Goal: Task Accomplishment & Management: Manage account settings

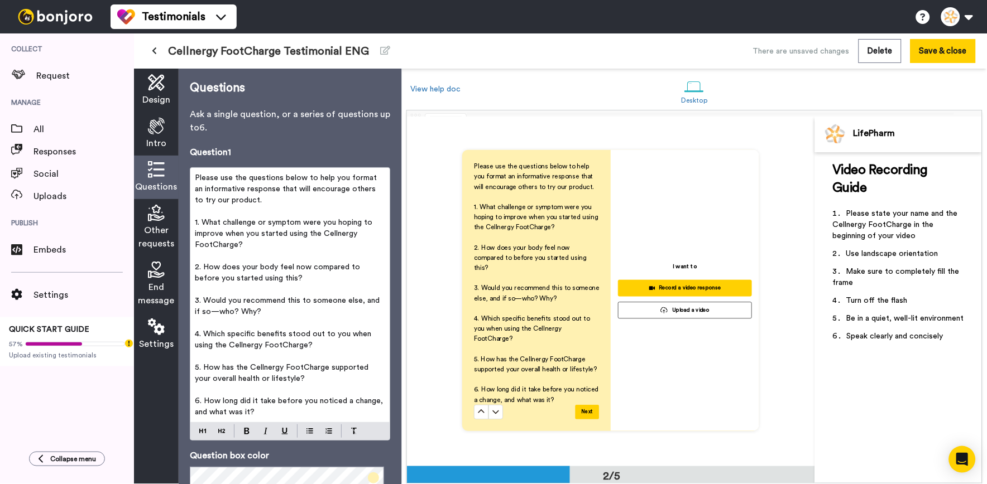
click at [165, 93] on span "Design" at bounding box center [156, 99] width 28 height 13
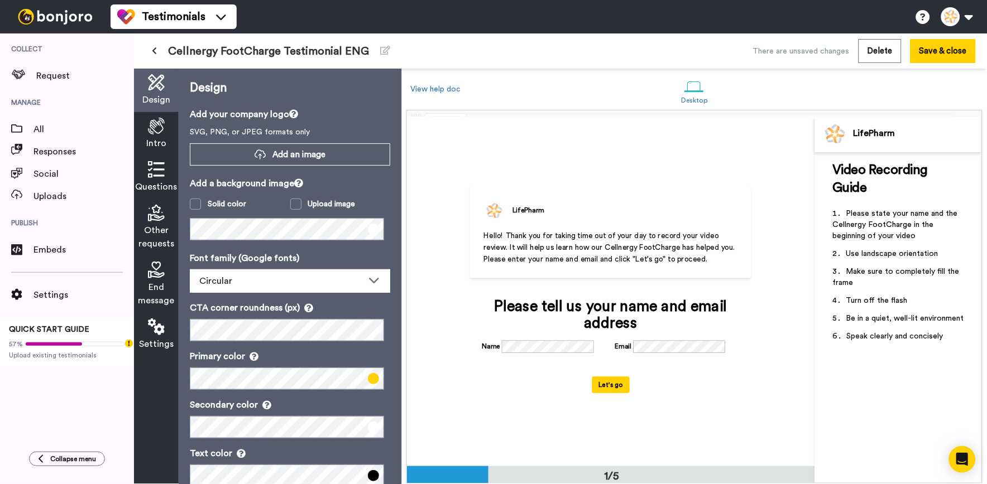
click at [155, 109] on div "Design" at bounding box center [156, 91] width 45 height 44
click at [153, 120] on icon at bounding box center [156, 126] width 17 height 17
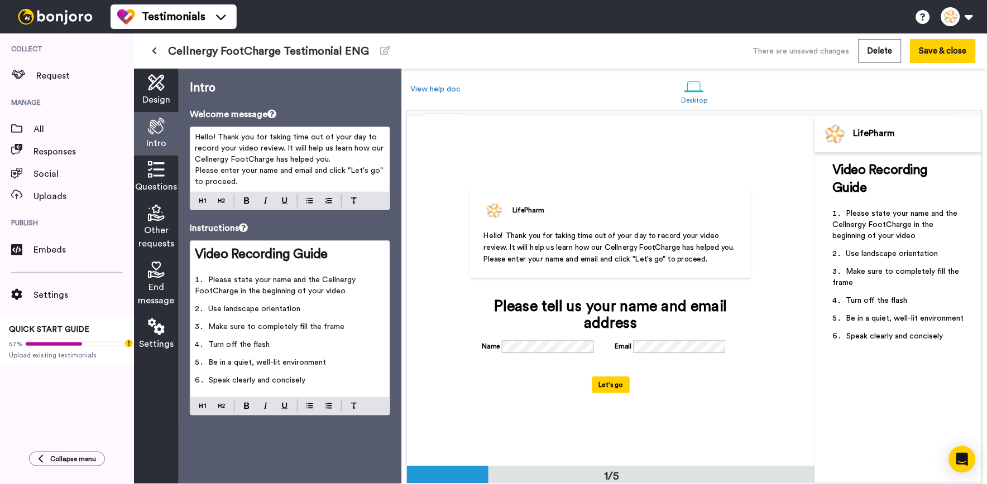
click at [153, 104] on span "Design" at bounding box center [156, 99] width 28 height 13
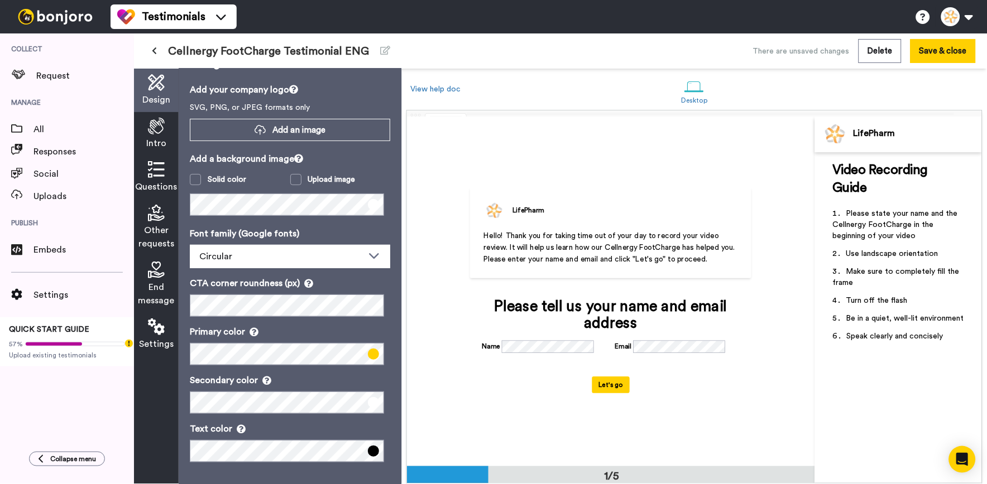
click at [155, 143] on span "Intro" at bounding box center [156, 143] width 20 height 13
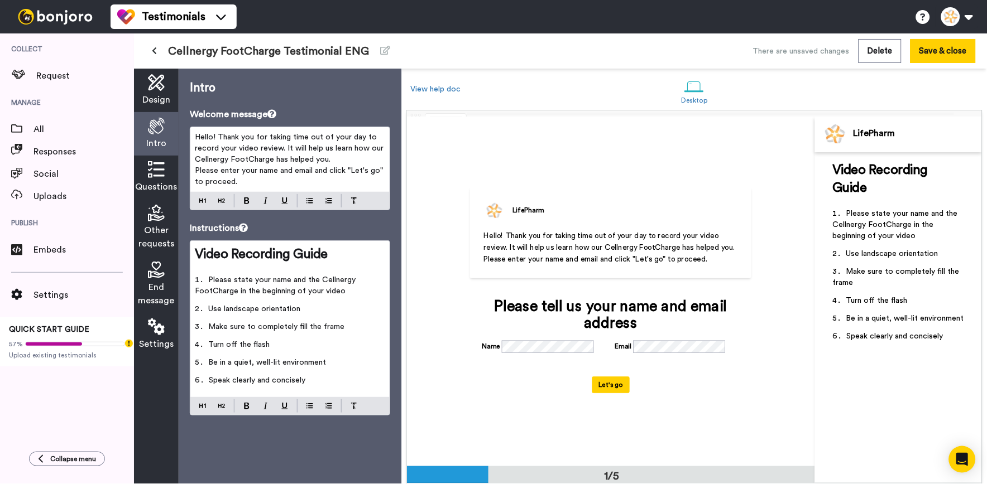
click at [161, 180] on div "Questions" at bounding box center [156, 178] width 45 height 44
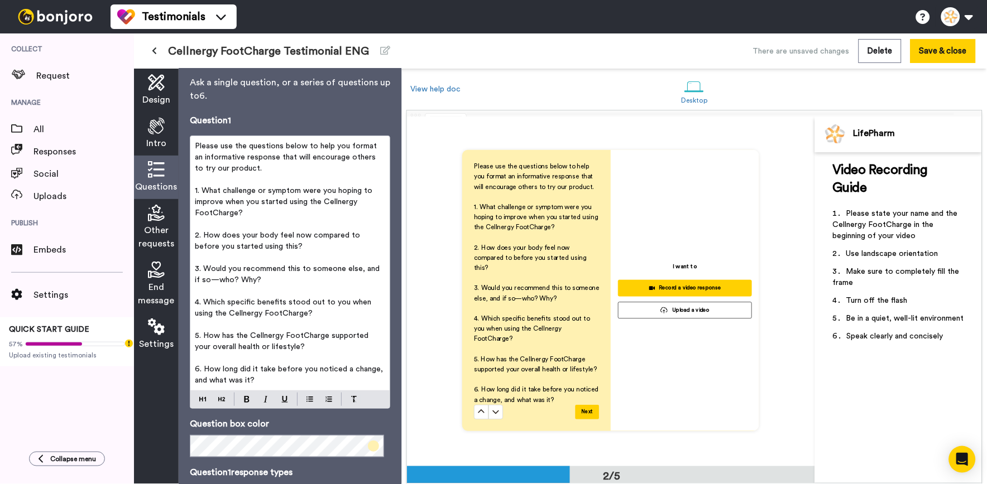
scroll to position [62, 0]
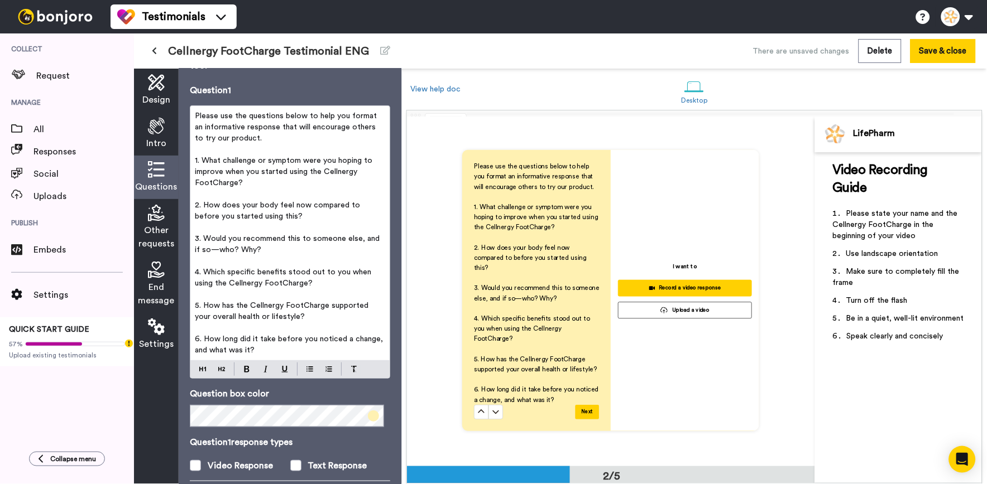
click at [326, 223] on p "﻿" at bounding box center [290, 227] width 190 height 11
click at [151, 240] on span "Other requests" at bounding box center [156, 237] width 36 height 27
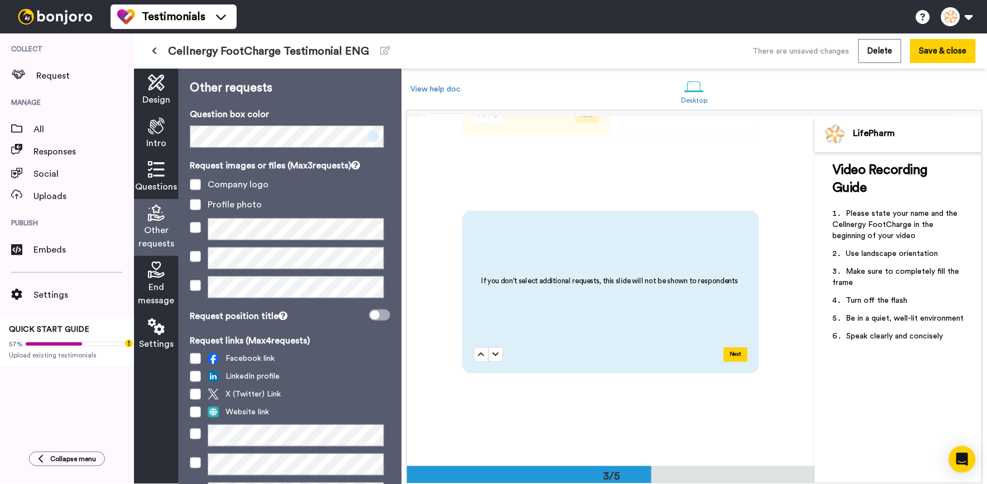
scroll to position [701, 0]
click at [154, 282] on span "End message" at bounding box center [156, 294] width 36 height 27
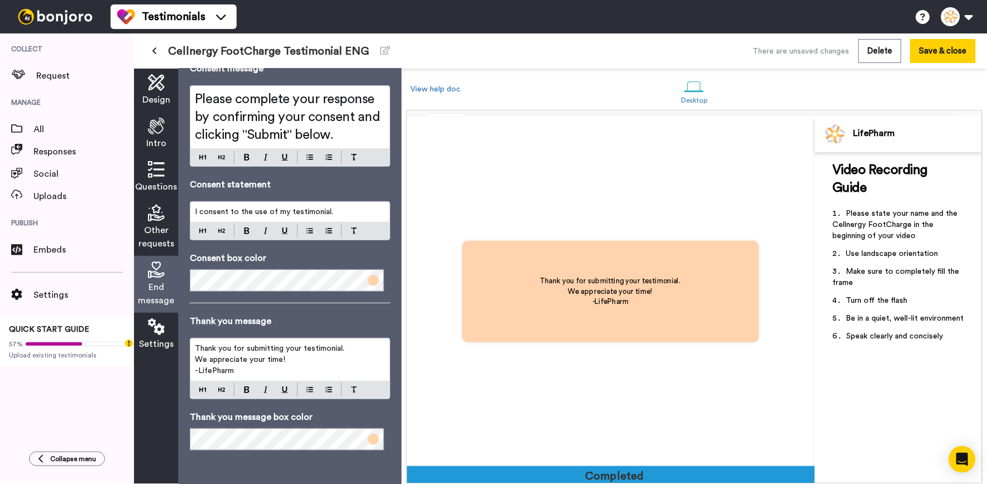
scroll to position [1402, 0]
drag, startPoint x: 246, startPoint y: 370, endPoint x: 185, endPoint y: 344, distance: 66.0
click at [185, 344] on div "End message Consent message Please complete your response by confirming your co…" at bounding box center [290, 277] width 223 height 416
copy div "Thank you for submitting your testimonial. We appreciate your time! -LifePharm"
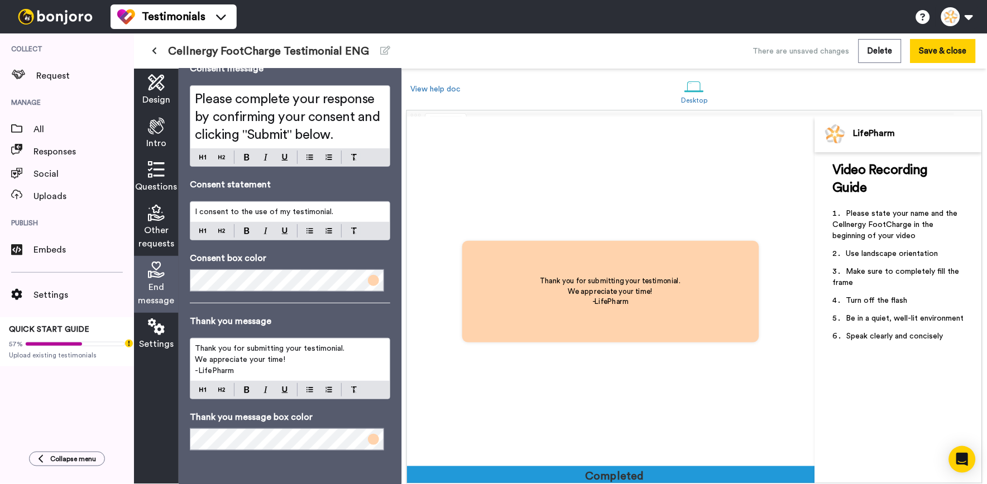
click at [306, 365] on p "We appreciate your time!" at bounding box center [290, 359] width 190 height 11
copy div "Thank you for submitting your testimonial. We appreciate your time! -LifePharm"
click at [158, 49] on button at bounding box center [154, 51] width 18 height 20
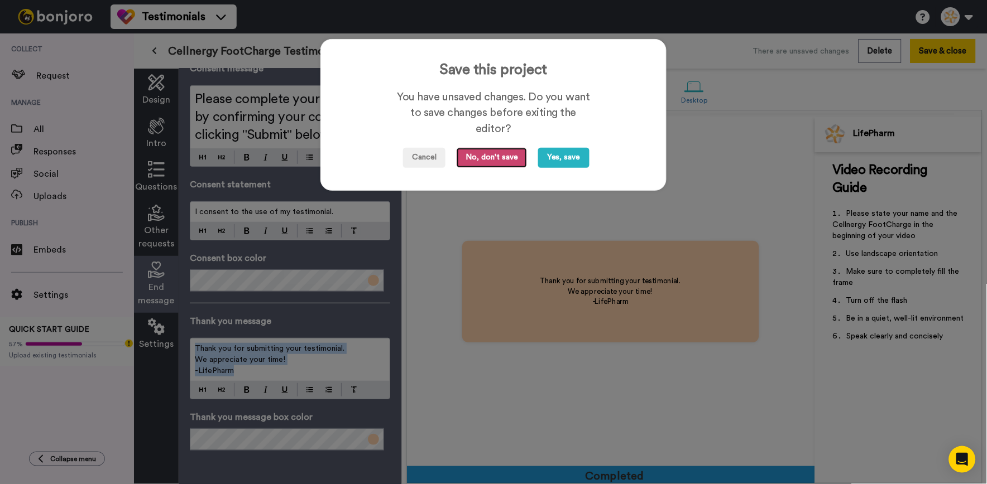
click at [489, 153] on button "No, don't save" at bounding box center [492, 158] width 70 height 20
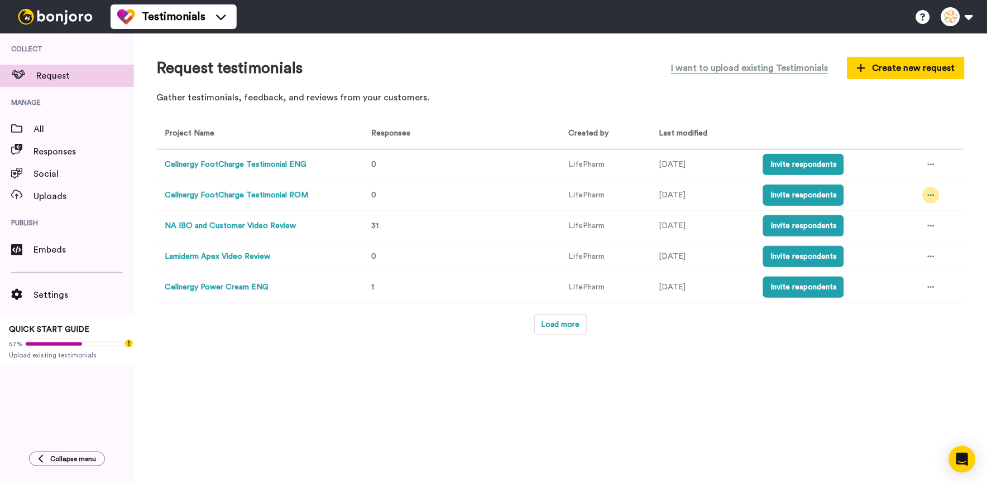
click at [932, 196] on icon at bounding box center [931, 195] width 7 height 8
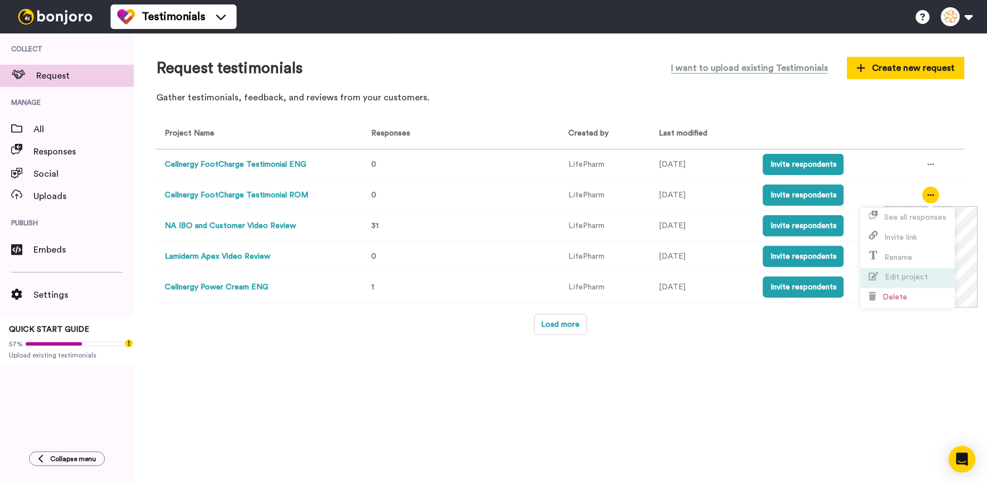
click at [912, 275] on span "Edit project" at bounding box center [906, 277] width 43 height 8
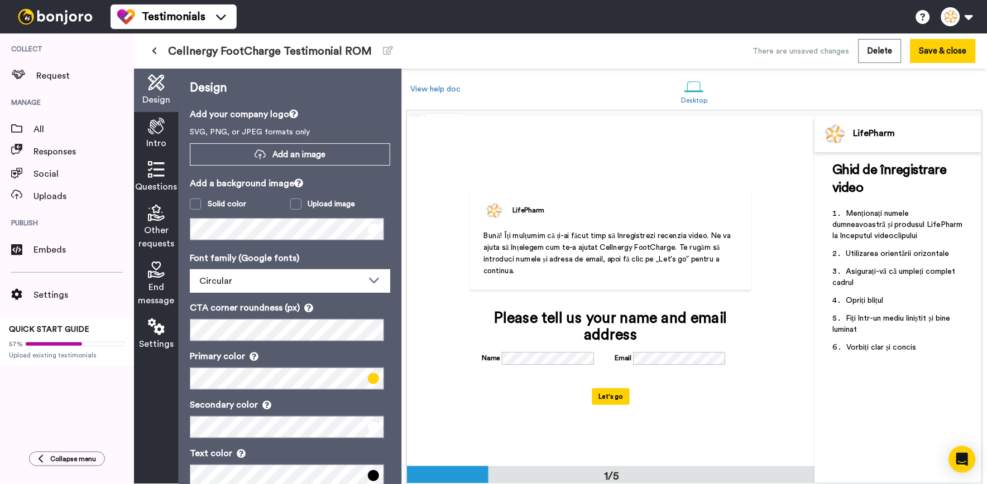
click at [165, 183] on span "Questions" at bounding box center [157, 186] width 42 height 13
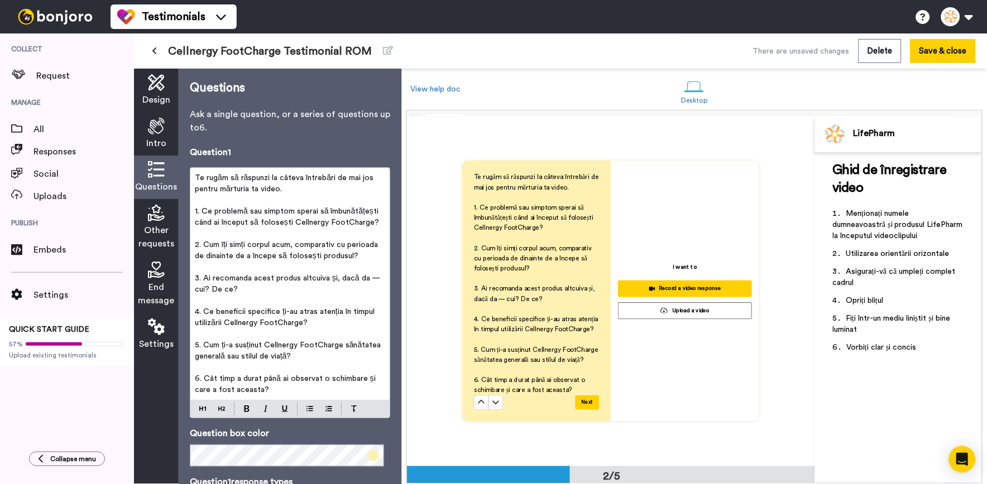
scroll to position [388, 0]
drag, startPoint x: 308, startPoint y: 184, endPoint x: 188, endPoint y: 171, distance: 120.7
click at [188, 171] on div "Questions Ask a single question, or a series of questions up to 6 . Question 1 …" at bounding box center [290, 277] width 223 height 416
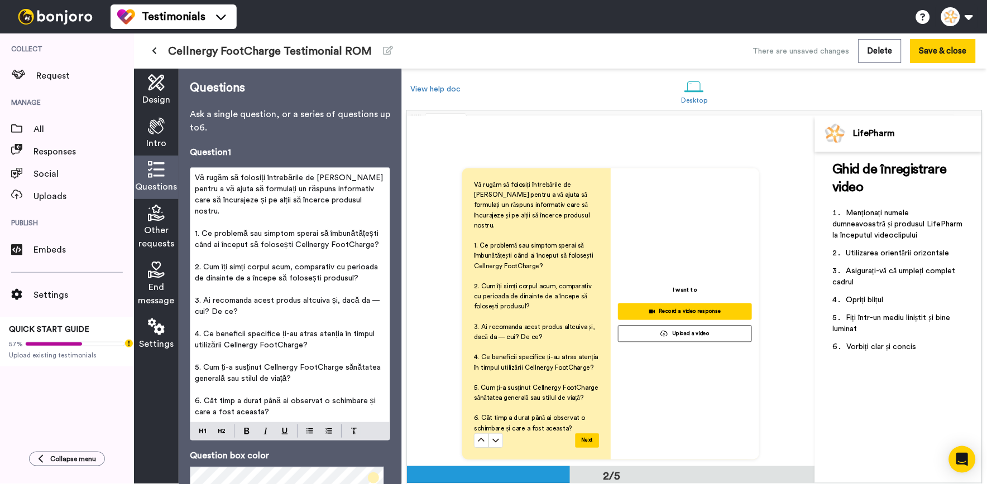
scroll to position [393, 0]
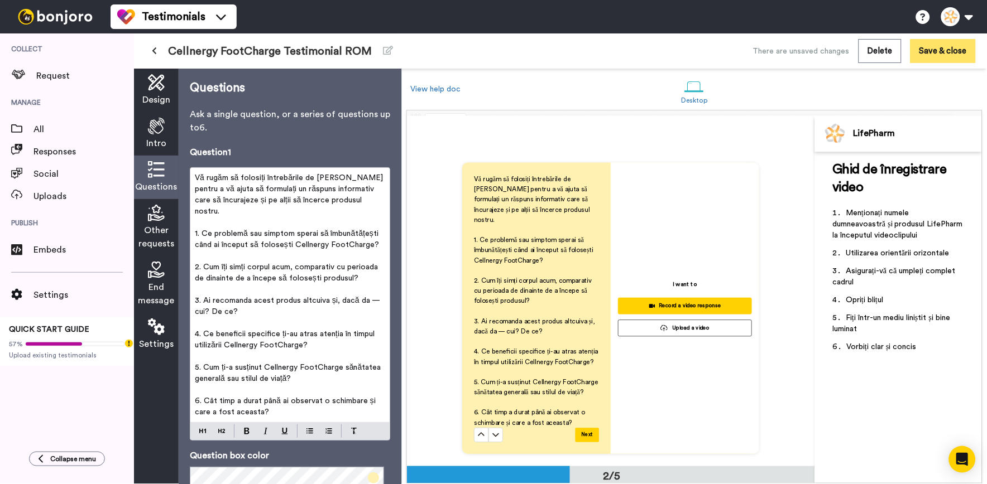
click at [924, 46] on button "Save & close" at bounding box center [942, 51] width 65 height 24
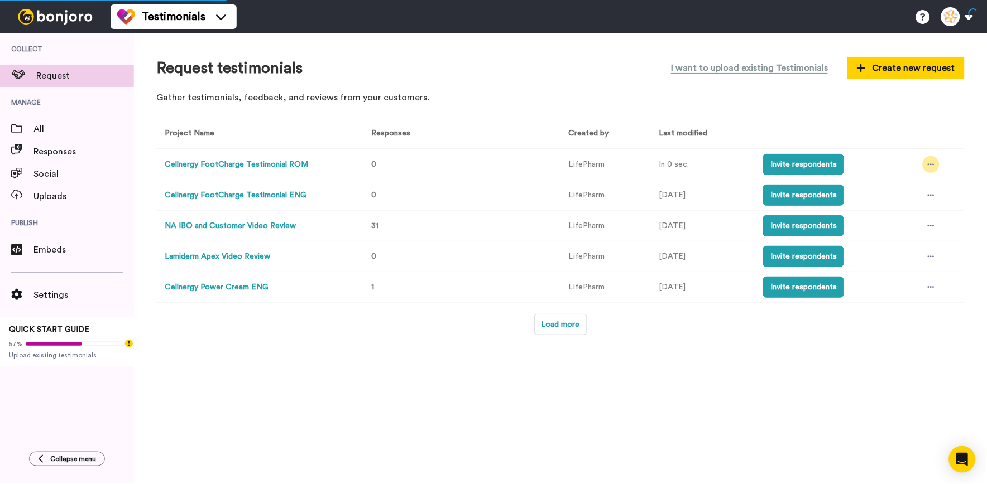
drag, startPoint x: 938, startPoint y: 172, endPoint x: 930, endPoint y: 169, distance: 8.3
click at [938, 172] on td at bounding box center [939, 165] width 50 height 31
click at [915, 161] on td at bounding box center [939, 165] width 50 height 31
click at [928, 164] on icon at bounding box center [931, 165] width 7 height 2
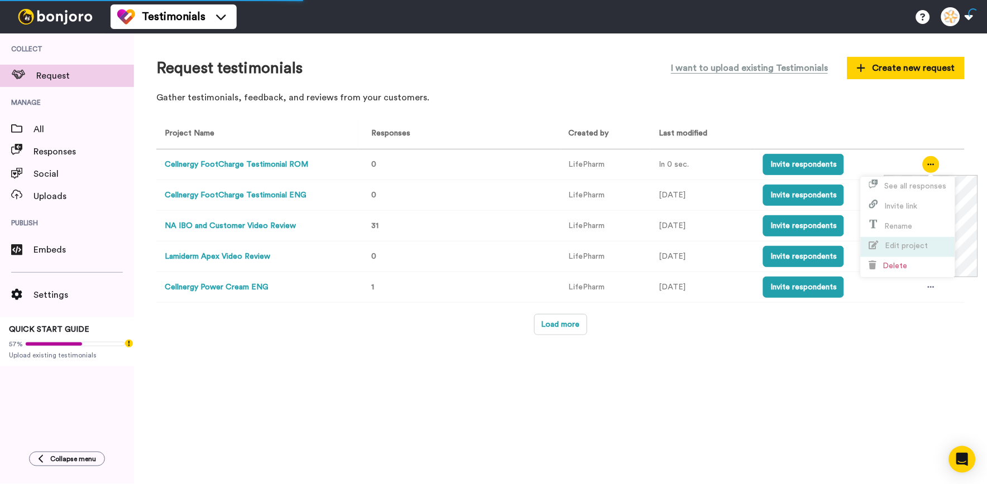
click at [908, 248] on span "Edit project" at bounding box center [906, 246] width 43 height 8
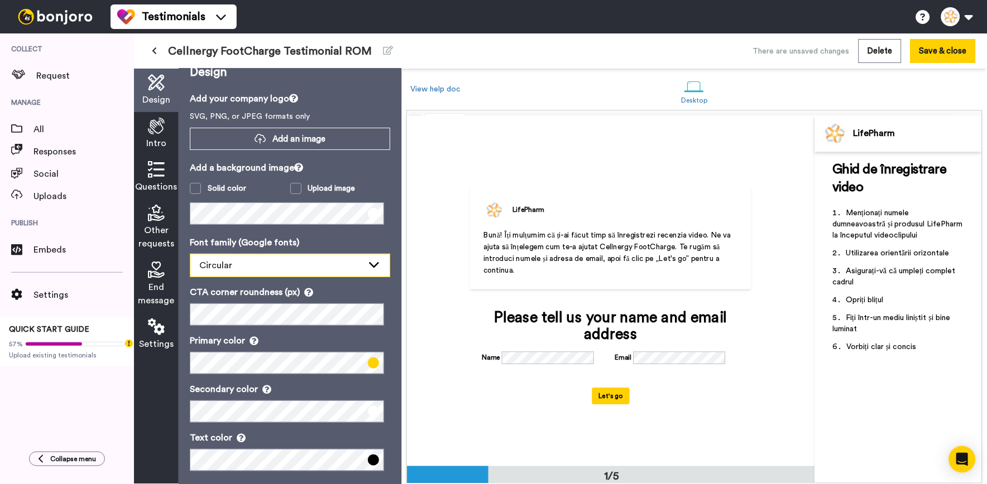
scroll to position [25, 0]
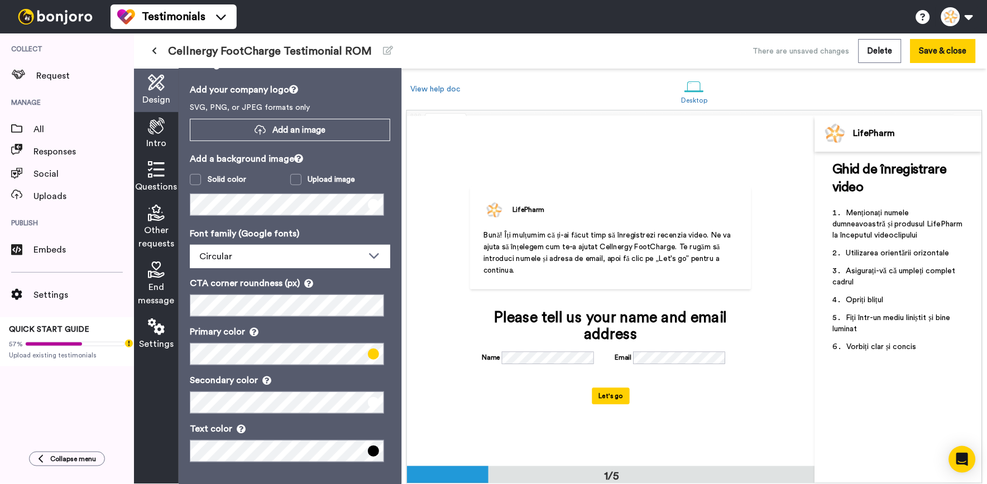
click at [161, 124] on icon at bounding box center [156, 126] width 17 height 17
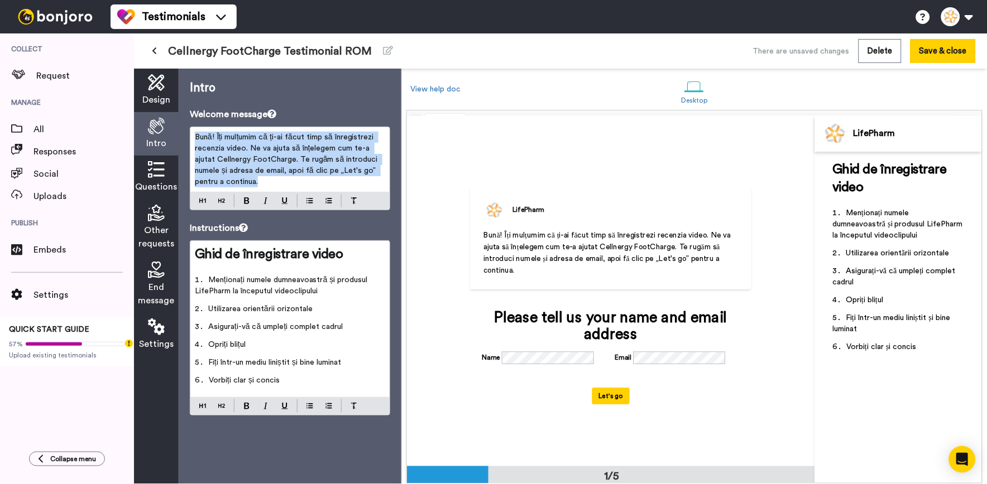
drag, startPoint x: 276, startPoint y: 184, endPoint x: 190, endPoint y: 127, distance: 103.1
click at [190, 127] on div "Bună! Îți mulțumim că ți-ai făcut timp să înregistrezi recenzia video. Ne va aj…" at bounding box center [289, 159] width 199 height 65
copy span "Bună! Îți mulțumim că ți-ai făcut timp să înregistrezi recenzia video. Ne va aj…"
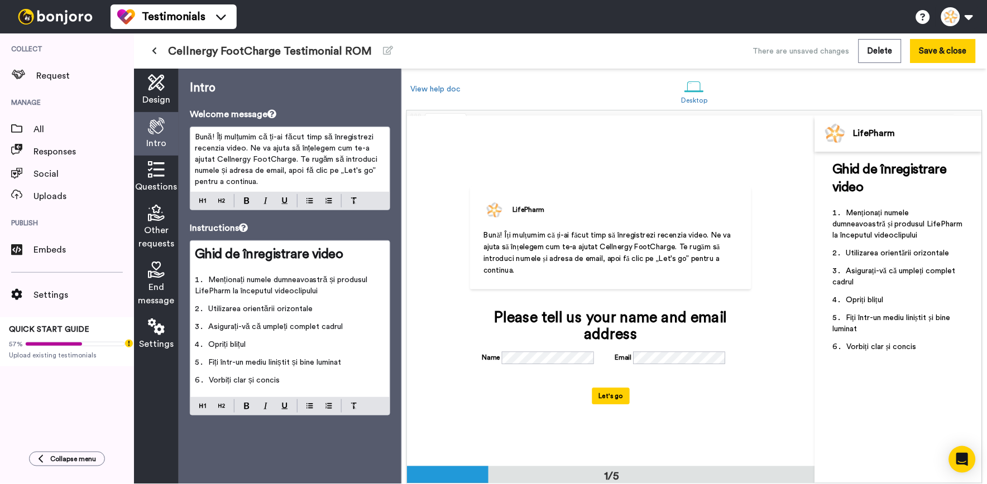
click at [347, 313] on li "Utilizarea orientării orizontale" at bounding box center [290, 313] width 190 height 18
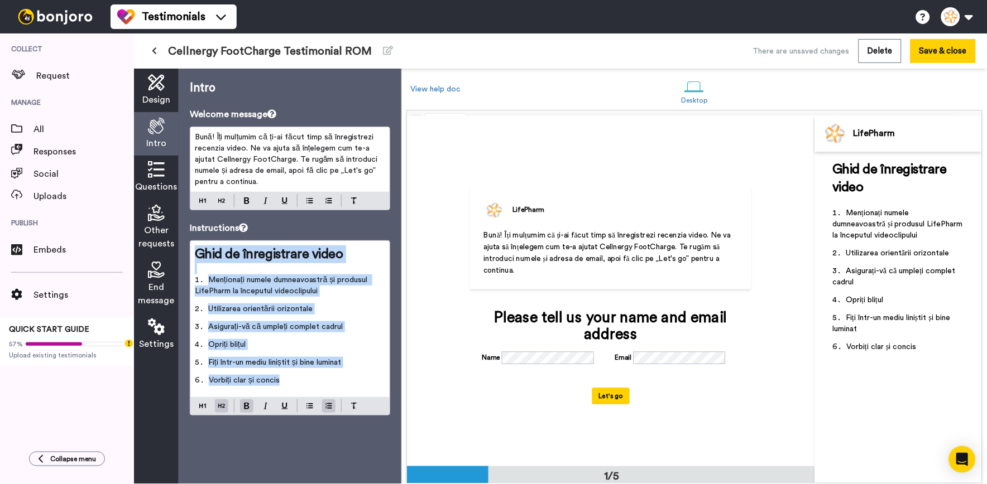
copy div "Ghid de înregistrare video ﻿ Menționați numele dumneavoastră și produsul LifePh…"
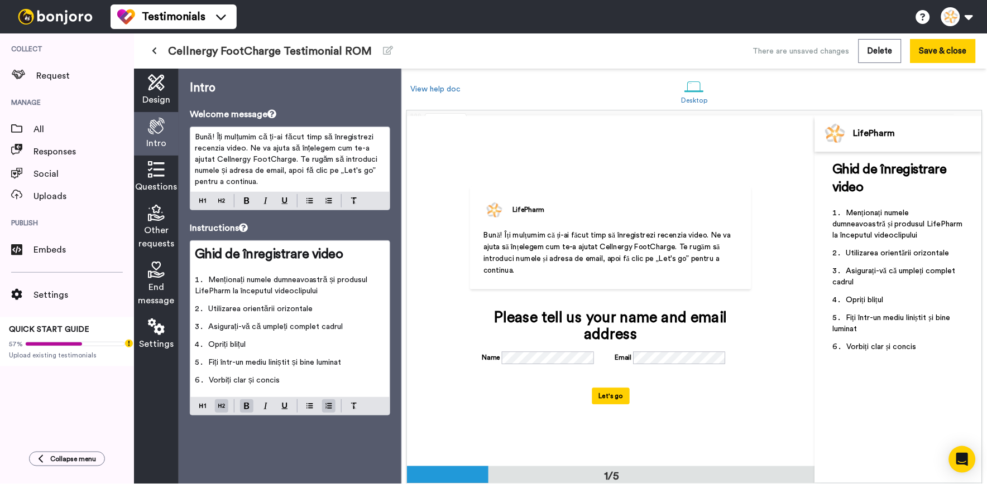
click at [165, 173] on div "Questions" at bounding box center [156, 178] width 45 height 44
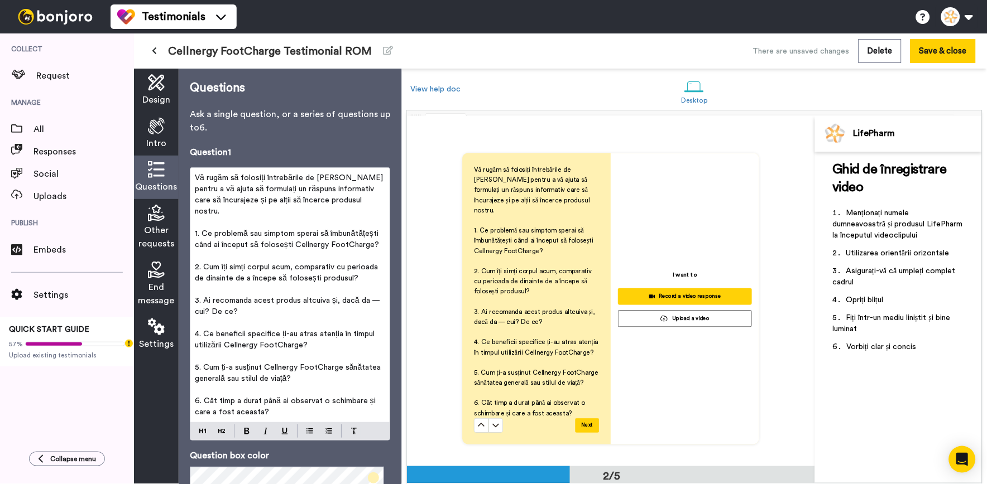
scroll to position [404, 0]
click at [292, 275] on p "2. Cum îți simți corpul acum, comparativ cu perioada de dinainte de a începe să…" at bounding box center [290, 273] width 190 height 22
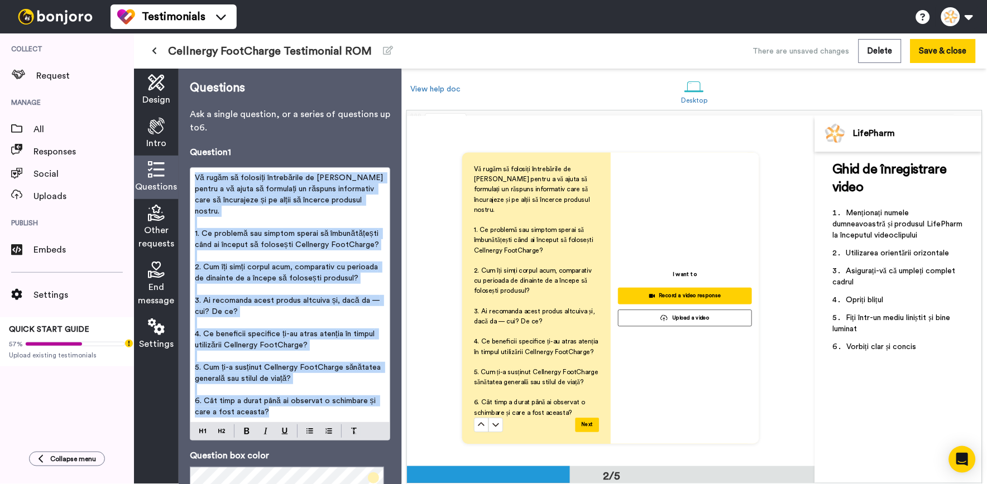
copy div "Vă rugăm să folosiți întrebările de mai jos pentru a vă ajuta să formulați un r…"
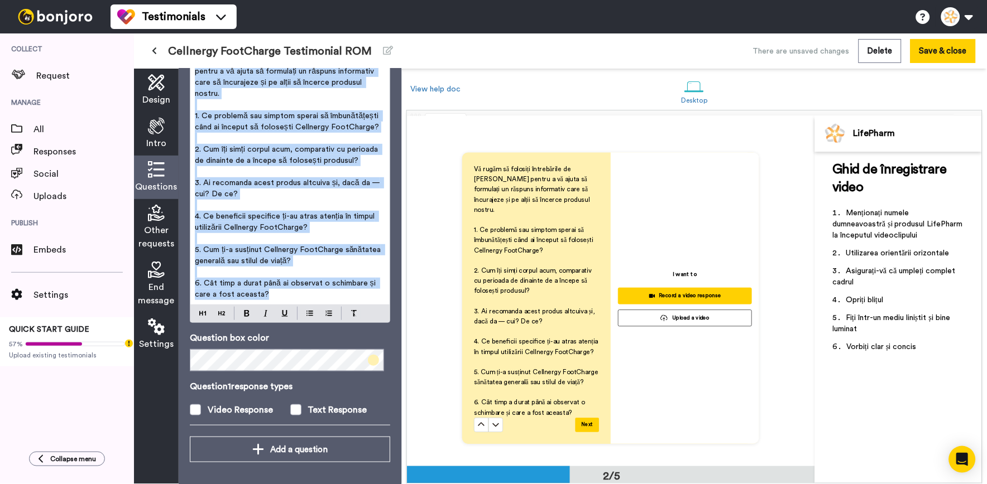
scroll to position [0, 0]
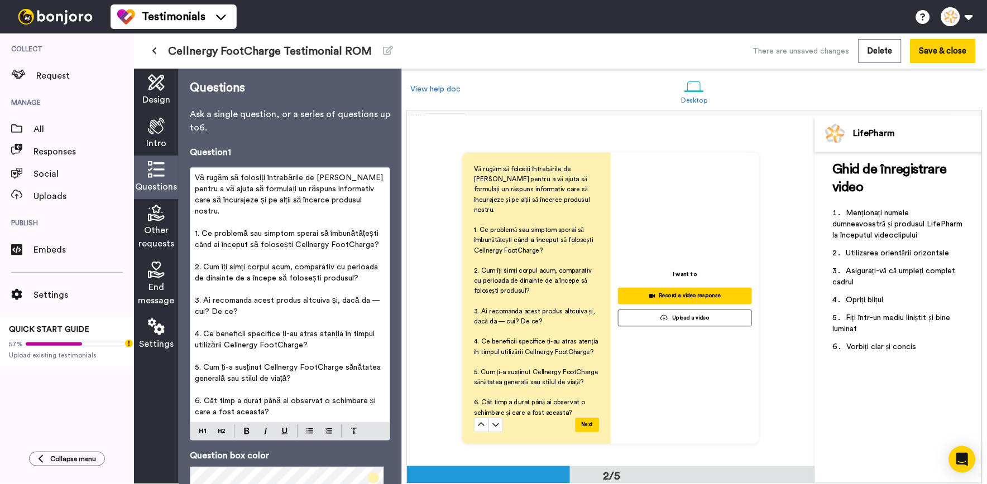
click at [148, 225] on span "Other requests" at bounding box center [156, 237] width 36 height 27
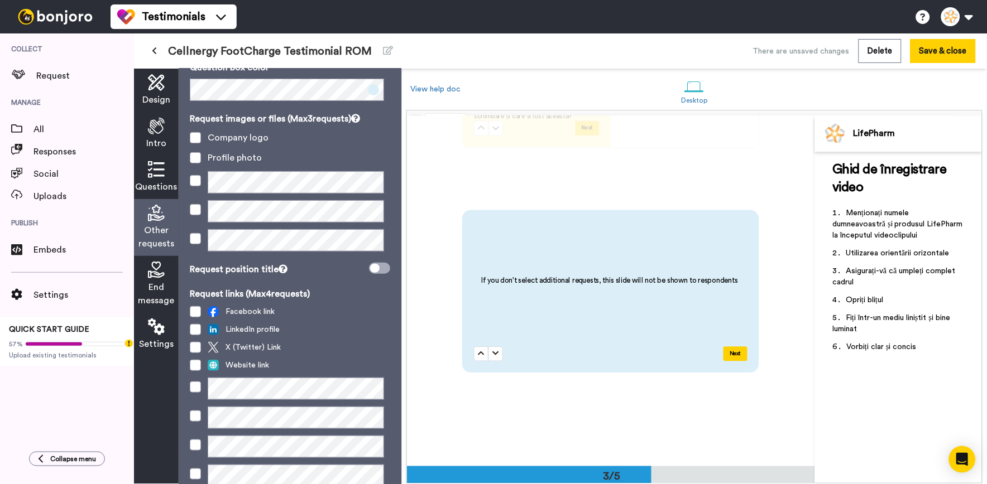
scroll to position [89, 0]
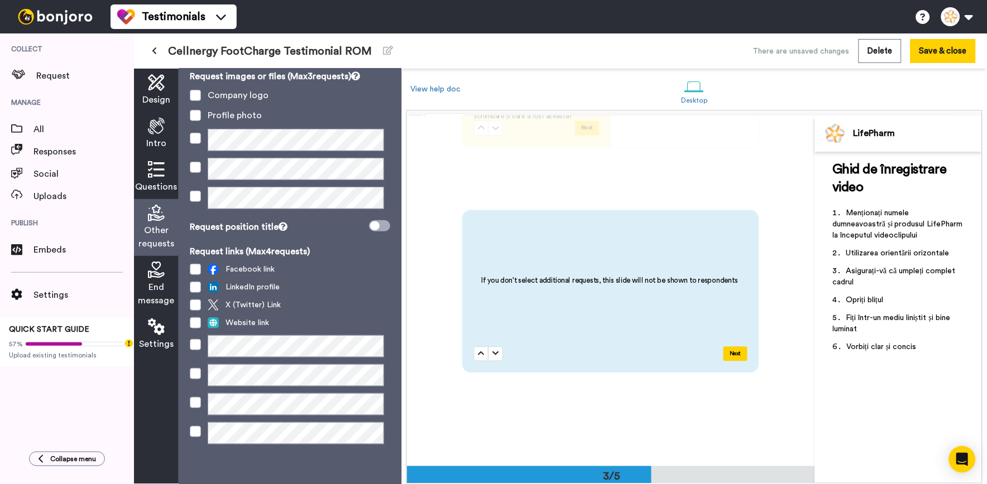
click at [170, 276] on div "End message" at bounding box center [156, 284] width 45 height 57
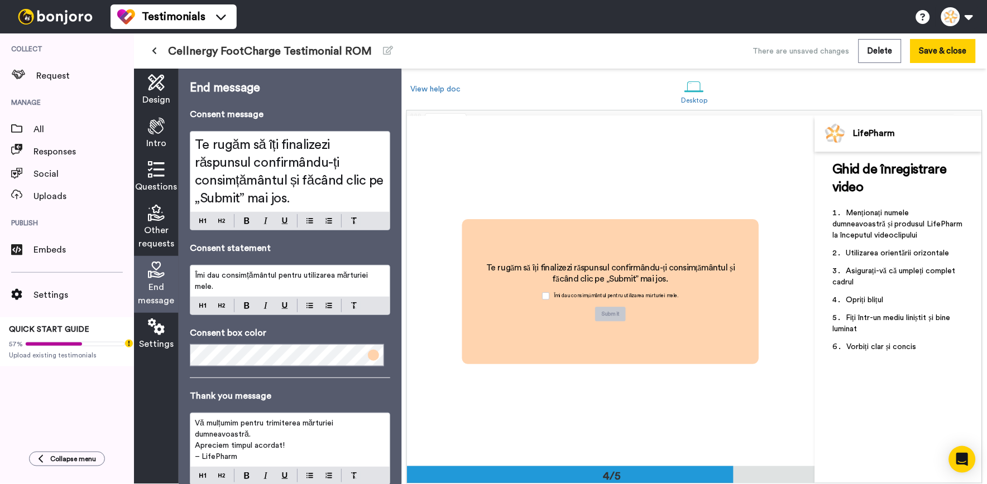
scroll to position [1052, 0]
click at [335, 199] on h2 "Te rugăm să îți finalizezi răspunsul confirmându-ți consimțământul și făcând cl…" at bounding box center [290, 171] width 190 height 71
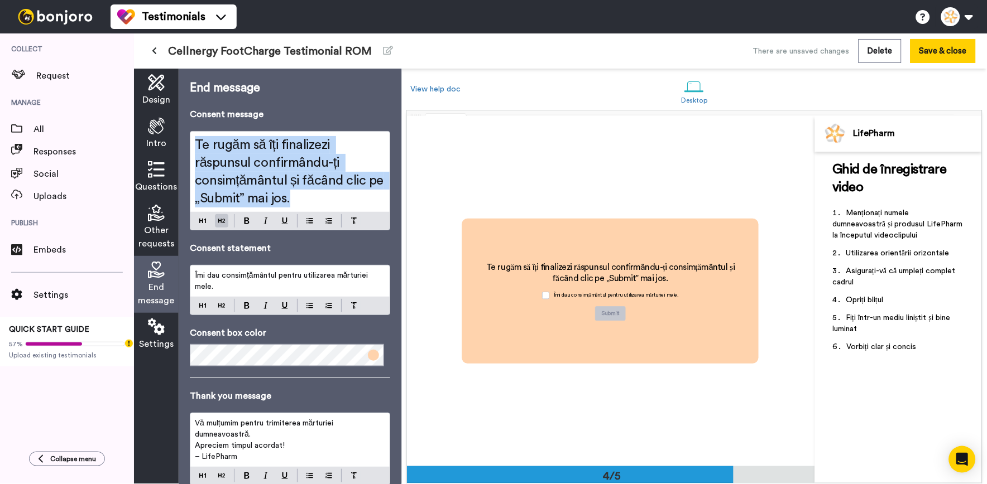
copy span "Te rugăm să îți finalizezi răspunsul confirmându-ți consimțământul și făcând cl…"
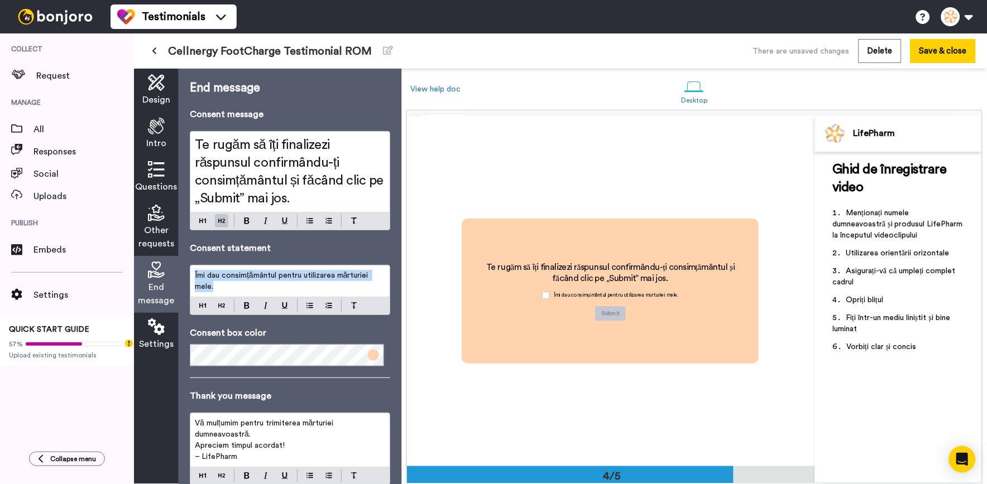
drag, startPoint x: 243, startPoint y: 285, endPoint x: 179, endPoint y: 266, distance: 67.5
click at [179, 266] on div "End message Consent message Te rugăm să îți finalizezi răspunsul confirmându-ți…" at bounding box center [290, 277] width 223 height 416
copy span "Îmi dau consimțământul pentru utilizarea mărturiei mele."
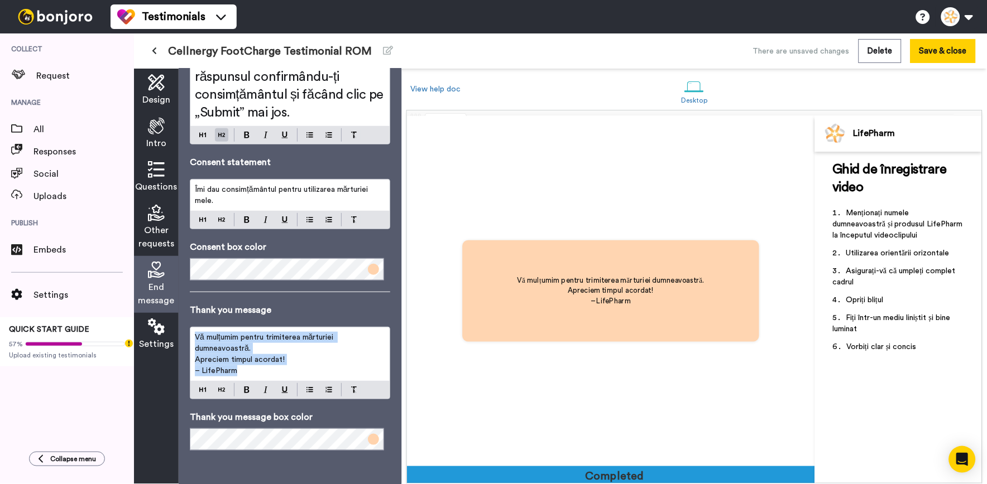
scroll to position [1403, 0]
drag, startPoint x: 292, startPoint y: 374, endPoint x: 192, endPoint y: 333, distance: 108.8
click at [192, 333] on div "Vă mulțumim pentru trimiterea mărturiei dumneavoastră. Apreciem timpul acordat!…" at bounding box center [289, 355] width 199 height 54
copy div "Vă mulțumim pentru trimiterea mărturiei dumneavoastră. Apreciem timpul acordat!…"
click at [151, 46] on button at bounding box center [154, 51] width 18 height 20
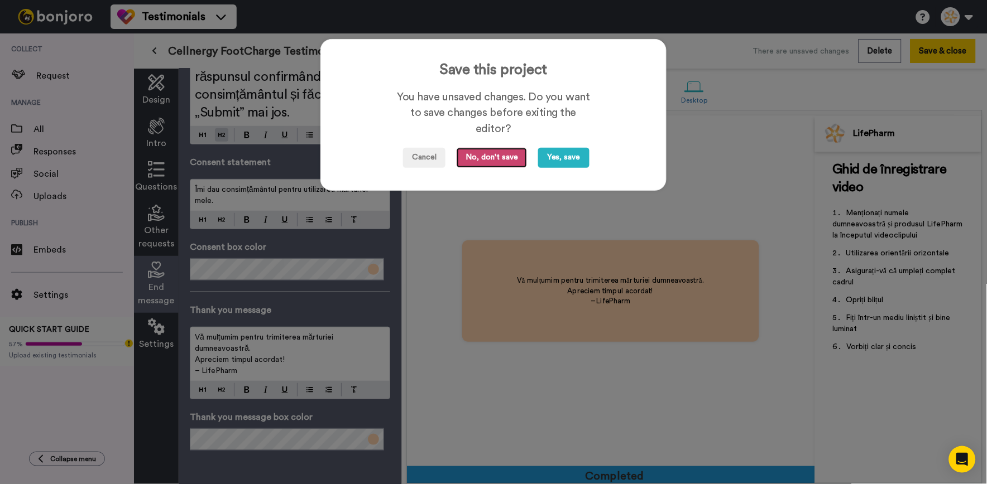
click at [497, 157] on button "No, don't save" at bounding box center [492, 158] width 70 height 20
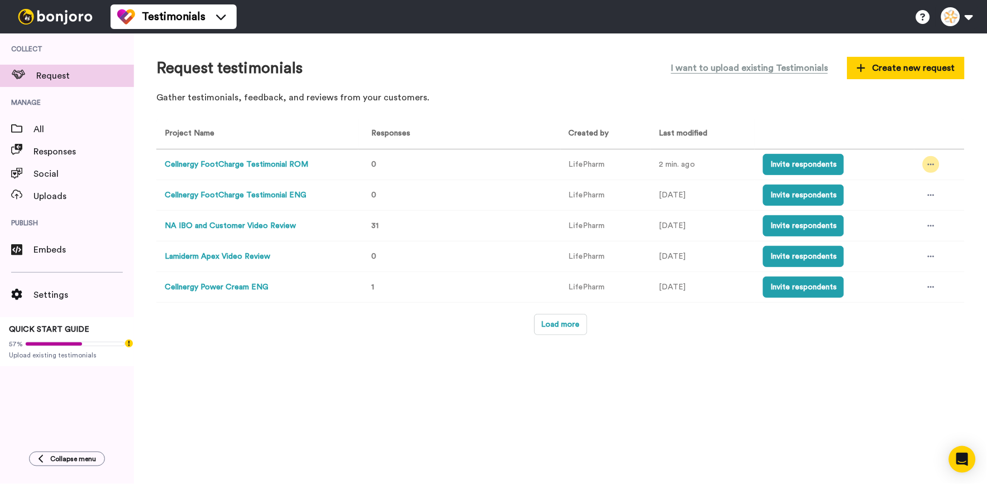
click at [928, 164] on icon at bounding box center [931, 165] width 7 height 8
click at [893, 251] on li "Edit project" at bounding box center [908, 247] width 94 height 20
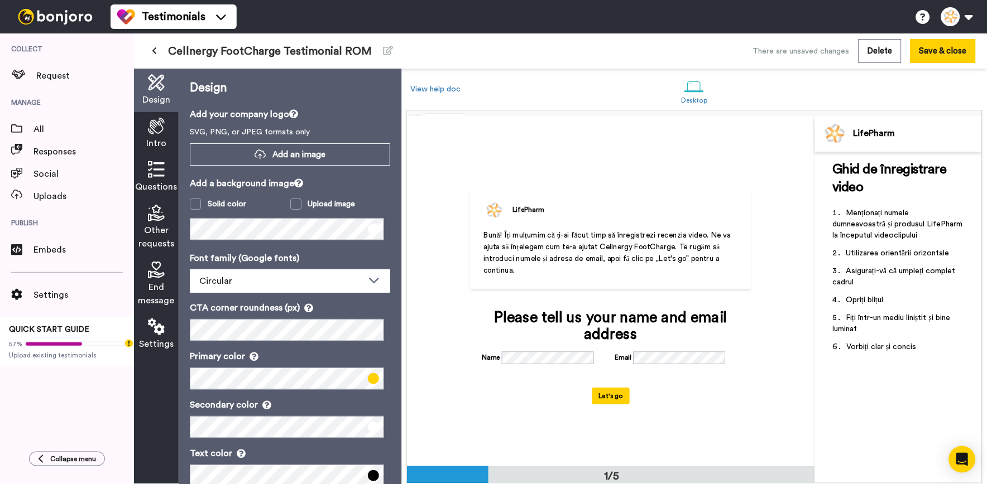
click at [151, 285] on span "End message" at bounding box center [156, 294] width 36 height 27
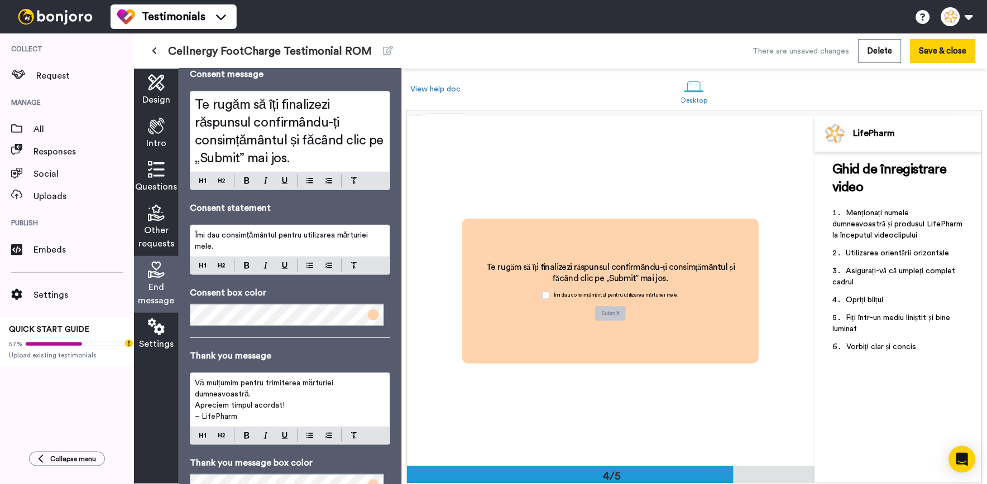
scroll to position [62, 0]
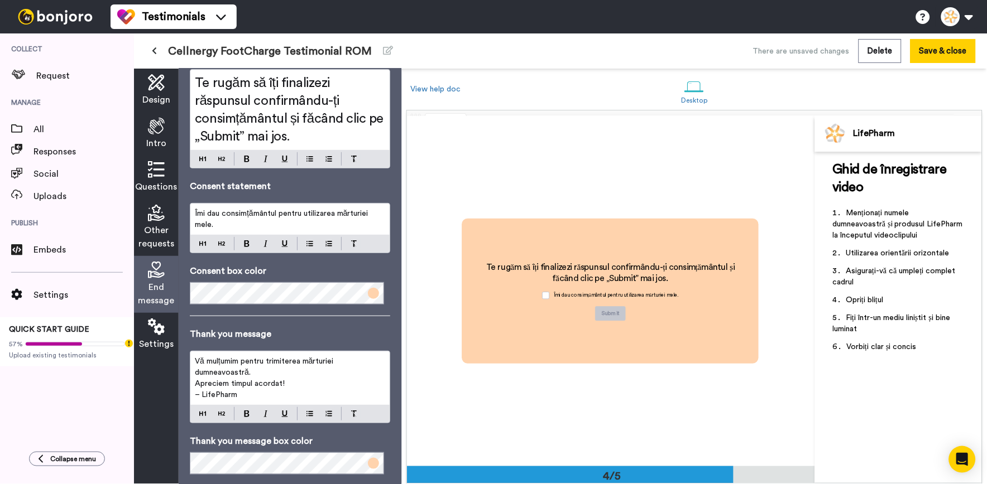
click at [200, 394] on span "– LifePharm" at bounding box center [216, 395] width 42 height 8
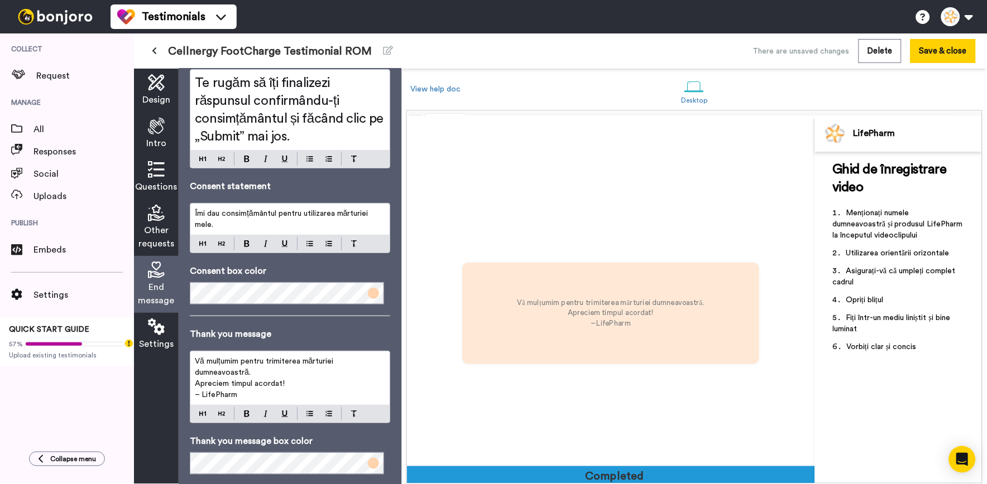
scroll to position [1403, 0]
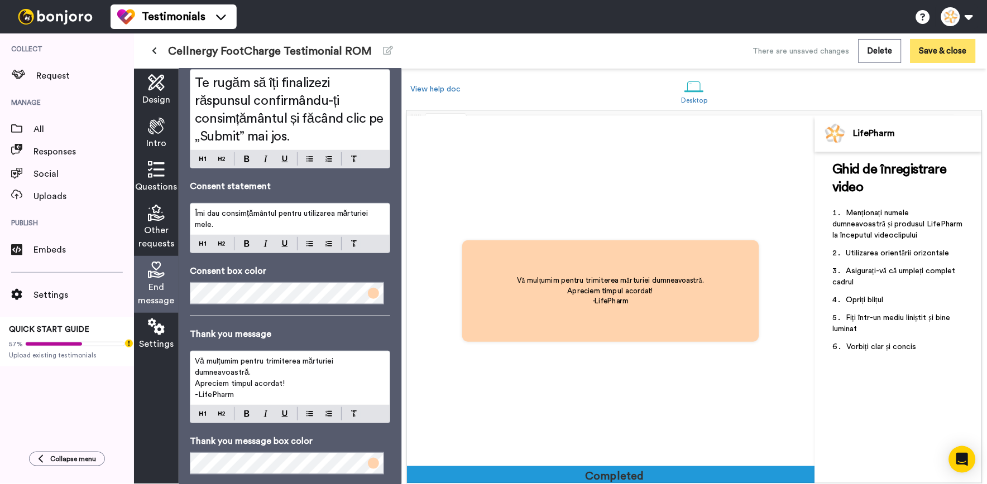
click at [943, 54] on button "Save & close" at bounding box center [942, 51] width 65 height 24
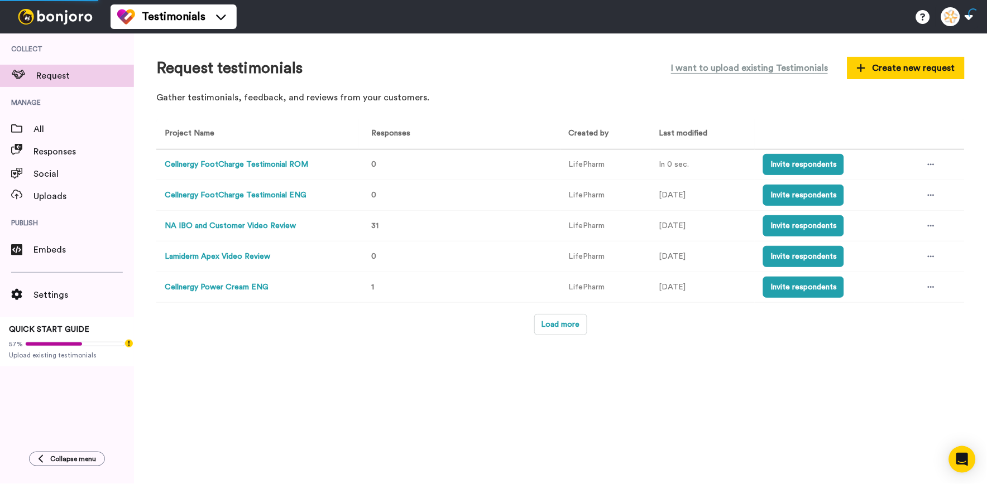
click at [302, 166] on button "Cellnergy FootCharge Testimonial ROM" at bounding box center [236, 165] width 143 height 12
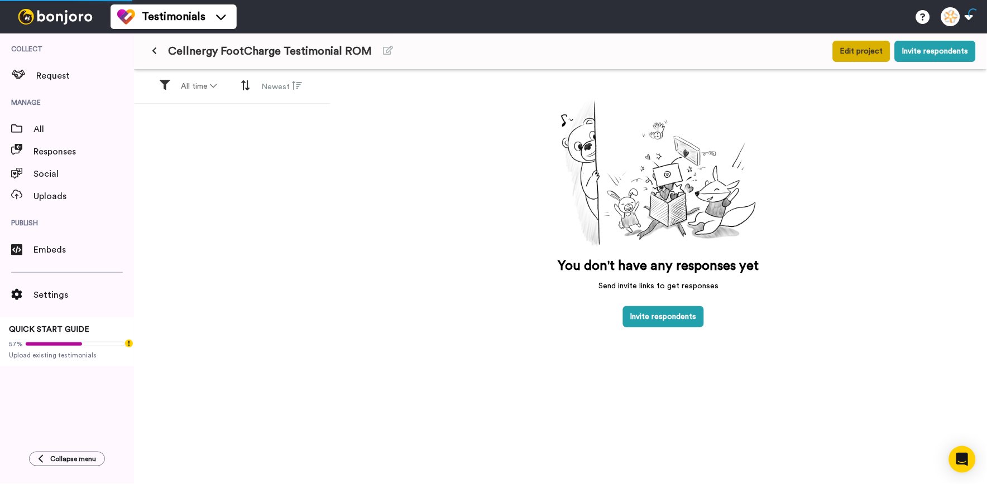
click at [854, 47] on button "Edit project" at bounding box center [861, 51] width 57 height 21
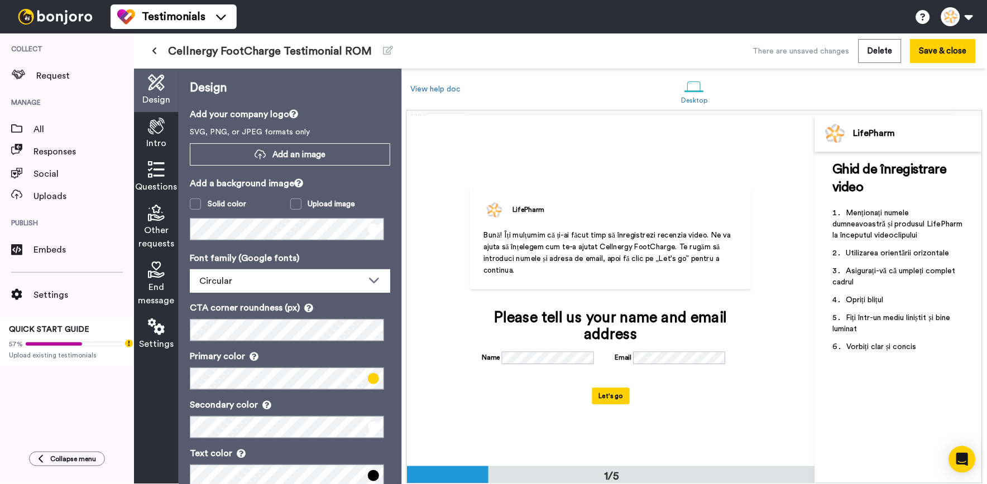
click at [158, 55] on button at bounding box center [154, 51] width 18 height 20
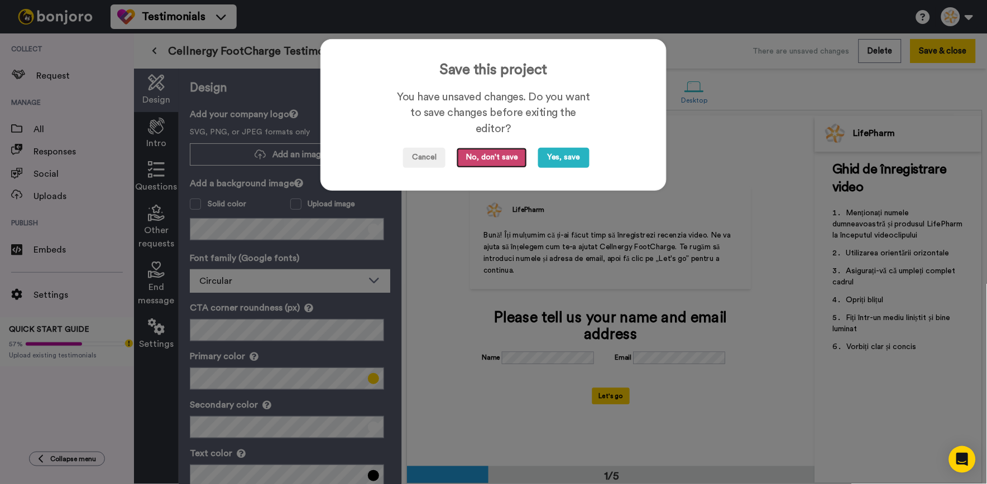
click at [483, 162] on button "No, don't save" at bounding box center [492, 158] width 70 height 20
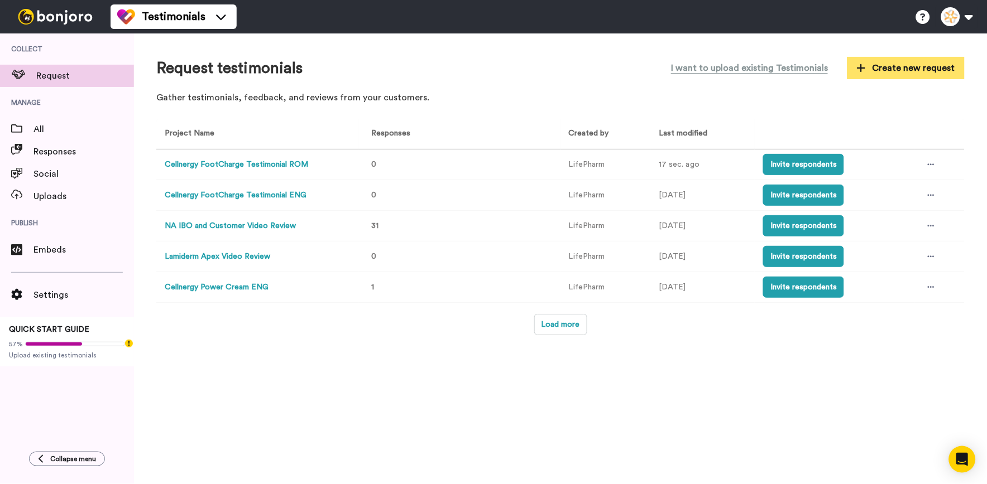
click at [889, 73] on span "Create new request" at bounding box center [906, 67] width 98 height 13
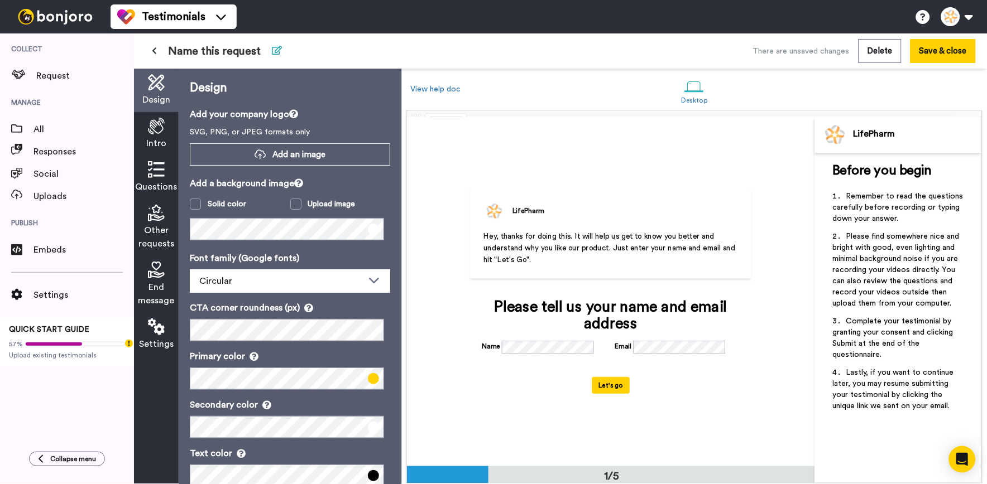
click at [279, 45] on button at bounding box center [276, 51] width 23 height 20
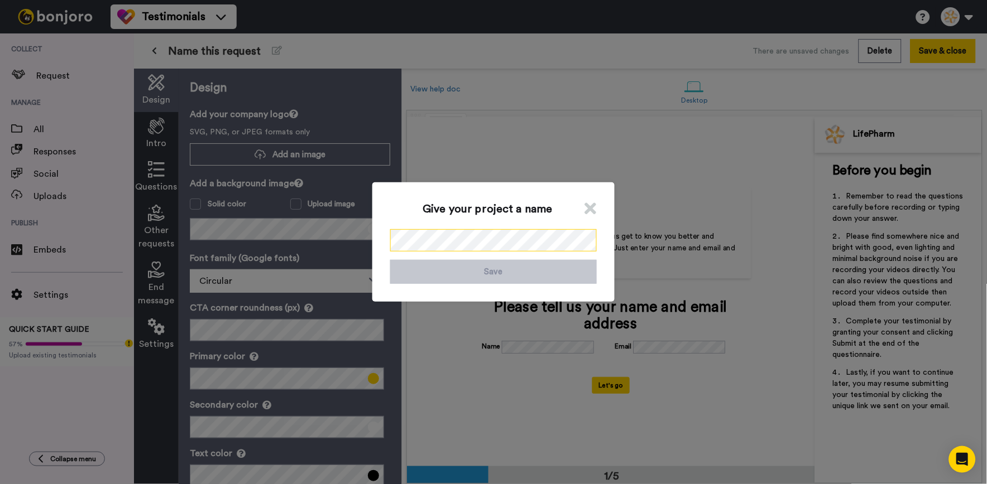
click at [282, 216] on div "Give your project a name Save" at bounding box center [493, 242] width 987 height 484
click at [411, 272] on button "Save" at bounding box center [493, 272] width 206 height 24
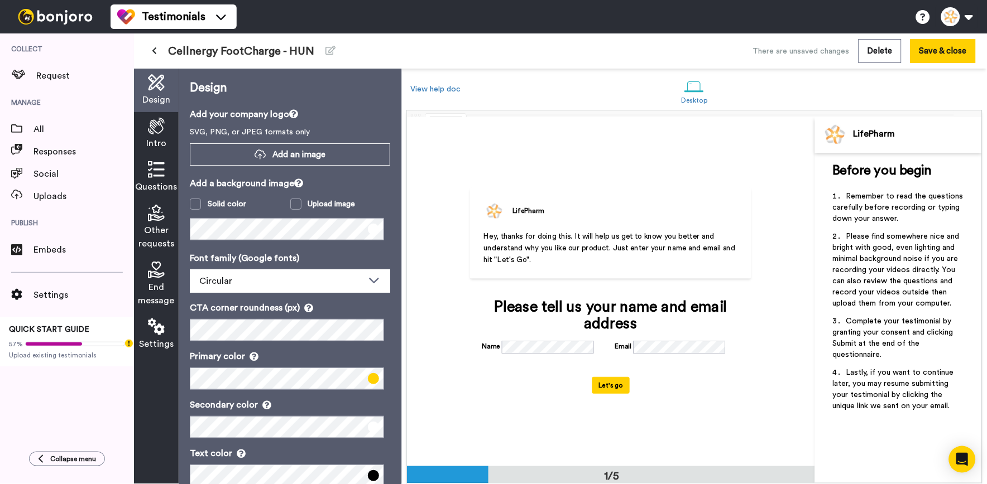
click at [159, 51] on button at bounding box center [154, 51] width 18 height 20
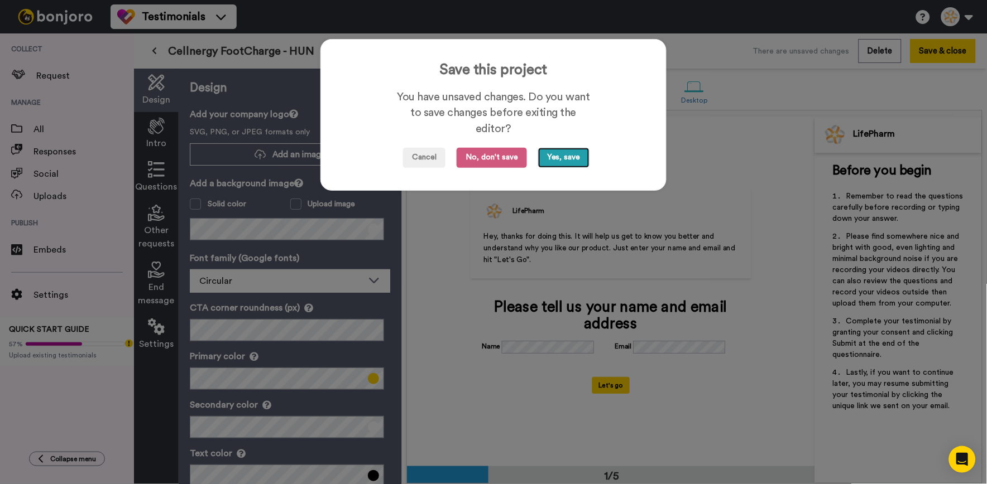
click at [570, 158] on button "Yes, save" at bounding box center [563, 158] width 51 height 20
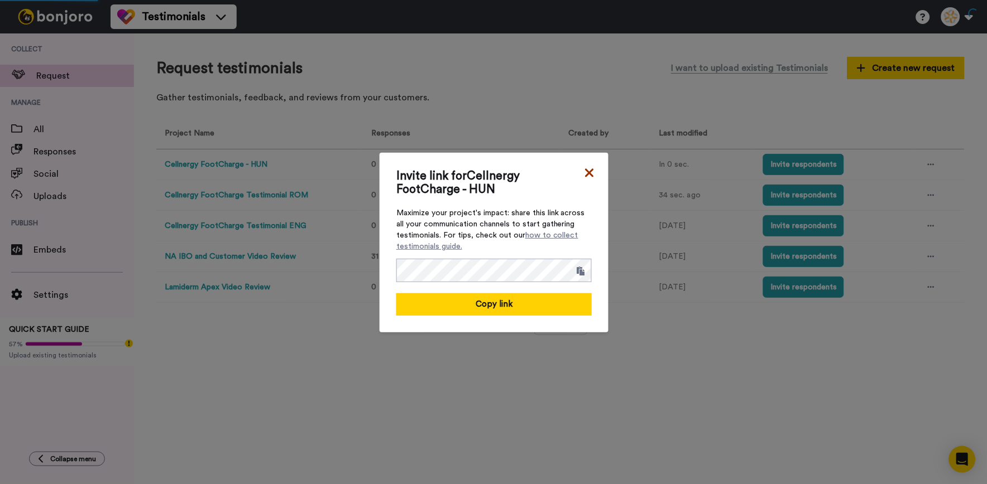
click at [585, 172] on icon at bounding box center [589, 173] width 8 height 8
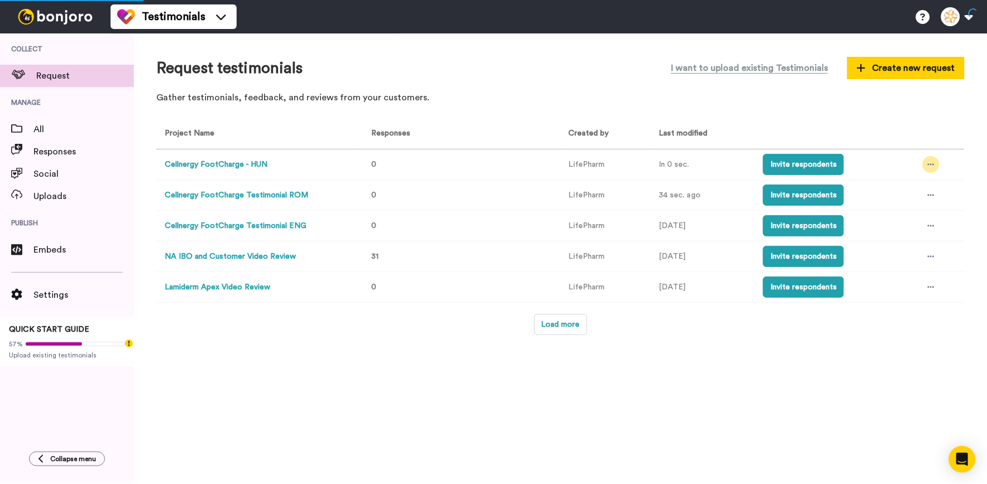
click at [928, 162] on icon at bounding box center [931, 165] width 7 height 8
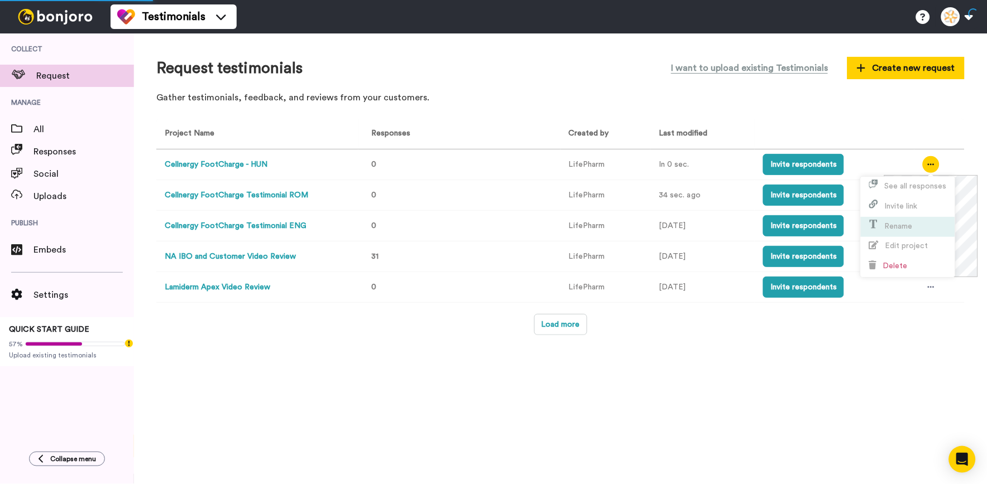
click at [908, 228] on span "Rename" at bounding box center [899, 227] width 28 height 8
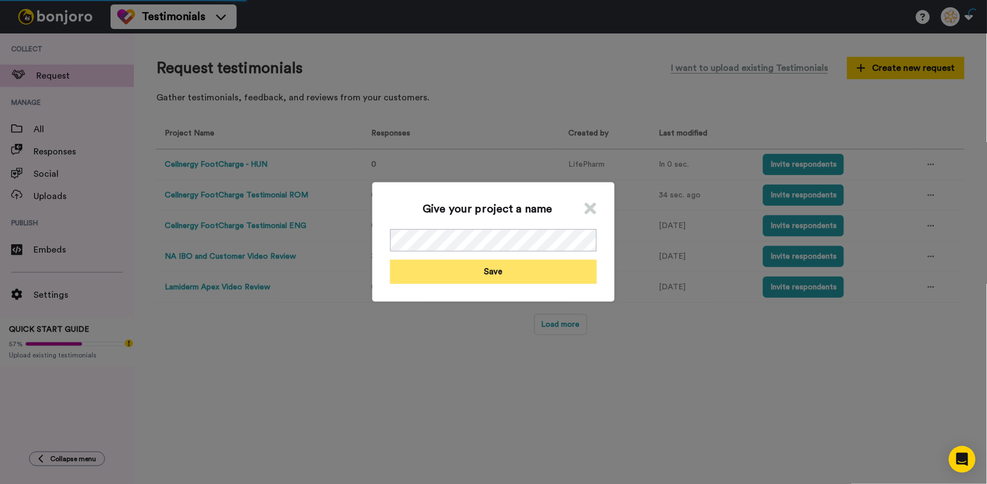
click at [556, 260] on button "Save" at bounding box center [493, 272] width 206 height 24
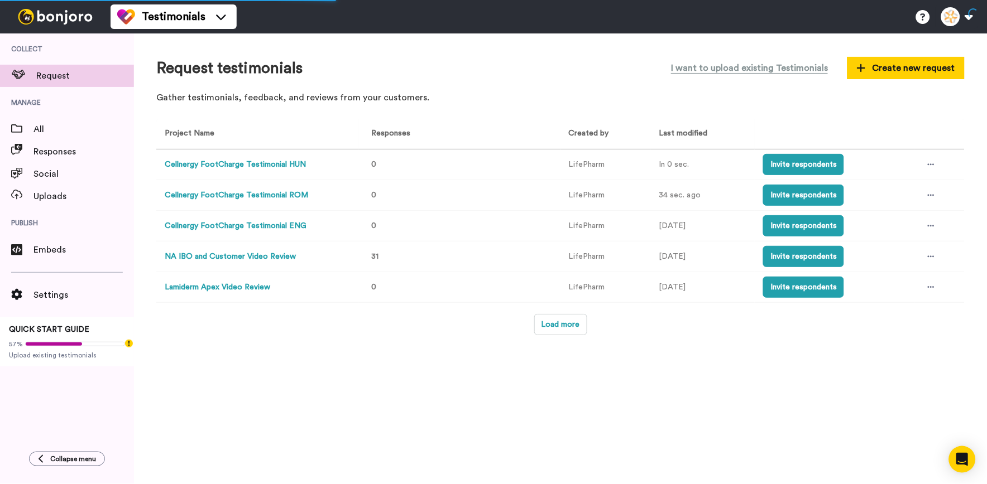
click at [560, 313] on div "Project Name Responses Created by Last modified Cellnergy FootCharge Testimonia…" at bounding box center [560, 227] width 808 height 217
click at [559, 329] on button "Load more" at bounding box center [560, 324] width 53 height 21
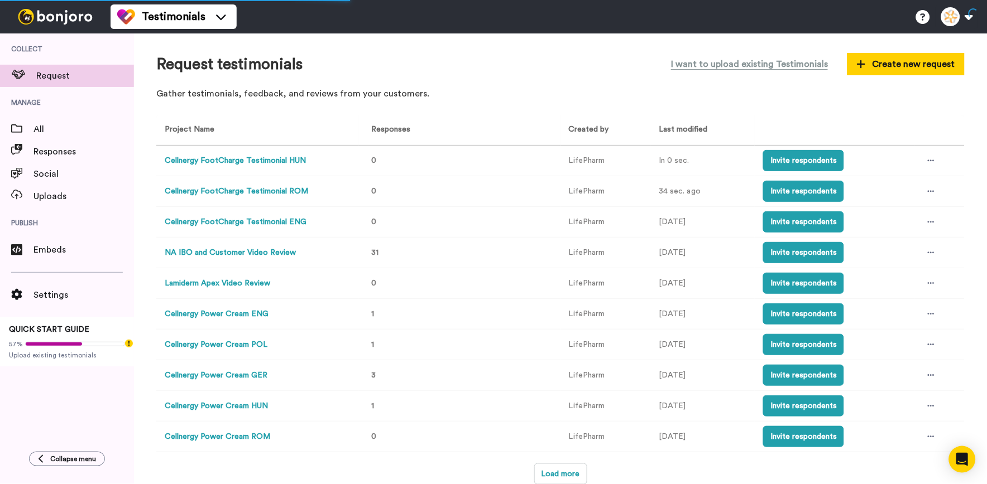
scroll to position [6, 0]
click at [556, 468] on button "Load more" at bounding box center [560, 474] width 53 height 21
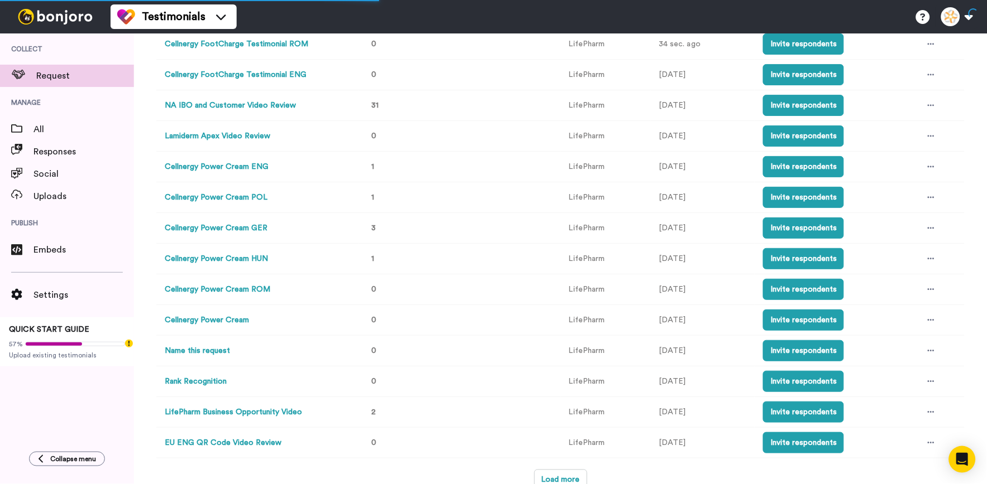
scroll to position [160, 0]
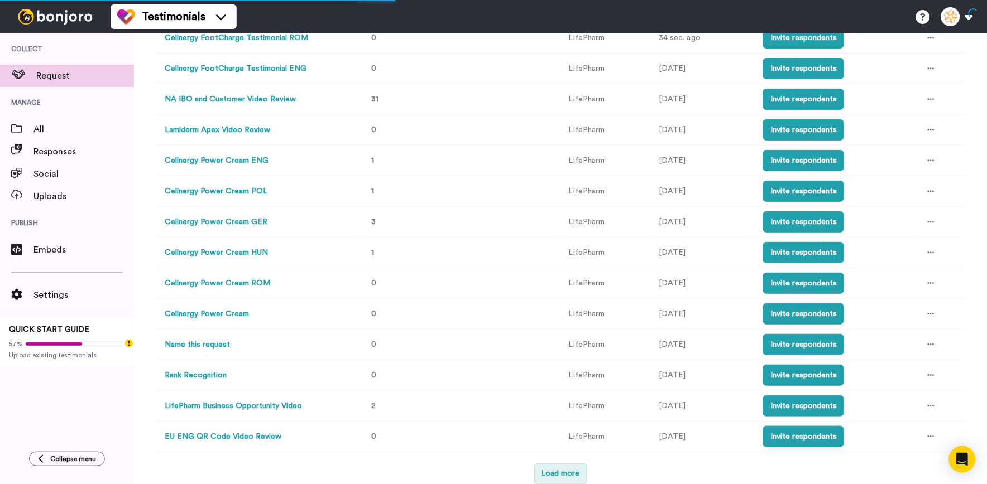
click at [553, 473] on button "Load more" at bounding box center [560, 474] width 53 height 21
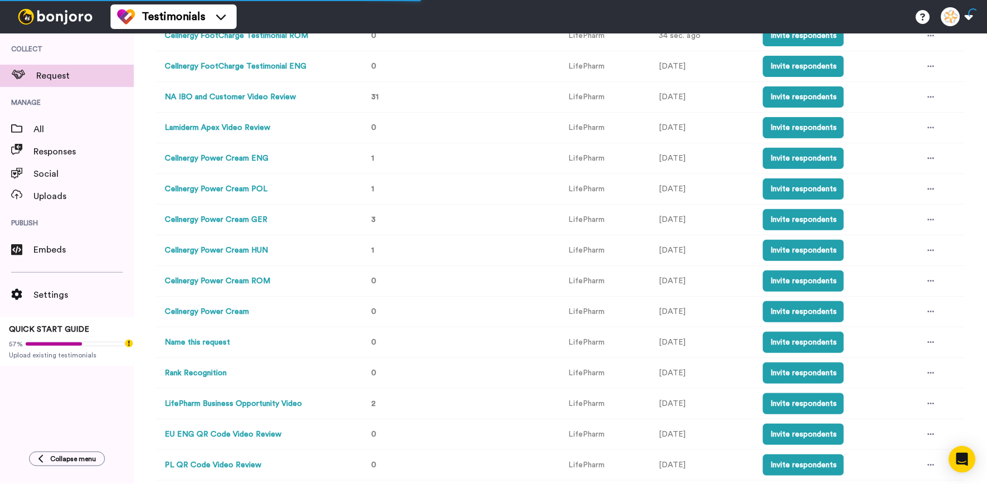
scroll to position [314, 0]
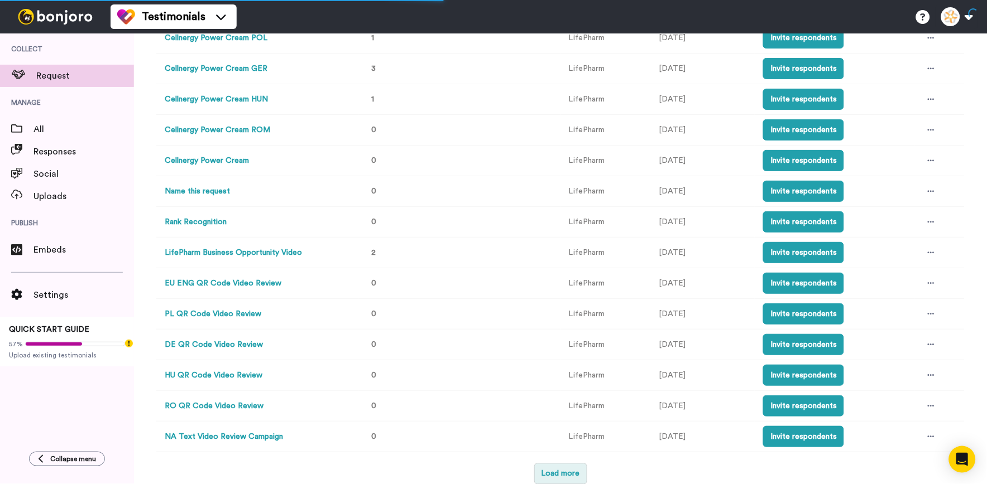
click at [536, 470] on button "Load more" at bounding box center [560, 474] width 53 height 21
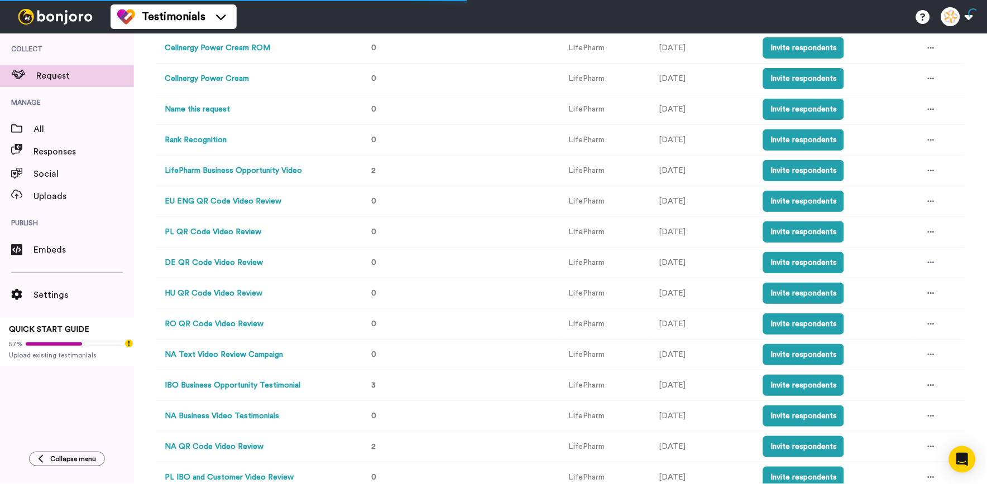
scroll to position [469, 0]
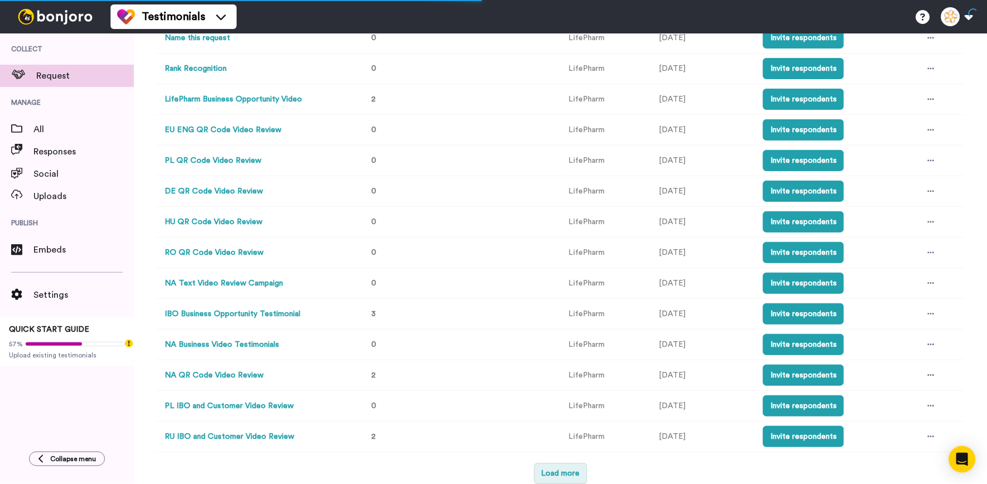
click at [560, 467] on button "Load more" at bounding box center [560, 474] width 53 height 21
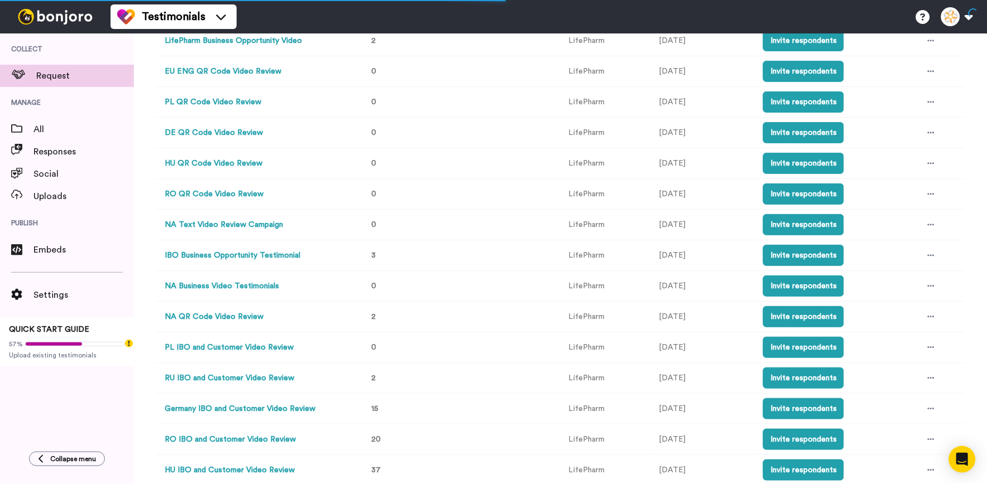
scroll to position [561, 0]
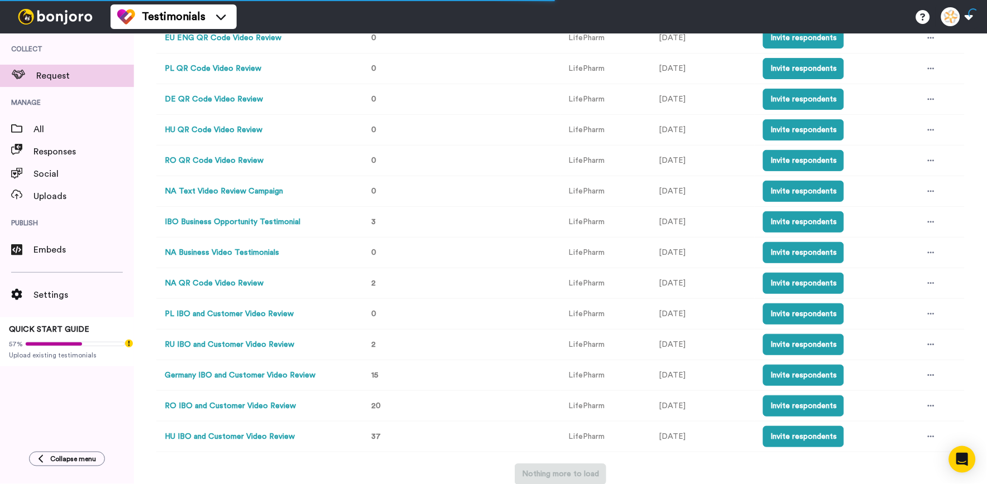
click at [914, 436] on td at bounding box center [939, 437] width 50 height 31
click at [923, 437] on div at bounding box center [931, 437] width 17 height 17
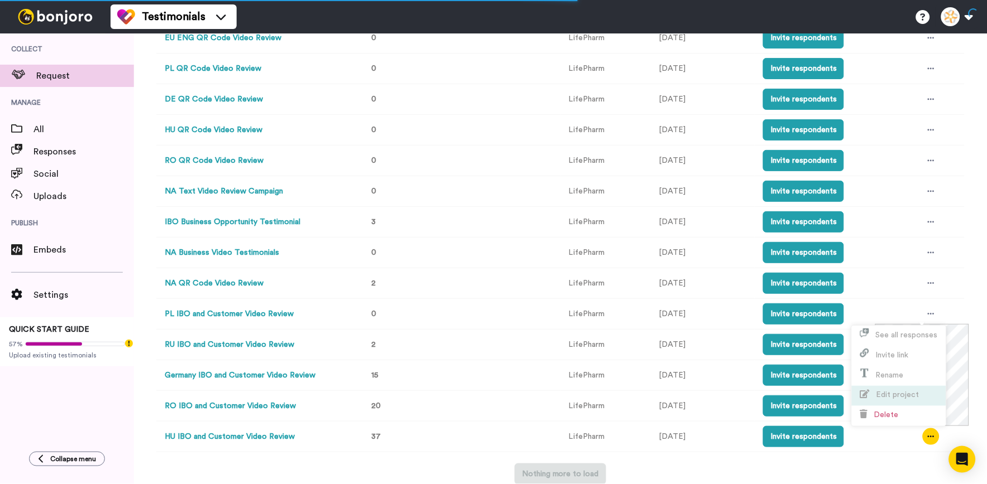
click at [911, 389] on li "Edit project" at bounding box center [899, 396] width 94 height 20
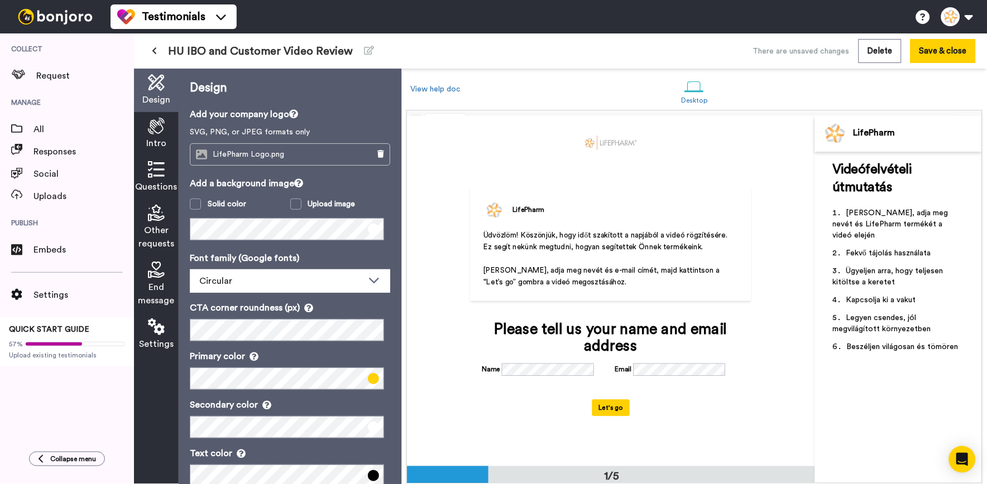
click at [164, 177] on icon at bounding box center [156, 169] width 17 height 17
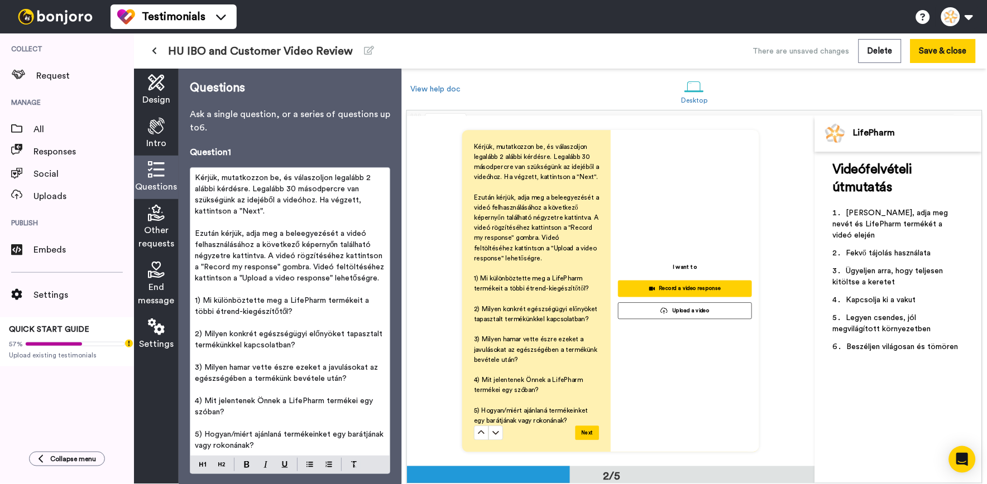
click at [155, 126] on icon at bounding box center [156, 126] width 17 height 17
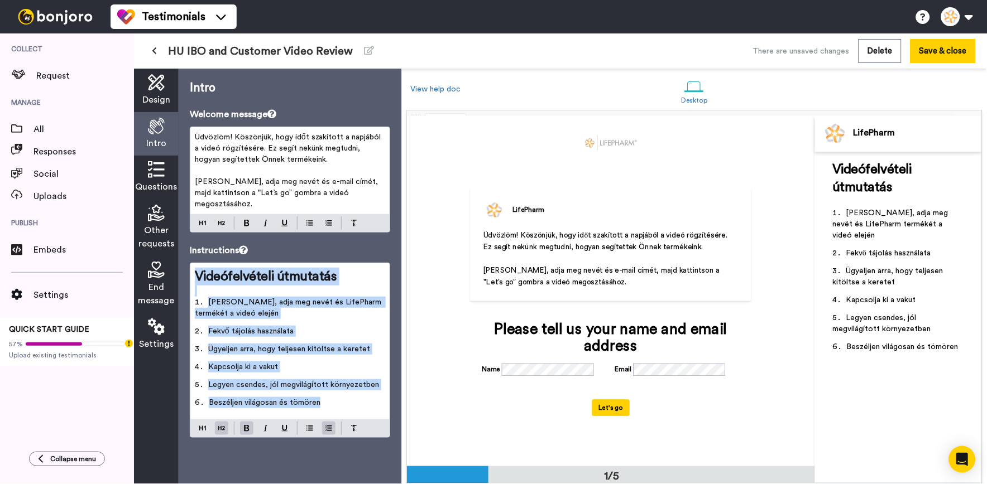
copy div "Videófelvételi útmutatás ﻿ Kérjük, adja meg nevét és LifePharm termékét a videó…"
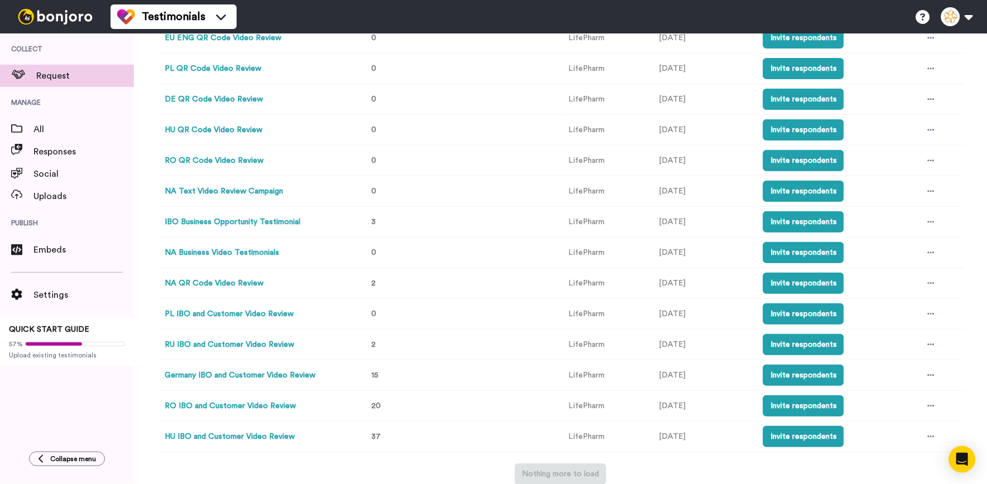
scroll to position [561, 0]
click at [928, 437] on icon at bounding box center [931, 437] width 7 height 8
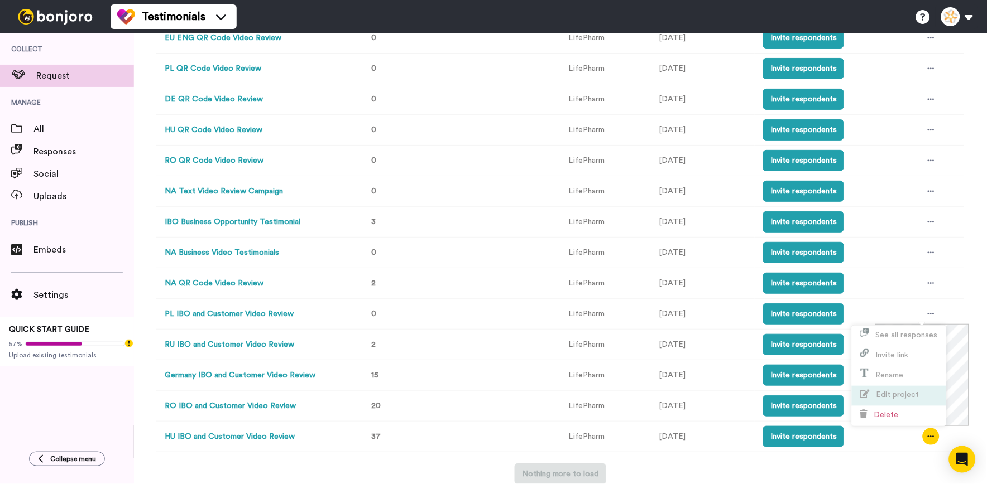
click at [905, 393] on span "Edit project" at bounding box center [897, 395] width 43 height 8
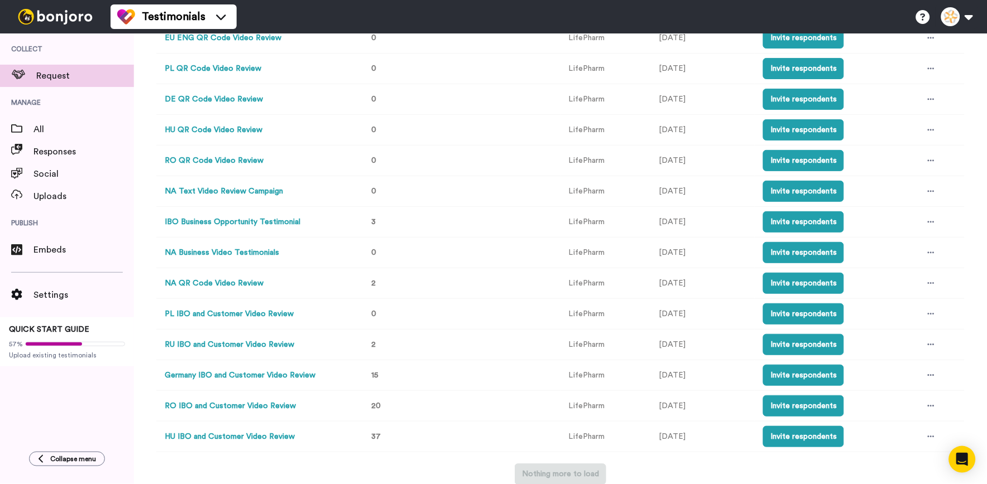
scroll to position [561, 0]
click at [923, 429] on div at bounding box center [931, 437] width 17 height 17
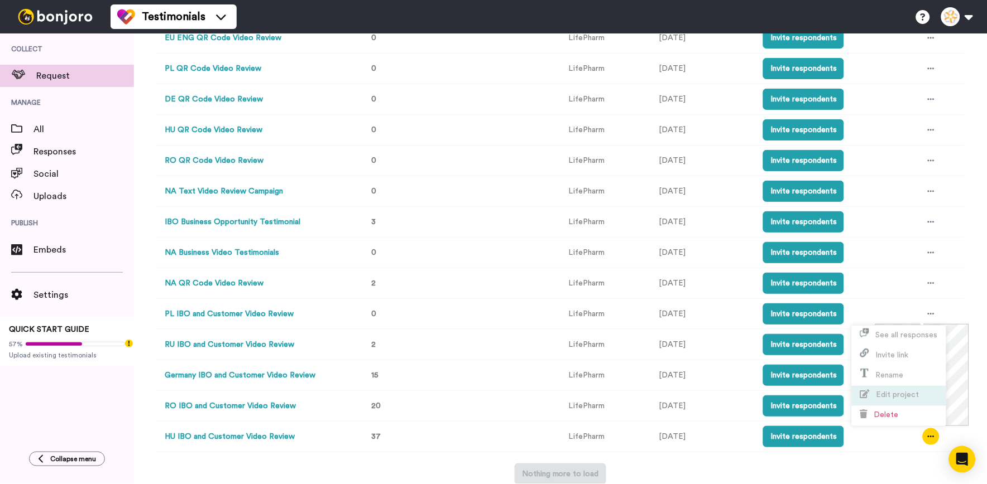
click at [913, 391] on span "Edit project" at bounding box center [897, 395] width 43 height 8
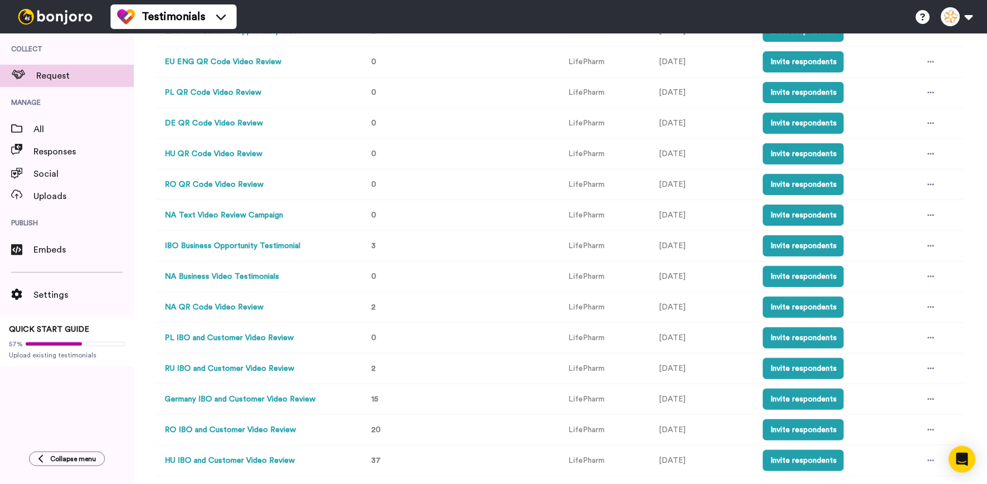
scroll to position [561, 0]
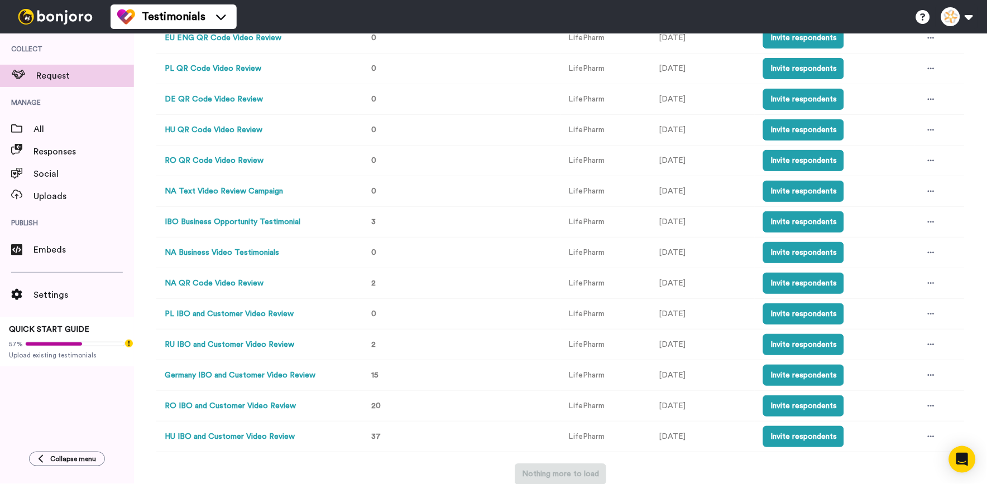
click at [930, 441] on td at bounding box center [939, 437] width 50 height 31
click at [929, 440] on td at bounding box center [939, 437] width 50 height 31
click at [928, 438] on icon at bounding box center [931, 437] width 7 height 8
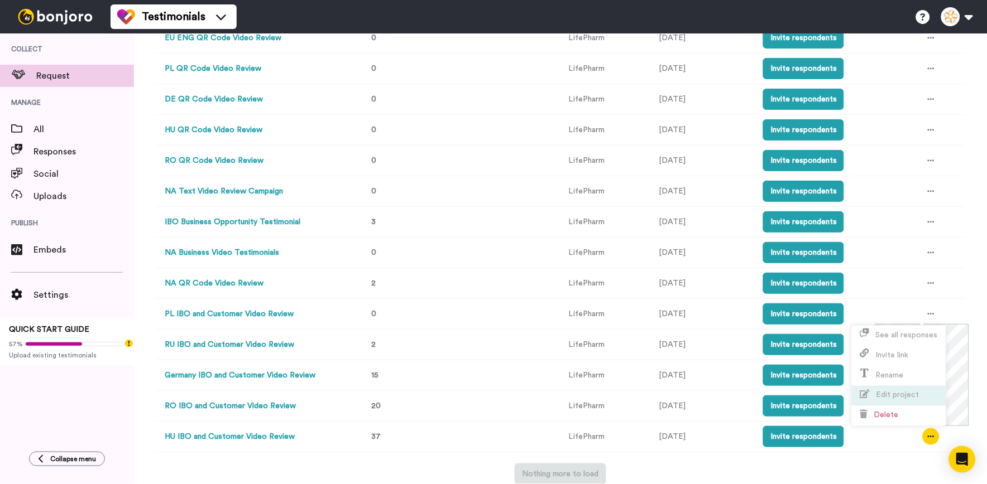
click at [915, 400] on li "Edit project" at bounding box center [899, 396] width 94 height 20
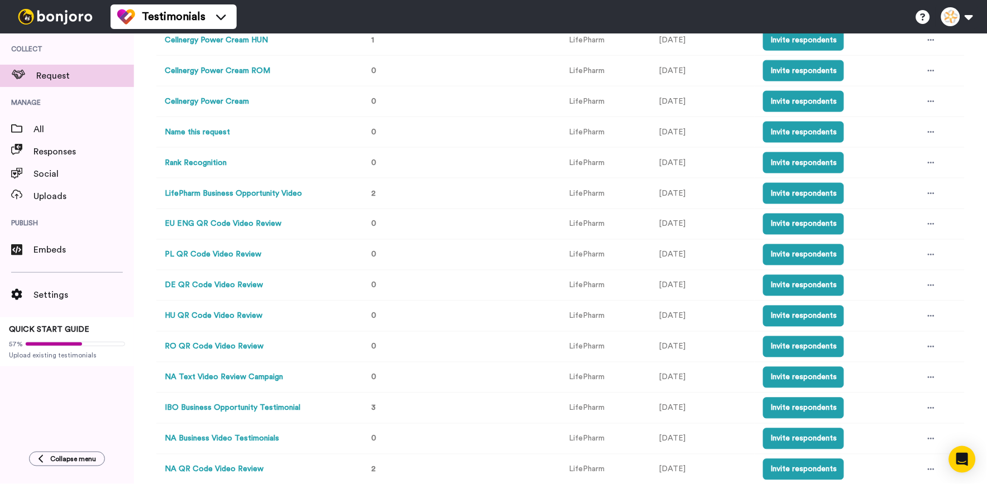
scroll to position [561, 0]
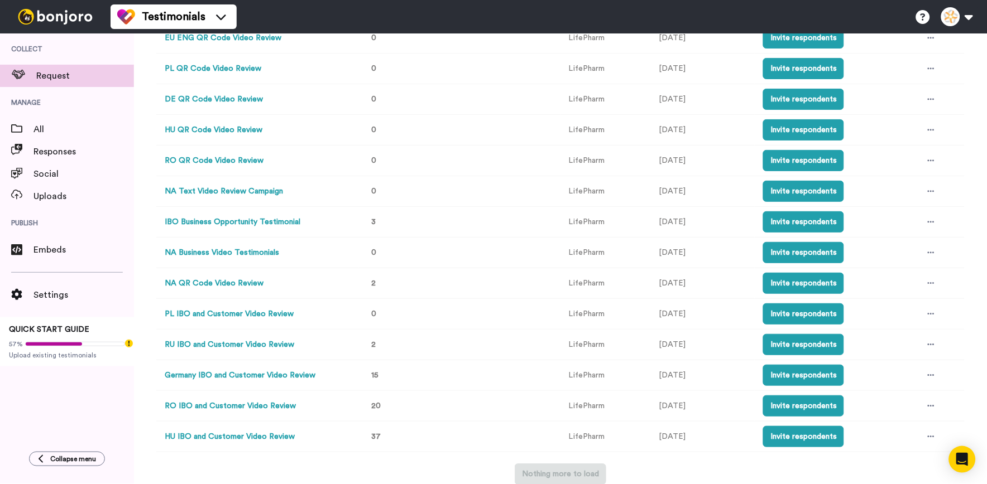
click at [930, 443] on td at bounding box center [939, 437] width 50 height 31
click at [914, 431] on td at bounding box center [939, 437] width 50 height 31
click at [928, 436] on icon at bounding box center [931, 437] width 7 height 2
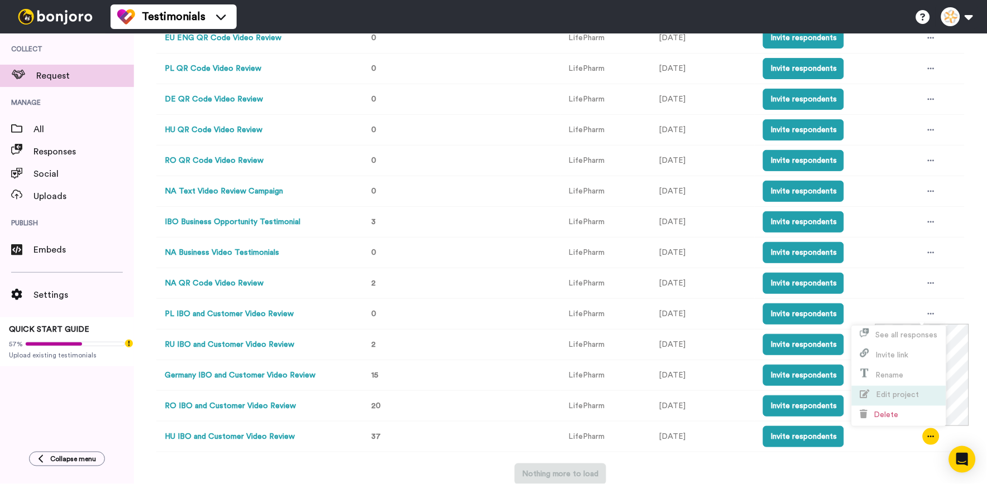
click at [910, 392] on span "Edit project" at bounding box center [897, 395] width 43 height 8
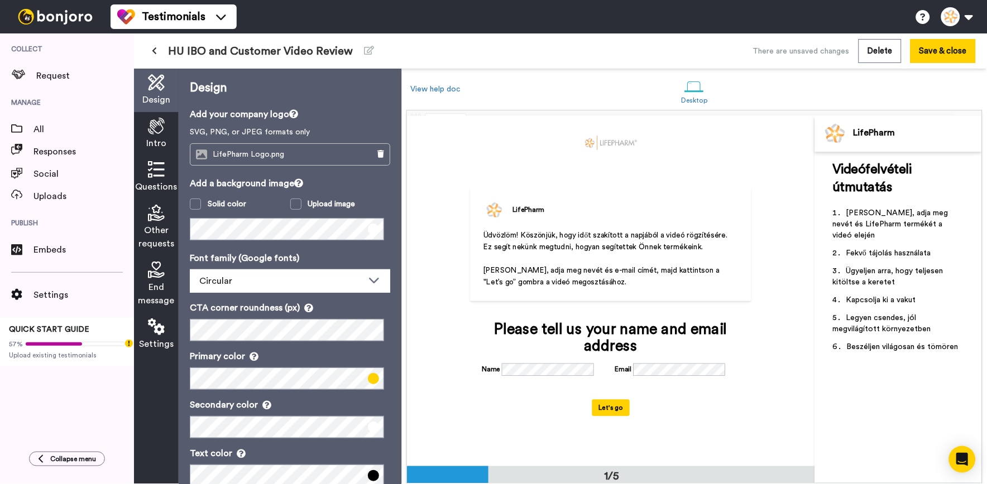
click at [143, 180] on div "Questions" at bounding box center [156, 178] width 45 height 44
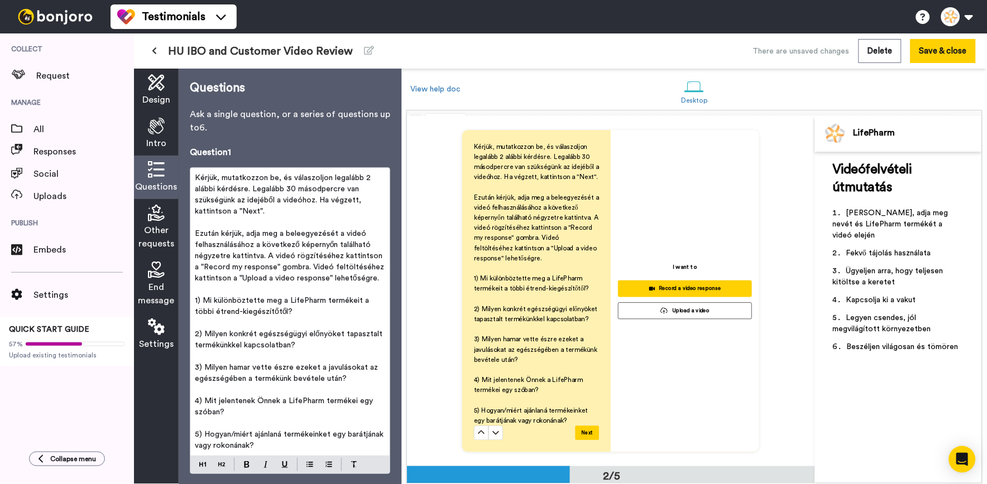
click at [152, 135] on icon at bounding box center [156, 126] width 17 height 17
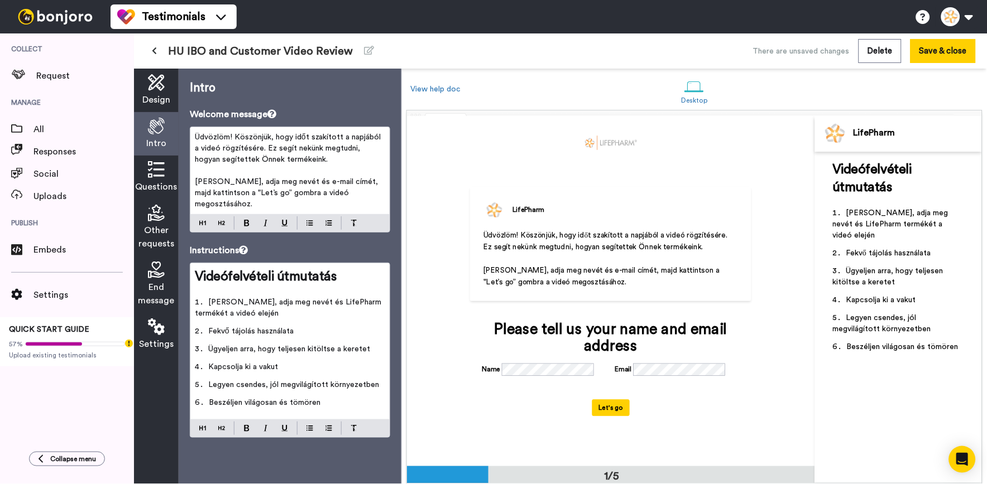
click at [352, 347] on li "Ügyeljen arra, hogy teljesen kitöltse a keretet" at bounding box center [290, 353] width 190 height 18
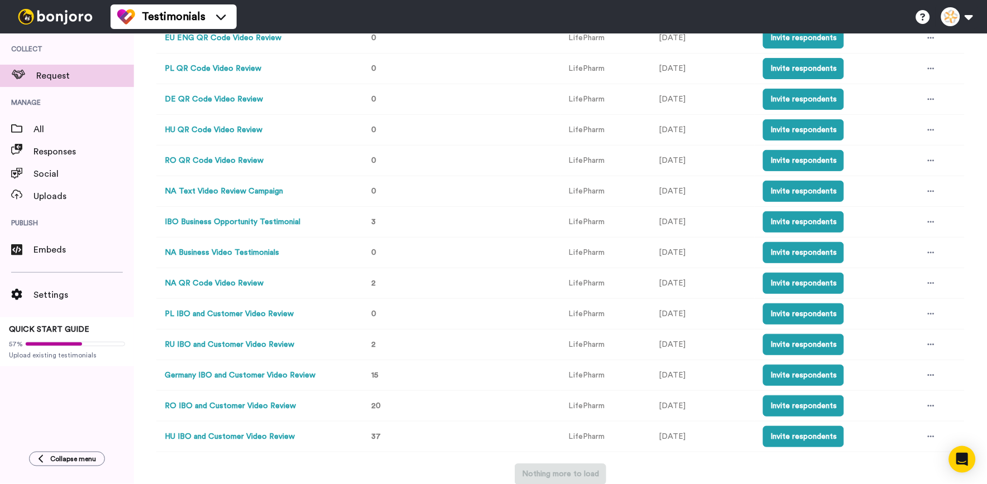
scroll to position [561, 0]
click at [923, 443] on div at bounding box center [931, 437] width 17 height 17
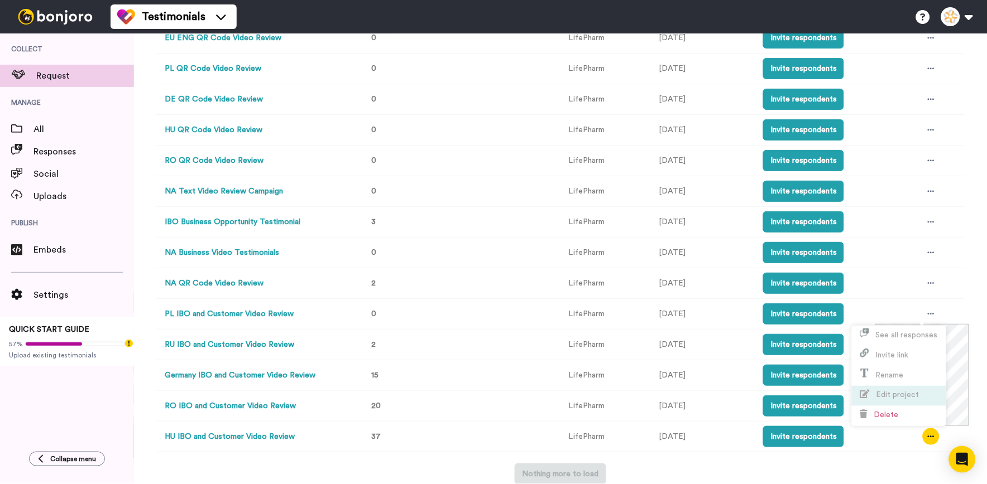
click at [913, 394] on span "Edit project" at bounding box center [897, 395] width 43 height 8
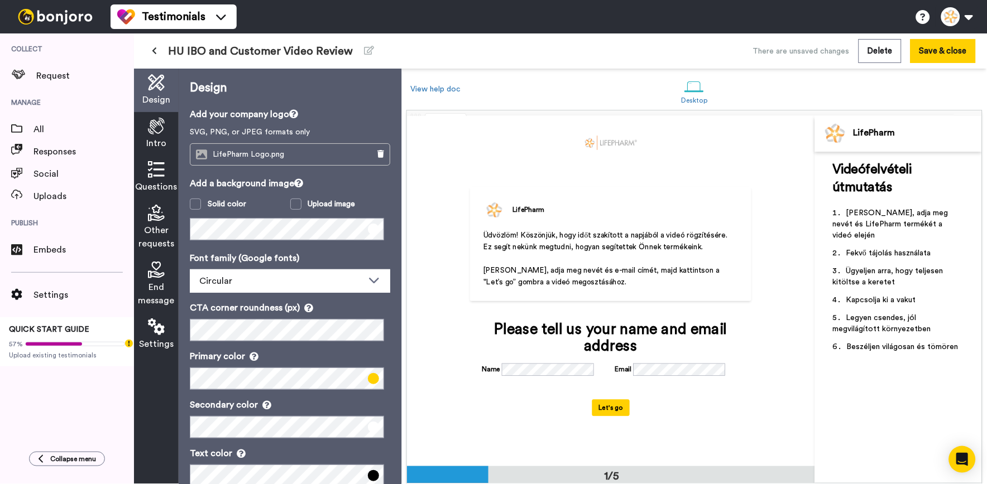
click at [160, 138] on span "Intro" at bounding box center [156, 143] width 20 height 13
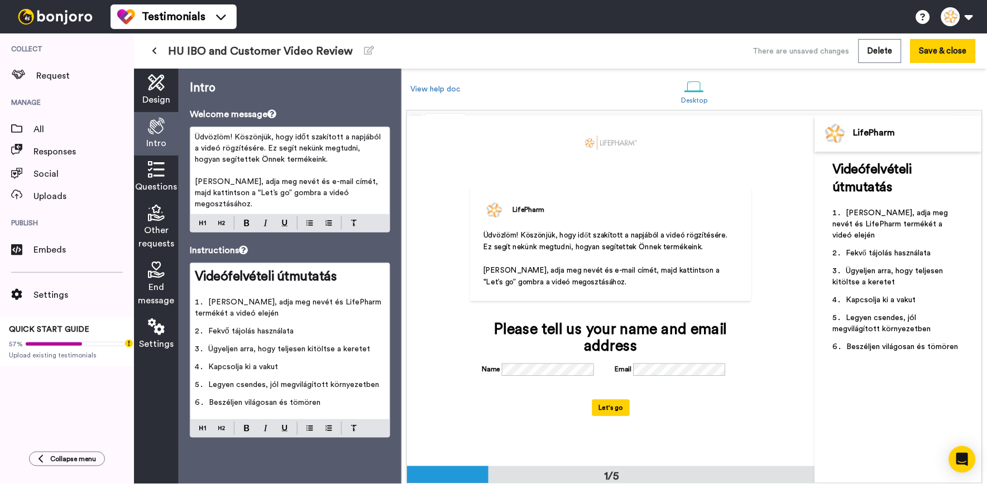
click at [337, 326] on li "Fekvő tájolás használata" at bounding box center [290, 335] width 190 height 18
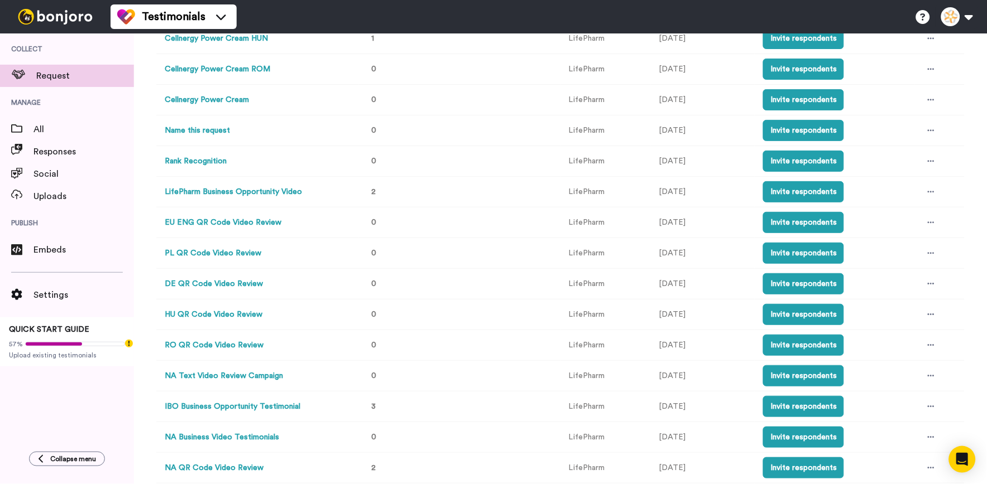
scroll to position [561, 0]
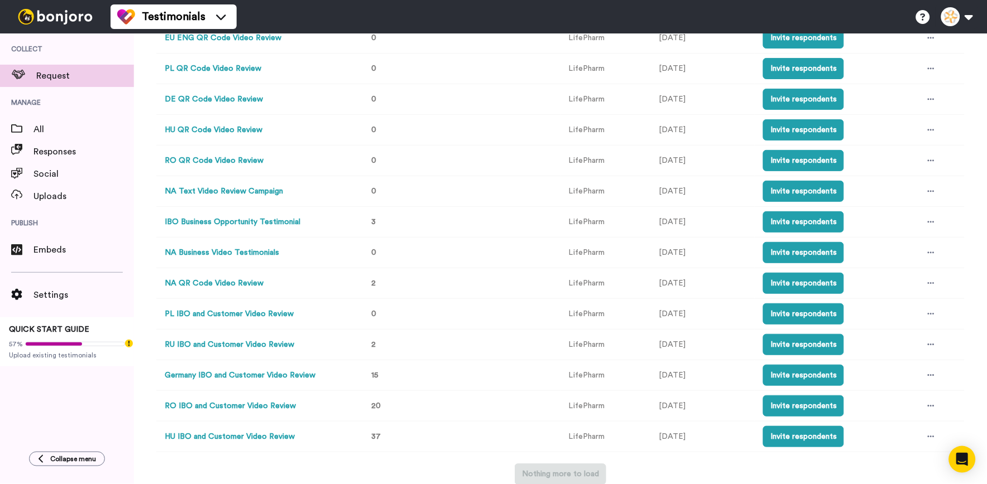
click at [933, 429] on td at bounding box center [939, 437] width 50 height 31
click at [928, 434] on div at bounding box center [931, 437] width 17 height 17
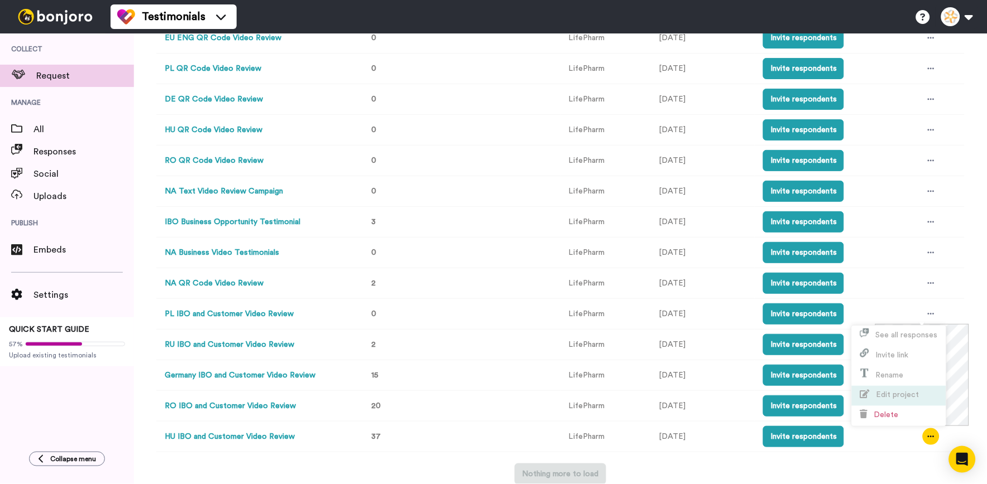
click at [924, 393] on li "Edit project" at bounding box center [899, 396] width 94 height 20
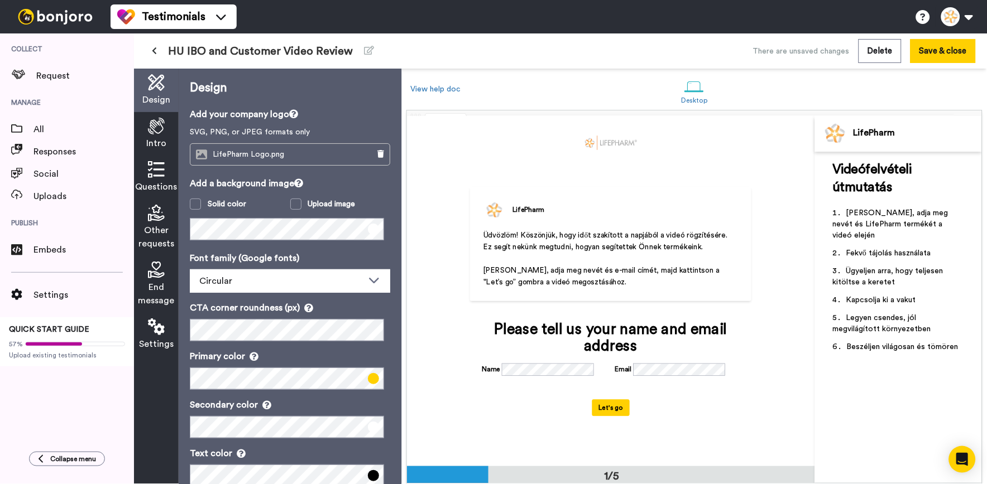
click at [142, 129] on div "Intro" at bounding box center [156, 134] width 45 height 44
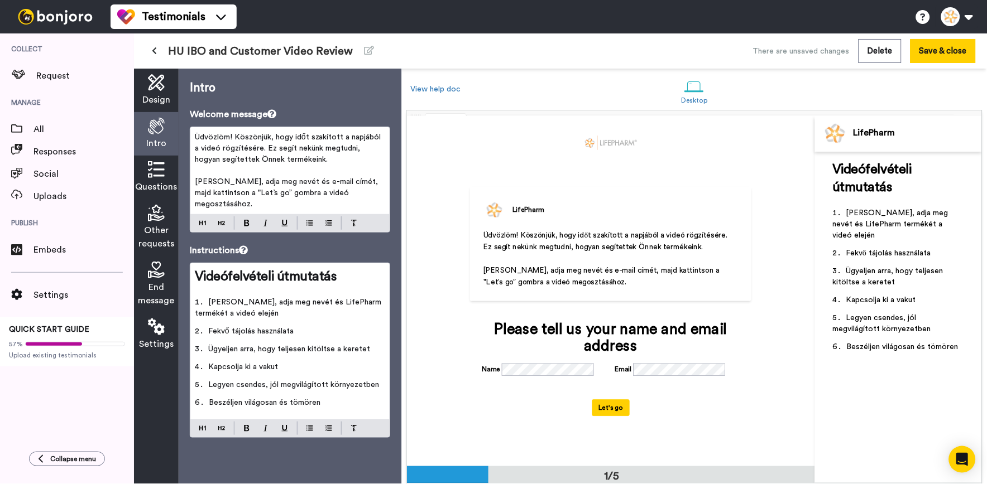
click at [330, 311] on li "Kérjük, adja meg nevét és LifePharm termékét a videó elején" at bounding box center [290, 311] width 190 height 29
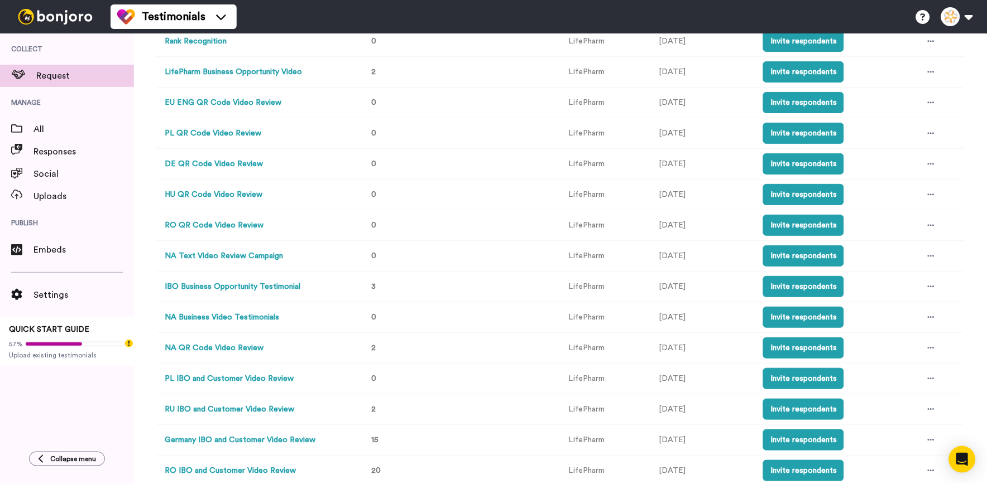
scroll to position [561, 0]
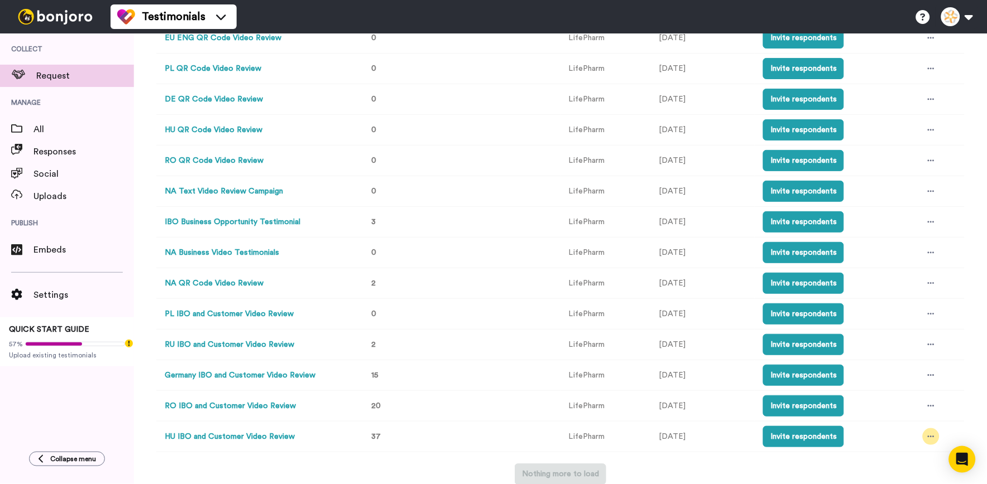
click at [928, 433] on icon at bounding box center [931, 437] width 7 height 8
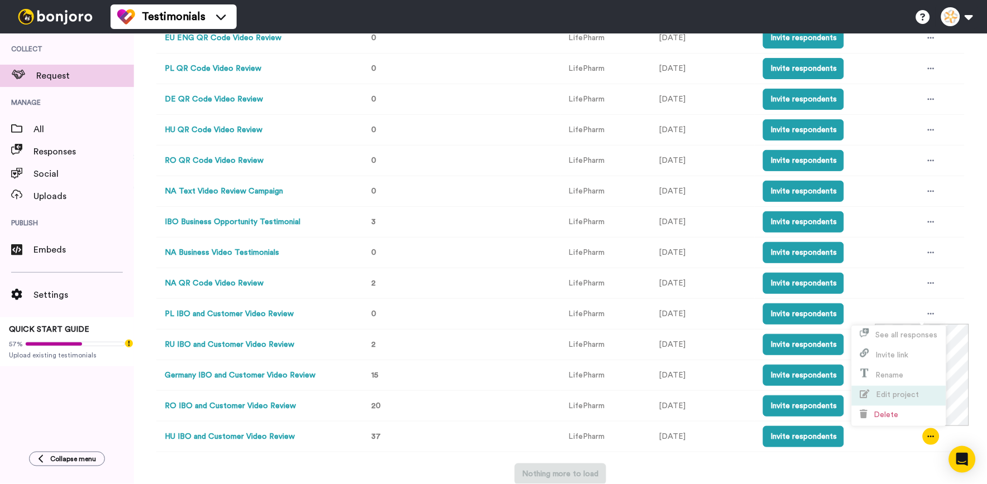
click at [921, 401] on li "Edit project" at bounding box center [899, 396] width 94 height 20
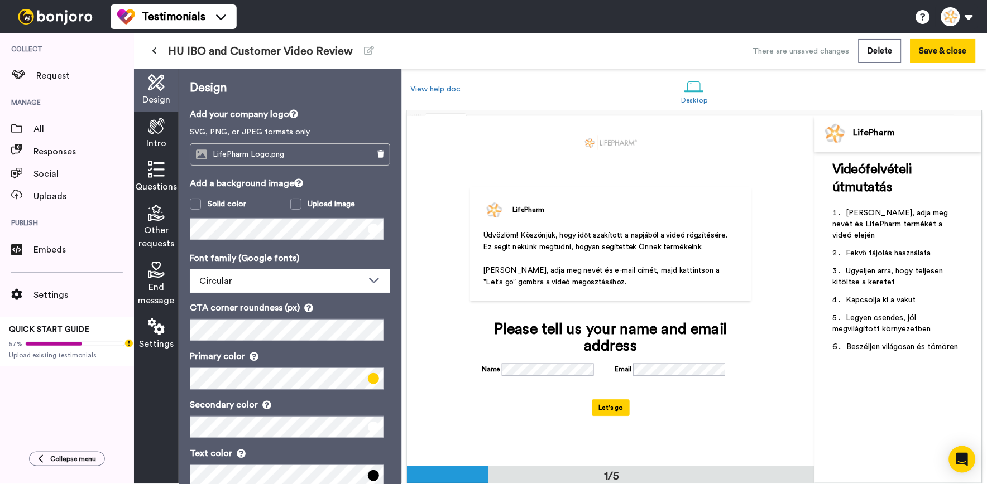
click at [158, 127] on icon at bounding box center [156, 126] width 17 height 17
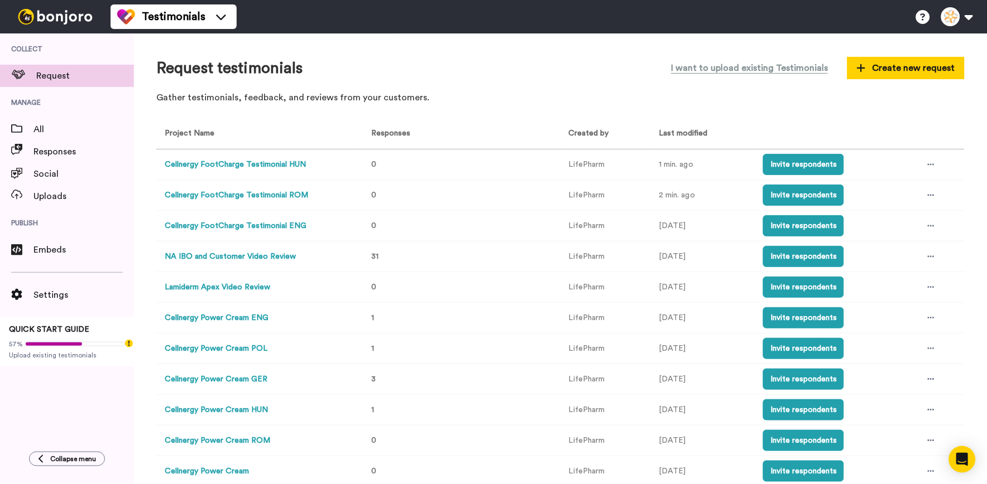
click at [276, 162] on button "Cellnergy FootCharge Testimonial HUN" at bounding box center [235, 165] width 141 height 12
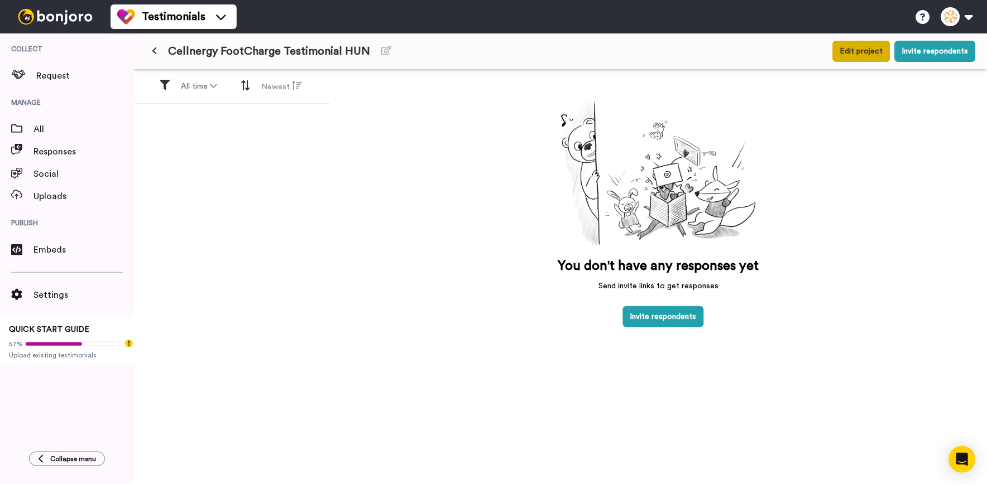
click at [853, 54] on button "Edit project" at bounding box center [861, 51] width 57 height 21
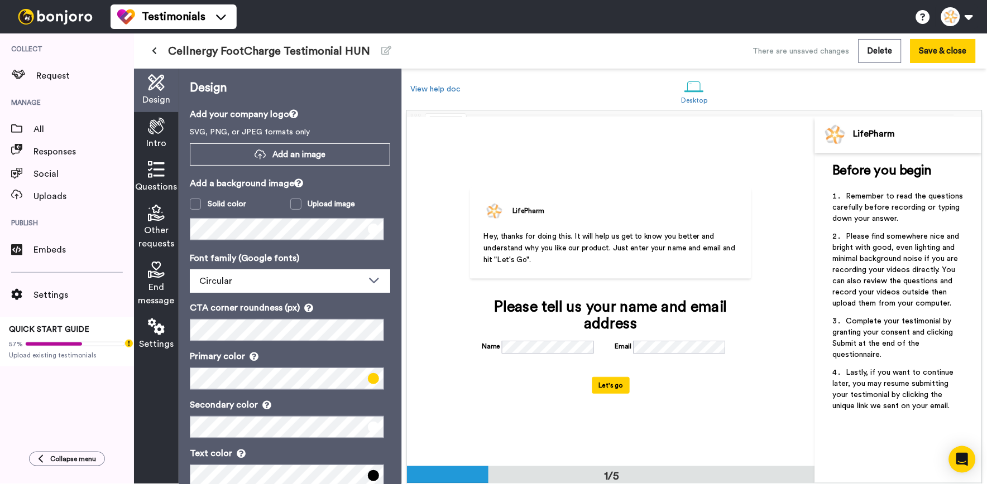
click at [159, 177] on icon at bounding box center [156, 169] width 17 height 17
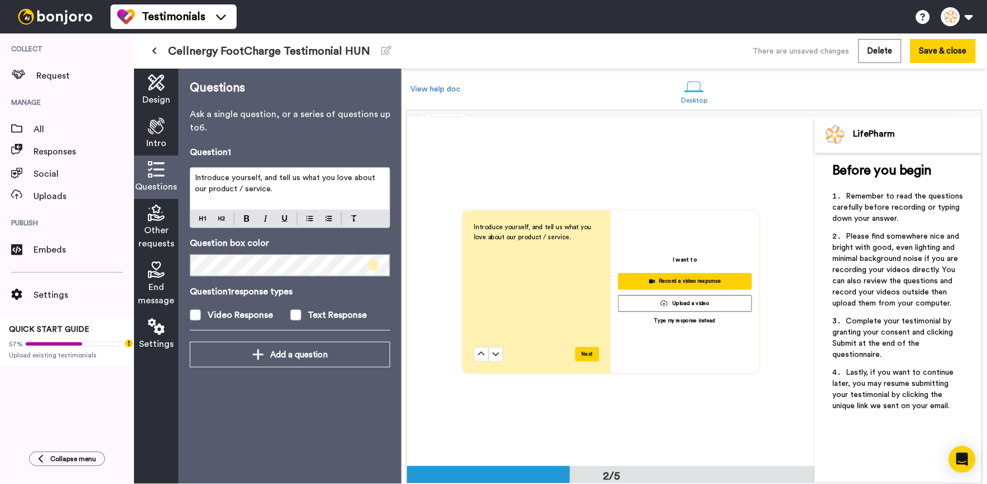
click at [158, 137] on span "Intro" at bounding box center [156, 143] width 20 height 13
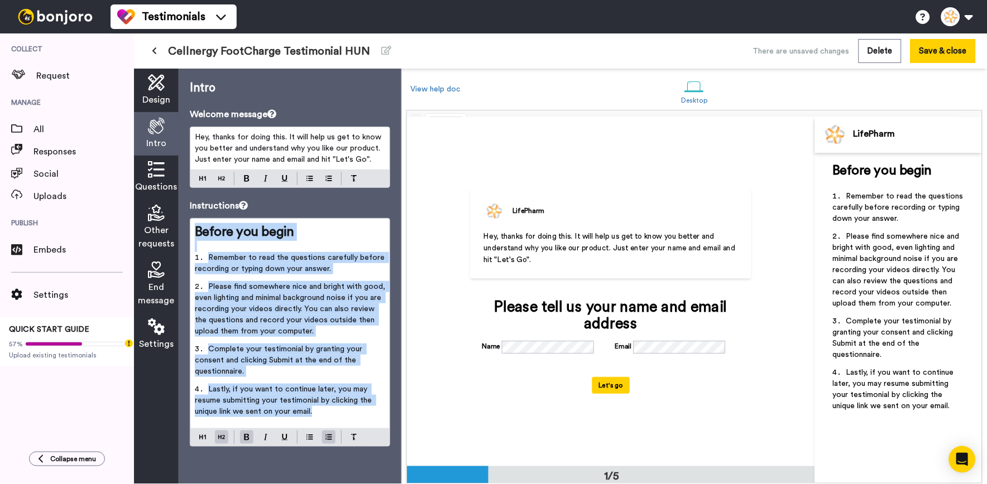
drag, startPoint x: 348, startPoint y: 415, endPoint x: 194, endPoint y: 219, distance: 249.2
click at [194, 219] on div "Before you begin ﻿ Remember to read the questions carefully before recording or…" at bounding box center [289, 324] width 199 height 210
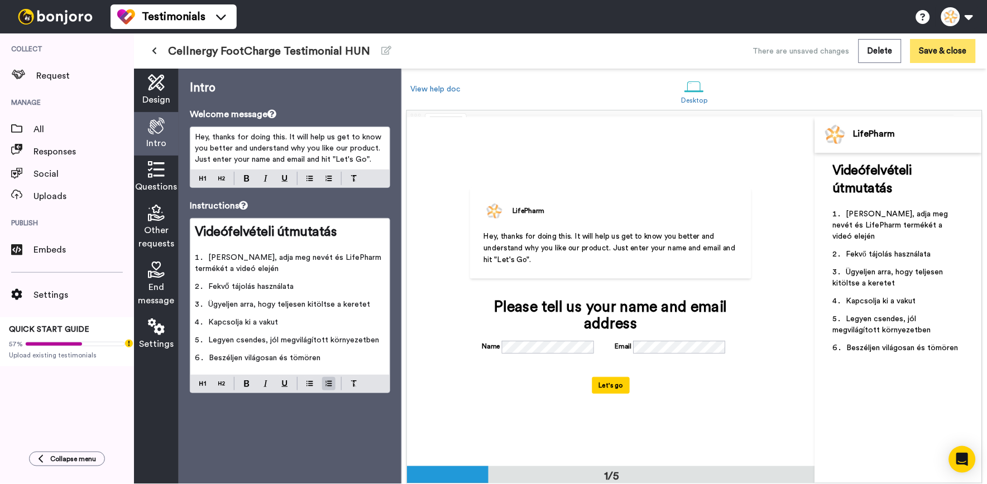
click at [966, 45] on button "Save & close" at bounding box center [942, 51] width 65 height 24
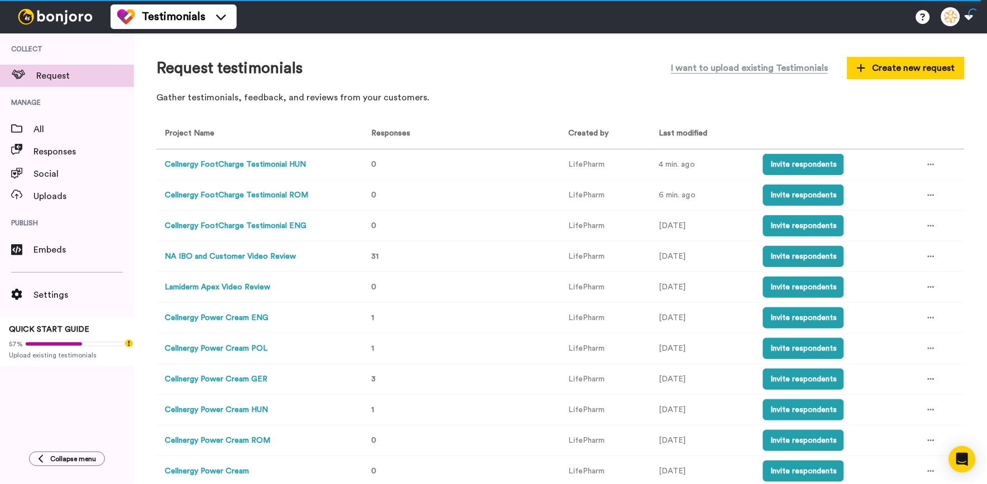
click at [931, 171] on td at bounding box center [939, 165] width 50 height 31
click at [928, 165] on icon at bounding box center [931, 165] width 7 height 2
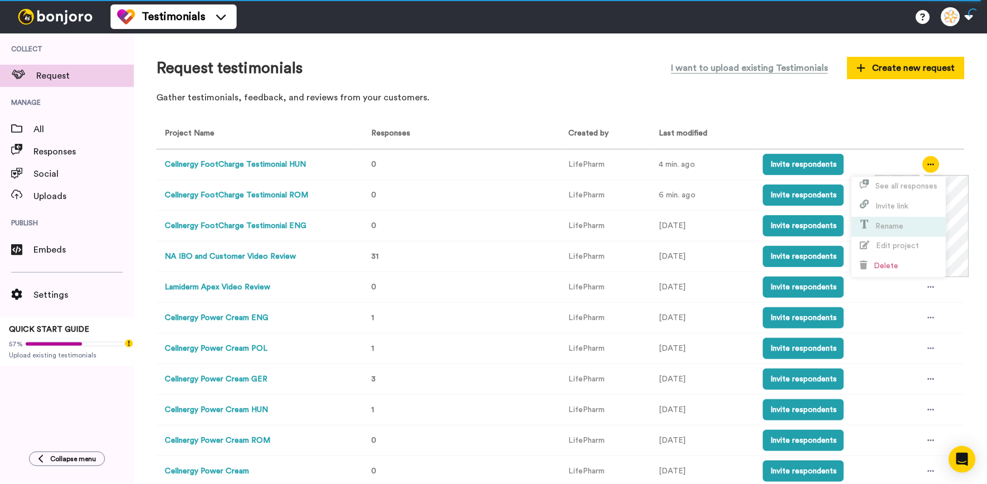
click at [916, 237] on li "Rename" at bounding box center [899, 227] width 94 height 20
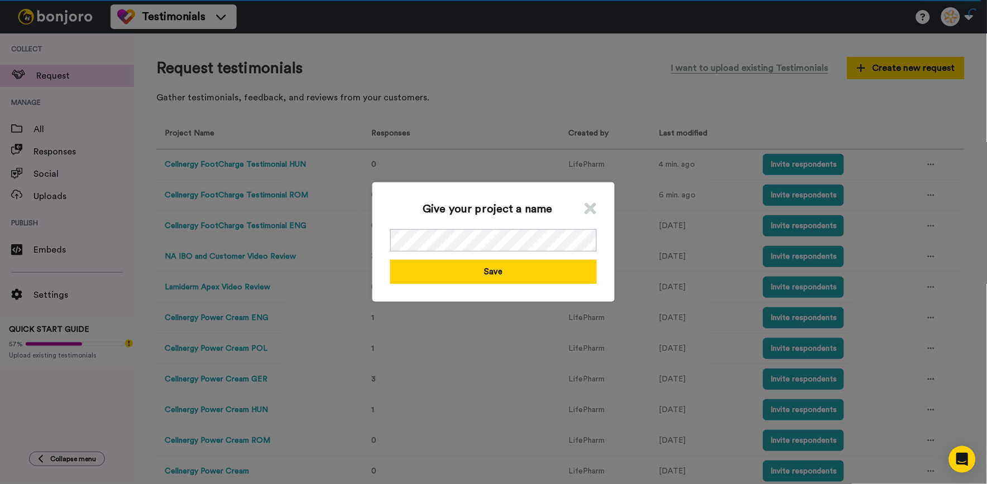
click at [587, 207] on icon at bounding box center [591, 208] width 12 height 17
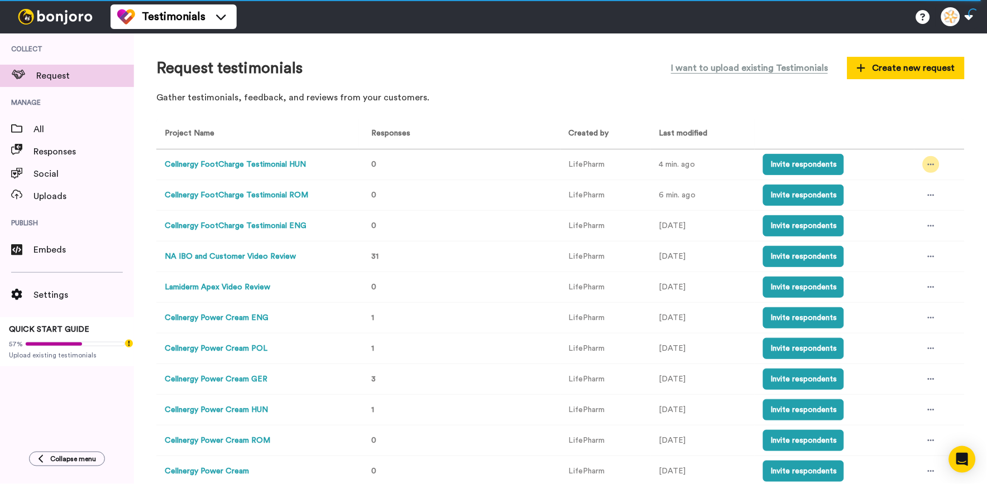
click at [928, 164] on icon at bounding box center [931, 165] width 7 height 8
click at [897, 242] on span "Edit project" at bounding box center [897, 246] width 43 height 8
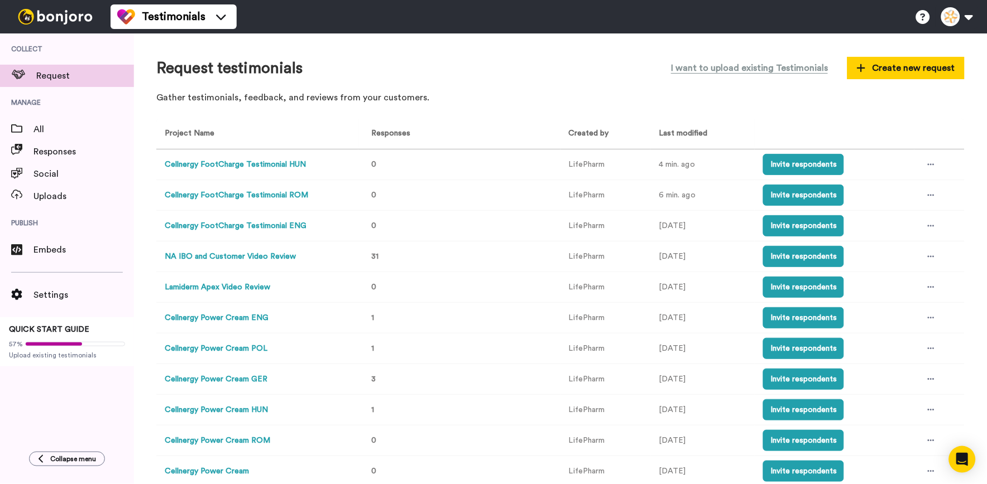
click at [930, 165] on td at bounding box center [939, 165] width 50 height 31
click at [923, 163] on div at bounding box center [931, 164] width 17 height 17
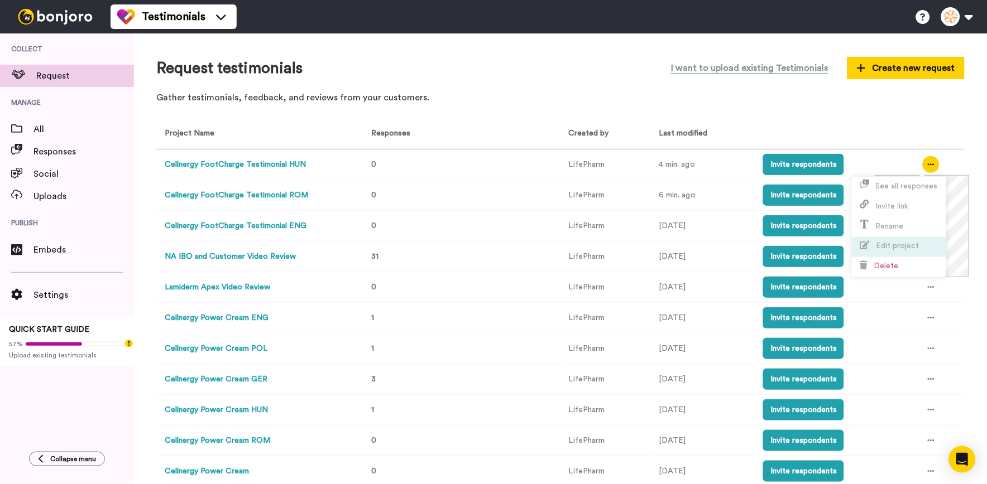
click at [906, 237] on li "Edit project" at bounding box center [899, 247] width 94 height 20
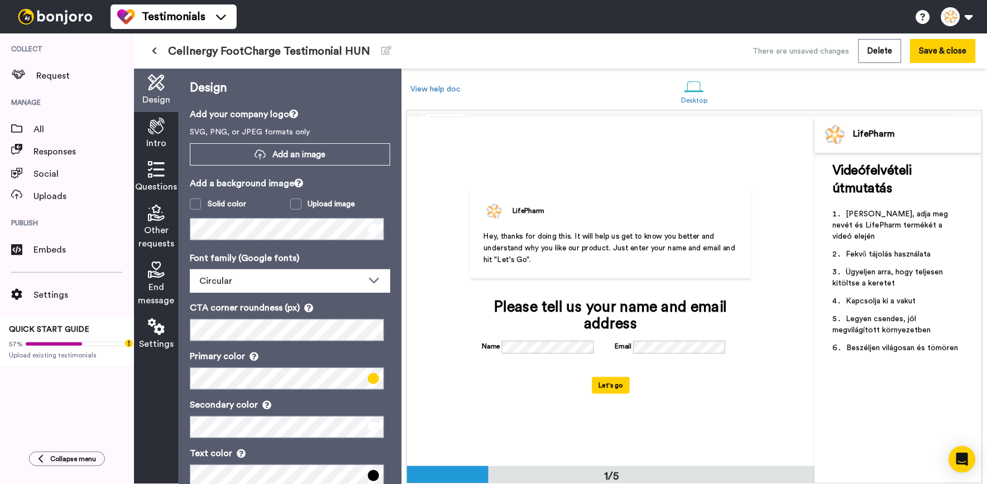
click at [168, 146] on div "Intro" at bounding box center [156, 134] width 45 height 44
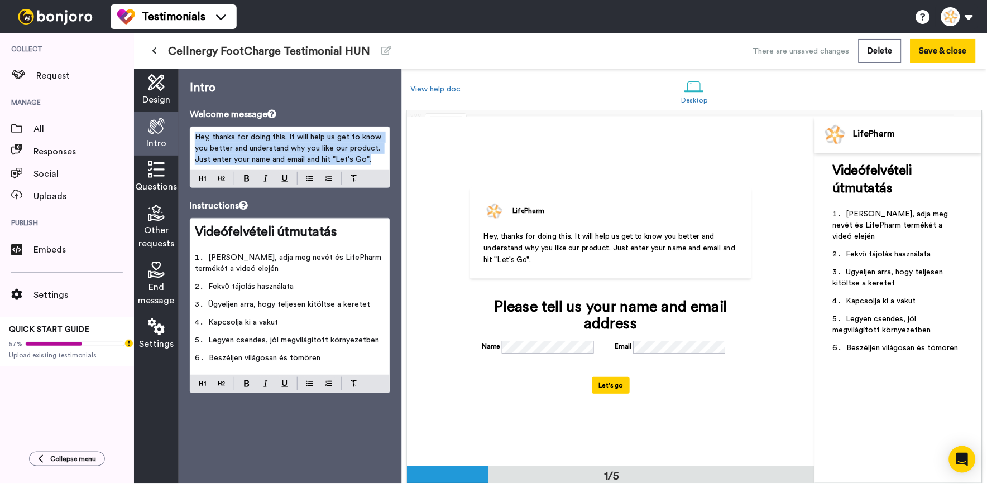
drag, startPoint x: 374, startPoint y: 160, endPoint x: 520, endPoint y: 177, distance: 146.8
click at [185, 134] on div "Intro Welcome message Hey, thanks for doing this. It will help us get to know y…" at bounding box center [290, 277] width 223 height 416
paste div
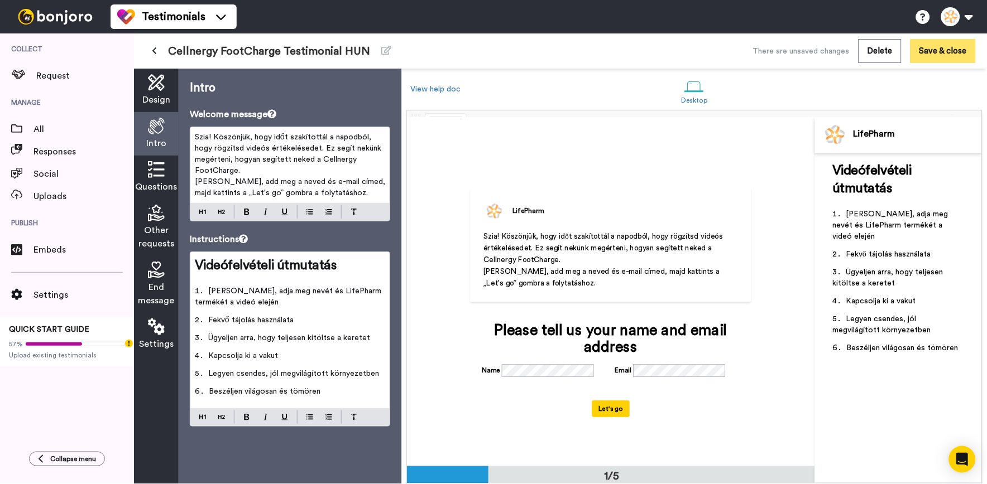
click at [953, 56] on button "Save & close" at bounding box center [942, 51] width 65 height 24
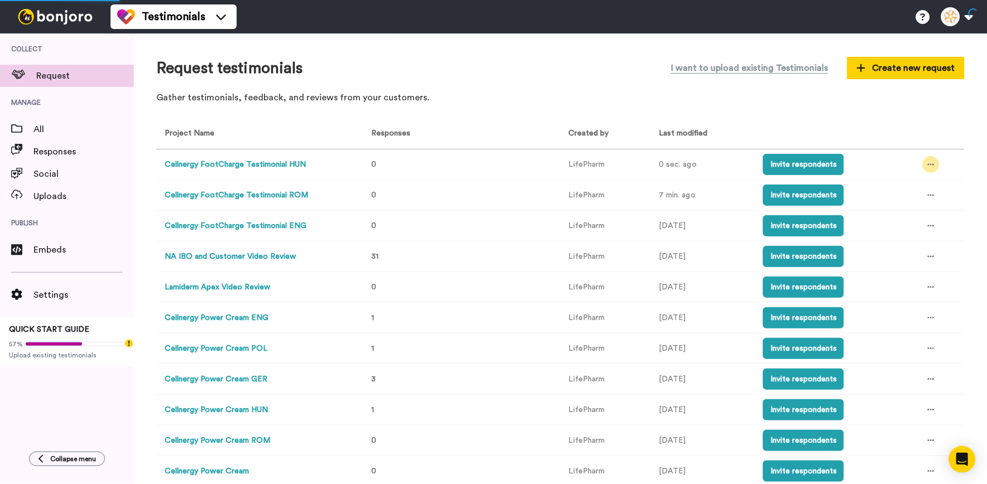
click at [923, 171] on div at bounding box center [931, 164] width 17 height 17
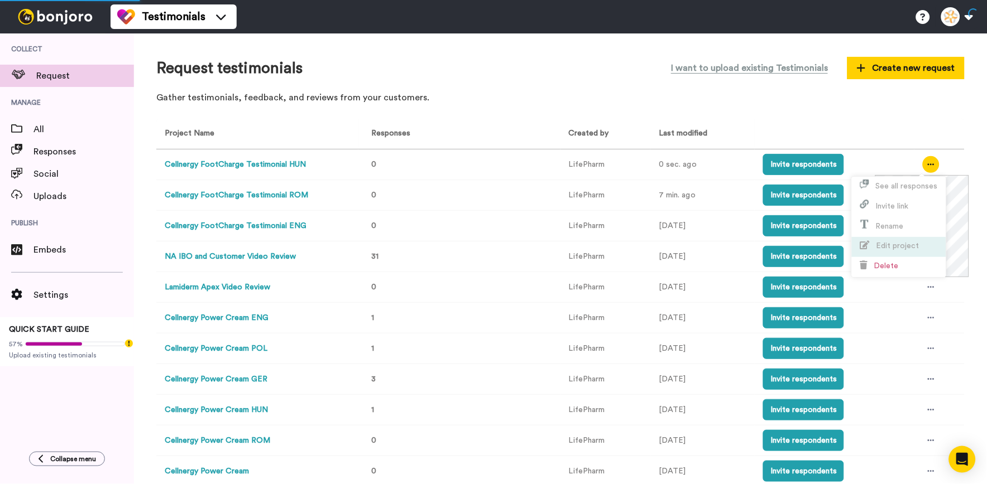
click at [896, 247] on span "Edit project" at bounding box center [897, 246] width 43 height 8
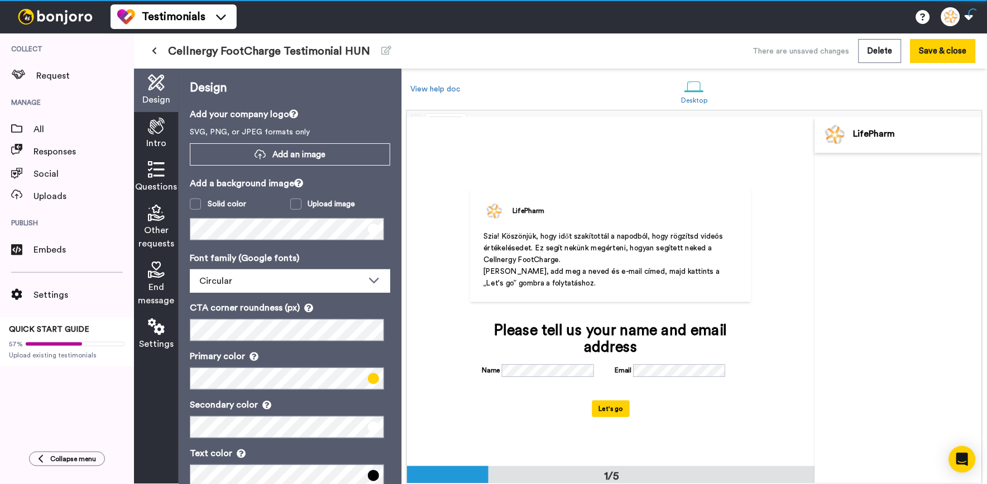
scroll to position [1, 0]
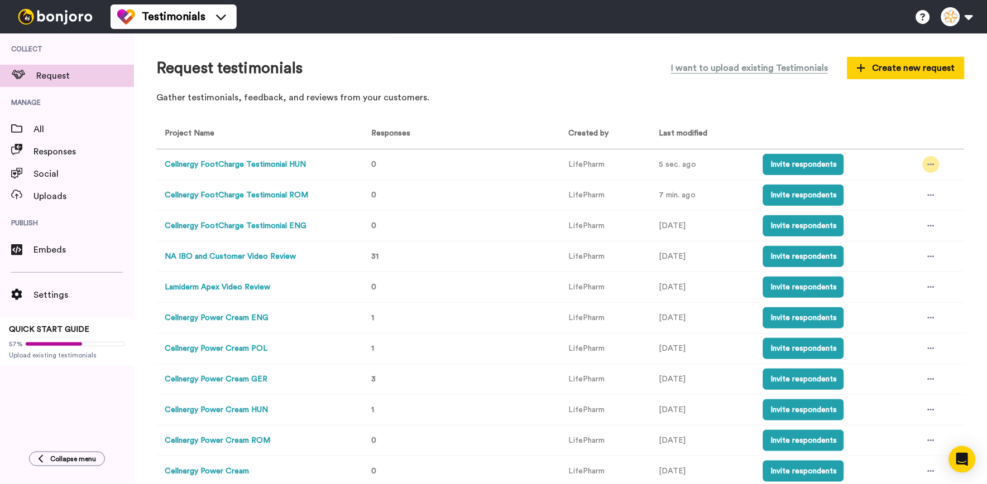
click at [923, 159] on div at bounding box center [931, 164] width 17 height 17
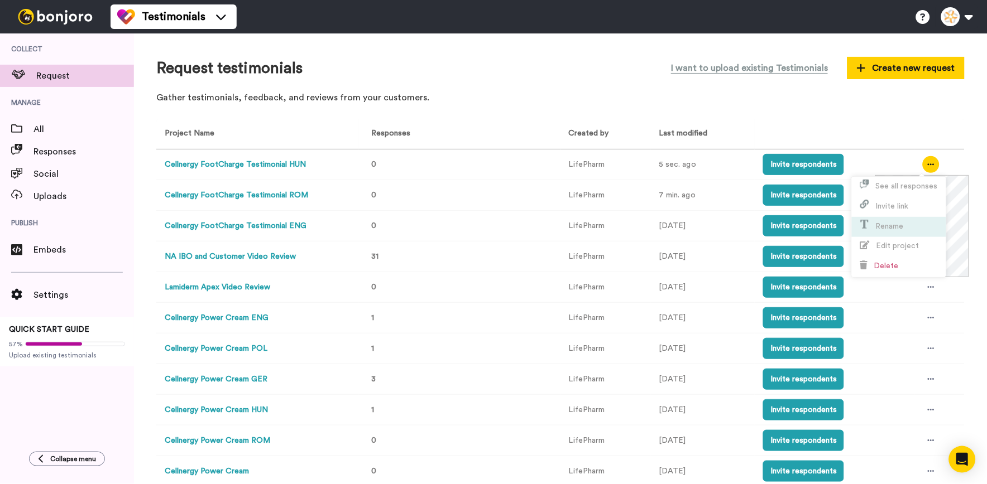
click at [910, 236] on li "Rename" at bounding box center [899, 227] width 94 height 20
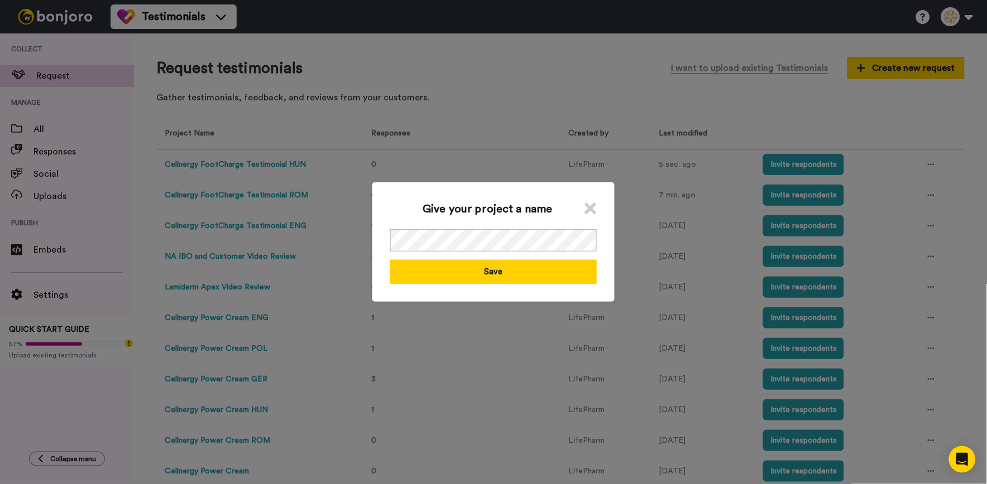
click at [588, 212] on icon at bounding box center [591, 208] width 12 height 17
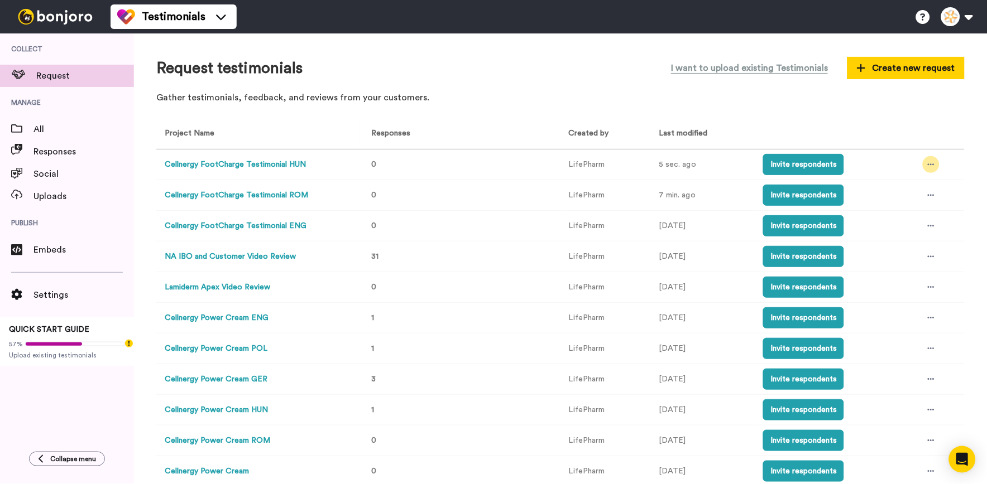
click at [925, 164] on div at bounding box center [931, 164] width 17 height 17
click at [929, 249] on li "Edit project" at bounding box center [899, 247] width 94 height 20
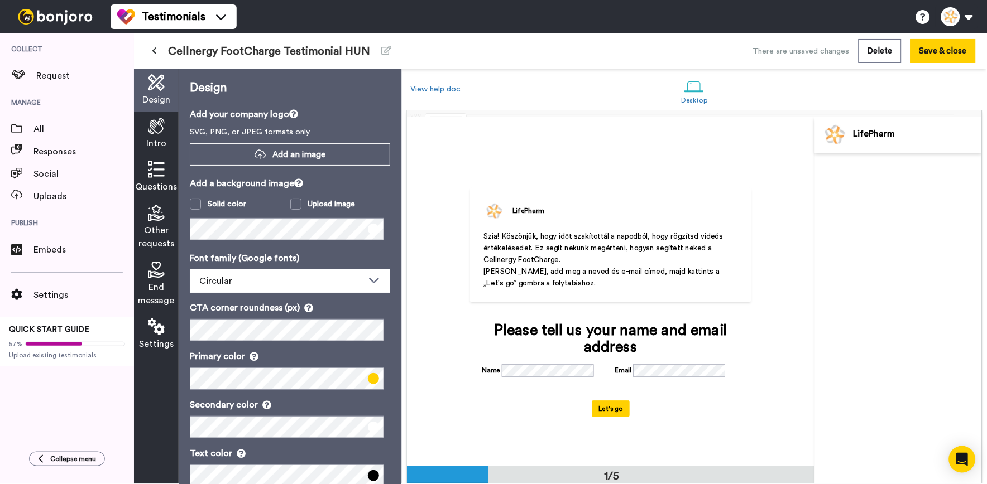
scroll to position [1, 0]
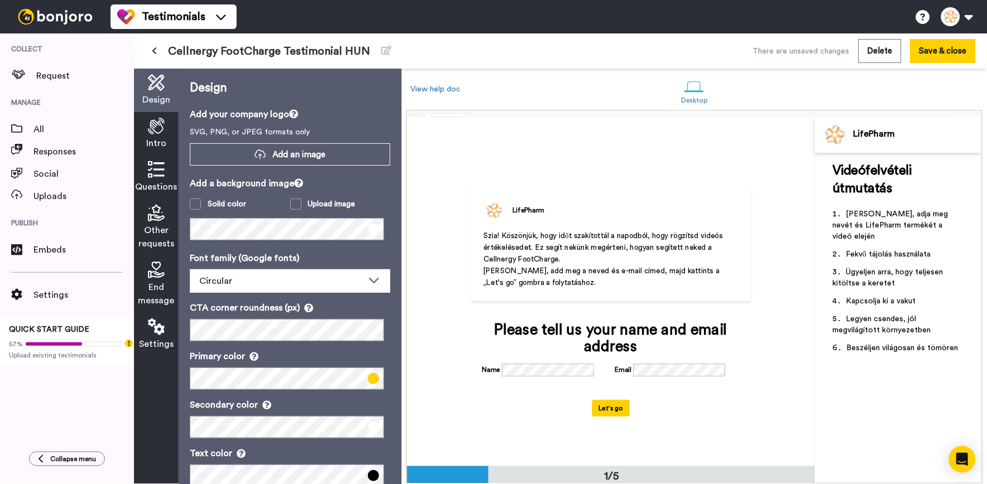
click at [156, 132] on icon at bounding box center [156, 126] width 17 height 17
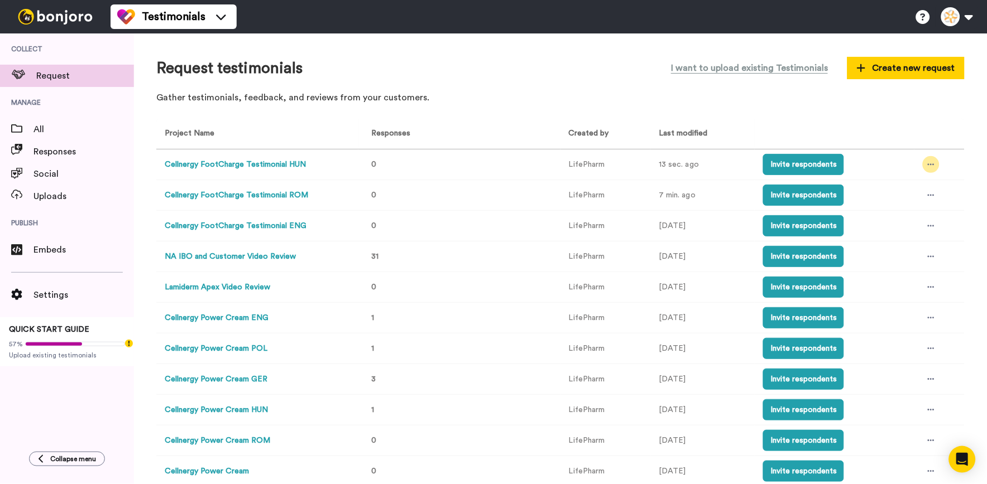
click at [928, 164] on div at bounding box center [931, 164] width 17 height 17
click at [911, 243] on span "Edit project" at bounding box center [897, 246] width 43 height 8
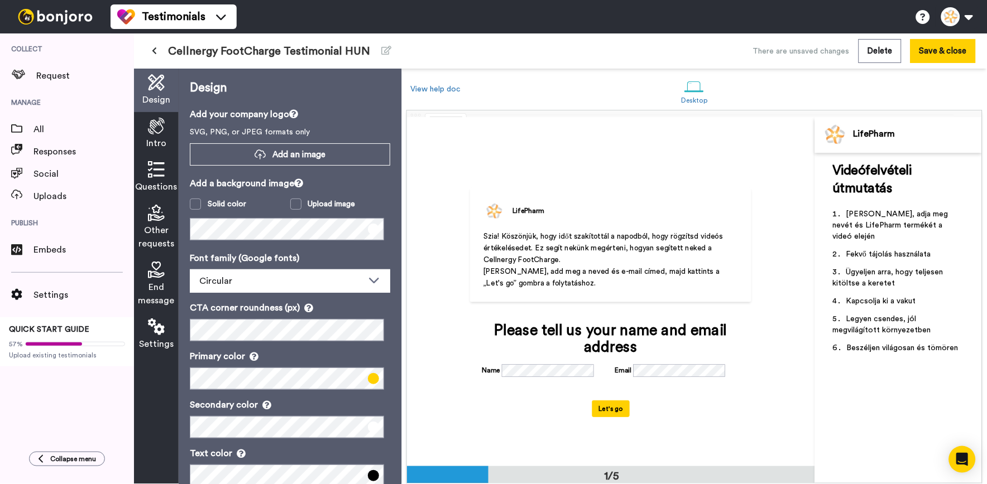
scroll to position [1, 0]
click at [150, 136] on div "Intro" at bounding box center [156, 134] width 45 height 44
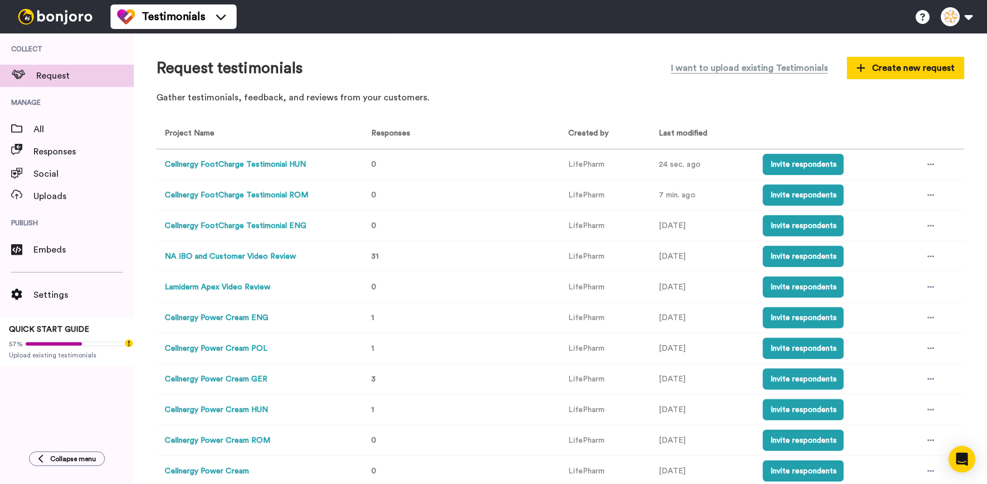
click at [914, 165] on td at bounding box center [939, 165] width 50 height 31
click at [923, 165] on div at bounding box center [931, 164] width 17 height 17
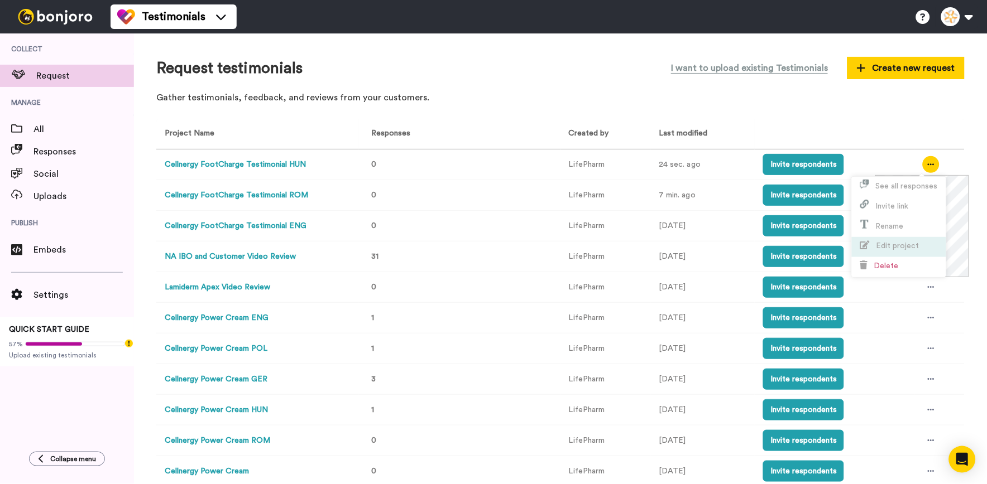
click at [913, 246] on span "Edit project" at bounding box center [897, 246] width 43 height 8
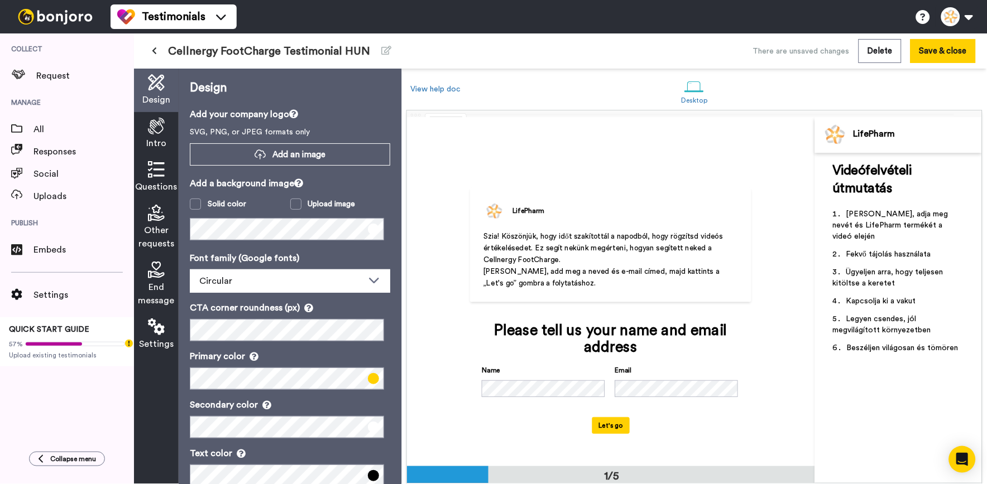
scroll to position [1, 0]
click at [166, 185] on span "Questions" at bounding box center [157, 186] width 42 height 13
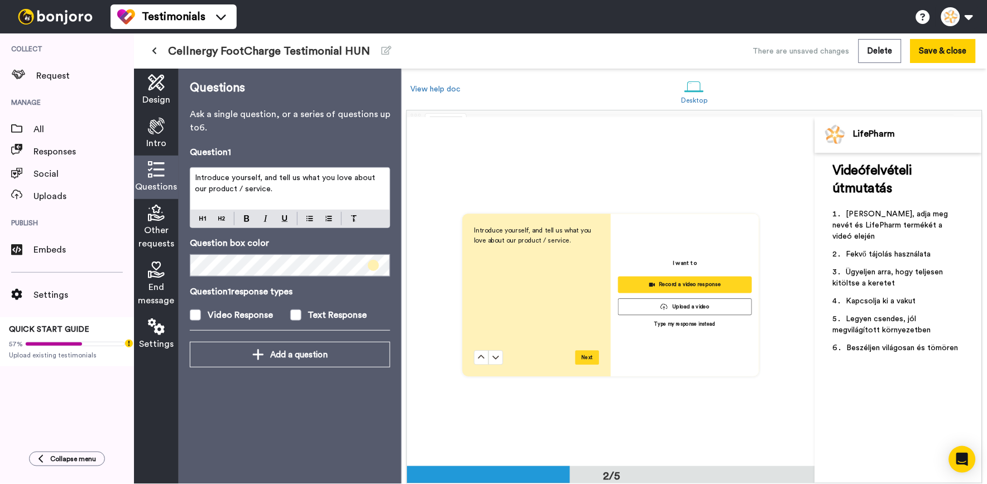
scroll to position [349, 0]
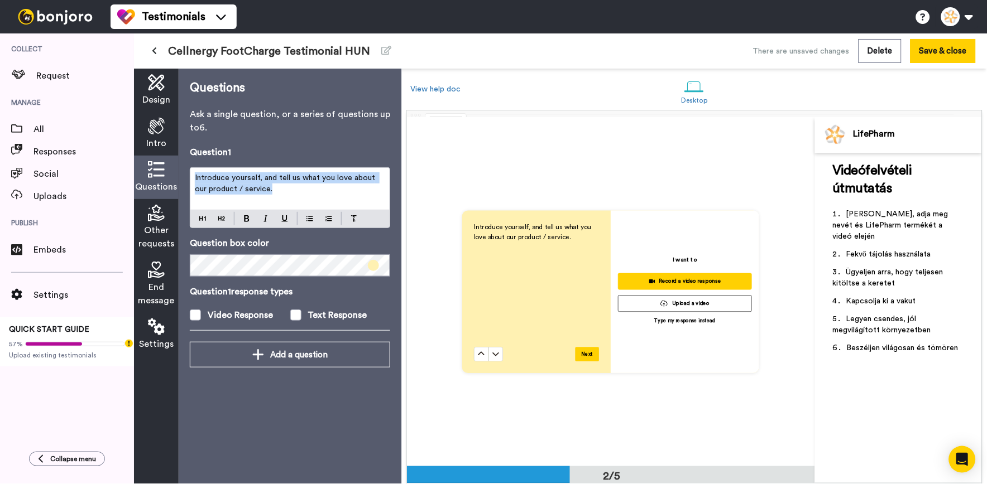
drag, startPoint x: 257, startPoint y: 187, endPoint x: 152, endPoint y: 162, distance: 107.9
click at [152, 162] on div "Design Intro Questions Other requests End message Settings Questions Ask a sing…" at bounding box center [267, 277] width 267 height 416
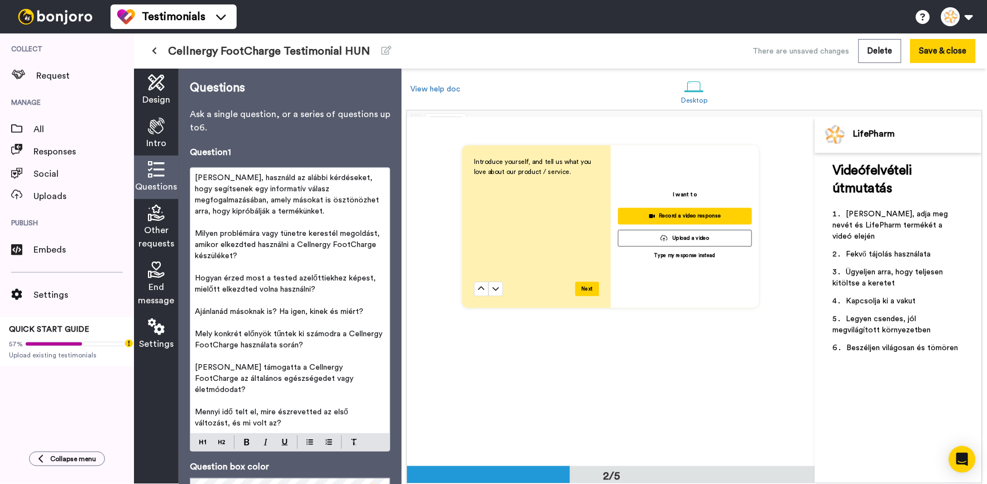
scroll to position [411, 0]
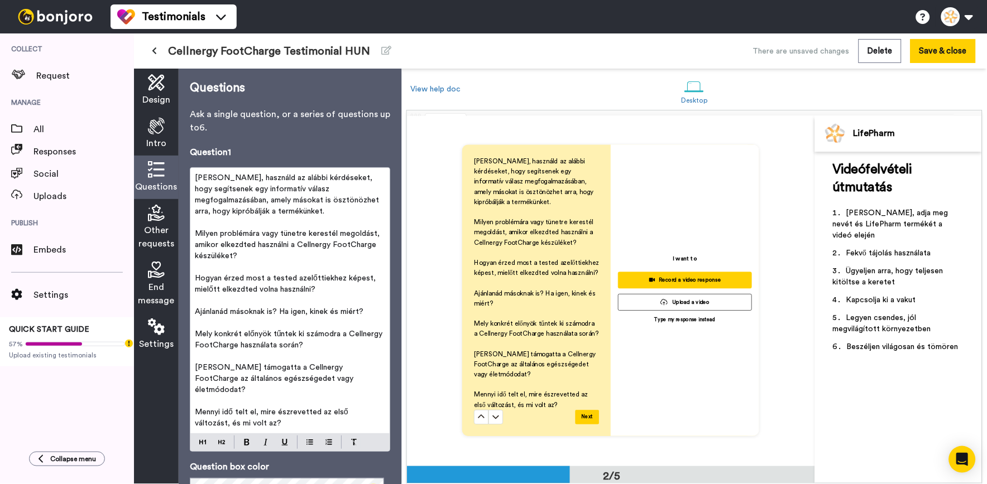
click at [238, 222] on p "﻿" at bounding box center [290, 222] width 190 height 11
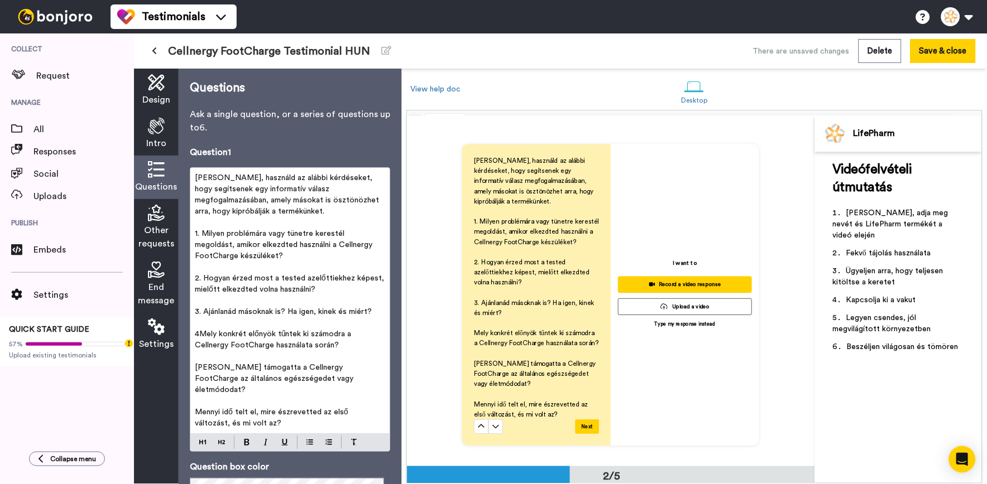
scroll to position [417, 0]
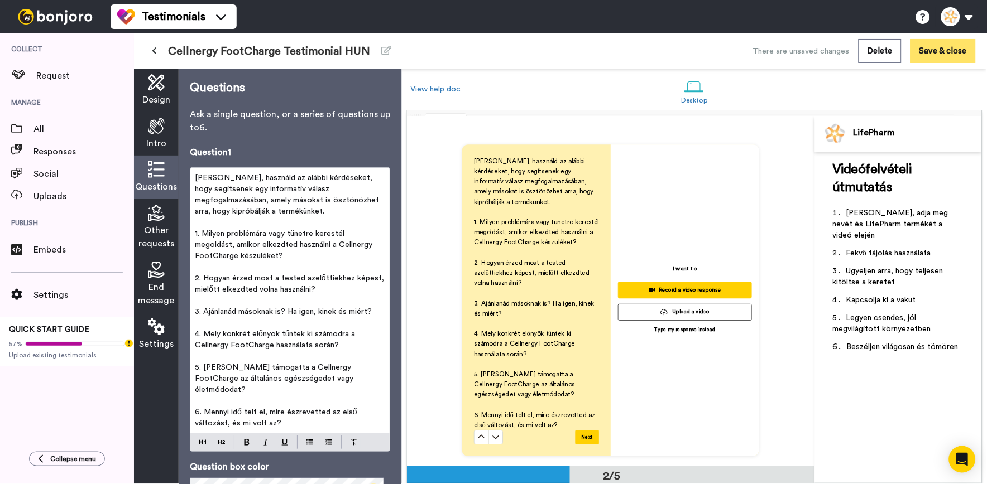
click at [931, 51] on button "Save & close" at bounding box center [942, 51] width 65 height 24
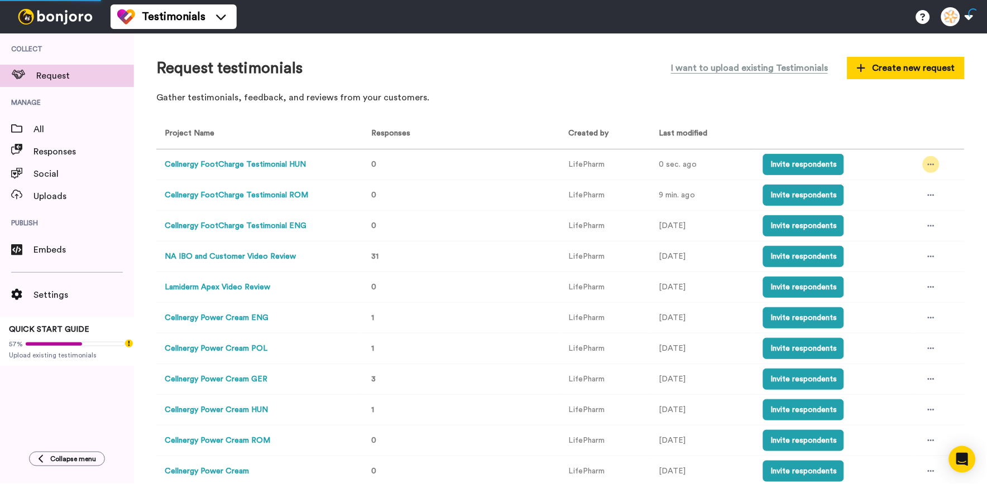
click at [926, 168] on div at bounding box center [931, 164] width 17 height 17
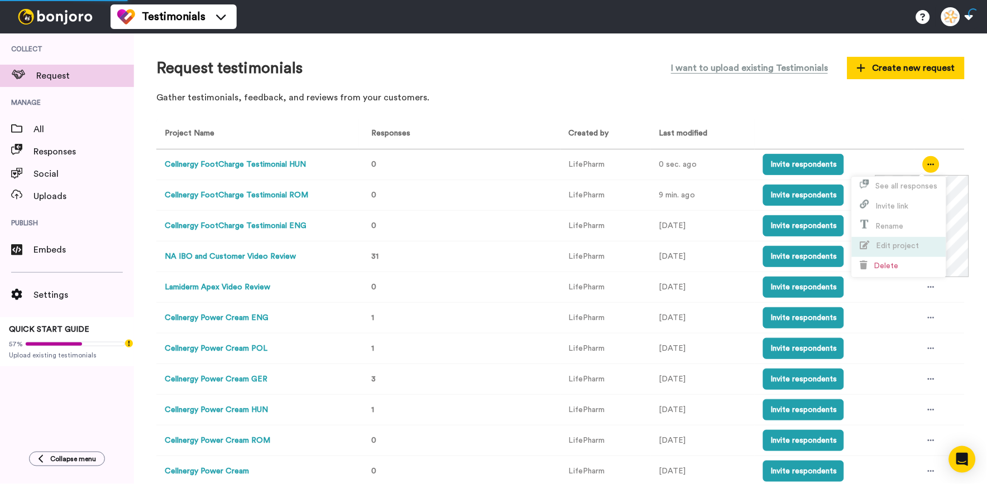
click at [901, 249] on span "Edit project" at bounding box center [897, 246] width 43 height 8
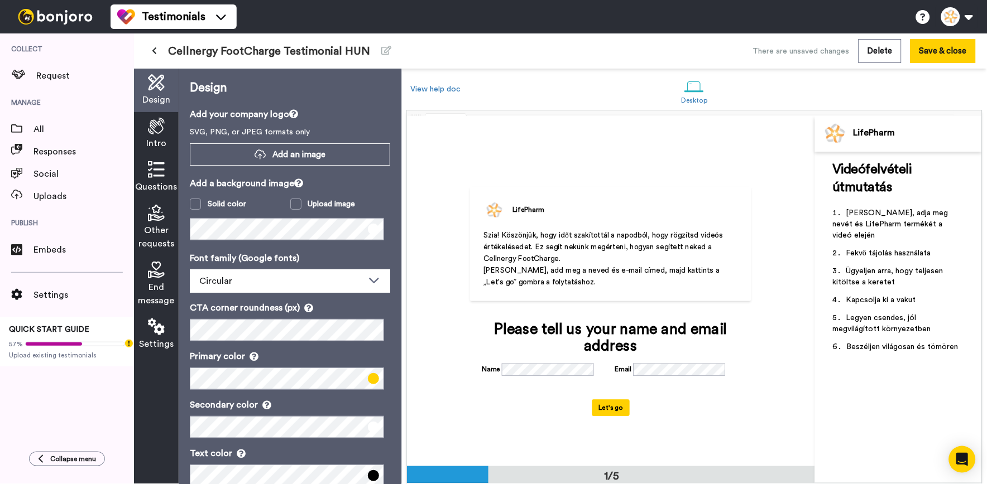
click at [166, 164] on div "Questions" at bounding box center [156, 178] width 45 height 44
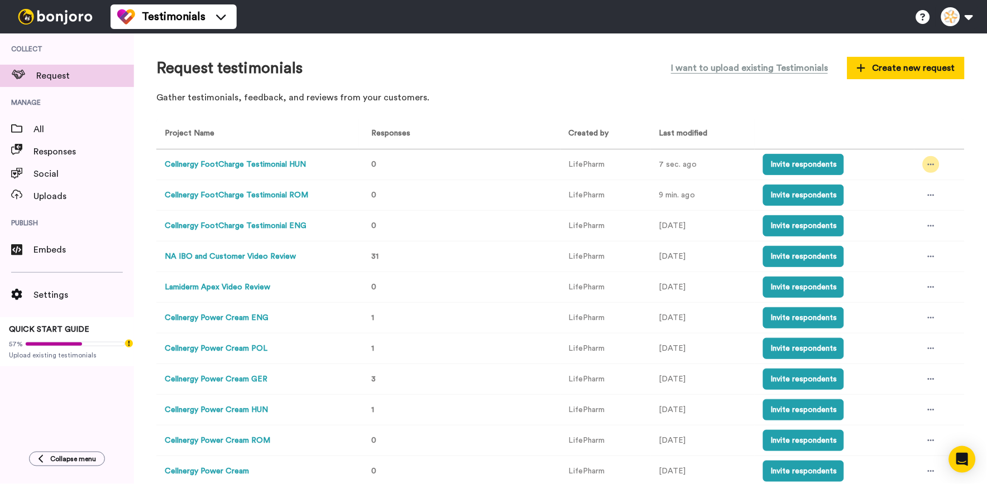
click at [923, 164] on div at bounding box center [931, 164] width 17 height 17
click at [901, 244] on span "Edit project" at bounding box center [897, 246] width 43 height 8
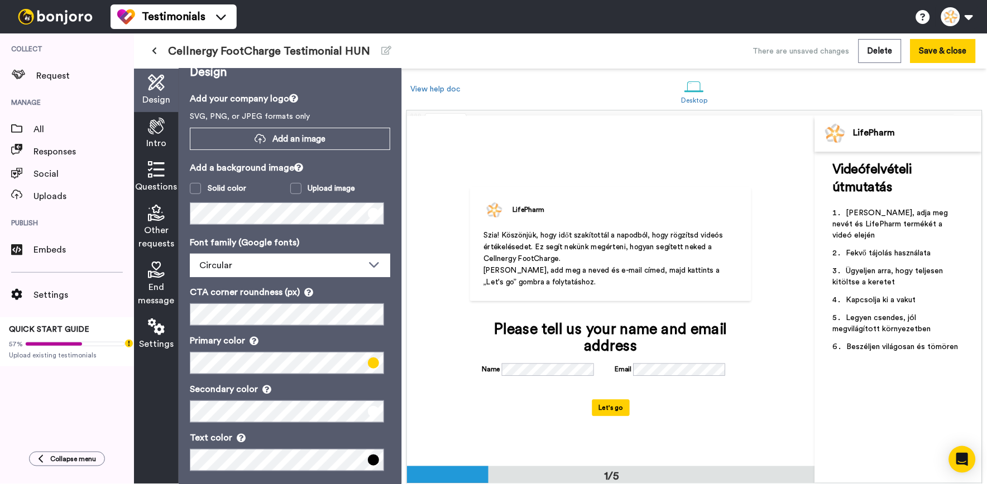
scroll to position [25, 0]
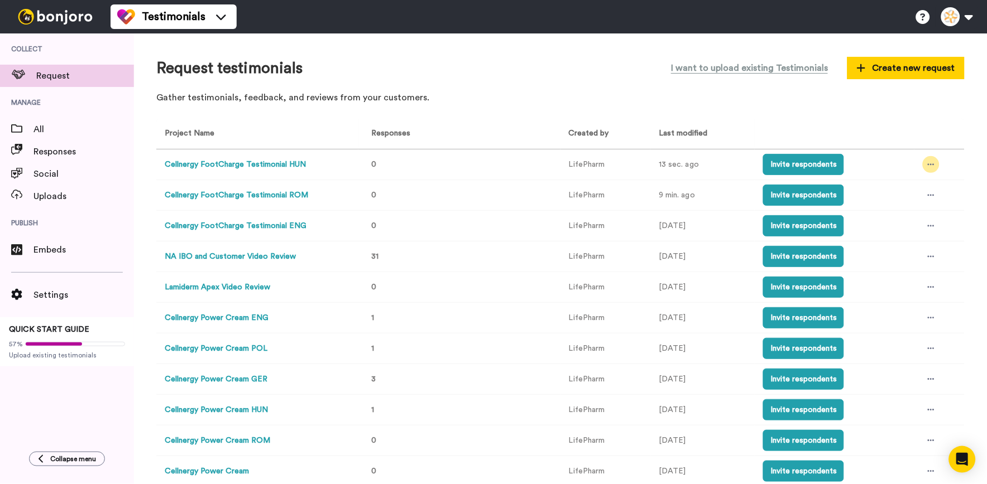
click at [923, 161] on div at bounding box center [931, 164] width 17 height 17
click at [899, 242] on span "Edit project" at bounding box center [889, 246] width 59 height 8
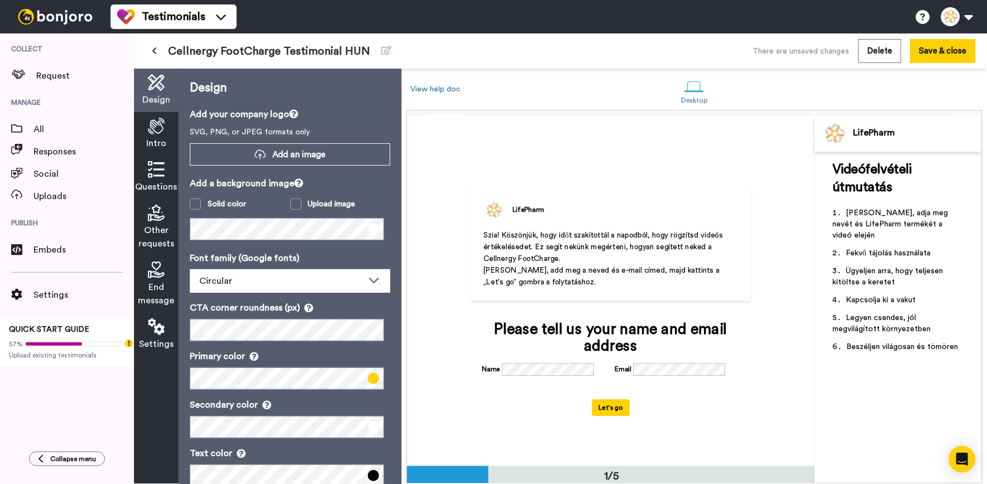
click at [136, 179] on div "Questions" at bounding box center [156, 178] width 45 height 44
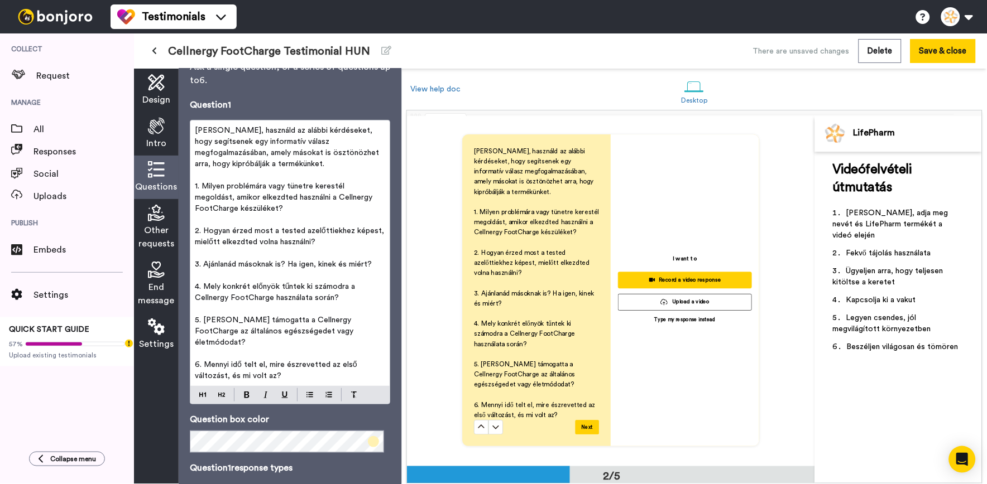
scroll to position [118, 0]
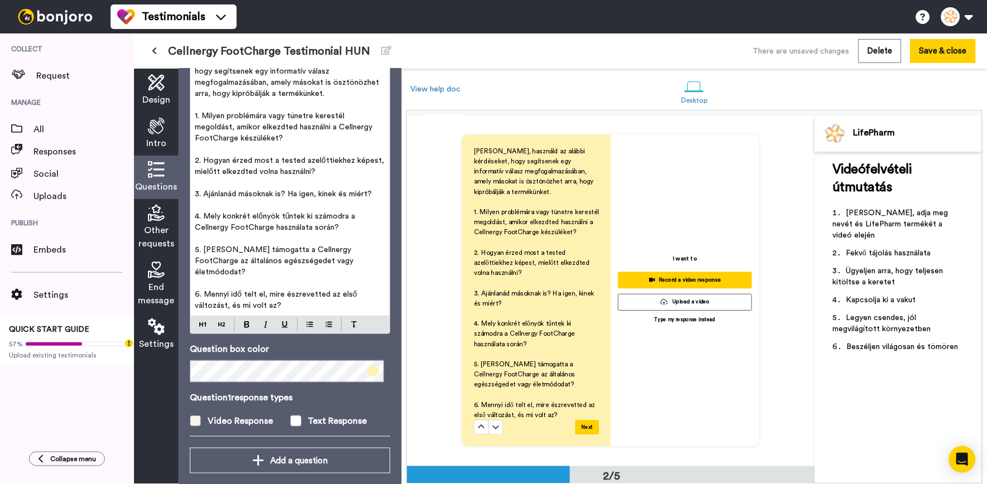
click at [286, 415] on label "Video Response" at bounding box center [240, 421] width 100 height 13
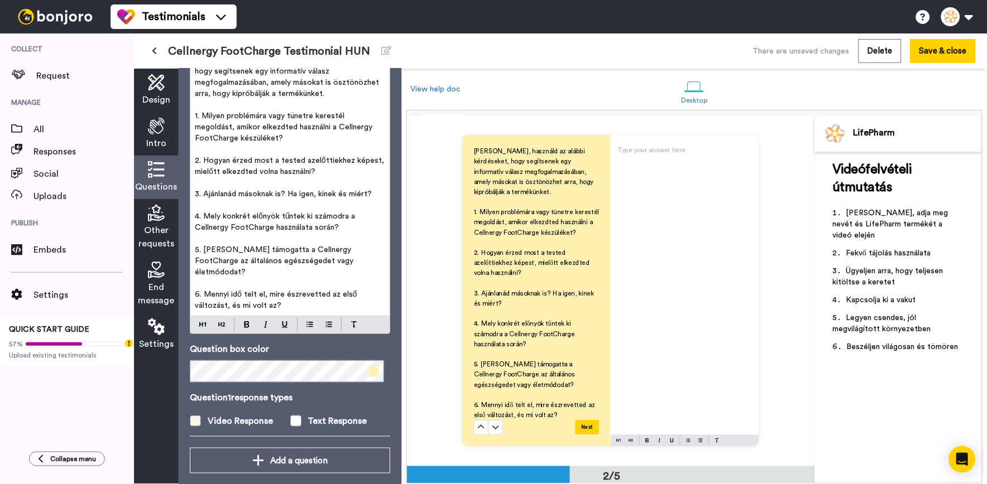
click at [195, 416] on span at bounding box center [195, 421] width 11 height 11
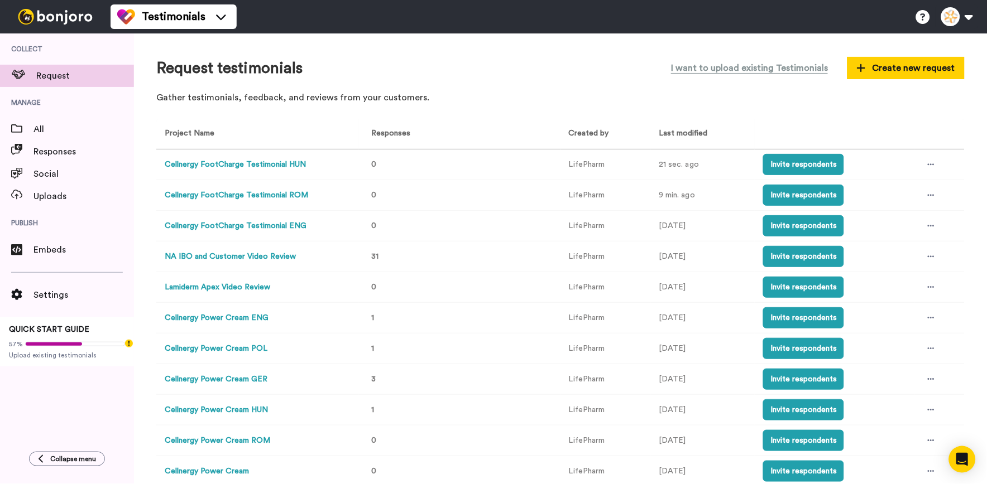
click at [933, 157] on td at bounding box center [939, 165] width 50 height 31
click at [928, 166] on icon at bounding box center [931, 165] width 7 height 8
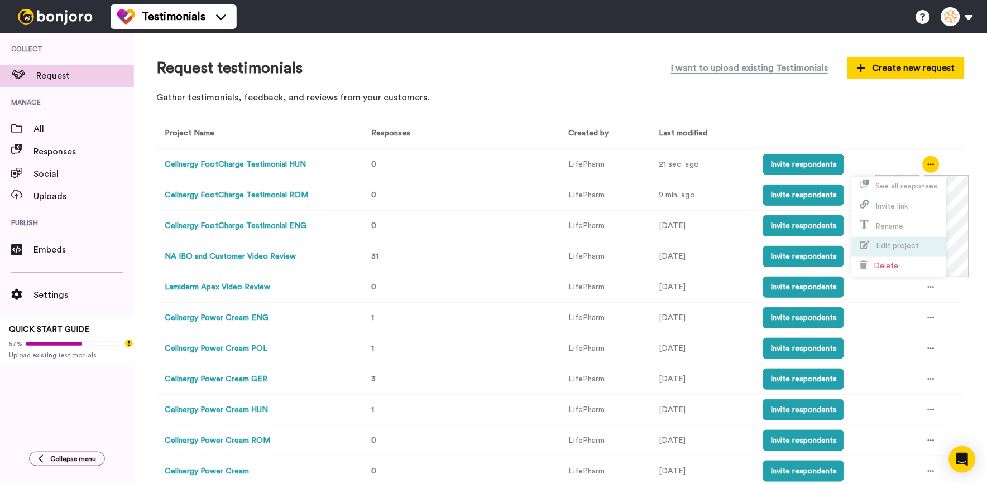
click at [918, 241] on li "Edit project" at bounding box center [899, 247] width 94 height 20
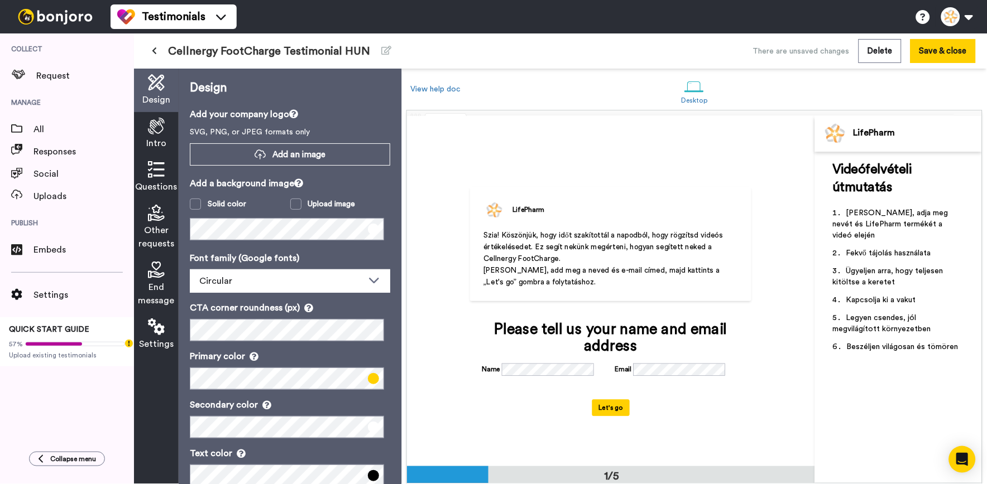
click at [164, 183] on span "Questions" at bounding box center [157, 186] width 42 height 13
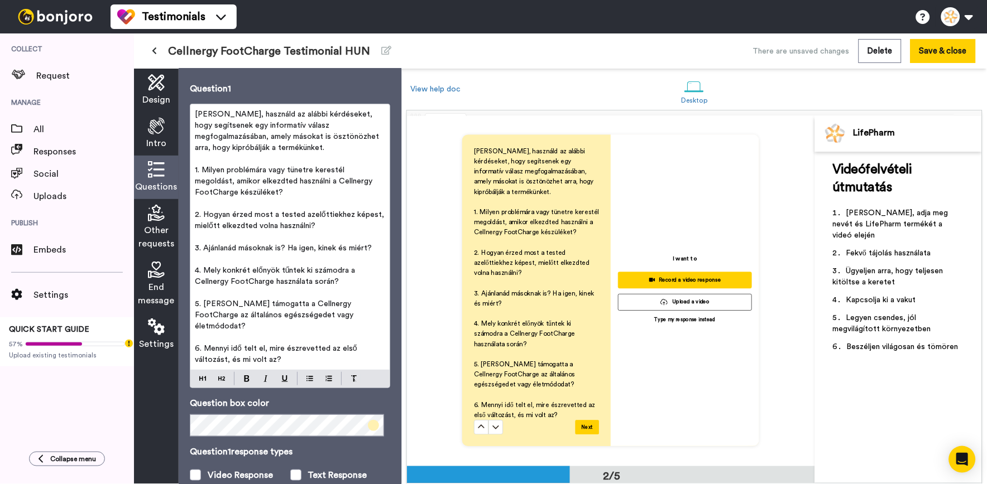
scroll to position [118, 0]
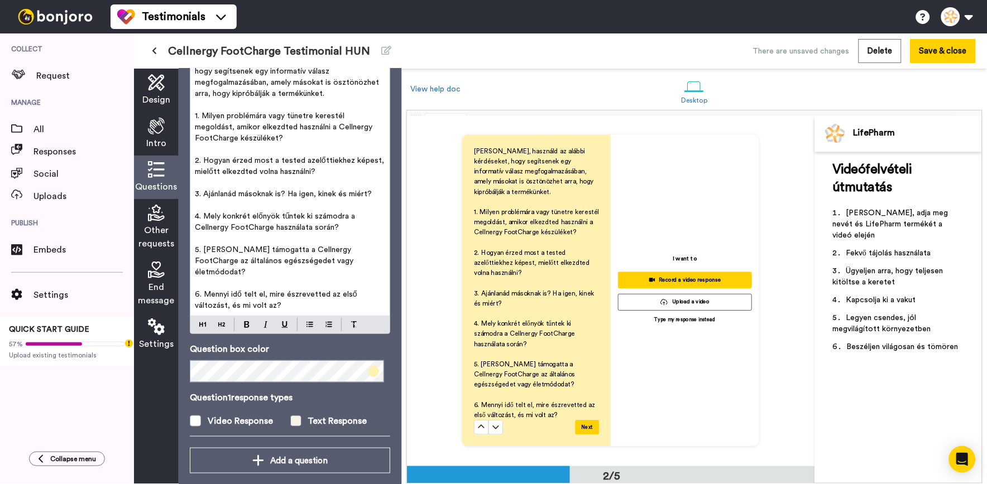
click at [293, 416] on span at bounding box center [295, 421] width 11 height 11
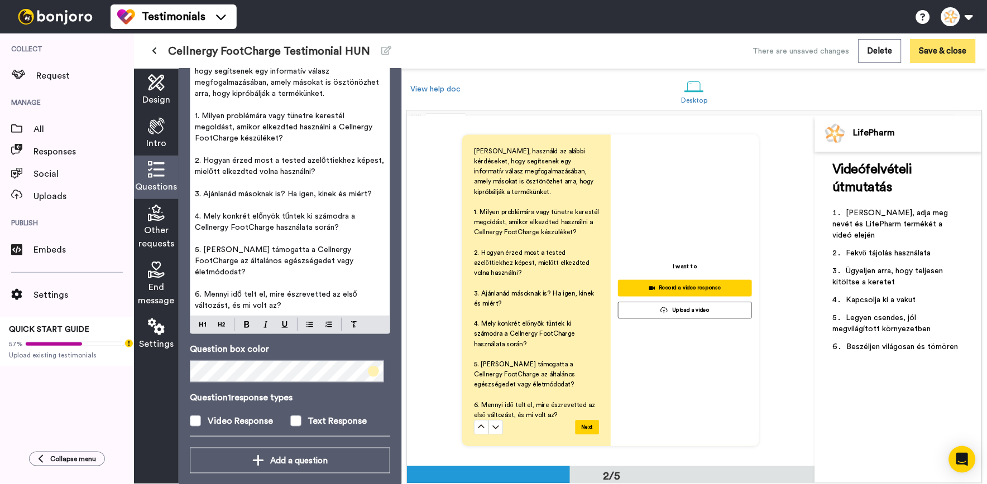
click at [916, 59] on button "Save & close" at bounding box center [942, 51] width 65 height 24
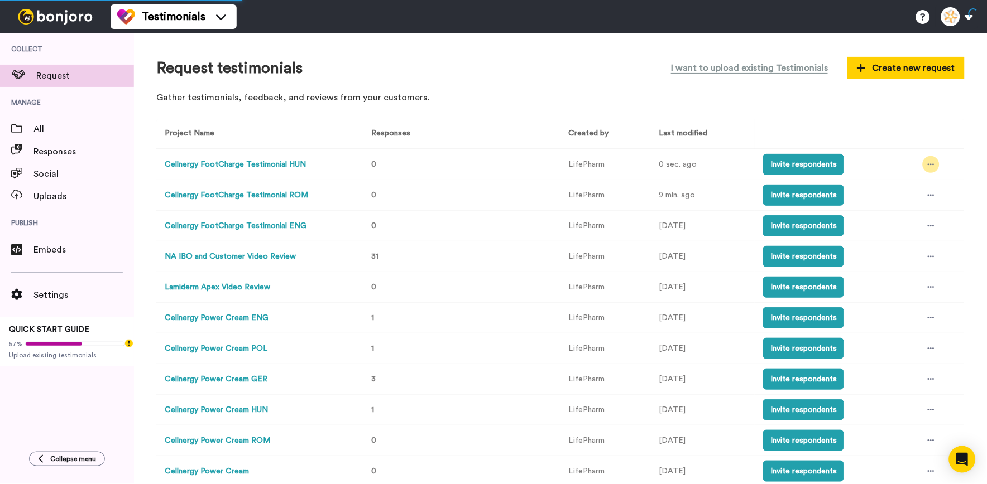
click at [928, 161] on icon at bounding box center [931, 165] width 7 height 8
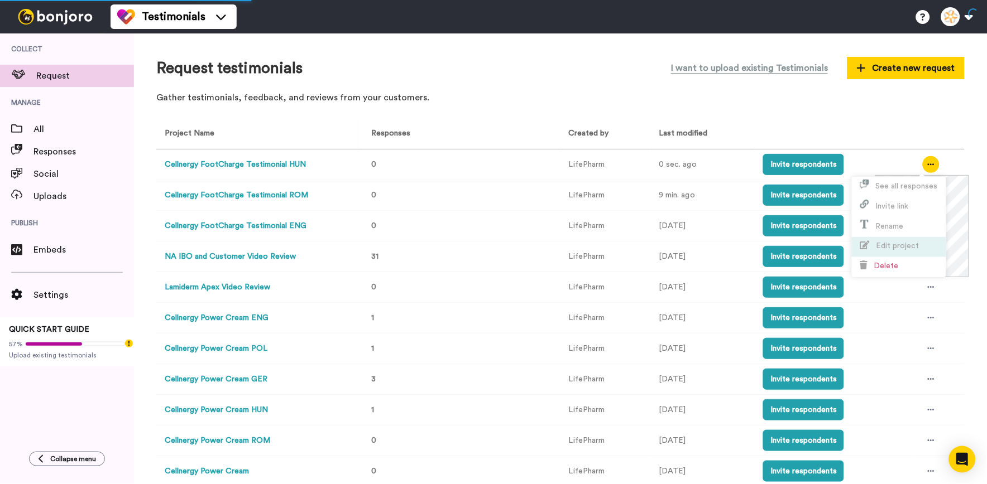
click at [914, 257] on li "Edit project" at bounding box center [899, 247] width 94 height 20
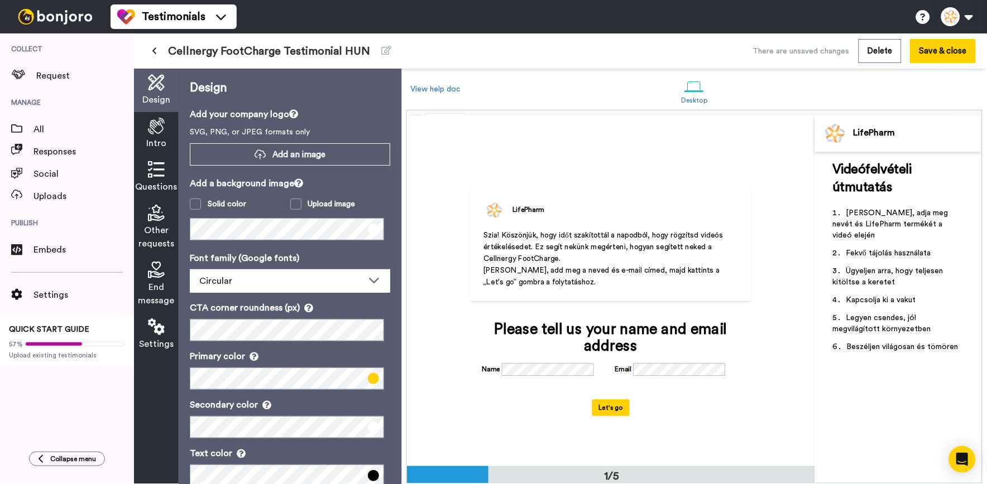
click at [161, 227] on span "Other requests" at bounding box center [156, 237] width 36 height 27
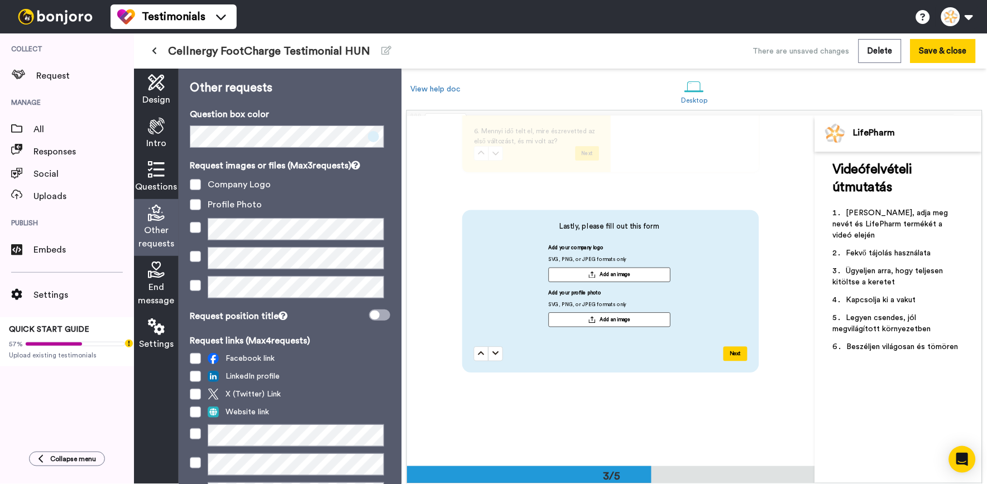
scroll to position [89, 0]
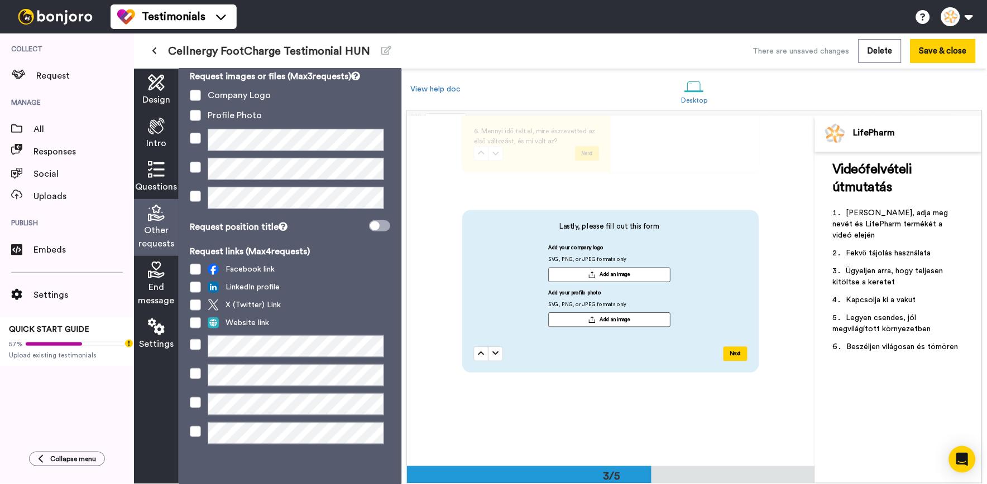
click at [159, 343] on span "Settings" at bounding box center [156, 344] width 35 height 13
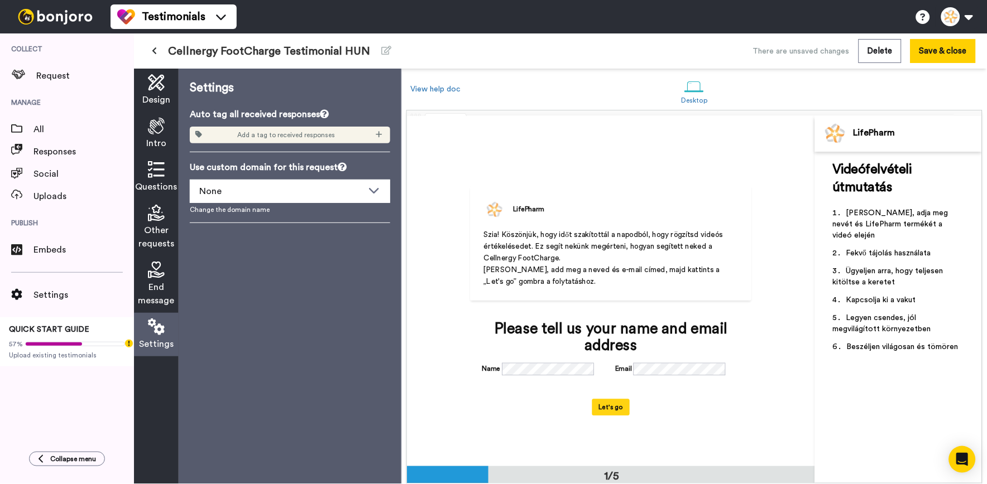
scroll to position [1, 0]
click at [155, 230] on span "Other requests" at bounding box center [156, 237] width 36 height 27
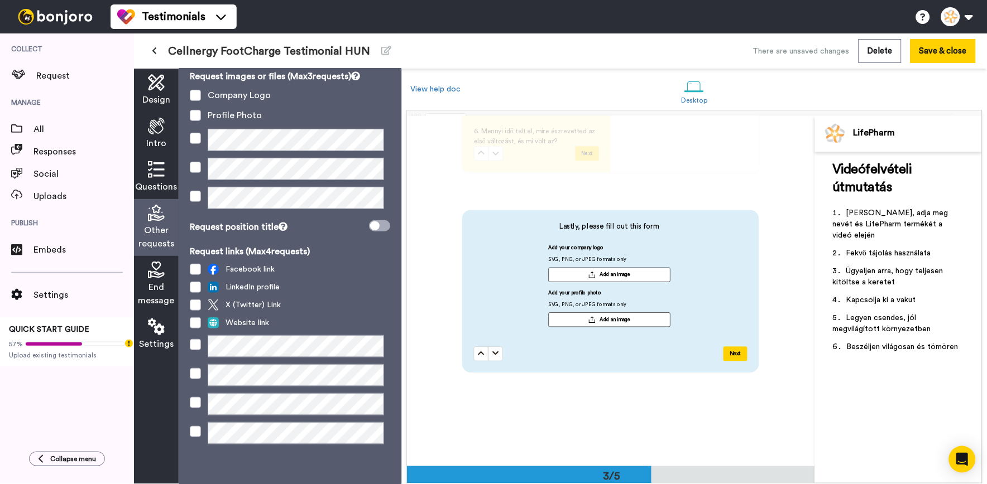
scroll to position [0, 0]
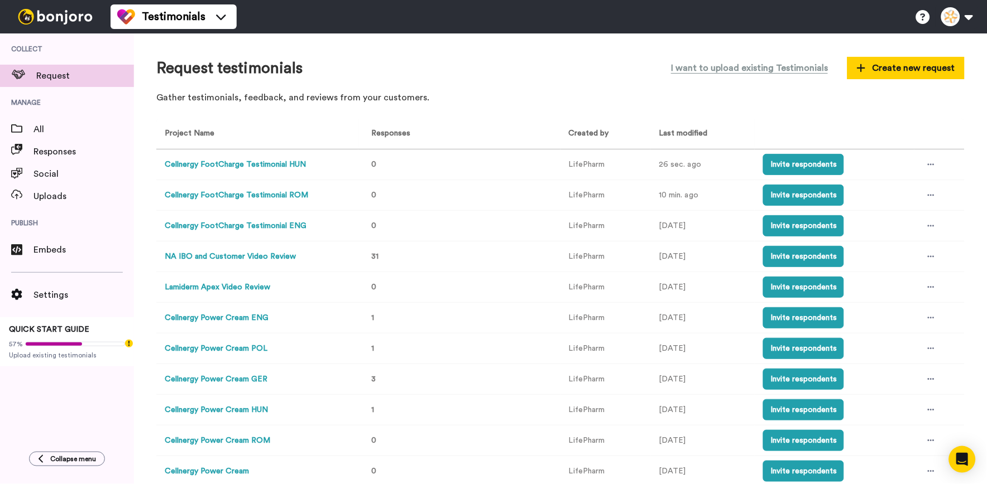
click at [914, 159] on td at bounding box center [939, 165] width 50 height 31
click at [923, 160] on div at bounding box center [931, 164] width 17 height 17
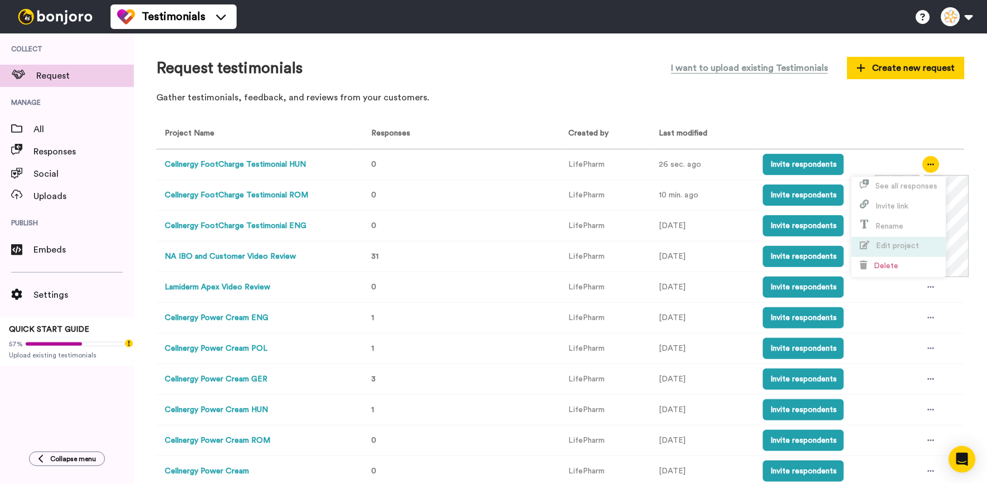
drag, startPoint x: 915, startPoint y: 160, endPoint x: 910, endPoint y: 237, distance: 77.7
click at [910, 237] on li "Edit project" at bounding box center [899, 247] width 94 height 20
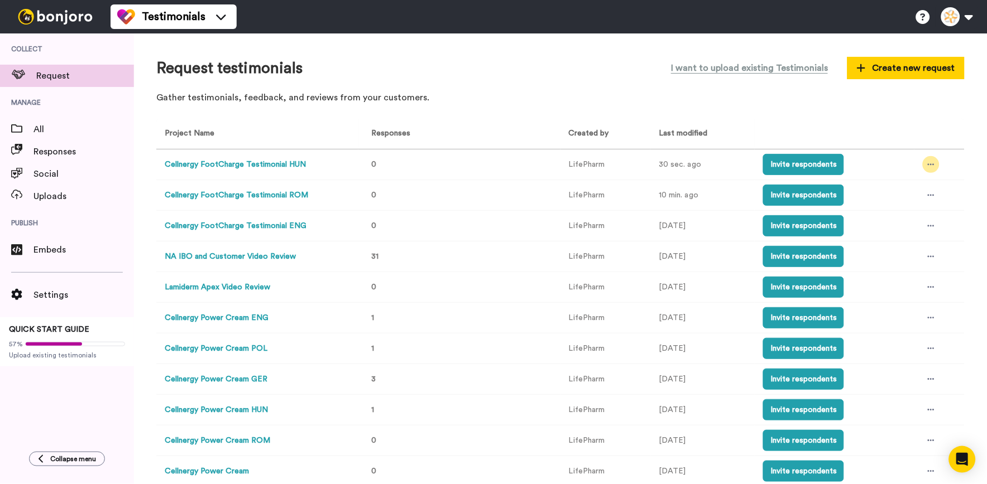
click at [928, 166] on icon at bounding box center [931, 165] width 7 height 8
click at [921, 244] on li "Edit project" at bounding box center [899, 247] width 94 height 20
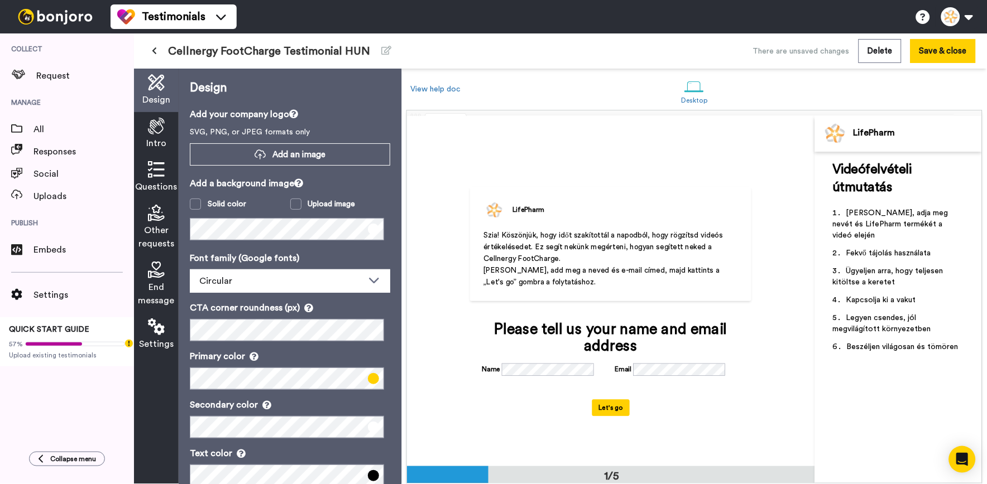
click at [156, 286] on span "End message" at bounding box center [156, 294] width 36 height 27
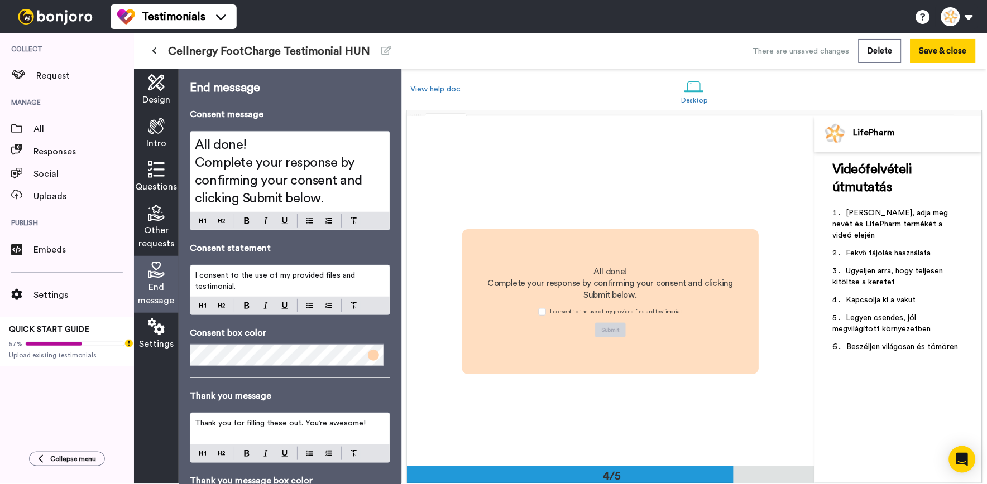
scroll to position [1052, 0]
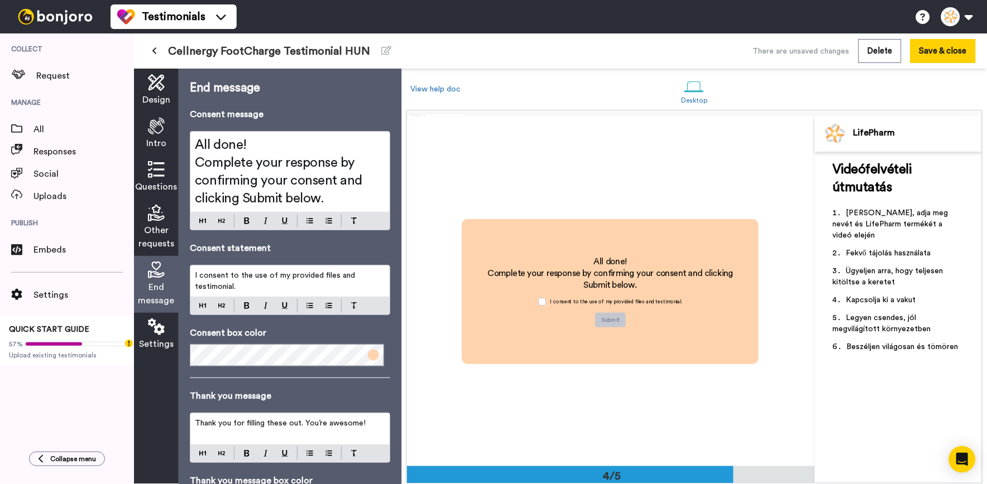
click at [159, 232] on span "Other requests" at bounding box center [156, 237] width 36 height 27
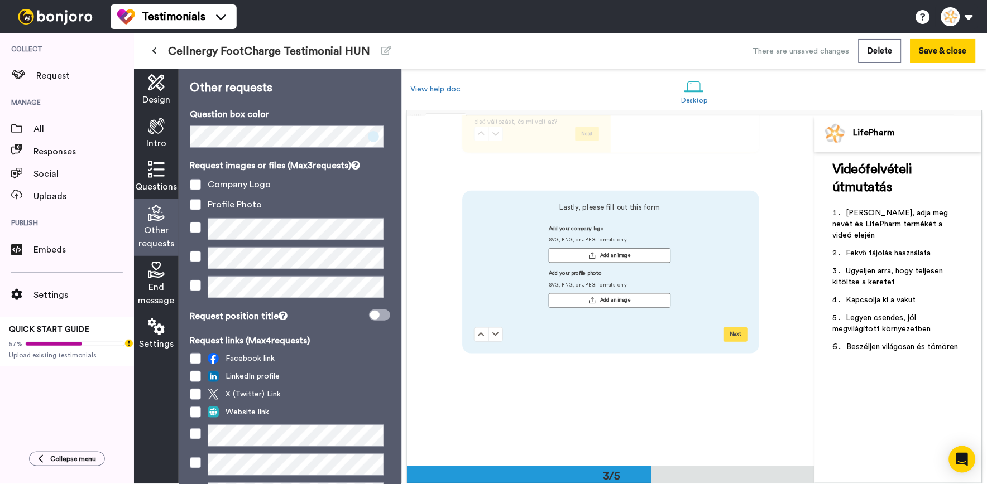
scroll to position [702, 0]
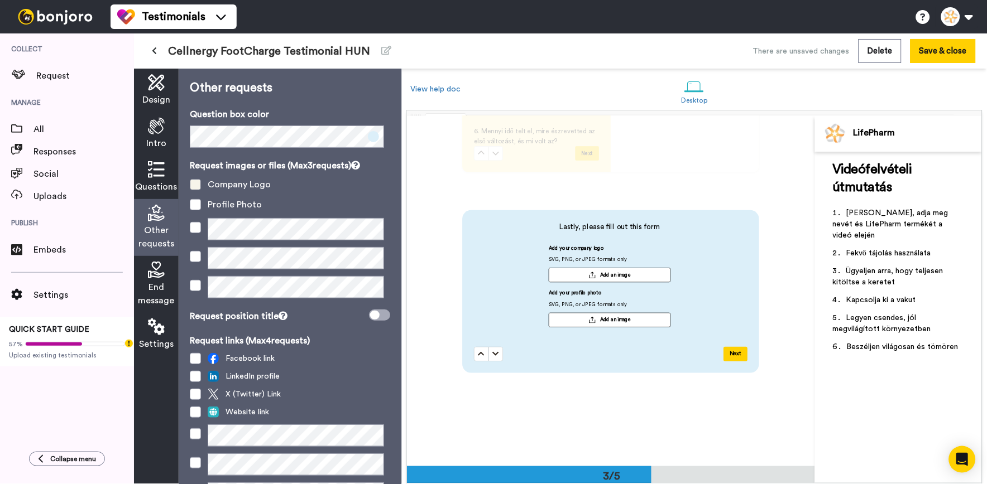
click at [191, 188] on span at bounding box center [195, 184] width 11 height 11
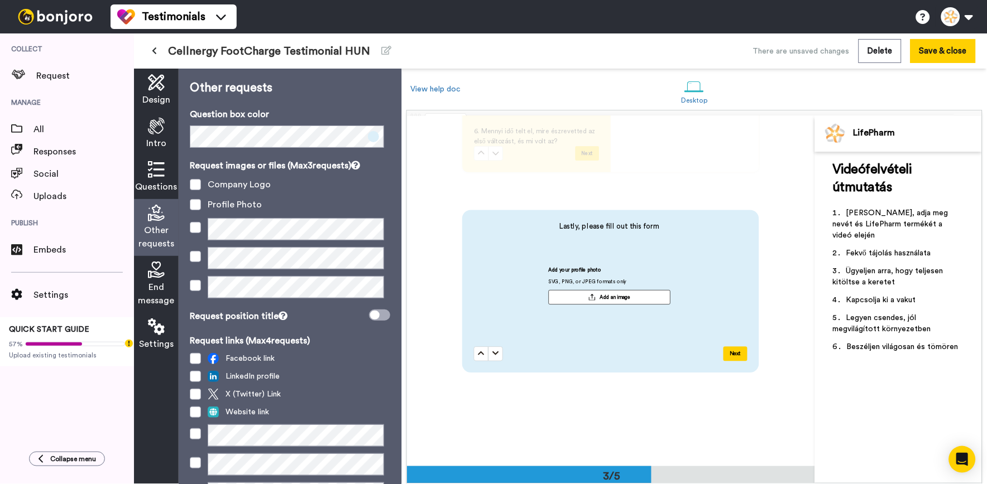
click at [200, 210] on div "Profile Photo" at bounding box center [290, 204] width 200 height 13
click at [200, 209] on span at bounding box center [195, 204] width 11 height 11
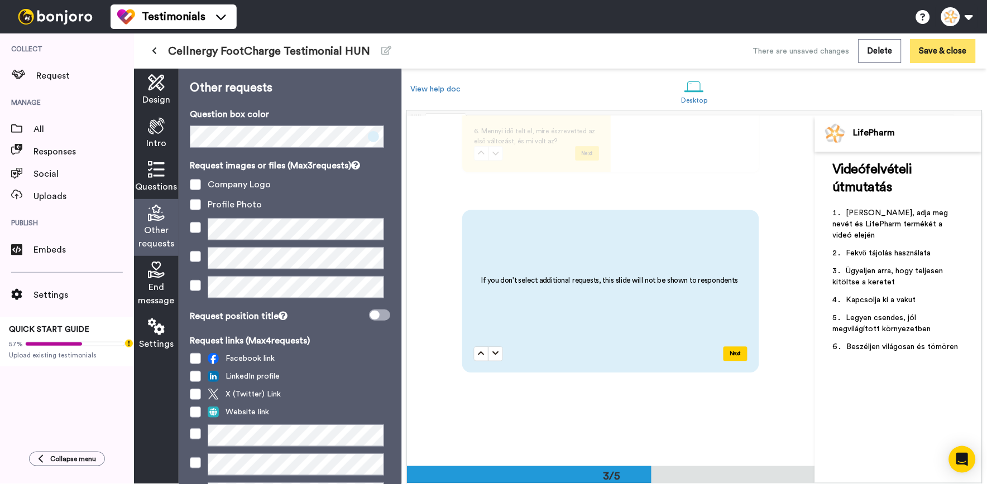
click at [946, 47] on button "Save & close" at bounding box center [942, 51] width 65 height 24
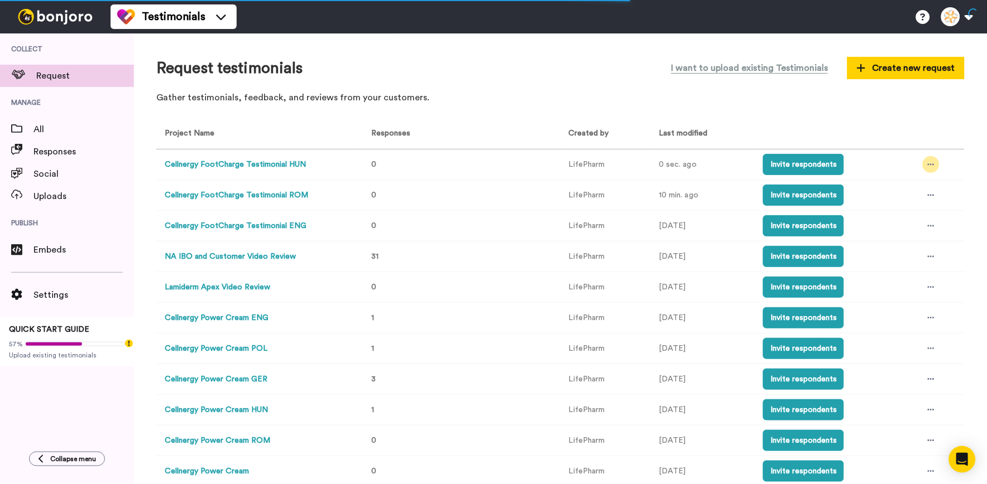
click at [928, 164] on icon at bounding box center [931, 165] width 7 height 8
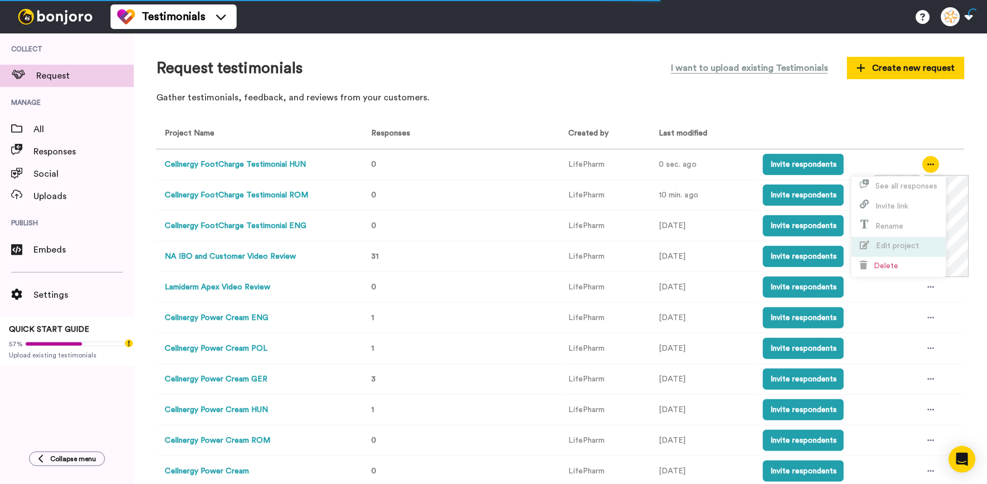
click at [901, 242] on span "Edit project" at bounding box center [897, 246] width 43 height 8
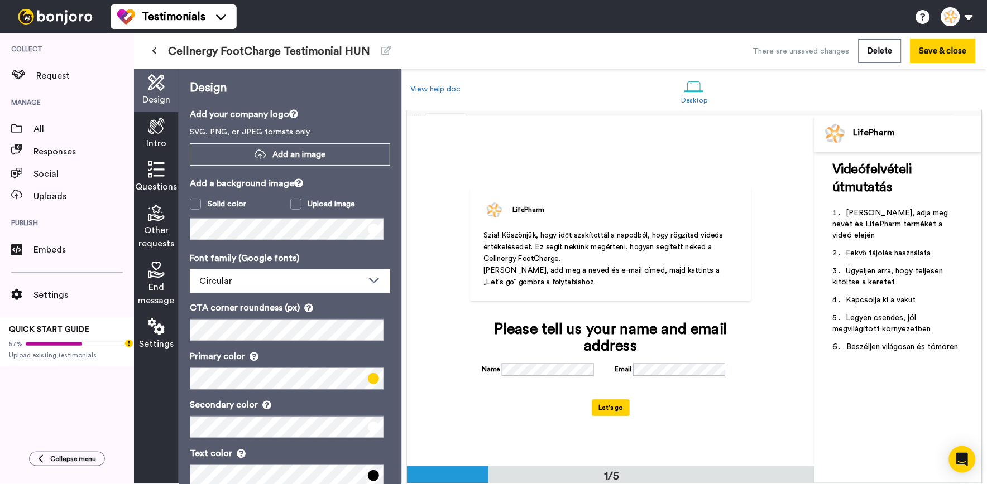
click at [146, 280] on div "End message" at bounding box center [156, 284] width 45 height 57
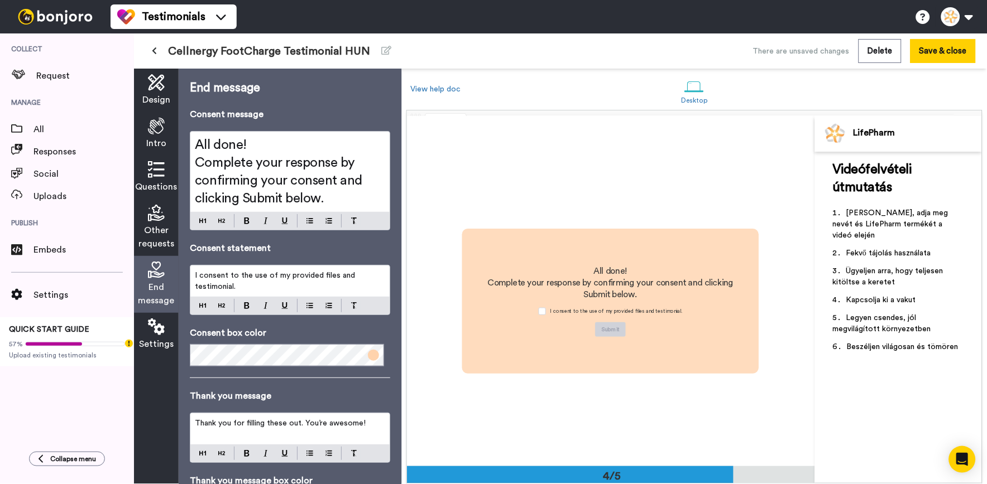
scroll to position [1052, 0]
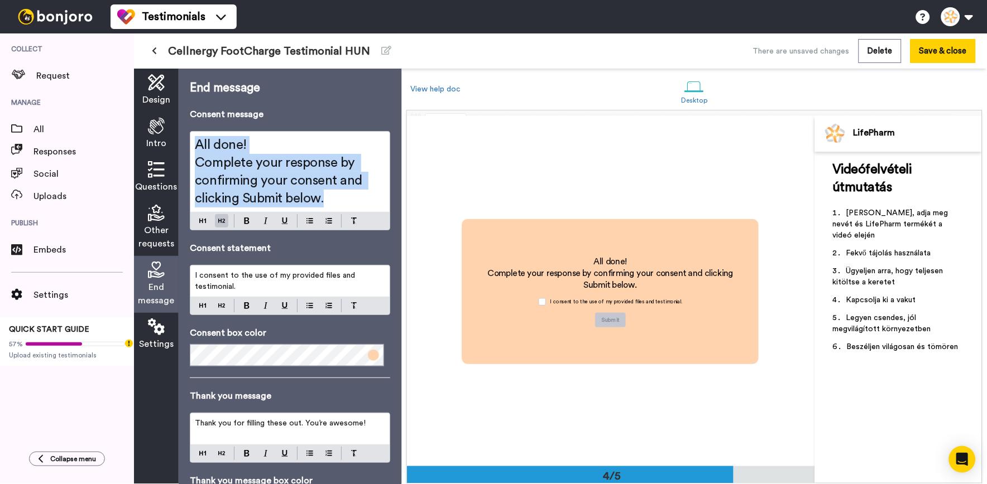
drag, startPoint x: 332, startPoint y: 193, endPoint x: 185, endPoint y: 147, distance: 153.8
click at [185, 147] on div "End message Consent message All done! Complete your response by confirming your…" at bounding box center [290, 277] width 223 height 416
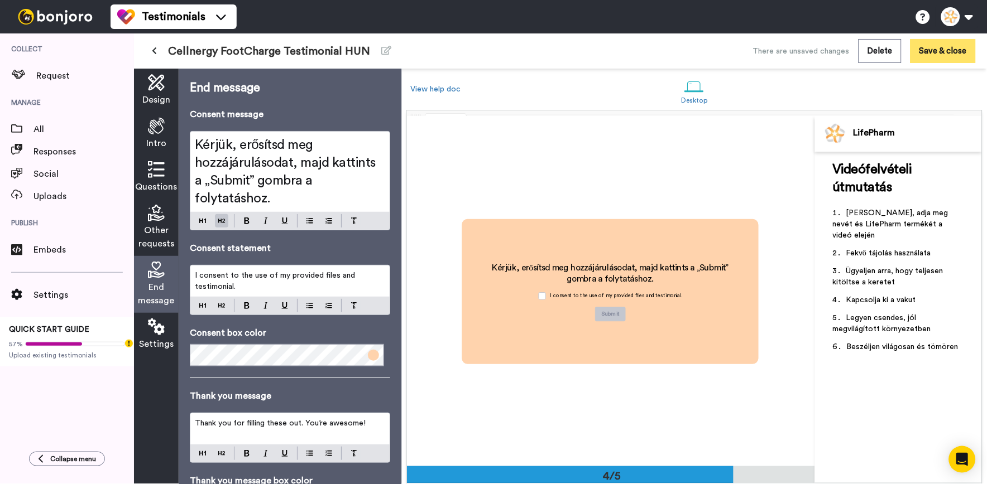
click at [933, 60] on button "Save & close" at bounding box center [942, 51] width 65 height 24
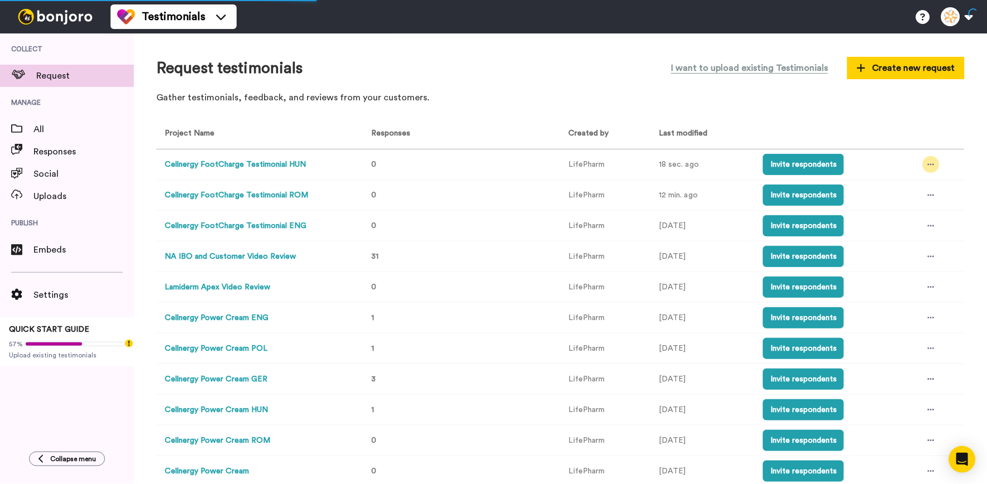
click at [928, 165] on icon at bounding box center [931, 165] width 7 height 8
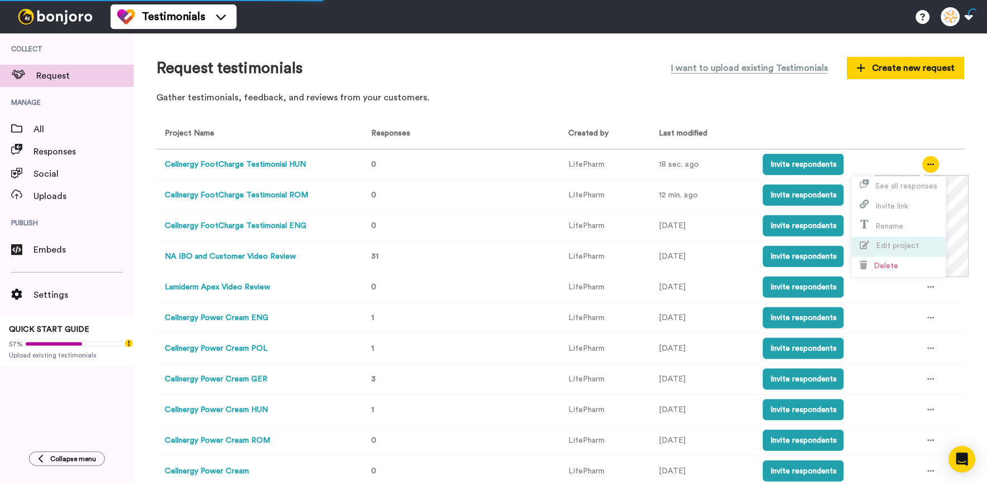
click at [895, 242] on span "Edit project" at bounding box center [889, 246] width 59 height 8
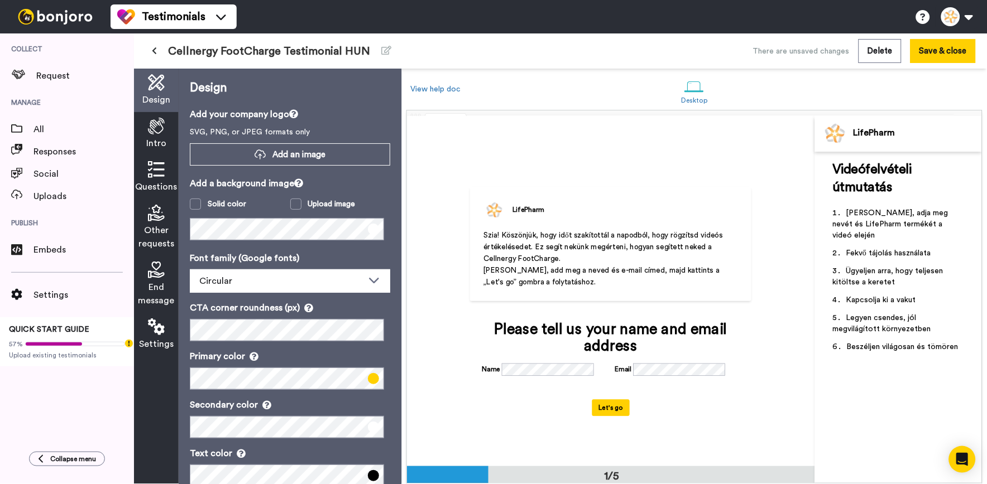
click at [171, 291] on span "End message" at bounding box center [156, 294] width 36 height 27
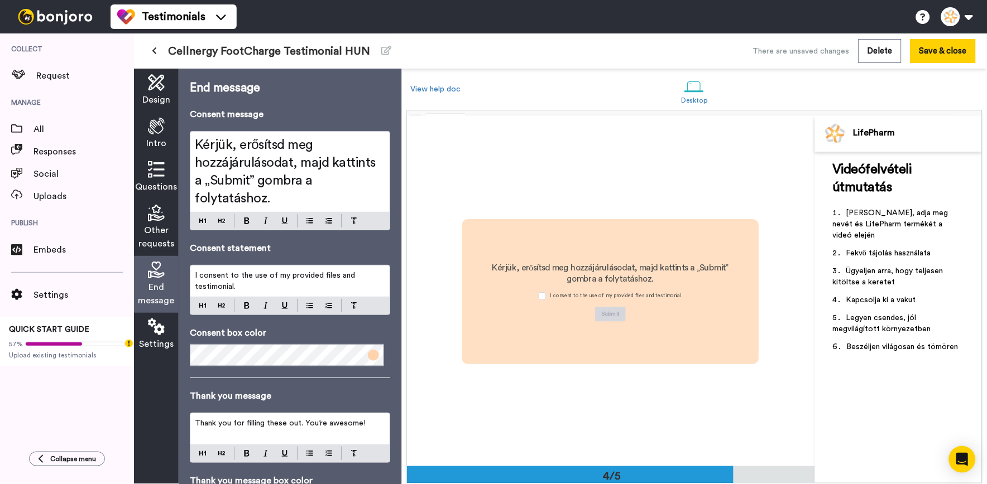
scroll to position [1052, 0]
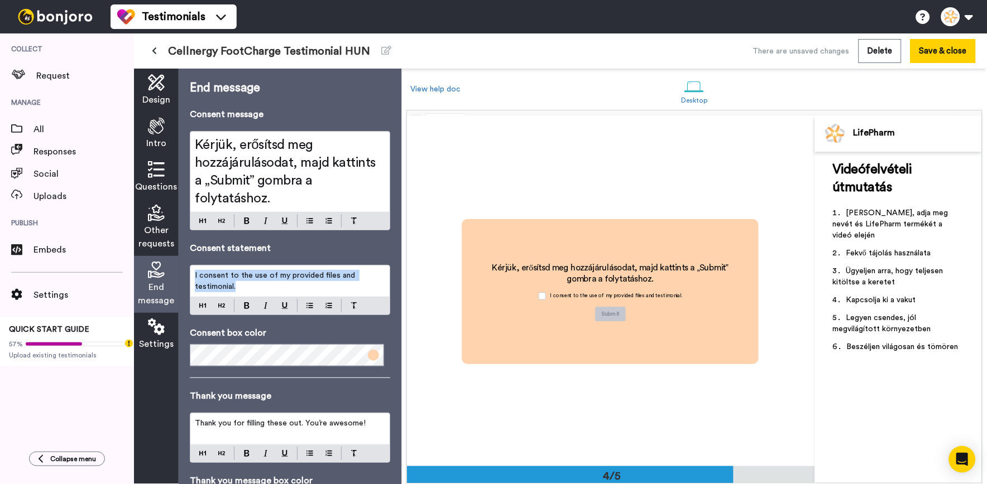
drag, startPoint x: 274, startPoint y: 286, endPoint x: 254, endPoint y: 293, distance: 21.4
click at [188, 275] on div "End message Consent message Kérjük, erősítsd meg hozzájárulásodat, majd kattint…" at bounding box center [290, 277] width 223 height 416
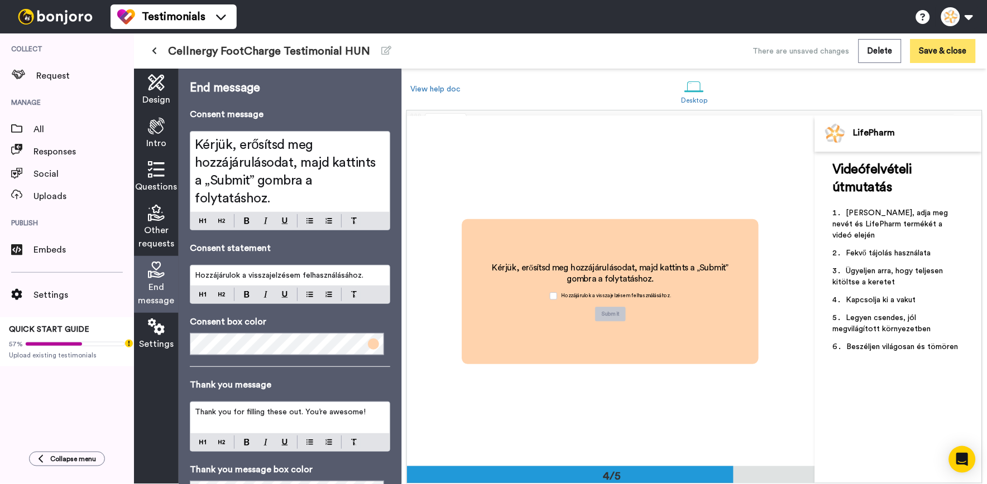
click at [921, 55] on button "Save & close" at bounding box center [942, 51] width 65 height 24
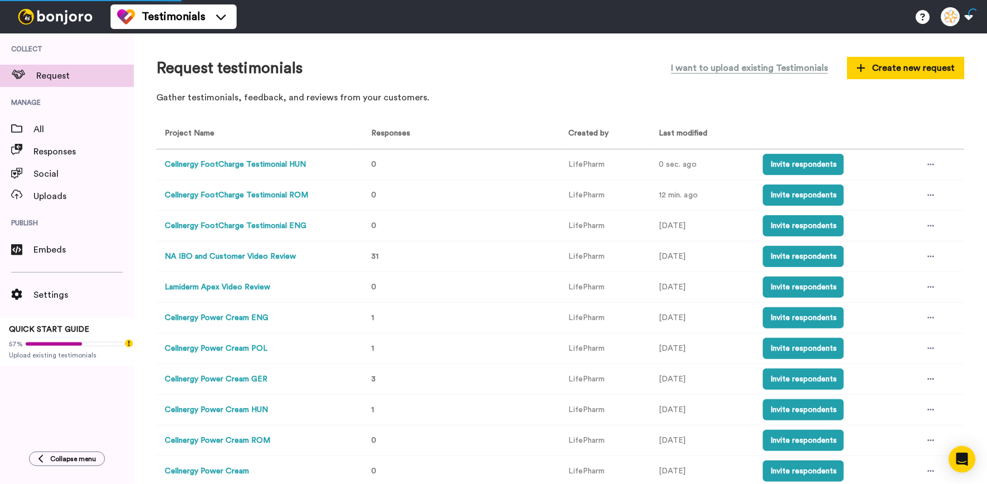
click at [914, 168] on td at bounding box center [939, 165] width 50 height 31
click at [923, 168] on div at bounding box center [931, 164] width 17 height 17
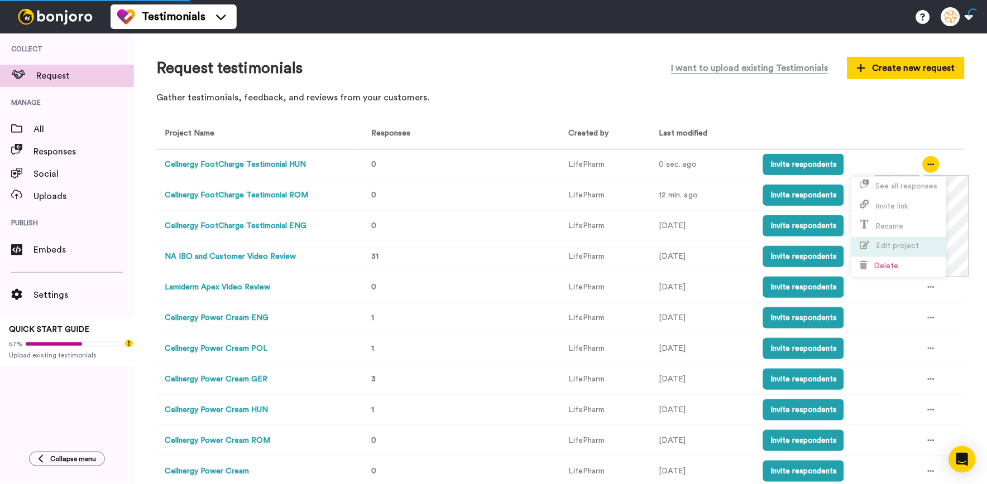
click at [911, 241] on li "Edit project" at bounding box center [899, 247] width 94 height 20
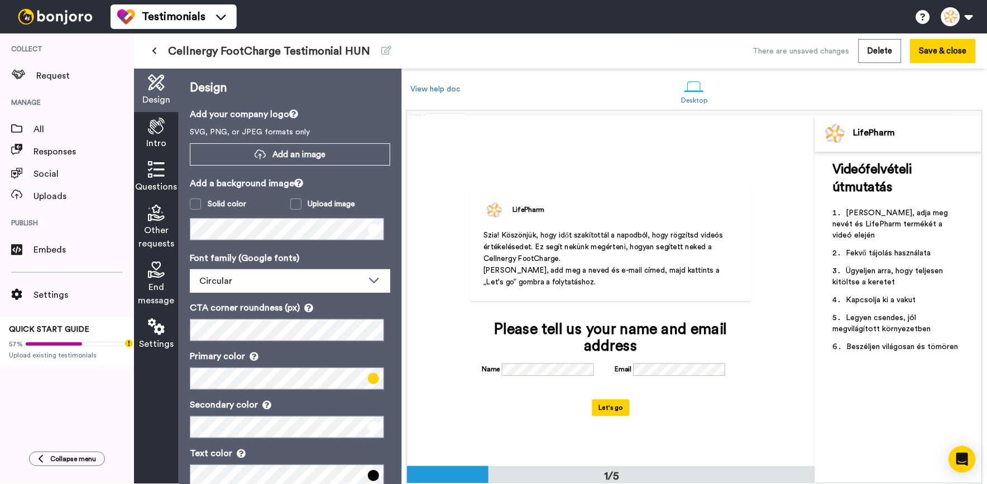
click at [160, 281] on span "End message" at bounding box center [156, 294] width 36 height 27
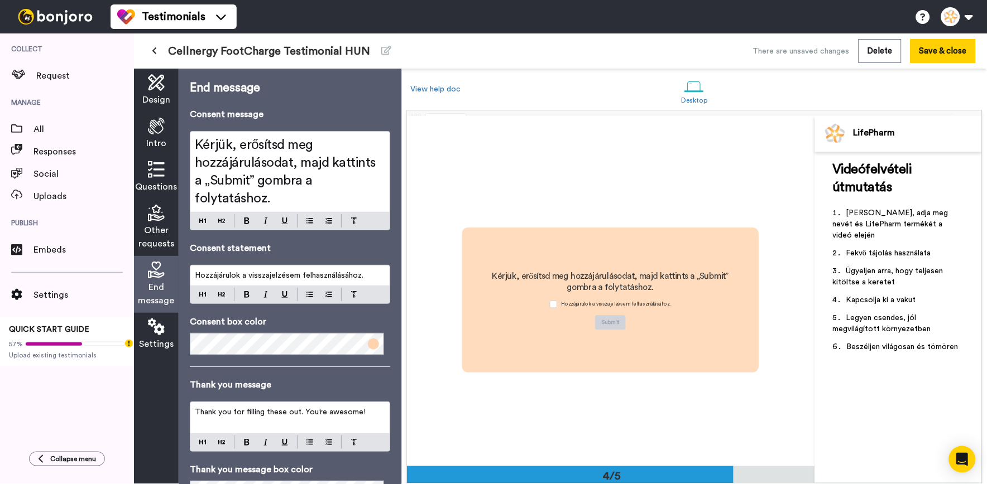
scroll to position [1052, 0]
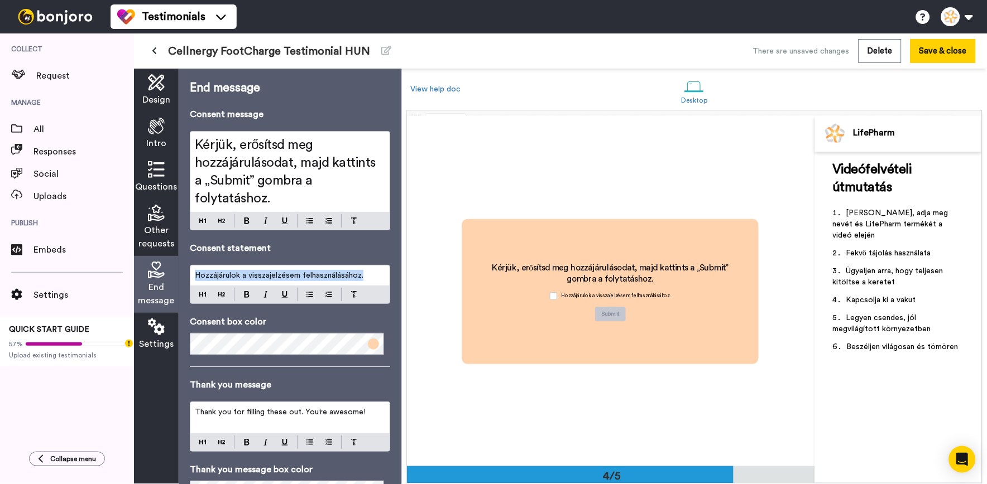
drag, startPoint x: 370, startPoint y: 273, endPoint x: 146, endPoint y: 251, distance: 225.5
click at [146, 251] on div "Design Intro Questions Other requests End message Settings End message Consent …" at bounding box center [267, 277] width 267 height 416
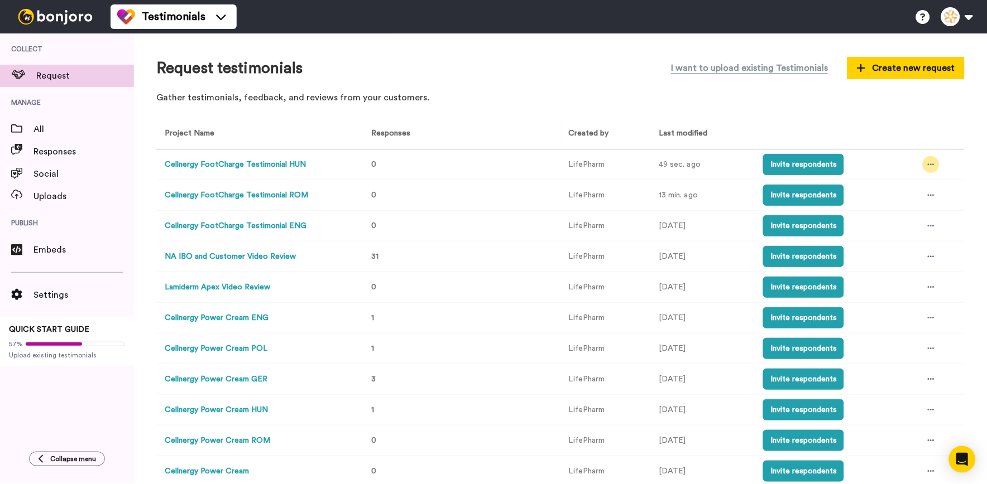
click at [929, 163] on td at bounding box center [939, 165] width 50 height 31
click at [928, 166] on icon at bounding box center [931, 165] width 7 height 8
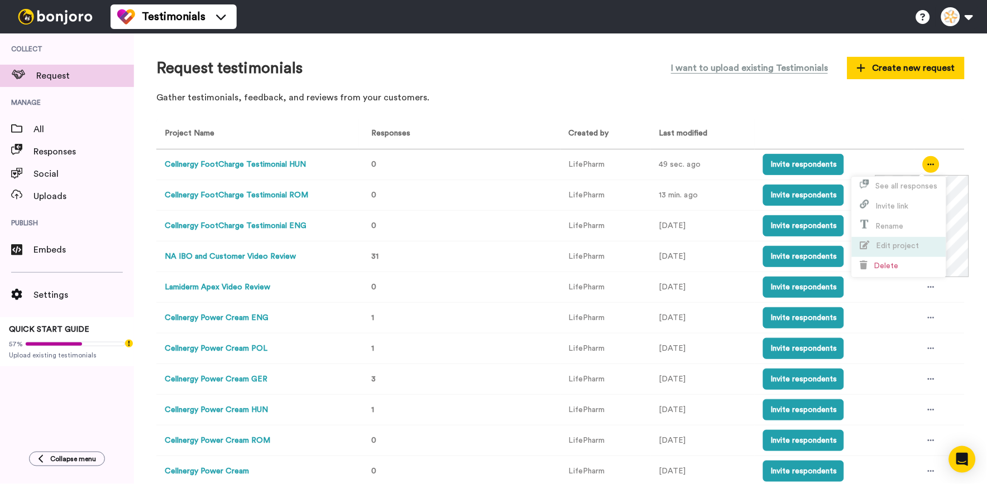
click at [908, 243] on span "Edit project" at bounding box center [897, 246] width 43 height 8
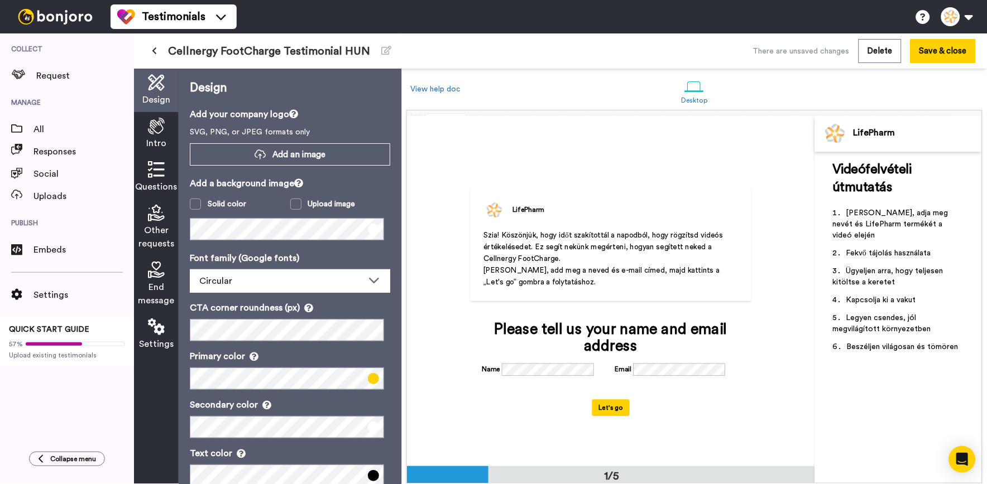
click at [153, 275] on icon at bounding box center [156, 270] width 17 height 17
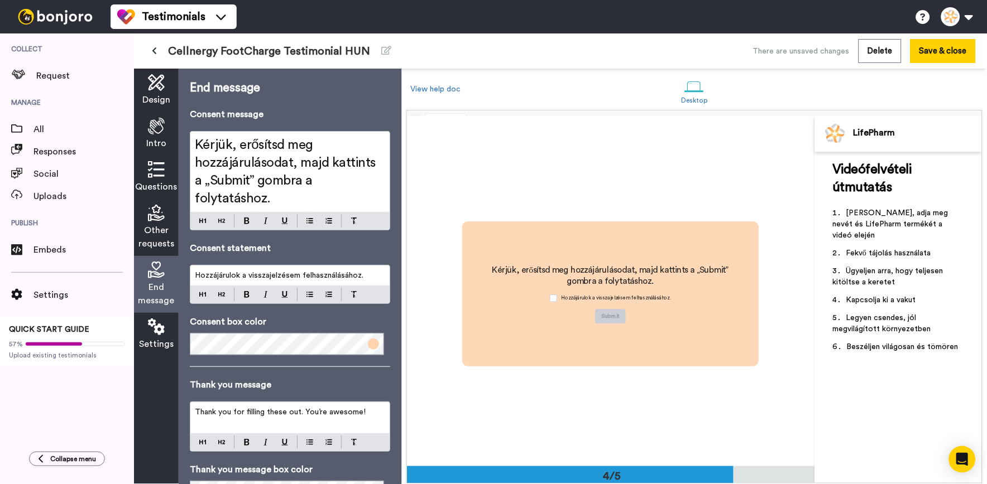
scroll to position [1052, 0]
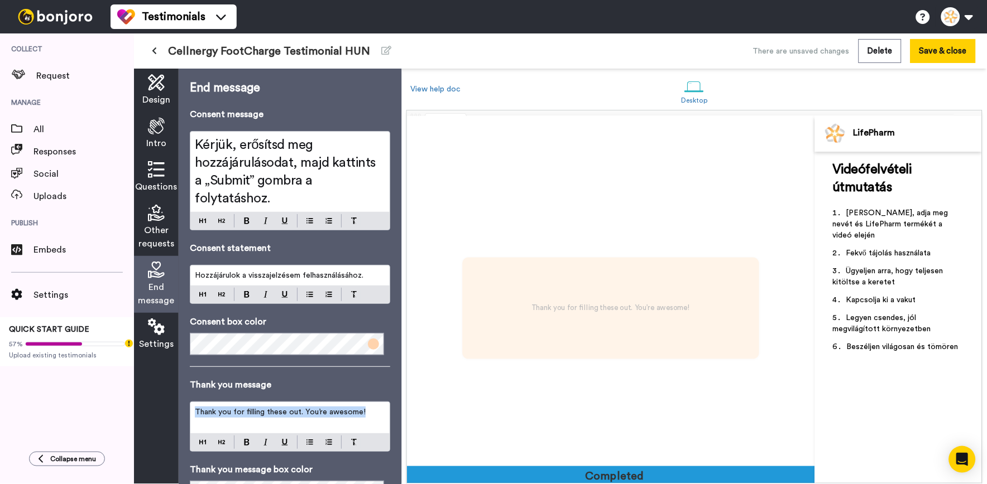
drag, startPoint x: 371, startPoint y: 409, endPoint x: 140, endPoint y: 404, distance: 231.7
click at [140, 404] on div "Design Intro Questions Other requests End message Settings End message Consent …" at bounding box center [267, 277] width 267 height 416
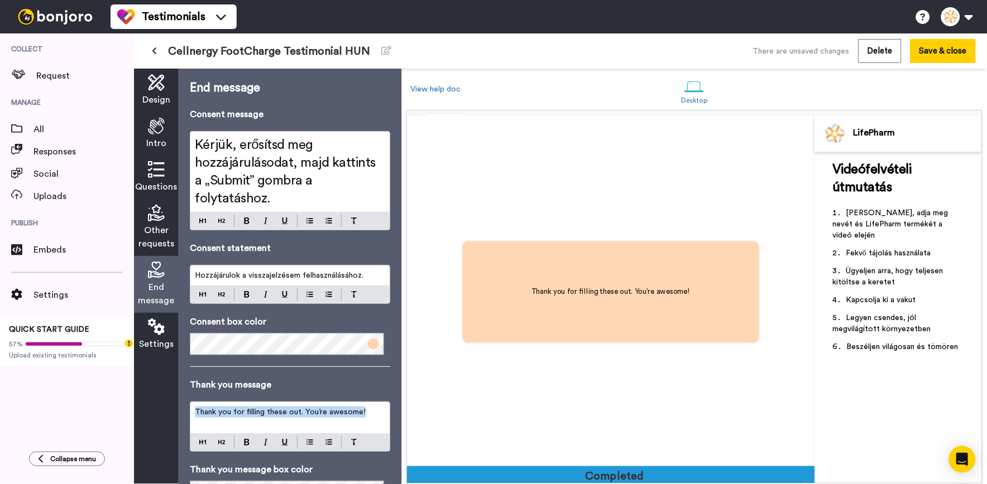
scroll to position [1403, 0]
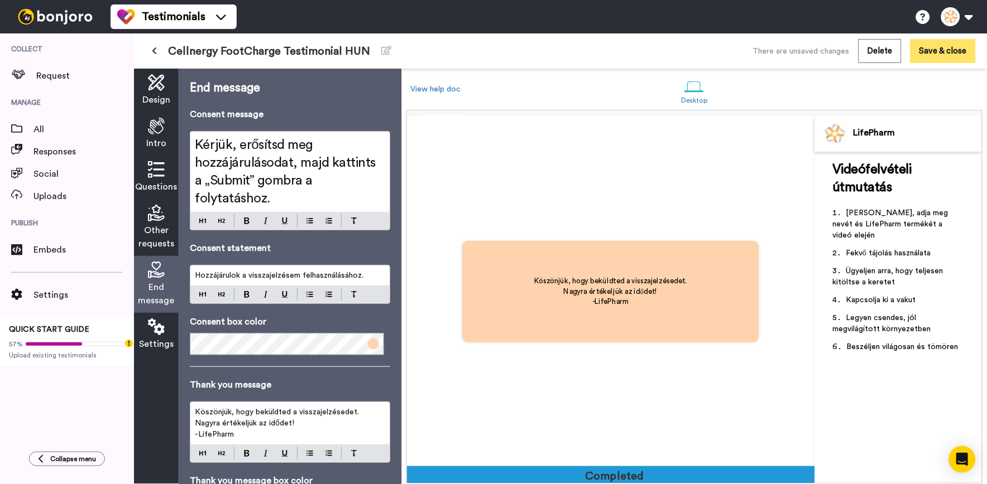
click at [934, 58] on button "Save & close" at bounding box center [942, 51] width 65 height 24
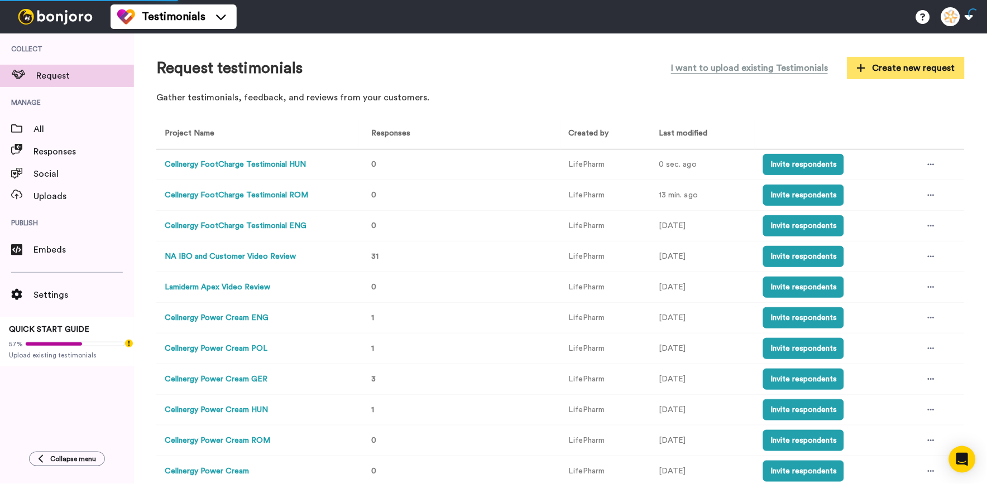
click at [866, 68] on span "Create new request" at bounding box center [906, 67] width 98 height 13
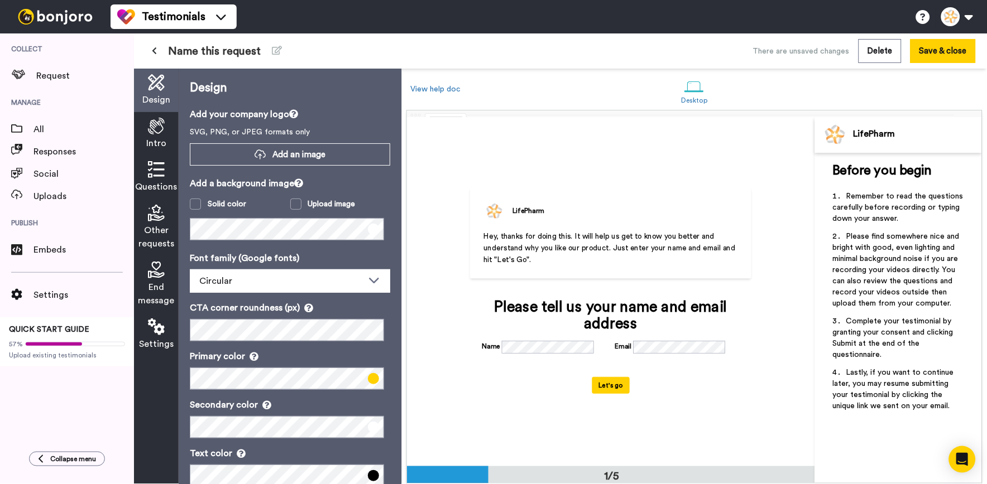
click at [225, 55] on span "Name this request" at bounding box center [214, 52] width 93 height 16
click at [275, 45] on button at bounding box center [276, 51] width 23 height 20
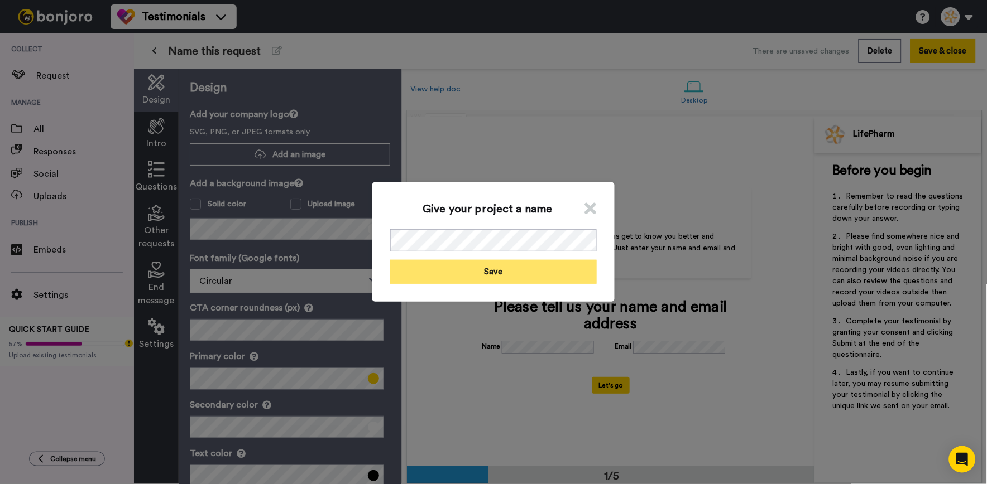
click at [550, 272] on button "Save" at bounding box center [493, 272] width 206 height 24
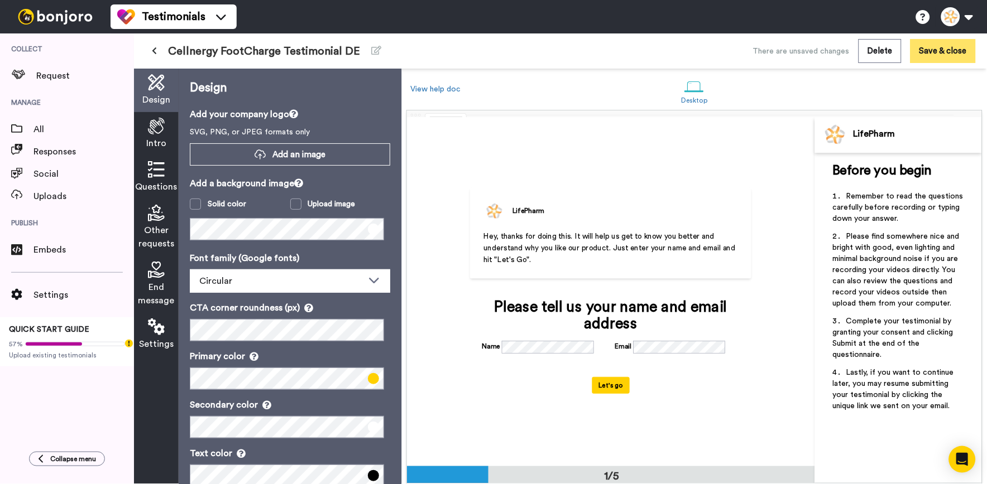
click at [919, 51] on button "Save & close" at bounding box center [942, 51] width 65 height 24
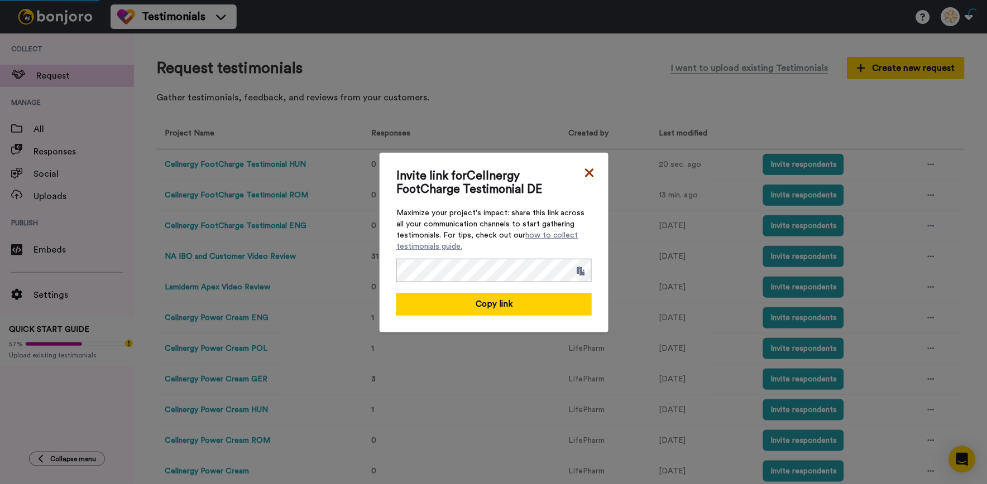
click at [584, 175] on icon at bounding box center [589, 172] width 11 height 13
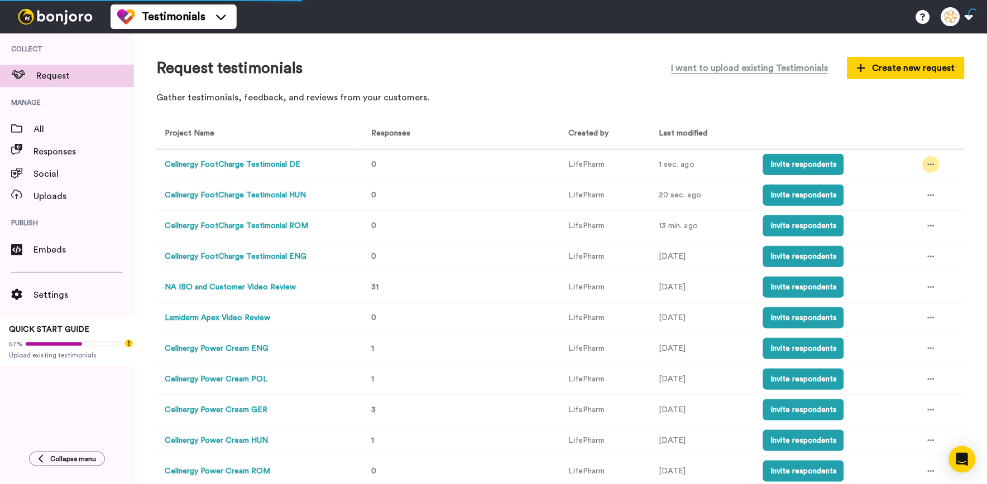
click at [925, 169] on div at bounding box center [931, 164] width 17 height 17
click at [594, 77] on div "Request testimonials I want to upload existing Testimonials Create new request" at bounding box center [560, 68] width 808 height 25
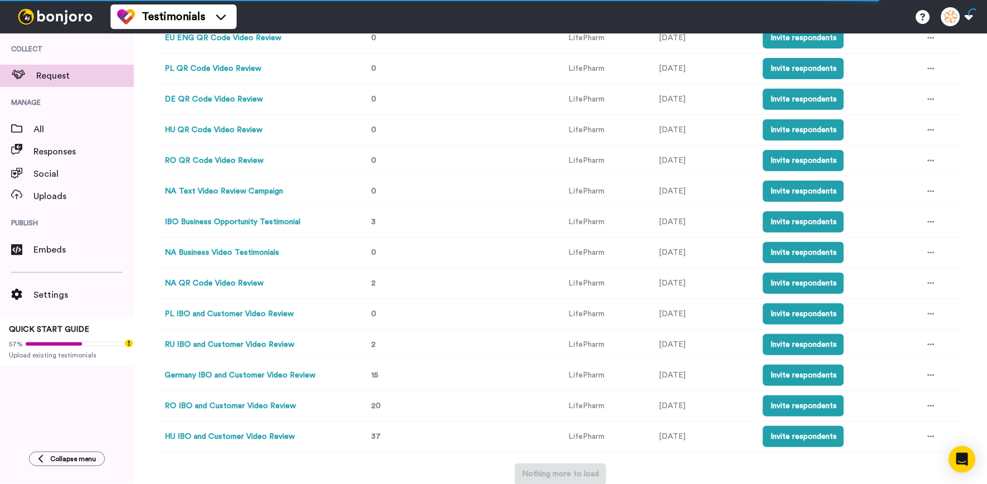
scroll to position [592, 0]
click at [928, 373] on icon at bounding box center [931, 376] width 7 height 8
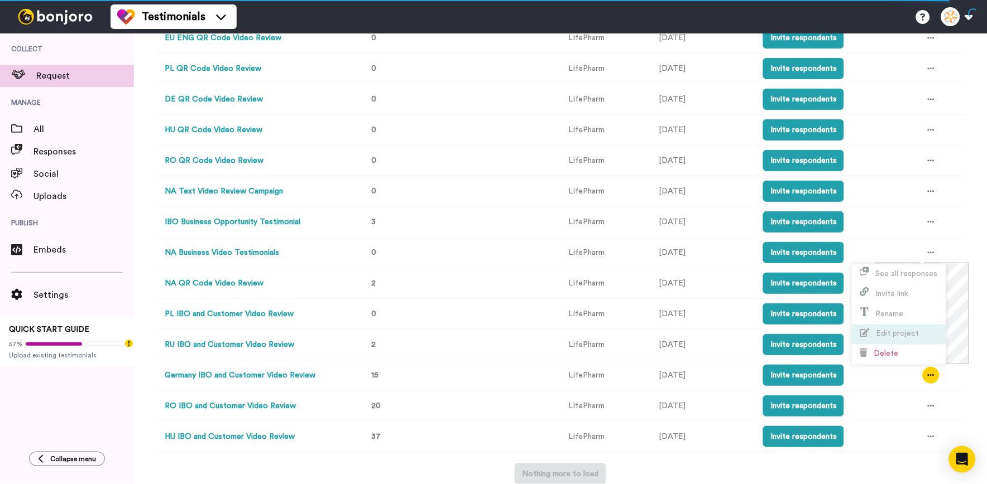
click at [928, 334] on li "Edit project" at bounding box center [899, 335] width 94 height 20
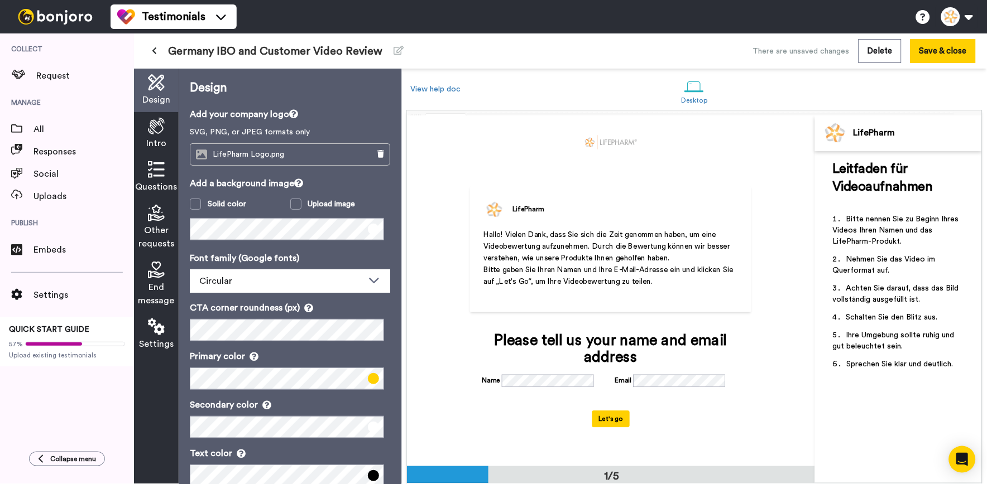
click at [162, 173] on icon at bounding box center [156, 169] width 17 height 17
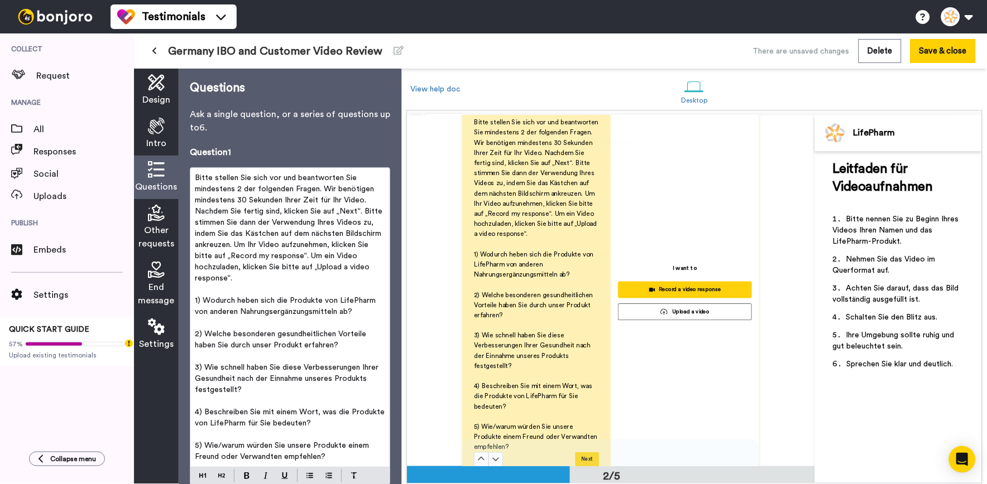
scroll to position [473, 0]
click at [154, 141] on span "Intro" at bounding box center [156, 143] width 20 height 13
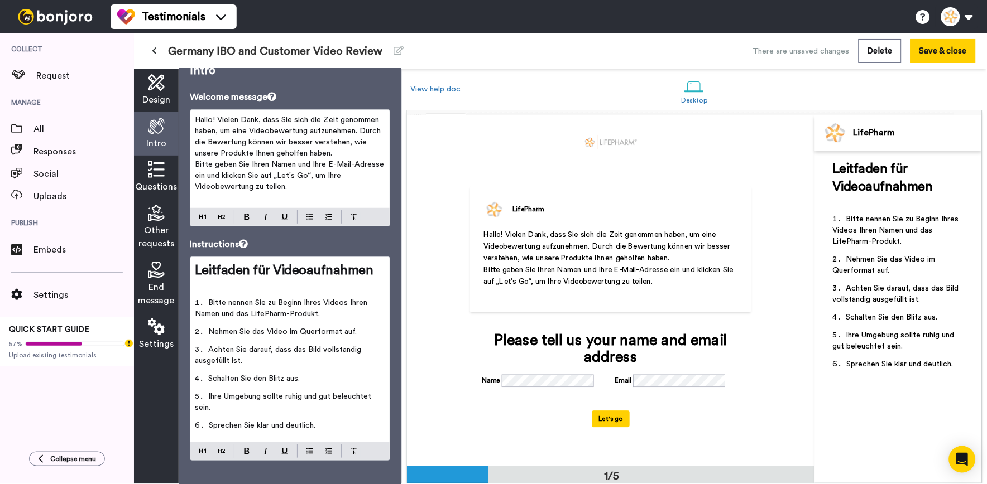
scroll to position [27, 0]
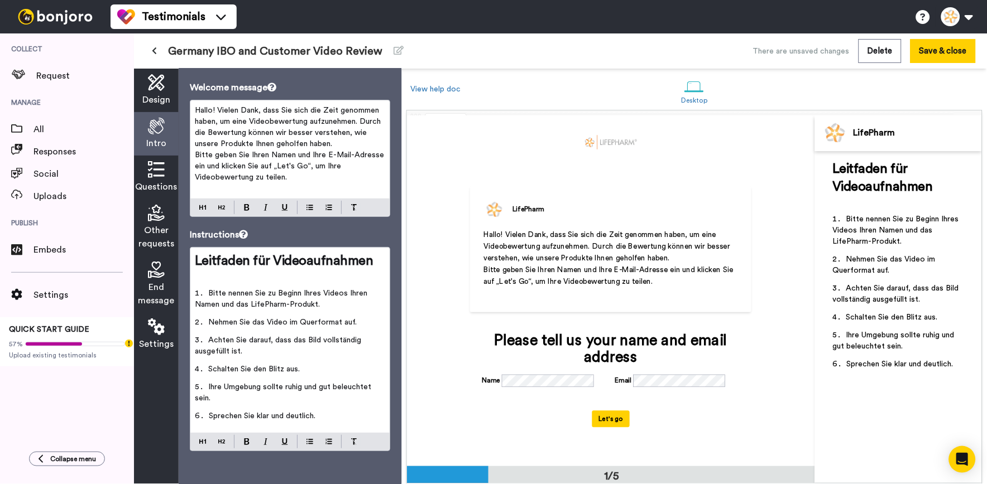
click at [364, 412] on li "Sprechen Sie klar und deutlich." at bounding box center [290, 420] width 190 height 18
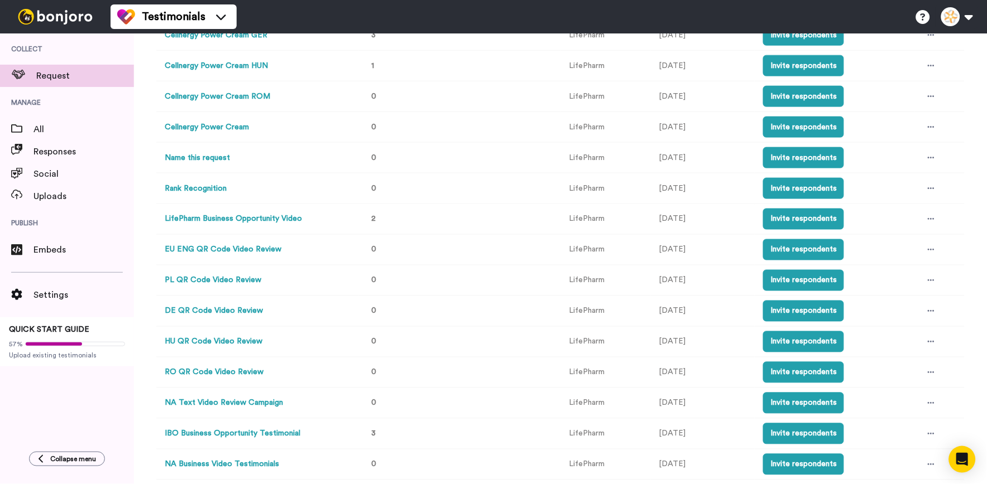
scroll to position [592, 0]
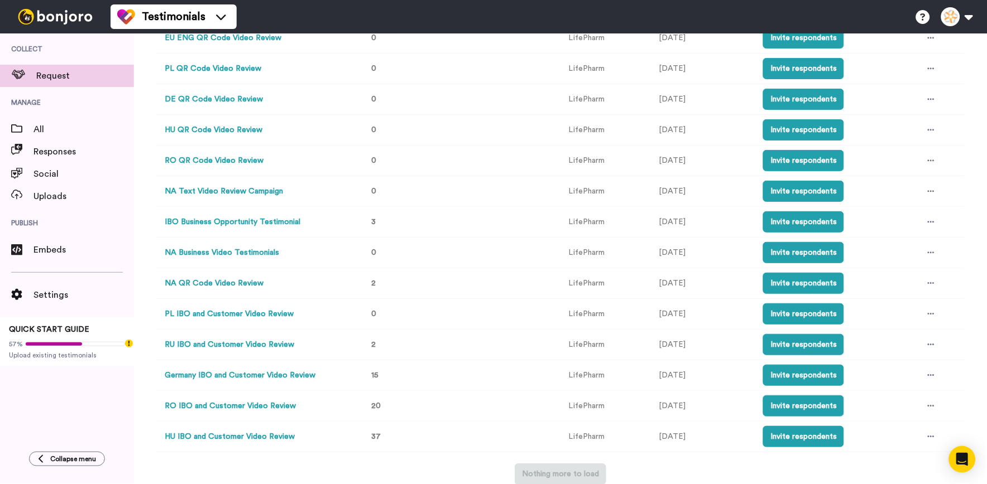
click at [933, 371] on td at bounding box center [939, 376] width 50 height 31
click at [928, 374] on icon at bounding box center [931, 376] width 7 height 8
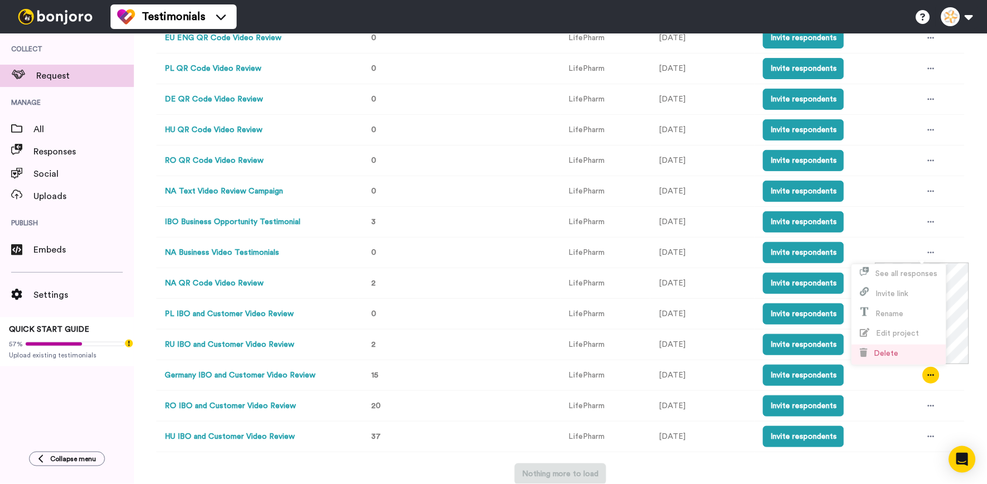
click at [913, 345] on li "Delete" at bounding box center [899, 355] width 94 height 20
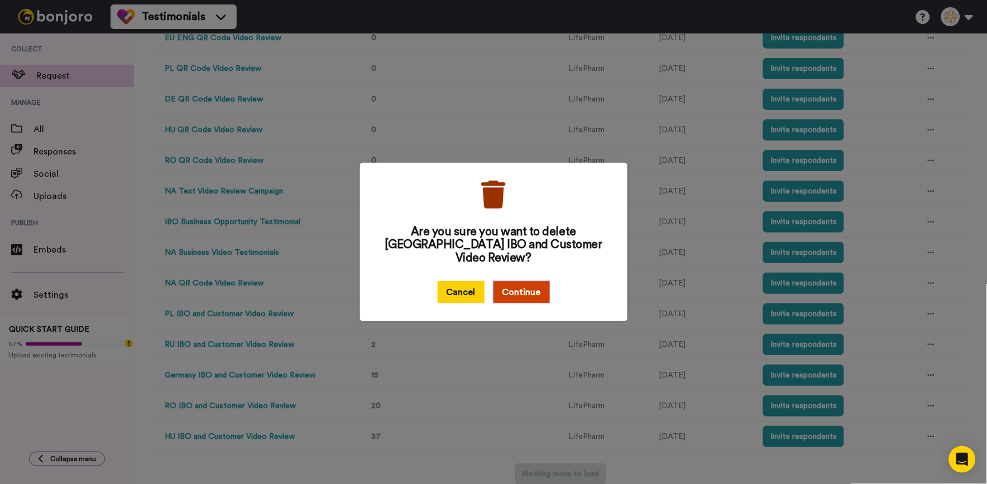
click at [449, 287] on button "Cancel" at bounding box center [461, 292] width 47 height 22
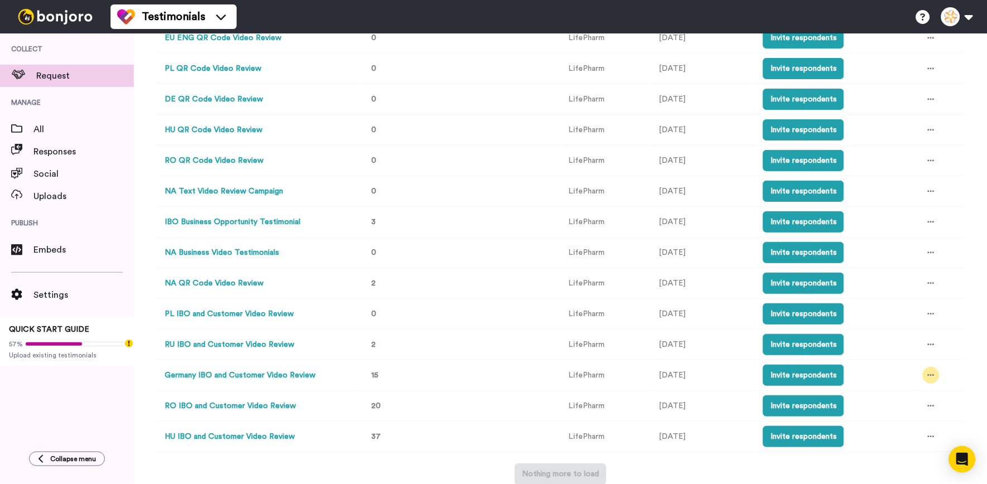
click at [928, 372] on icon at bounding box center [931, 376] width 7 height 8
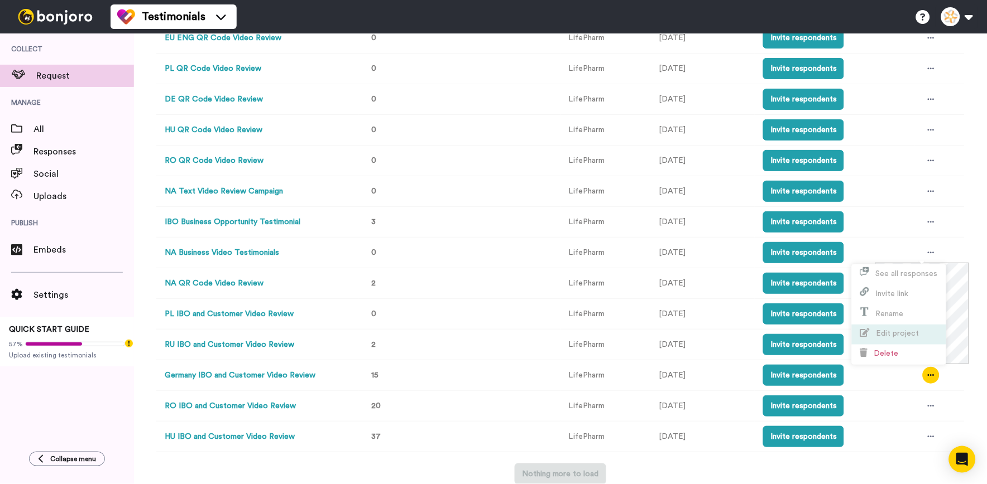
click at [907, 329] on span "Edit project" at bounding box center [889, 333] width 59 height 8
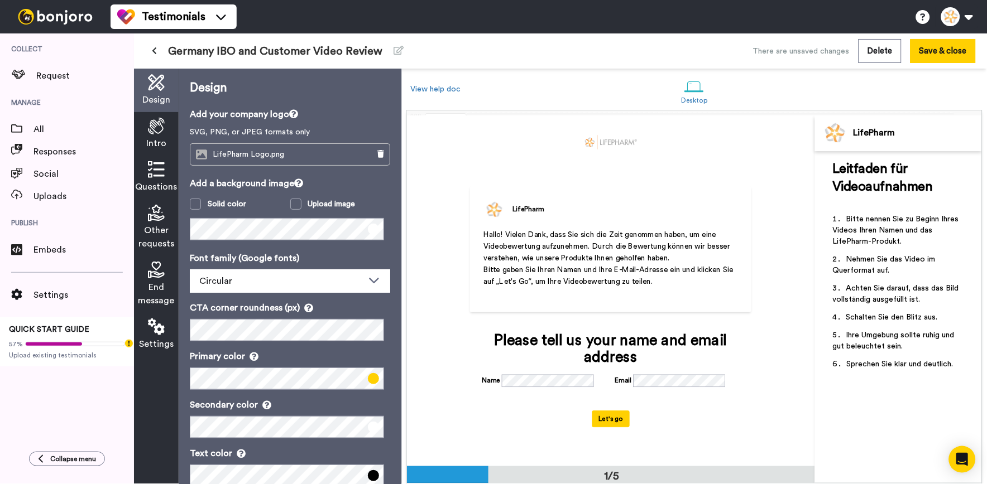
click at [152, 129] on icon at bounding box center [156, 126] width 17 height 17
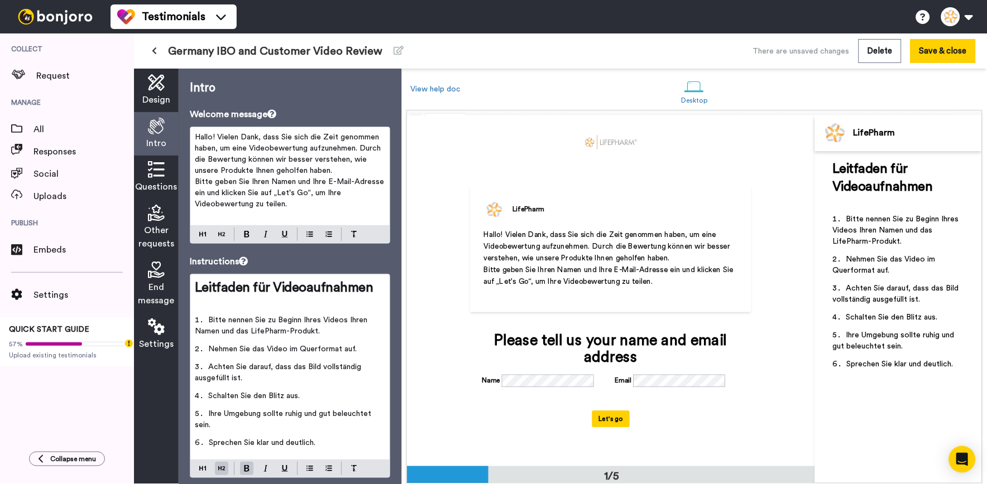
click at [295, 302] on h2 "﻿" at bounding box center [290, 306] width 190 height 18
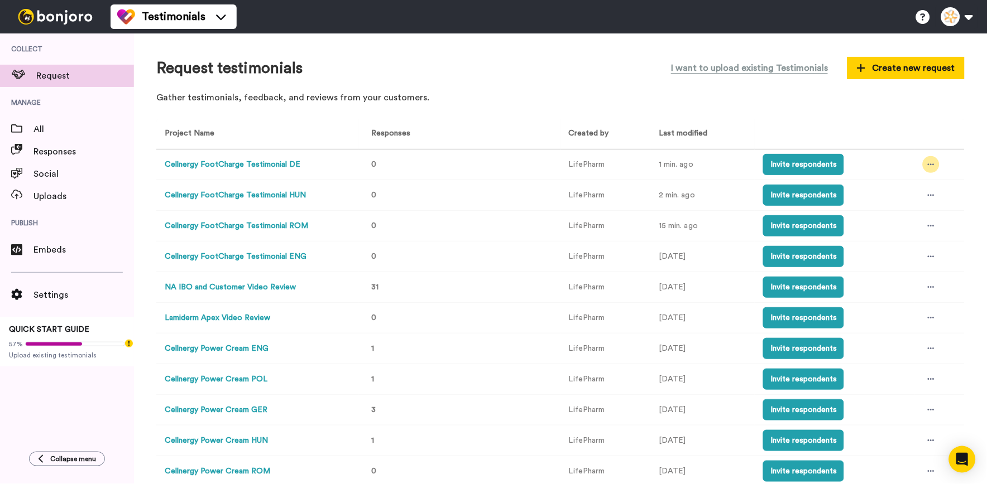
click at [928, 162] on icon at bounding box center [931, 165] width 7 height 8
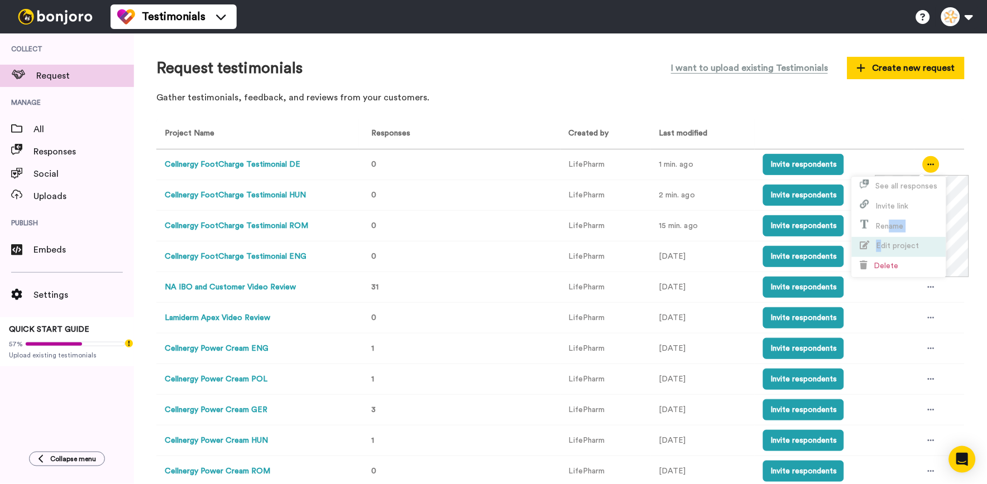
drag, startPoint x: 888, startPoint y: 236, endPoint x: 882, endPoint y: 240, distance: 6.8
click at [882, 240] on ul "See all responses Invite link Rename Edit project Delete" at bounding box center [899, 227] width 94 height 100
click at [882, 240] on li "Edit project" at bounding box center [899, 247] width 94 height 20
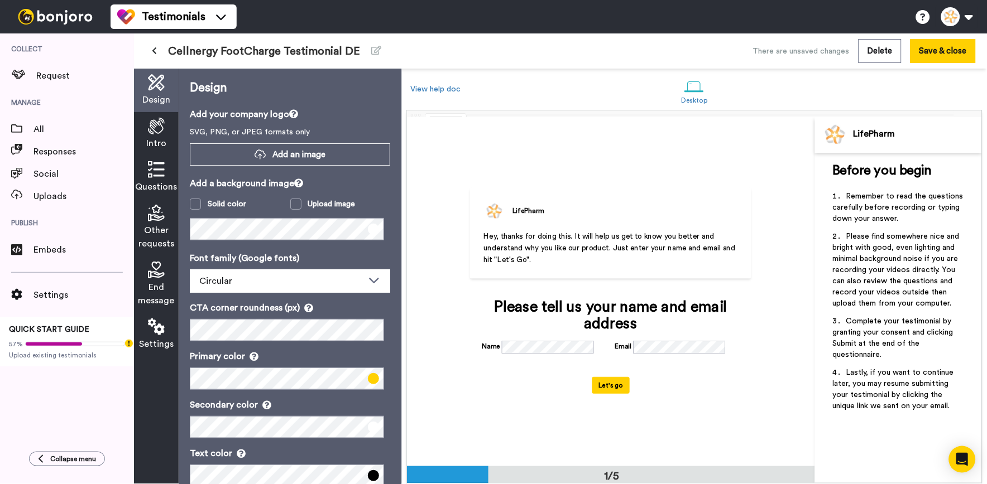
click at [169, 123] on div "Intro" at bounding box center [156, 134] width 45 height 44
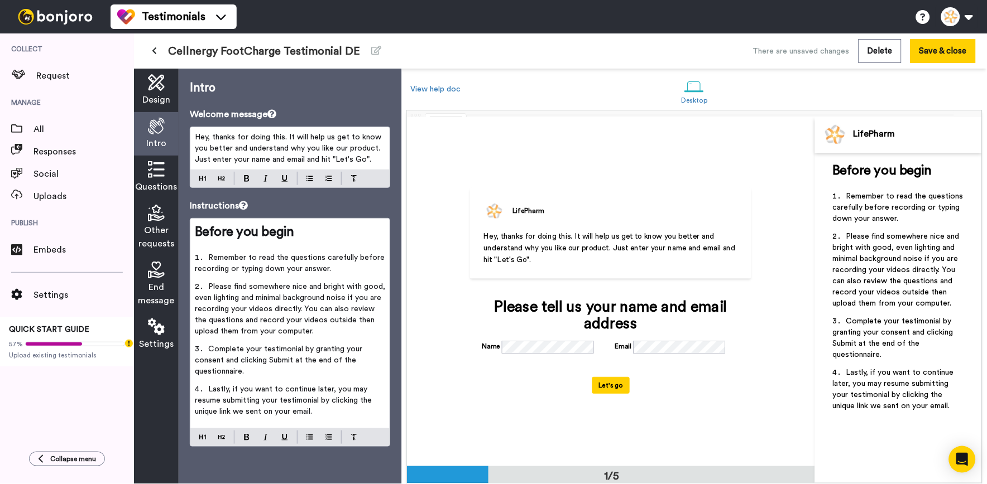
click at [325, 352] on span "Complete your testimonial by granting your consent and clicking Submit at the e…" at bounding box center [280, 360] width 170 height 30
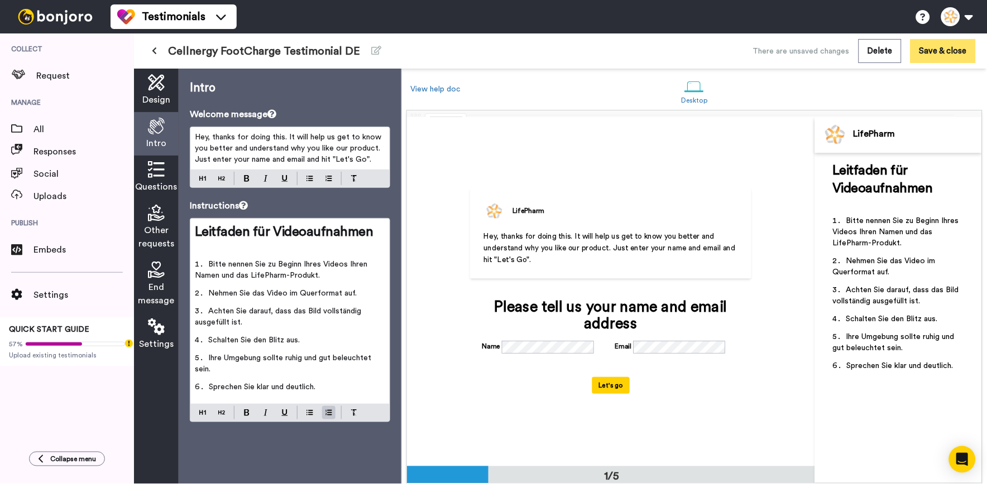
click at [935, 53] on button "Save & close" at bounding box center [942, 51] width 65 height 24
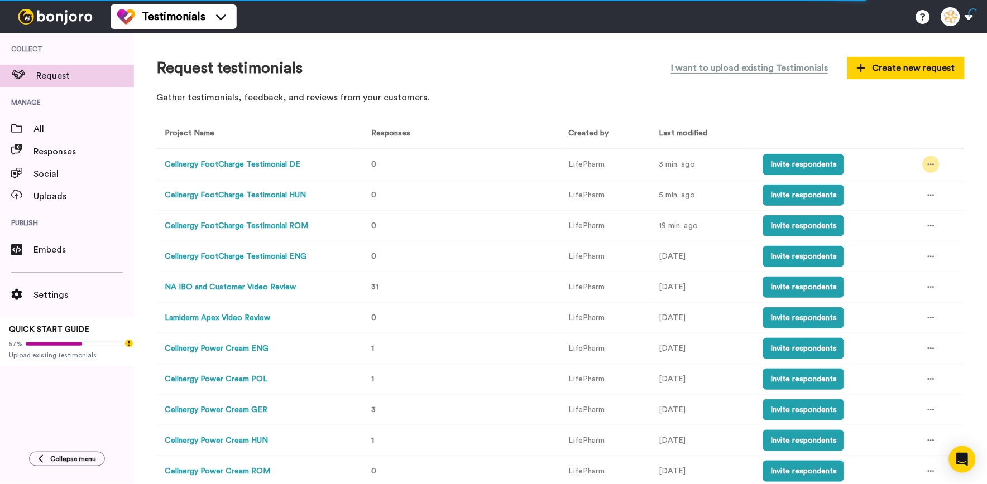
click at [923, 168] on div at bounding box center [931, 164] width 17 height 17
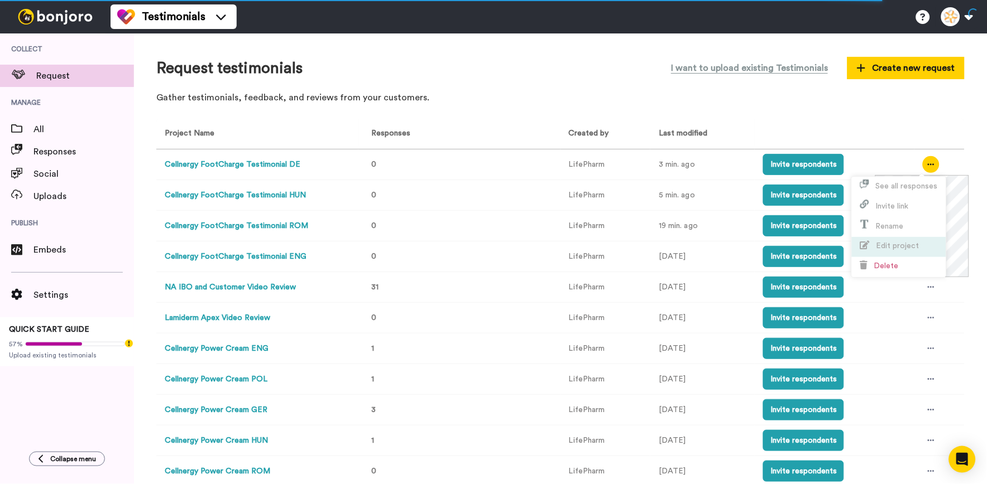
click at [900, 247] on span "Edit project" at bounding box center [897, 246] width 43 height 8
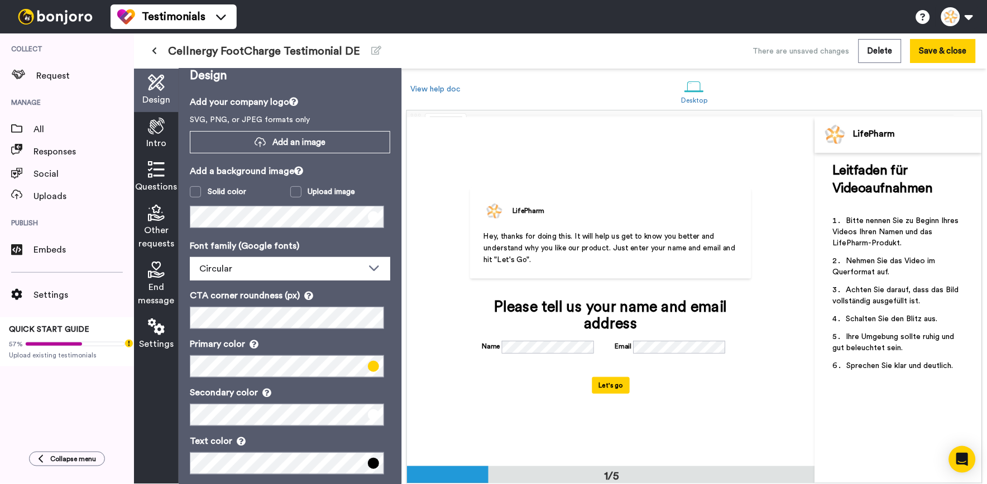
scroll to position [25, 0]
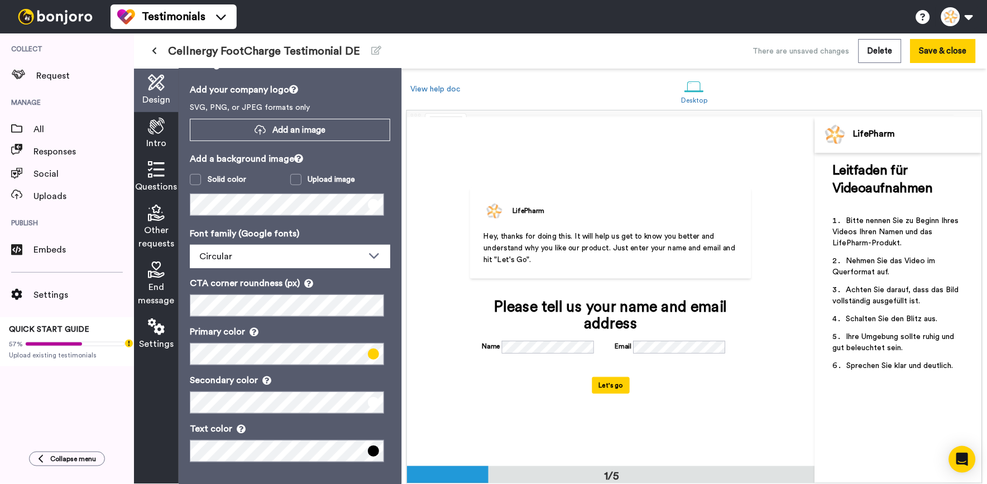
click at [156, 132] on icon at bounding box center [156, 126] width 17 height 17
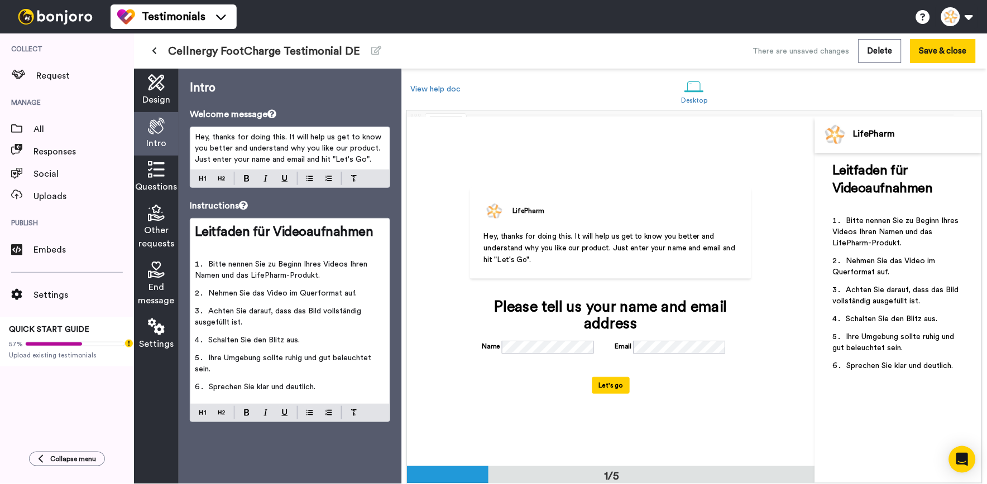
scroll to position [0, 0]
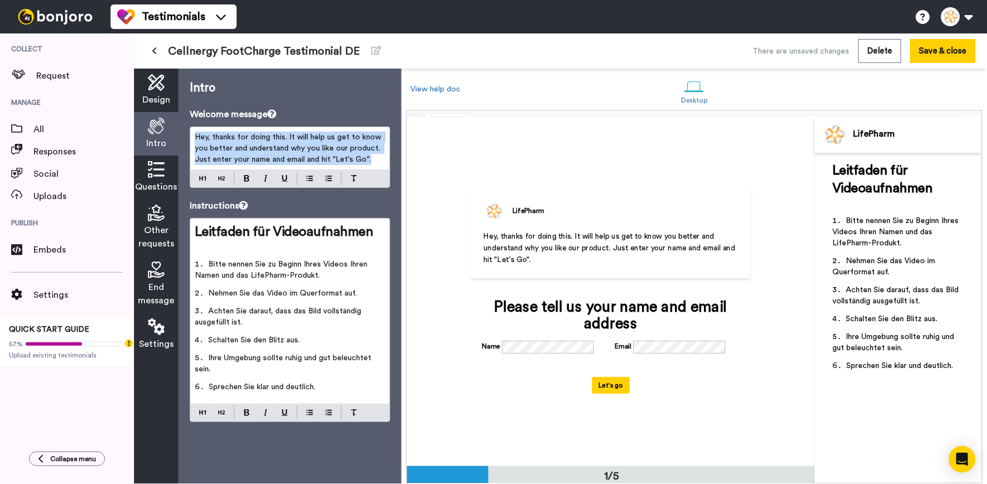
drag, startPoint x: 378, startPoint y: 162, endPoint x: 190, endPoint y: 131, distance: 190.2
click at [190, 131] on div "Hey, thanks for doing this. It will help us get to know you better and understa…" at bounding box center [289, 148] width 199 height 42
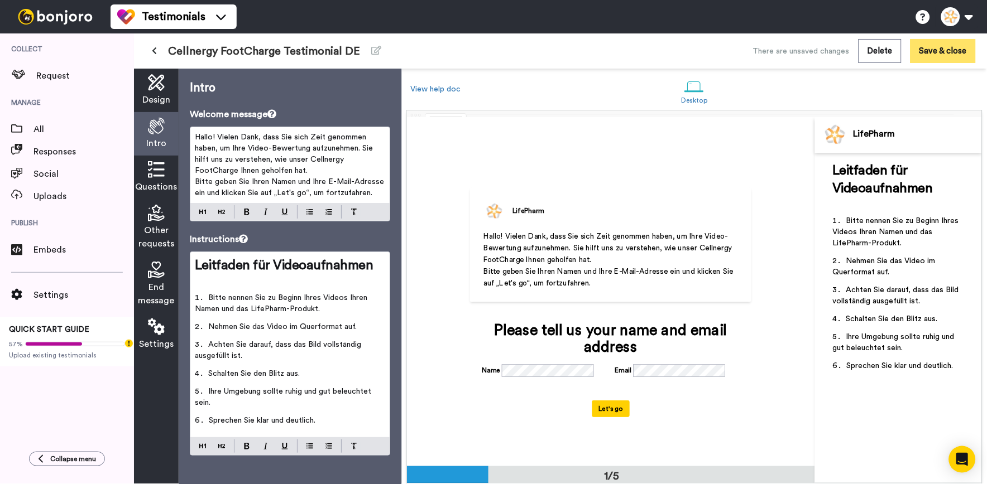
click at [933, 46] on button "Save & close" at bounding box center [942, 51] width 65 height 24
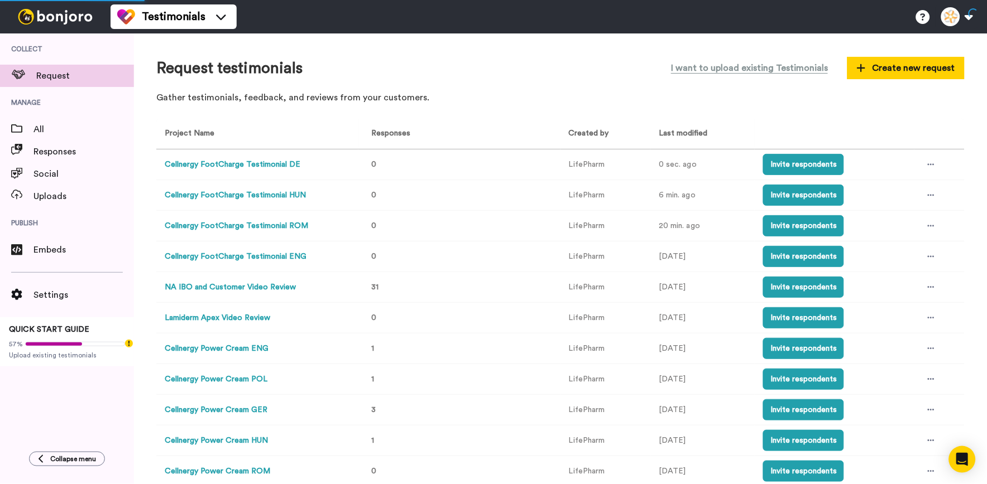
click at [935, 169] on td at bounding box center [939, 165] width 50 height 31
click at [928, 166] on icon at bounding box center [931, 165] width 7 height 8
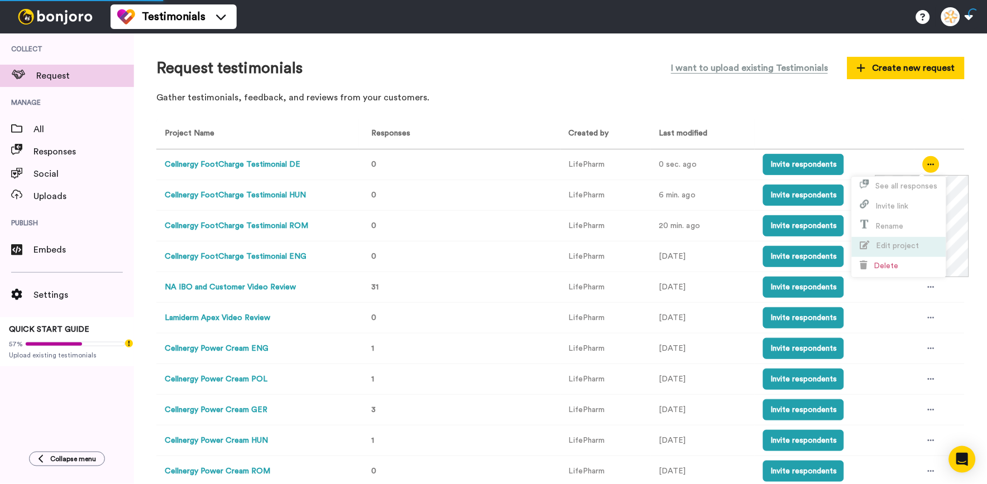
click at [904, 242] on span "Edit project" at bounding box center [889, 246] width 59 height 8
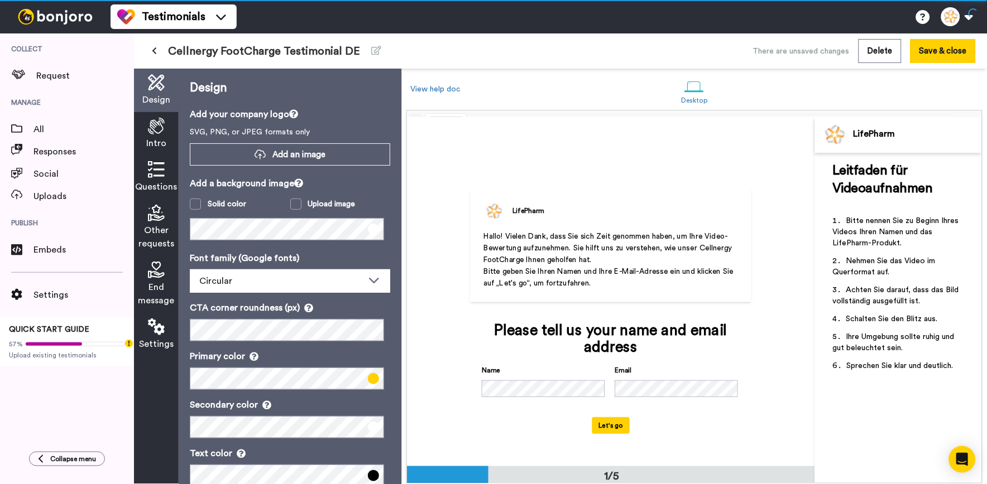
scroll to position [1, 0]
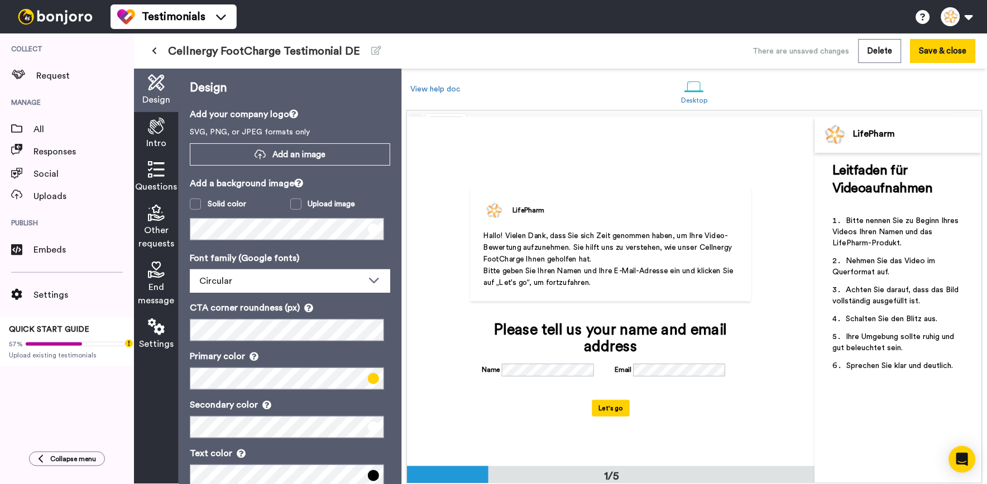
click at [146, 176] on div "Questions" at bounding box center [156, 178] width 45 height 44
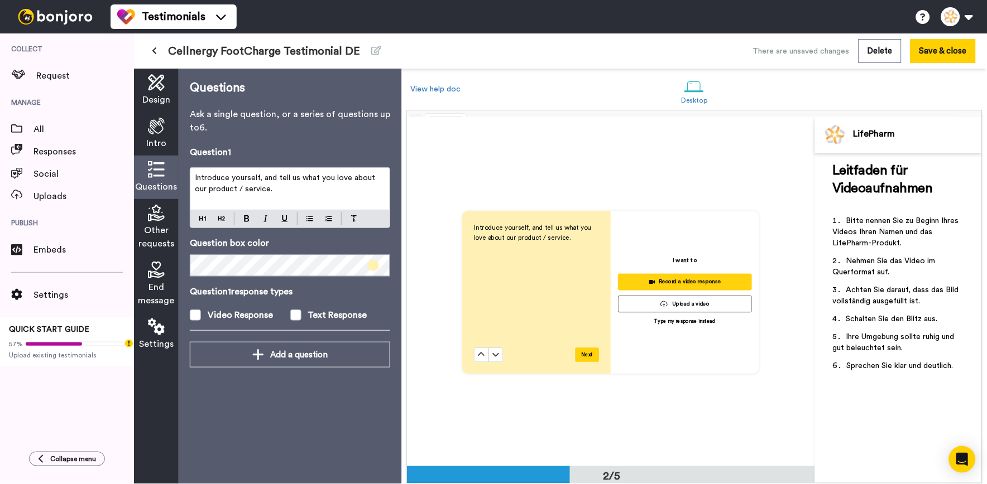
scroll to position [349, 0]
drag, startPoint x: 299, startPoint y: 195, endPoint x: 179, endPoint y: 166, distance: 123.5
click at [179, 166] on div "Questions Ask a single question, or a series of questions up to 6 . Question 1 …" at bounding box center [290, 277] width 223 height 416
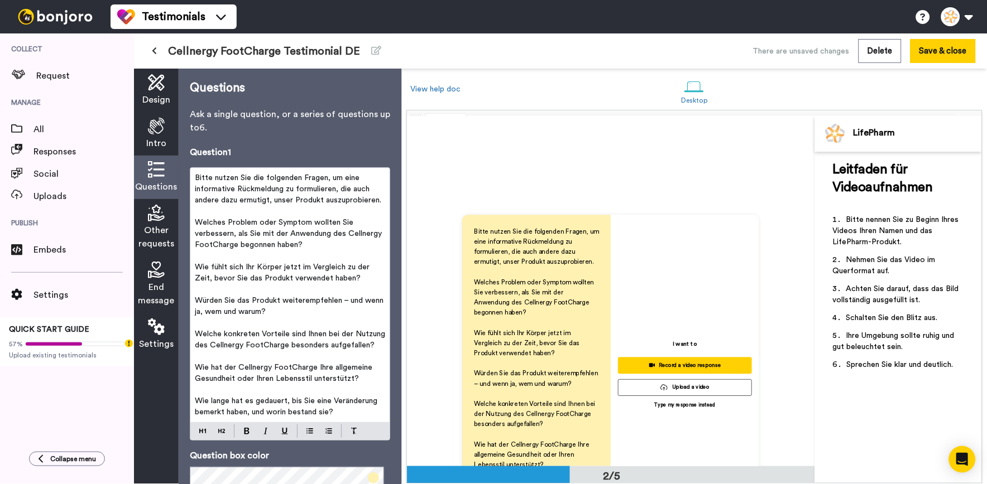
click at [292, 206] on p "Bitte nutzen Sie die folgenden Fragen, um eine informative Rückmeldung zu formu…" at bounding box center [290, 188] width 190 height 33
click at [929, 58] on button "Save & close" at bounding box center [942, 51] width 65 height 24
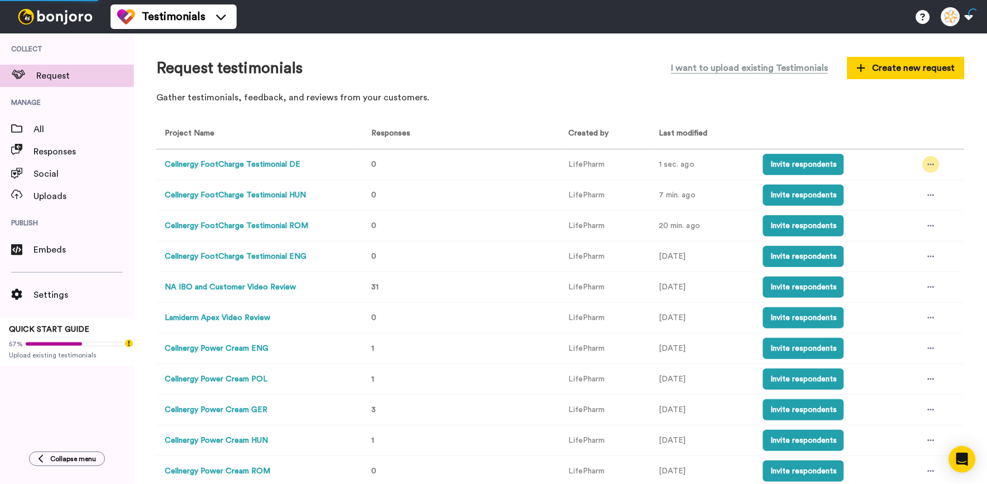
click at [929, 163] on div at bounding box center [931, 164] width 17 height 17
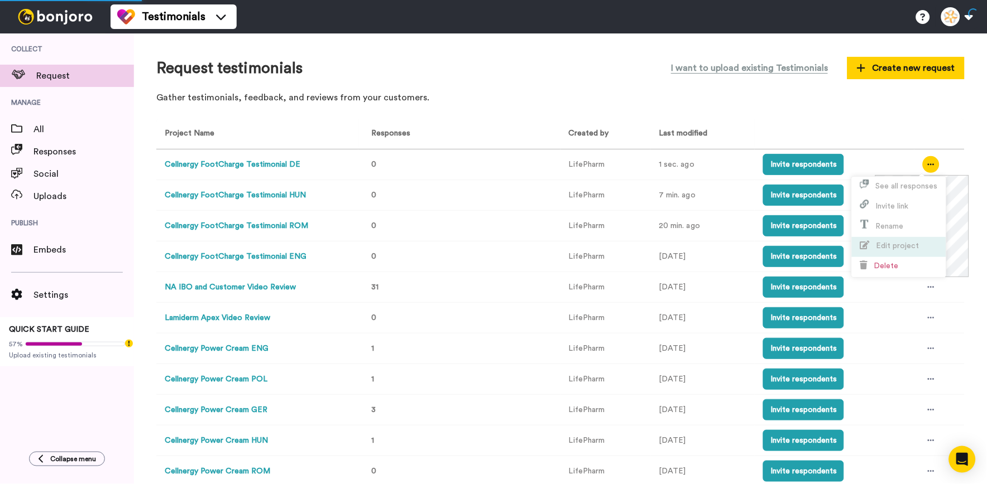
click at [900, 255] on li "Edit project" at bounding box center [899, 247] width 94 height 20
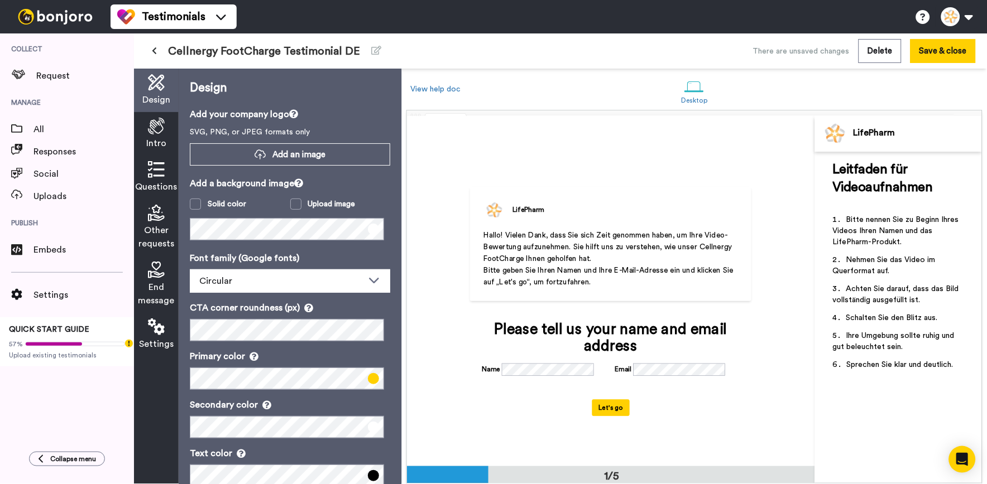
click at [154, 166] on icon at bounding box center [156, 169] width 17 height 17
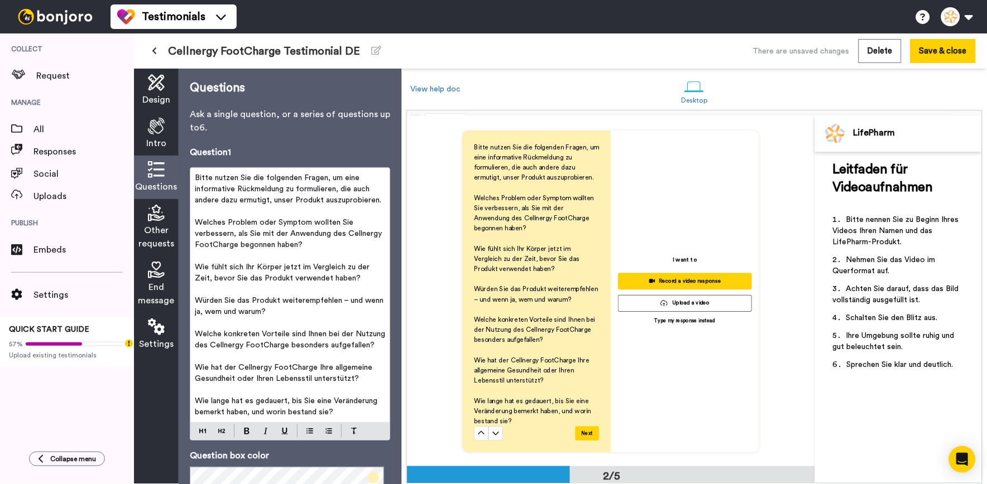
scroll to position [434, 0]
click at [147, 51] on button at bounding box center [154, 51] width 18 height 20
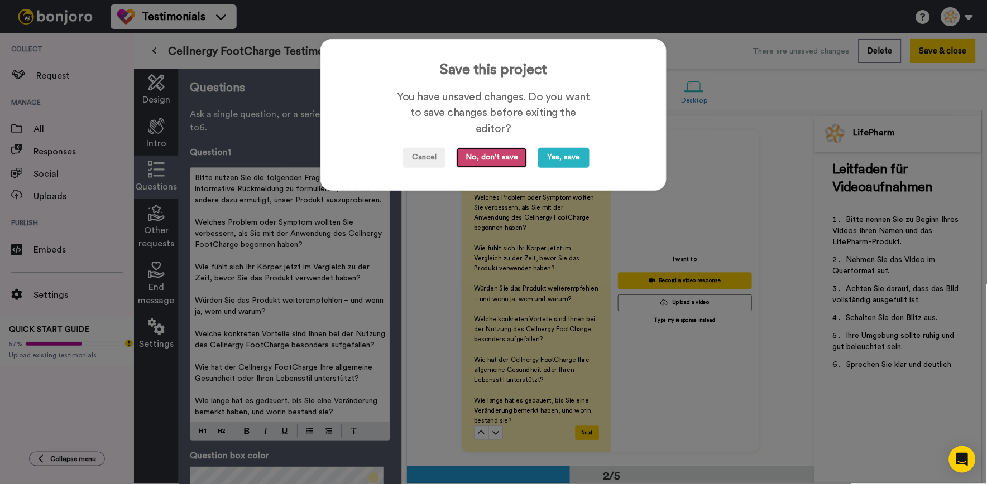
click at [472, 156] on button "No, don't save" at bounding box center [492, 158] width 70 height 20
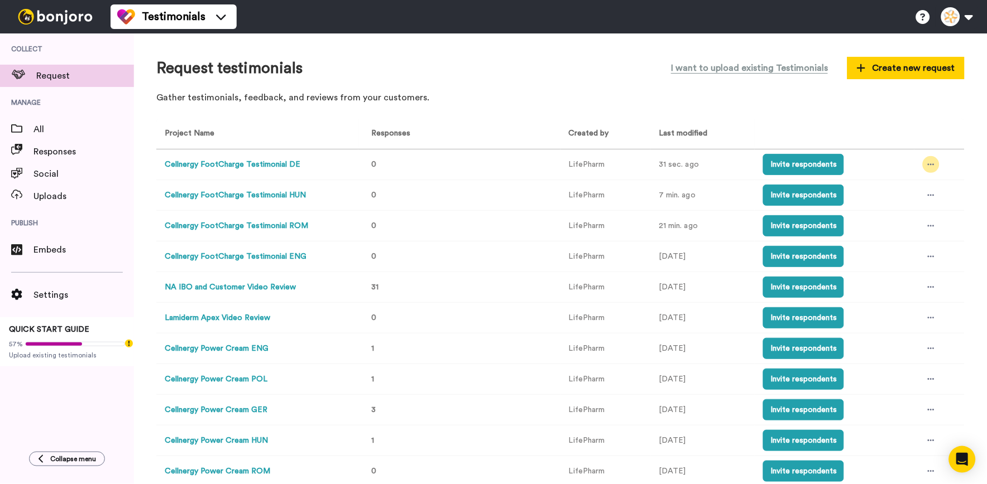
click at [928, 165] on icon at bounding box center [931, 165] width 7 height 8
click at [900, 249] on span "Edit project" at bounding box center [889, 246] width 59 height 8
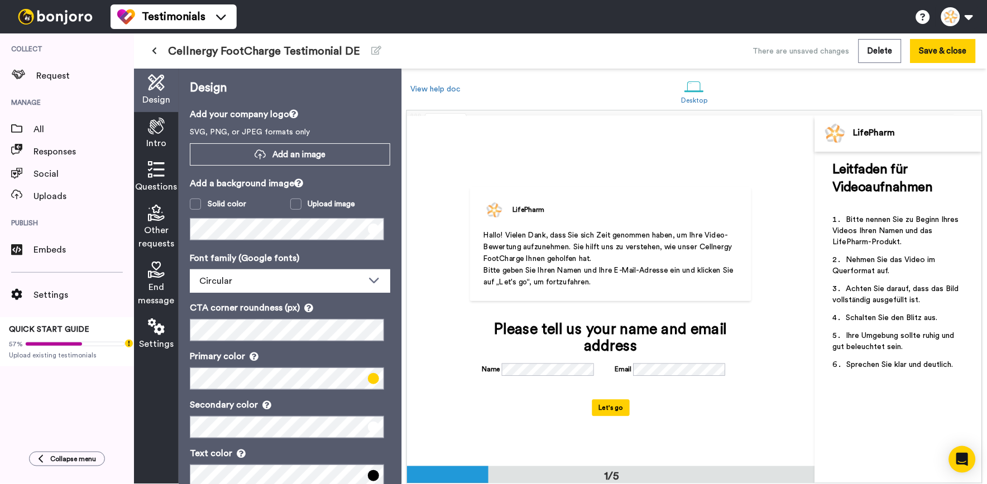
click at [143, 171] on div "Questions" at bounding box center [156, 178] width 45 height 44
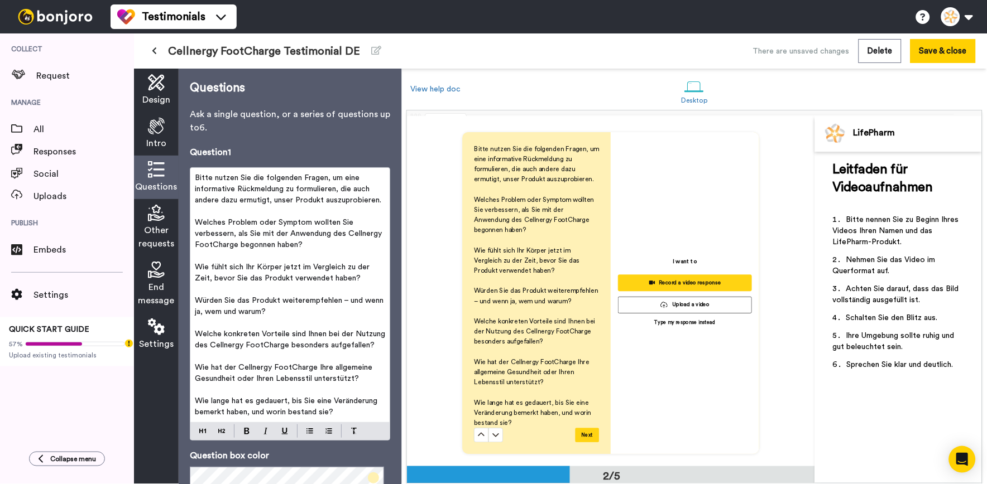
scroll to position [434, 0]
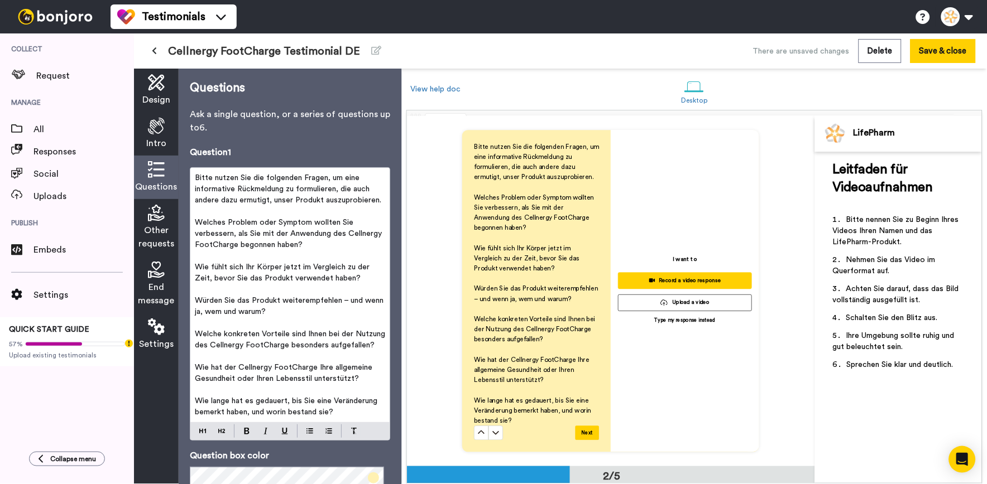
click at [195, 232] on span "Welches Problem oder Symptom wollten Sie verbessern, als Sie mit der Anwendung …" at bounding box center [289, 234] width 189 height 30
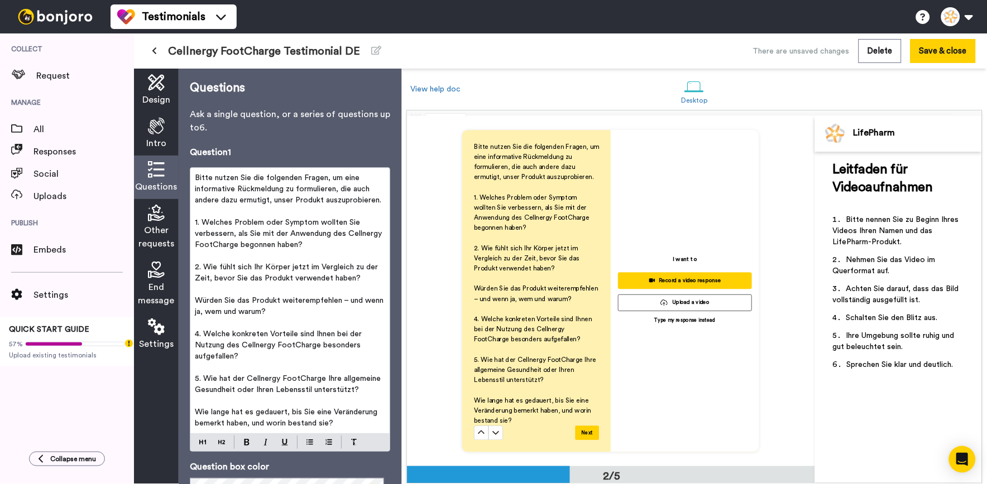
scroll to position [437, 0]
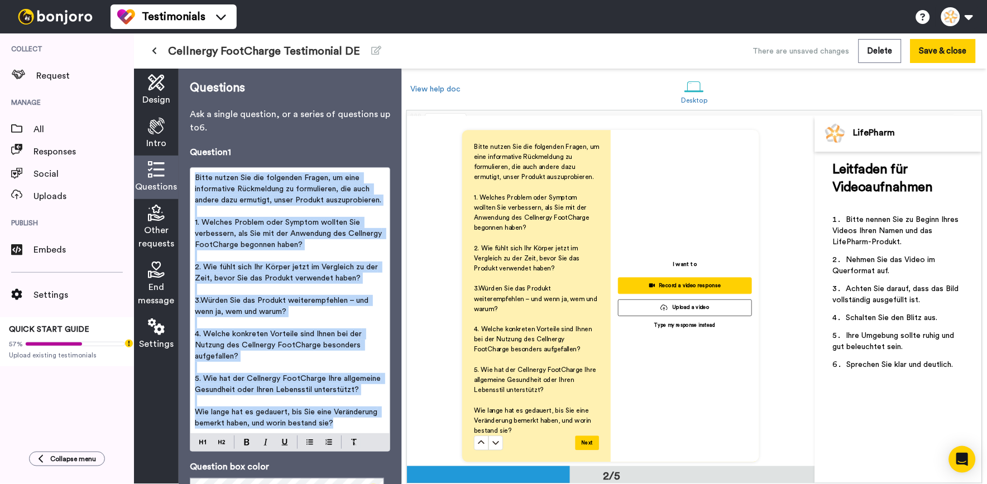
click at [159, 49] on button at bounding box center [154, 51] width 18 height 20
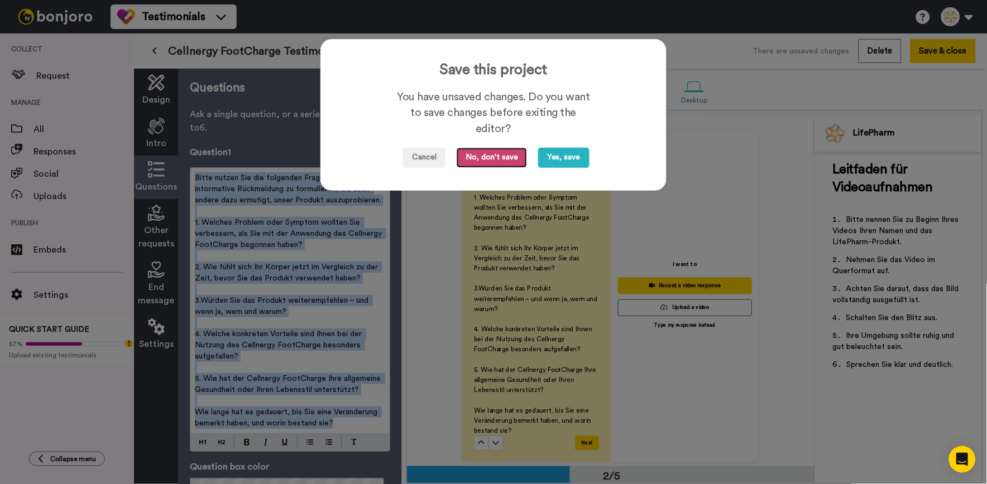
click at [486, 148] on button "No, don't save" at bounding box center [492, 158] width 70 height 20
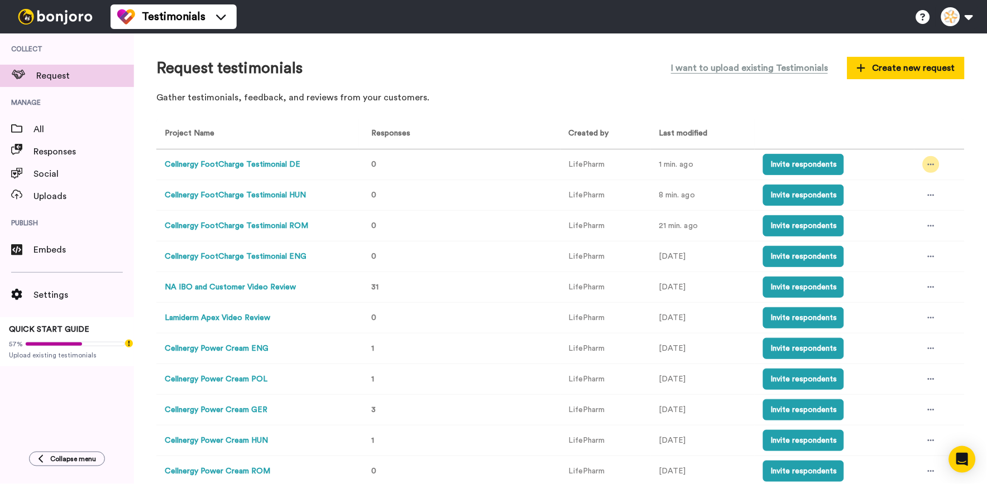
click at [923, 162] on div at bounding box center [931, 164] width 17 height 17
click at [900, 241] on li "Edit project" at bounding box center [899, 247] width 94 height 20
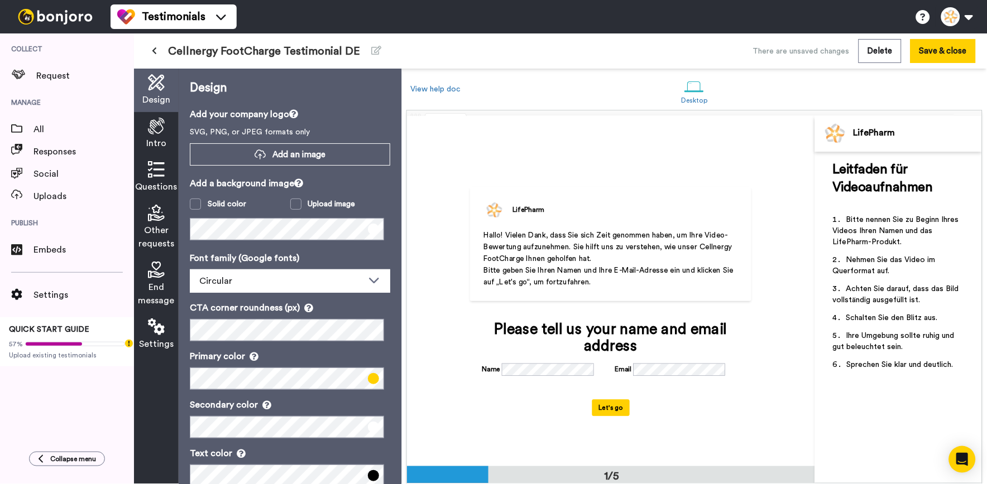
click at [148, 163] on icon at bounding box center [156, 169] width 17 height 17
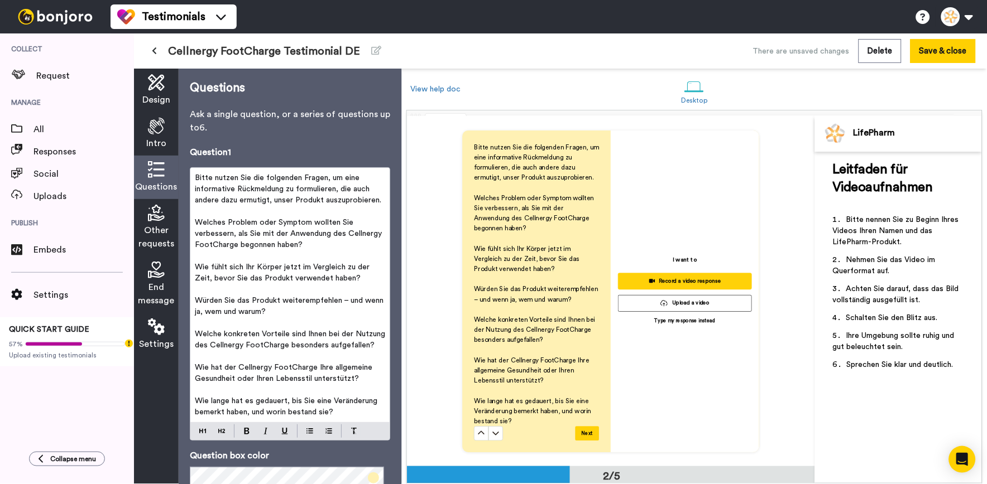
scroll to position [434, 0]
click at [196, 237] on span "Welches Problem oder Symptom wollten Sie verbessern, als Sie mit der Anwendung …" at bounding box center [289, 234] width 189 height 30
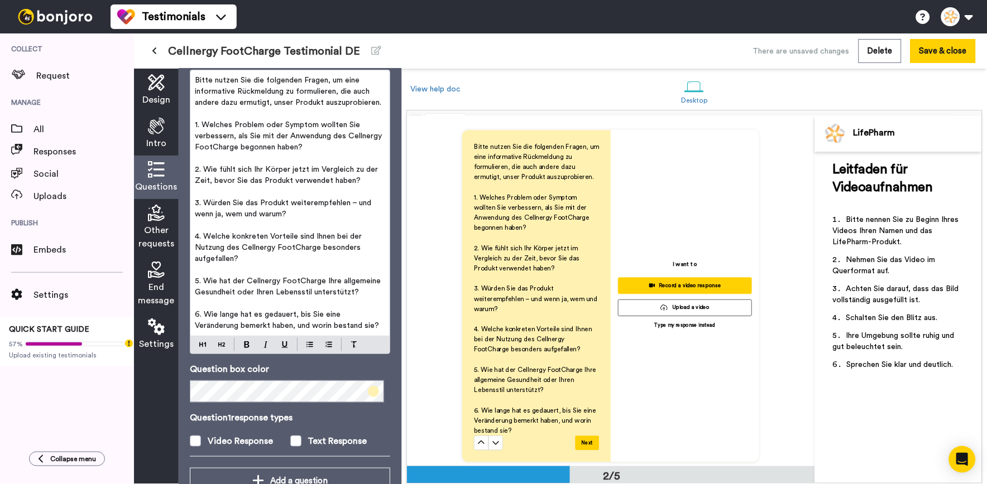
scroll to position [162, 0]
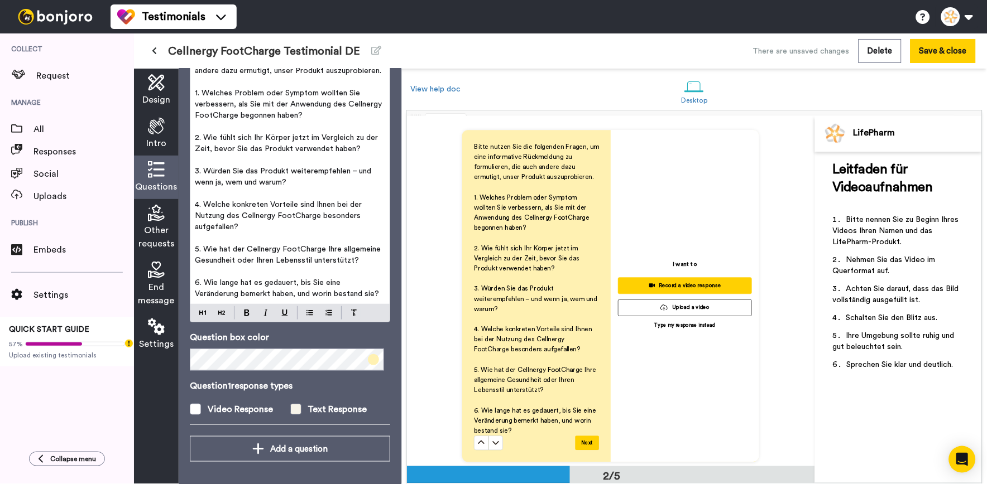
click at [296, 410] on span at bounding box center [295, 409] width 11 height 11
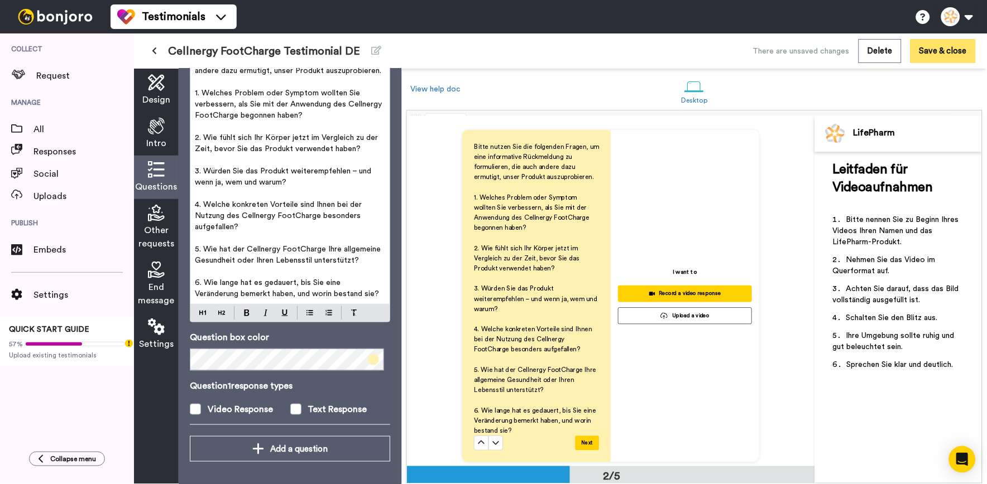
click at [969, 43] on button "Save & close" at bounding box center [942, 51] width 65 height 24
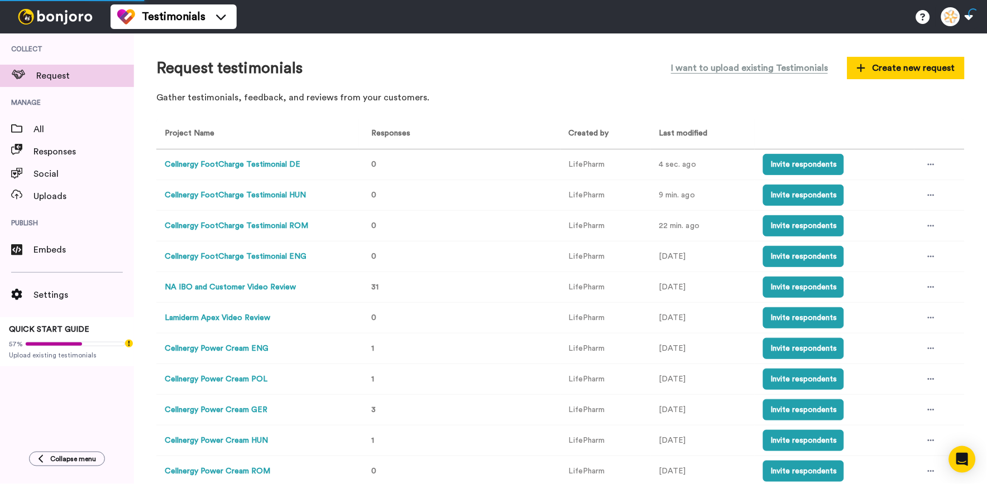
click at [219, 166] on button "Cellnergy FootCharge Testimonial DE" at bounding box center [233, 165] width 136 height 12
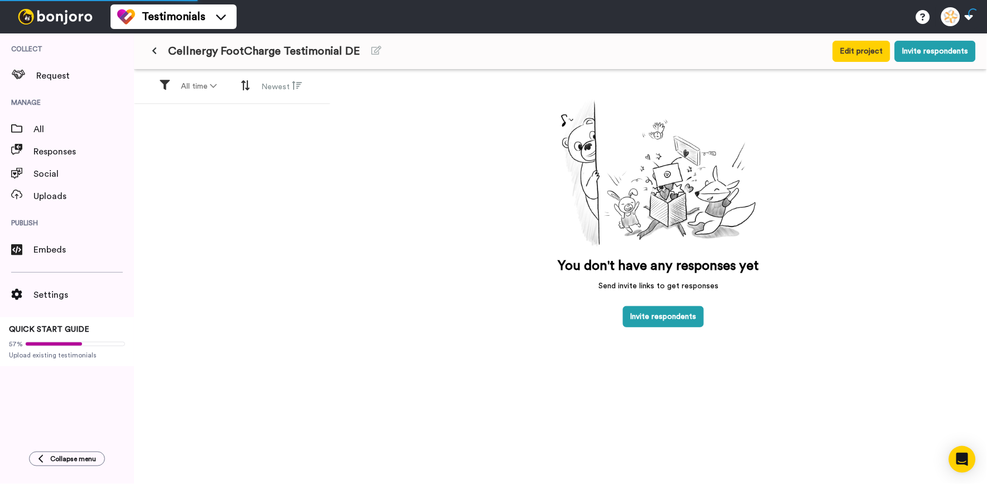
click at [157, 54] on button at bounding box center [154, 51] width 18 height 20
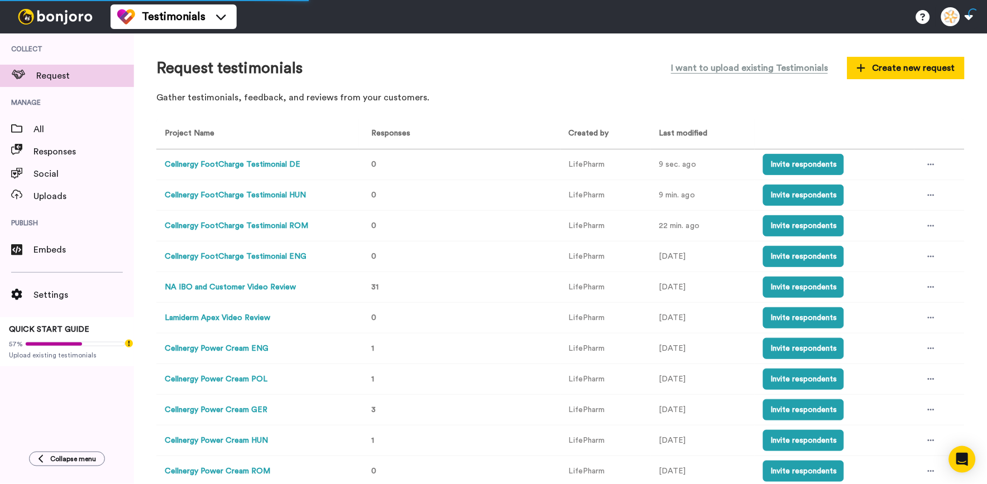
click at [914, 166] on td at bounding box center [939, 165] width 50 height 31
click at [928, 162] on icon at bounding box center [931, 165] width 7 height 8
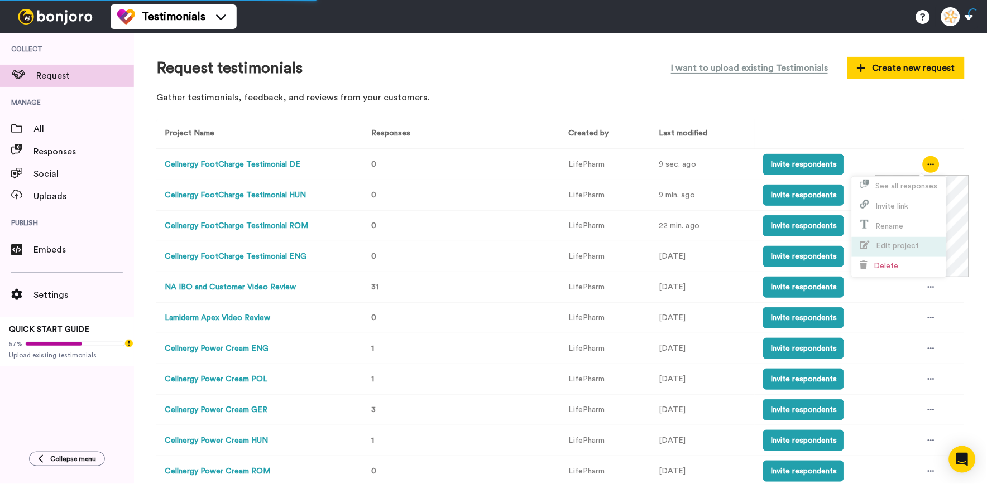
click at [907, 252] on li "Edit project" at bounding box center [899, 247] width 94 height 20
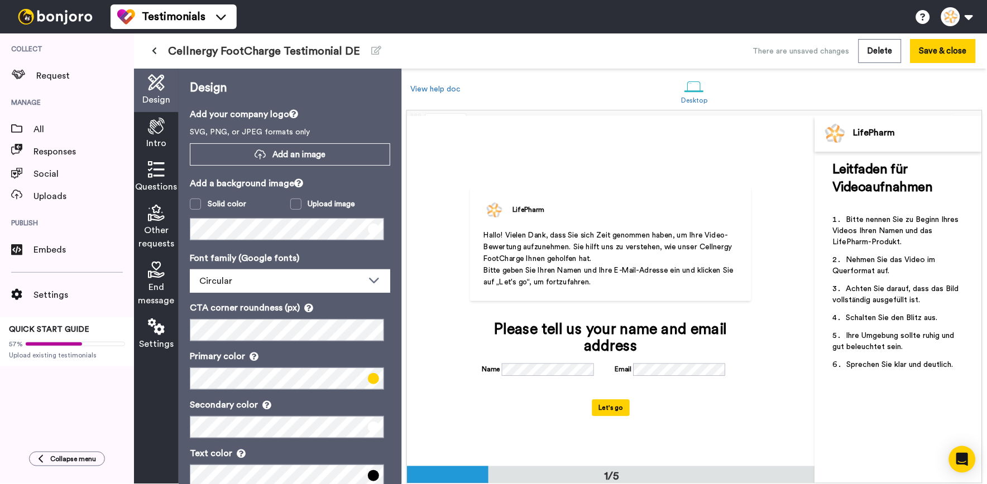
click at [163, 240] on span "Other requests" at bounding box center [156, 237] width 36 height 27
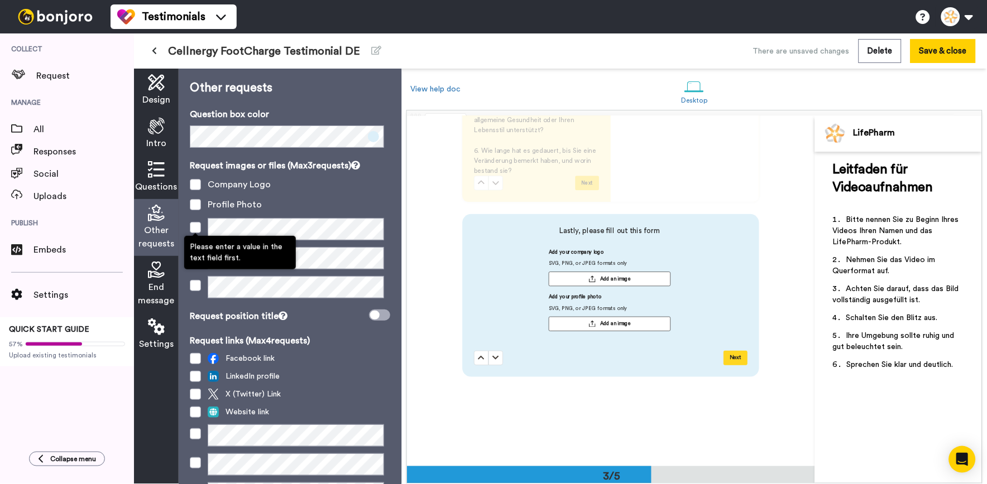
scroll to position [702, 0]
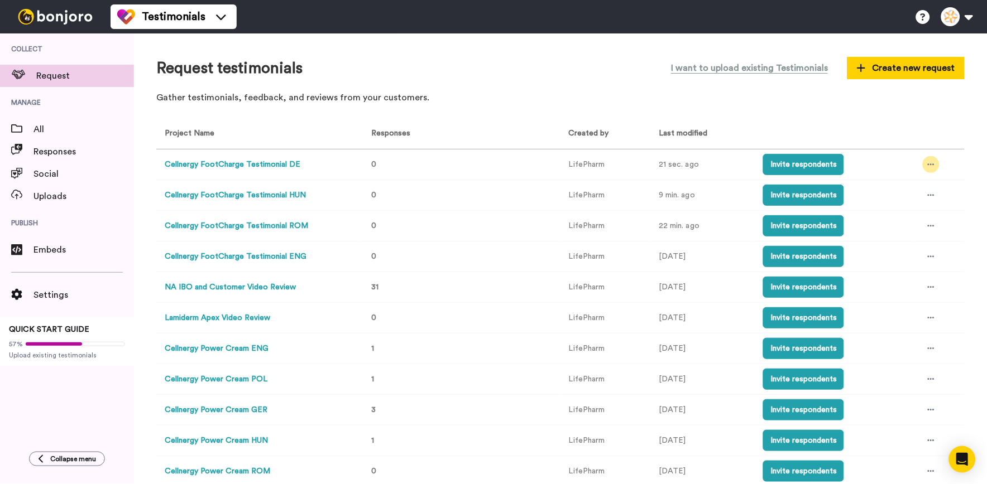
click at [928, 167] on icon at bounding box center [931, 165] width 7 height 8
click at [911, 238] on li "Edit project" at bounding box center [899, 247] width 94 height 20
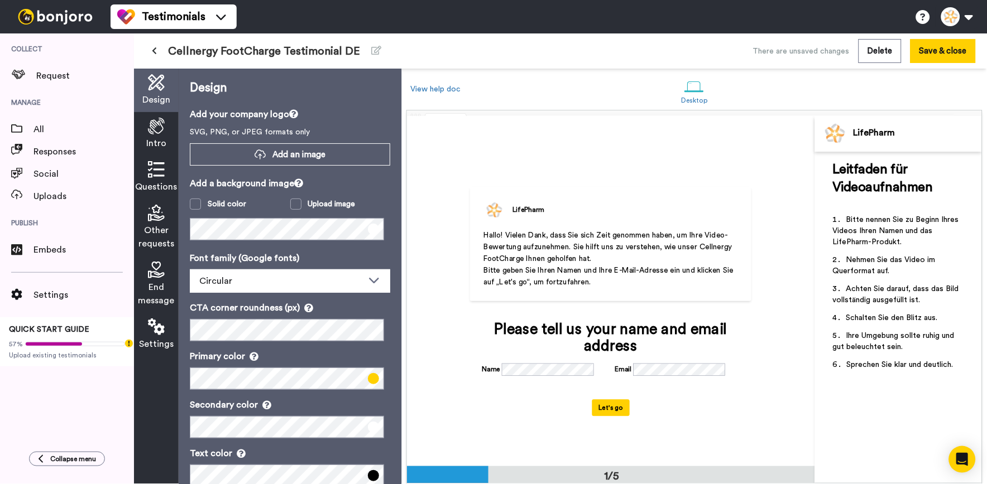
click at [161, 250] on span "Other requests" at bounding box center [156, 237] width 36 height 27
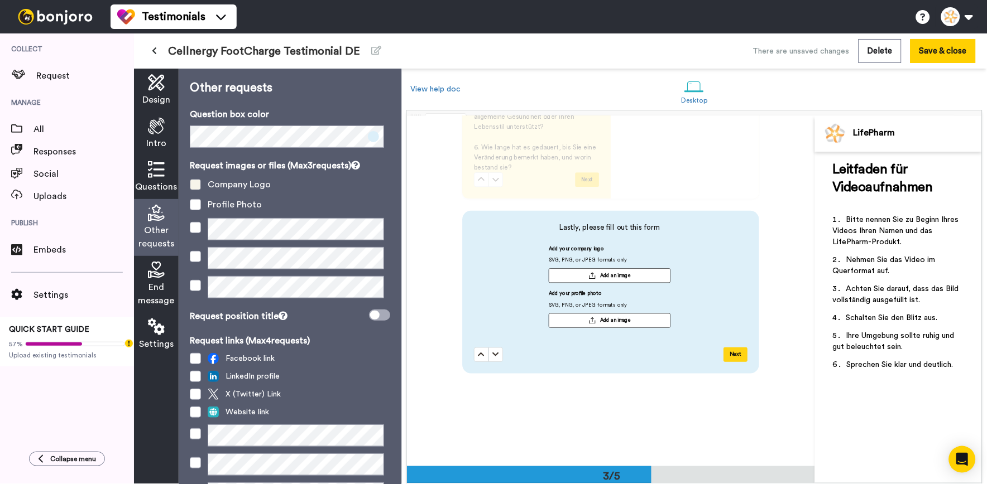
scroll to position [702, 0]
click at [200, 181] on span at bounding box center [195, 184] width 11 height 11
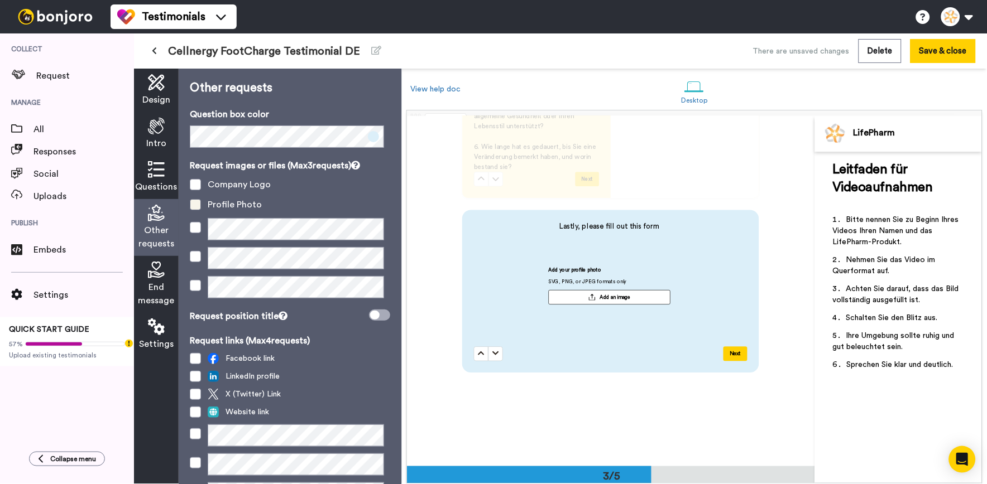
click at [192, 204] on span at bounding box center [195, 204] width 11 height 11
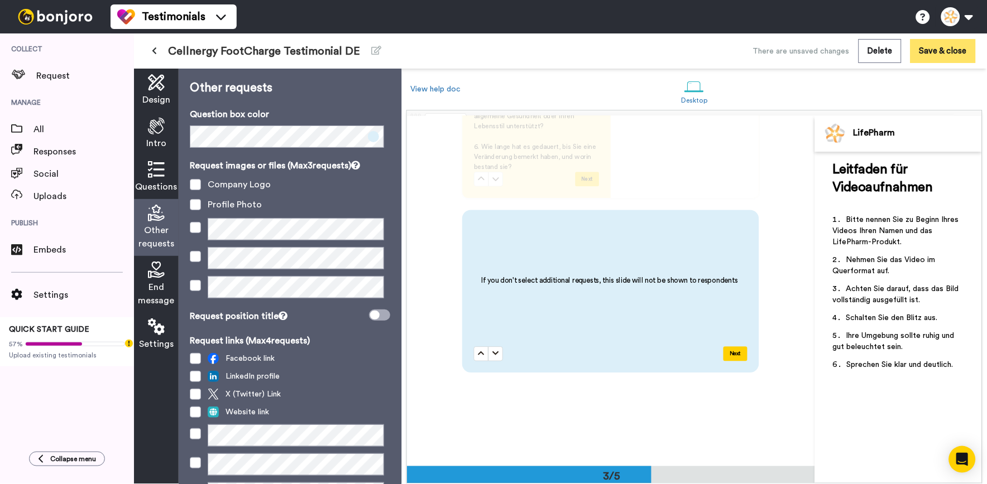
click at [927, 59] on button "Save & close" at bounding box center [942, 51] width 65 height 24
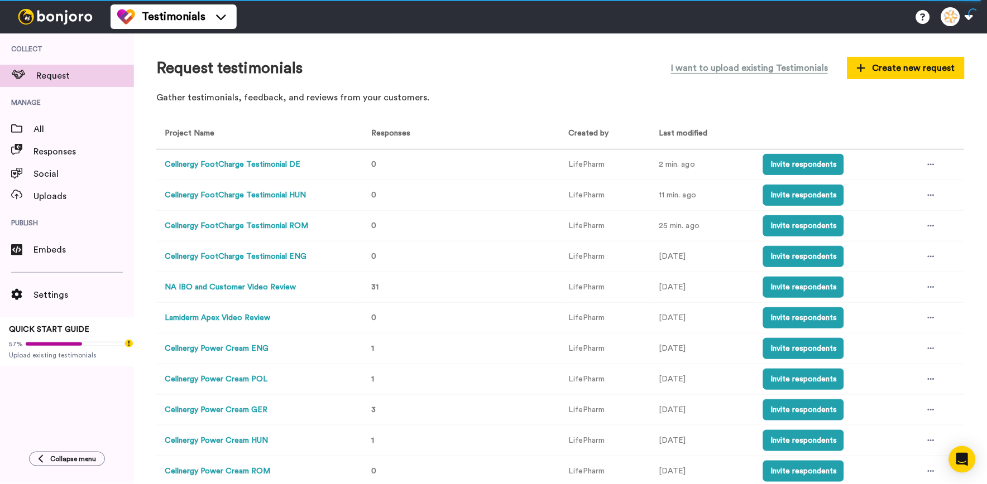
click at [285, 165] on button "Cellnergy FootCharge Testimonial DE" at bounding box center [233, 165] width 136 height 12
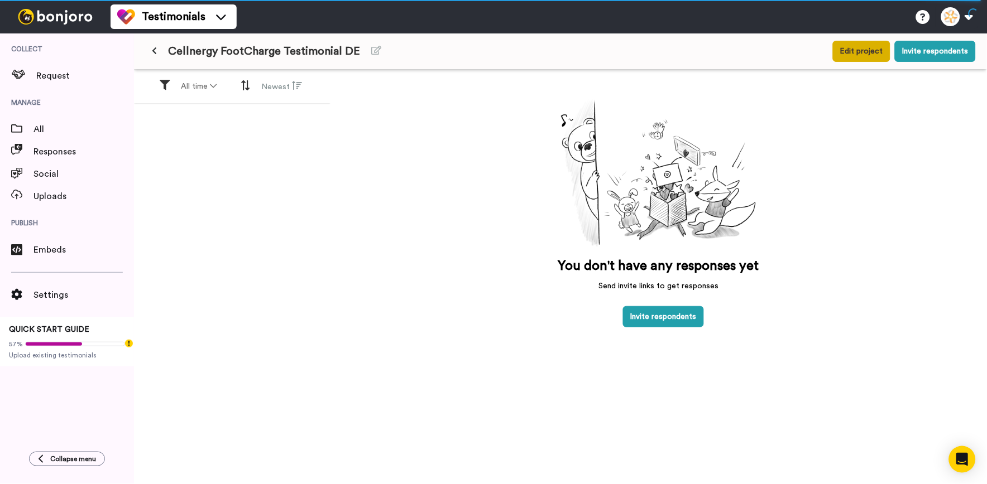
click at [861, 57] on button "Edit project" at bounding box center [861, 51] width 57 height 21
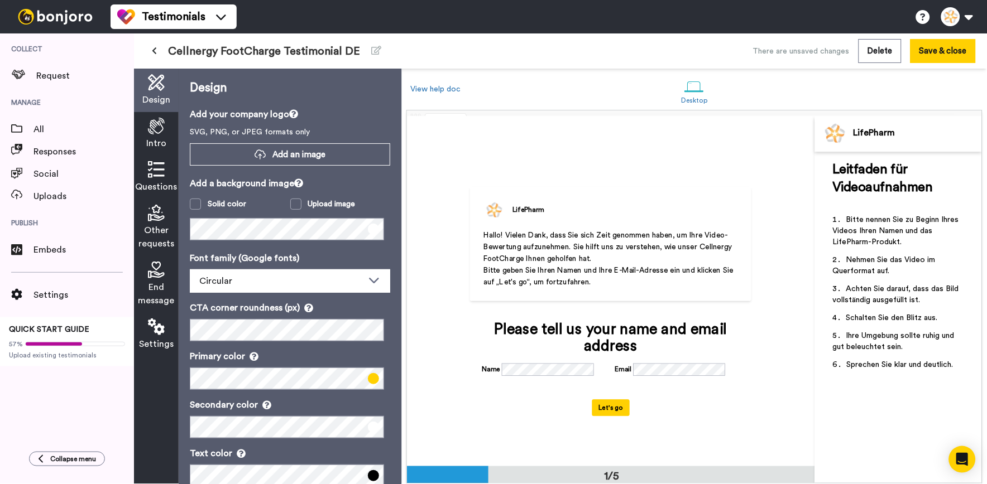
click at [157, 204] on div "Other requests" at bounding box center [156, 227] width 45 height 57
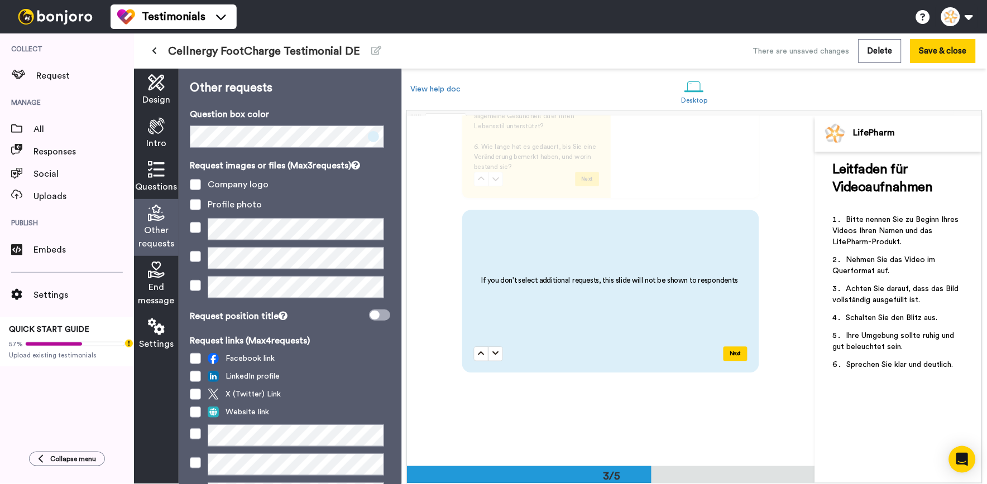
click at [158, 286] on span "End message" at bounding box center [156, 294] width 36 height 27
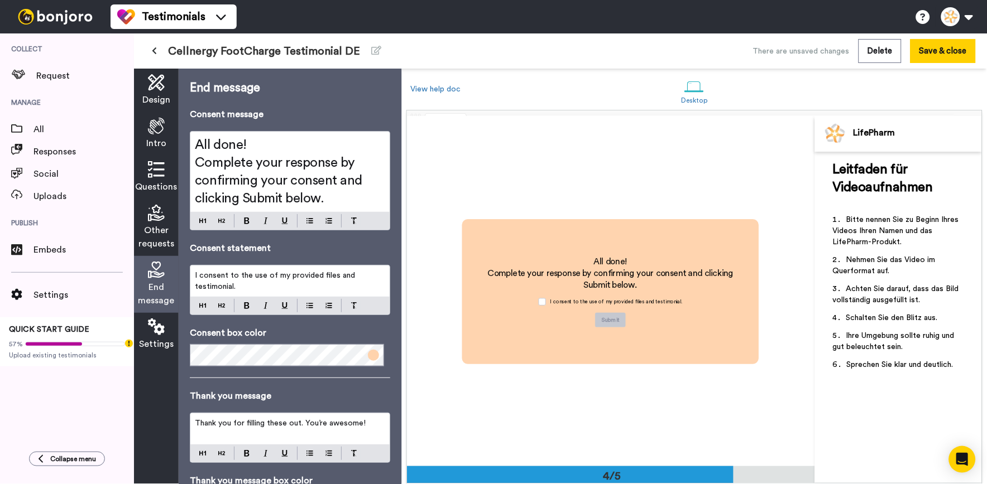
scroll to position [1053, 0]
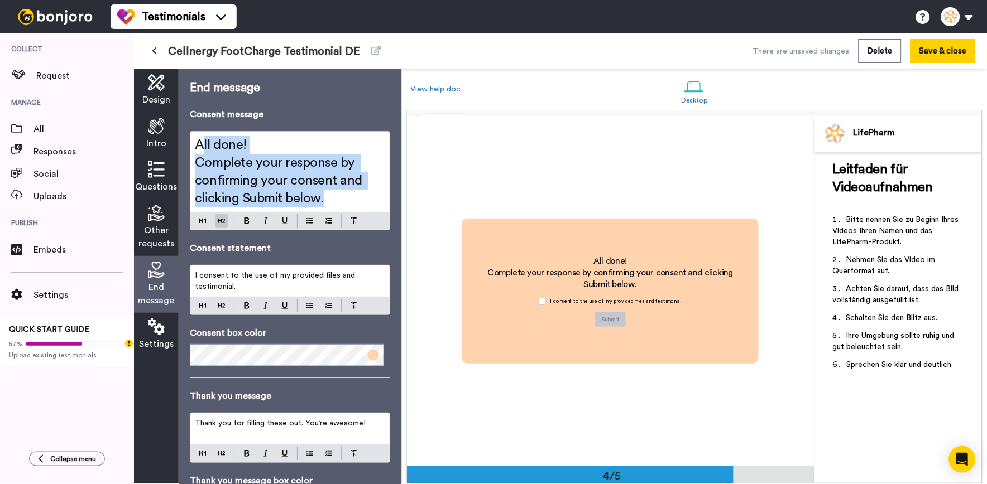
drag, startPoint x: 335, startPoint y: 195, endPoint x: 199, endPoint y: 147, distance: 144.6
click at [199, 147] on div "All done! Complete your response by confirming your consent and clicking Submit…" at bounding box center [289, 172] width 199 height 80
click at [205, 151] on span "All done!" at bounding box center [221, 144] width 52 height 13
drag, startPoint x: 193, startPoint y: 145, endPoint x: 345, endPoint y: 199, distance: 161.5
click at [345, 199] on div "All done! Complete your response by confirming your consent and clicking Submit…" at bounding box center [289, 172] width 199 height 80
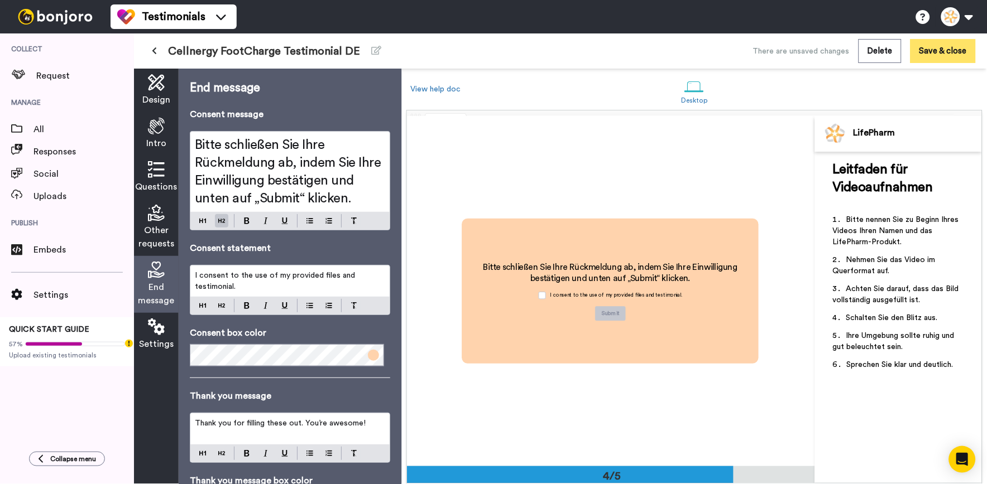
click at [924, 47] on button "Save & close" at bounding box center [942, 51] width 65 height 24
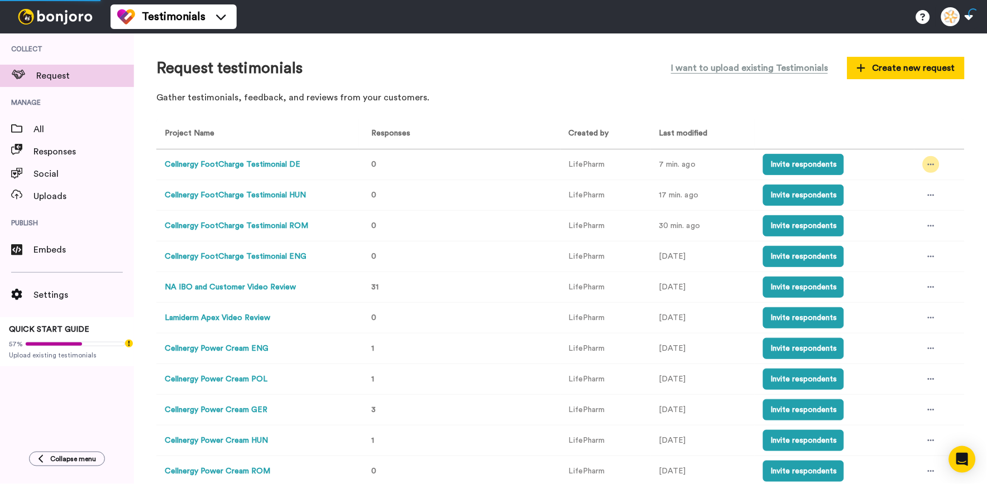
click at [928, 163] on icon at bounding box center [931, 165] width 7 height 8
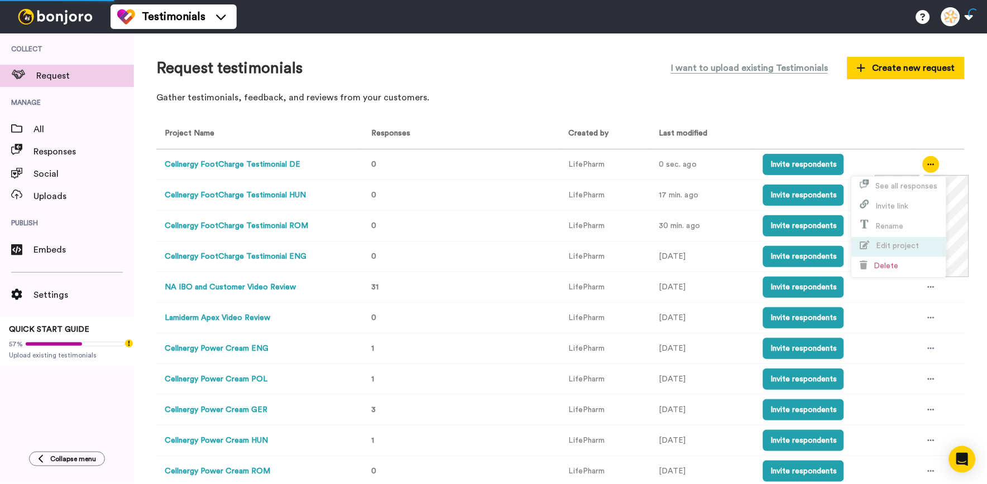
click at [902, 242] on span "Edit project" at bounding box center [897, 246] width 43 height 8
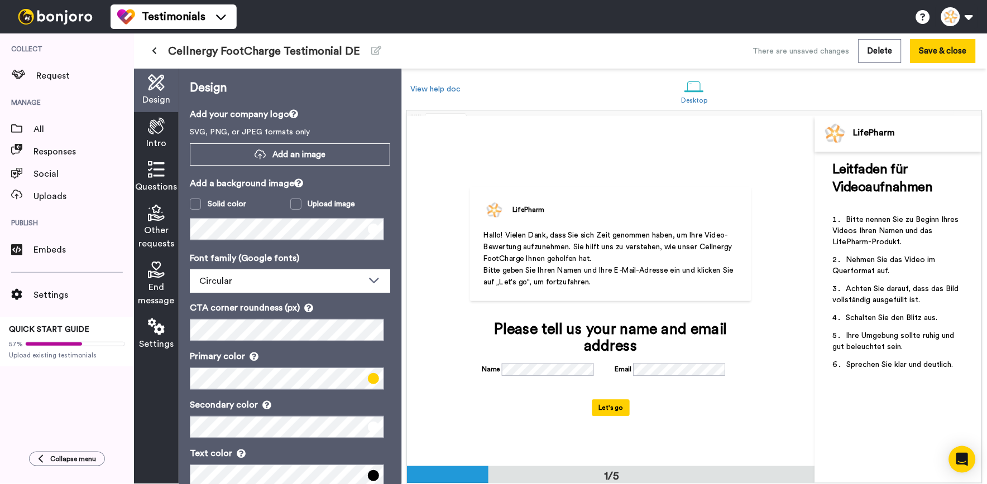
click at [164, 275] on icon at bounding box center [156, 270] width 17 height 17
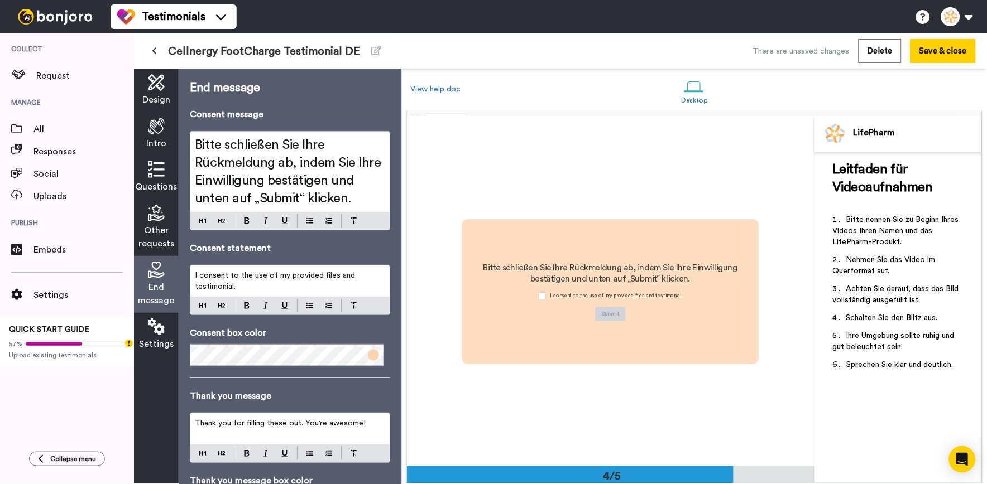
scroll to position [1053, 0]
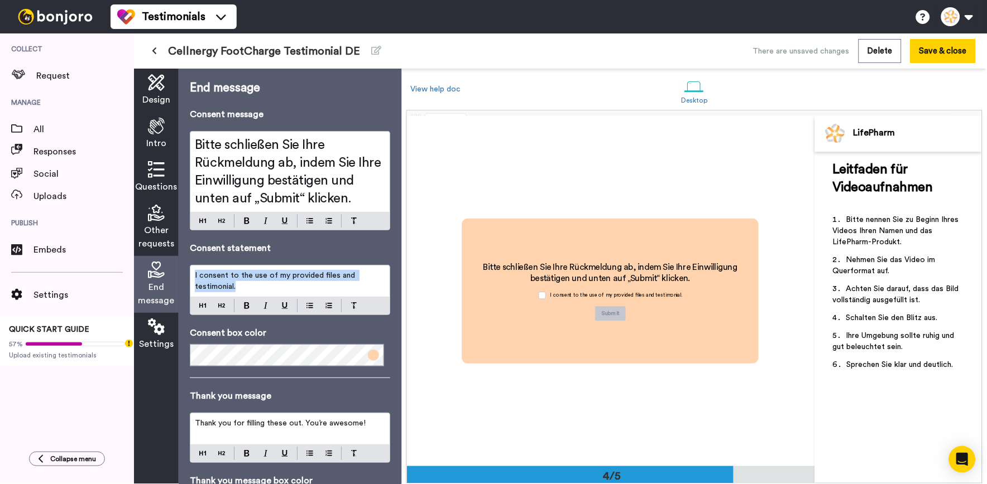
drag, startPoint x: 252, startPoint y: 287, endPoint x: 177, endPoint y: 265, distance: 78.0
click at [156, 260] on div "Design Intro Questions Other requests End message Settings End message Consent …" at bounding box center [267, 277] width 267 height 416
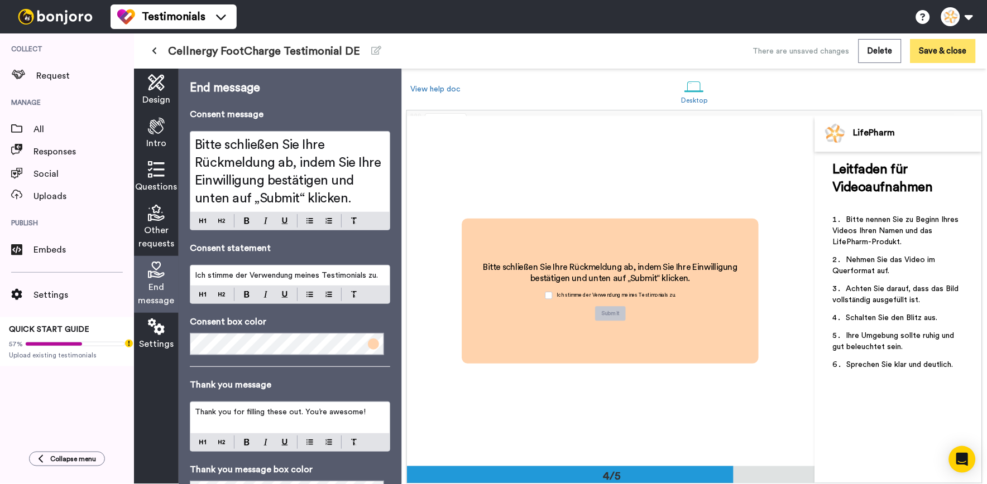
click at [930, 52] on button "Save & close" at bounding box center [942, 51] width 65 height 24
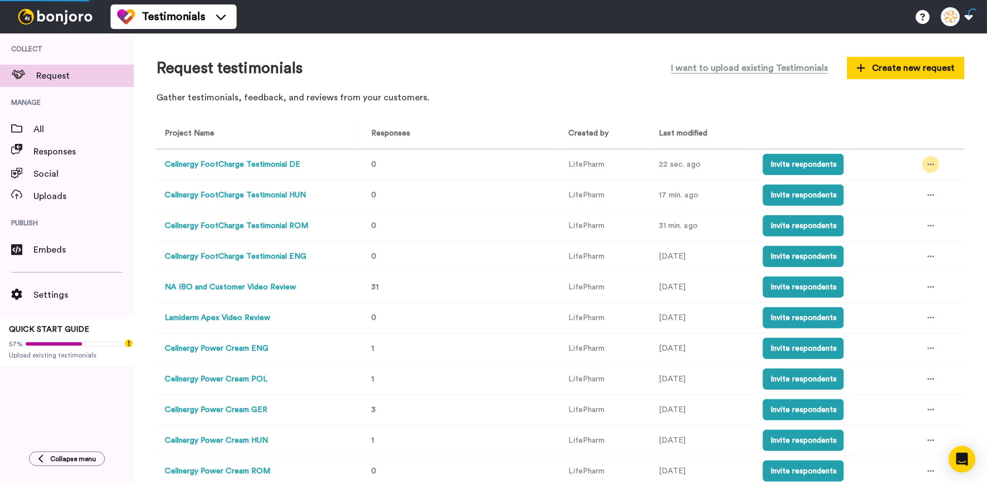
click at [928, 166] on icon at bounding box center [931, 165] width 7 height 8
click at [905, 244] on span "Edit project" at bounding box center [897, 246] width 43 height 8
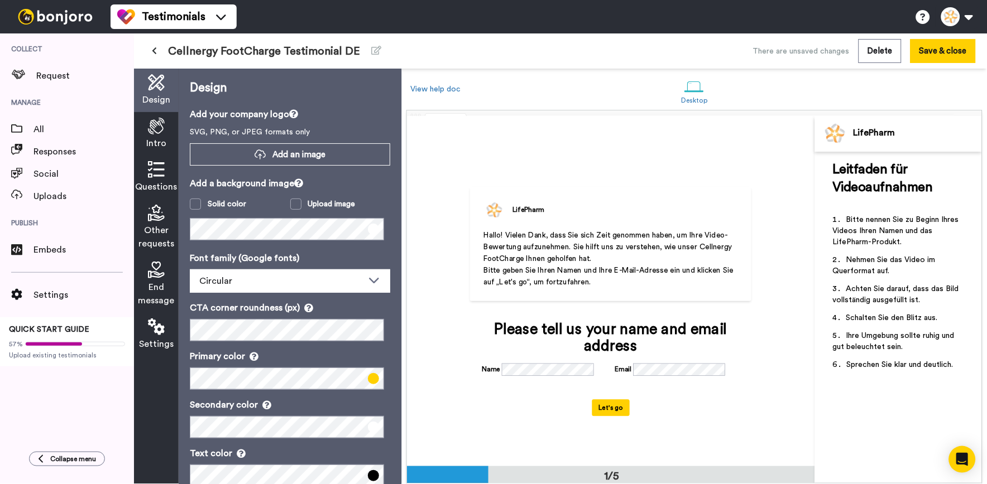
click at [166, 296] on span "End message" at bounding box center [156, 294] width 36 height 27
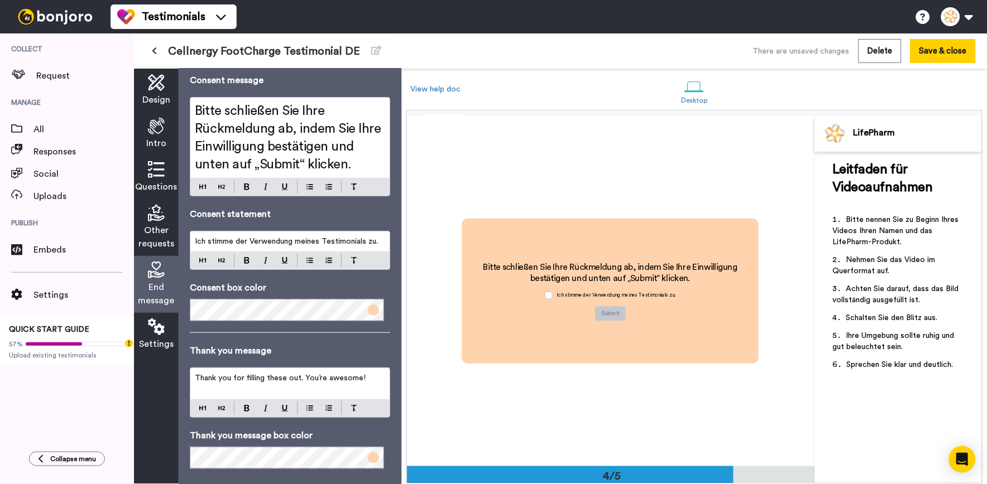
scroll to position [52, 0]
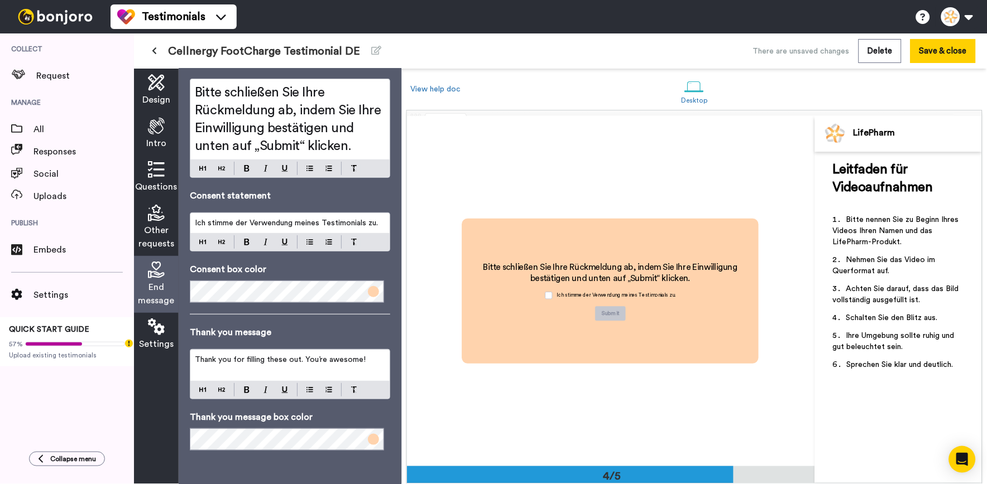
click at [160, 47] on button at bounding box center [154, 51] width 18 height 20
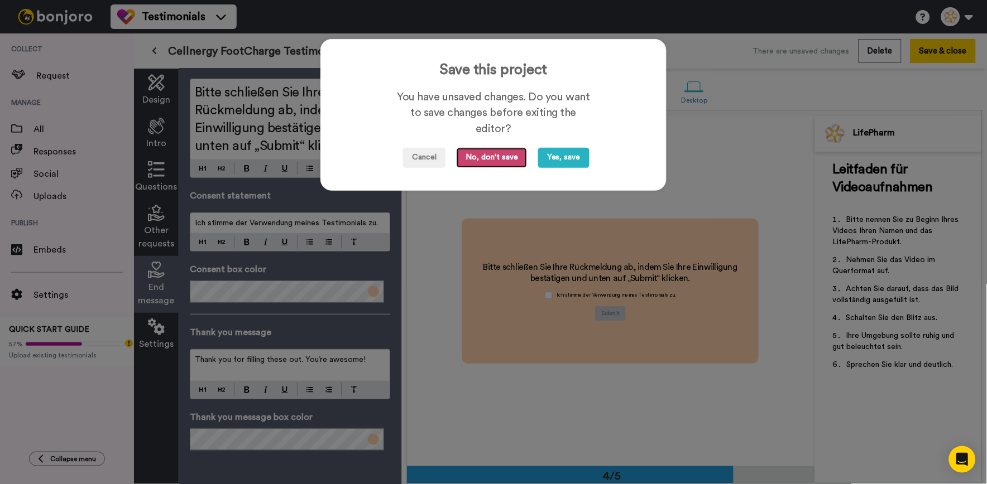
click at [470, 157] on button "No, don't save" at bounding box center [492, 158] width 70 height 20
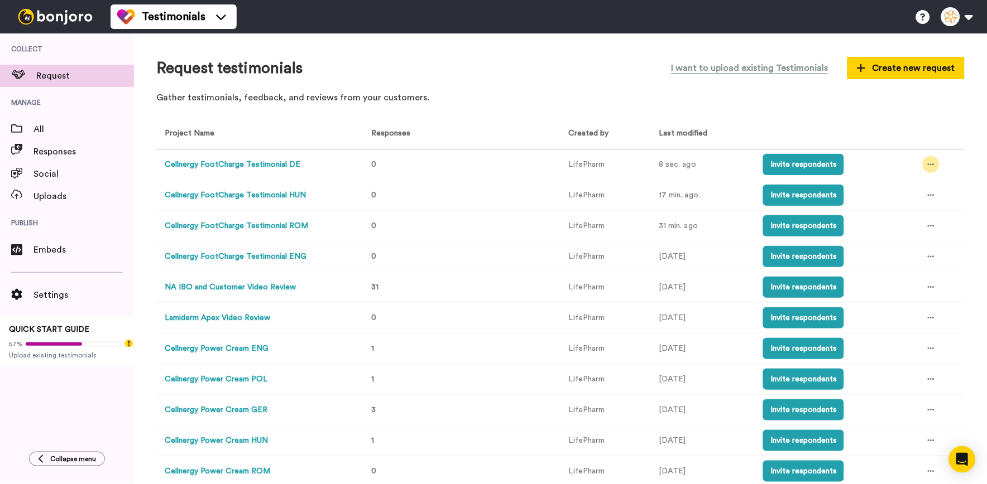
click at [923, 159] on div at bounding box center [931, 164] width 17 height 17
click at [917, 240] on li "Edit project" at bounding box center [899, 247] width 94 height 20
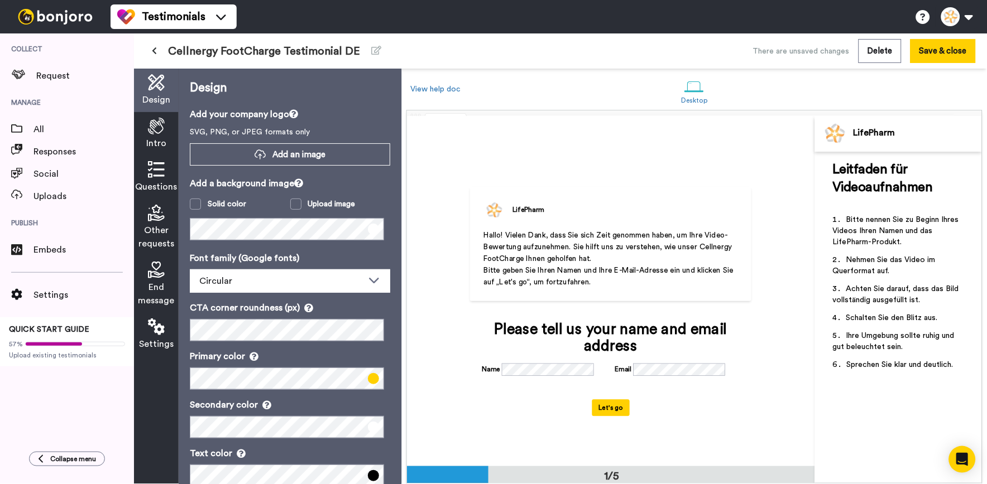
click at [138, 276] on div "End message" at bounding box center [156, 284] width 45 height 57
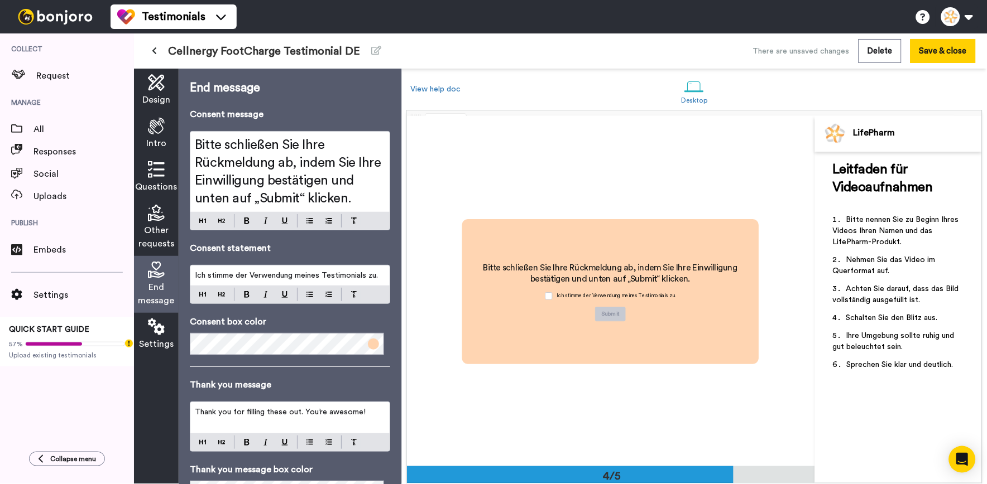
scroll to position [1053, 0]
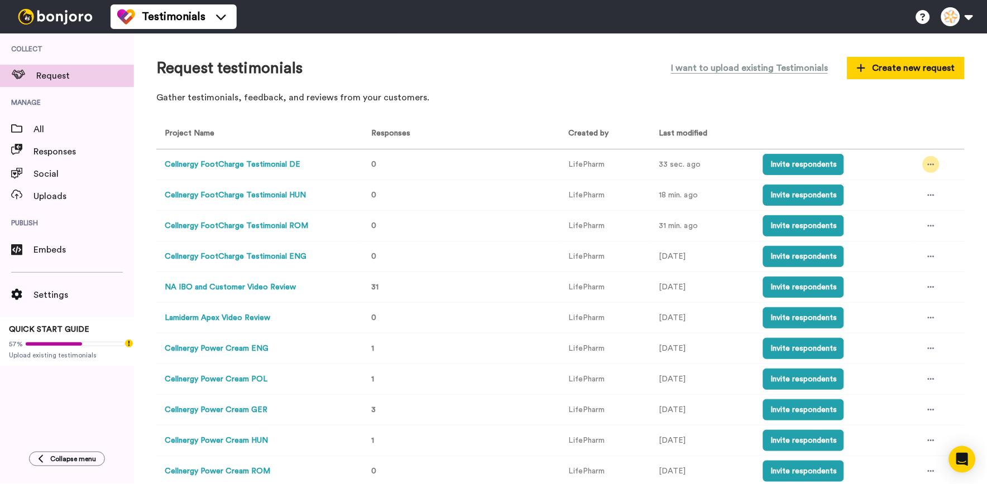
click at [923, 160] on div at bounding box center [931, 164] width 17 height 17
click at [900, 238] on li "Edit project" at bounding box center [899, 247] width 94 height 20
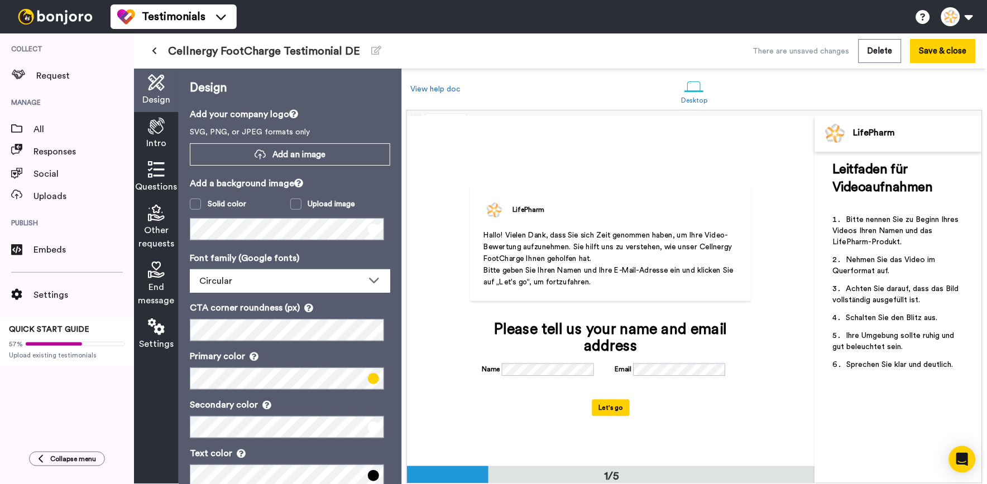
click at [164, 283] on span "End message" at bounding box center [156, 294] width 36 height 27
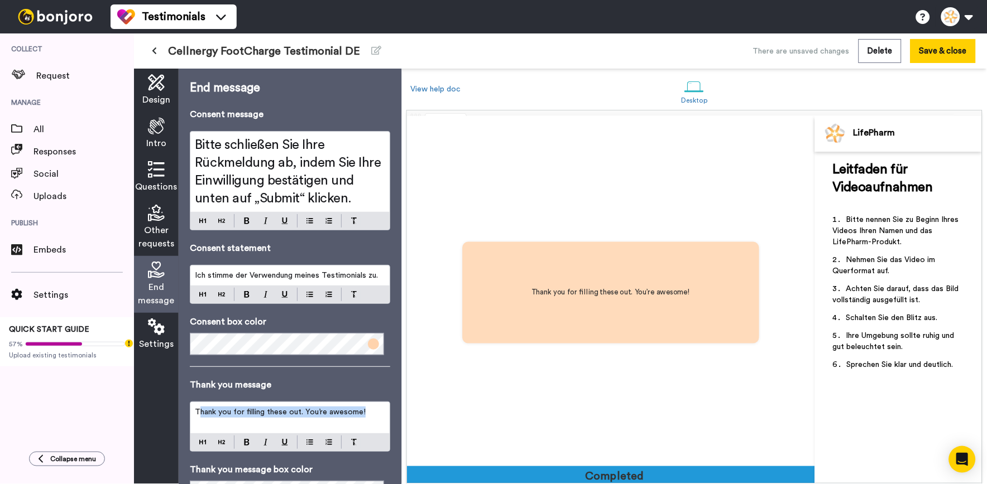
scroll to position [1403, 0]
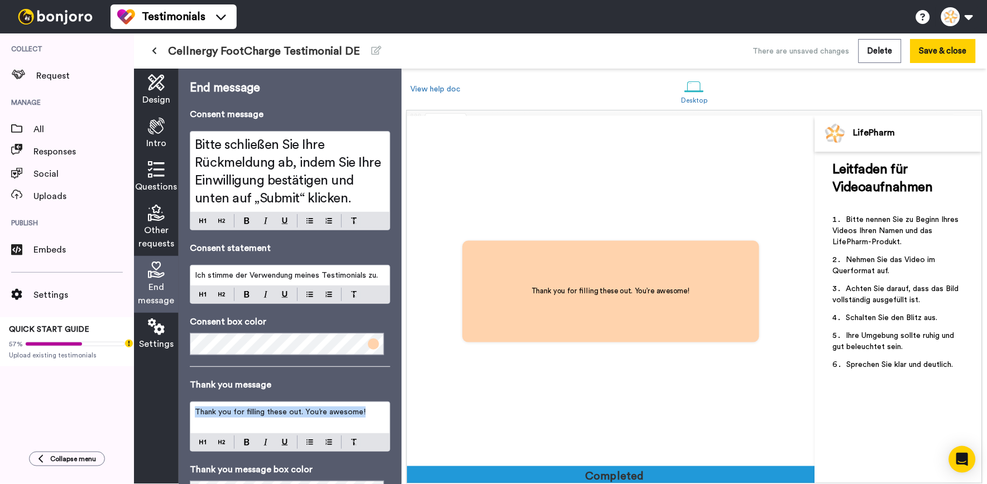
drag, startPoint x: 367, startPoint y: 415, endPoint x: 177, endPoint y: 409, distance: 189.9
click at [177, 409] on div "Design Intro Questions Other requests End message Settings End message Consent …" at bounding box center [267, 277] width 267 height 416
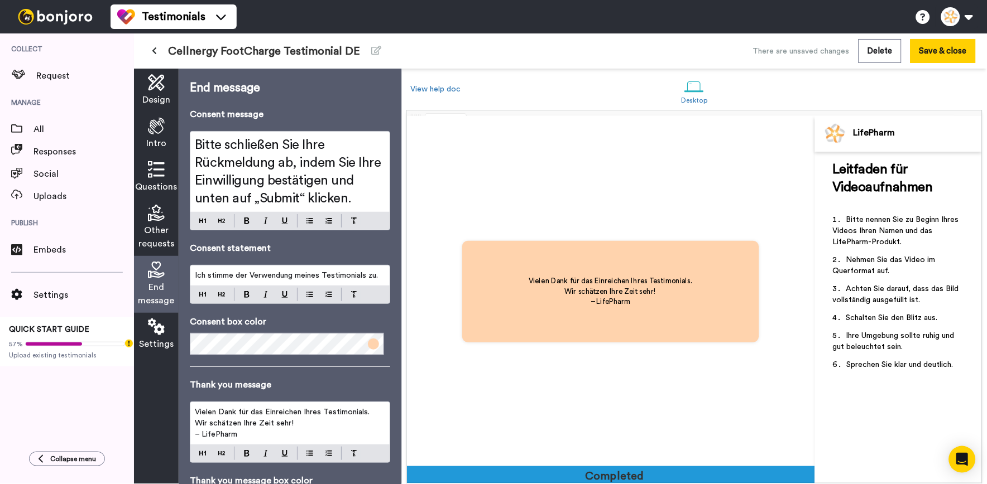
click at [197, 434] on span "– LifePharm" at bounding box center [216, 435] width 42 height 8
click at [953, 59] on button "Save & close" at bounding box center [942, 51] width 65 height 24
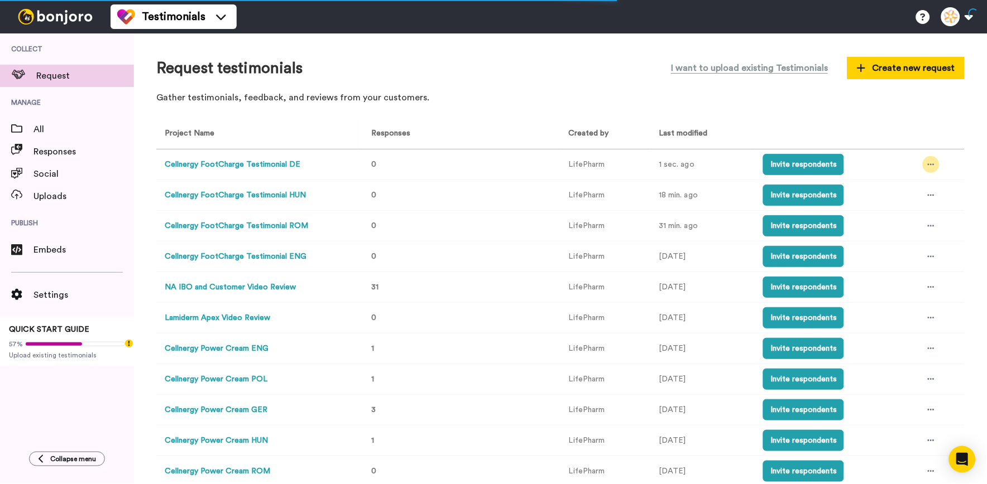
click at [928, 164] on icon at bounding box center [931, 165] width 7 height 2
click at [899, 246] on span "Edit project" at bounding box center [897, 246] width 43 height 8
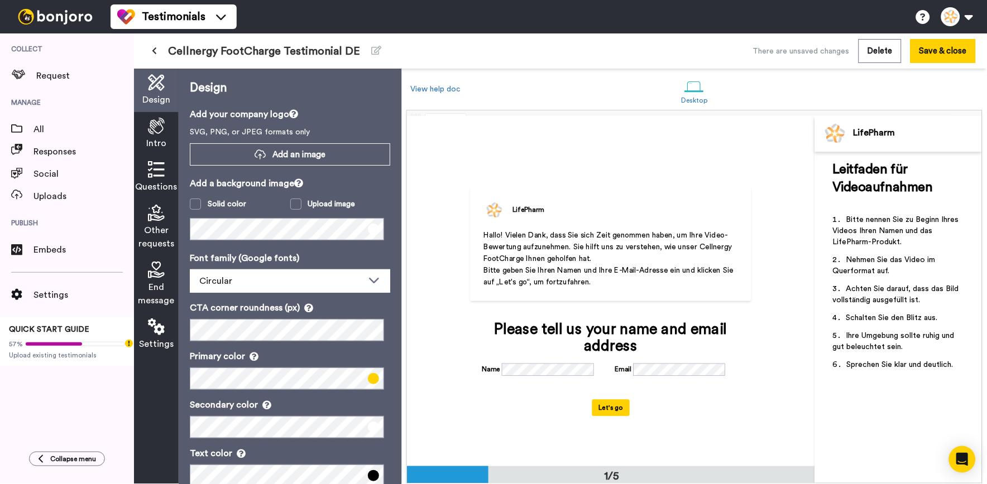
click at [153, 274] on icon at bounding box center [156, 270] width 17 height 17
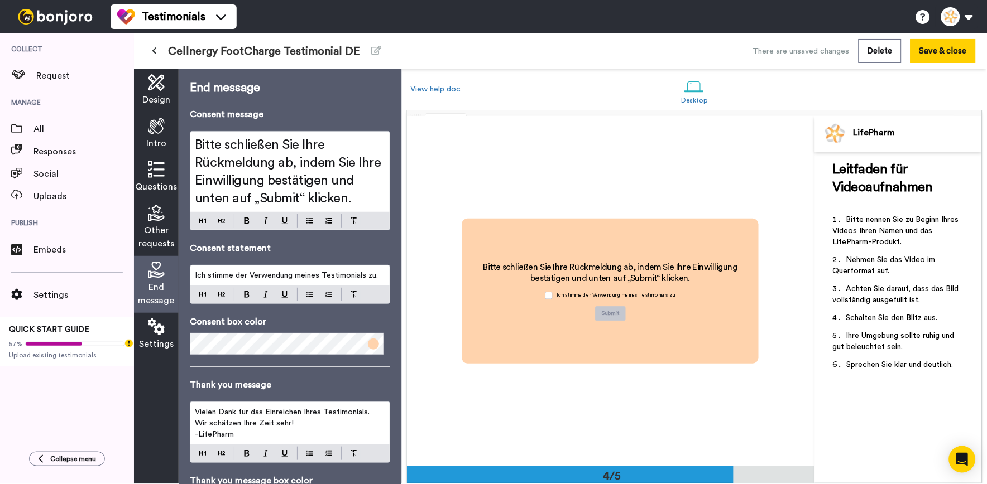
click at [141, 234] on span "Other requests" at bounding box center [156, 237] width 36 height 27
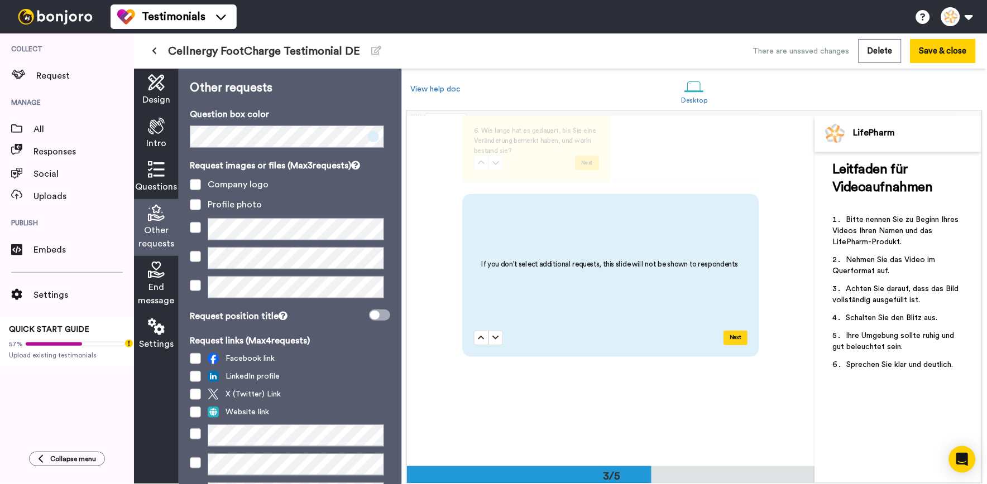
scroll to position [702, 0]
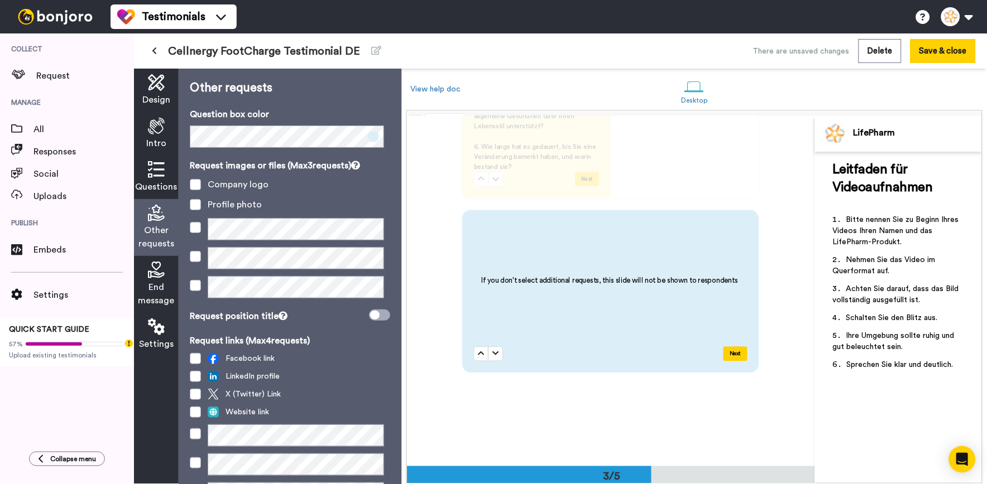
click at [151, 192] on span "Questions" at bounding box center [157, 186] width 42 height 13
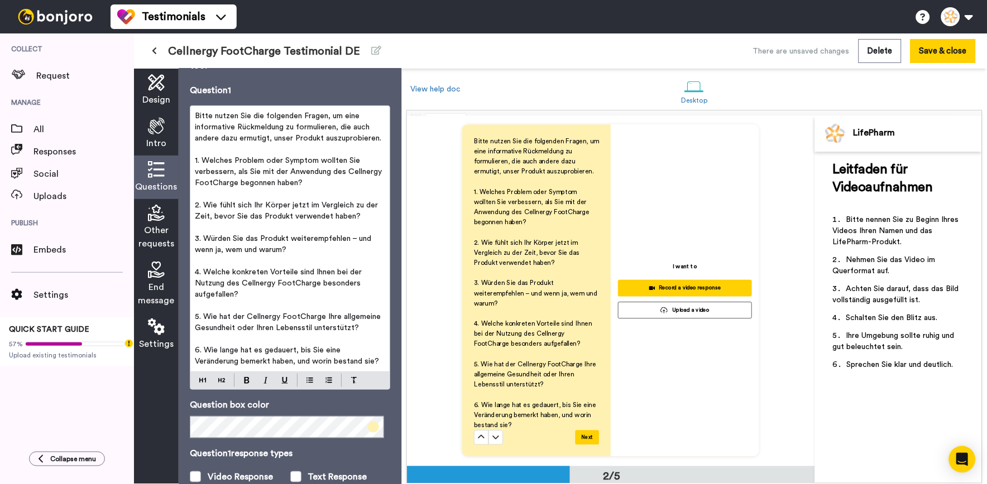
scroll to position [0, 0]
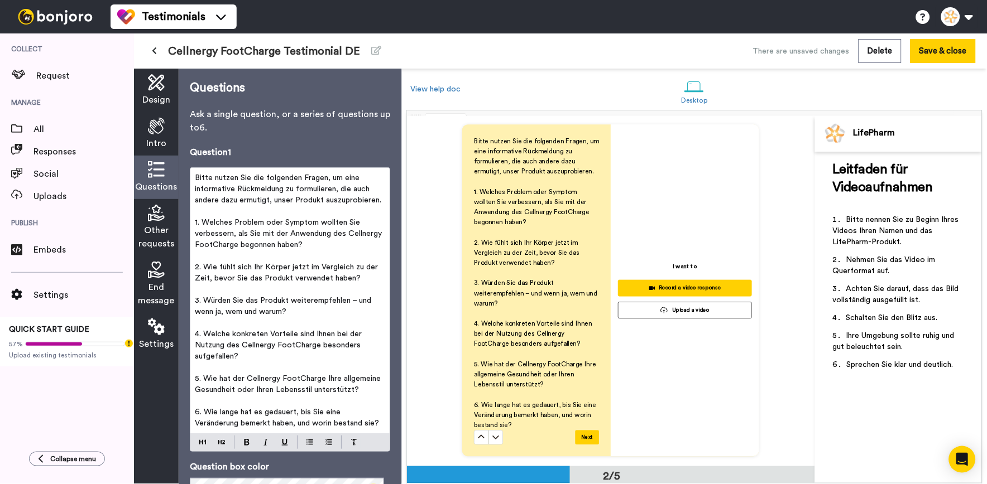
click at [161, 341] on span "Settings" at bounding box center [156, 344] width 35 height 13
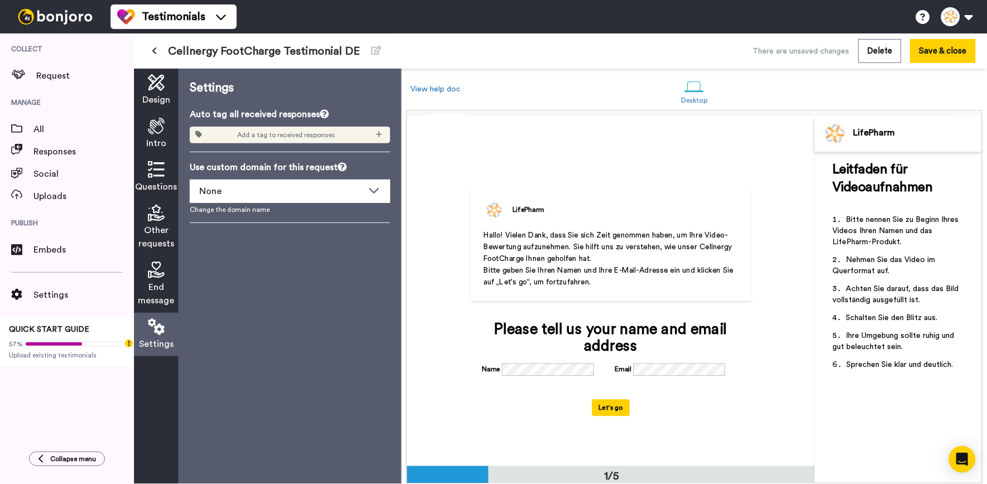
click at [157, 85] on icon at bounding box center [156, 82] width 17 height 17
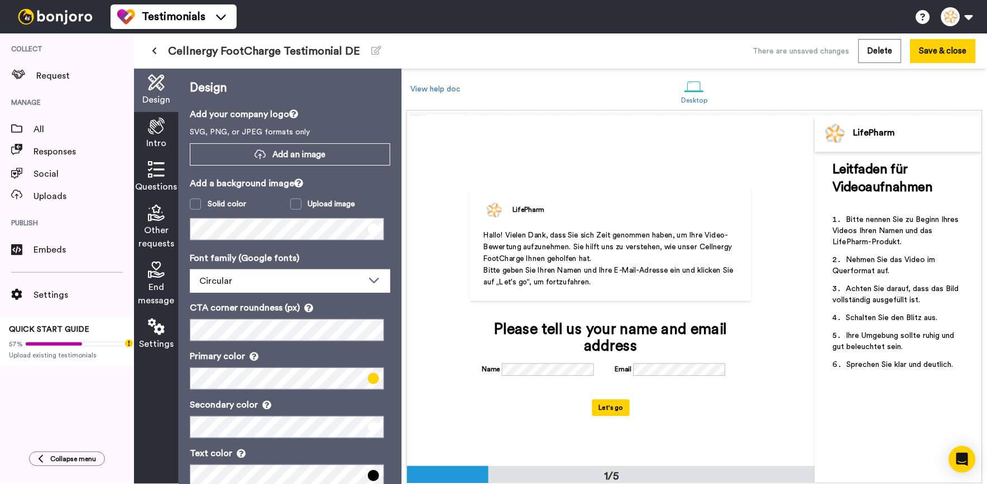
click at [157, 49] on button at bounding box center [154, 51] width 18 height 20
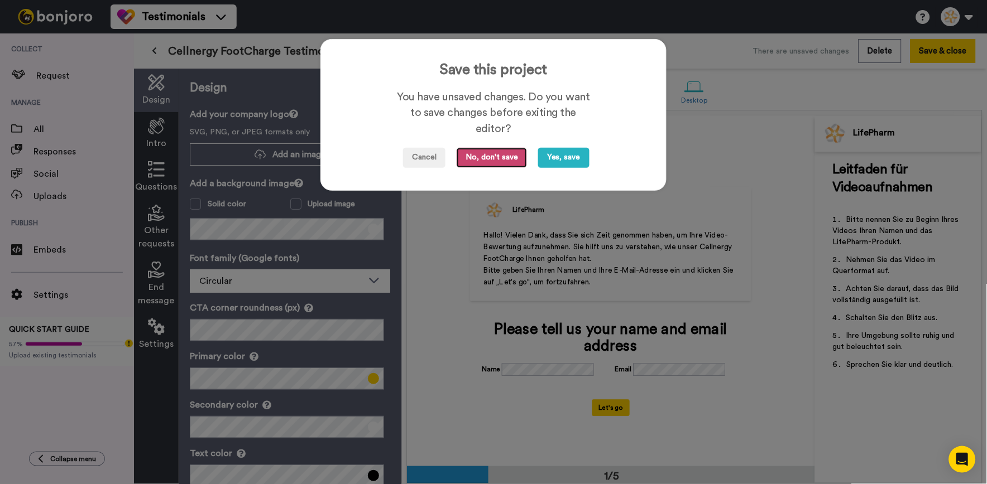
click at [491, 159] on button "No, don't save" at bounding box center [492, 158] width 70 height 20
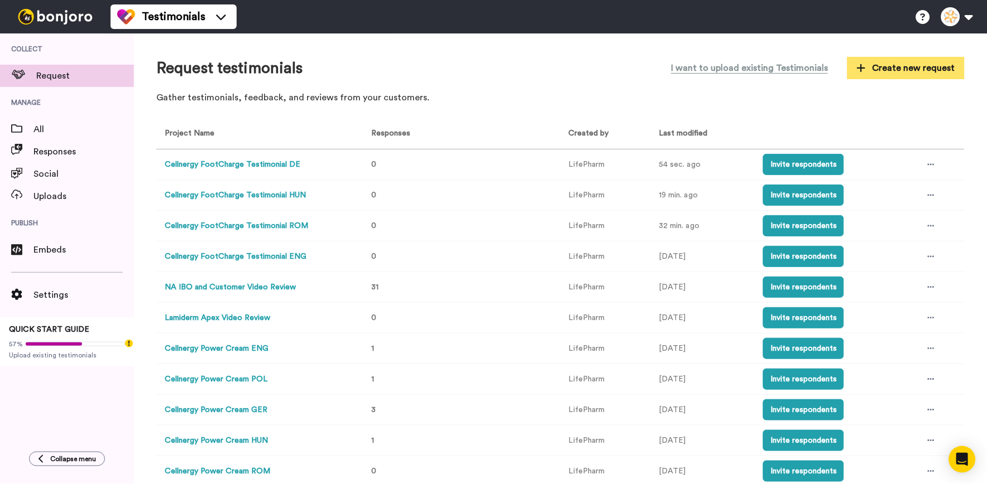
click at [858, 65] on icon at bounding box center [861, 68] width 9 height 10
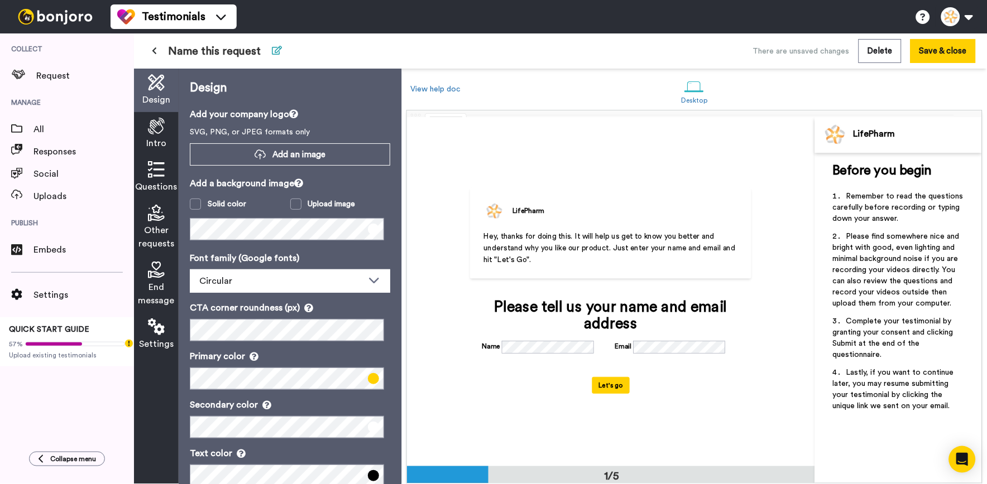
click at [275, 52] on icon at bounding box center [277, 50] width 10 height 9
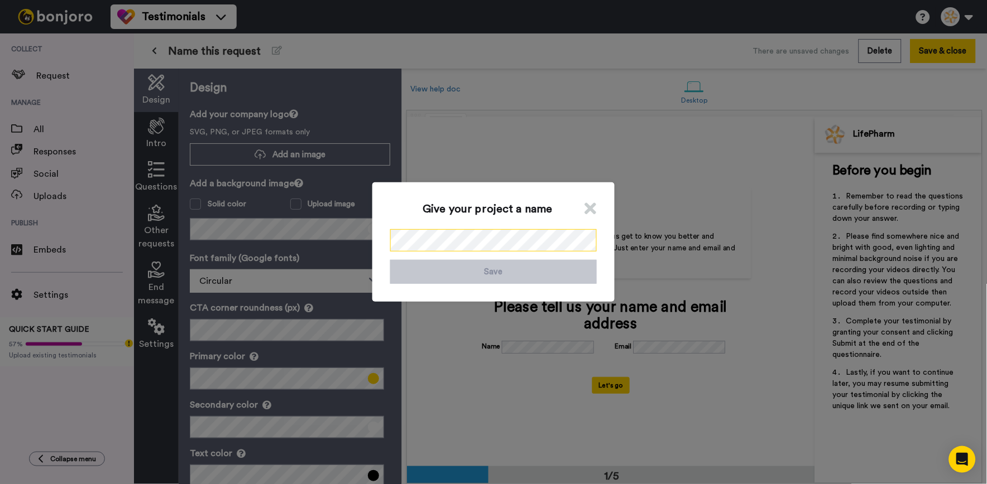
click at [358, 228] on div "Give your project a name Save" at bounding box center [493, 242] width 987 height 484
click at [470, 282] on button "Save" at bounding box center [493, 272] width 206 height 24
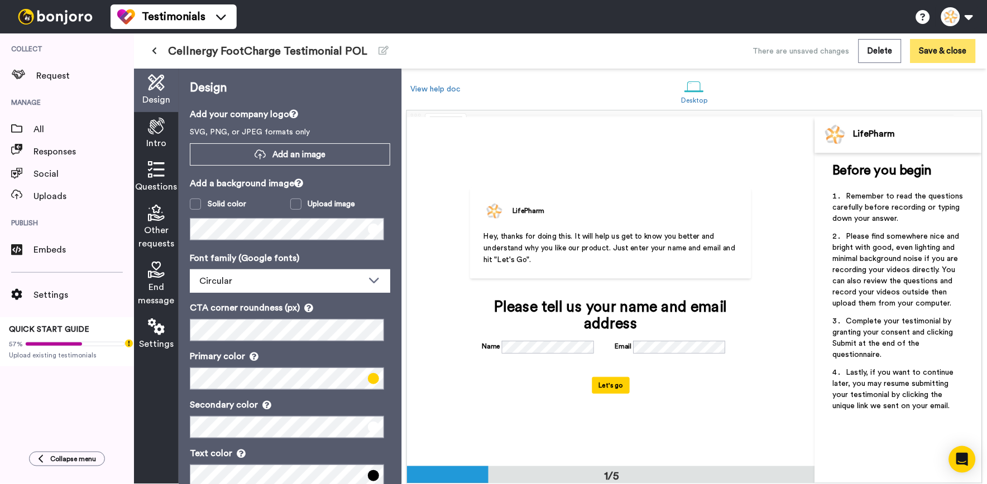
click at [913, 54] on button "Save & close" at bounding box center [942, 51] width 65 height 24
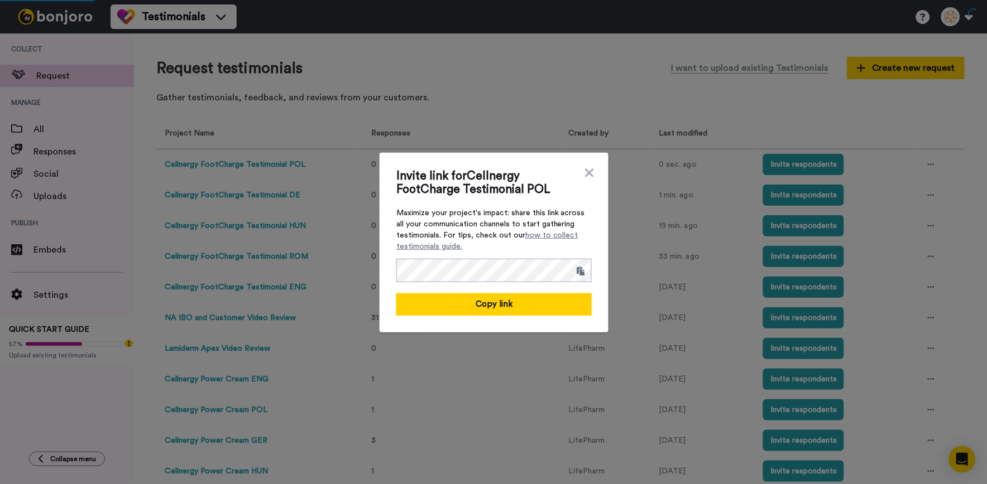
click at [585, 165] on div "Invite link for Cellnergy FootCharge Testimonial POL Maximize your project's im…" at bounding box center [494, 243] width 229 height 180
click at [585, 171] on icon at bounding box center [589, 173] width 8 height 8
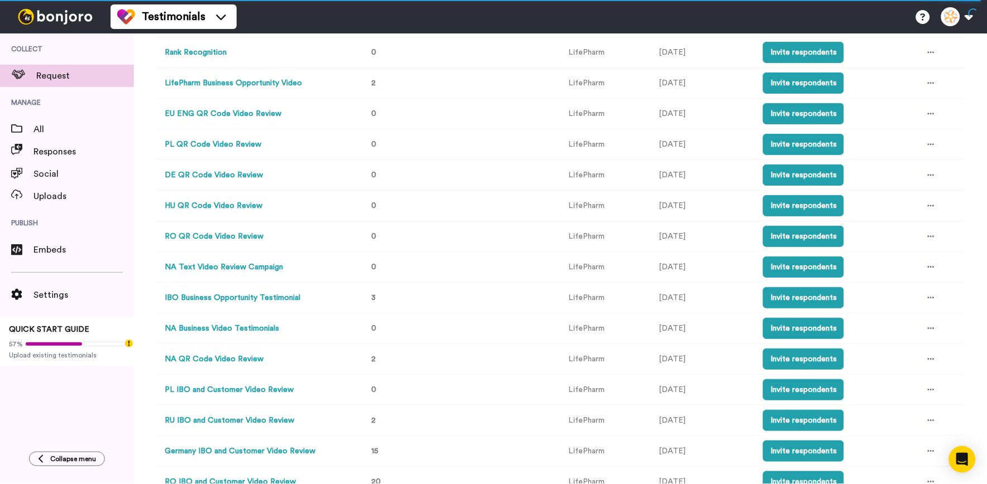
scroll to position [622, 0]
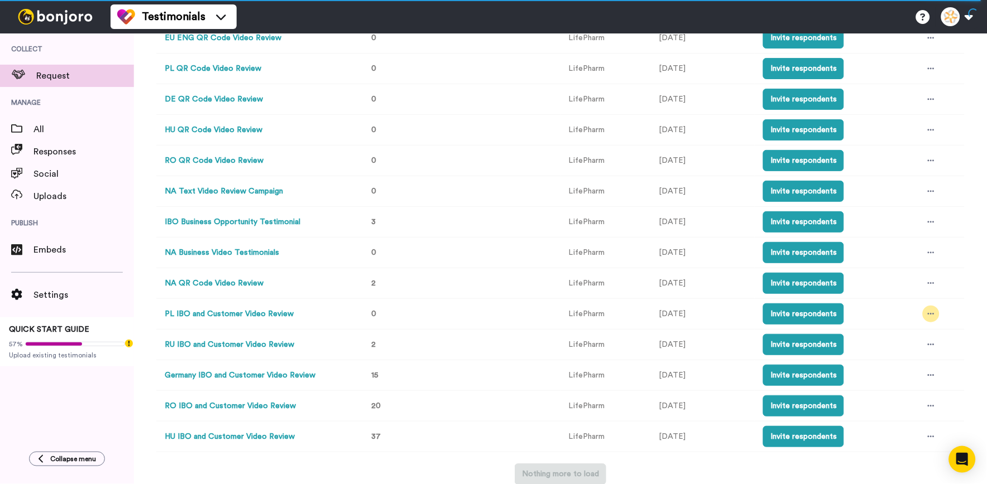
click at [928, 315] on icon at bounding box center [931, 314] width 7 height 8
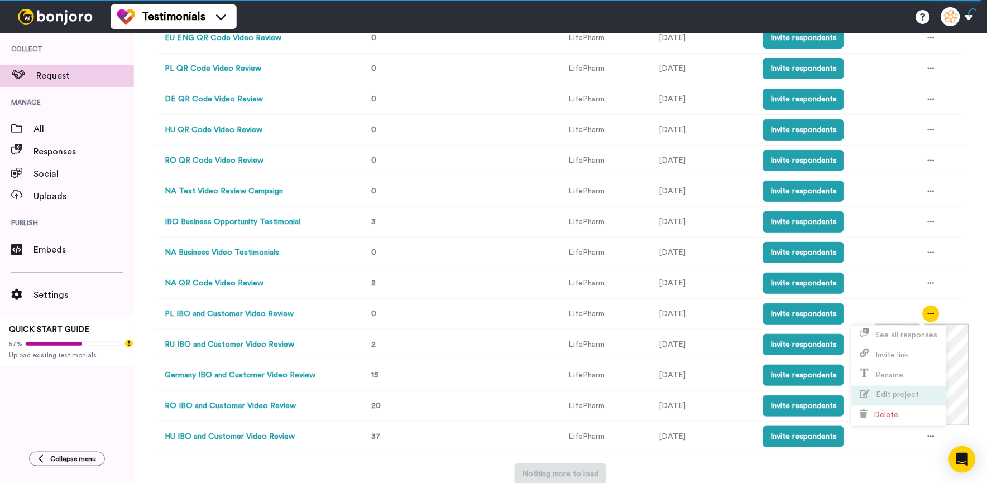
click at [902, 387] on li "Edit project" at bounding box center [899, 396] width 94 height 20
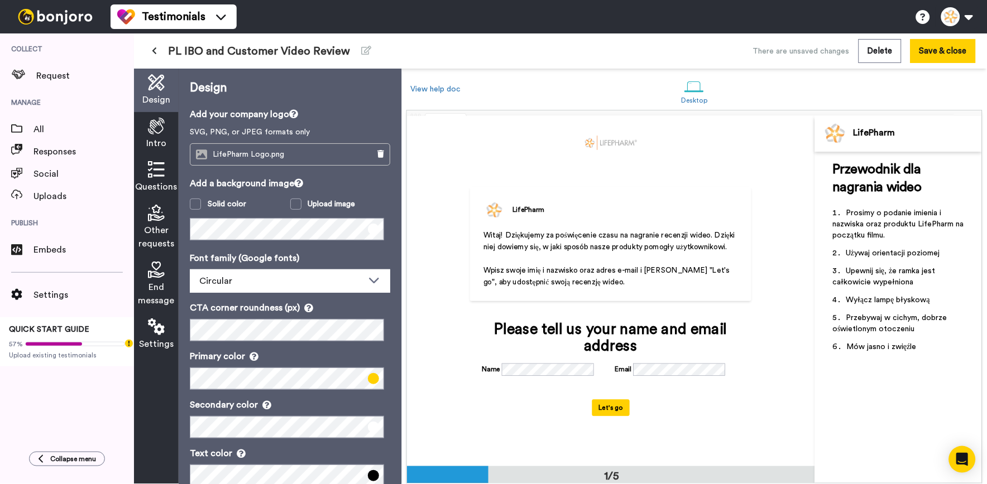
click at [155, 134] on icon at bounding box center [156, 126] width 17 height 17
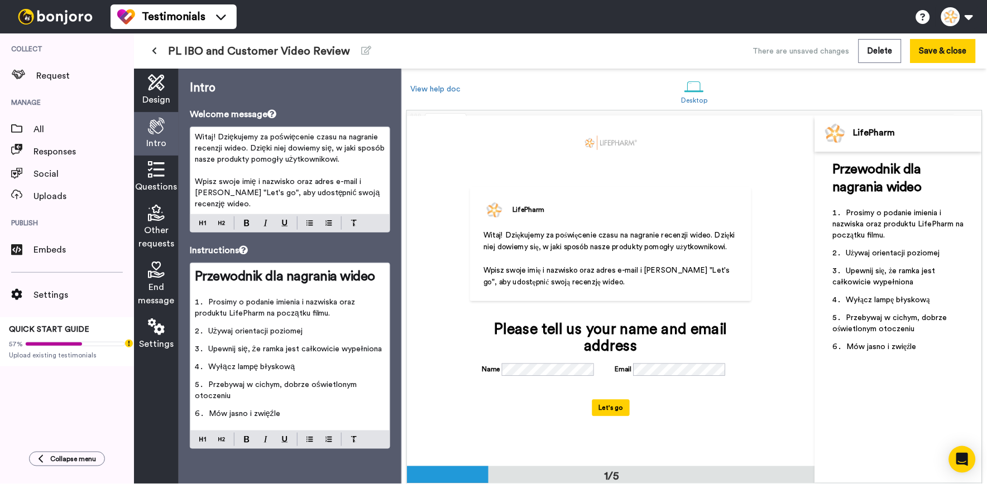
click at [380, 395] on li "Przebywaj w cichym, dobrze oświetlonym otoczeniu" at bounding box center [290, 394] width 190 height 29
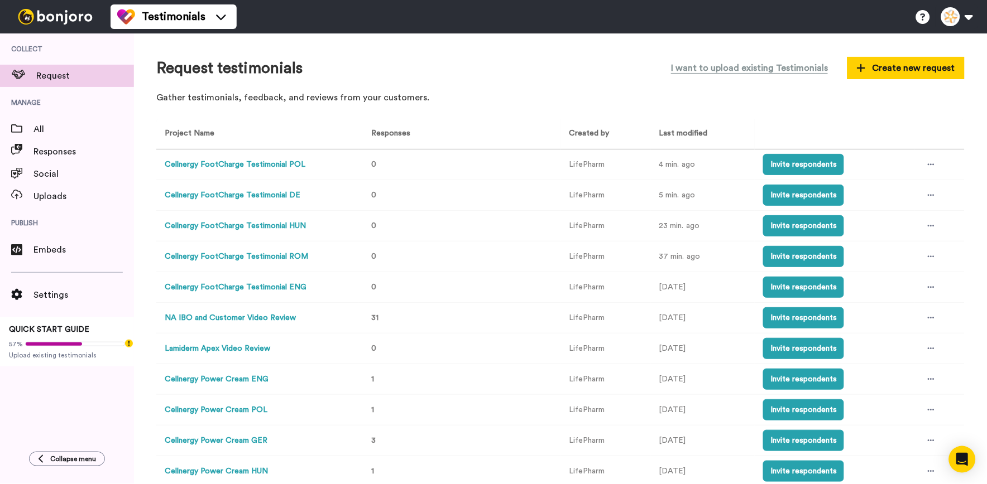
scroll to position [622, 0]
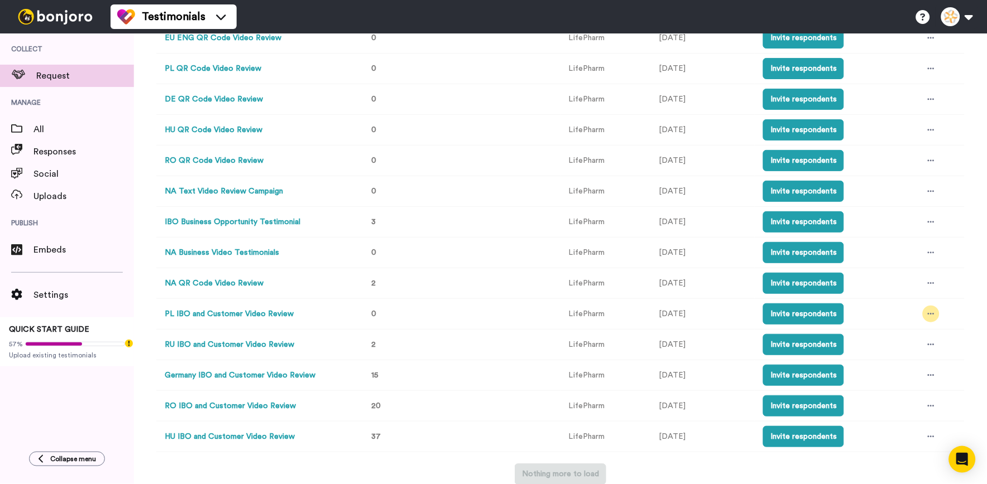
click at [928, 313] on icon at bounding box center [931, 314] width 7 height 8
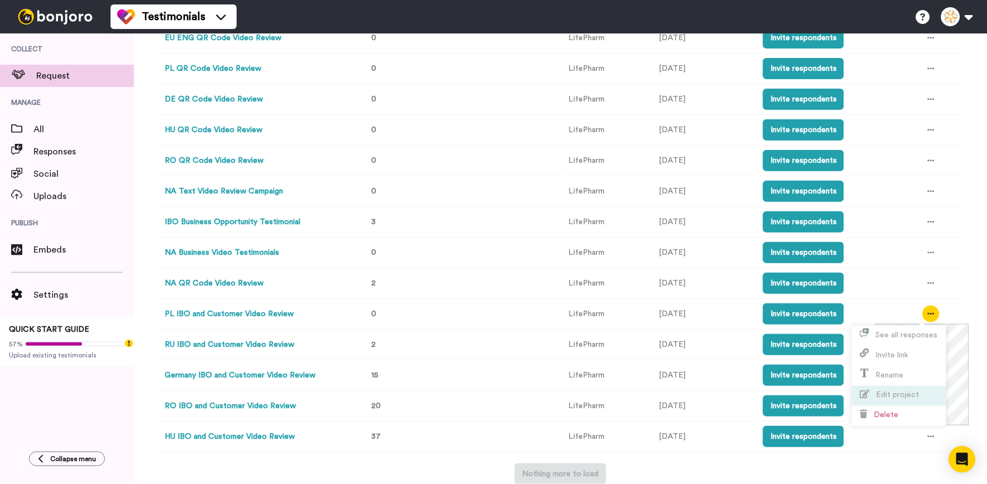
click at [896, 391] on span "Edit project" at bounding box center [897, 395] width 43 height 8
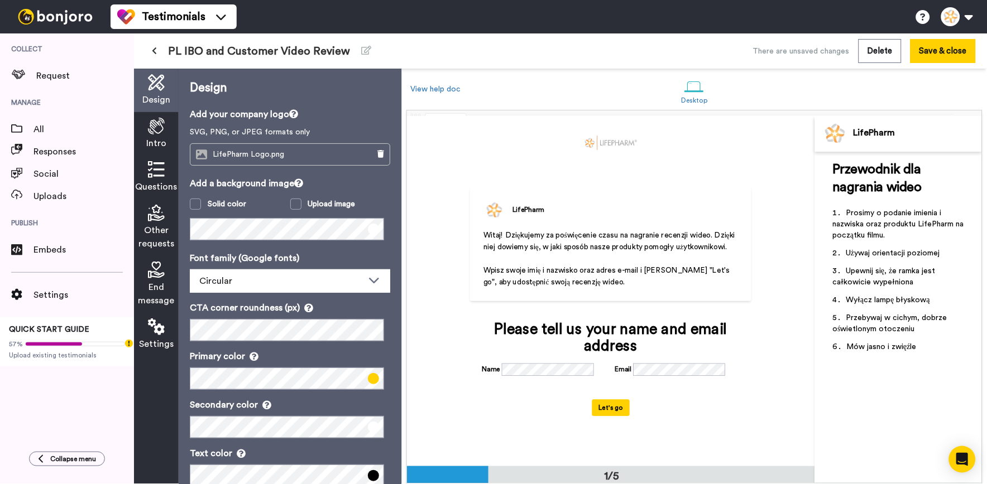
click at [151, 132] on icon at bounding box center [156, 126] width 17 height 17
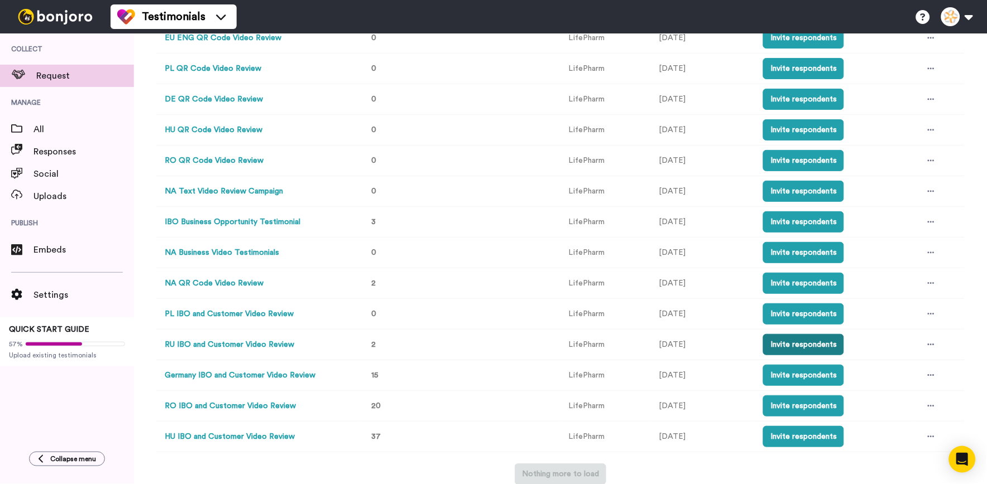
scroll to position [622, 0]
click at [928, 310] on icon at bounding box center [931, 314] width 7 height 8
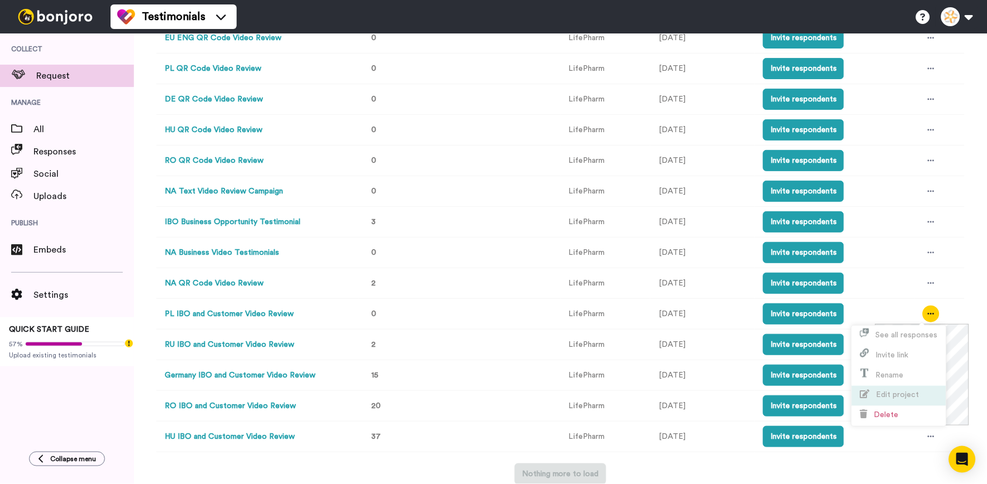
click at [913, 398] on span "Edit project" at bounding box center [897, 395] width 43 height 8
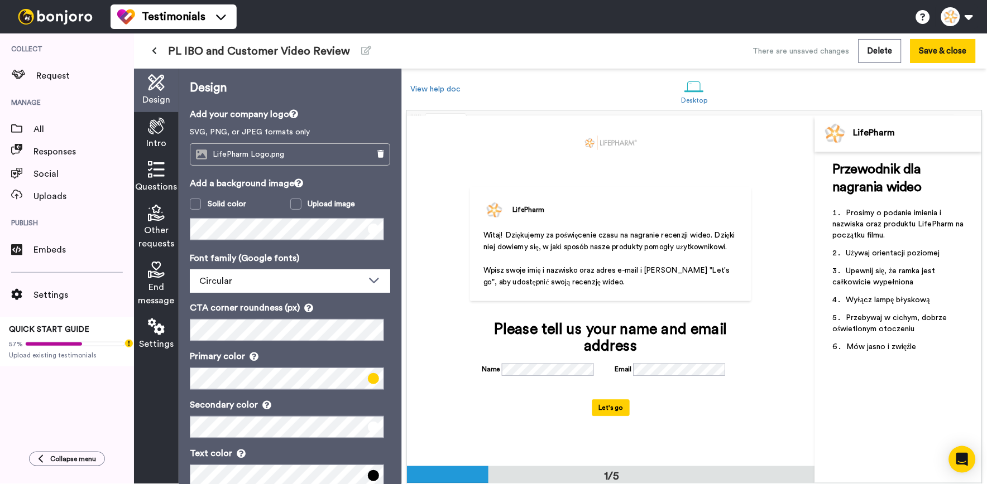
click at [153, 126] on icon at bounding box center [156, 126] width 17 height 17
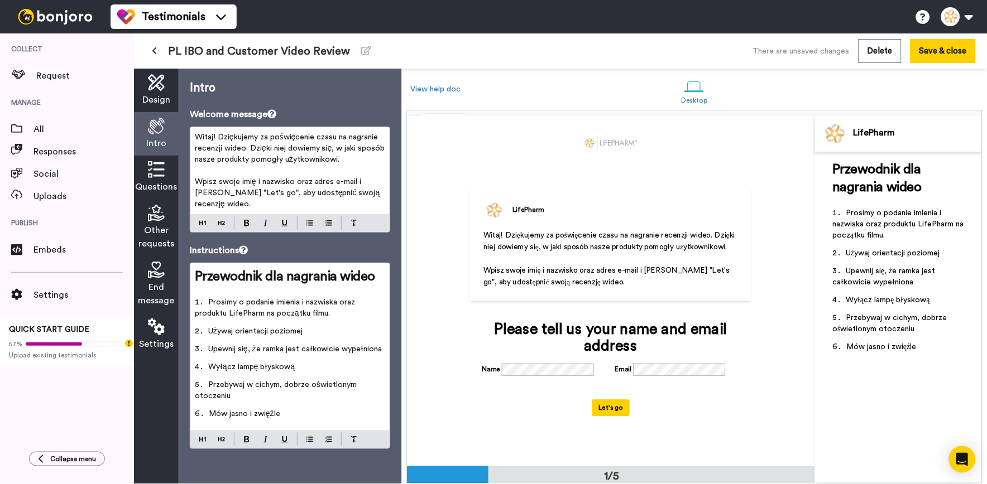
click at [292, 286] on p "﻿" at bounding box center [290, 291] width 190 height 11
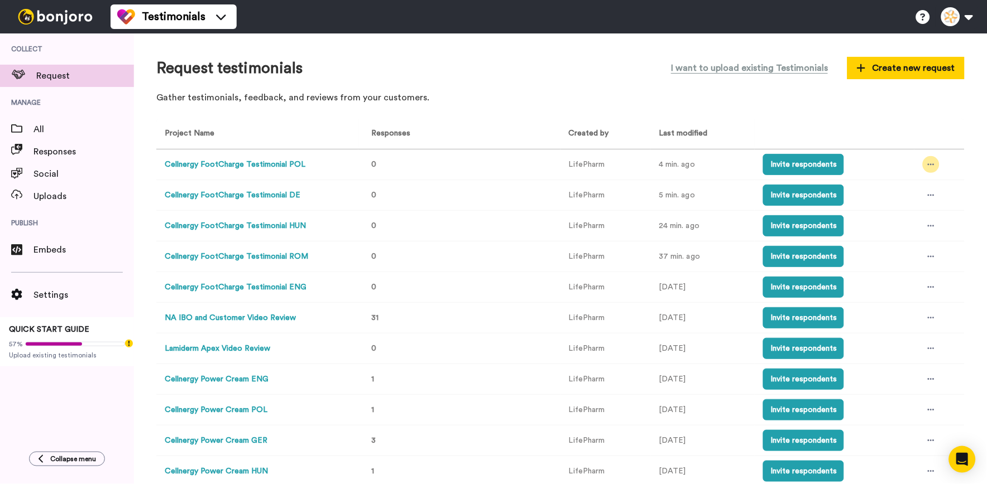
click at [928, 162] on icon at bounding box center [931, 165] width 7 height 8
click at [914, 248] on span "Edit project" at bounding box center [897, 246] width 43 height 8
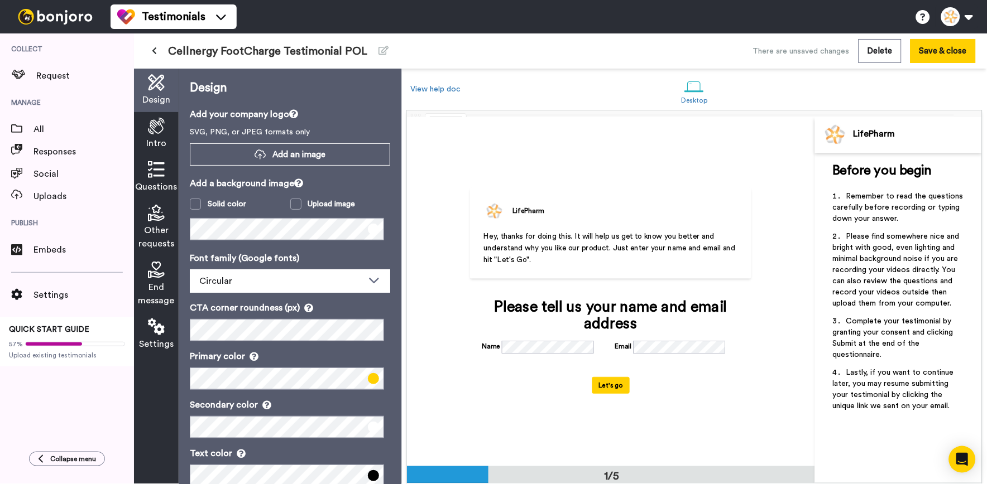
click at [157, 136] on div "Intro" at bounding box center [156, 134] width 45 height 44
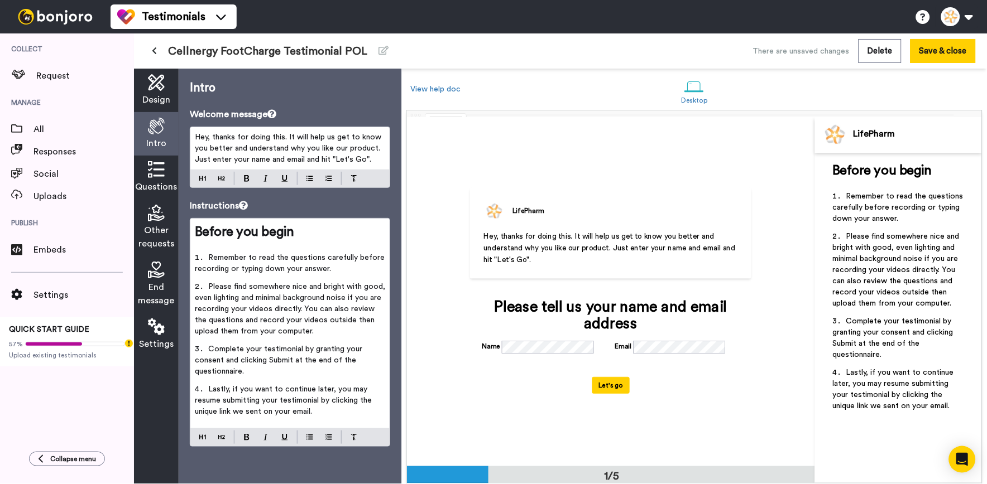
click at [311, 280] on li "Remember to read the questions carefully before recording or typing down your a…" at bounding box center [290, 266] width 190 height 29
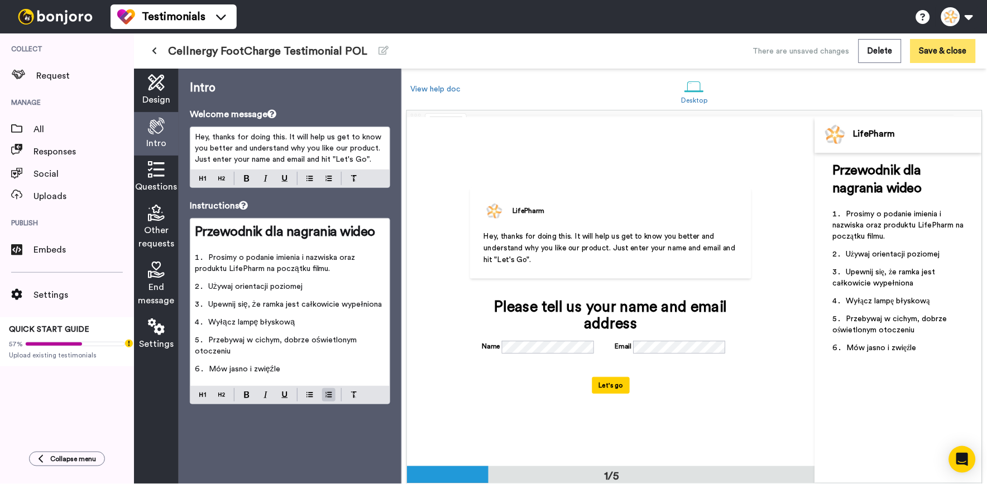
click at [953, 52] on button "Save & close" at bounding box center [942, 51] width 65 height 24
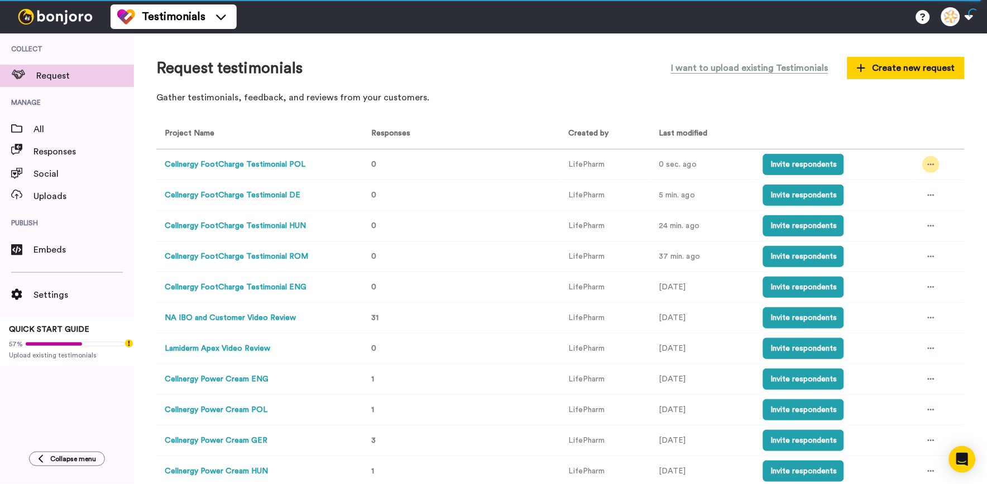
click at [928, 166] on icon at bounding box center [931, 165] width 7 height 8
click at [911, 249] on span "Edit project" at bounding box center [889, 246] width 59 height 8
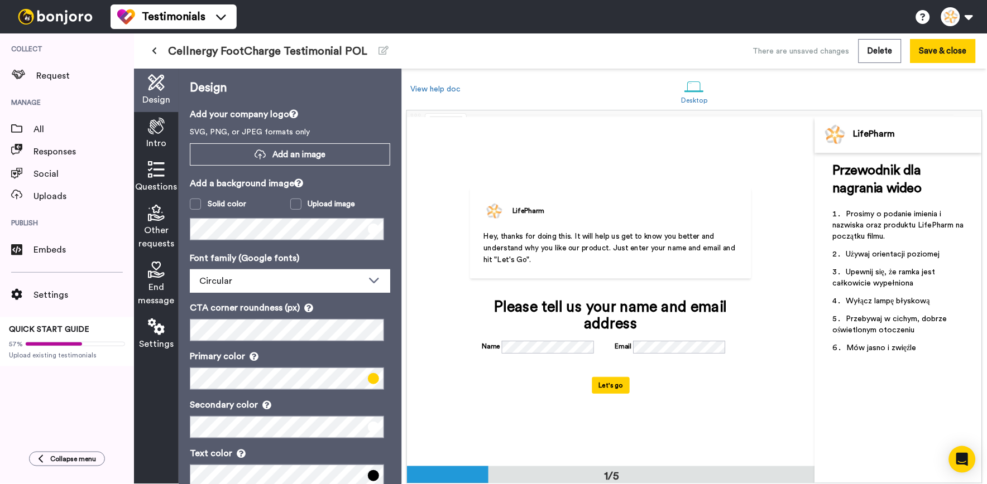
click at [164, 126] on icon at bounding box center [156, 126] width 17 height 17
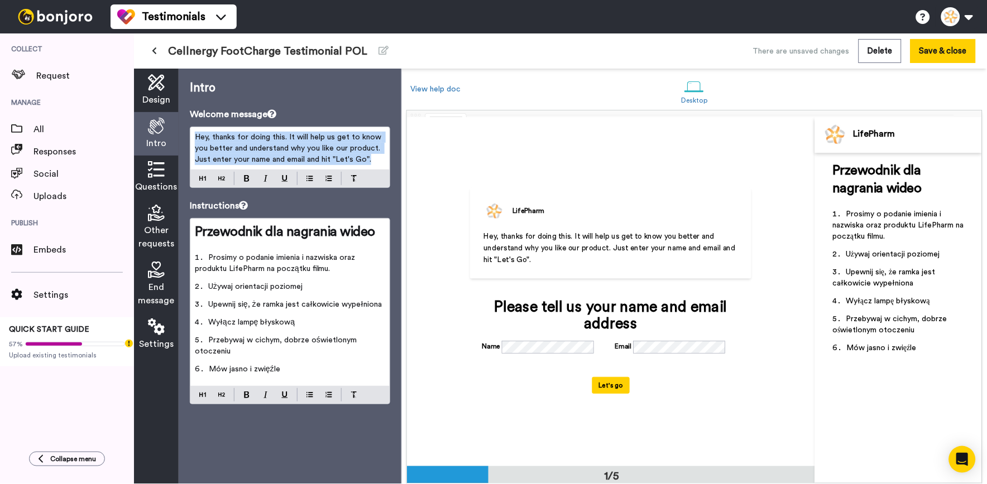
drag, startPoint x: 377, startPoint y: 159, endPoint x: 210, endPoint y: 140, distance: 168.0
click at [107, 125] on div "Collect Request Manage All Responses Social Uploads Publish Embeds Settings QUI…" at bounding box center [493, 258] width 987 height 451
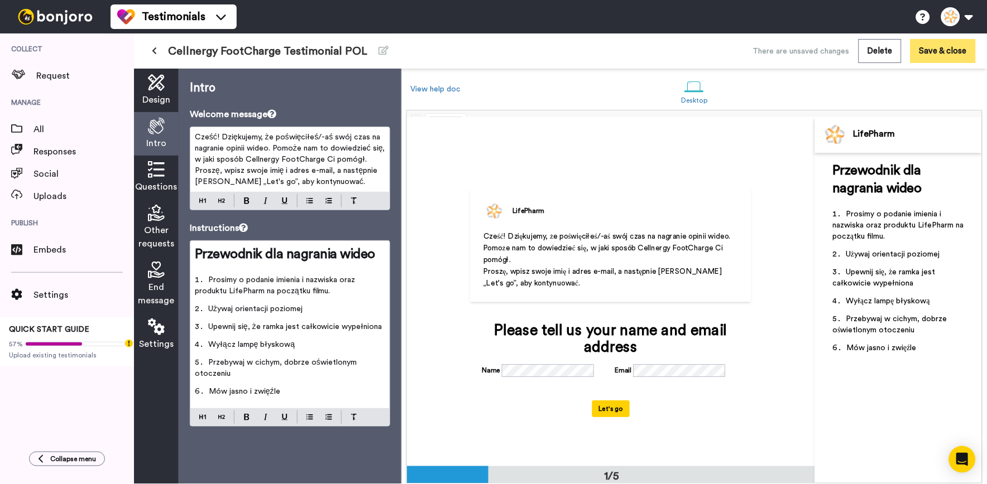
click at [936, 51] on button "Save & close" at bounding box center [942, 51] width 65 height 24
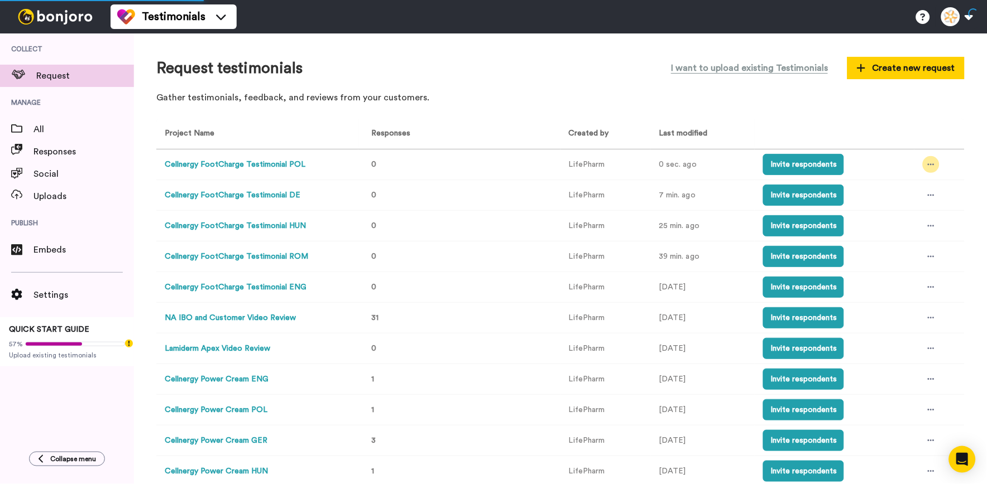
click at [928, 162] on icon at bounding box center [931, 165] width 7 height 8
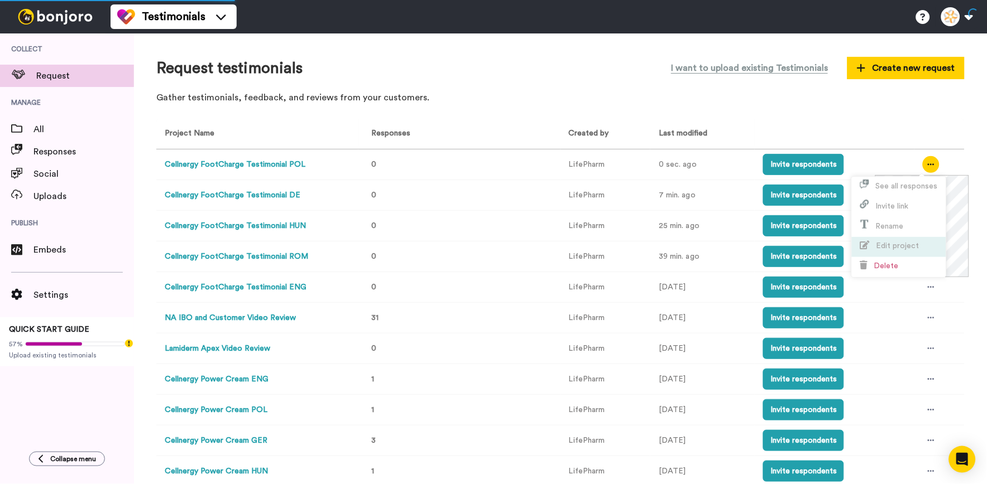
click at [890, 242] on span "Edit project" at bounding box center [889, 246] width 59 height 8
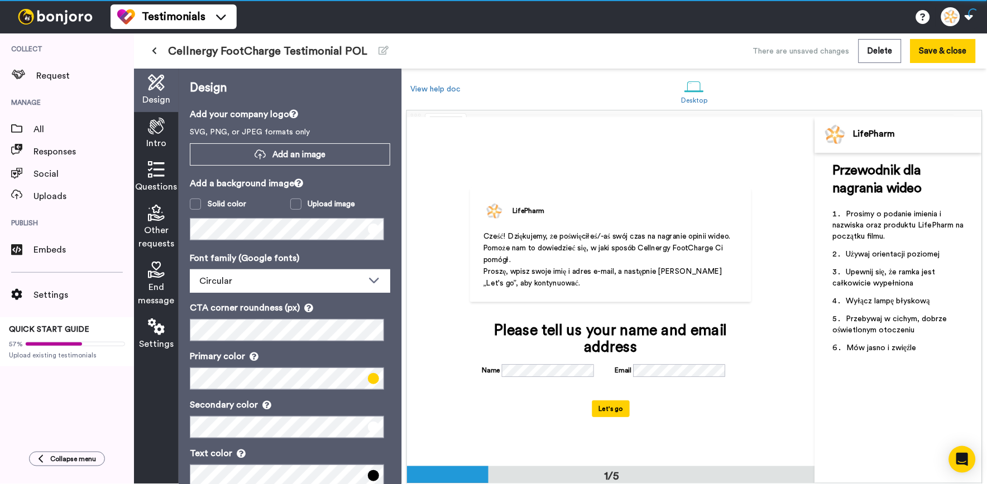
scroll to position [1, 0]
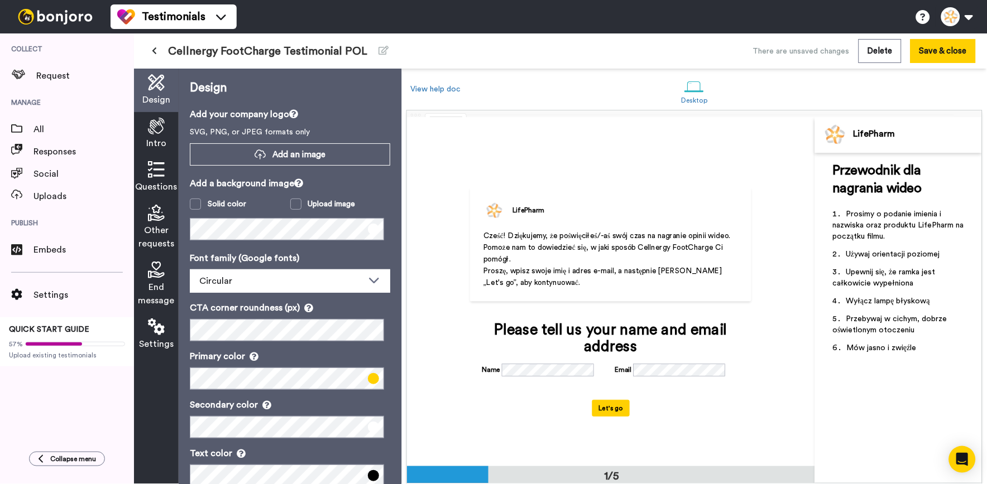
click at [152, 140] on span "Intro" at bounding box center [156, 143] width 20 height 13
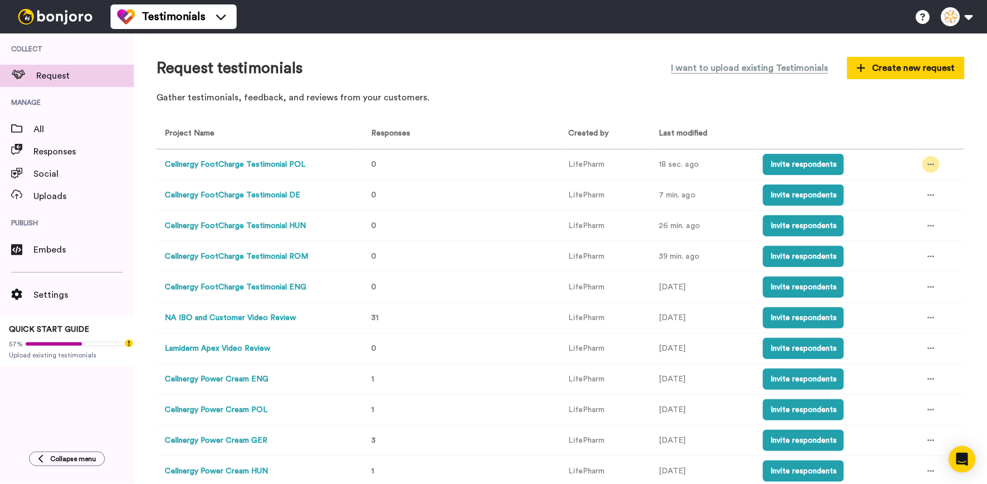
click at [928, 164] on icon at bounding box center [931, 165] width 7 height 8
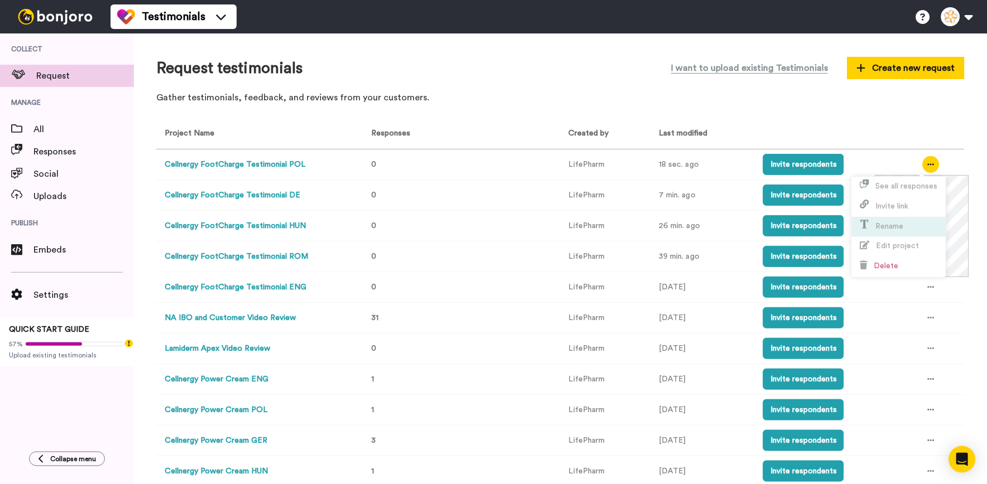
click at [912, 237] on li "Rename" at bounding box center [899, 227] width 94 height 20
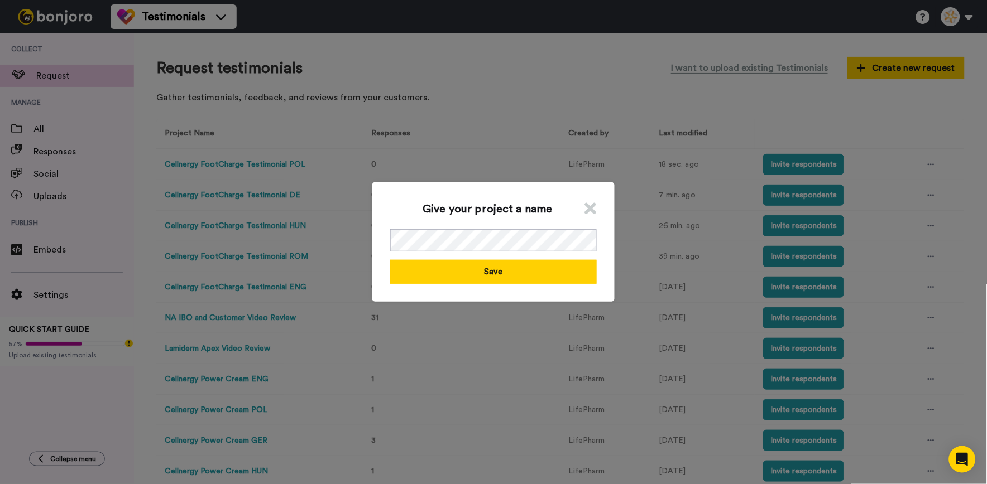
click at [593, 209] on div "Give your project a name Save" at bounding box center [493, 242] width 242 height 119
click at [578, 207] on div "Give your project a name" at bounding box center [493, 209] width 206 height 18
click at [585, 208] on icon at bounding box center [591, 208] width 12 height 17
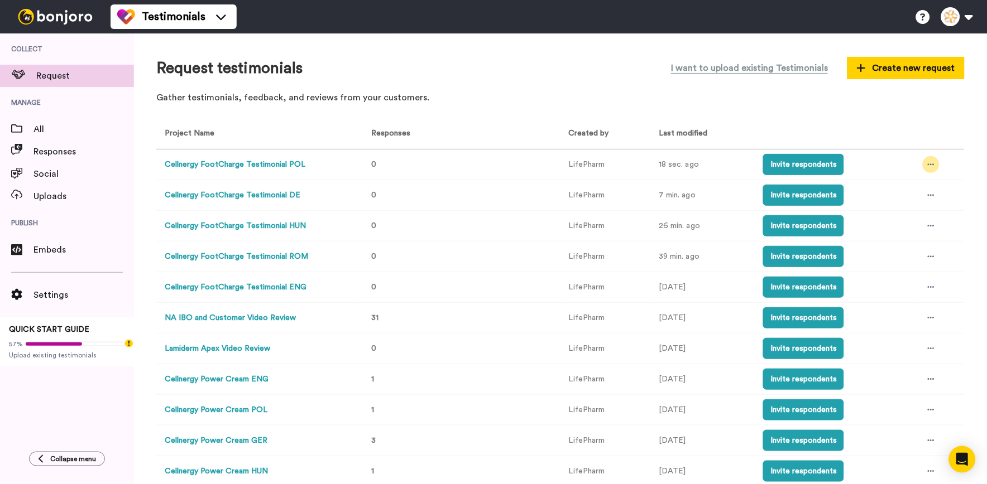
click at [928, 164] on icon at bounding box center [931, 165] width 7 height 2
click at [902, 250] on li "Edit project" at bounding box center [899, 247] width 94 height 20
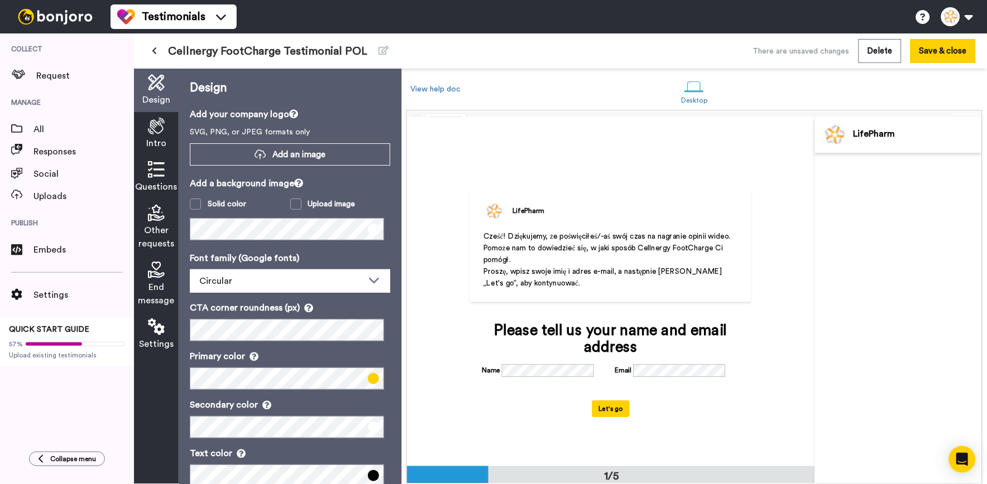
scroll to position [1, 0]
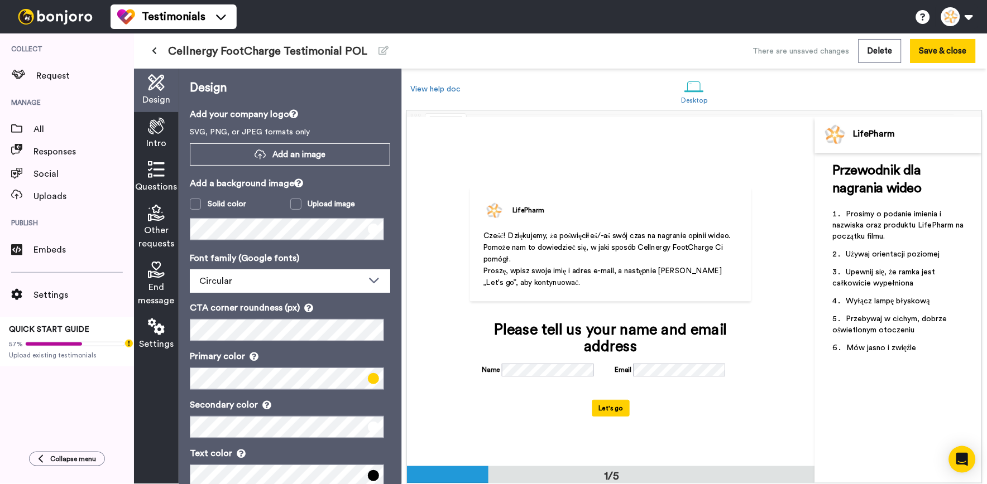
click at [166, 134] on div "Intro" at bounding box center [156, 134] width 45 height 44
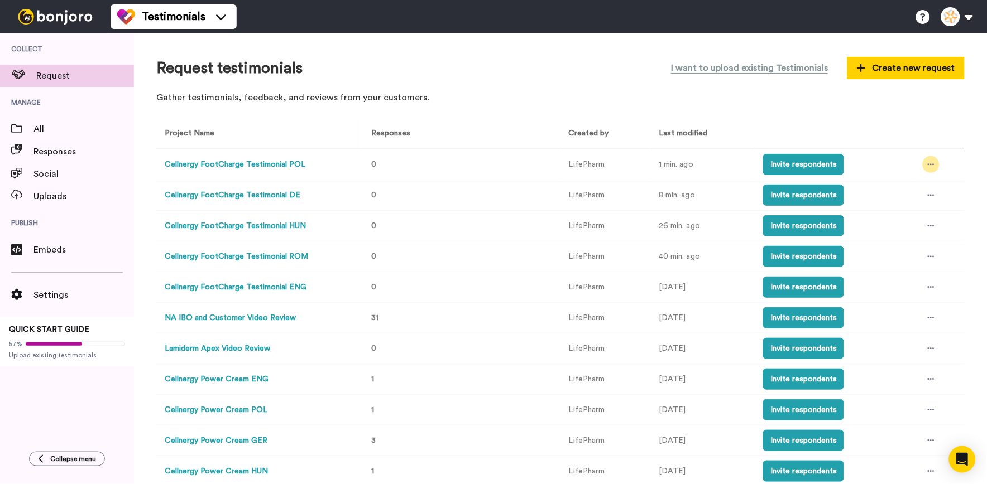
click at [928, 163] on icon at bounding box center [931, 165] width 7 height 8
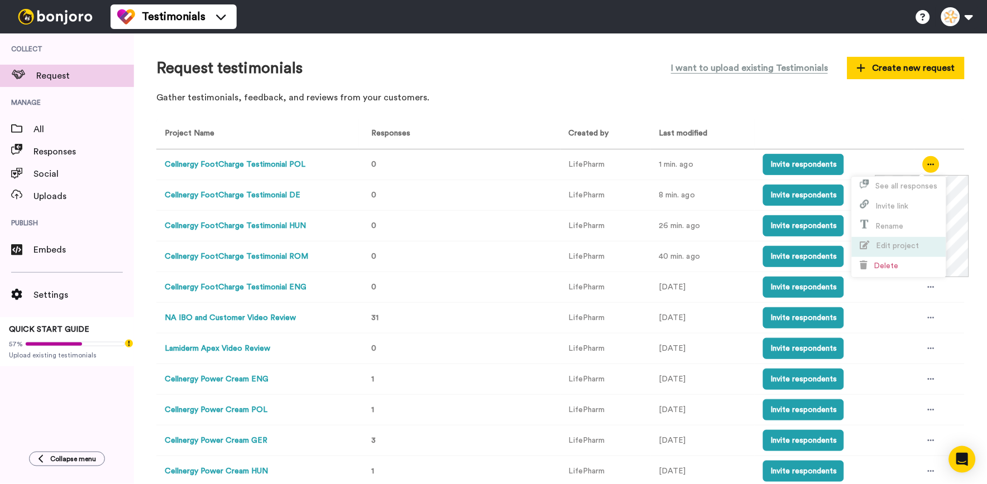
click at [919, 243] on li "Edit project" at bounding box center [899, 247] width 94 height 20
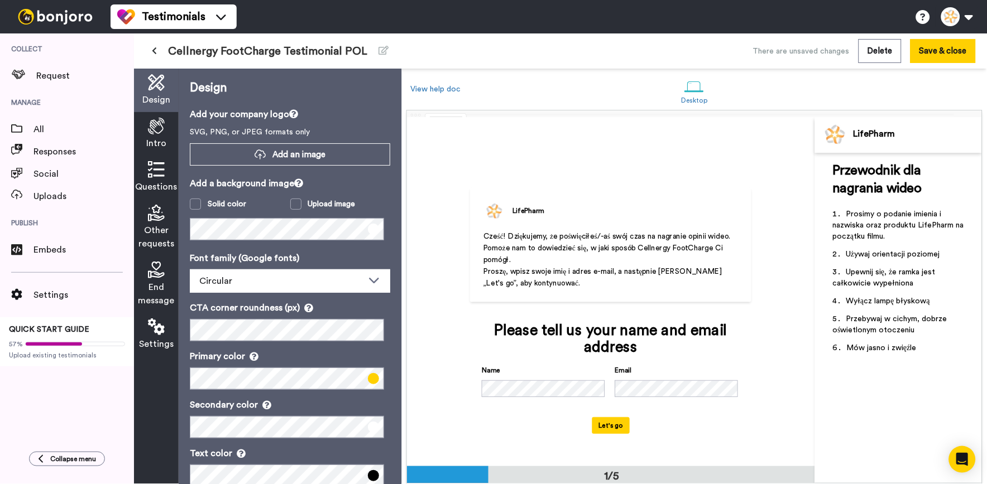
scroll to position [1, 0]
click at [146, 181] on span "Questions" at bounding box center [157, 186] width 42 height 13
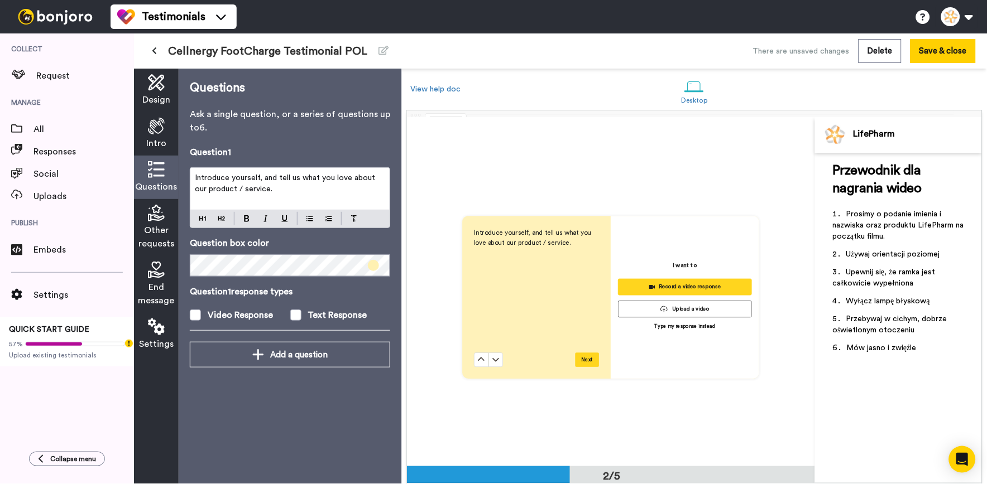
scroll to position [349, 0]
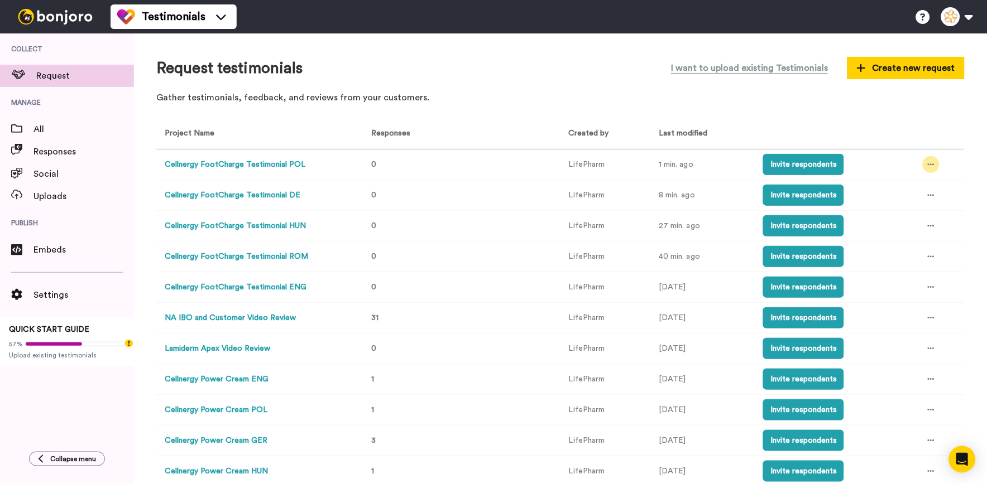
click at [923, 161] on div at bounding box center [931, 164] width 17 height 17
click at [914, 238] on li "Edit project" at bounding box center [899, 247] width 94 height 20
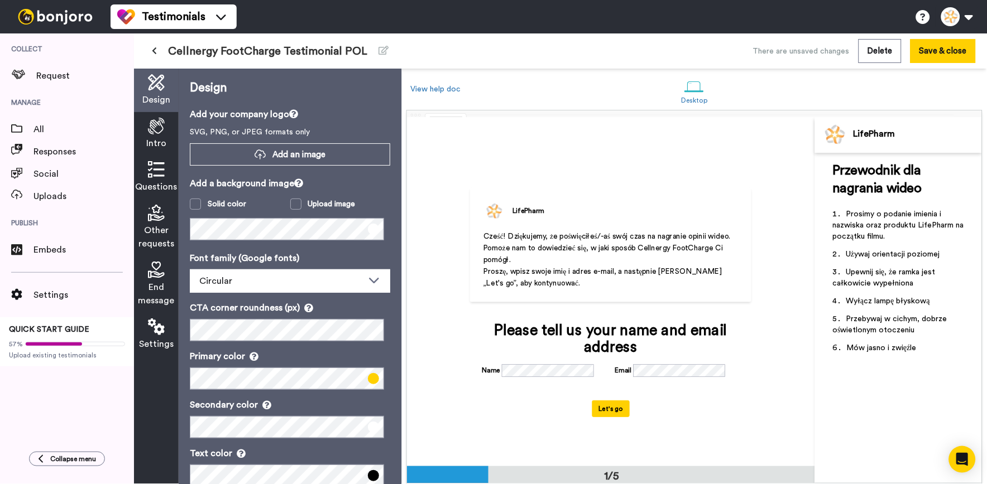
scroll to position [1, 0]
click at [159, 176] on icon at bounding box center [156, 169] width 17 height 17
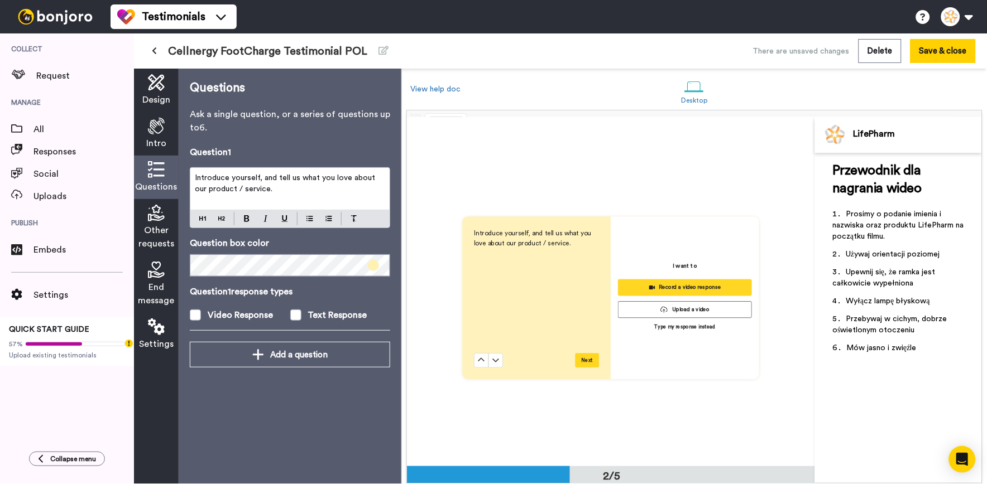
scroll to position [349, 0]
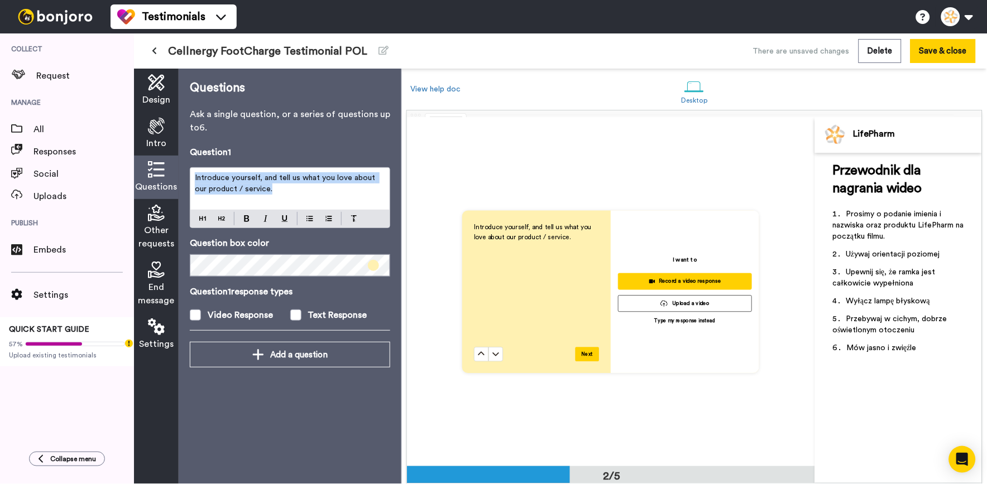
drag, startPoint x: 311, startPoint y: 190, endPoint x: 169, endPoint y: 169, distance: 143.3
click at [169, 169] on div "Design Intro Questions Other requests End message Settings Questions Ask a sing…" at bounding box center [267, 277] width 267 height 416
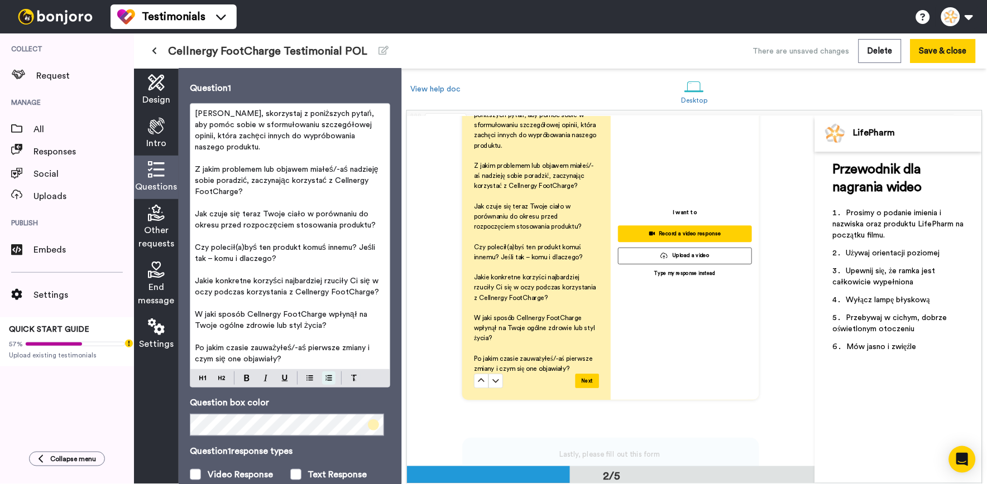
scroll to position [129, 0]
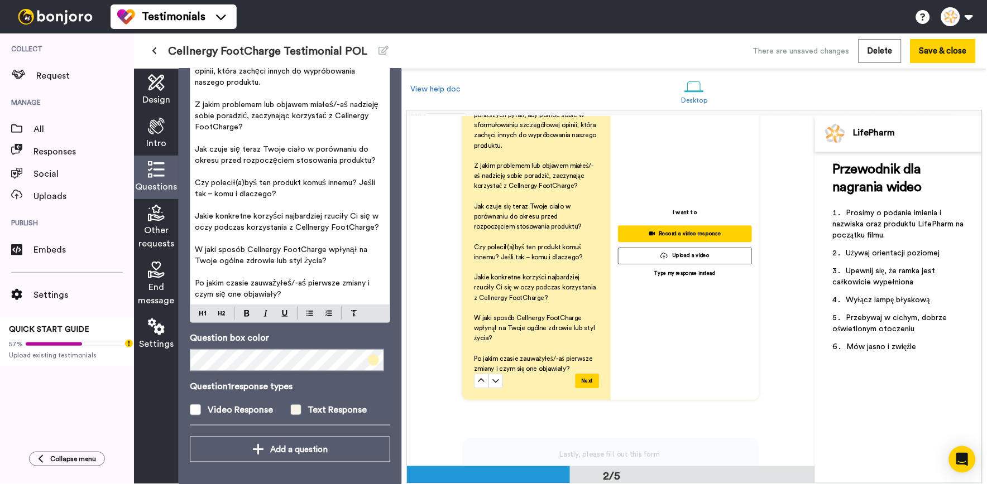
click at [292, 406] on span at bounding box center [295, 410] width 11 height 11
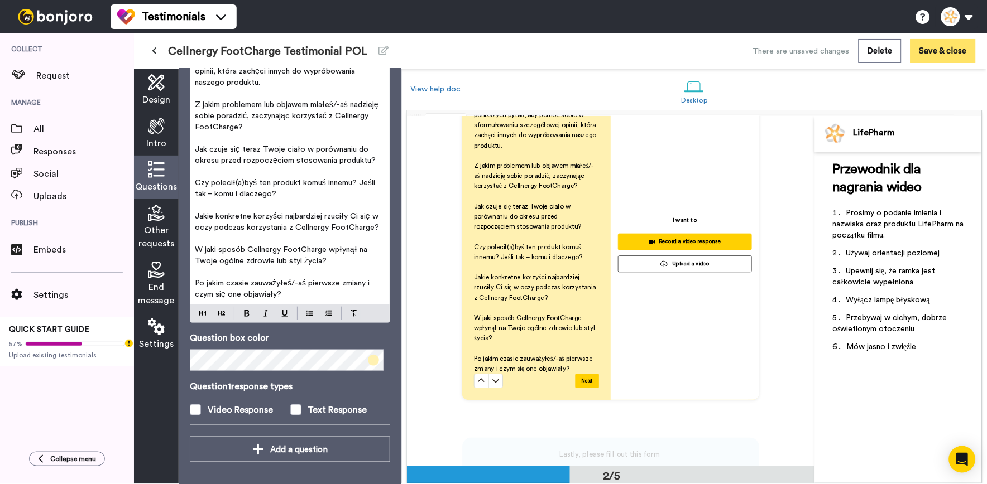
click at [930, 58] on button "Save & close" at bounding box center [942, 51] width 65 height 24
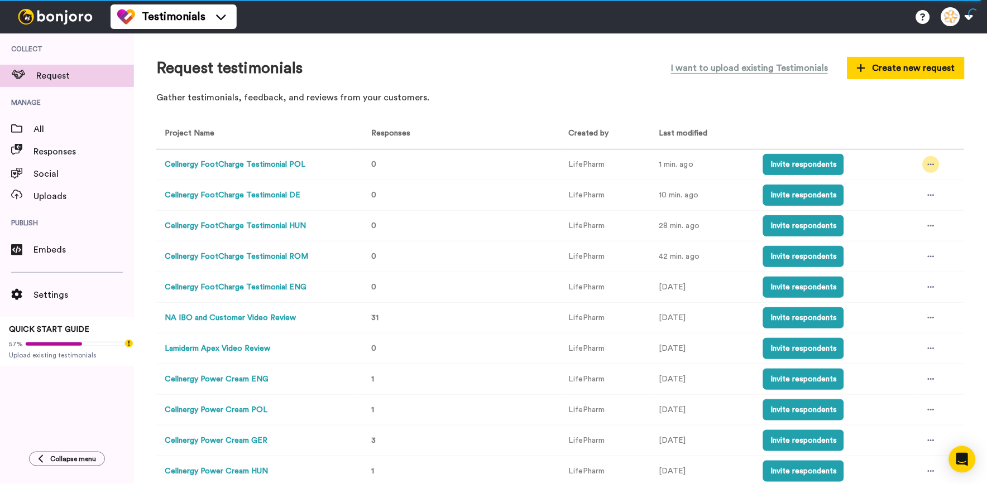
click at [924, 169] on div at bounding box center [931, 164] width 17 height 17
click at [891, 244] on span "Edit project" at bounding box center [897, 246] width 43 height 8
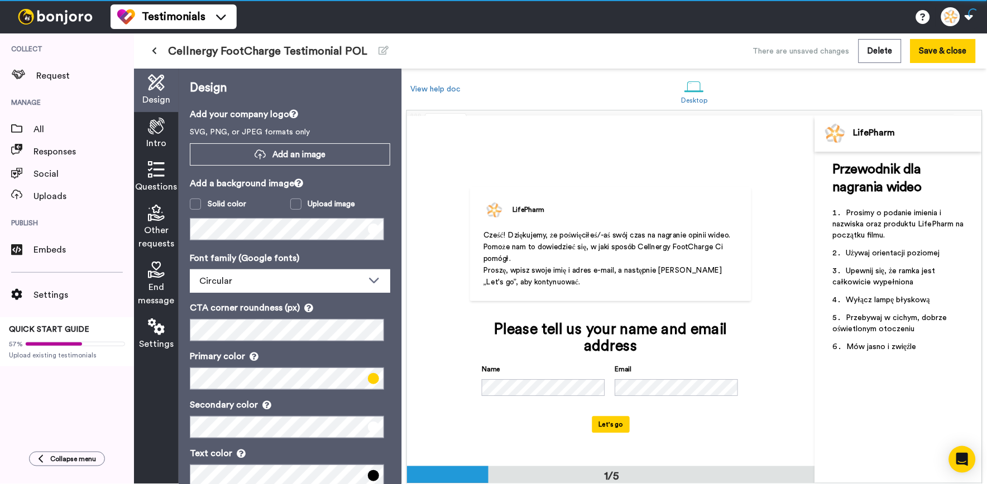
scroll to position [1, 0]
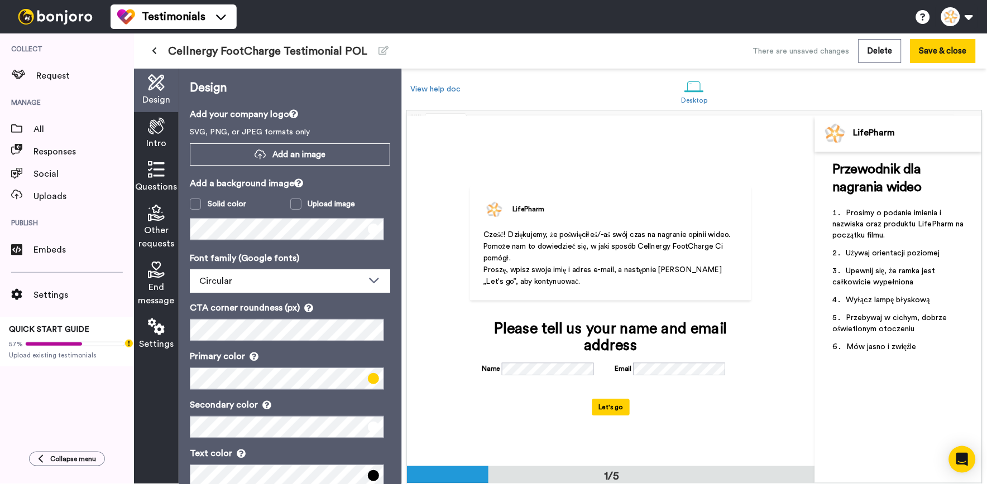
click at [153, 124] on icon at bounding box center [156, 126] width 17 height 17
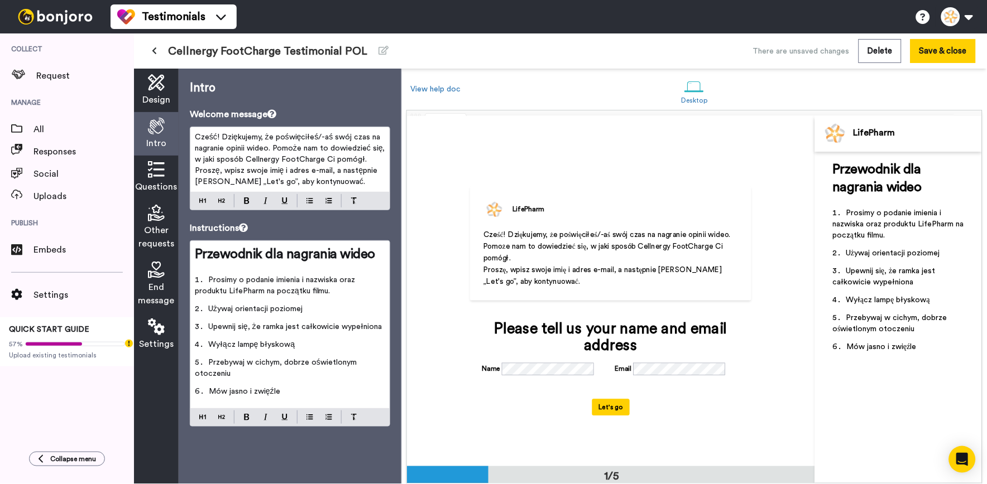
click at [138, 176] on div "Questions" at bounding box center [156, 178] width 45 height 44
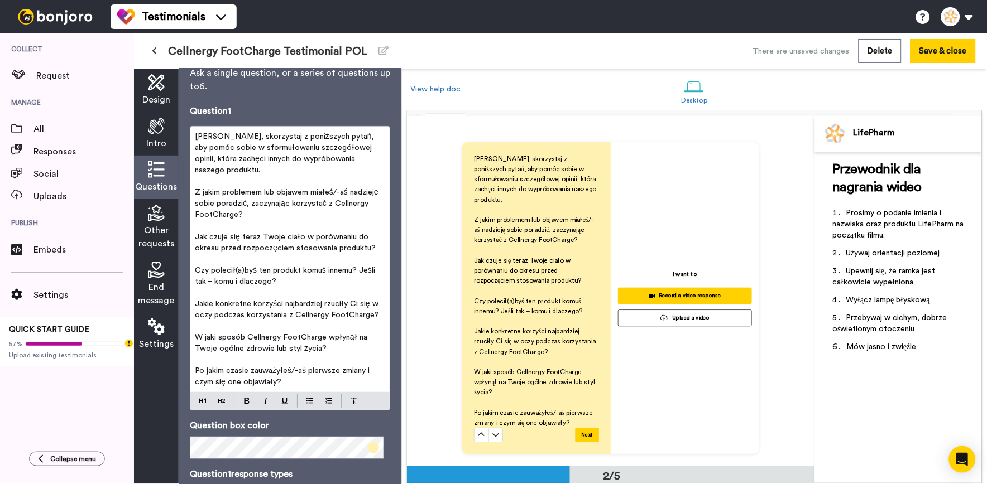
scroll to position [0, 0]
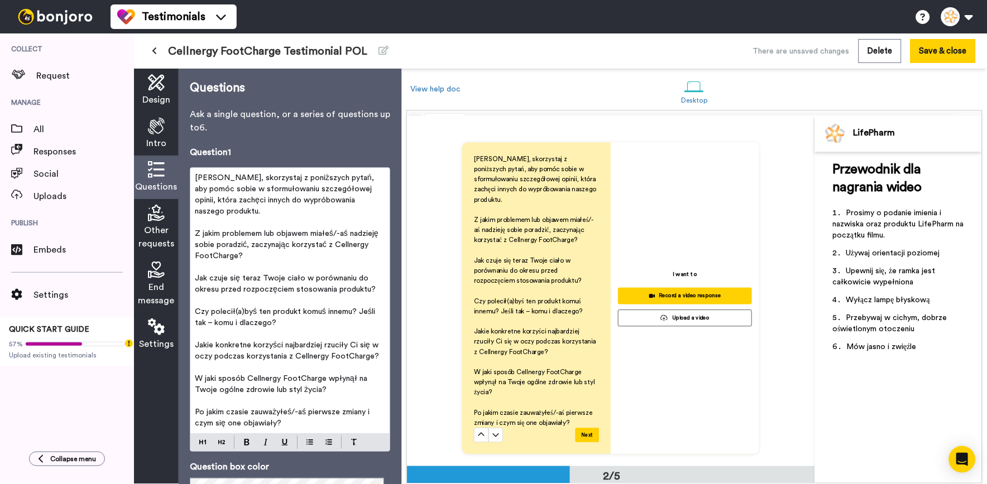
click at [153, 49] on icon at bounding box center [154, 51] width 5 height 8
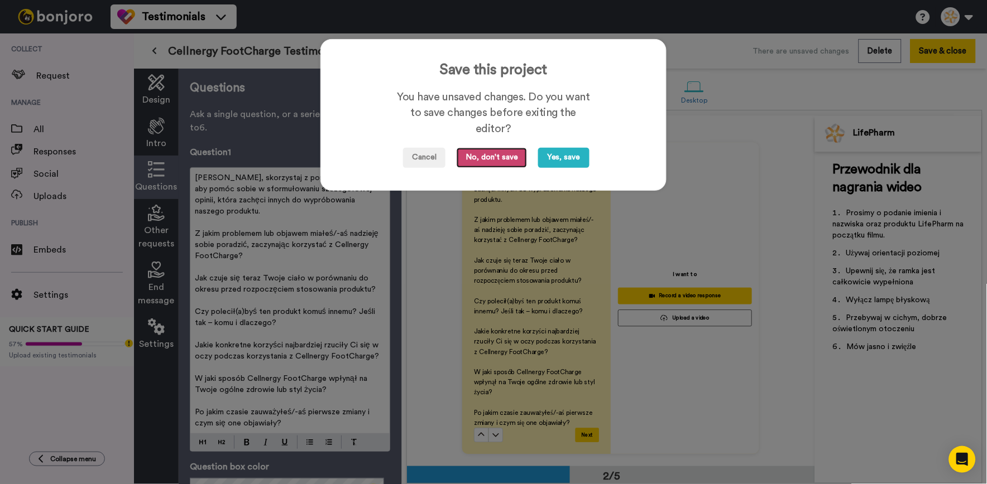
click at [501, 157] on button "No, don't save" at bounding box center [492, 158] width 70 height 20
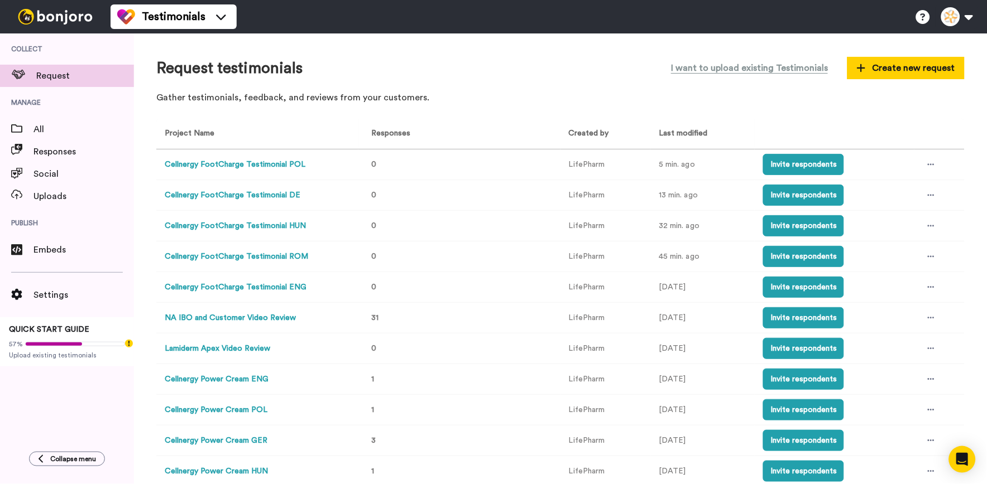
click at [914, 161] on td at bounding box center [939, 165] width 50 height 31
click at [923, 171] on div at bounding box center [931, 164] width 17 height 17
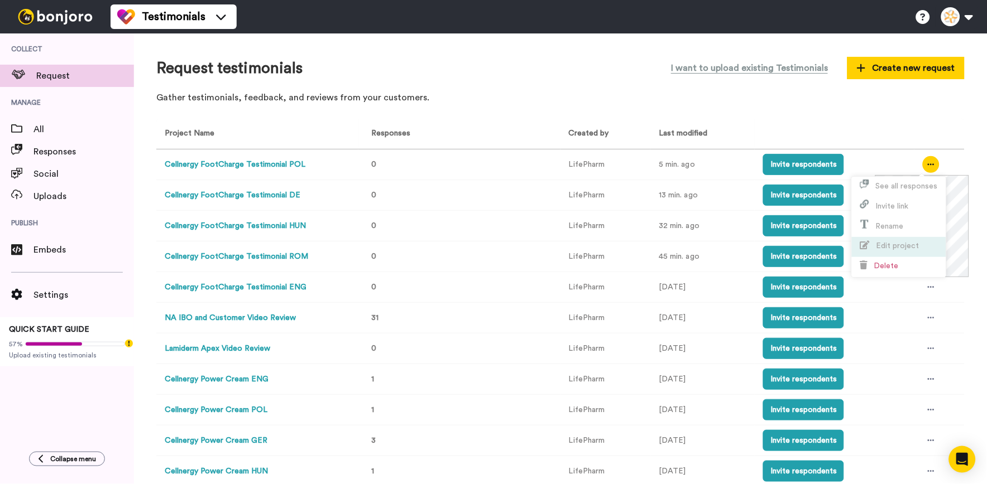
click at [899, 242] on span "Edit project" at bounding box center [897, 246] width 43 height 8
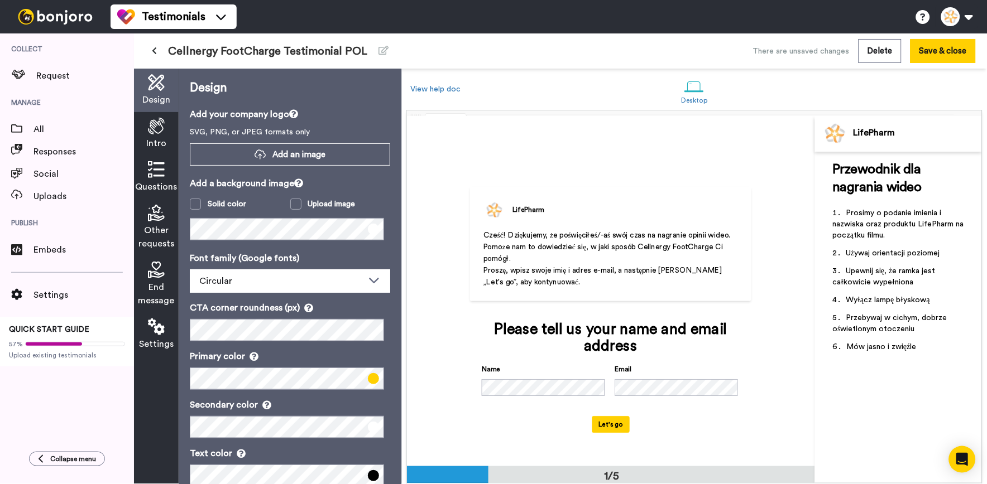
scroll to position [1, 0]
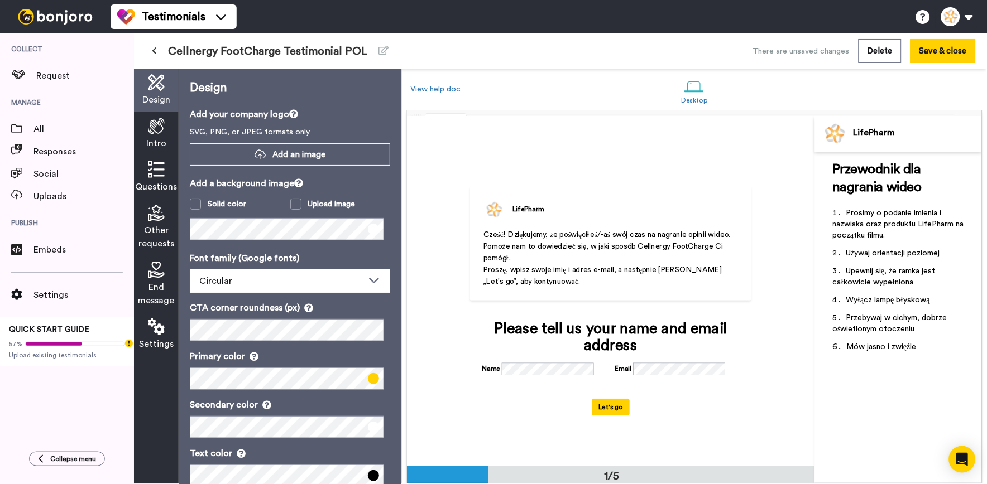
click at [171, 173] on div "Questions" at bounding box center [156, 178] width 45 height 44
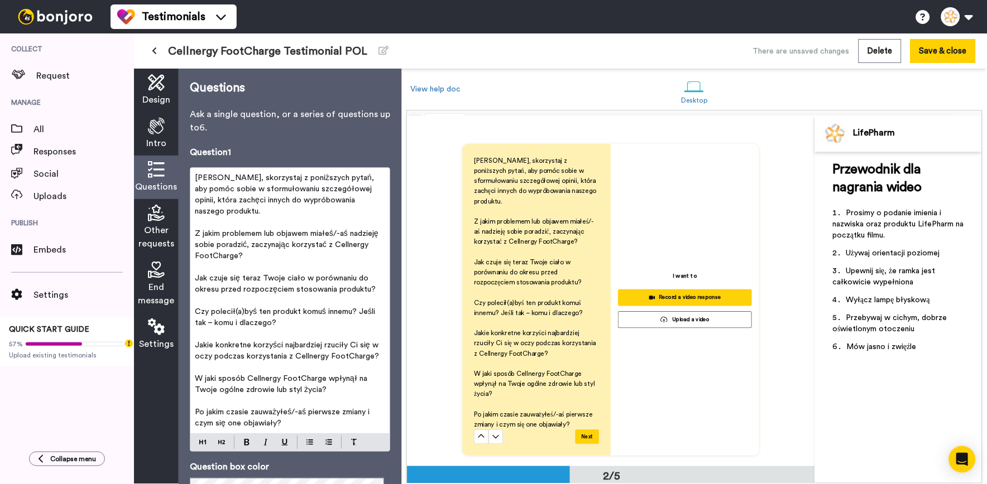
scroll to position [419, 0]
click at [159, 51] on button at bounding box center [154, 51] width 18 height 20
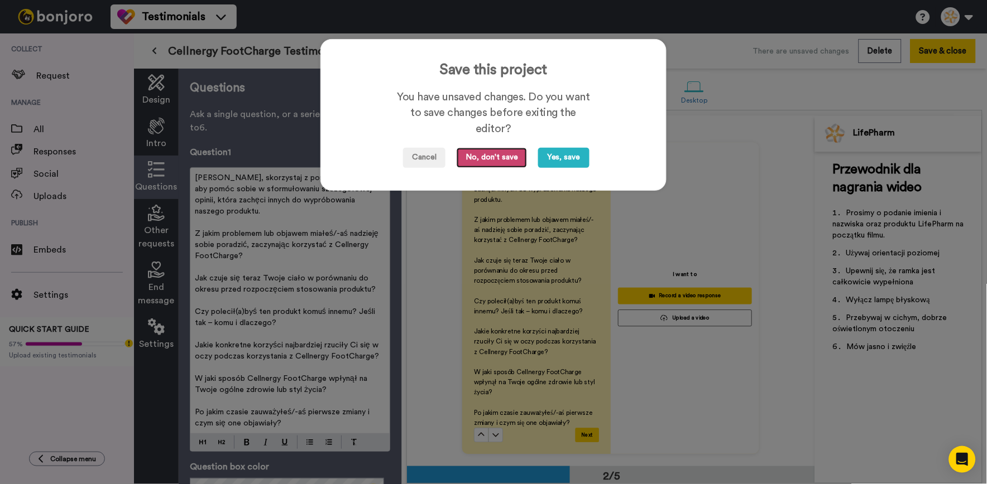
click at [517, 164] on button "No, don't save" at bounding box center [492, 158] width 70 height 20
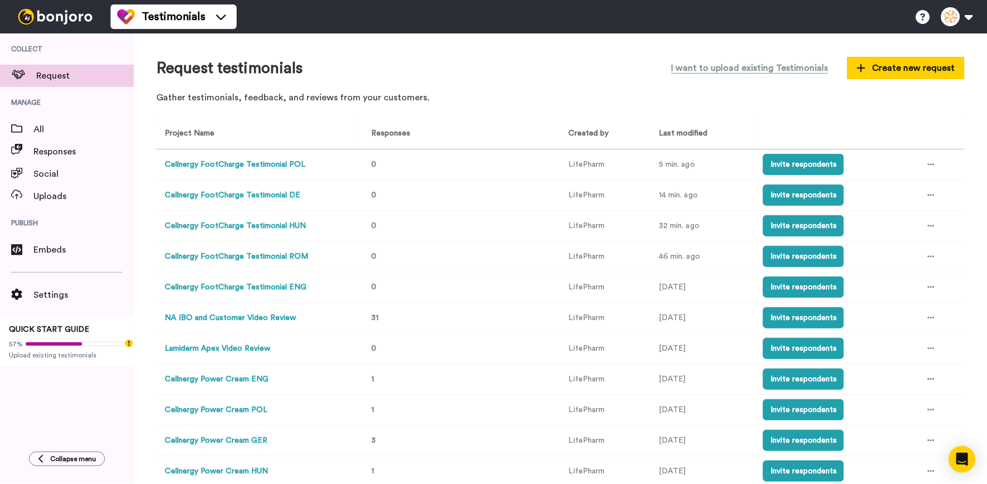
click at [933, 163] on td at bounding box center [939, 165] width 50 height 31
click at [928, 163] on icon at bounding box center [931, 165] width 7 height 8
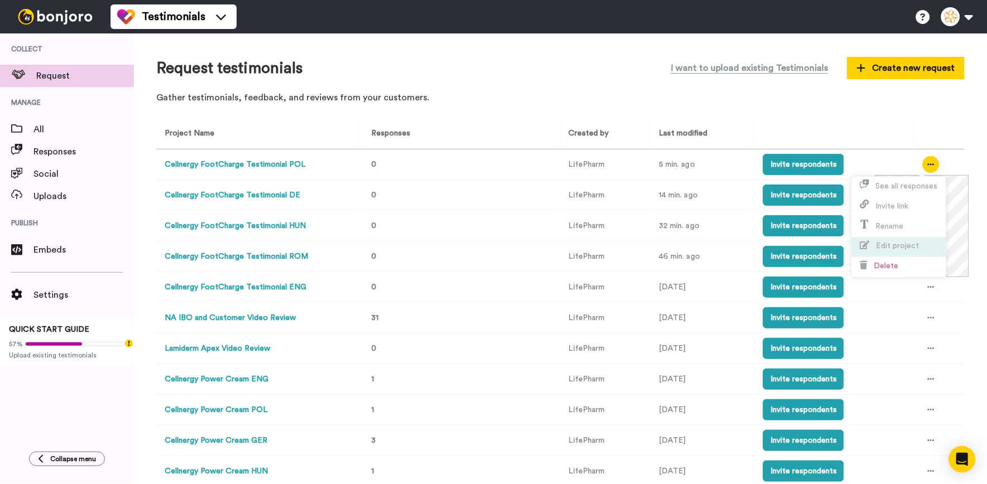
click at [911, 242] on span "Edit project" at bounding box center [889, 246] width 59 height 8
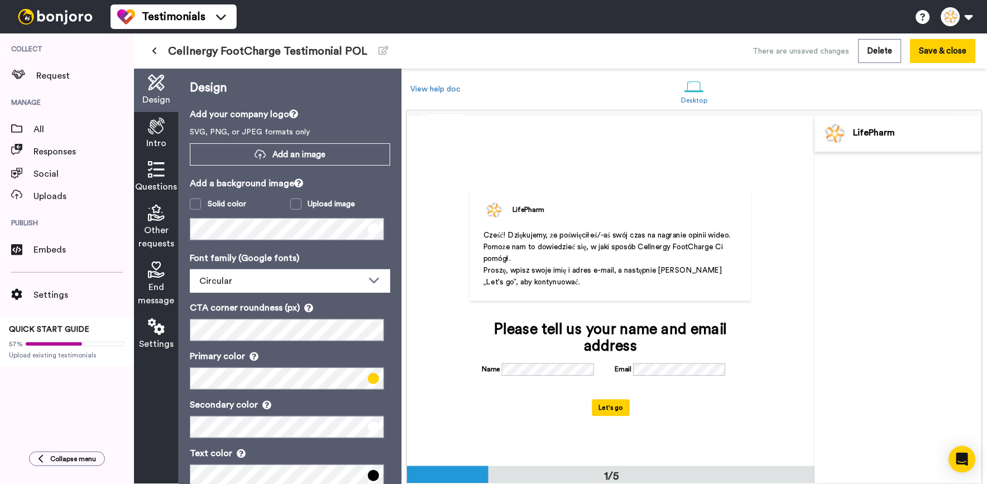
scroll to position [1, 0]
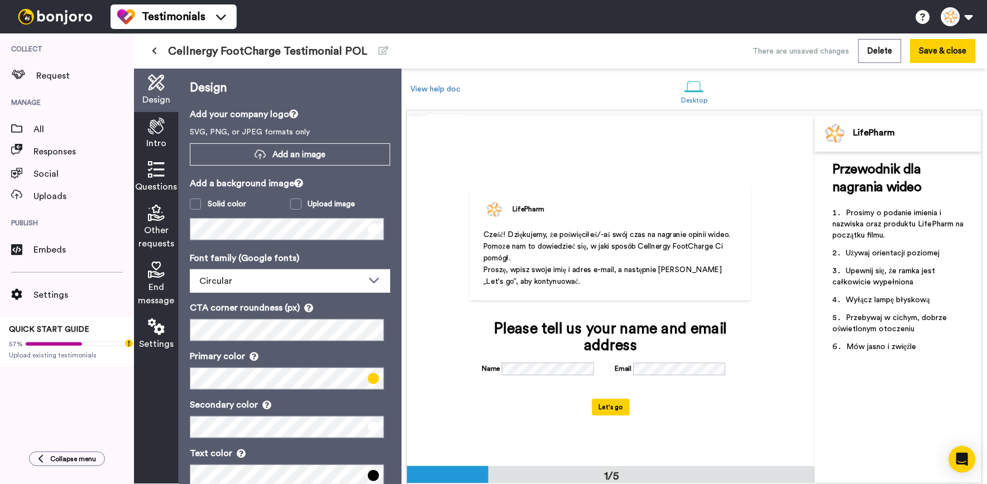
click at [172, 171] on div "Questions" at bounding box center [156, 178] width 45 height 44
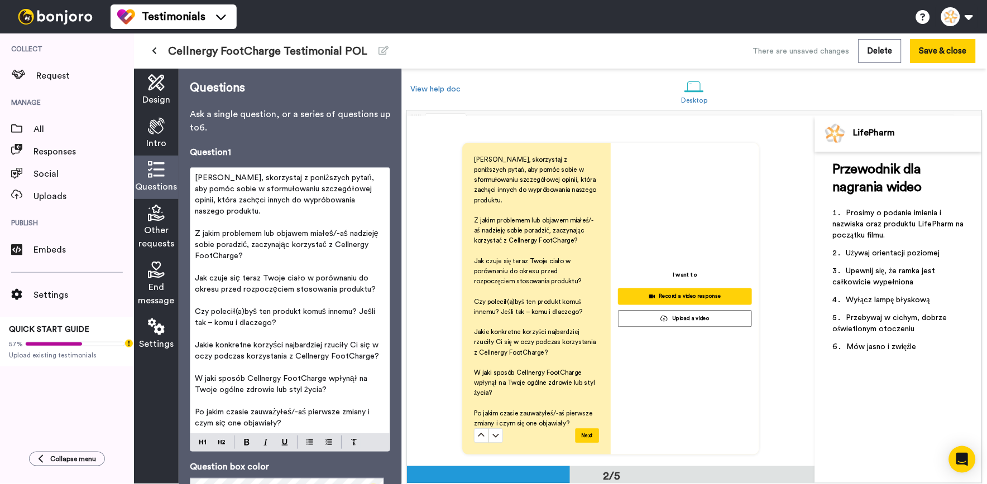
scroll to position [419, 0]
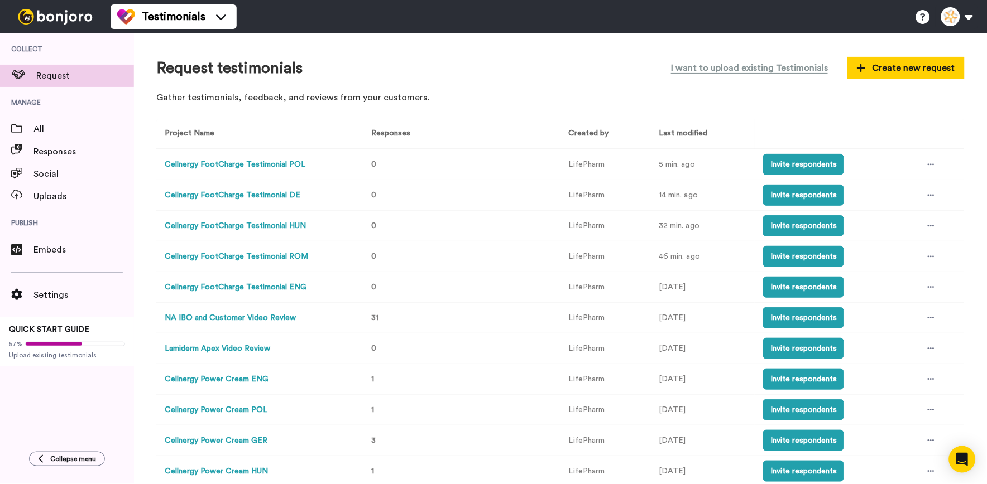
click at [914, 159] on td at bounding box center [939, 165] width 50 height 31
click at [929, 162] on div at bounding box center [931, 164] width 17 height 17
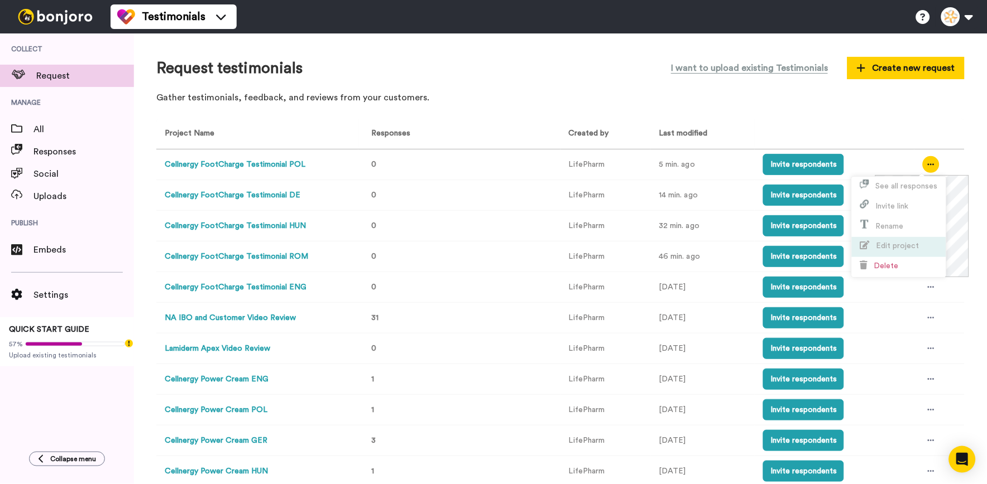
click at [915, 238] on li "Edit project" at bounding box center [899, 247] width 94 height 20
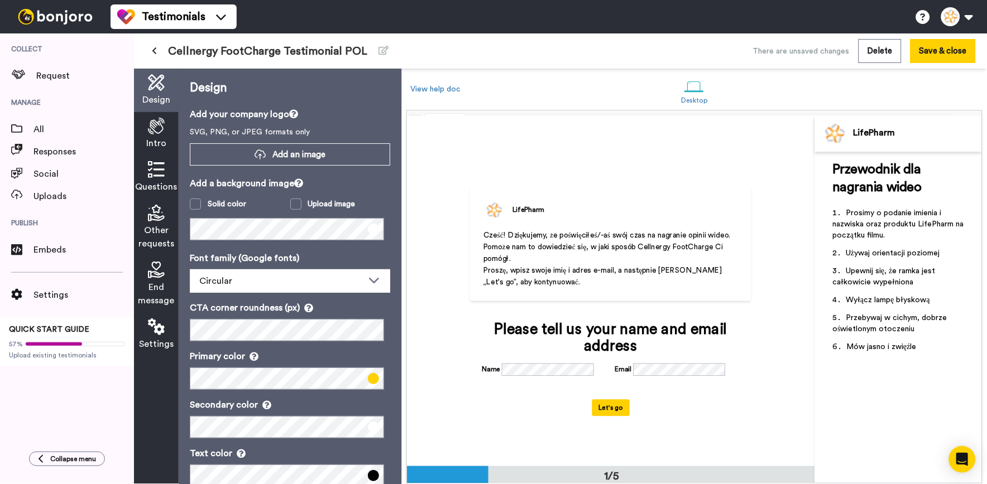
scroll to position [1, 0]
click at [164, 172] on icon at bounding box center [156, 169] width 17 height 17
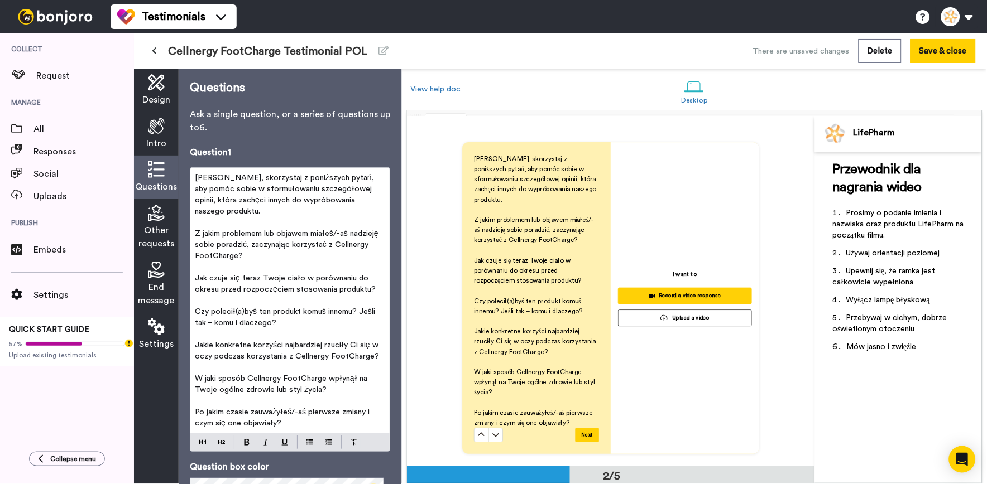
scroll to position [419, 0]
click at [227, 222] on p "﻿" at bounding box center [290, 222] width 190 height 11
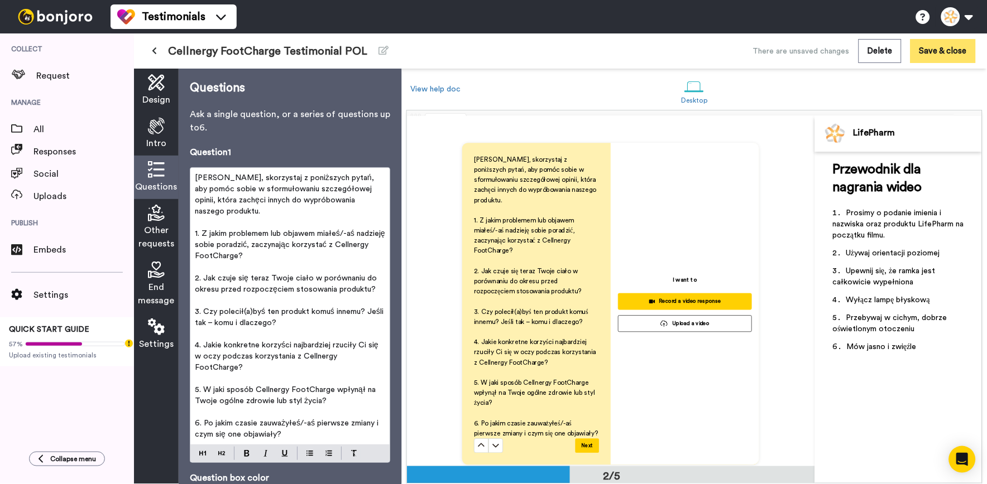
click at [966, 48] on button "Save & close" at bounding box center [942, 51] width 65 height 24
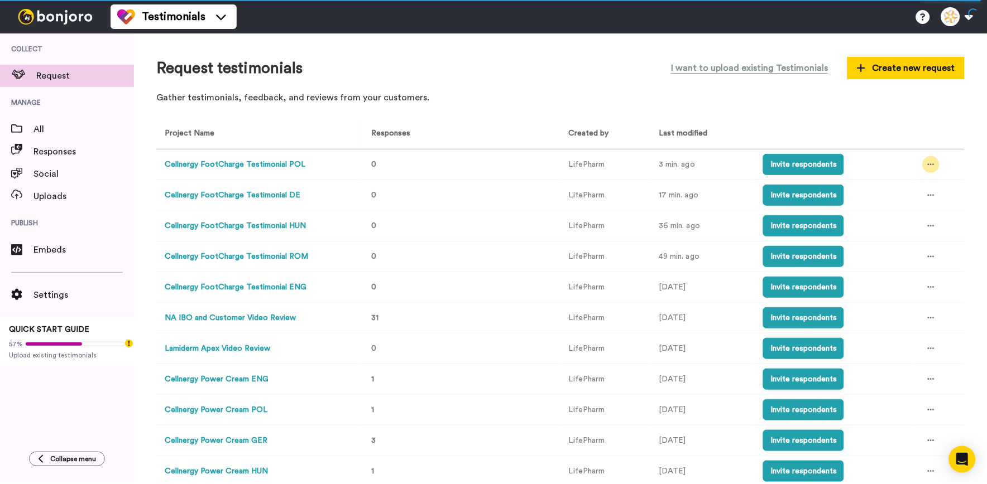
click at [928, 165] on icon at bounding box center [931, 165] width 7 height 2
click at [911, 244] on span "Edit project" at bounding box center [897, 246] width 43 height 8
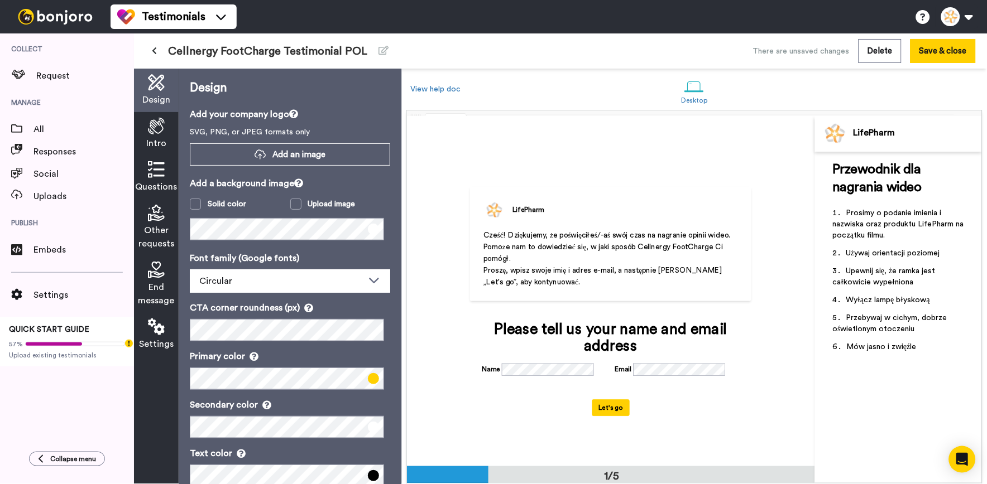
click at [155, 127] on icon at bounding box center [156, 126] width 17 height 17
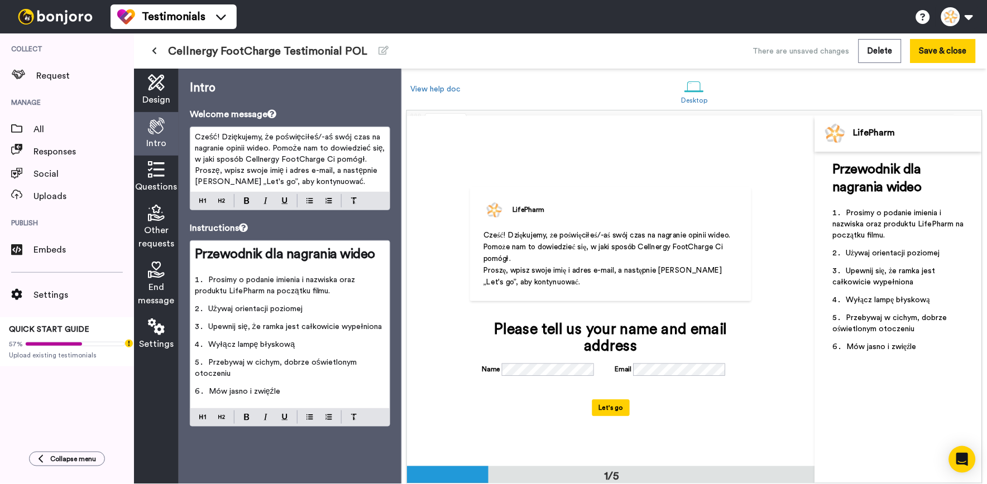
click at [160, 171] on icon at bounding box center [156, 169] width 17 height 17
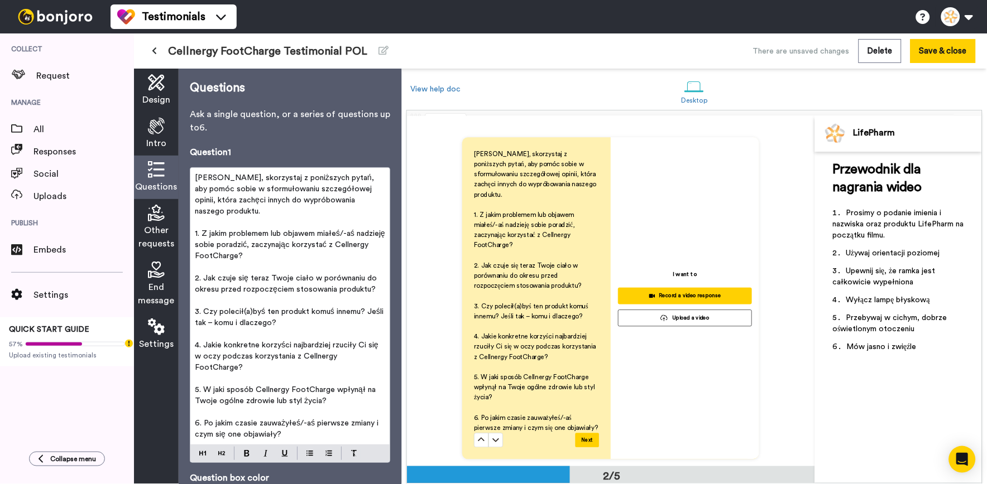
click at [143, 211] on div "Other requests" at bounding box center [156, 227] width 45 height 57
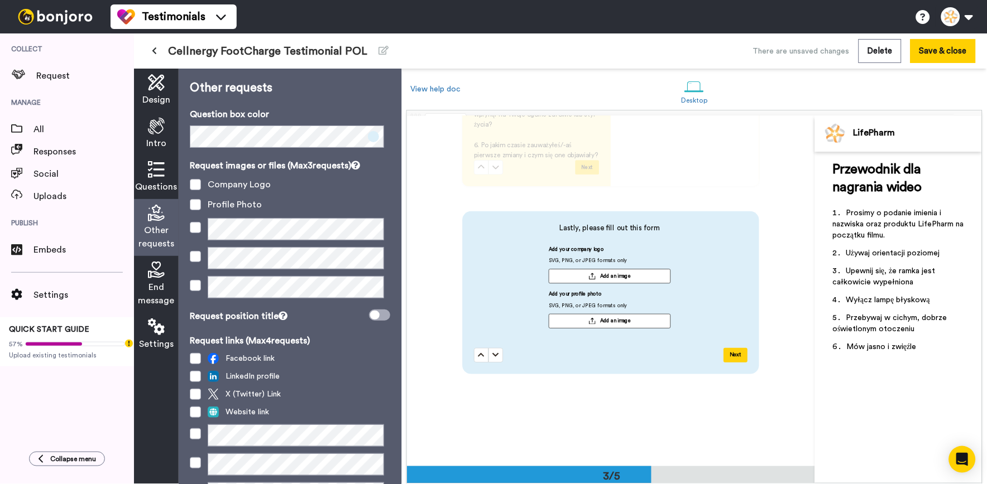
scroll to position [702, 0]
click at [198, 181] on span at bounding box center [195, 184] width 11 height 11
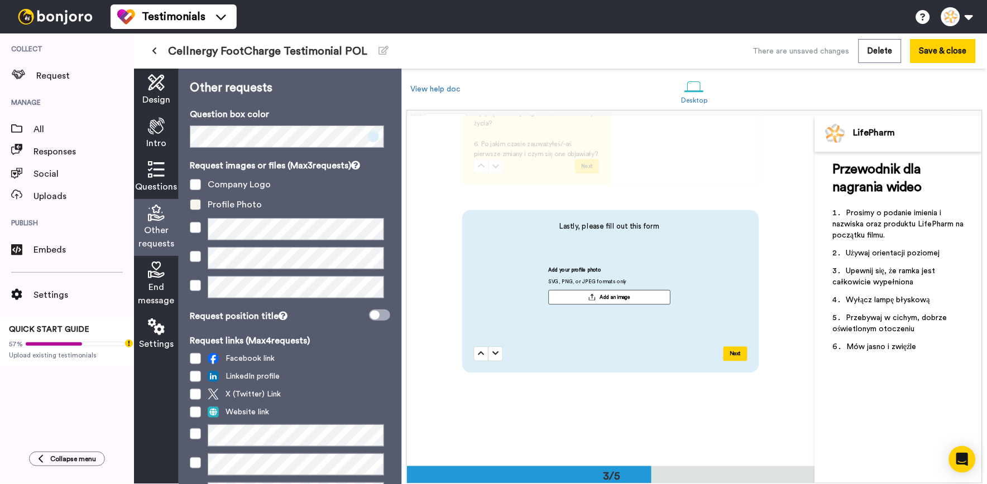
click at [194, 203] on span at bounding box center [195, 204] width 11 height 11
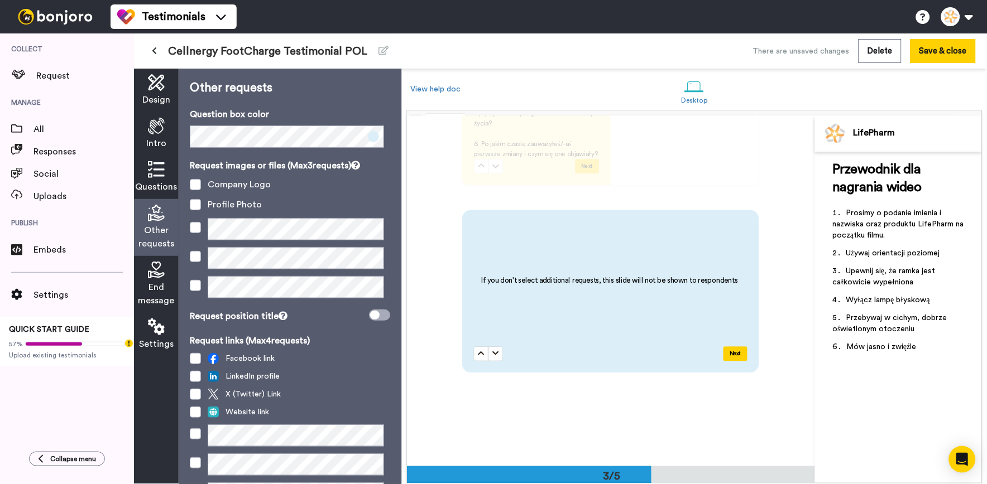
click at [155, 282] on span "End message" at bounding box center [156, 294] width 36 height 27
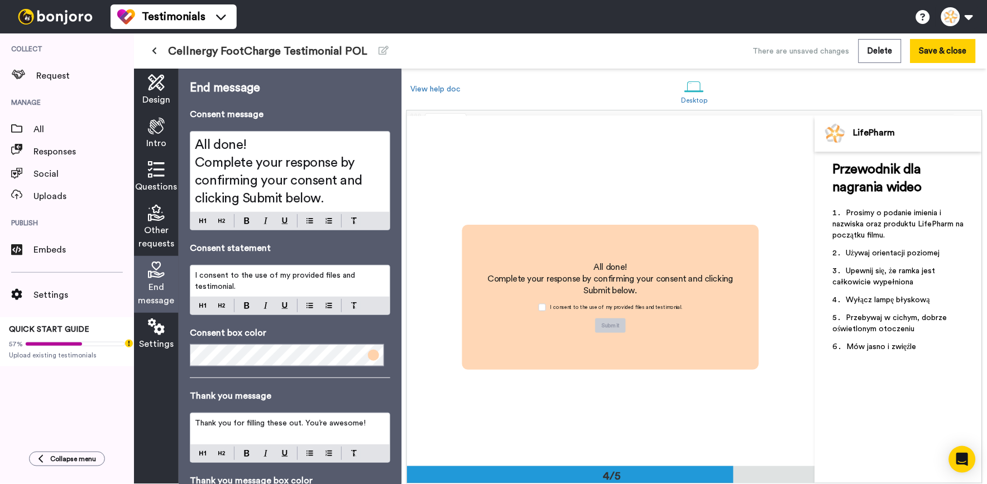
scroll to position [1052, 0]
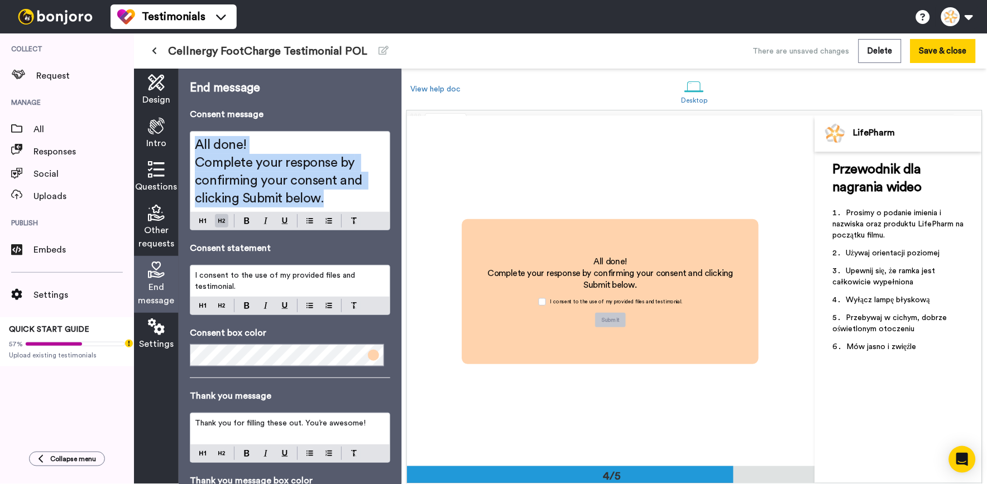
drag, startPoint x: 350, startPoint y: 203, endPoint x: 195, endPoint y: 132, distance: 170.6
click at [195, 132] on div "All done! Complete your response by confirming your consent and clicking Submit…" at bounding box center [289, 172] width 199 height 80
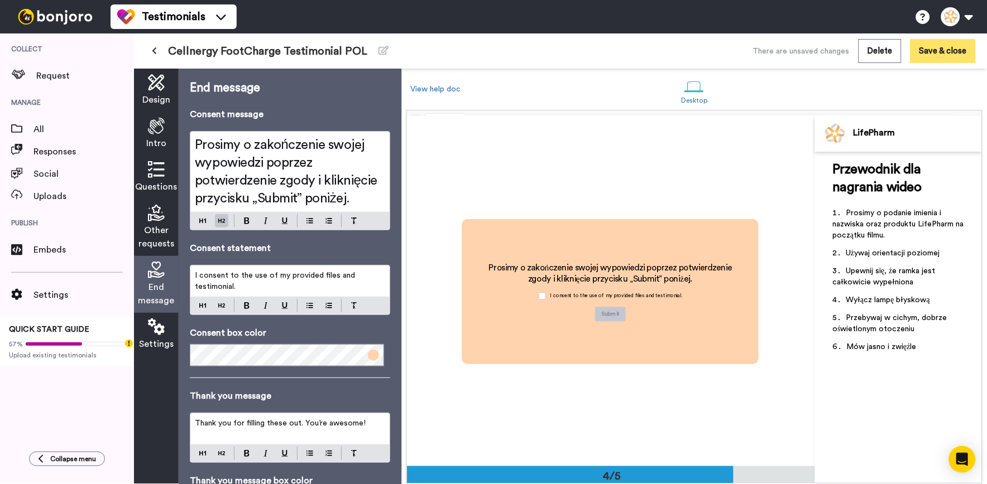
click at [918, 46] on button "Save & close" at bounding box center [942, 51] width 65 height 24
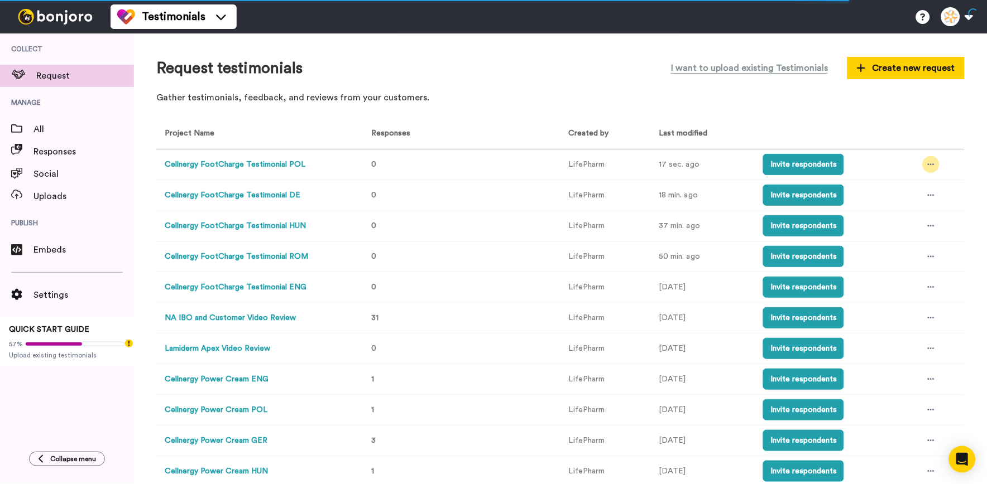
click at [923, 159] on div at bounding box center [931, 164] width 17 height 17
click at [895, 246] on span "Edit project" at bounding box center [897, 246] width 43 height 8
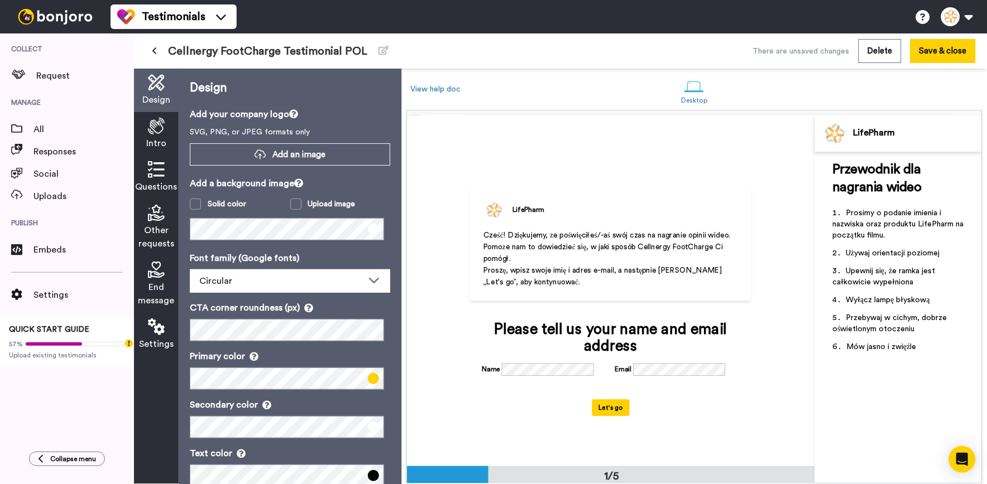
click at [165, 285] on span "End message" at bounding box center [156, 294] width 36 height 27
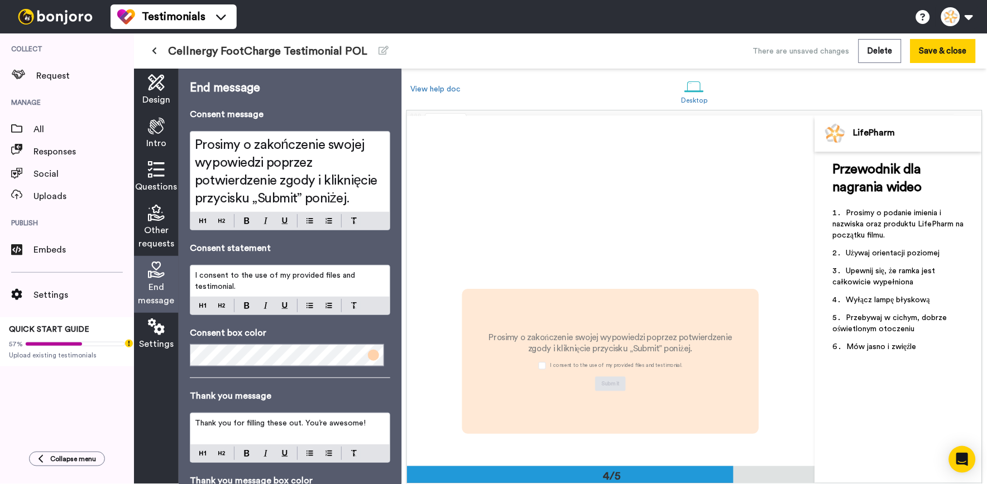
scroll to position [1052, 0]
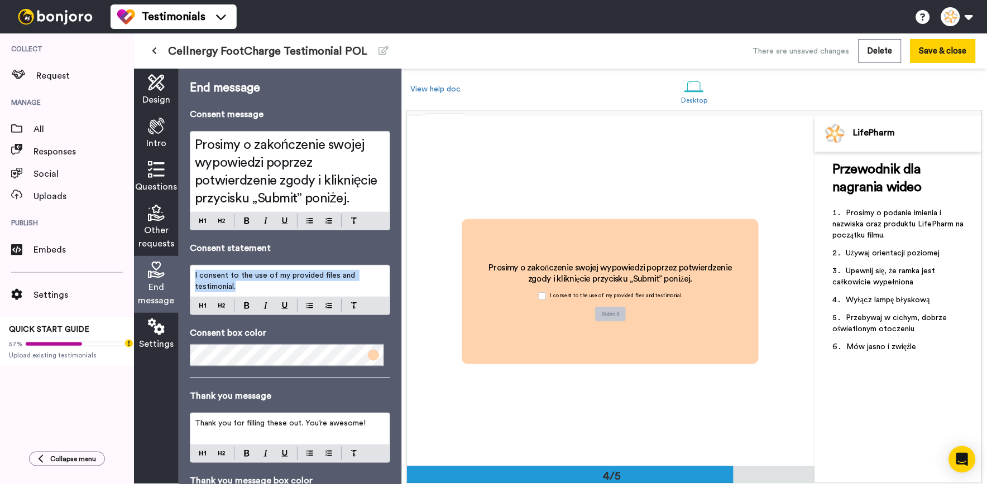
drag, startPoint x: 293, startPoint y: 307, endPoint x: 175, endPoint y: 295, distance: 119.0
click at [175, 295] on div "Design Intro Questions Other requests End message Settings End message Consent …" at bounding box center [267, 277] width 267 height 416
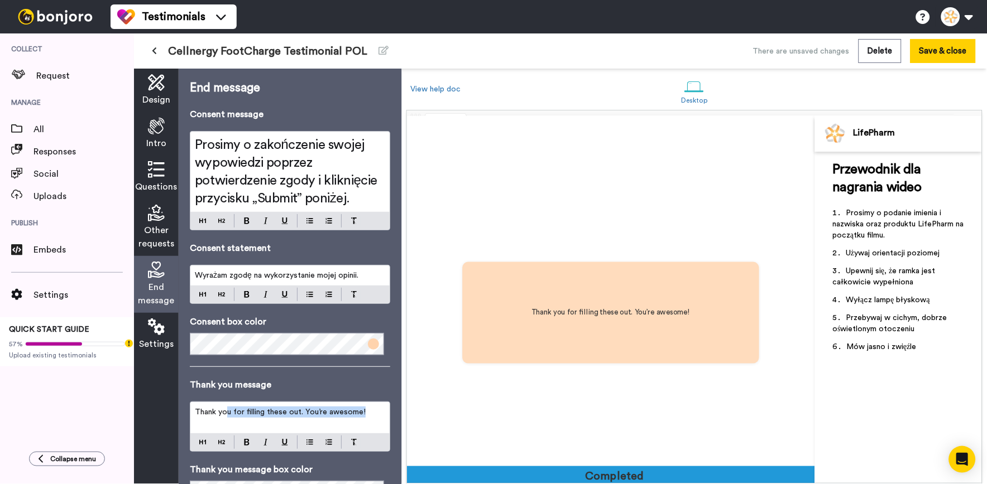
scroll to position [1403, 0]
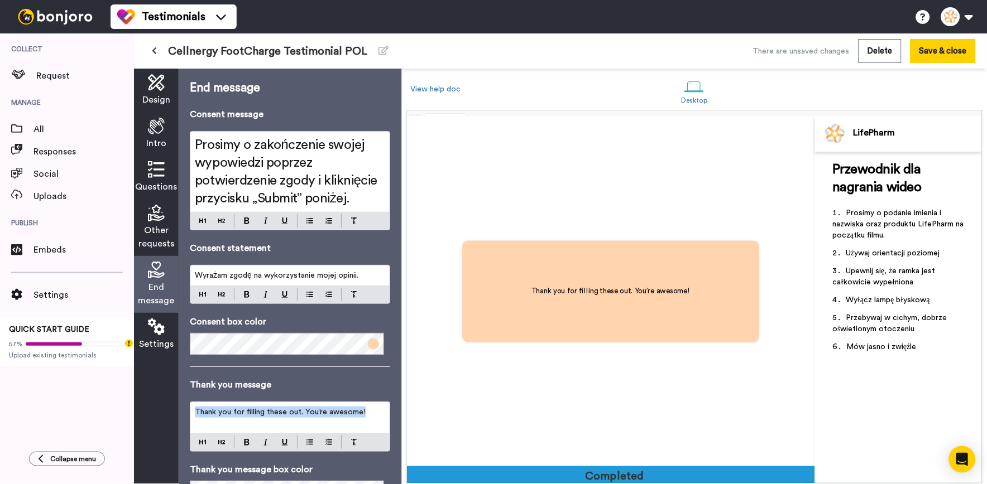
drag, startPoint x: 372, startPoint y: 430, endPoint x: 170, endPoint y: 422, distance: 202.2
click at [170, 422] on div "Design Intro Questions Other requests End message Settings End message Consent …" at bounding box center [267, 277] width 267 height 416
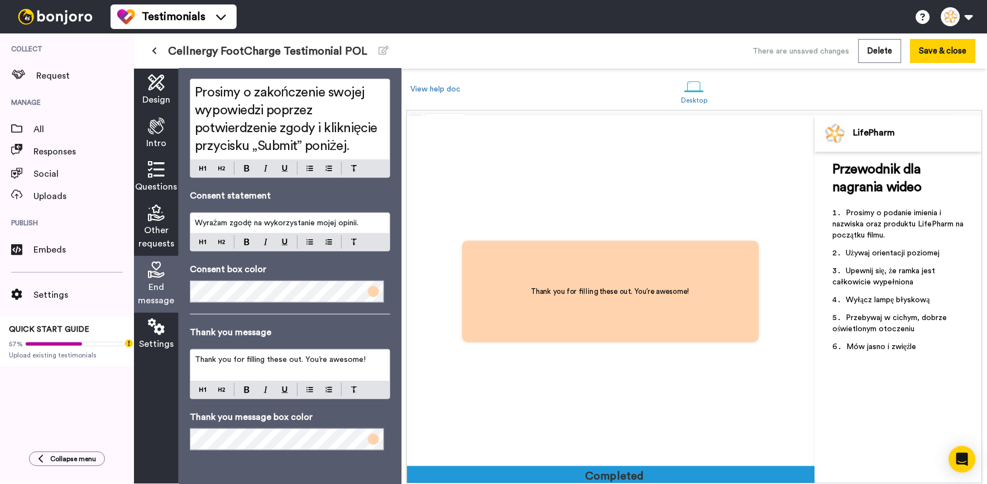
scroll to position [103, 0]
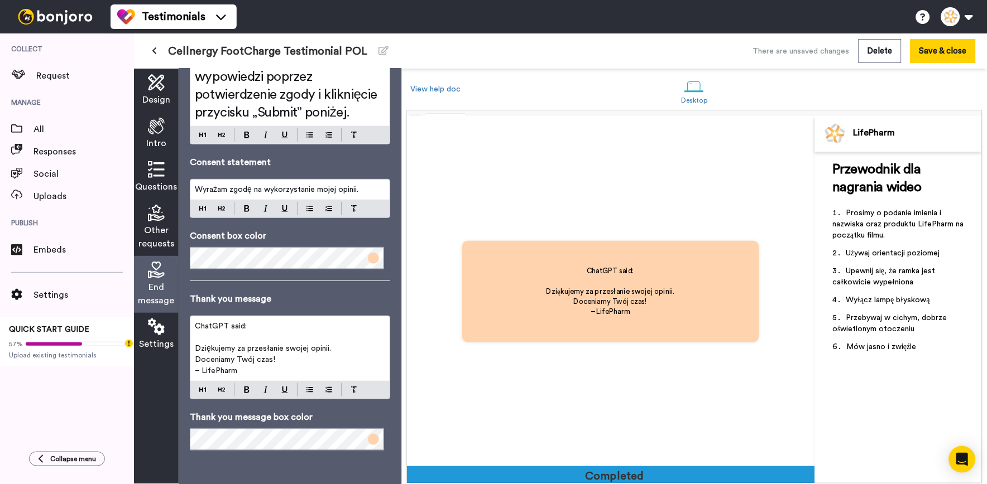
click at [194, 332] on div "ChatGPT said: ﻿ Dziękujemy za przesłanie swojej opinii. Doceniamy Twój czas! – …" at bounding box center [289, 348] width 199 height 65
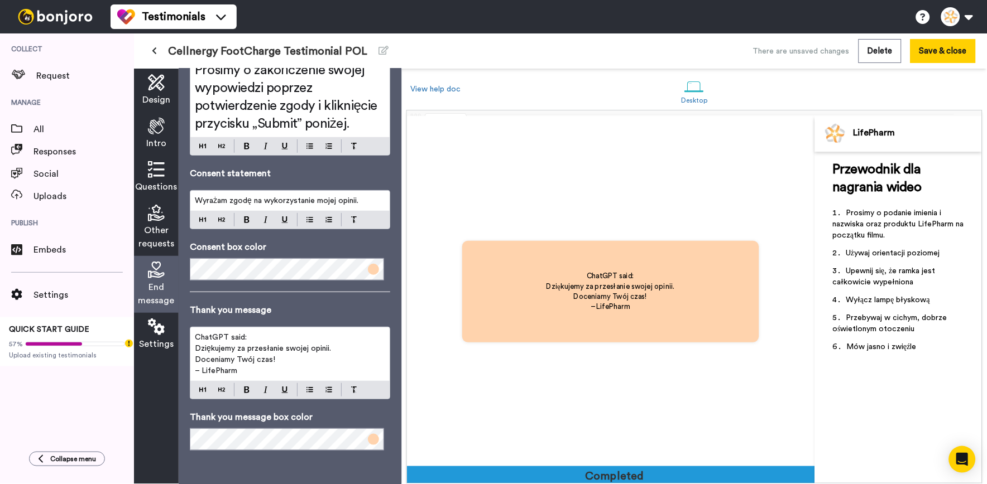
scroll to position [81, 0]
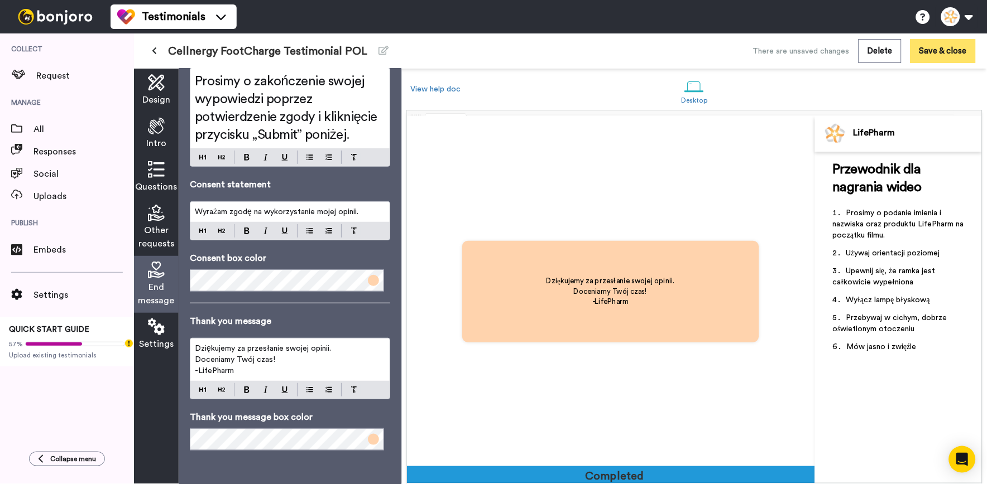
click at [934, 49] on button "Save & close" at bounding box center [942, 51] width 65 height 24
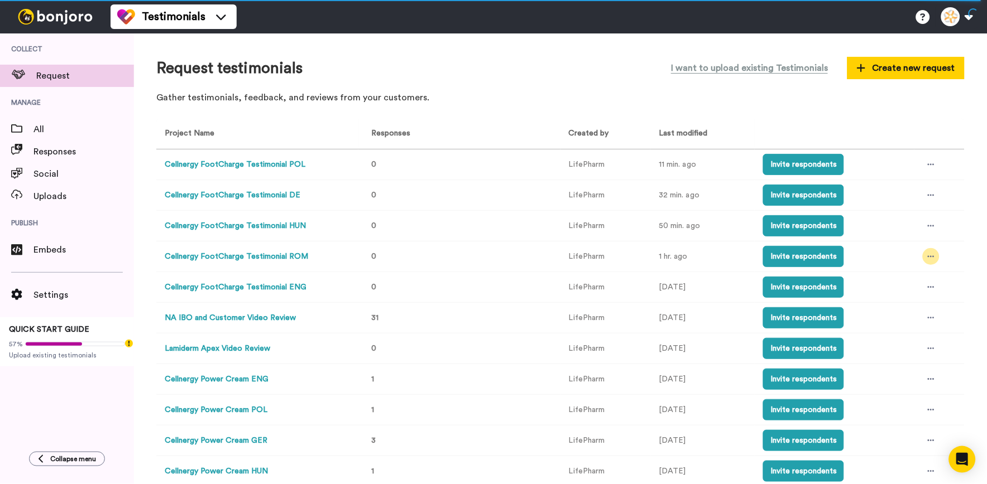
click at [928, 254] on icon at bounding box center [931, 257] width 7 height 8
click at [261, 261] on button "Cellnergy FootCharge Testimonial ROM" at bounding box center [236, 257] width 143 height 12
click at [923, 252] on div at bounding box center [931, 256] width 17 height 17
click at [914, 333] on li "Edit project" at bounding box center [899, 340] width 94 height 20
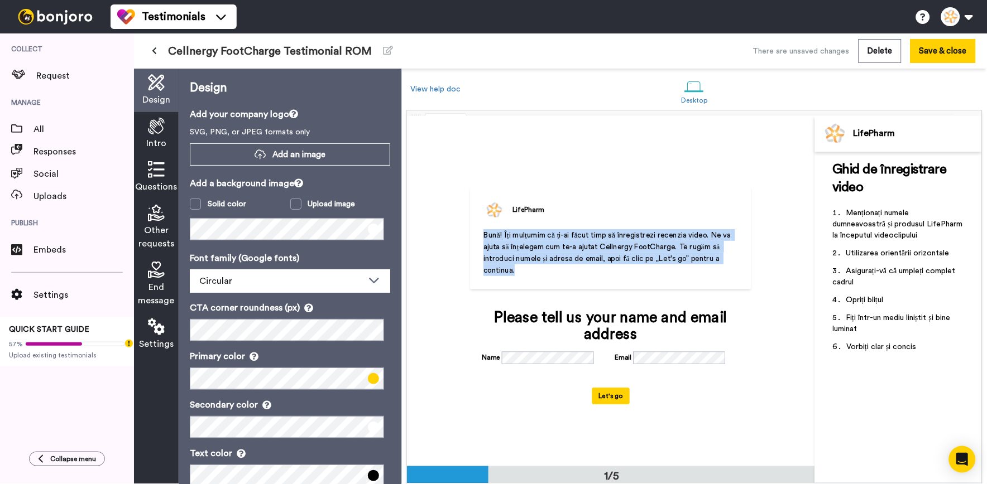
drag, startPoint x: 550, startPoint y: 281, endPoint x: 474, endPoint y: 237, distance: 88.1
click at [474, 237] on div "LifePharm Bună! Îți mulțumim că ți-ai făcut timp să înregistrezi recenzia video…" at bounding box center [610, 238] width 281 height 103
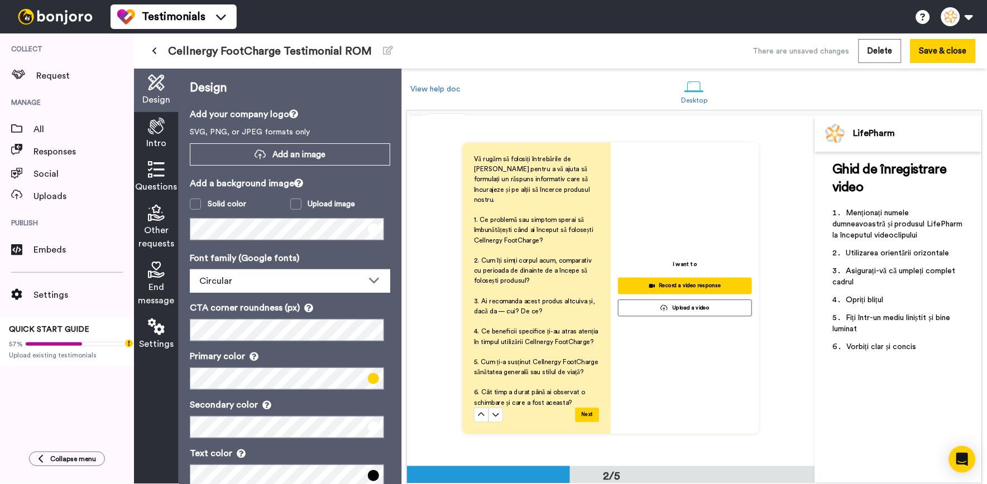
scroll to position [434, 0]
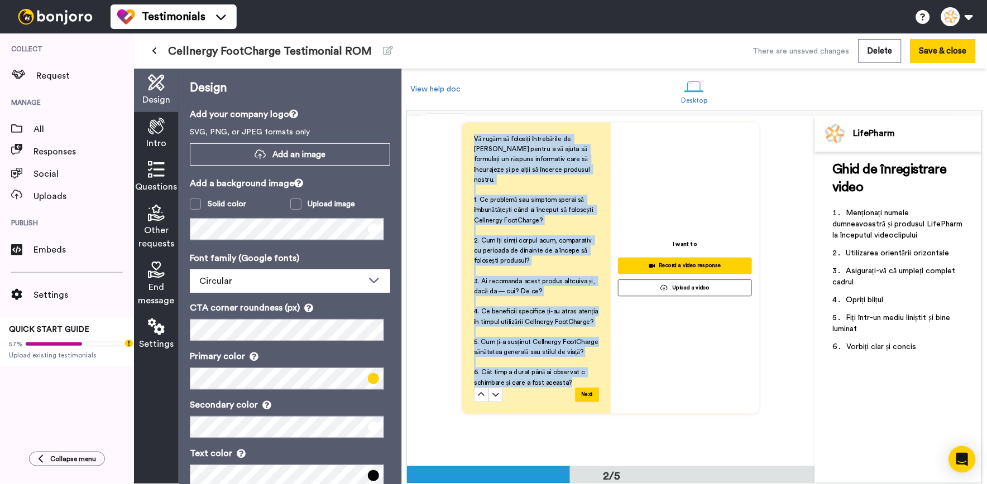
drag, startPoint x: 580, startPoint y: 367, endPoint x: 470, endPoint y: 136, distance: 256.6
click at [470, 136] on div "Vă rugăm să folosiți întrebările de mai jos pentru a vă ajuta să formulați un r…" at bounding box center [536, 269] width 148 height 292
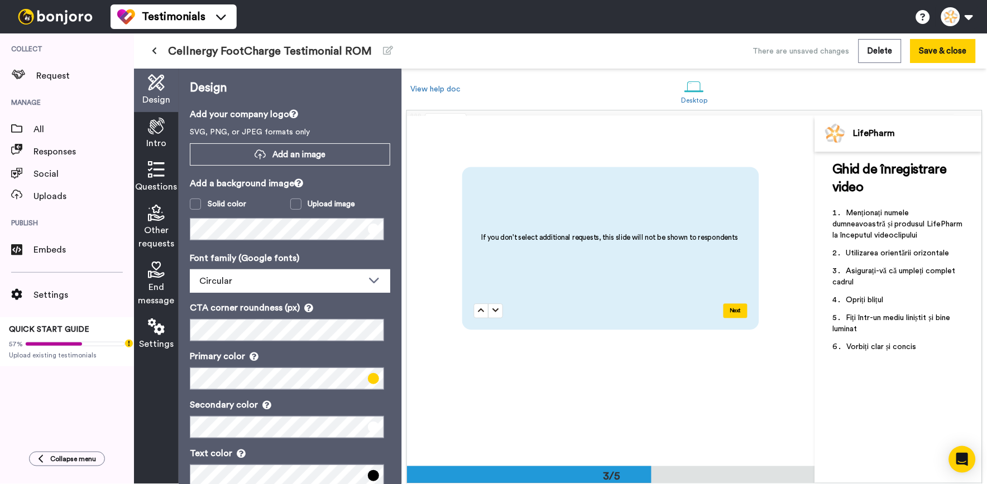
scroll to position [1054, 0]
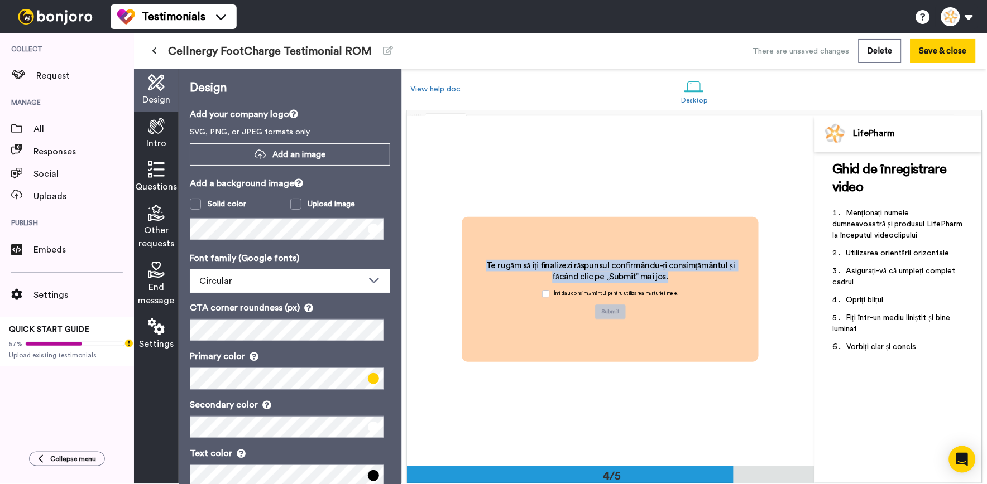
drag, startPoint x: 687, startPoint y: 277, endPoint x: 477, endPoint y: 257, distance: 211.3
click at [477, 257] on div "Te rugăm să îți finalizezi răspunsul confirmându-ți consimțământul și făcând cl…" at bounding box center [610, 289] width 297 height 145
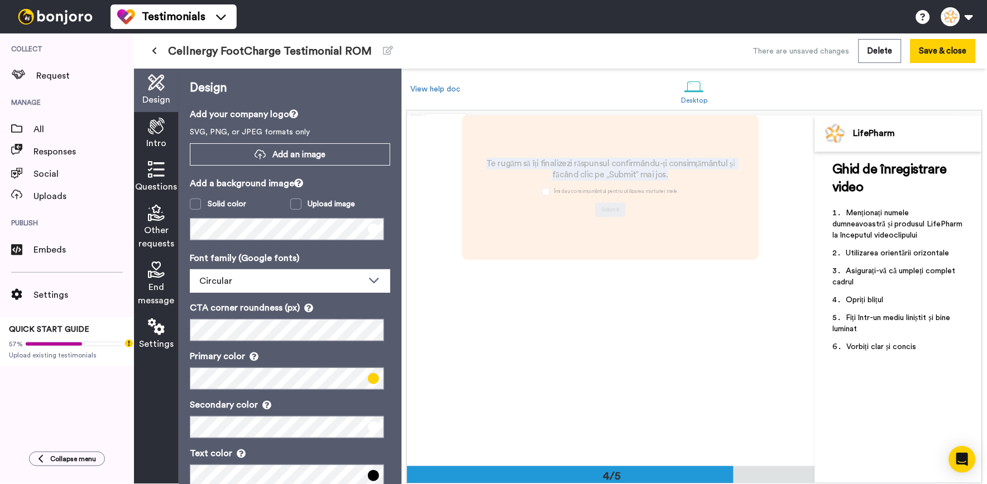
scroll to position [1154, 0]
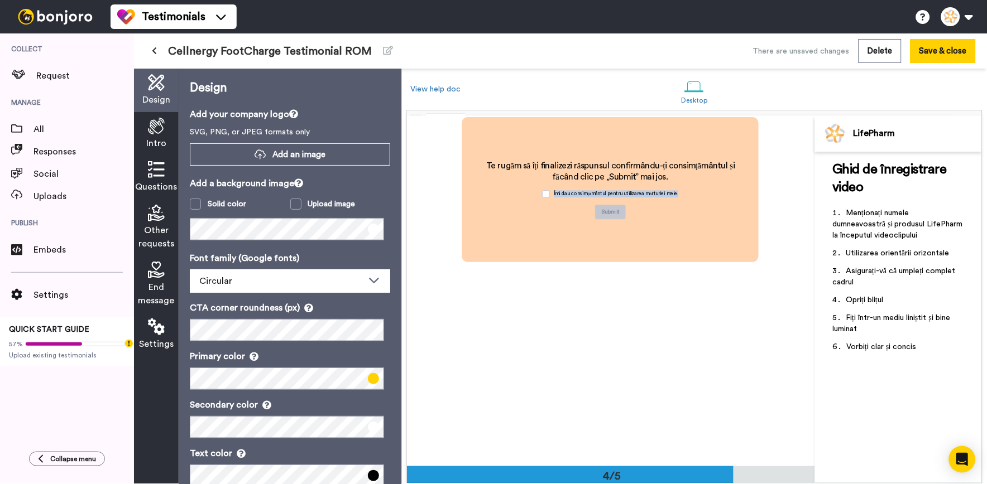
drag, startPoint x: 677, startPoint y: 196, endPoint x: 548, endPoint y: 195, distance: 129.5
click at [548, 195] on div "Îmi dau consimțământul pentru utilizarea mărturiei mele." at bounding box center [610, 194] width 148 height 22
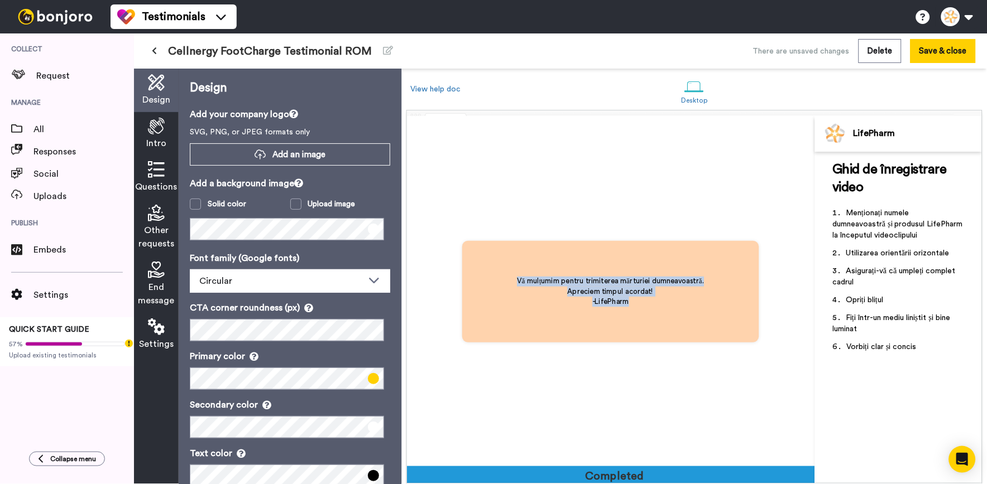
drag, startPoint x: 513, startPoint y: 284, endPoint x: 685, endPoint y: 302, distance: 172.4
click at [685, 302] on div "Vă mulțumim pentru trimiterea mărturiei dumneavoastră. Apreciem timpul acordat!…" at bounding box center [611, 292] width 216 height 60
click at [160, 284] on span "End message" at bounding box center [156, 294] width 36 height 27
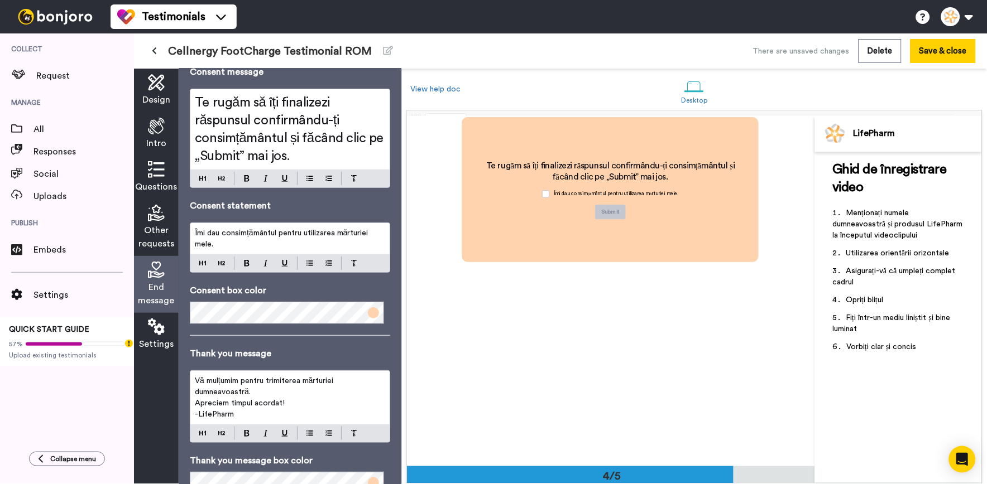
scroll to position [0, 0]
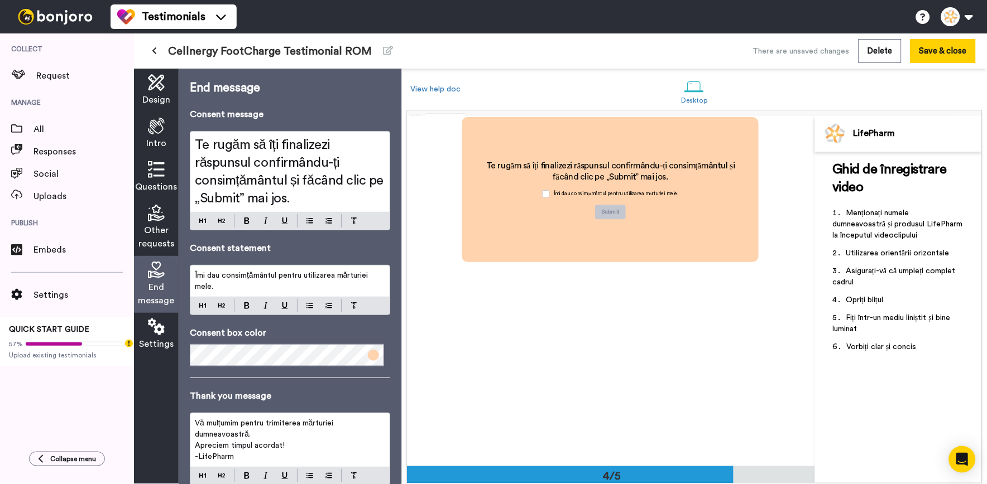
click at [166, 244] on span "Other requests" at bounding box center [156, 237] width 36 height 27
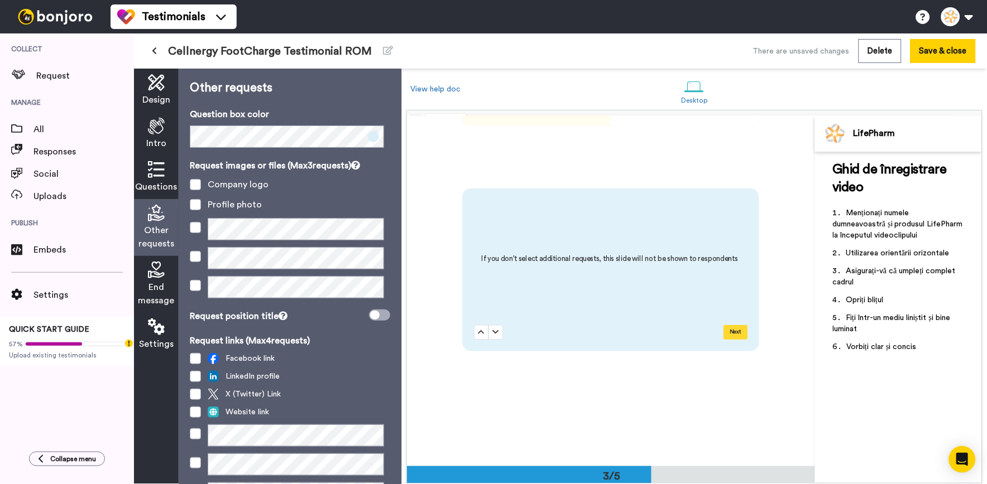
scroll to position [701, 0]
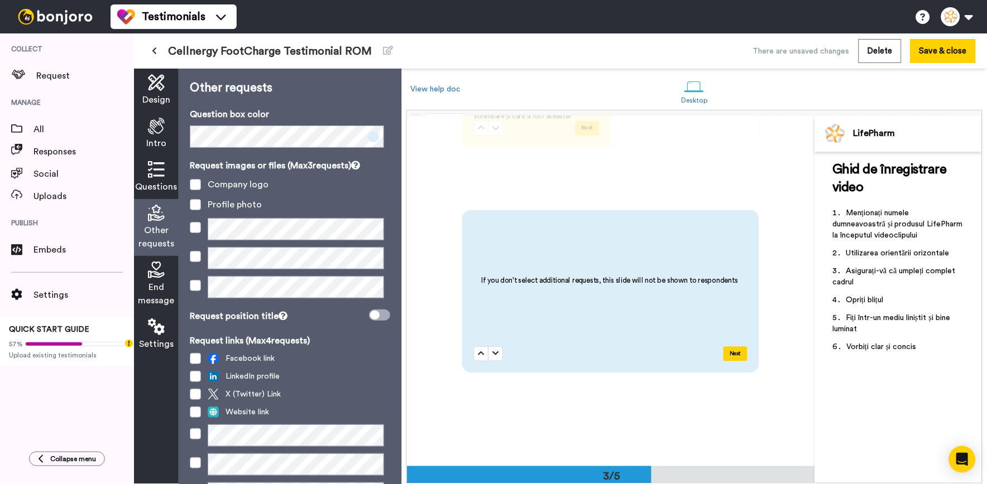
click at [145, 314] on div "Settings" at bounding box center [156, 335] width 45 height 44
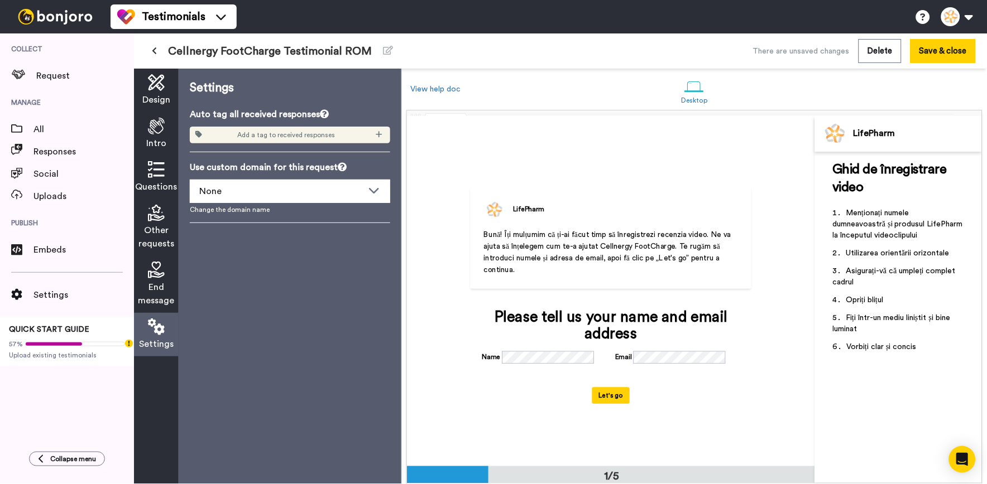
scroll to position [0, 0]
click at [155, 173] on icon at bounding box center [156, 169] width 17 height 17
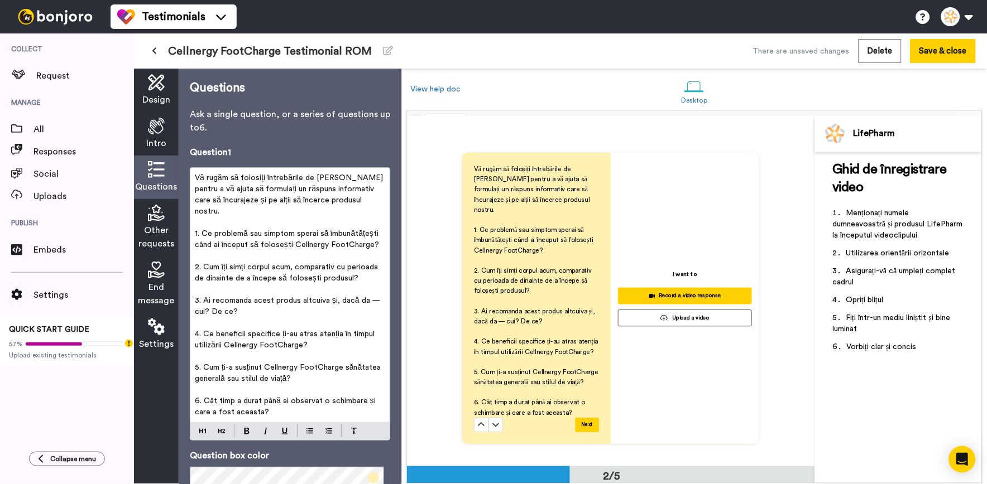
click at [145, 137] on div "Intro" at bounding box center [156, 134] width 45 height 44
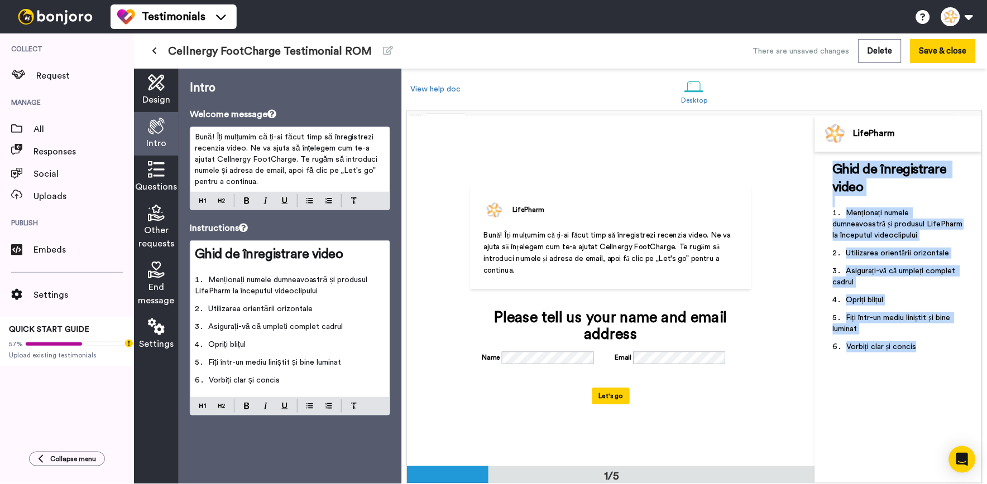
drag, startPoint x: 923, startPoint y: 348, endPoint x: 828, endPoint y: 171, distance: 201.0
click at [828, 171] on div "Ghid de înregistrare video ﻿ Menționați numele dumneavoastră și produsul LifePh…" at bounding box center [898, 318] width 167 height 332
click at [158, 48] on button at bounding box center [154, 51] width 18 height 20
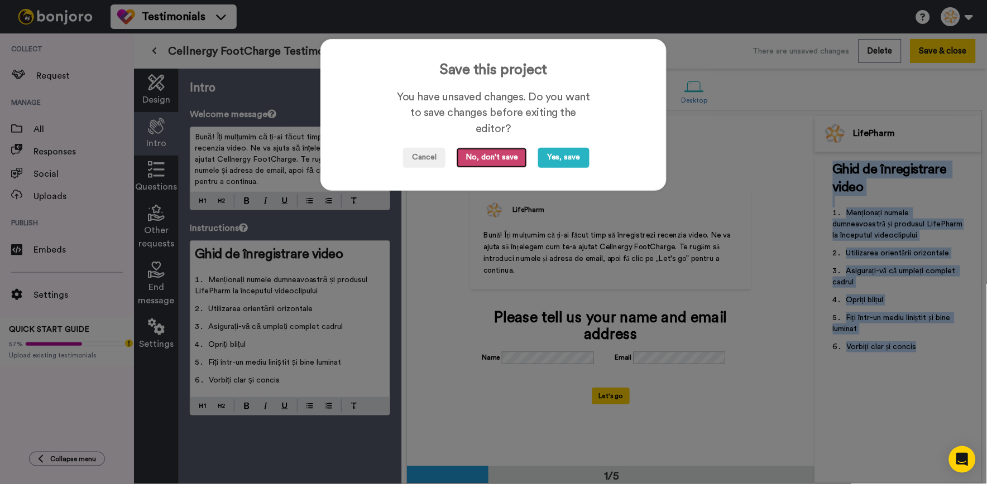
click at [479, 157] on button "No, don't save" at bounding box center [492, 158] width 70 height 20
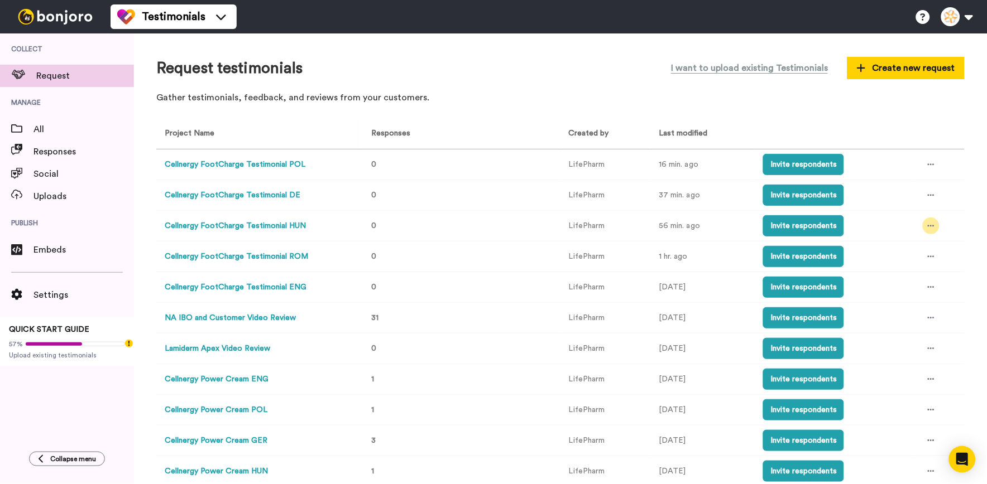
click at [927, 224] on div at bounding box center [931, 226] width 17 height 17
click at [875, 299] on li "Edit project" at bounding box center [899, 309] width 94 height 20
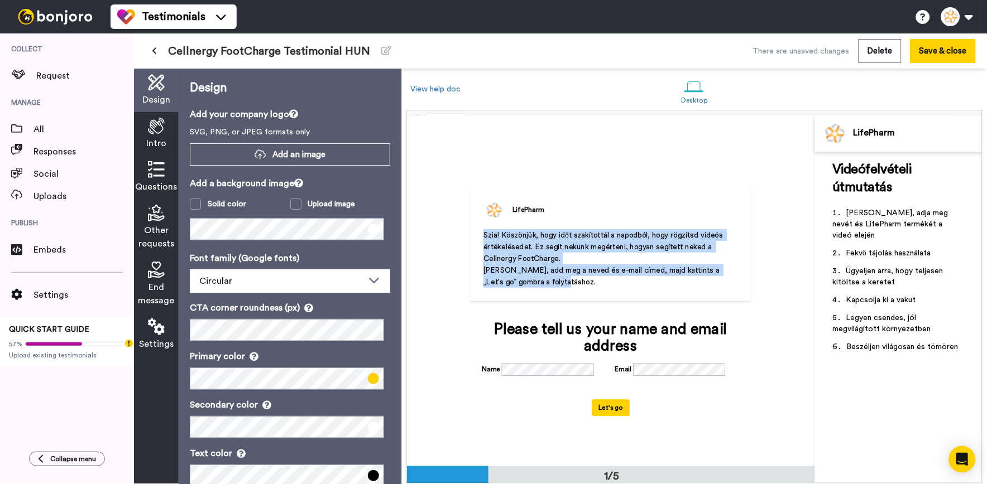
drag, startPoint x: 560, startPoint y: 286, endPoint x: 464, endPoint y: 236, distance: 108.3
click at [464, 236] on div "LifePharm Szia! Köszönjük, hogy időt szakítottál a napodból, hogy rögzítsd vide…" at bounding box center [611, 291] width 306 height 263
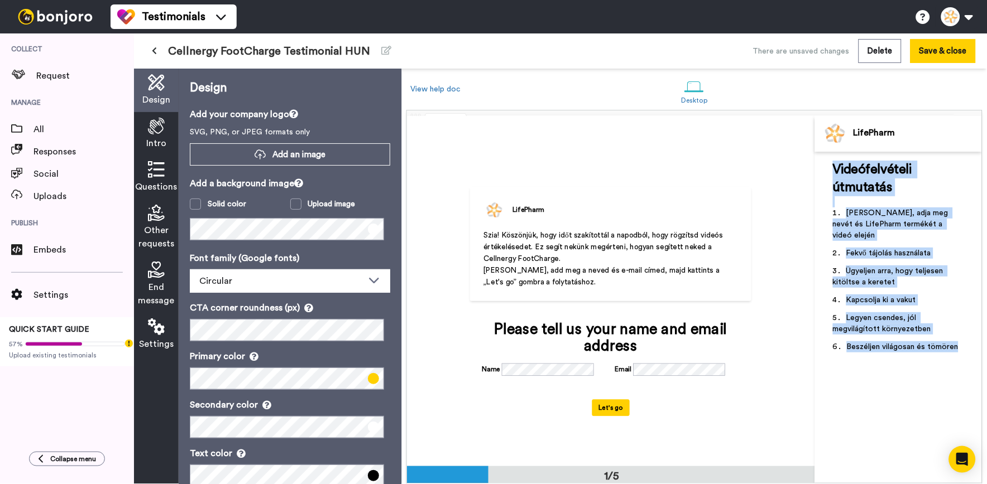
drag, startPoint x: 967, startPoint y: 343, endPoint x: 825, endPoint y: 166, distance: 226.3
click at [825, 166] on div "Videófelvételi útmutatás ﻿ Kérjük, adja meg nevét és LifePharm termékét a videó…" at bounding box center [898, 318] width 167 height 332
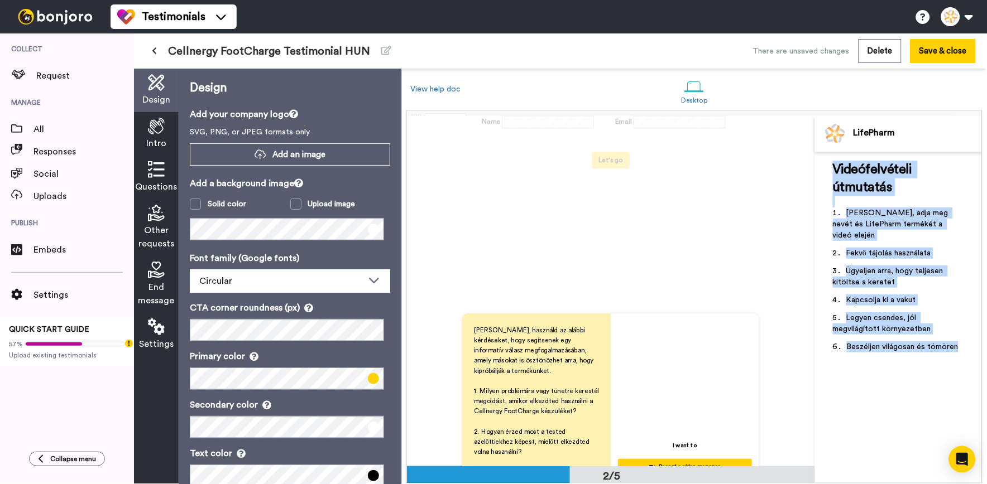
scroll to position [434, 0]
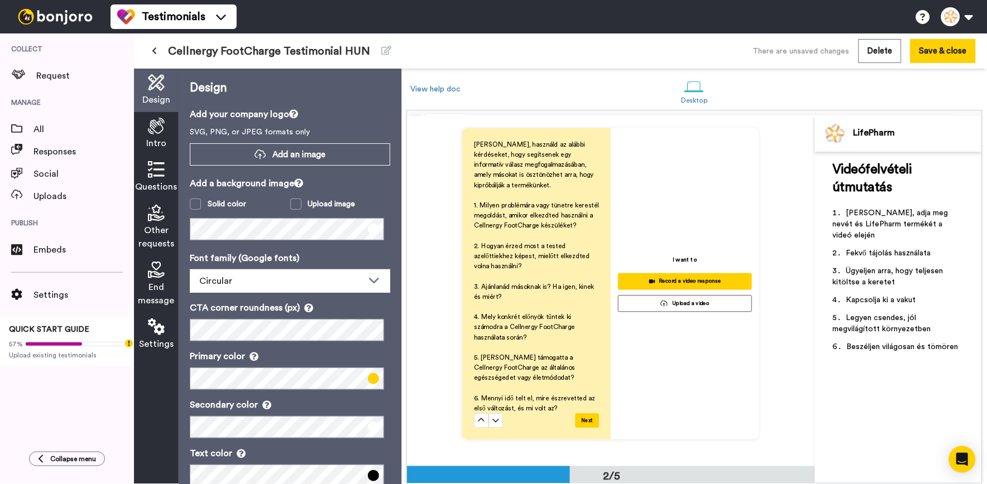
drag, startPoint x: 558, startPoint y: 409, endPoint x: 472, endPoint y: 157, distance: 266.5
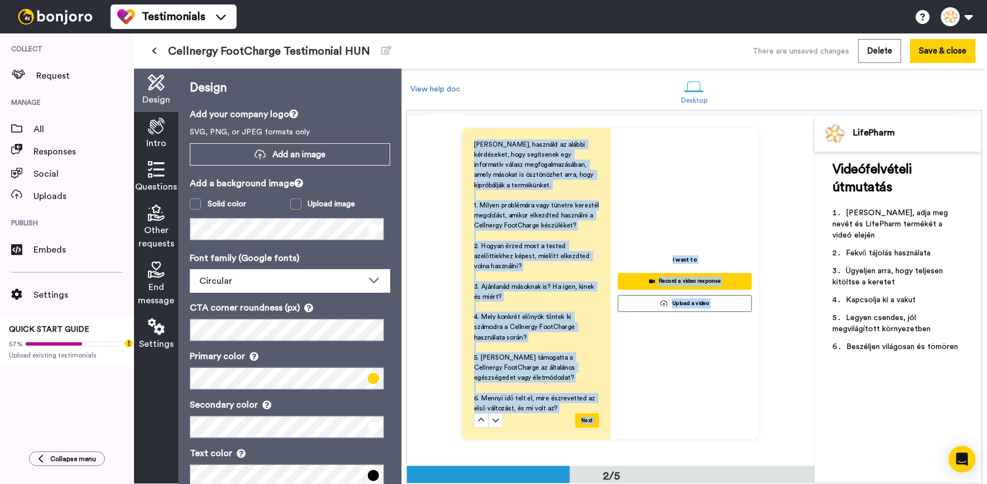
drag, startPoint x: 472, startPoint y: 143, endPoint x: 555, endPoint y: 406, distance: 275.9
click at [542, 233] on p "﻿" at bounding box center [536, 237] width 125 height 10
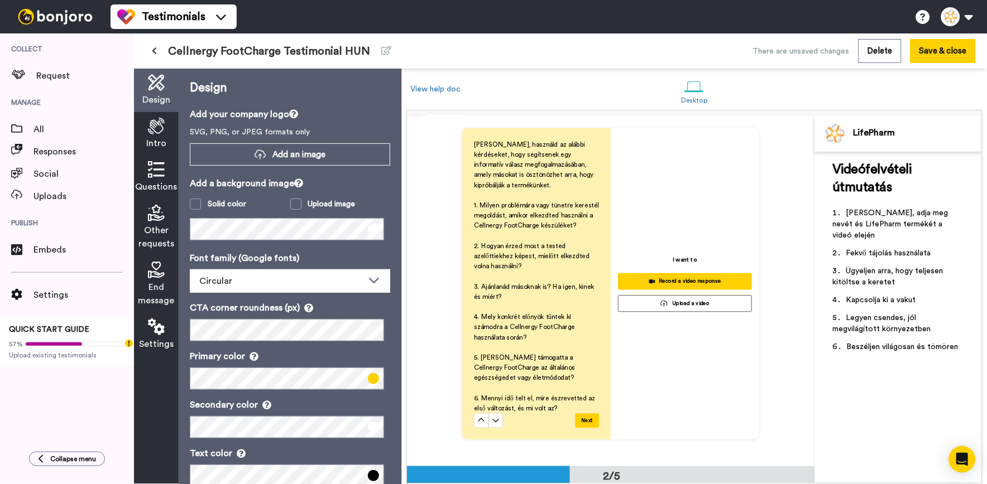
drag, startPoint x: 563, startPoint y: 408, endPoint x: 478, endPoint y: 210, distance: 214.8
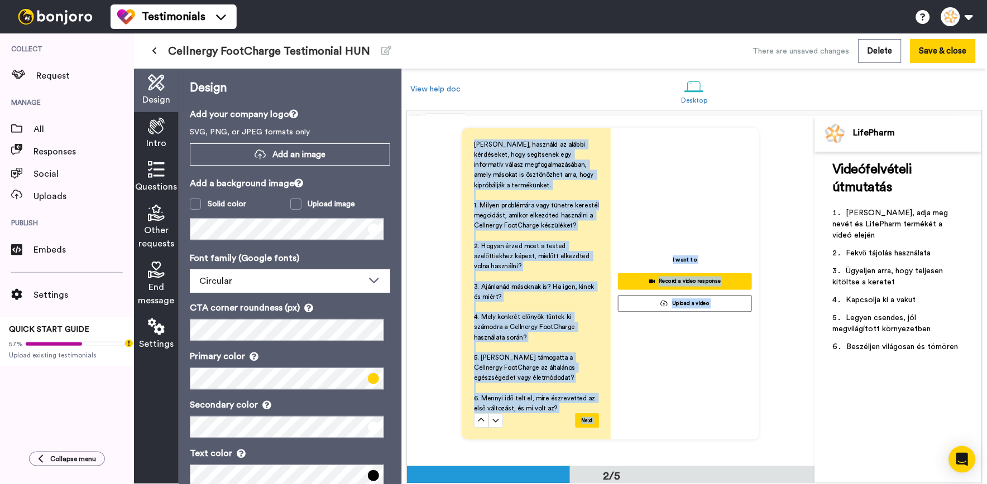
drag, startPoint x: 467, startPoint y: 141, endPoint x: 569, endPoint y: 417, distance: 294.5
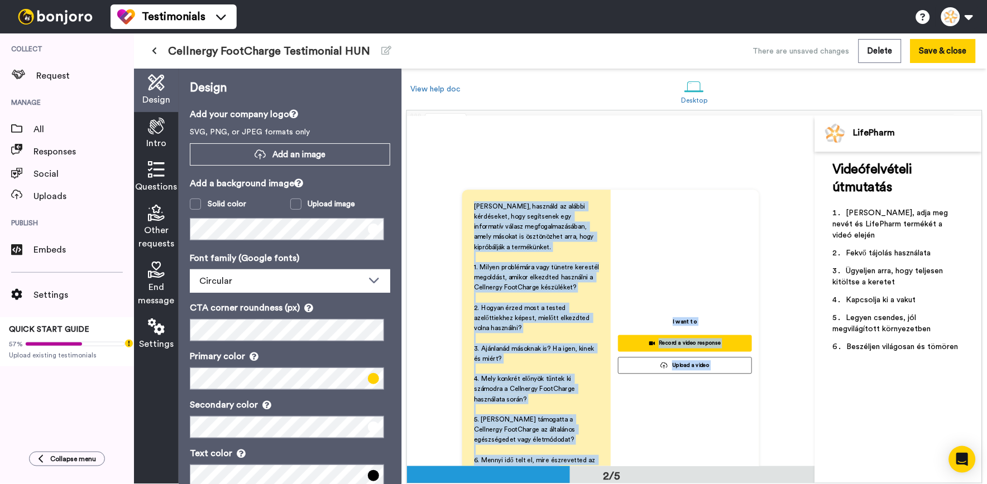
click at [554, 256] on p "﻿" at bounding box center [536, 258] width 125 height 10
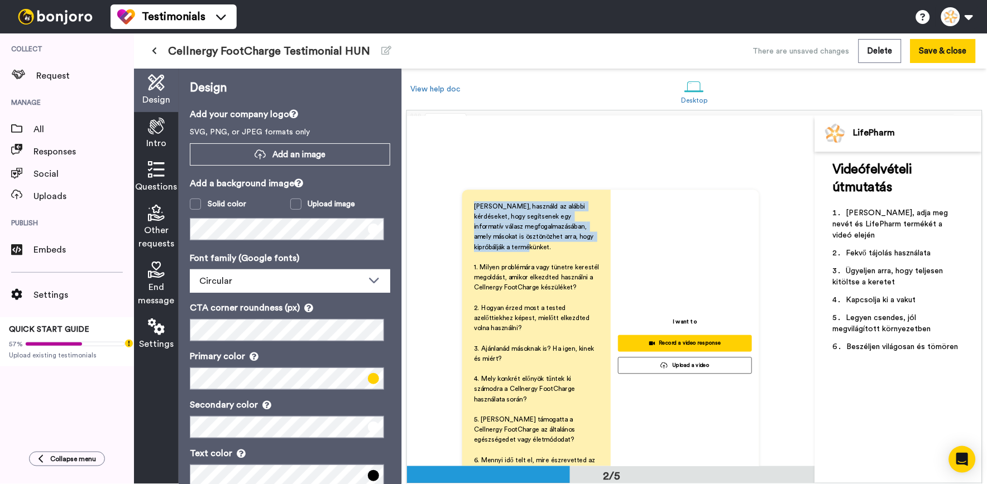
drag, startPoint x: 469, startPoint y: 205, endPoint x: 512, endPoint y: 247, distance: 60.8
click at [512, 247] on div "Kérjük, használd az alábbi kérdéseket, hogy segítsenek egy informatív válasz me…" at bounding box center [536, 346] width 148 height 312
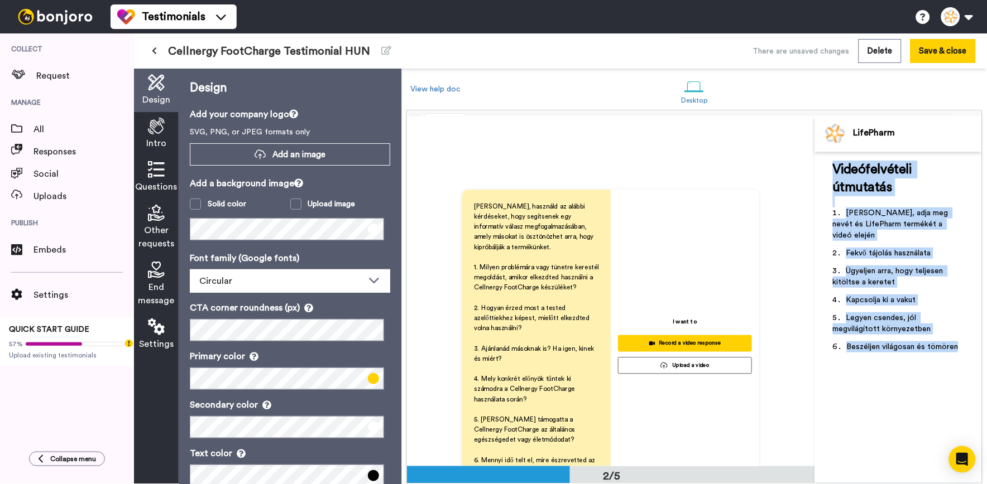
drag, startPoint x: 961, startPoint y: 335, endPoint x: 837, endPoint y: 160, distance: 214.3
click at [837, 161] on div "Videófelvételi útmutatás ﻿ Kérjük, adja meg nevét és LifePharm termékét a videó…" at bounding box center [898, 260] width 131 height 199
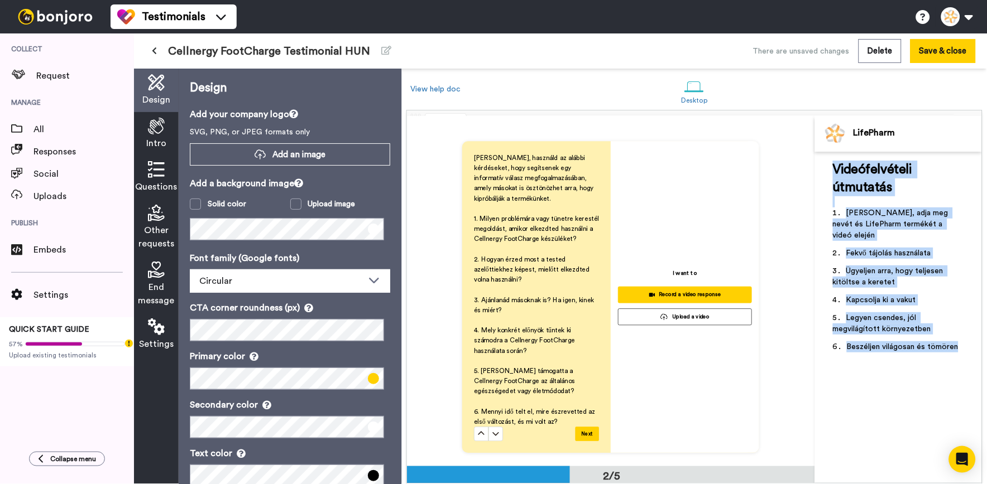
scroll to position [434, 0]
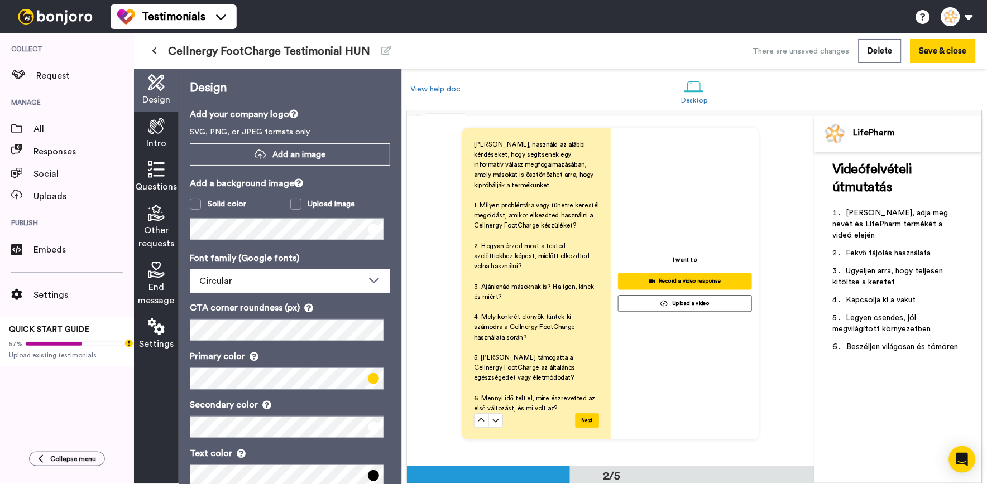
drag, startPoint x: 559, startPoint y: 394, endPoint x: 516, endPoint y: 286, distance: 115.8
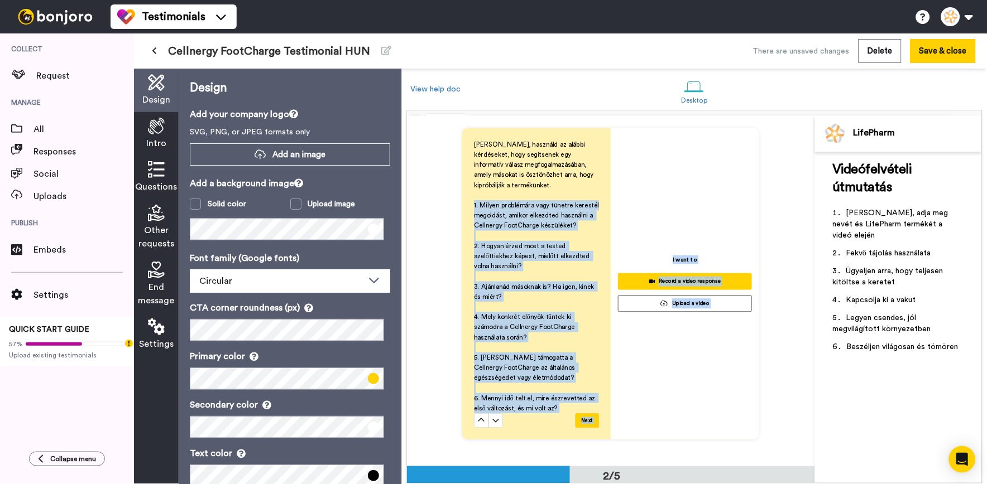
drag, startPoint x: 470, startPoint y: 209, endPoint x: 537, endPoint y: 402, distance: 204.2
drag, startPoint x: 537, startPoint y: 402, endPoint x: 507, endPoint y: 277, distance: 129.1
click at [561, 259] on span "2. Hogyan érzed most a tested azelőttiekhez képest, mielőtt elkezdted volna has…" at bounding box center [533, 256] width 118 height 27
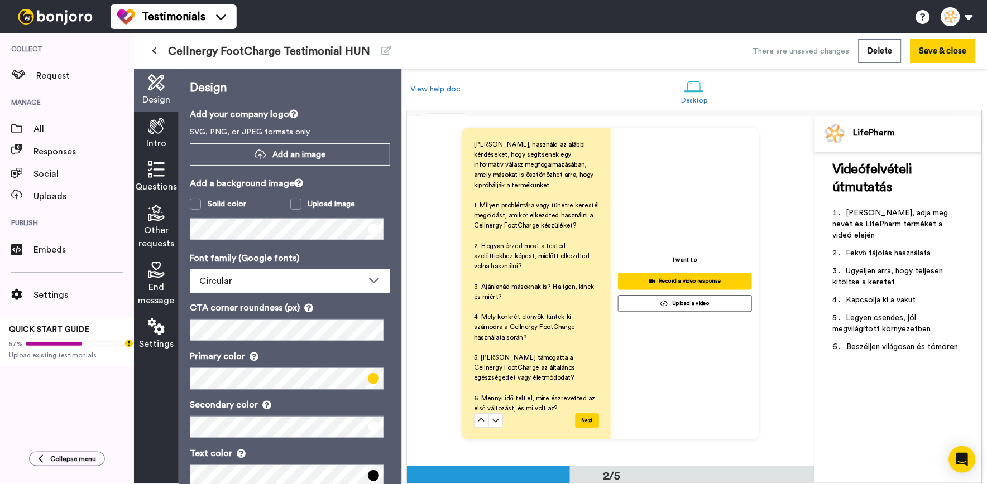
drag, startPoint x: 554, startPoint y: 408, endPoint x: 503, endPoint y: 321, distance: 100.3
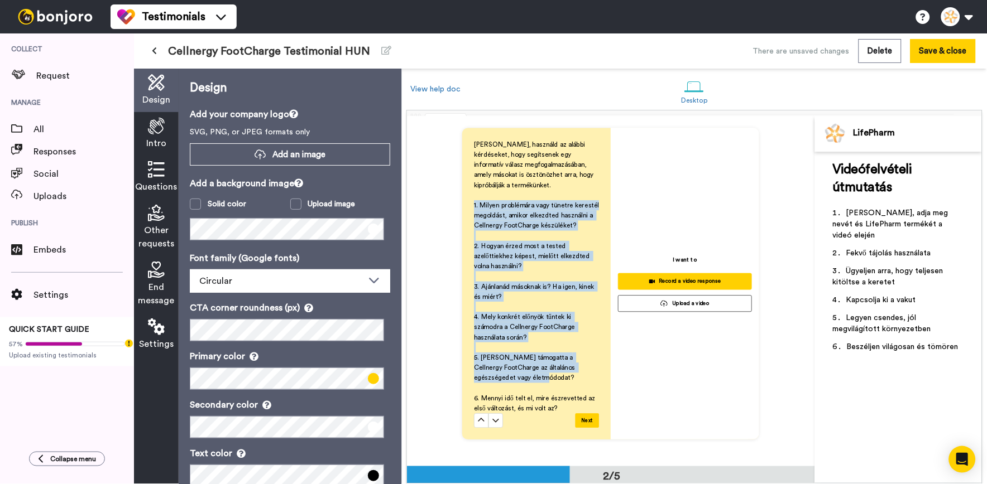
drag, startPoint x: 484, startPoint y: 222, endPoint x: 529, endPoint y: 376, distance: 159.7
click at [529, 376] on div "Kérjük, használd az alábbi kérdéseket, hogy segítsenek egy informatív válasz me…" at bounding box center [536, 284] width 148 height 312
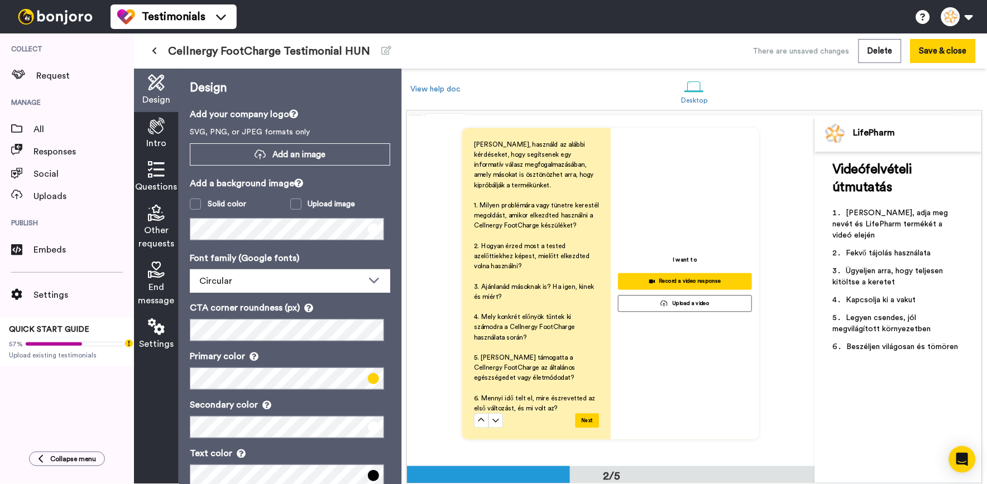
drag, startPoint x: 471, startPoint y: 399, endPoint x: 526, endPoint y: 406, distance: 55.7
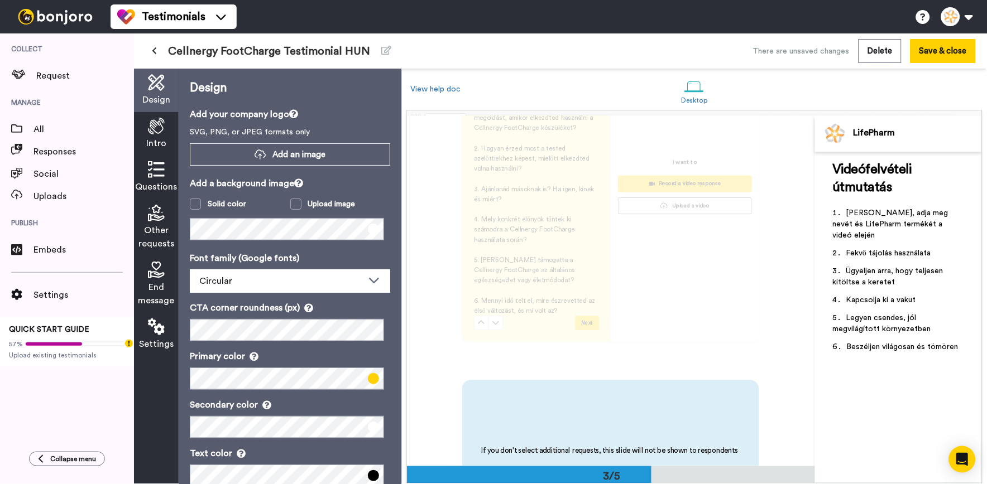
scroll to position [516, 0]
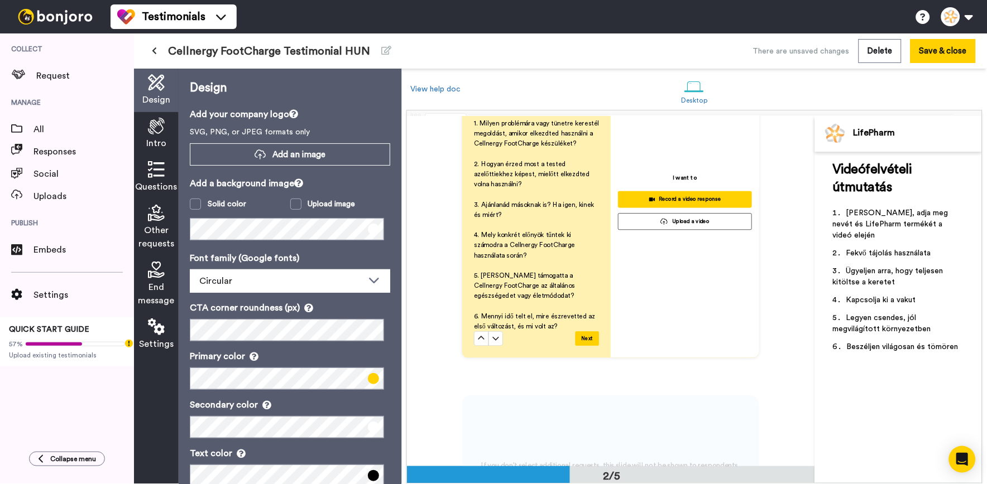
drag, startPoint x: 549, startPoint y: 324, endPoint x: 490, endPoint y: 314, distance: 59.6
click at [490, 314] on div "If you don't select additional requests, this slide will not be shown to respon…" at bounding box center [611, 477] width 408 height 350
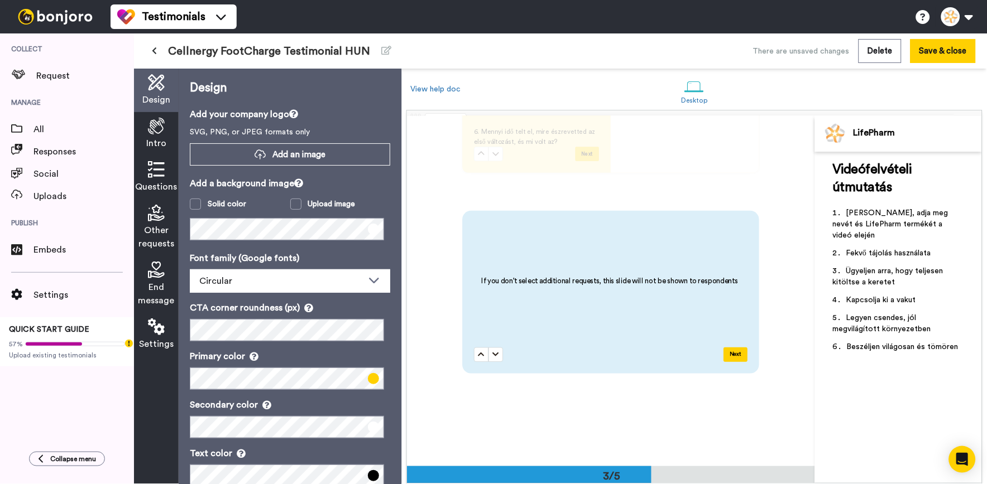
scroll to position [521, 0]
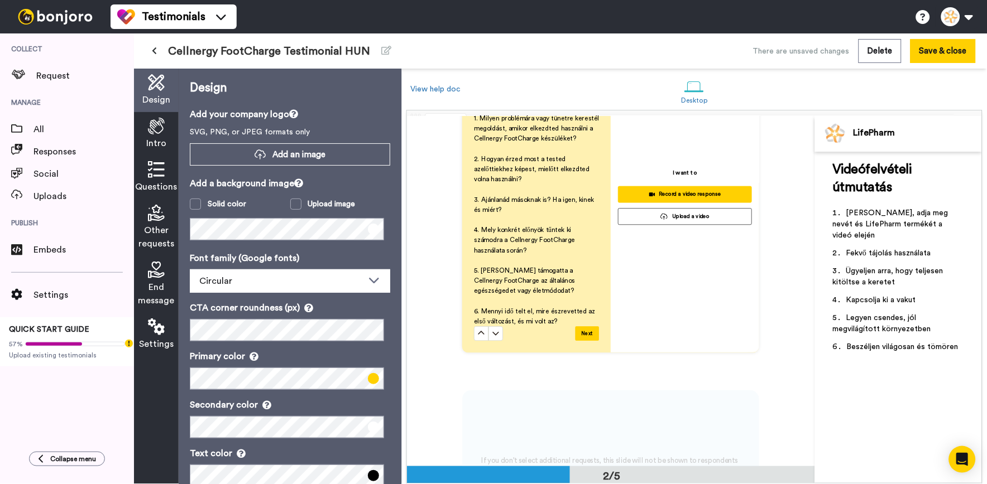
click at [159, 165] on icon at bounding box center [156, 169] width 17 height 17
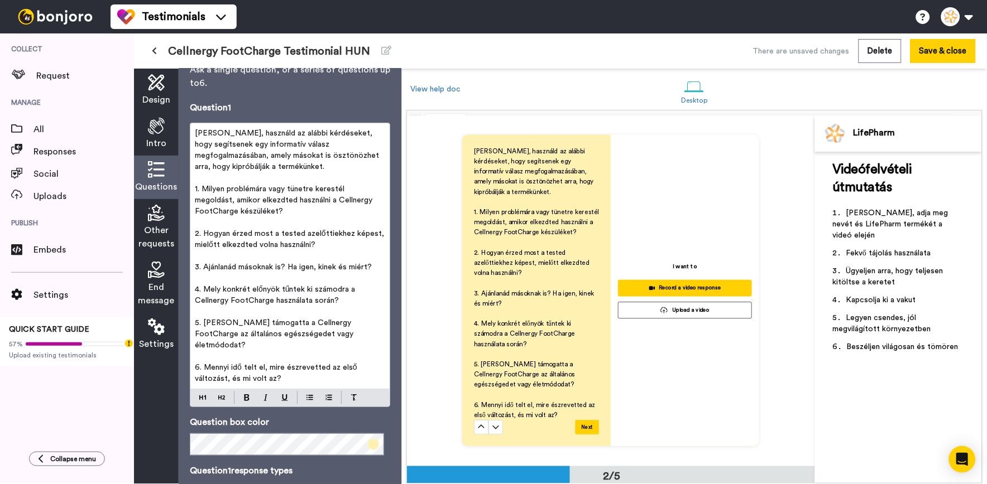
scroll to position [118, 0]
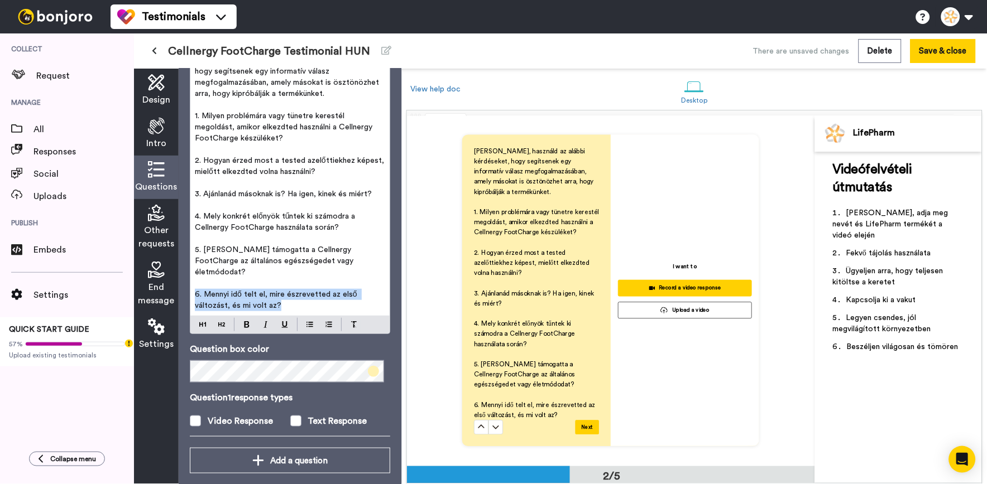
drag, startPoint x: 282, startPoint y: 291, endPoint x: 175, endPoint y: 285, distance: 106.8
click at [175, 285] on div "Design Intro Questions Other requests End message Settings Questions Ask a sing…" at bounding box center [267, 277] width 267 height 416
click at [443, 220] on div "Kérjük, használd az alábbi kérdéseket, hogy segítsenek egy informatív válasz me…" at bounding box center [611, 215] width 408 height 350
click at [147, 127] on div "Intro" at bounding box center [156, 134] width 45 height 44
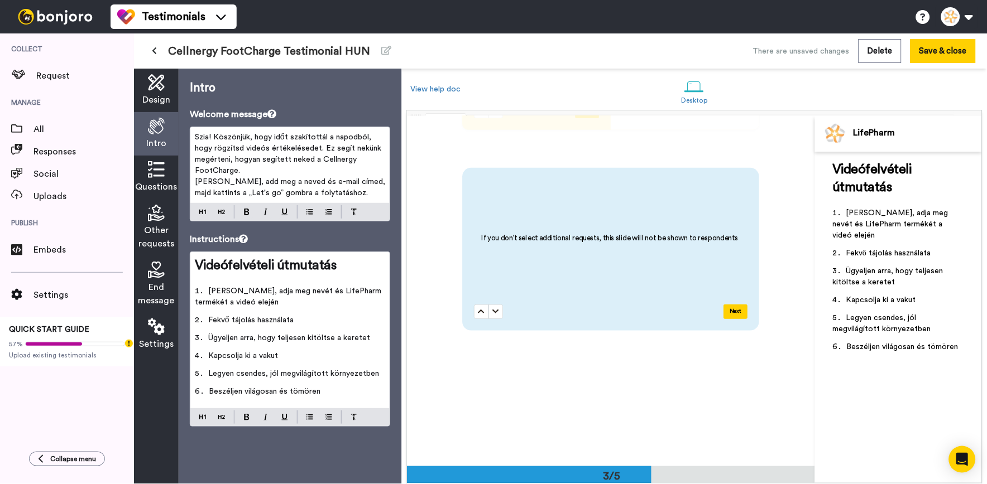
scroll to position [1054, 0]
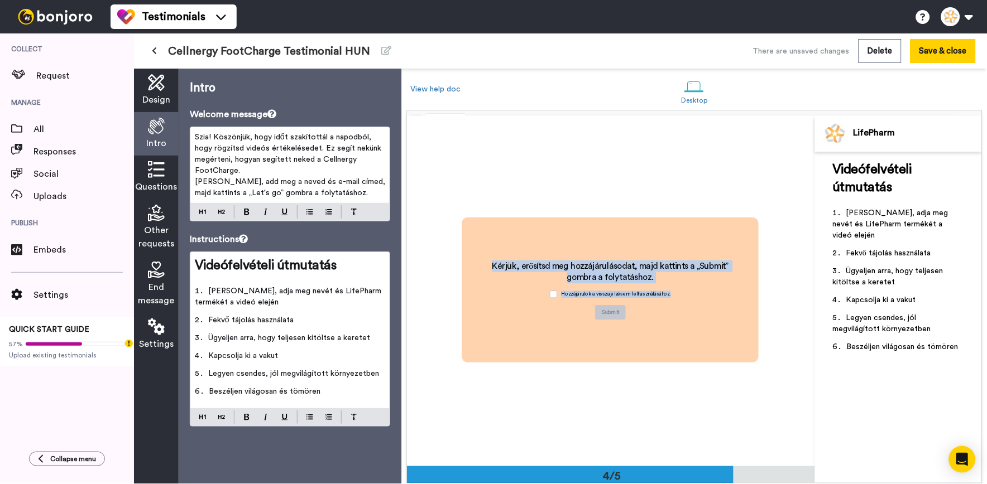
drag, startPoint x: 674, startPoint y: 299, endPoint x: 473, endPoint y: 263, distance: 204.1
click at [477, 263] on div "Kérjük, erősítsd meg hozzájárulásodat, majd kattints a „Submit” gombra a folyta…" at bounding box center [611, 290] width 268 height 60
click at [513, 258] on div "Kérjük, erősítsd meg hozzájárulásodat, majd kattints a „Submit” gombra a folyta…" at bounding box center [610, 290] width 297 height 145
drag, startPoint x: 473, startPoint y: 263, endPoint x: 668, endPoint y: 288, distance: 196.3
click at [668, 288] on div "Kérjük, erősítsd meg hozzájárulásodat, majd kattints a „Submit” gombra a folyta…" at bounding box center [611, 290] width 268 height 60
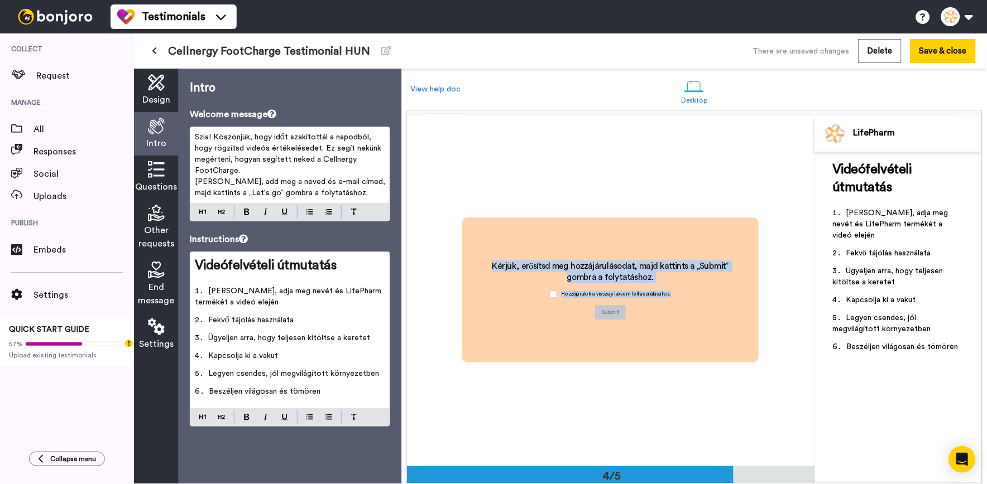
drag, startPoint x: 668, startPoint y: 288, endPoint x: 600, endPoint y: 277, distance: 69.0
click at [621, 277] on span "Kérjük, erősítsd meg hozzájárulásodat, majd kattints a „Submit” gombra a folyta…" at bounding box center [611, 272] width 238 height 20
drag, startPoint x: 656, startPoint y: 281, endPoint x: 470, endPoint y: 264, distance: 186.6
click at [470, 264] on div "Kérjük, erősítsd meg hozzájárulásodat, majd kattints a „Submit” gombra a folyta…" at bounding box center [610, 290] width 297 height 145
drag, startPoint x: 671, startPoint y: 294, endPoint x: 558, endPoint y: 289, distance: 113.4
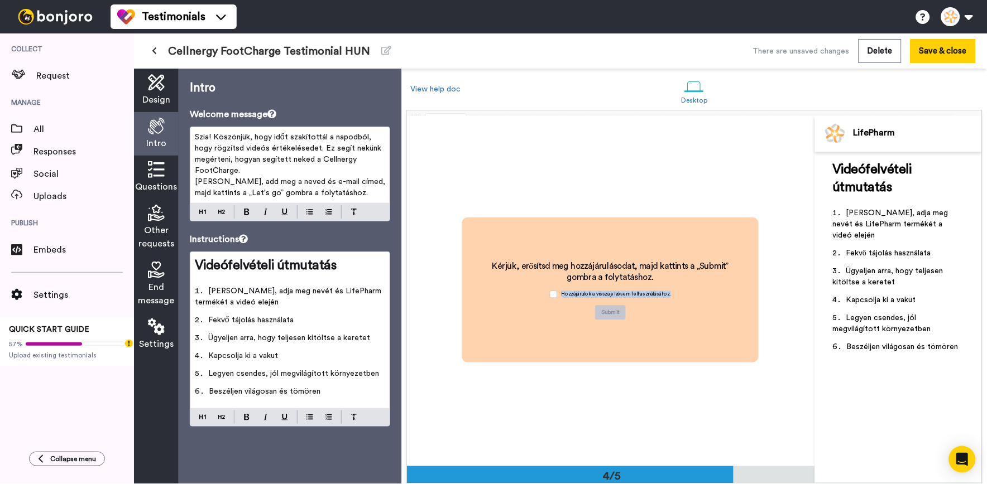
click at [558, 289] on div "Hozzájárulok a visszajelzésem felhasználásához." at bounding box center [610, 295] width 133 height 22
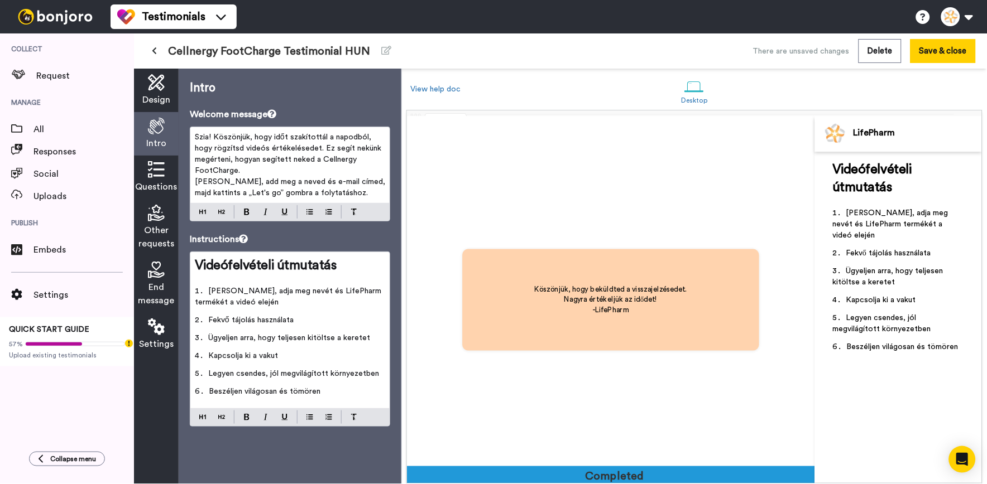
scroll to position [1403, 0]
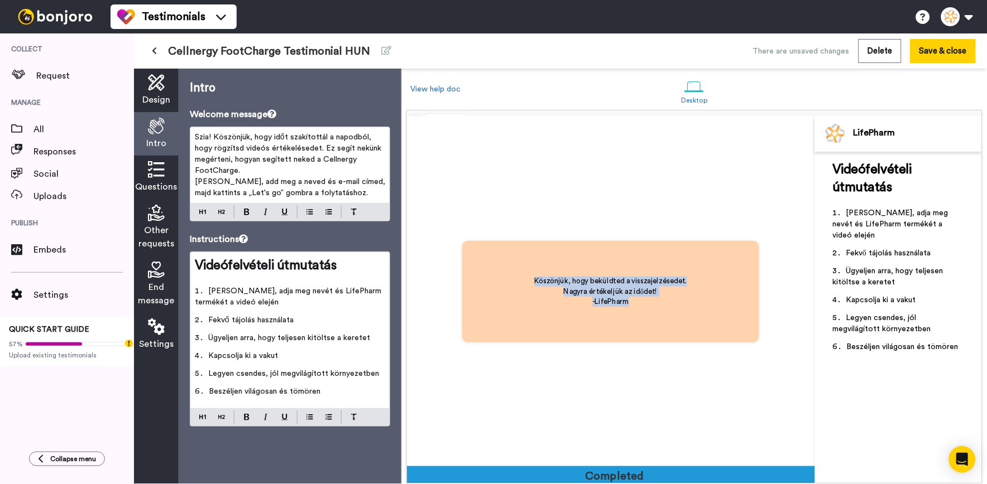
drag, startPoint x: 648, startPoint y: 315, endPoint x: 512, endPoint y: 284, distance: 139.8
click at [512, 284] on div "Köszönjük, hogy beküldted a visszajelzésedet. Nagyra értékeljük az idődet! -Lif…" at bounding box center [610, 292] width 297 height 102
click at [724, 400] on div "Köszönjük, hogy beküldted a visszajelzésedet. Nagyra értékeljük az idődet! -Lif…" at bounding box center [611, 292] width 408 height 350
click at [155, 283] on span "End message" at bounding box center [156, 294] width 36 height 27
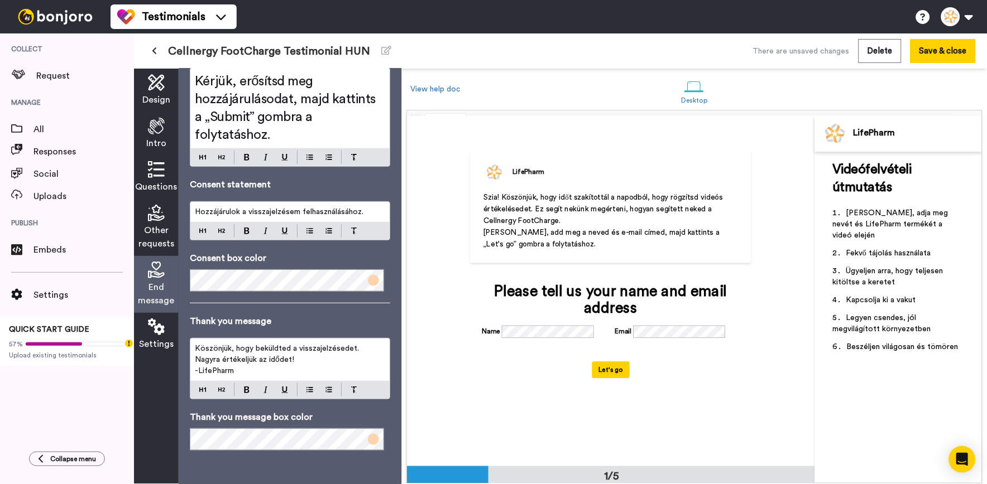
scroll to position [0, 0]
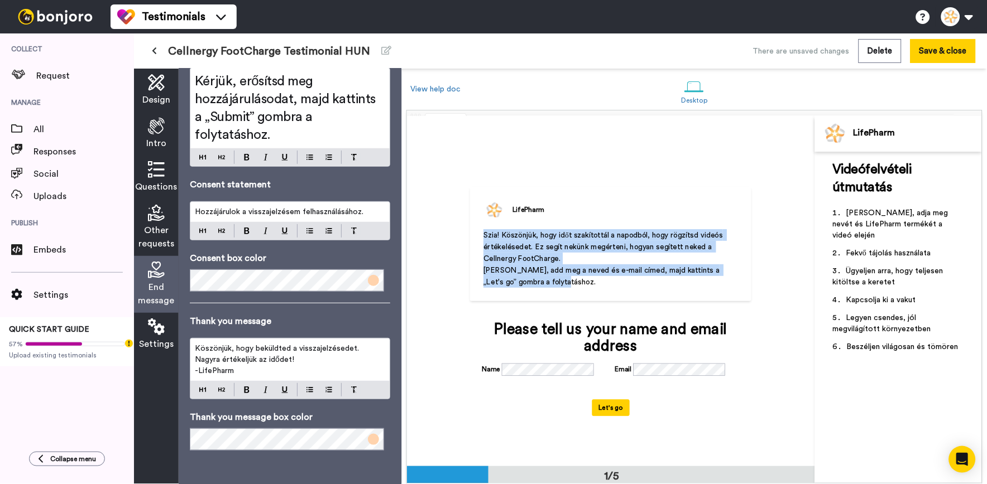
drag, startPoint x: 592, startPoint y: 284, endPoint x: 481, endPoint y: 231, distance: 122.3
click at [481, 231] on div "LifePharm Szia! Köszönjük, hogy időt szakítottál a napodból, hogy rögzítsd vide…" at bounding box center [610, 244] width 281 height 115
drag, startPoint x: 481, startPoint y: 231, endPoint x: 525, endPoint y: 261, distance: 53.1
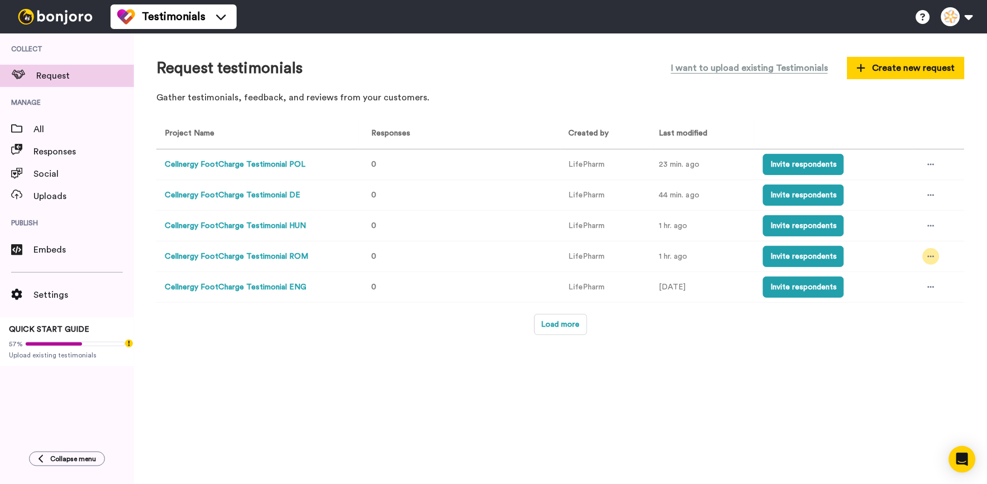
click at [925, 254] on div at bounding box center [931, 256] width 17 height 17
click at [924, 342] on span "Edit project" at bounding box center [906, 339] width 43 height 8
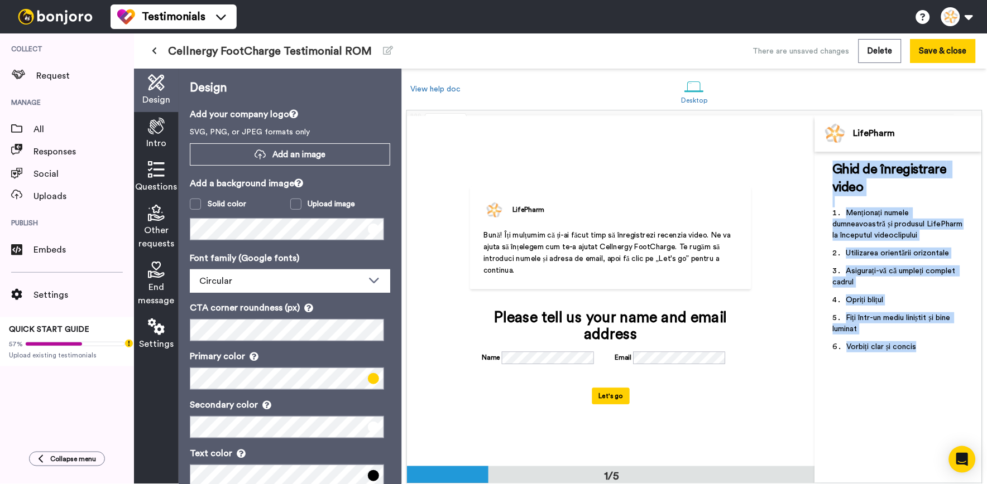
drag, startPoint x: 918, startPoint y: 342, endPoint x: 830, endPoint y: 165, distance: 198.2
click at [830, 165] on div "Ghid de înregistrare video ﻿ Menționați numele dumneavoastră și produsul LifePh…" at bounding box center [898, 318] width 167 height 332
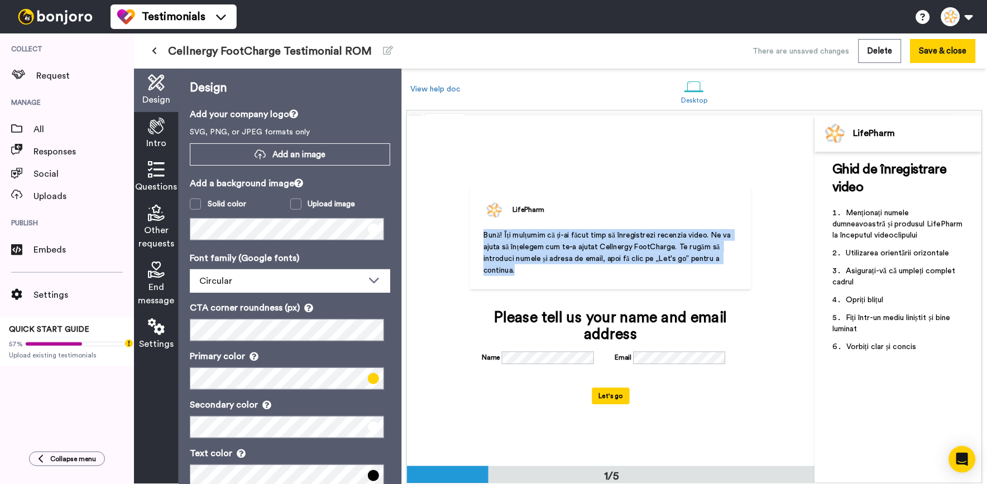
drag, startPoint x: 549, startPoint y: 275, endPoint x: 482, endPoint y: 238, distance: 76.2
click at [483, 238] on p "Bună! Îți mulțumim că ți-ai făcut timp să înregistrezi recenzia video. Ne va aj…" at bounding box center [610, 252] width 254 height 47
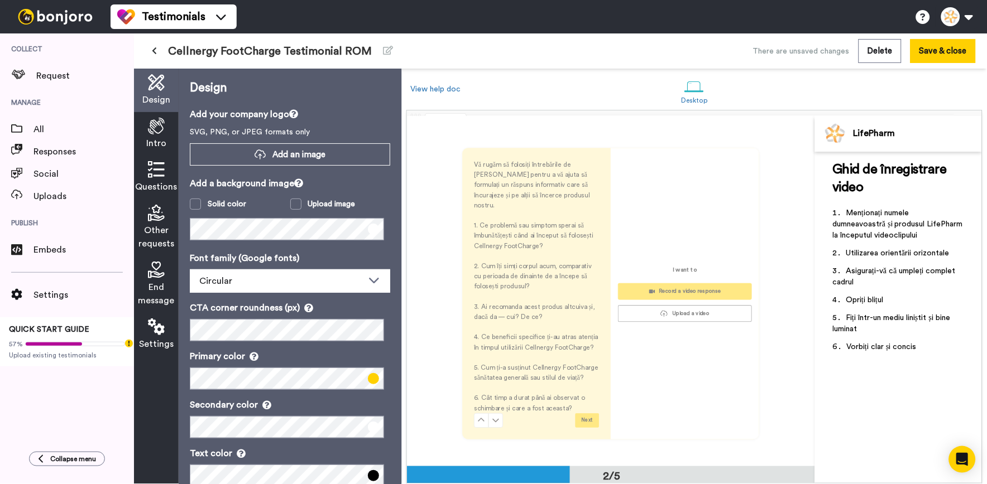
scroll to position [434, 0]
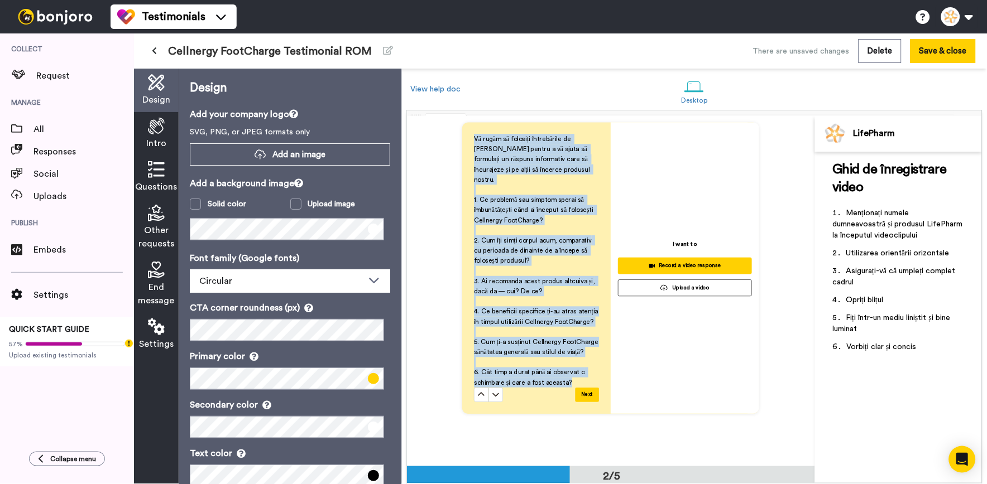
drag, startPoint x: 584, startPoint y: 371, endPoint x: 470, endPoint y: 138, distance: 259.1
click at [470, 138] on div "Vă rugăm să folosiți întrebările de mai jos pentru a vă ajuta să formulați un r…" at bounding box center [536, 269] width 148 height 292
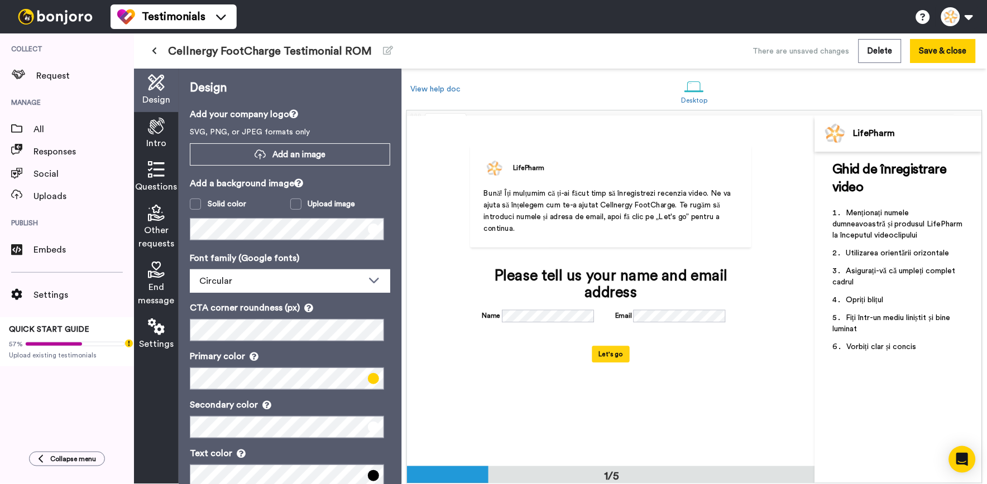
scroll to position [0, 0]
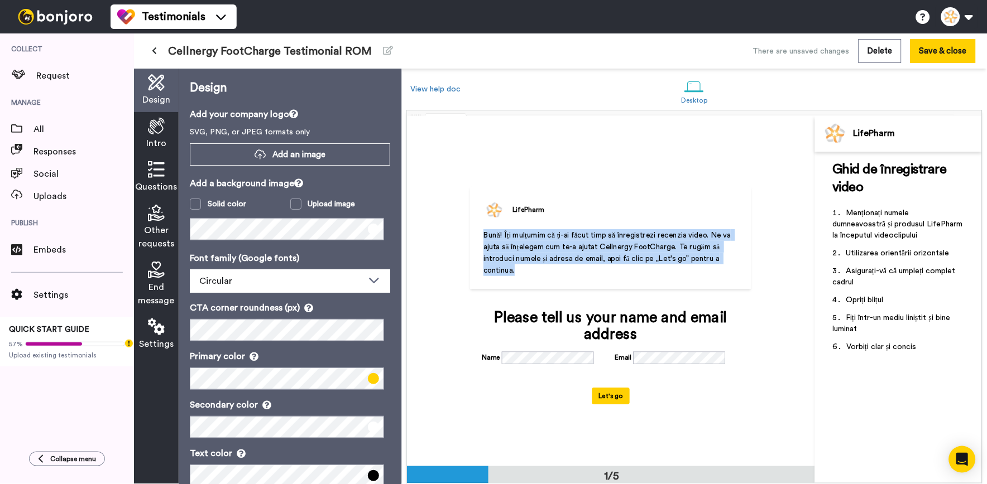
drag, startPoint x: 532, startPoint y: 275, endPoint x: 472, endPoint y: 225, distance: 77.7
click at [472, 225] on div "LifePharm Bună! Îți mulțumim că ți-ai făcut timp să înregistrezi recenzia video…" at bounding box center [610, 238] width 281 height 103
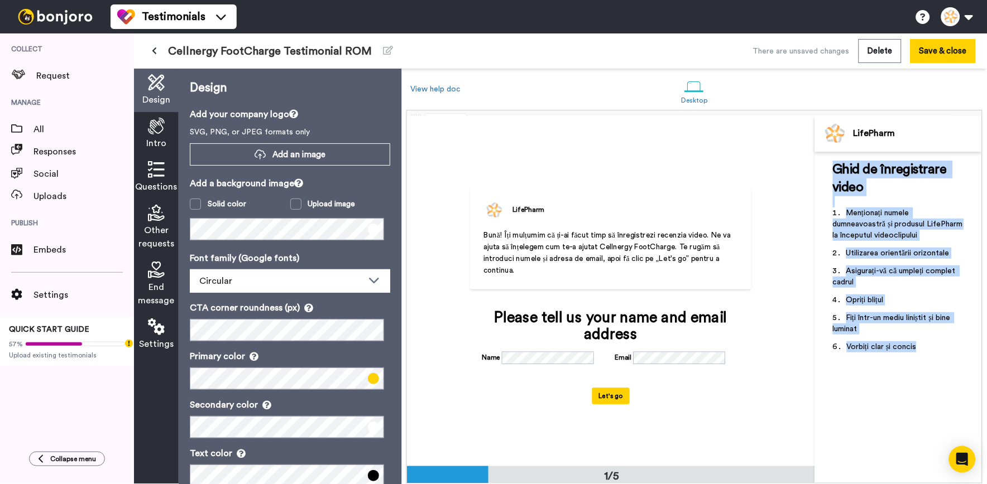
drag, startPoint x: 928, startPoint y: 348, endPoint x: 830, endPoint y: 174, distance: 198.9
click at [830, 174] on div "Ghid de înregistrare video ﻿ Menționați numele dumneavoastră și produsul LifePh…" at bounding box center [898, 318] width 167 height 332
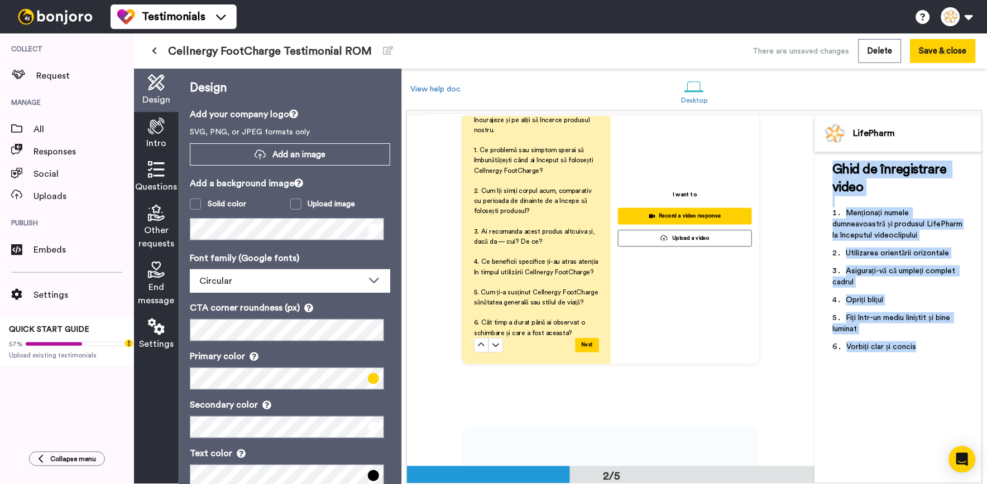
scroll to position [496, 0]
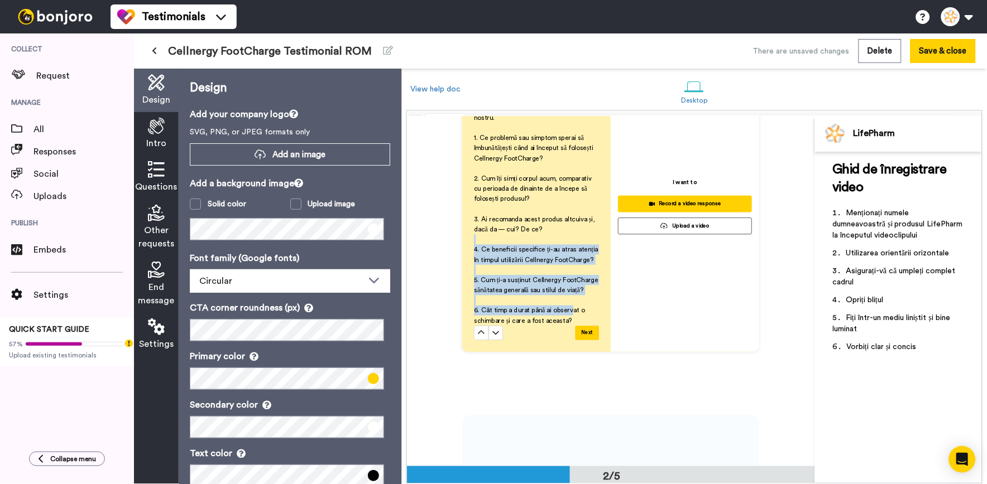
drag, startPoint x: 569, startPoint y: 302, endPoint x: 524, endPoint y: 224, distance: 91.0
click at [524, 224] on div "Vă rugăm să folosiți întrebările de mai jos pentru a vă ajuta să formulați un r…" at bounding box center [536, 200] width 125 height 254
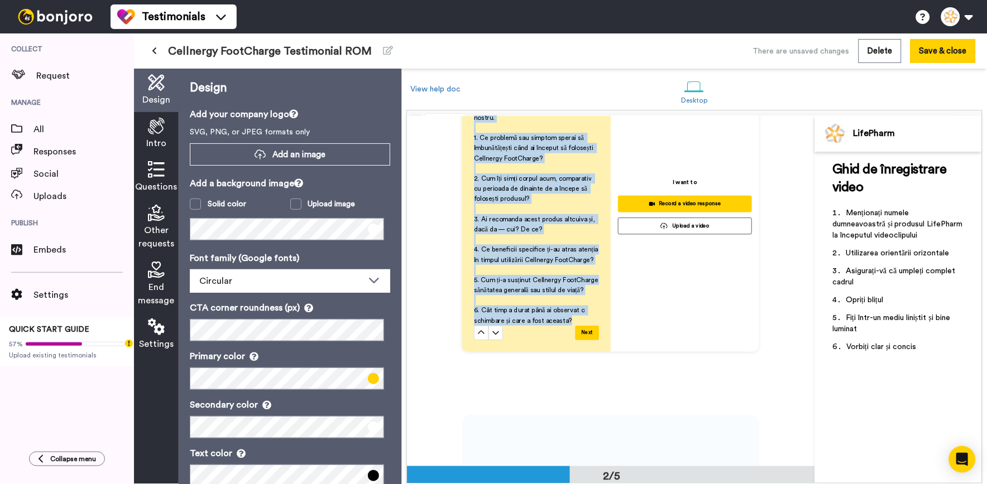
drag, startPoint x: 467, startPoint y: 259, endPoint x: 570, endPoint y: 310, distance: 115.1
click at [570, 310] on div "Vă rugăm să folosiți întrebările de mai jos pentru a vă ajuta să formulați un r…" at bounding box center [536, 207] width 148 height 292
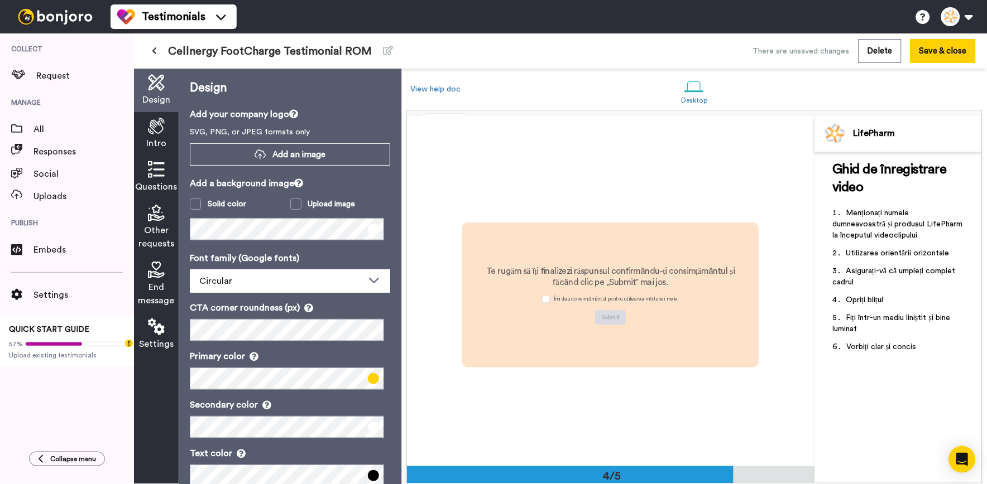
scroll to position [1054, 0]
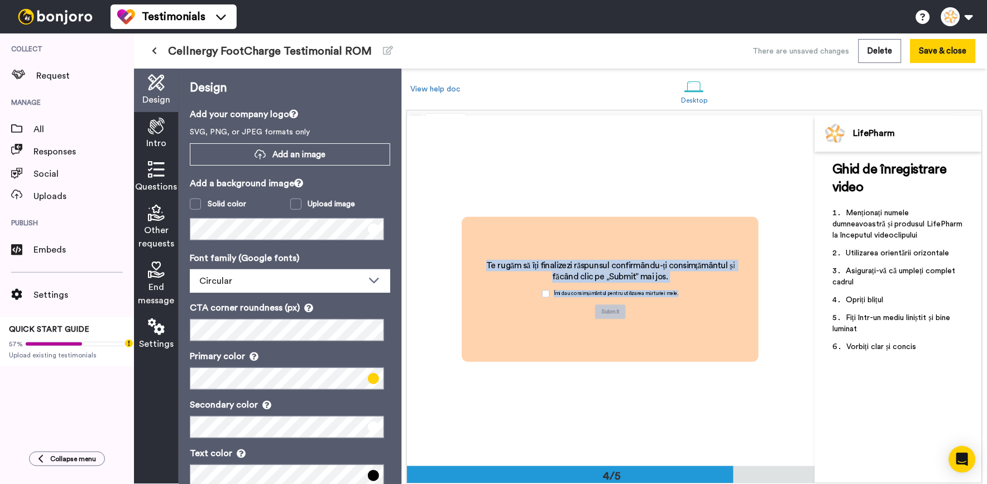
drag, startPoint x: 481, startPoint y: 264, endPoint x: 678, endPoint y: 288, distance: 198.5
click at [678, 288] on div "Te rugăm să îți finalizezi răspunsul confirmându-ți consimțământul și făcând cl…" at bounding box center [611, 290] width 268 height 60
click at [650, 271] on h2 "Te rugăm să îți finalizezi răspunsul confirmându-ți consimțământul și făcând cl…" at bounding box center [611, 271] width 268 height 23
drag, startPoint x: 693, startPoint y: 282, endPoint x: 486, endPoint y: 266, distance: 207.6
click at [486, 266] on h2 "Te rugăm să îți finalizezi răspunsul confirmându-ți consimțământul și făcând cl…" at bounding box center [611, 271] width 268 height 23
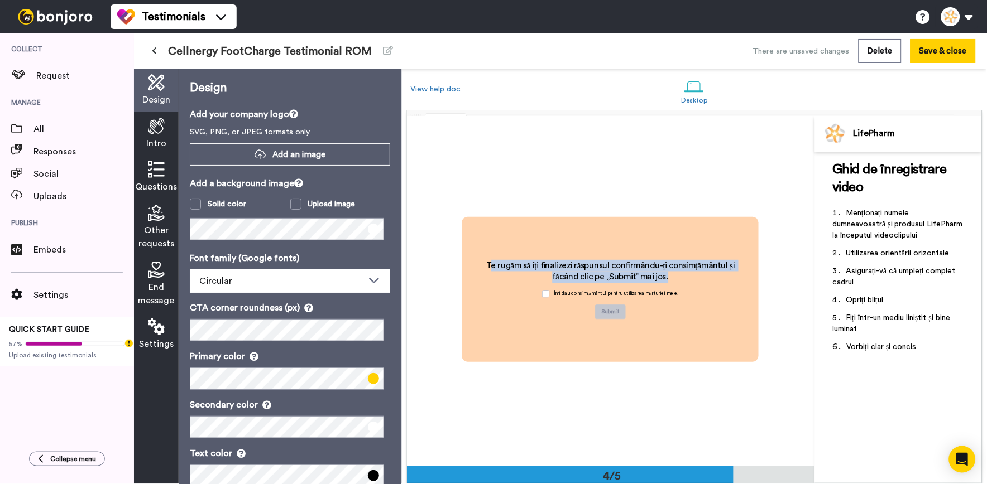
drag, startPoint x: 486, startPoint y: 266, endPoint x: 494, endPoint y: 288, distance: 23.3
click at [494, 288] on div "Te rugăm să îți finalizezi răspunsul confirmându-ți consimțământul și făcând cl…" at bounding box center [611, 290] width 268 height 60
drag, startPoint x: 475, startPoint y: 265, endPoint x: 703, endPoint y: 272, distance: 228.4
click at [703, 272] on h2 "Te rugăm să îți finalizezi răspunsul confirmându-ți consimțământul și făcând cl…" at bounding box center [611, 271] width 268 height 23
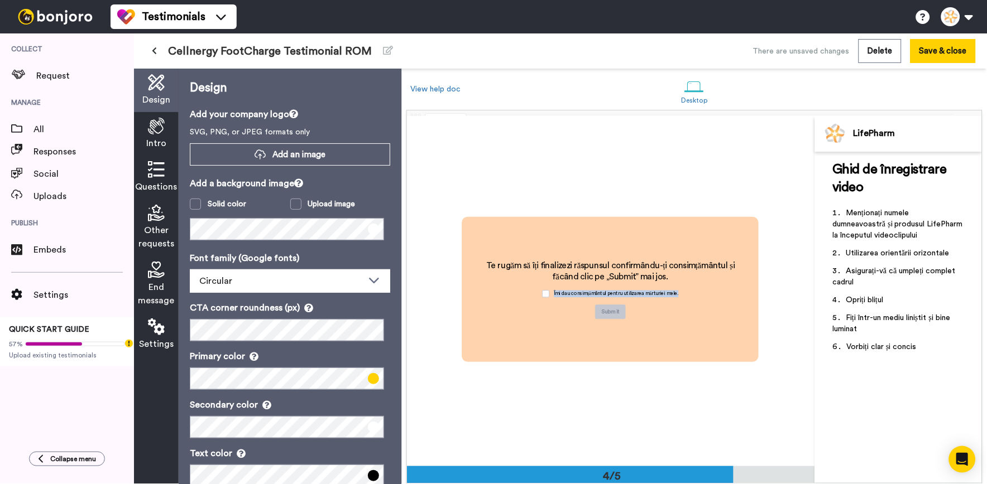
drag, startPoint x: 690, startPoint y: 296, endPoint x: 544, endPoint y: 286, distance: 146.6
click at [544, 286] on div "Te rugăm să îți finalizezi răspunsul confirmându-ți consimțământul și făcând cl…" at bounding box center [611, 290] width 268 height 60
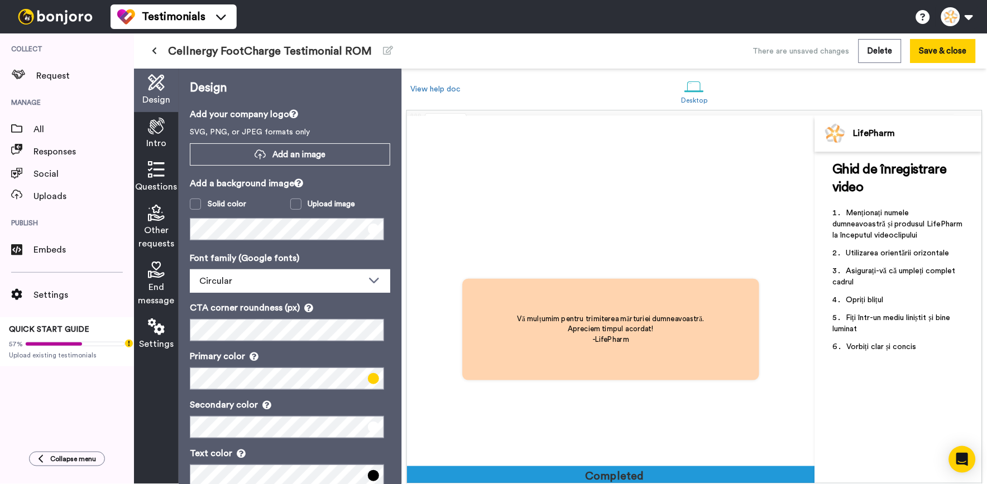
scroll to position [1402, 0]
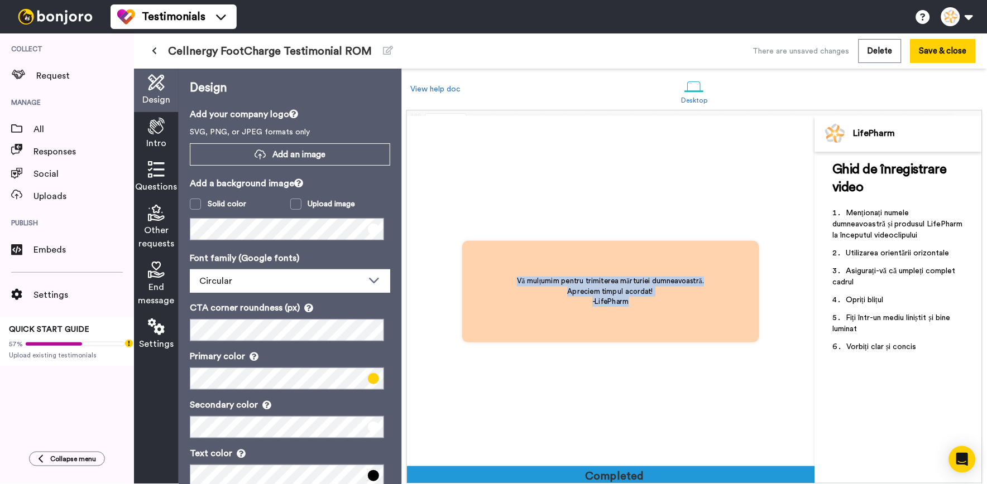
drag, startPoint x: 659, startPoint y: 315, endPoint x: 508, endPoint y: 279, distance: 155.0
click at [508, 279] on div "Vă mulțumim pentru trimiterea mărturiei dumneavoastră. Apreciem timpul acordat!…" at bounding box center [611, 292] width 216 height 60
click at [153, 51] on icon at bounding box center [154, 51] width 5 height 8
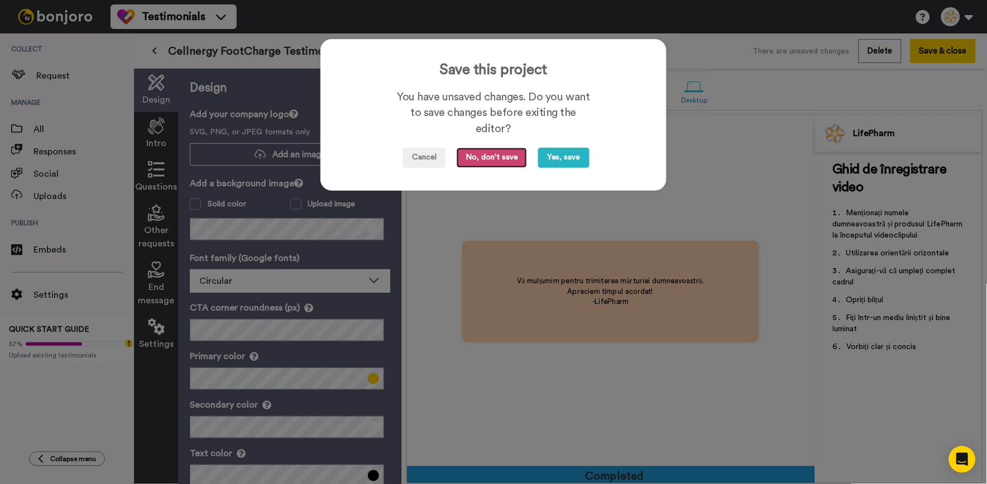
click at [463, 148] on button "No, don't save" at bounding box center [492, 158] width 70 height 20
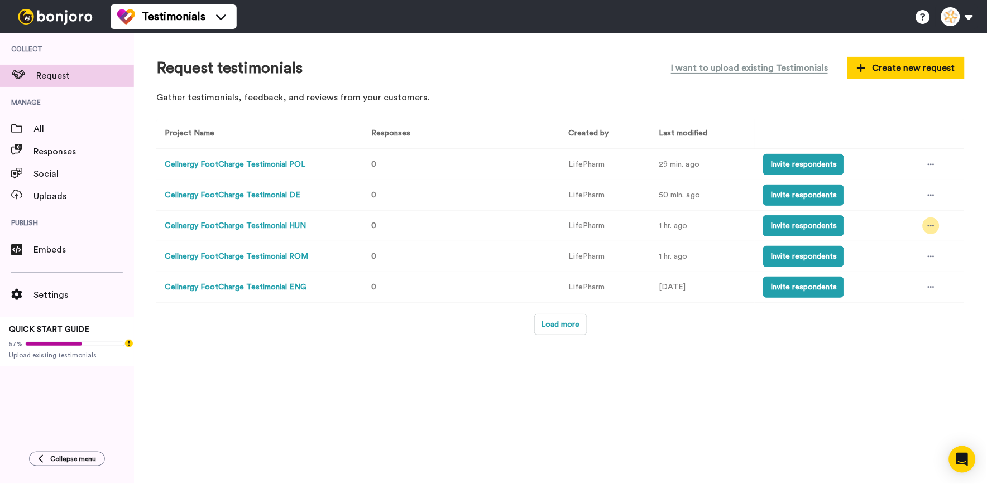
click at [938, 224] on div at bounding box center [931, 226] width 17 height 17
click at [925, 316] on li "Edit project" at bounding box center [908, 309] width 94 height 20
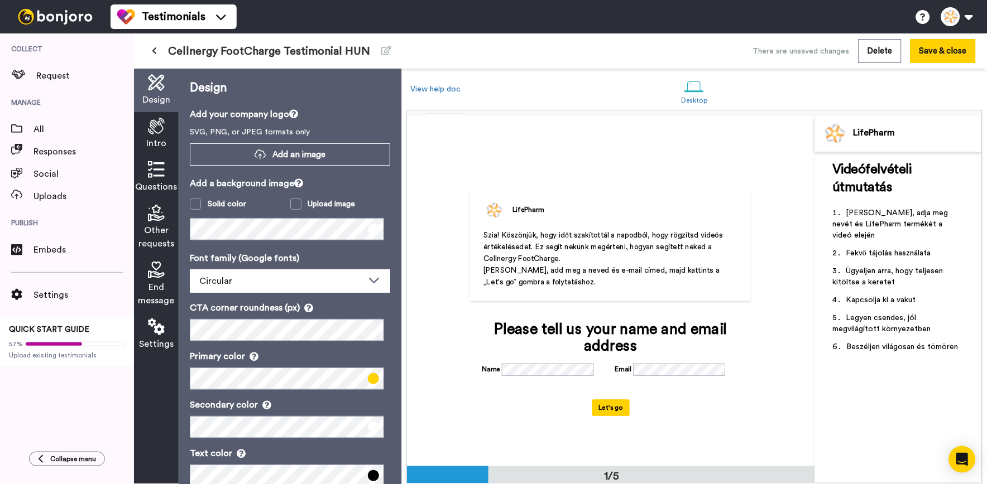
click at [165, 270] on div "End message" at bounding box center [156, 284] width 45 height 57
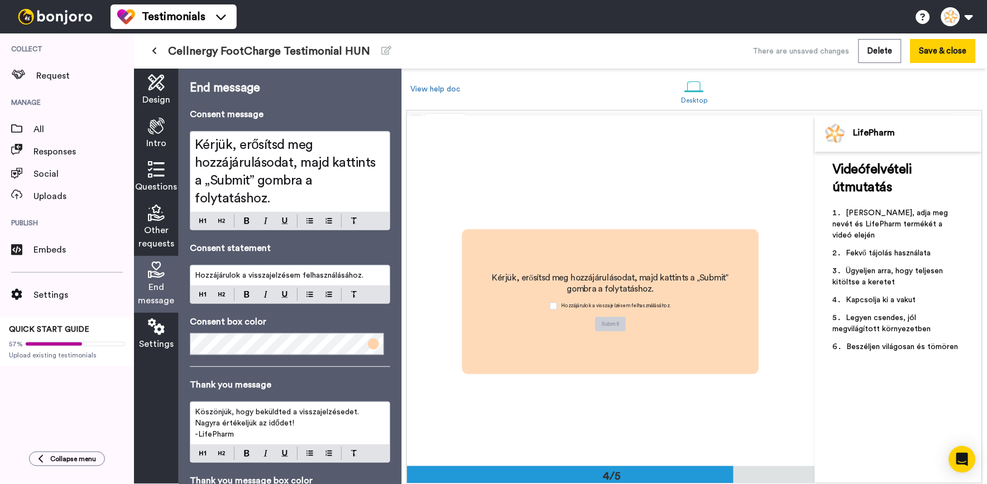
scroll to position [1052, 0]
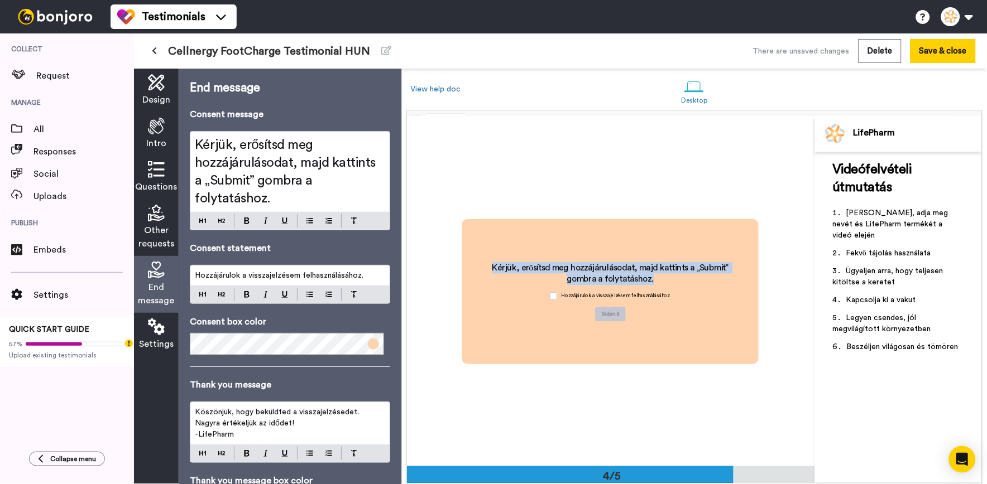
drag, startPoint x: 645, startPoint y: 278, endPoint x: 402, endPoint y: 237, distance: 246.2
click at [402, 237] on div "LifePharm Szia! Köszönjük, hogy időt szakítottál a napodból, hogy rögzítsd vide…" at bounding box center [694, 297] width 585 height 374
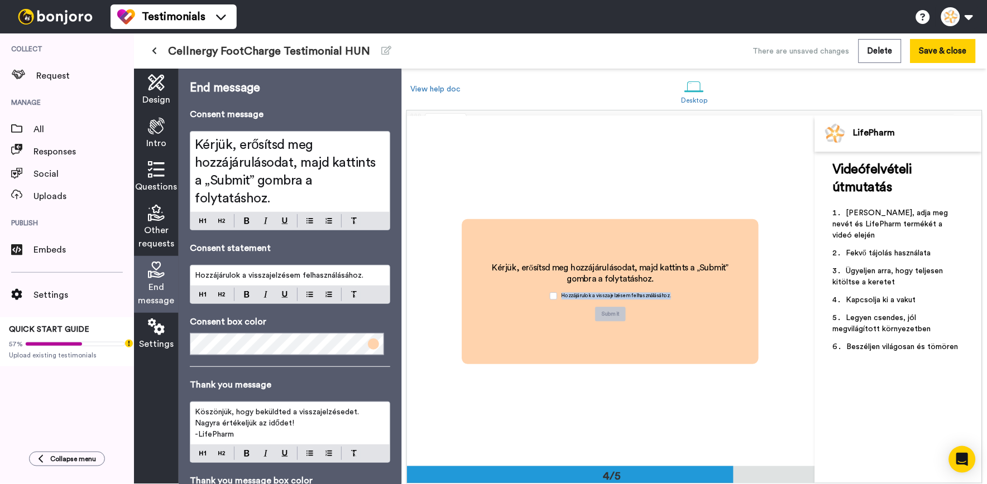
drag, startPoint x: 671, startPoint y: 300, endPoint x: 549, endPoint y: 286, distance: 123.6
click at [549, 286] on div "Hozzájárulok a visszajelzésem felhasználásához." at bounding box center [610, 296] width 133 height 22
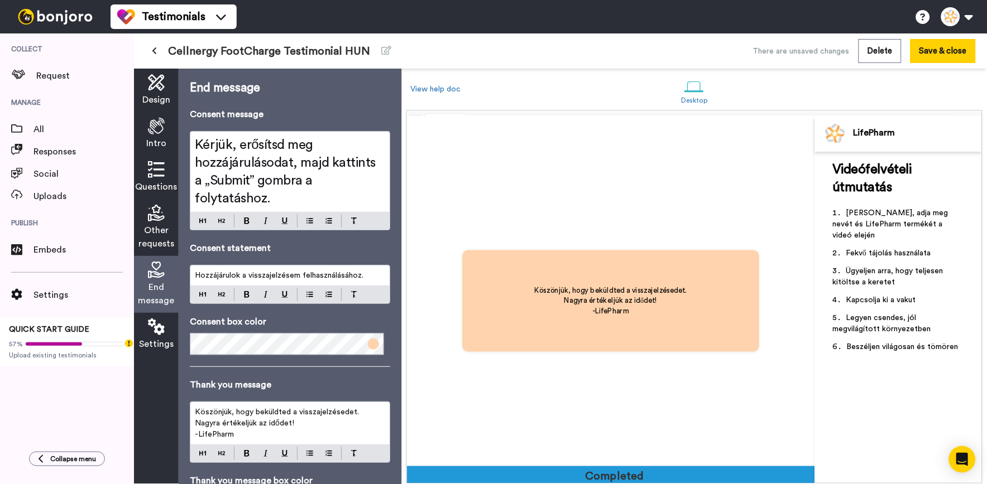
scroll to position [1403, 0]
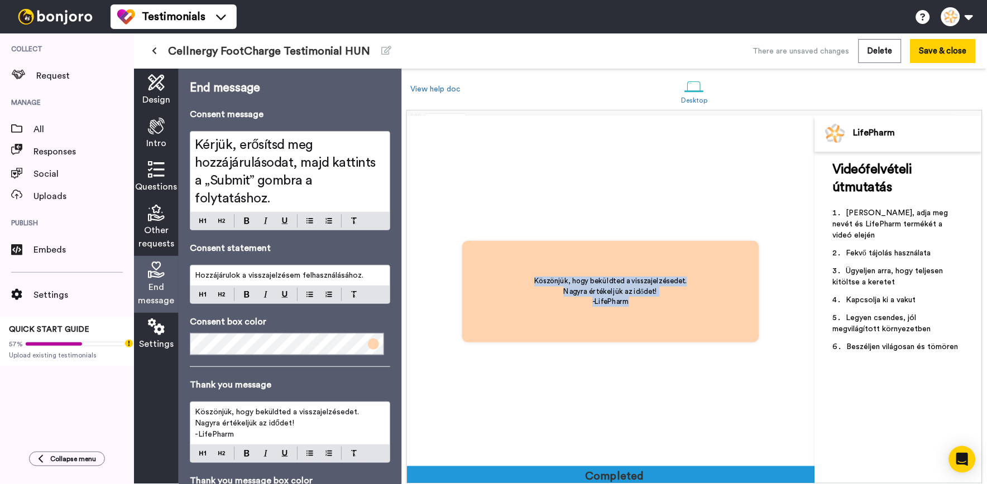
drag, startPoint x: 673, startPoint y: 307, endPoint x: 520, endPoint y: 281, distance: 155.2
click at [520, 281] on div "Köszönjük, hogy beküldted a visszajelzésedet. Nagyra értékeljük az idődet! -Lif…" at bounding box center [611, 292] width 182 height 60
click at [153, 54] on icon at bounding box center [154, 51] width 5 height 8
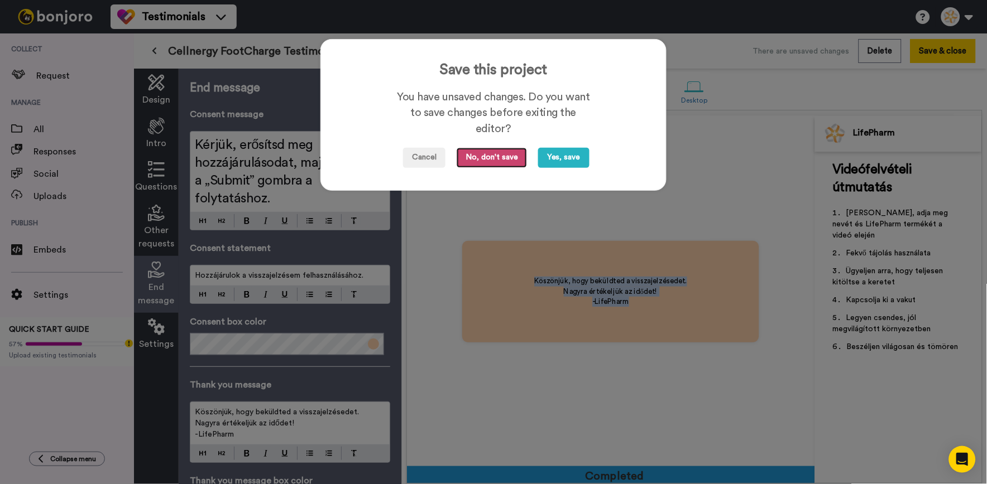
click at [469, 159] on button "No, don't save" at bounding box center [492, 158] width 70 height 20
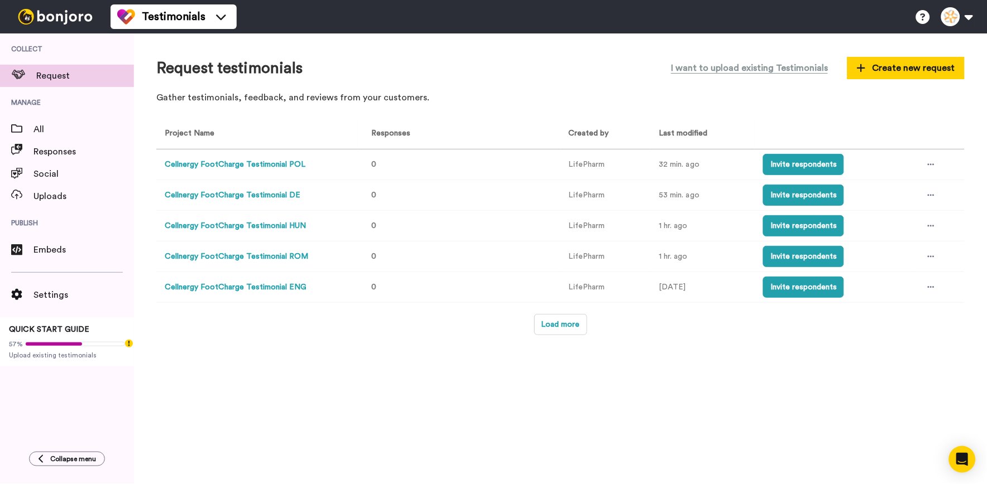
click at [300, 225] on button "Cellnergy FootCharge Testimonial HUN" at bounding box center [235, 226] width 141 height 12
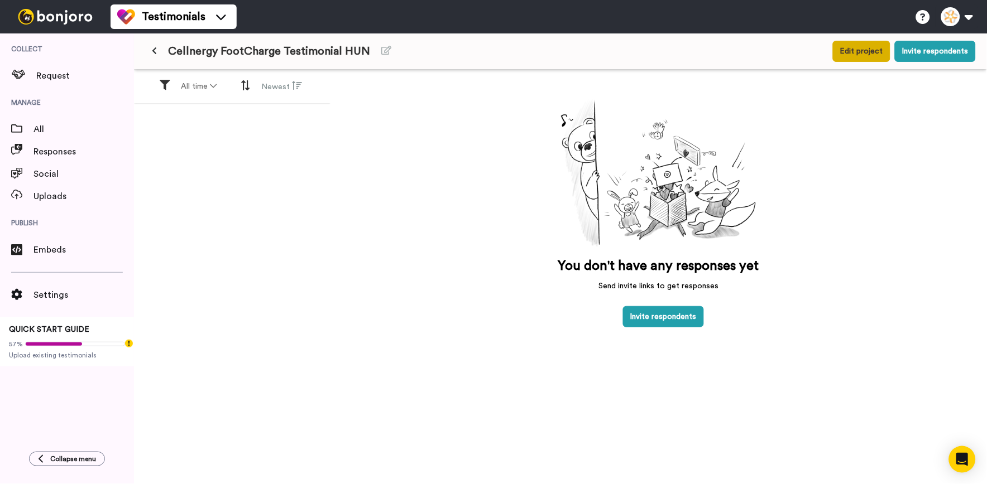
click at [865, 49] on button "Edit project" at bounding box center [861, 51] width 57 height 21
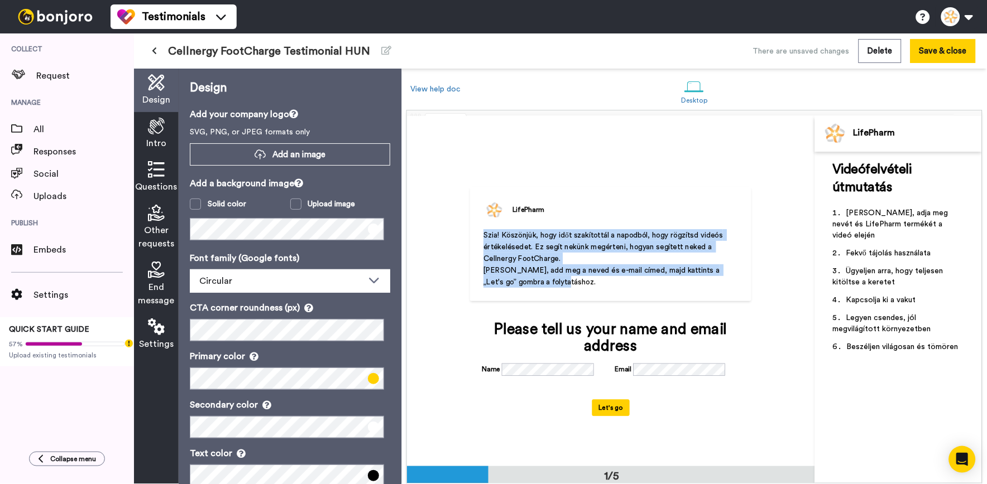
drag, startPoint x: 569, startPoint y: 283, endPoint x: 469, endPoint y: 232, distance: 112.8
click at [470, 232] on div "LifePharm Szia! Köszönjük, hogy időt szakítottál a napodból, hogy rögzítsd vide…" at bounding box center [610, 244] width 281 height 115
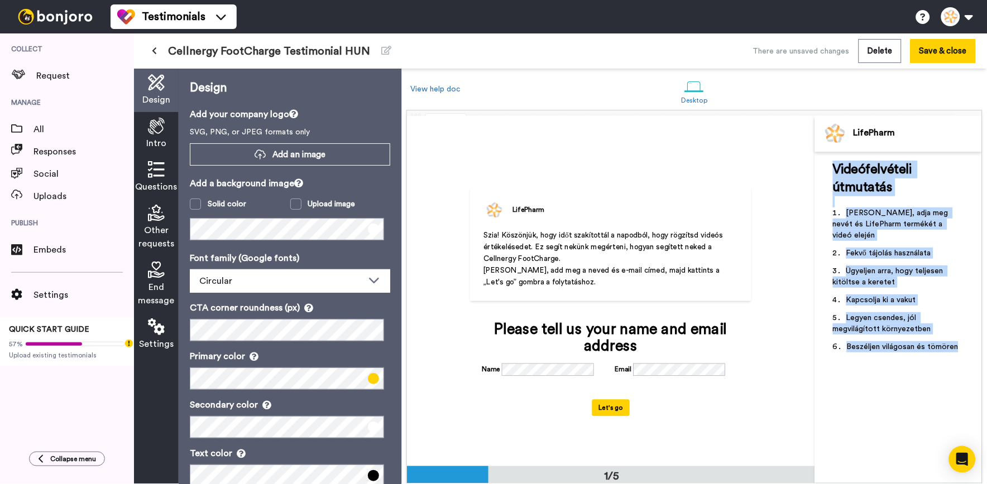
drag, startPoint x: 958, startPoint y: 339, endPoint x: 829, endPoint y: 169, distance: 214.3
click at [829, 169] on div "Videófelvételi útmutatás ﻿ Kérjük, adja meg nevét és LifePharm termékét a videó…" at bounding box center [898, 318] width 167 height 332
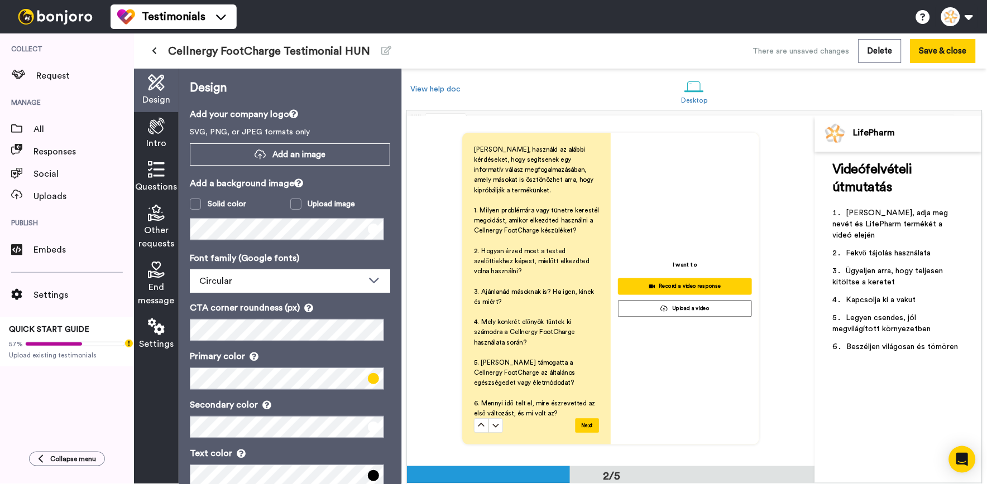
scroll to position [434, 0]
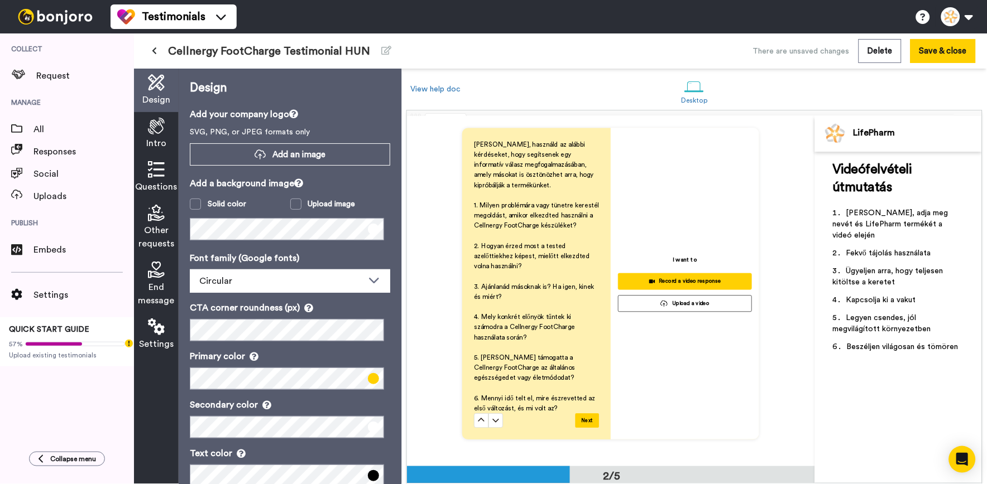
drag, startPoint x: 554, startPoint y: 411, endPoint x: 483, endPoint y: 221, distance: 203.3
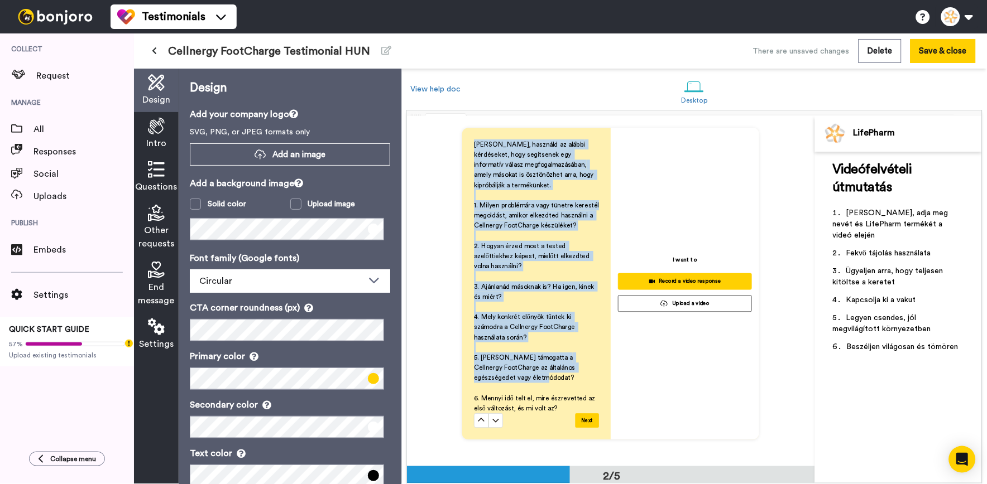
drag, startPoint x: 472, startPoint y: 144, endPoint x: 531, endPoint y: 375, distance: 238.4
click at [531, 375] on div "Kérjük, használd az alábbi kérdéseket, hogy segítsenek egy informatív válasz me…" at bounding box center [536, 277] width 125 height 274
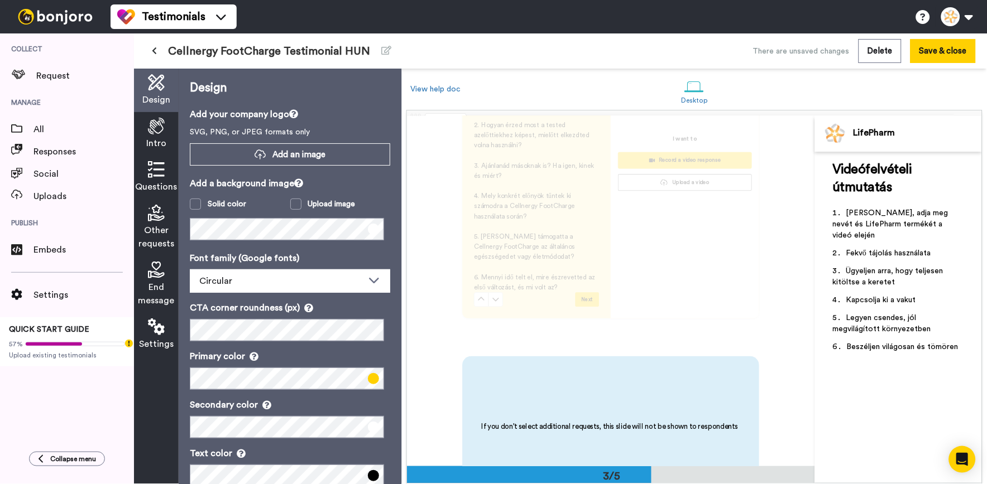
scroll to position [521, 0]
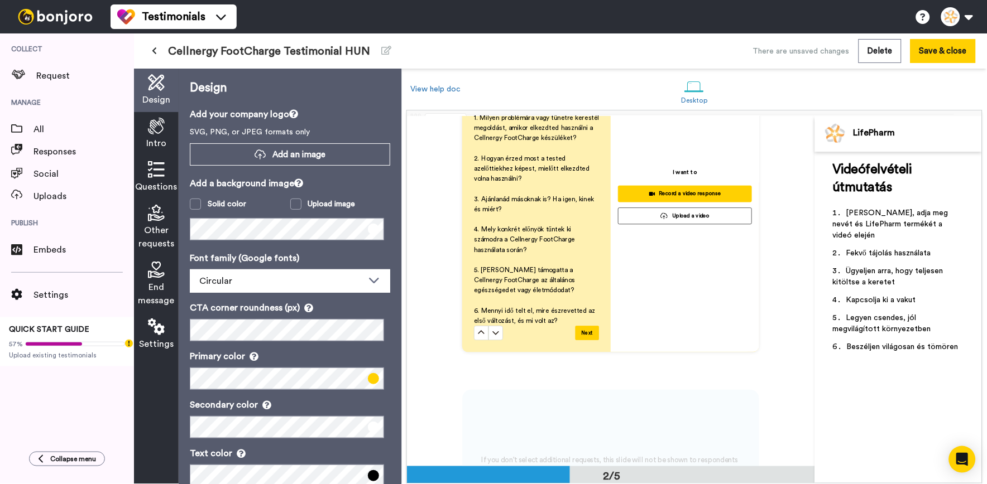
drag, startPoint x: 555, startPoint y: 325, endPoint x: 487, endPoint y: 314, distance: 68.9
click at [487, 314] on div "If you don't select additional requests, this slide will not be shown to respon…" at bounding box center [611, 471] width 408 height 350
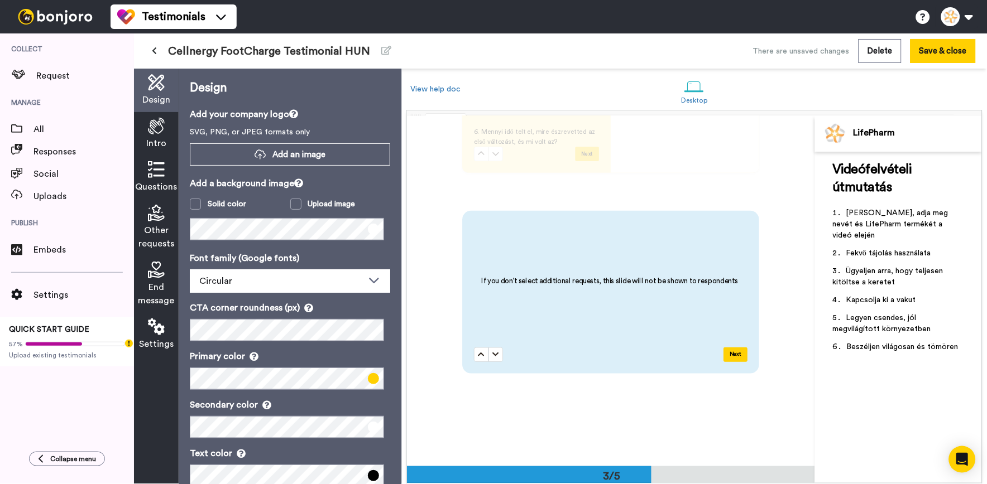
scroll to position [702, 0]
click at [154, 54] on icon at bounding box center [154, 51] width 5 height 8
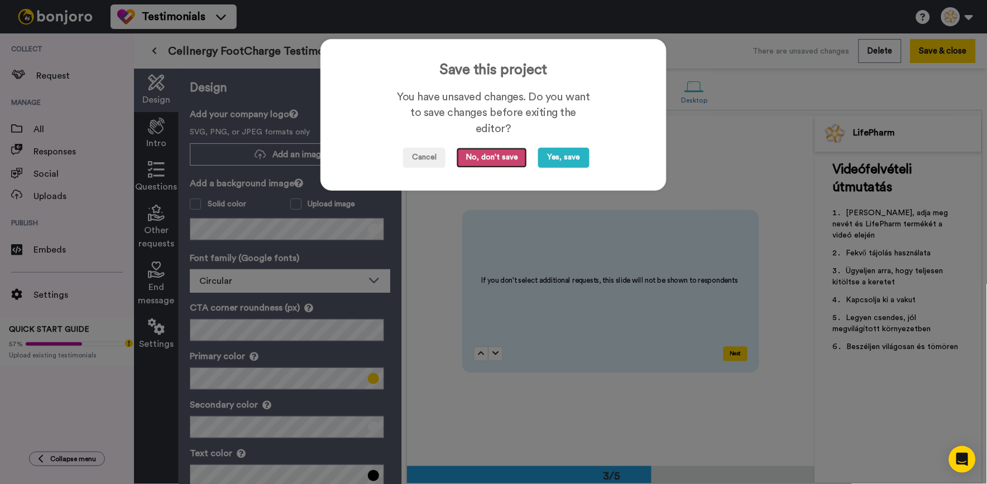
click at [473, 156] on button "No, don't save" at bounding box center [492, 158] width 70 height 20
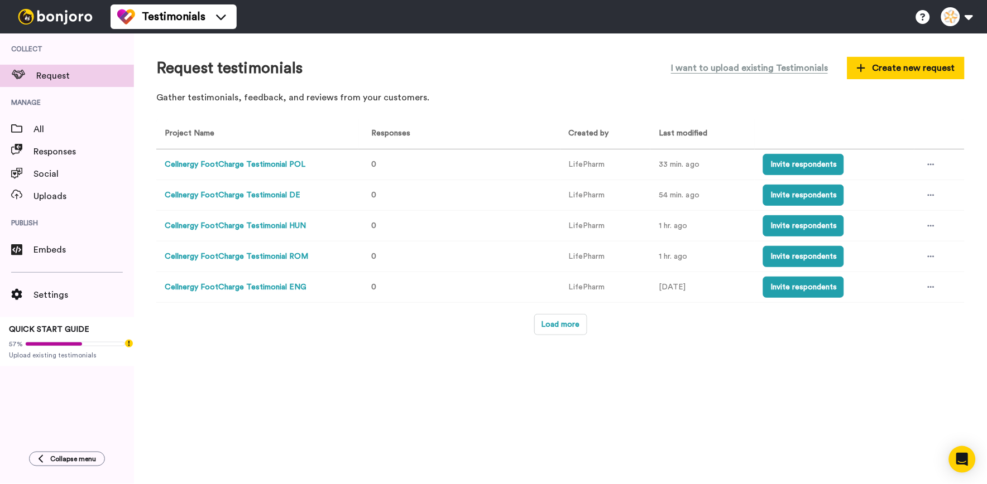
click at [921, 254] on td at bounding box center [939, 257] width 50 height 31
click at [929, 254] on icon at bounding box center [931, 257] width 7 height 8
click at [910, 332] on li "Edit project" at bounding box center [908, 340] width 94 height 20
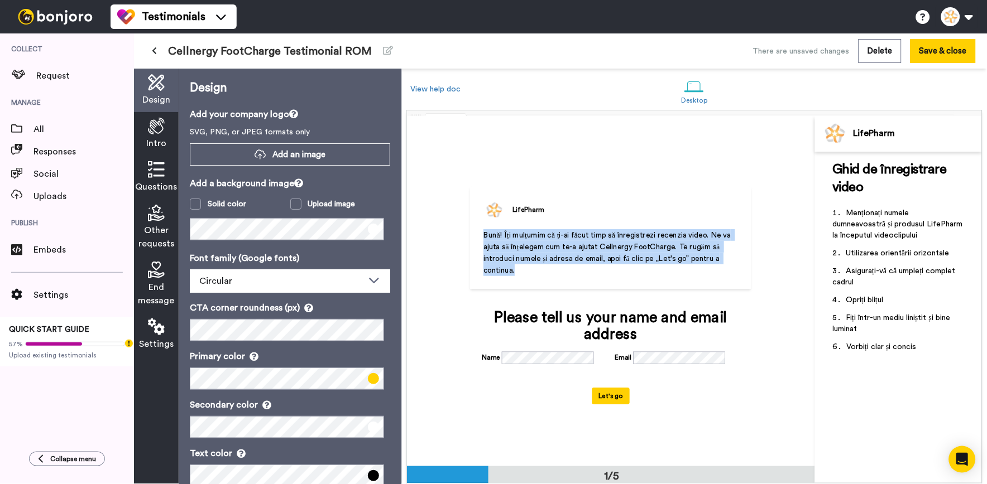
drag, startPoint x: 475, startPoint y: 237, endPoint x: 534, endPoint y: 270, distance: 68.0
click at [534, 270] on div "LifePharm Bună! Îți mulțumim că ți-ai făcut timp să înregistrezi recenzia video…" at bounding box center [610, 238] width 281 height 103
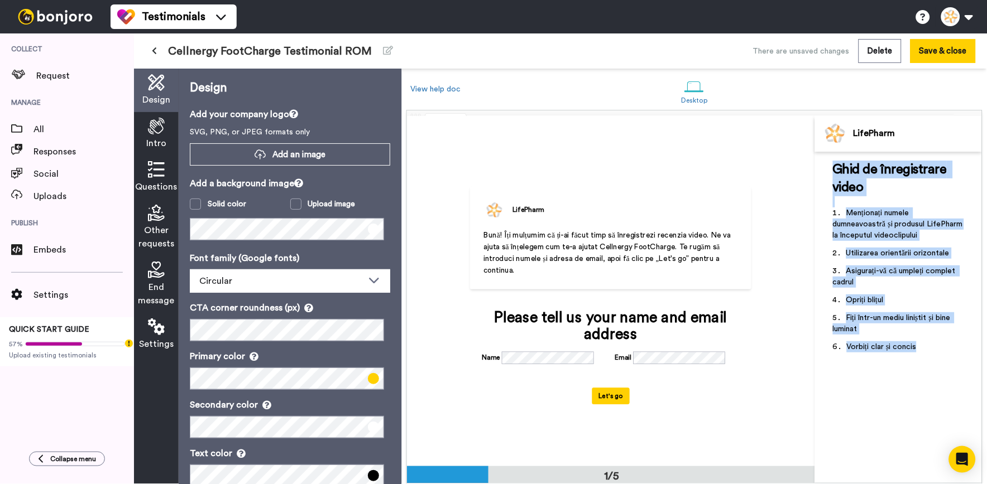
drag, startPoint x: 925, startPoint y: 345, endPoint x: 833, endPoint y: 167, distance: 199.9
click at [833, 167] on div "Ghid de înregistrare video ﻿ Menționați numele dumneavoastră și produsul LifePh…" at bounding box center [898, 260] width 131 height 199
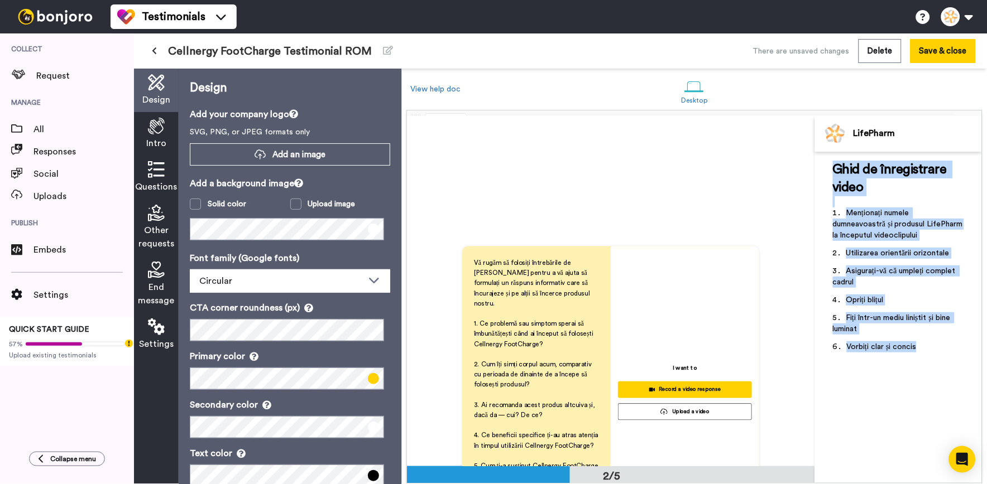
scroll to position [434, 0]
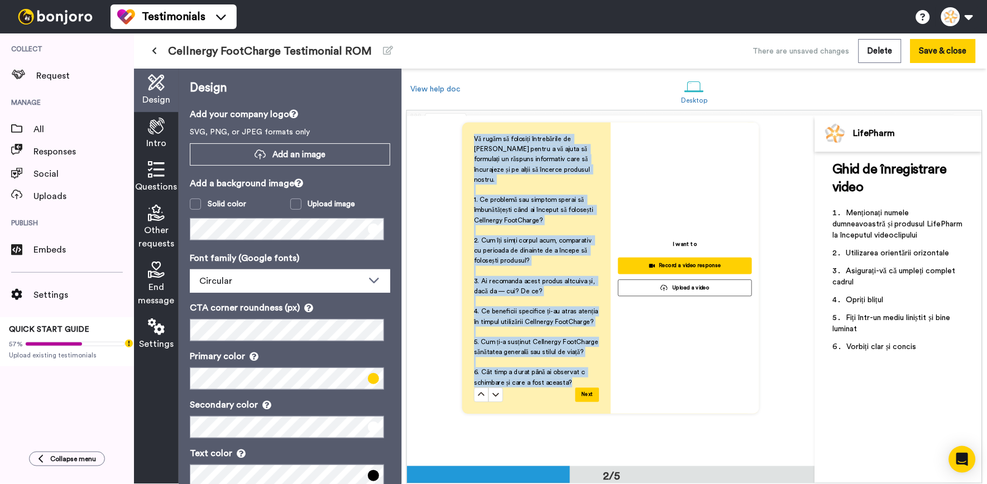
drag, startPoint x: 569, startPoint y: 367, endPoint x: 467, endPoint y: 135, distance: 253.4
click at [467, 135] on div "Vă rugăm să folosiți întrebările de mai jos pentru a vă ajuta să formulați un r…" at bounding box center [536, 269] width 148 height 292
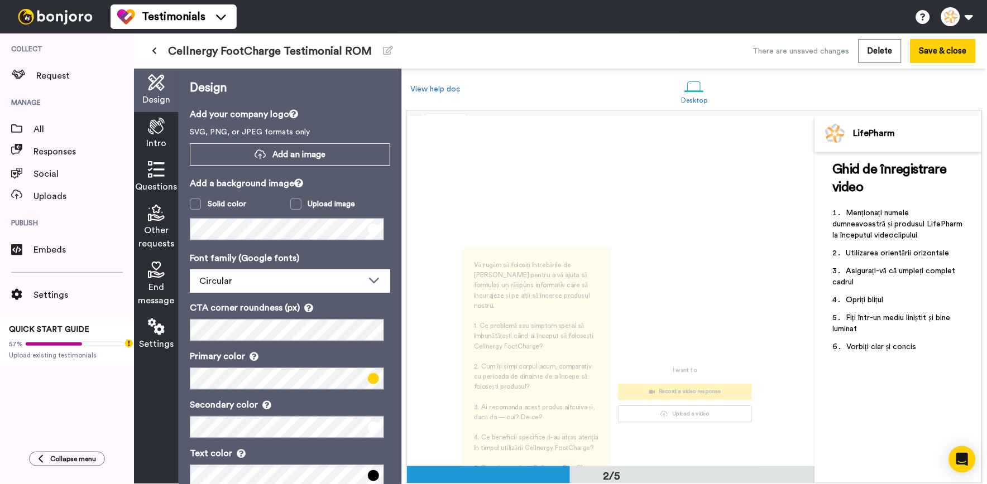
scroll to position [310, 0]
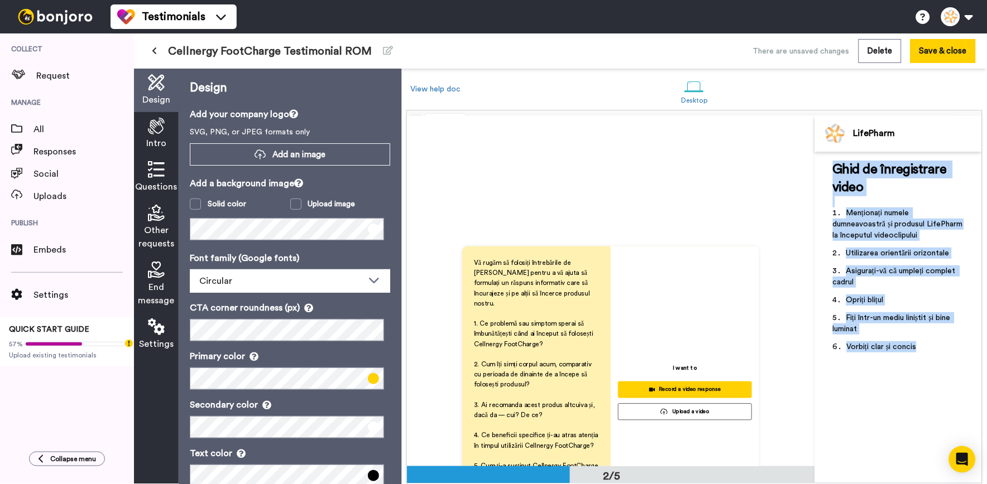
drag, startPoint x: 920, startPoint y: 342, endPoint x: 832, endPoint y: 171, distance: 192.4
click at [832, 171] on div "Ghid de înregistrare video ﻿ Menționați numele dumneavoastră și produsul LifePh…" at bounding box center [898, 318] width 167 height 332
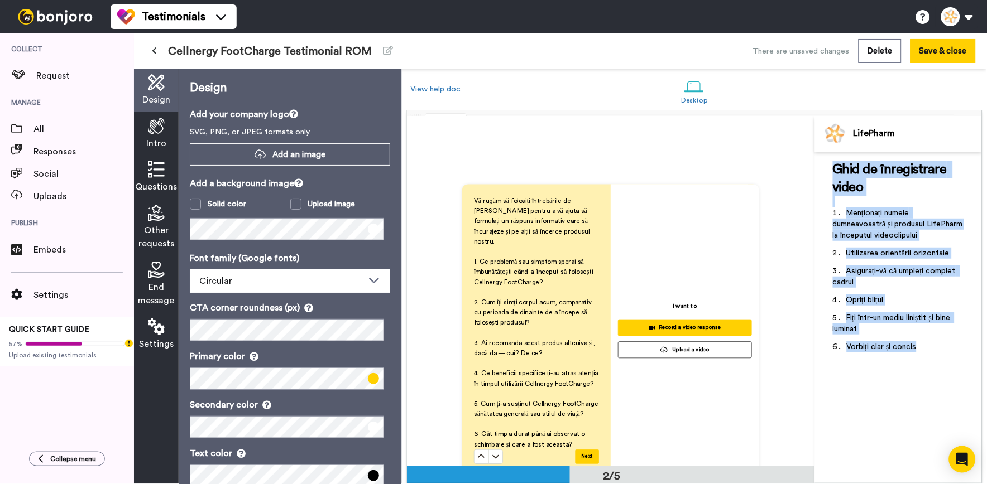
scroll to position [496, 0]
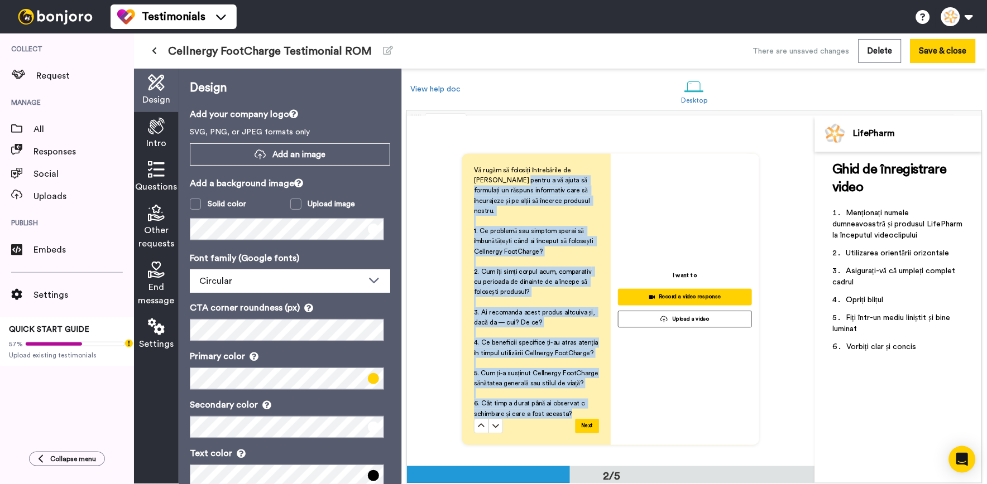
drag, startPoint x: 574, startPoint y: 305, endPoint x: 490, endPoint y: 209, distance: 127.4
click at [490, 209] on div "Vă rugăm să folosiți întrebările de mai jos pentru a vă ajuta să formulați un r…" at bounding box center [536, 293] width 125 height 254
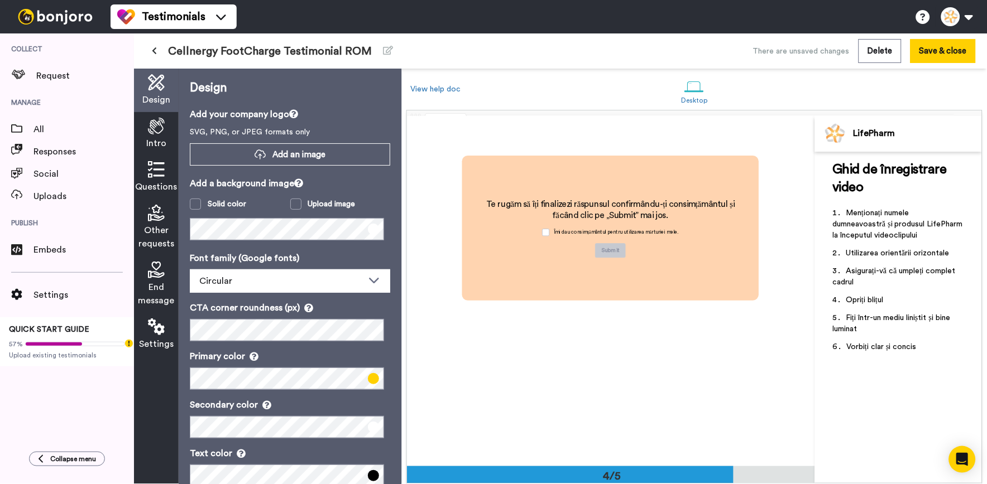
scroll to position [1116, 0]
drag, startPoint x: 680, startPoint y: 214, endPoint x: 481, endPoint y: 181, distance: 201.9
click at [481, 181] on div "Te rugăm să îți finalizezi răspunsul confirmându-ți consimțământul și făcând cl…" at bounding box center [610, 227] width 297 height 145
drag, startPoint x: 548, startPoint y: 234, endPoint x: 693, endPoint y: 232, distance: 145.1
click at [693, 232] on div "Te rugăm să îți finalizezi răspunsul confirmându-ți consimțământul și făcând cl…" at bounding box center [611, 227] width 268 height 60
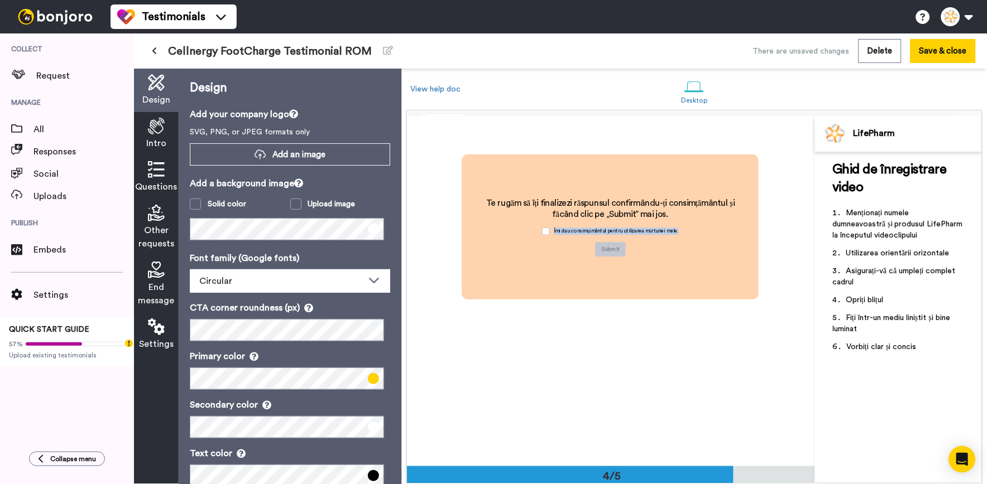
scroll to position [1402, 0]
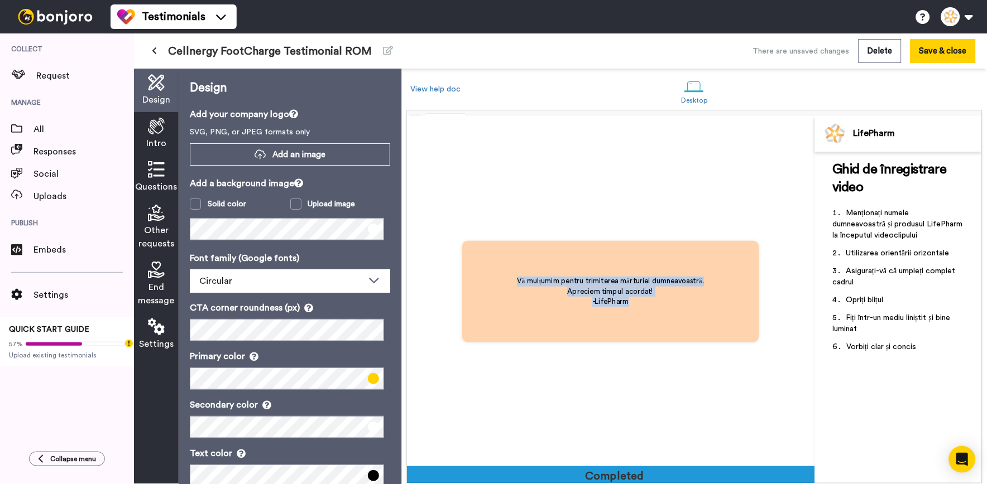
drag, startPoint x: 651, startPoint y: 310, endPoint x: 500, endPoint y: 276, distance: 154.9
click at [500, 276] on div "Vă mulțumim pentru trimiterea mărturiei dumneavoastră. Apreciem timpul acordat!…" at bounding box center [610, 292] width 297 height 102
click at [159, 53] on button at bounding box center [154, 51] width 18 height 20
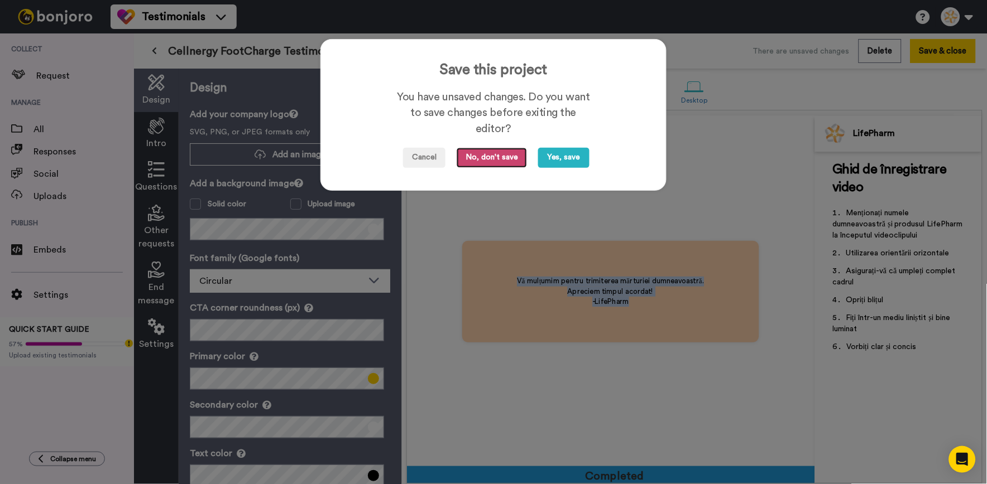
click at [464, 158] on button "No, don't save" at bounding box center [492, 158] width 70 height 20
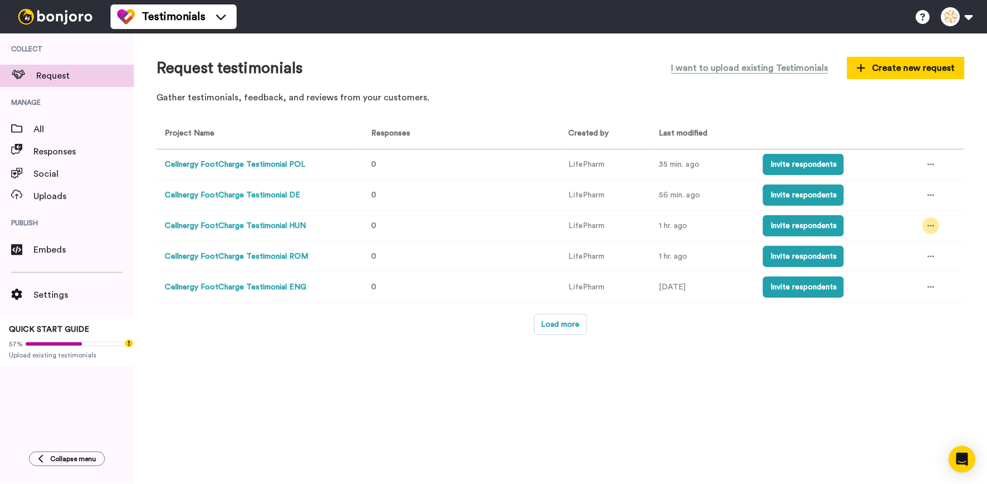
click at [935, 225] on div at bounding box center [931, 226] width 17 height 17
click at [917, 299] on li "Edit project" at bounding box center [908, 309] width 94 height 20
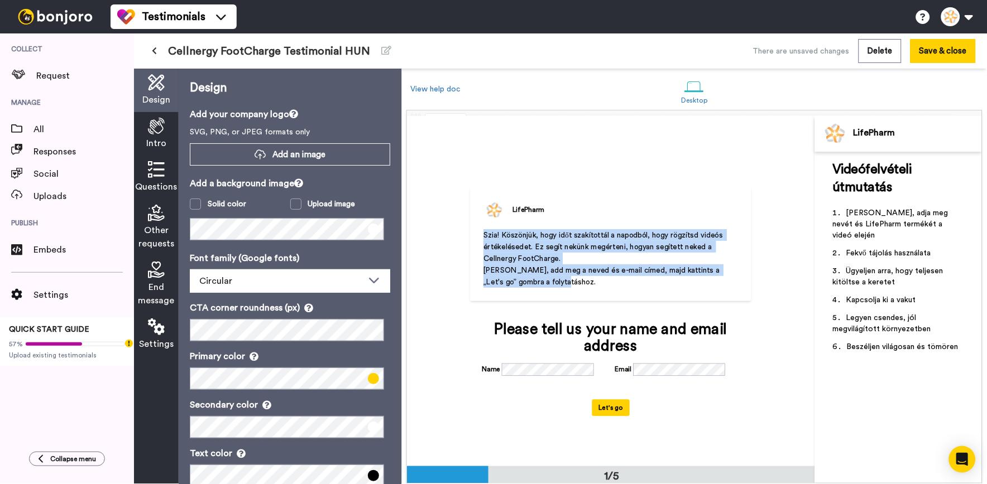
drag, startPoint x: 481, startPoint y: 237, endPoint x: 569, endPoint y: 286, distance: 101.4
click at [569, 286] on div "LifePharm Szia! Köszönjük, hogy időt szakítottál a napodból, hogy rögzítsd vide…" at bounding box center [610, 244] width 281 height 115
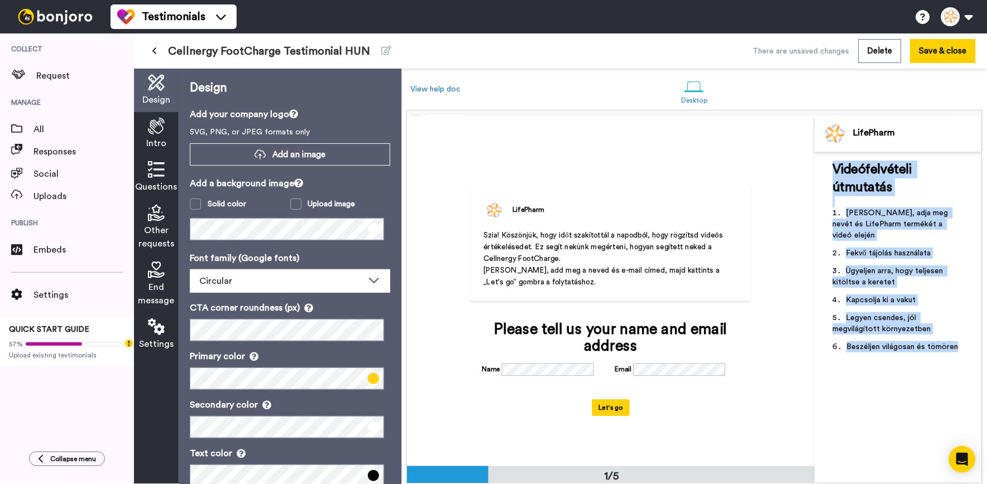
drag, startPoint x: 957, startPoint y: 335, endPoint x: 835, endPoint y: 170, distance: 205.2
click at [835, 170] on div "Videófelvételi útmutatás ﻿ Kérjük, adja meg nevét és LifePharm termékét a videó…" at bounding box center [898, 260] width 131 height 199
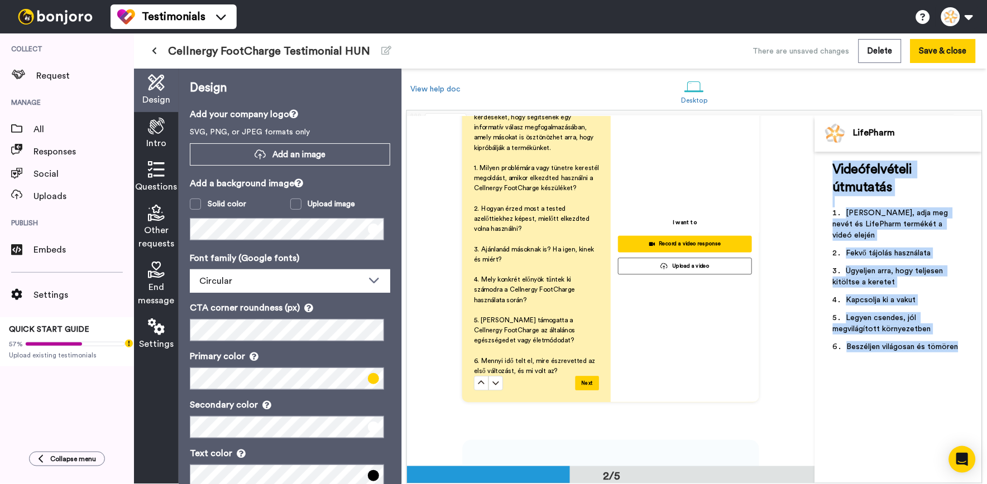
scroll to position [434, 0]
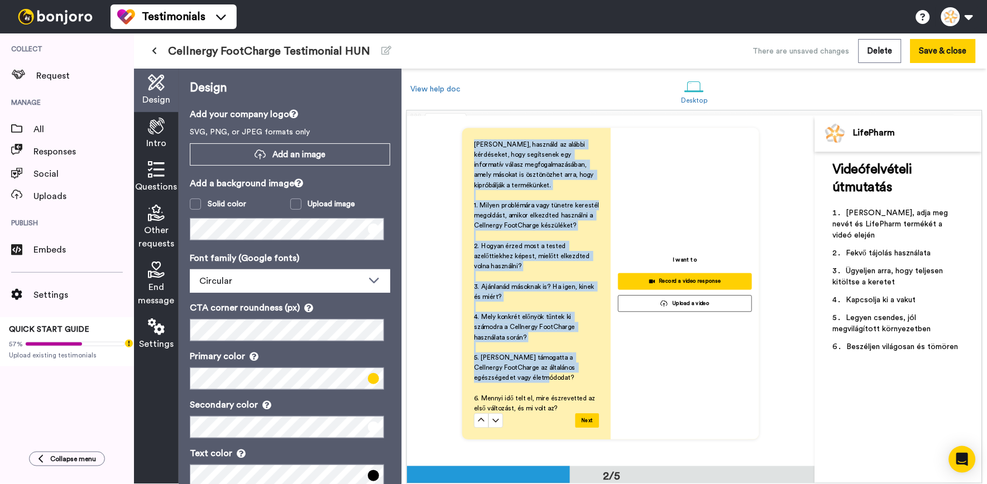
drag, startPoint x: 469, startPoint y: 145, endPoint x: 533, endPoint y: 380, distance: 243.4
click at [533, 380] on div "Kérjük, használd az alábbi kérdéseket, hogy segítsenek egy informatív válasz me…" at bounding box center [536, 284] width 148 height 312
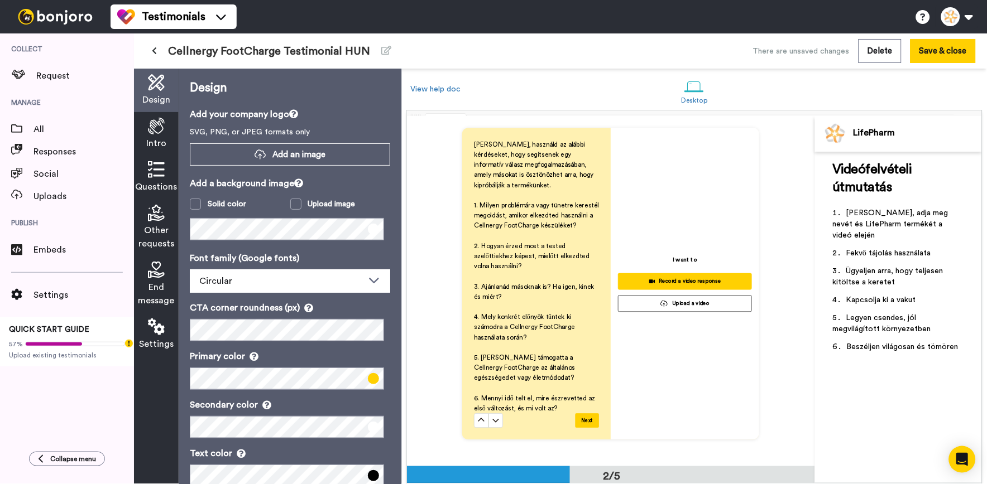
click at [164, 186] on span "Questions" at bounding box center [157, 186] width 42 height 13
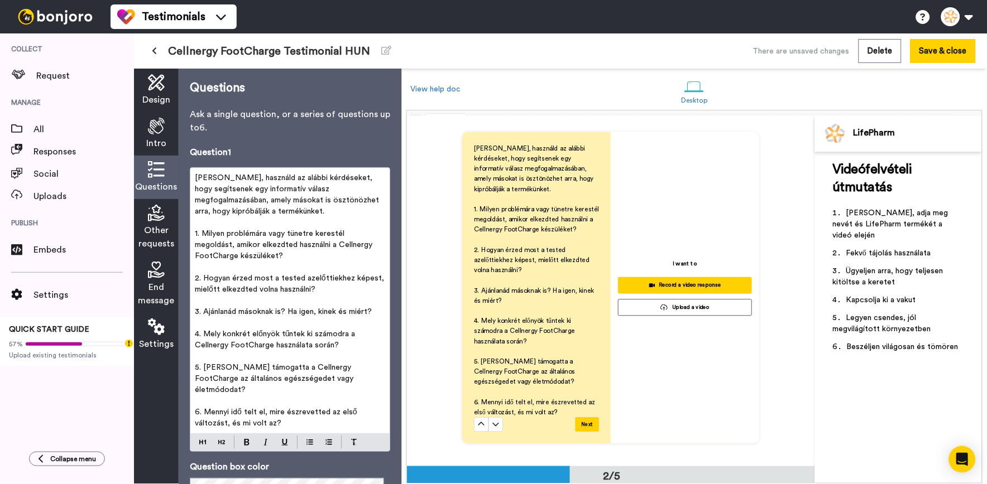
scroll to position [427, 0]
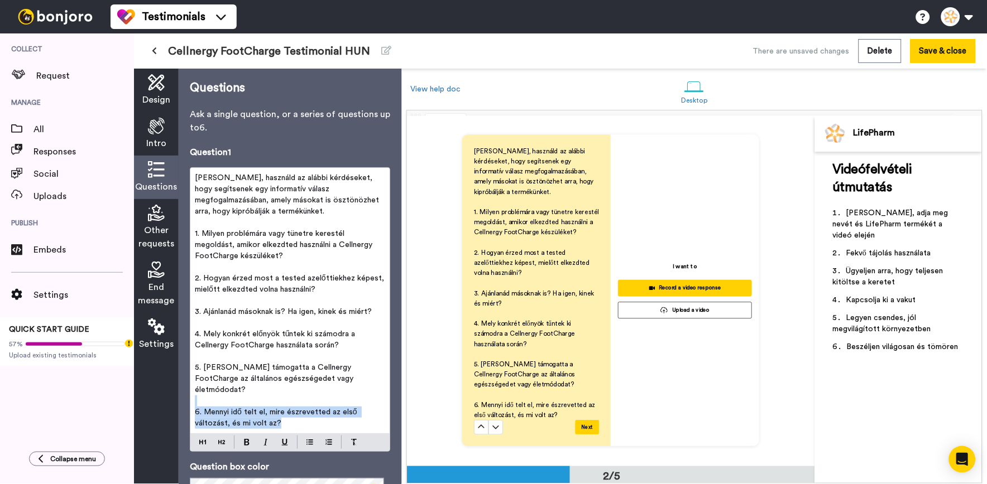
drag, startPoint x: 289, startPoint y: 413, endPoint x: 169, endPoint y: 388, distance: 122.6
click at [169, 388] on div "Design Intro Questions Other requests End message Settings Questions Ask a sing…" at bounding box center [267, 277] width 267 height 416
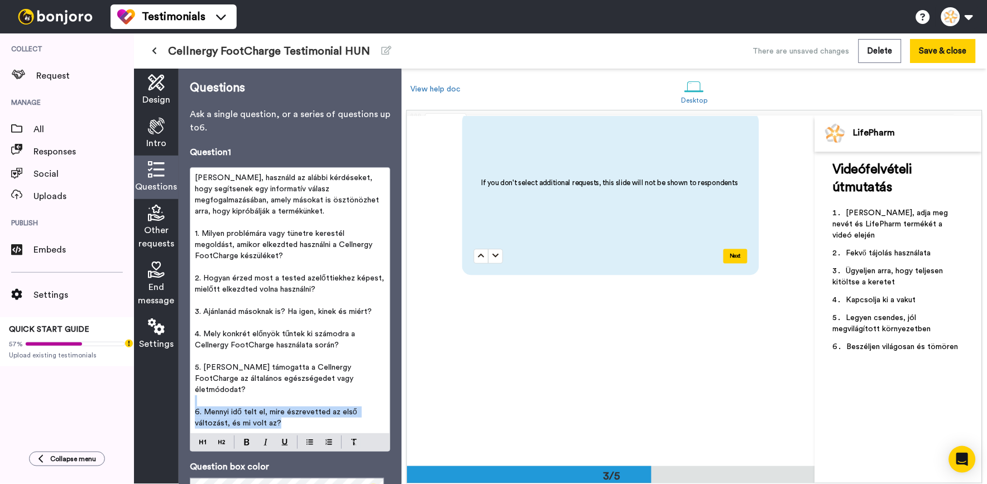
scroll to position [1109, 0]
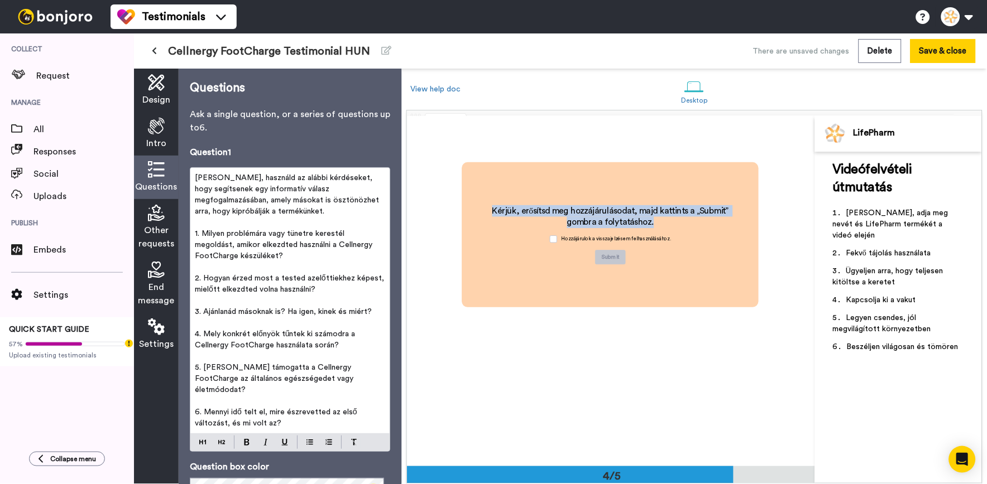
drag, startPoint x: 666, startPoint y: 222, endPoint x: 466, endPoint y: 203, distance: 200.7
click at [466, 203] on div "Kérjük, erősítsd meg hozzájárulásodat, majd kattints a „Submit” gombra a folyta…" at bounding box center [610, 234] width 297 height 145
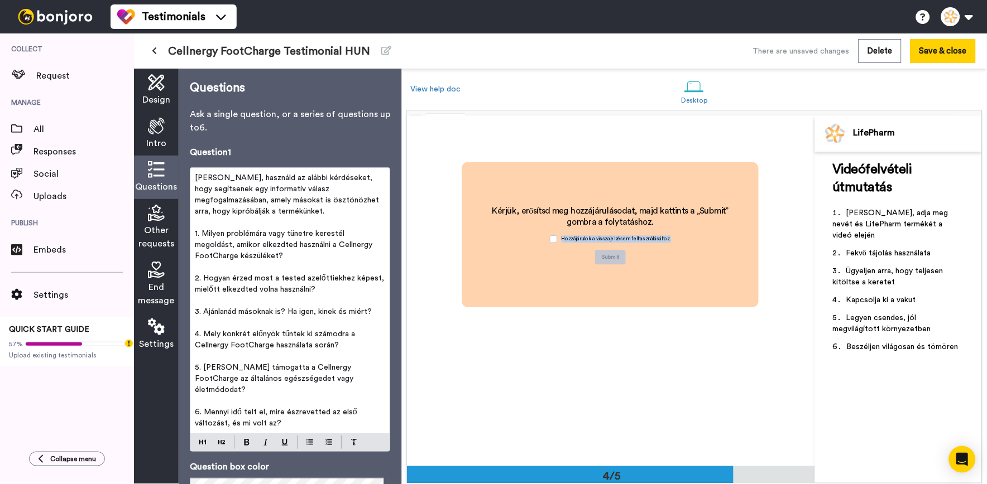
drag, startPoint x: 678, startPoint y: 237, endPoint x: 556, endPoint y: 250, distance: 122.3
click at [556, 250] on div "Kérjük, erősítsd meg hozzájárulásodat, majd kattints a „Submit” gombra a folyta…" at bounding box center [611, 235] width 268 height 60
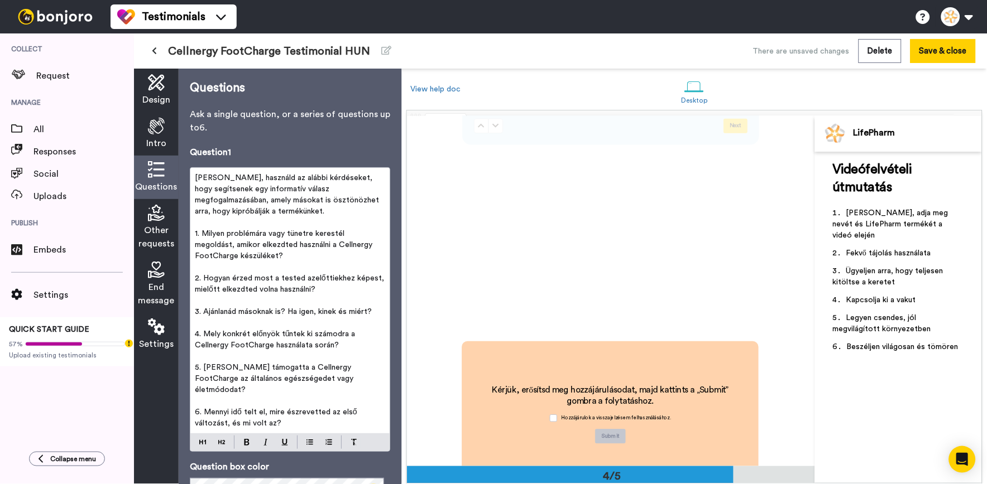
scroll to position [1054, 0]
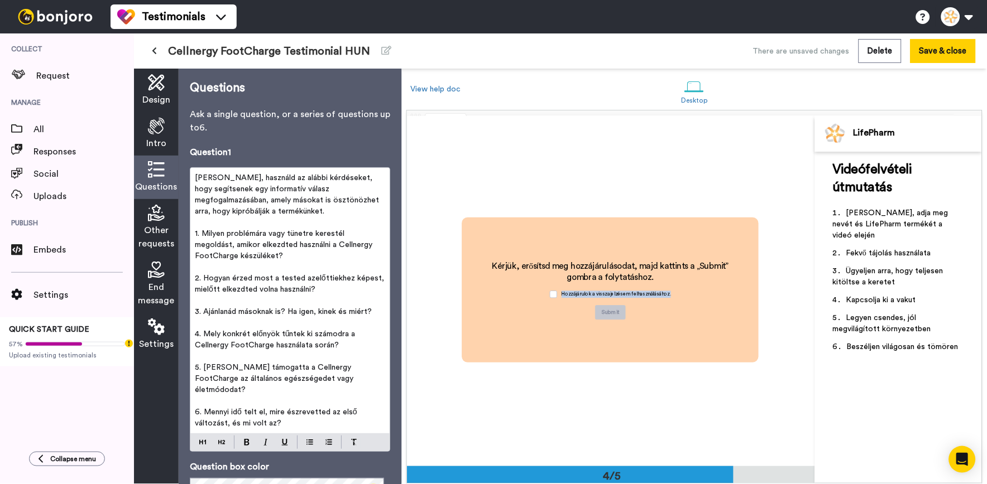
drag, startPoint x: 677, startPoint y: 295, endPoint x: 559, endPoint y: 290, distance: 118.4
click at [559, 290] on div "Kérjük, erősítsd meg hozzájárulásodat, majd kattints a „Submit” gombra a folyta…" at bounding box center [611, 290] width 268 height 60
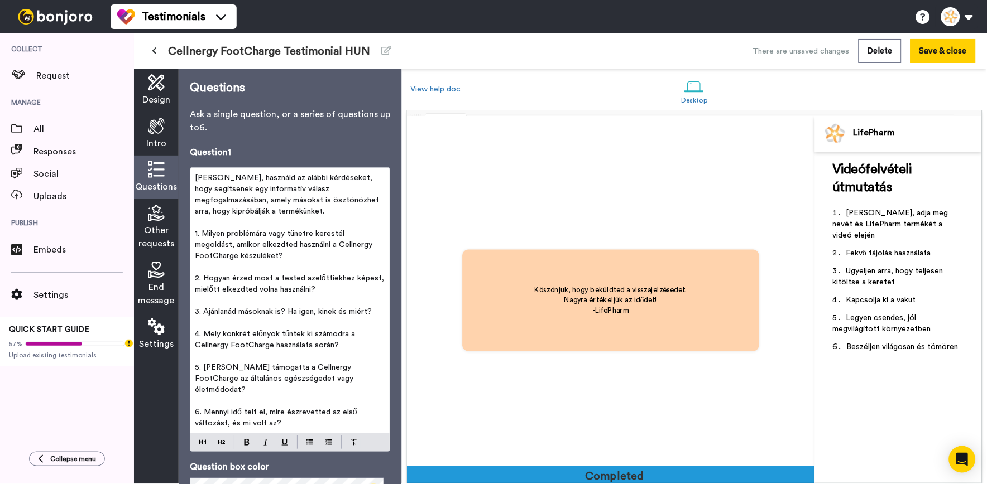
scroll to position [1403, 0]
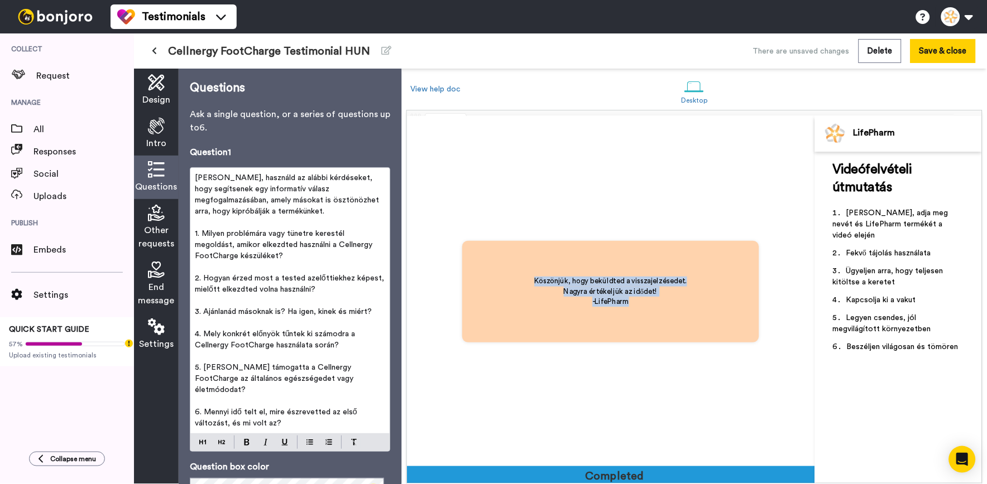
drag, startPoint x: 655, startPoint y: 301, endPoint x: 522, endPoint y: 271, distance: 136.9
click at [522, 271] on div "Köszönjük, hogy beküldted a visszajelzésedet. Nagyra értékeljük az idődet! -Lif…" at bounding box center [611, 292] width 182 height 60
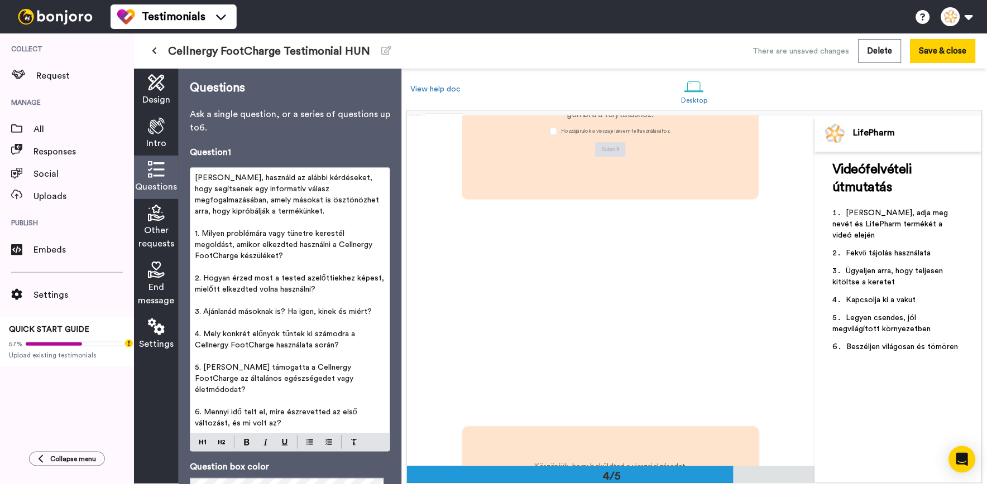
scroll to position [1030, 0]
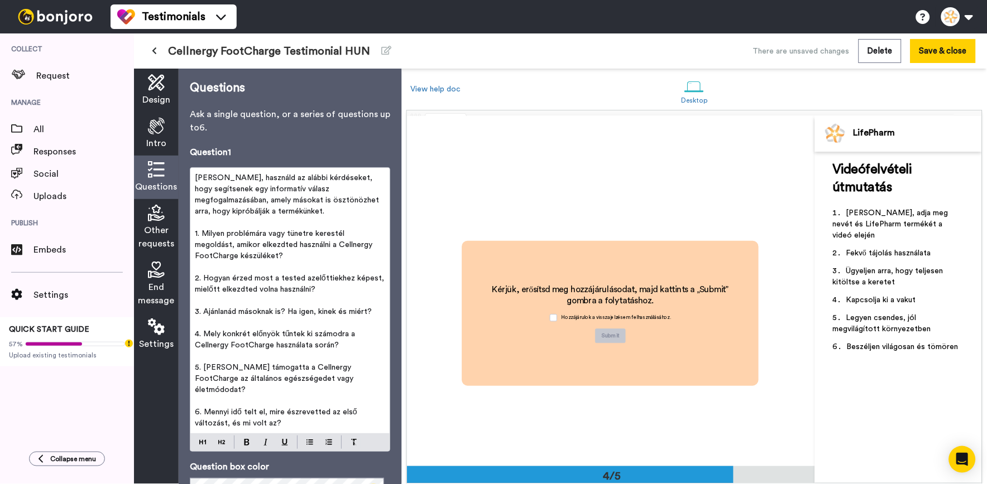
click at [157, 51] on button at bounding box center [154, 51] width 18 height 20
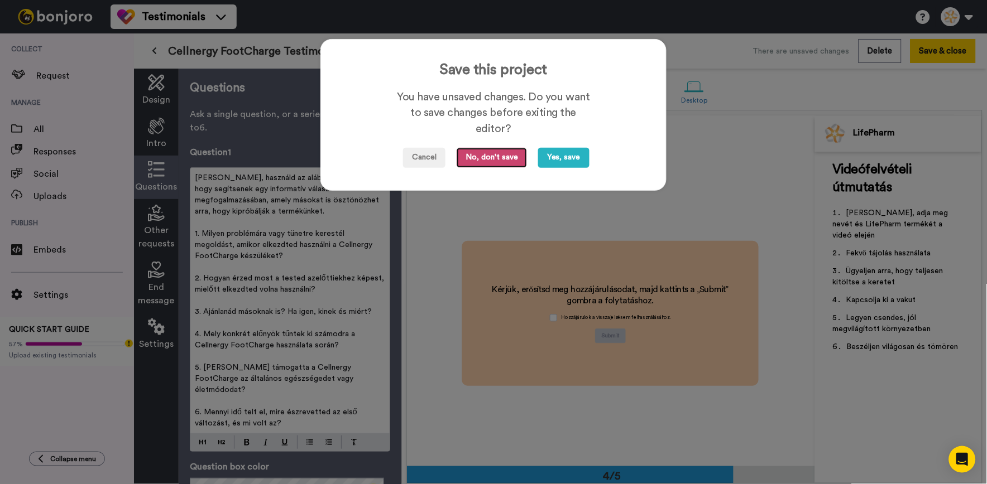
click at [505, 162] on button "No, don't save" at bounding box center [492, 158] width 70 height 20
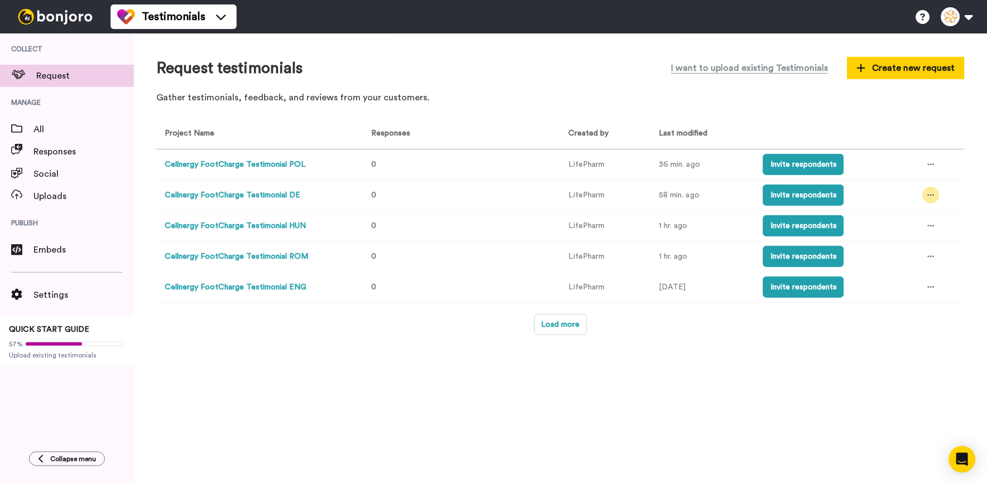
click at [928, 194] on icon at bounding box center [931, 195] width 7 height 8
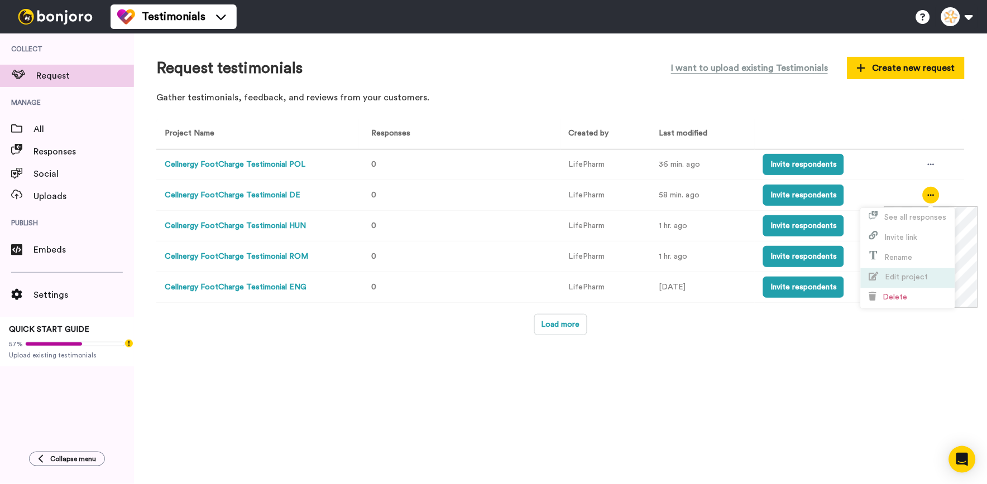
click at [900, 275] on span "Edit project" at bounding box center [906, 277] width 43 height 8
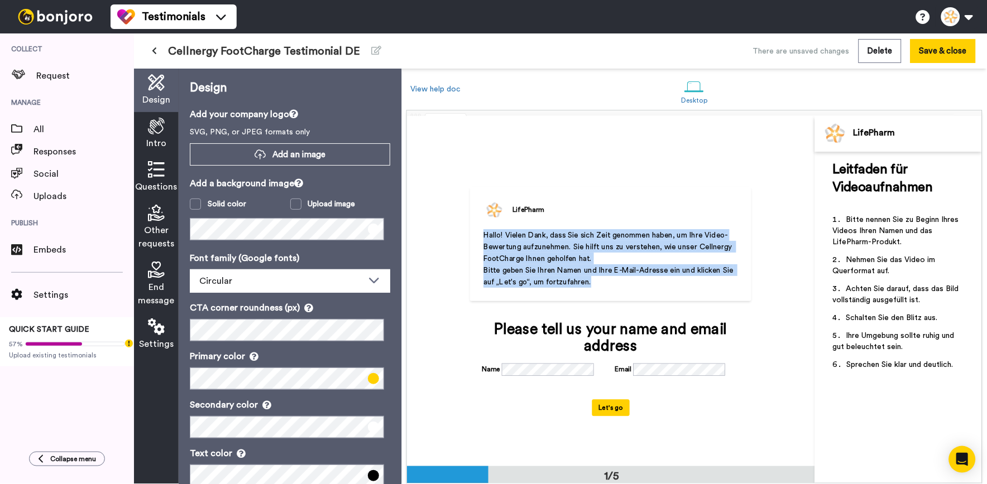
drag, startPoint x: 595, startPoint y: 278, endPoint x: 478, endPoint y: 238, distance: 123.2
click at [478, 238] on div "LifePharm Hallo! Vielen Dank, dass Sie sich Zeit genommen haben, um Ihre Video-…" at bounding box center [610, 243] width 281 height 115
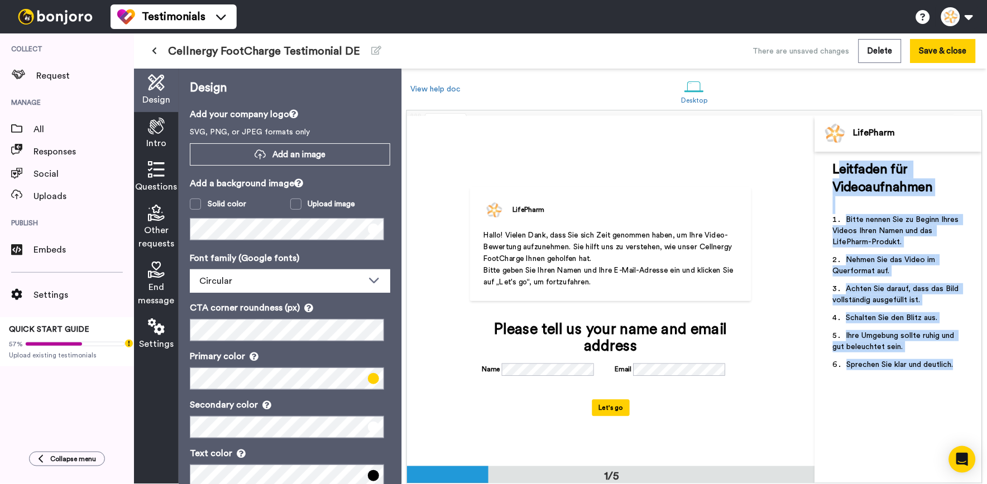
drag, startPoint x: 962, startPoint y: 361, endPoint x: 836, endPoint y: 171, distance: 228.3
click at [836, 171] on div "Leitfaden für Videoaufnahmen ﻿ Bitte nennen Sie zu Beginn Ihres Videos Ihren Na…" at bounding box center [898, 269] width 131 height 217
click at [836, 171] on span "Leitfaden für Videoaufnahmen" at bounding box center [883, 178] width 100 height 31
drag, startPoint x: 829, startPoint y: 169, endPoint x: 983, endPoint y: 363, distance: 248.0
click at [983, 363] on div "LifePharm Hallo! Vielen Dank, dass Sie sich Zeit genommen haben, um Ihre Video-…" at bounding box center [694, 297] width 585 height 374
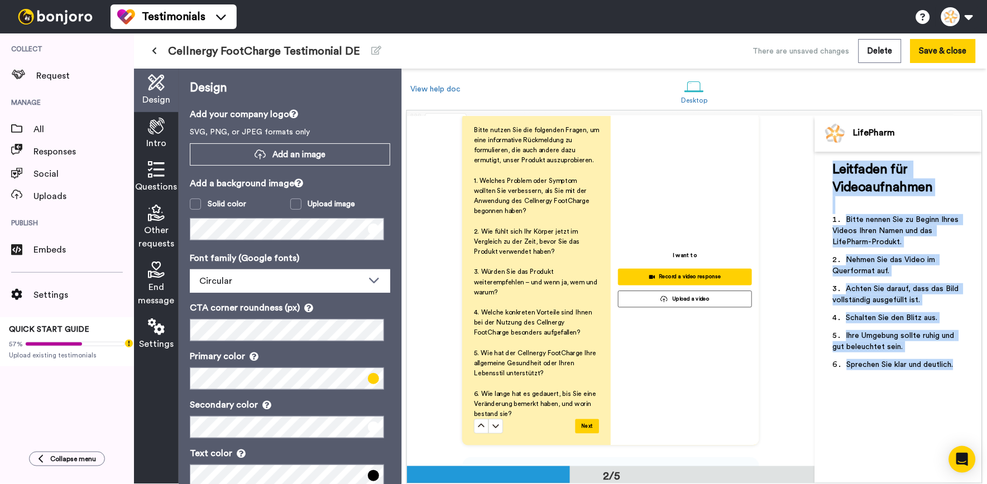
scroll to position [434, 0]
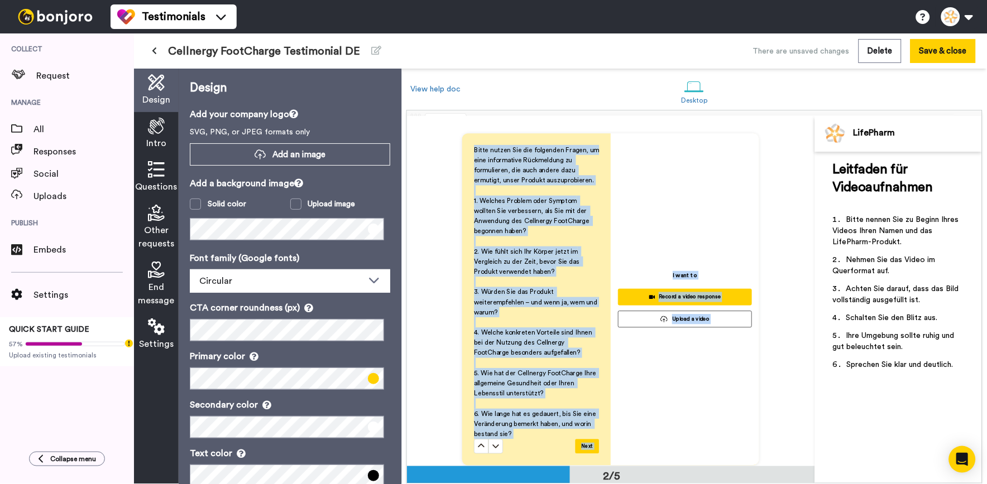
drag, startPoint x: 465, startPoint y: 147, endPoint x: 525, endPoint y: 398, distance: 257.6
click at [692, 130] on div "Bitte nutzen Sie die folgenden Fragen, um eine informative Rückmeldung zu formu…" at bounding box center [610, 300] width 297 height 347
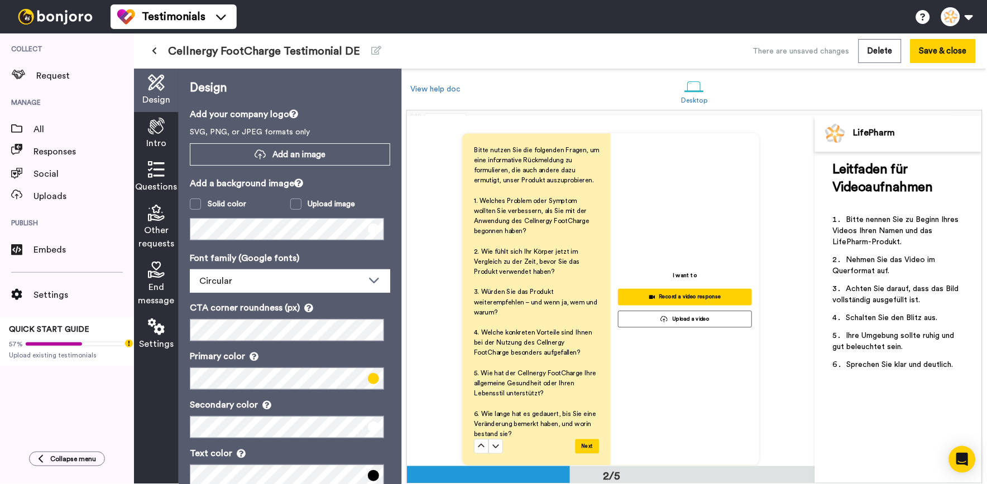
click at [153, 51] on icon at bounding box center [154, 51] width 5 height 8
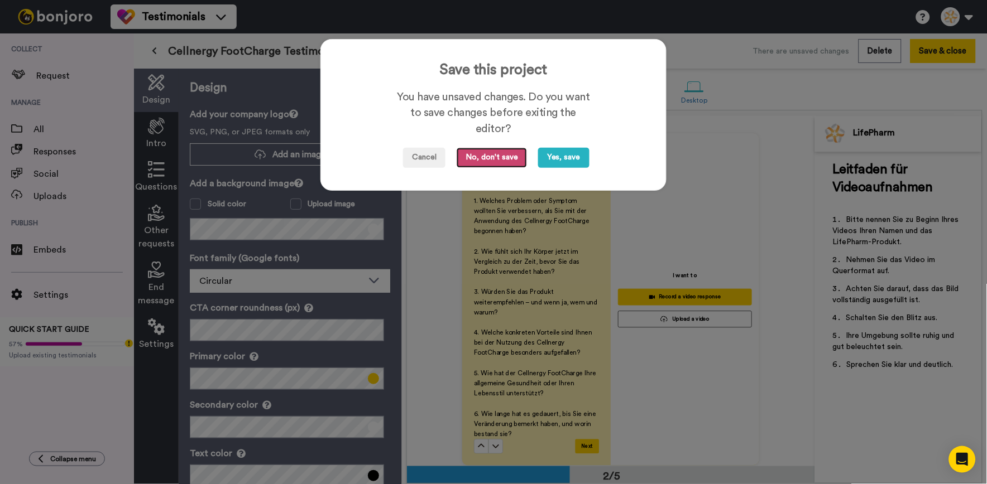
click at [460, 152] on button "No, don't save" at bounding box center [492, 158] width 70 height 20
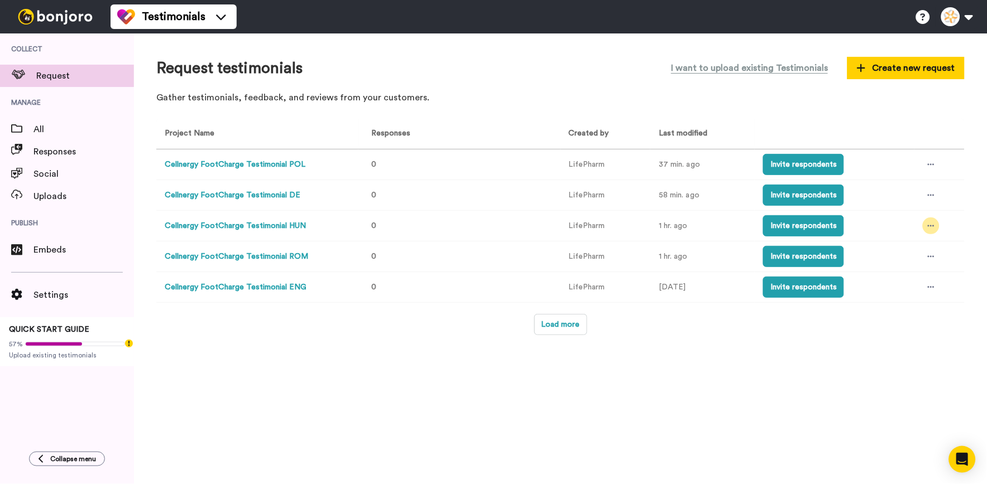
click at [924, 232] on div at bounding box center [931, 226] width 17 height 17
click at [925, 304] on span "Edit project" at bounding box center [906, 308] width 43 height 8
click at [930, 254] on icon at bounding box center [931, 257] width 7 height 8
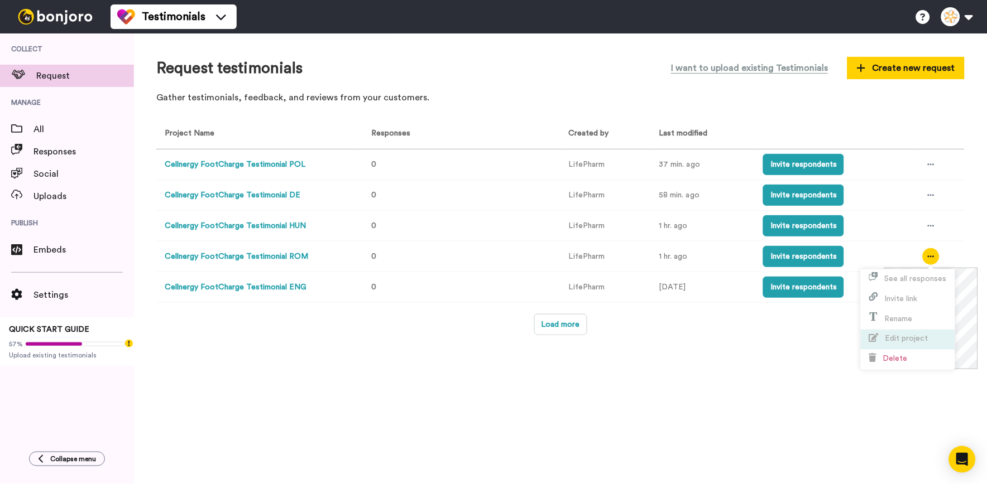
click at [923, 337] on span "Edit project" at bounding box center [906, 339] width 43 height 8
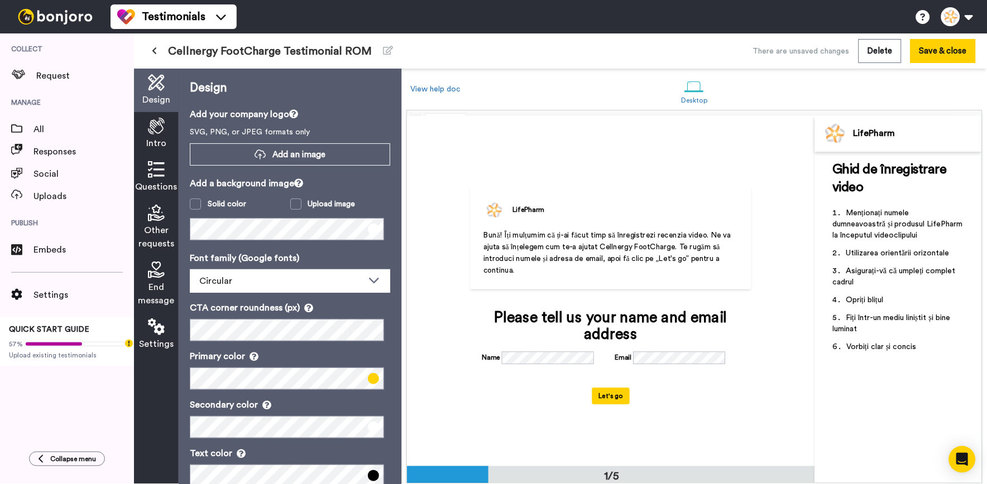
click at [170, 121] on div "Intro" at bounding box center [156, 134] width 45 height 44
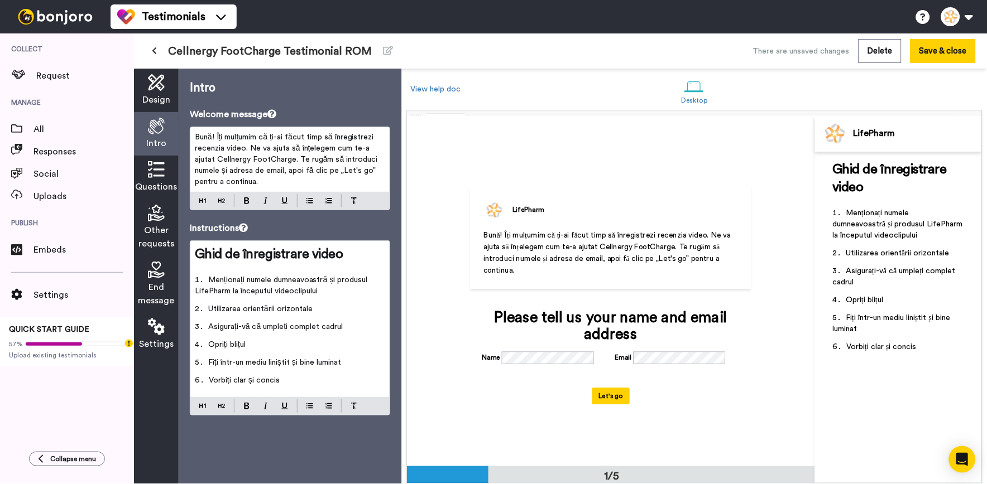
click at [159, 192] on span "Questions" at bounding box center [157, 186] width 42 height 13
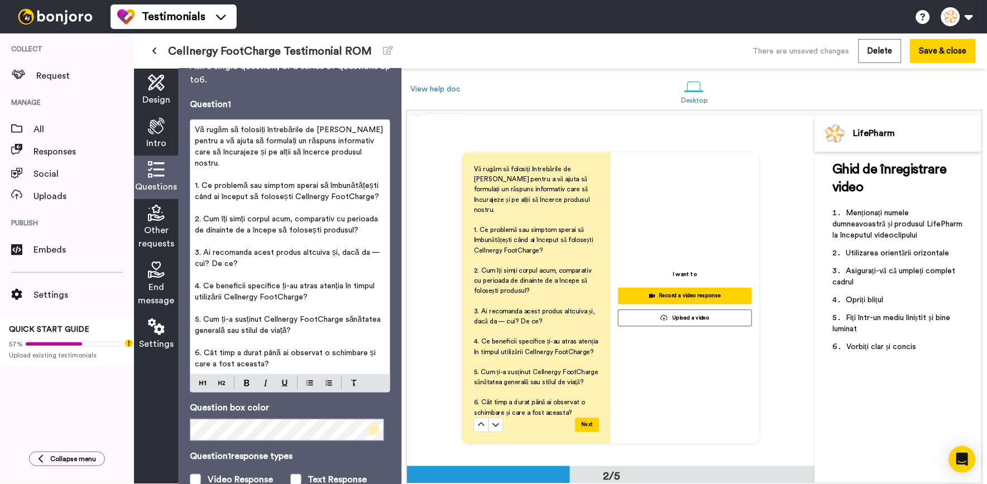
scroll to position [62, 0]
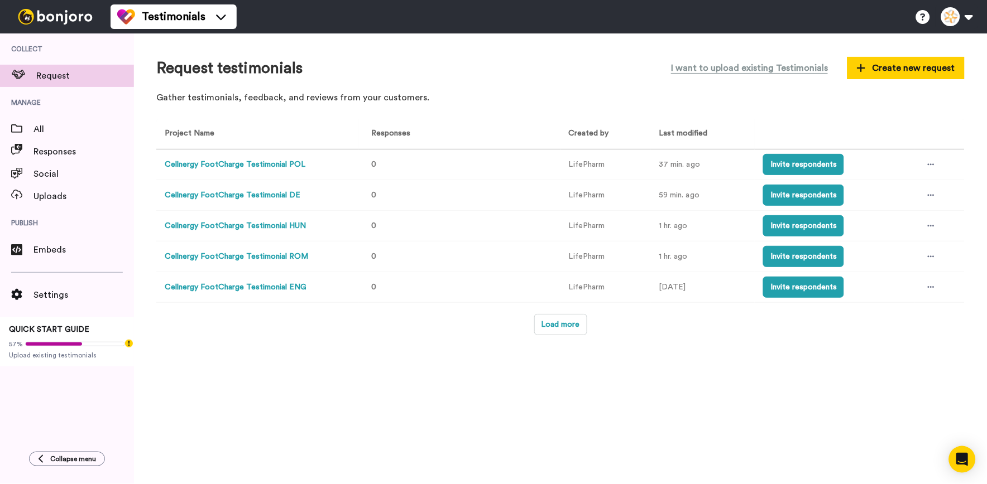
click at [919, 224] on td at bounding box center [939, 226] width 50 height 31
click at [924, 225] on div at bounding box center [931, 226] width 17 height 17
click at [923, 302] on li "Edit project" at bounding box center [908, 309] width 94 height 20
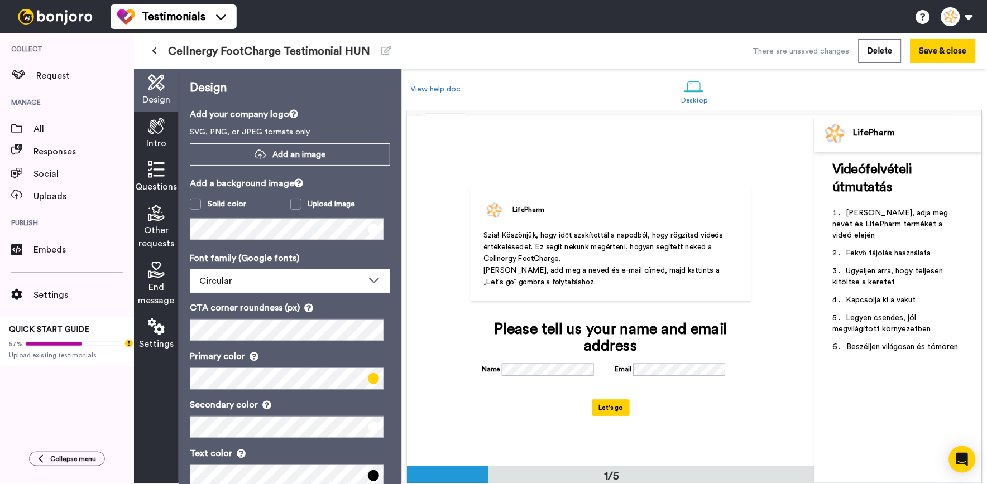
click at [170, 185] on span "Questions" at bounding box center [157, 186] width 42 height 13
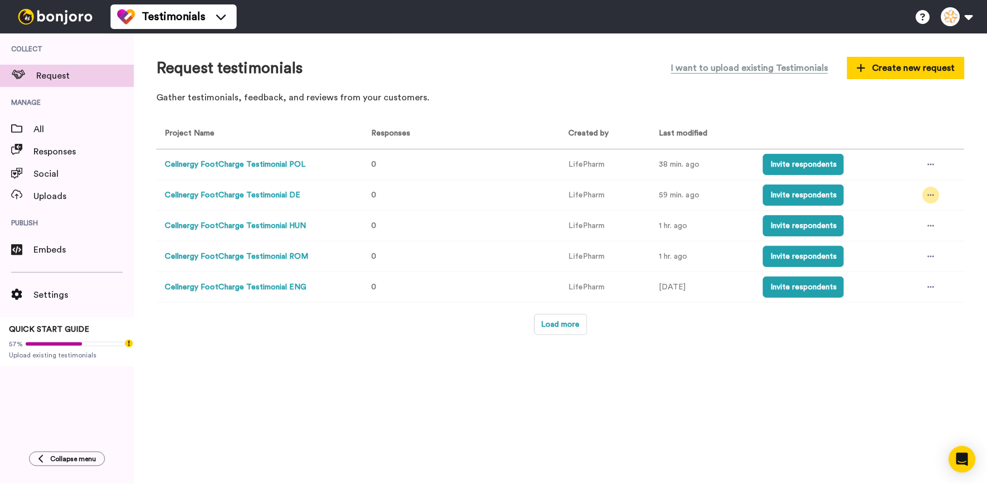
click at [924, 200] on div at bounding box center [931, 195] width 17 height 17
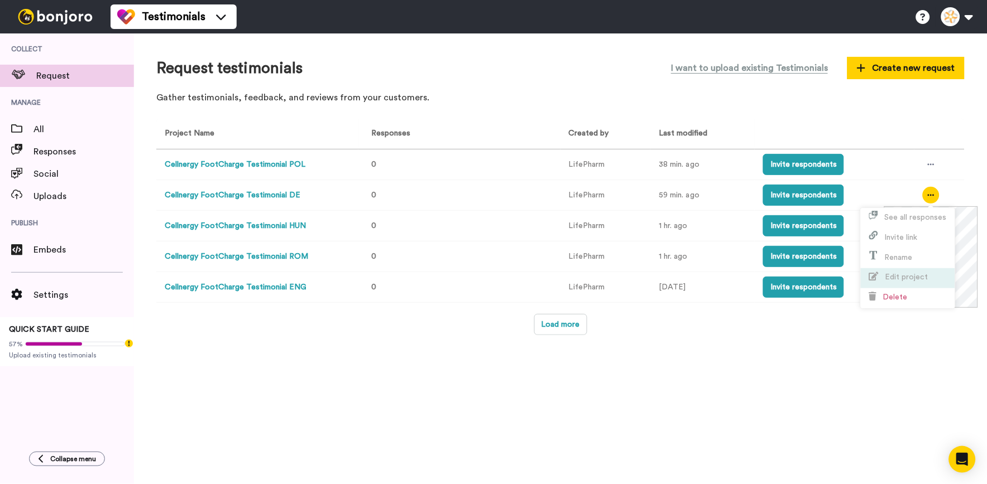
click at [916, 275] on span "Edit project" at bounding box center [906, 277] width 43 height 8
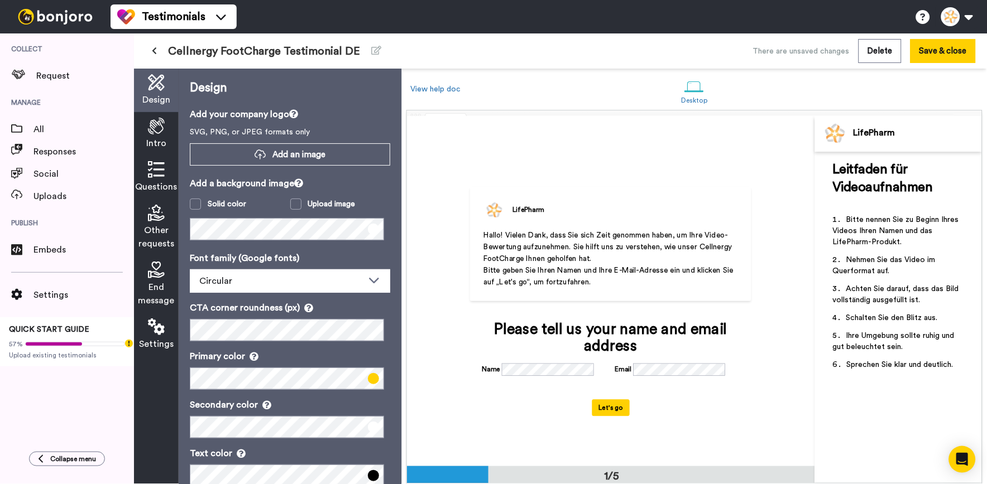
click at [169, 285] on span "End message" at bounding box center [156, 294] width 36 height 27
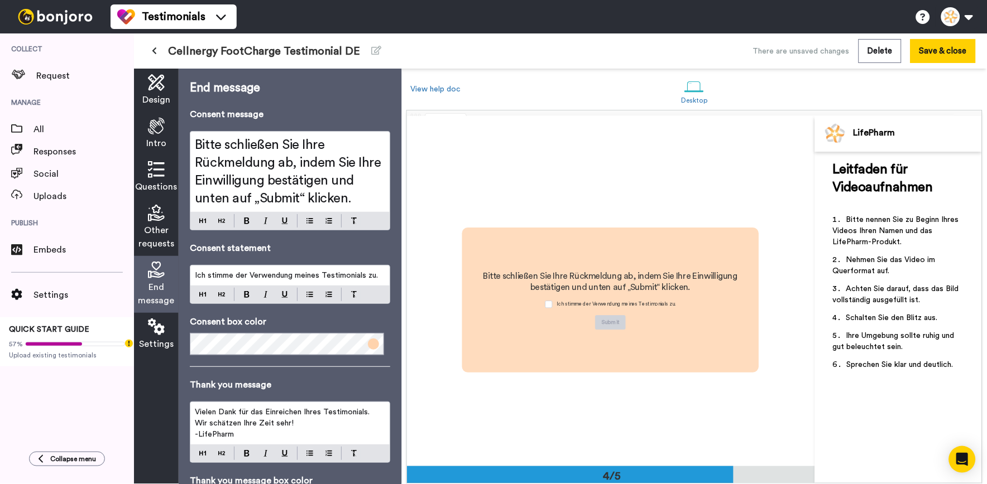
scroll to position [1053, 0]
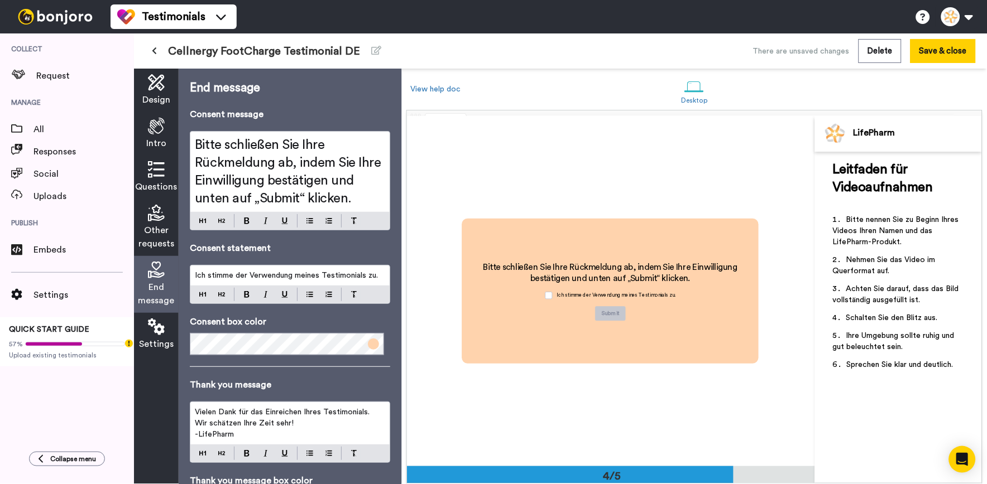
click at [162, 169] on icon at bounding box center [156, 169] width 17 height 17
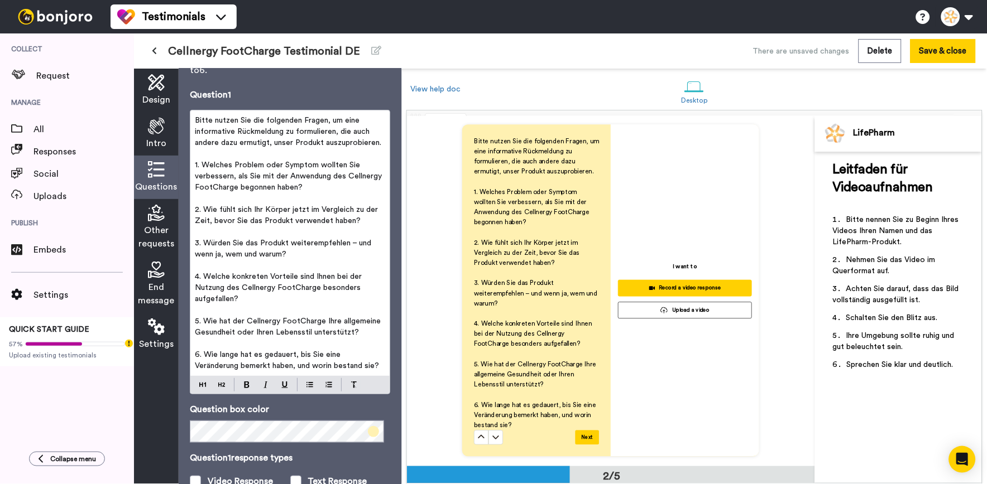
scroll to position [0, 0]
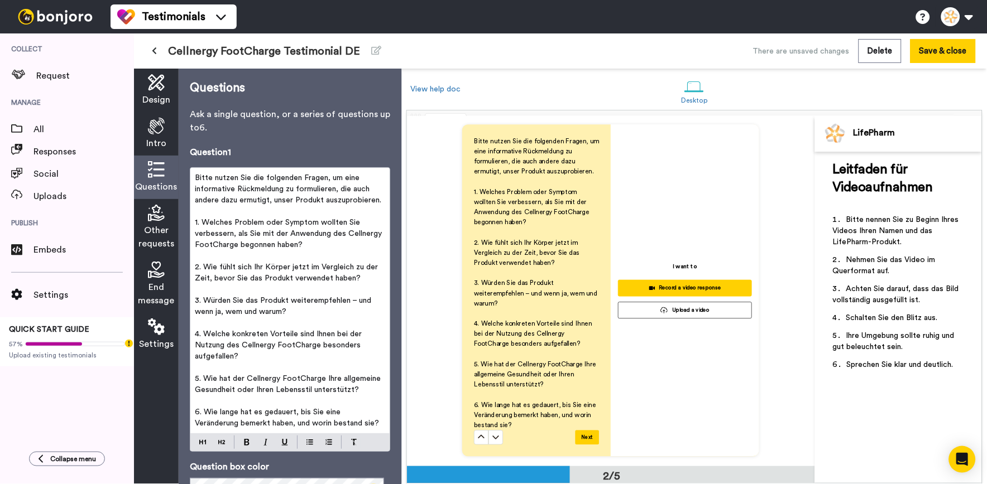
click at [151, 124] on icon at bounding box center [156, 126] width 17 height 17
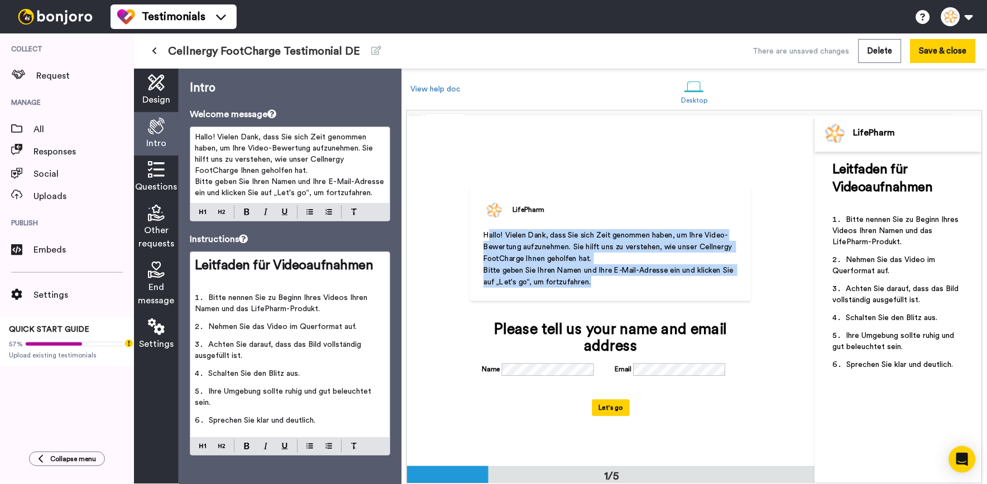
drag, startPoint x: 646, startPoint y: 291, endPoint x: 487, endPoint y: 232, distance: 169.7
click at [487, 232] on div "Hallo! Vielen Dank, dass Sie sich Zeit genommen haben, um Ihre Video-Bewertung …" at bounding box center [610, 273] width 254 height 88
drag, startPoint x: 487, startPoint y: 232, endPoint x: 603, endPoint y: 289, distance: 129.3
click at [603, 289] on div "Hallo! Vielen Dank, dass Sie sich Zeit genommen haben, um Ihre Video-Bewertung …" at bounding box center [610, 273] width 254 height 88
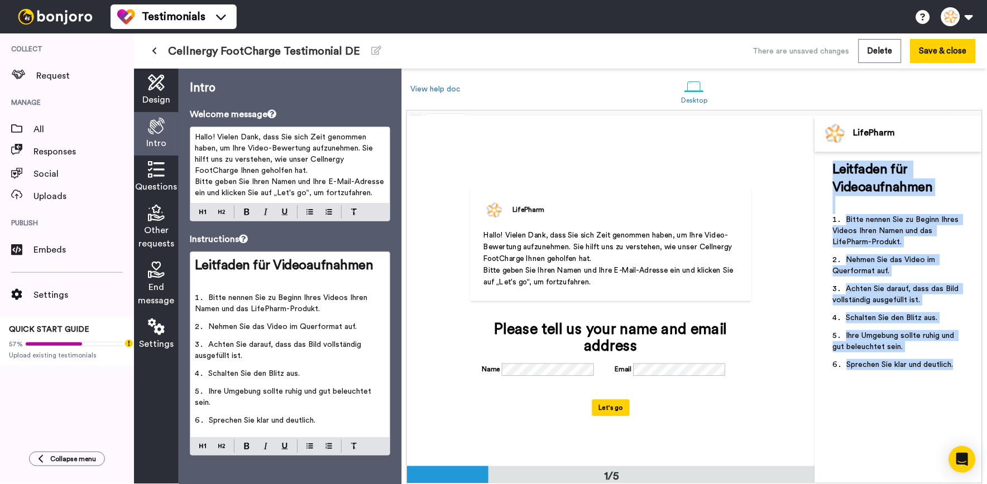
drag, startPoint x: 956, startPoint y: 364, endPoint x: 832, endPoint y: 157, distance: 241.3
click at [832, 157] on div "Leitfaden für Videoaufnahmen ﻿ Bitte nennen Sie zu Beginn Ihres Videos Ihren Na…" at bounding box center [898, 318] width 167 height 332
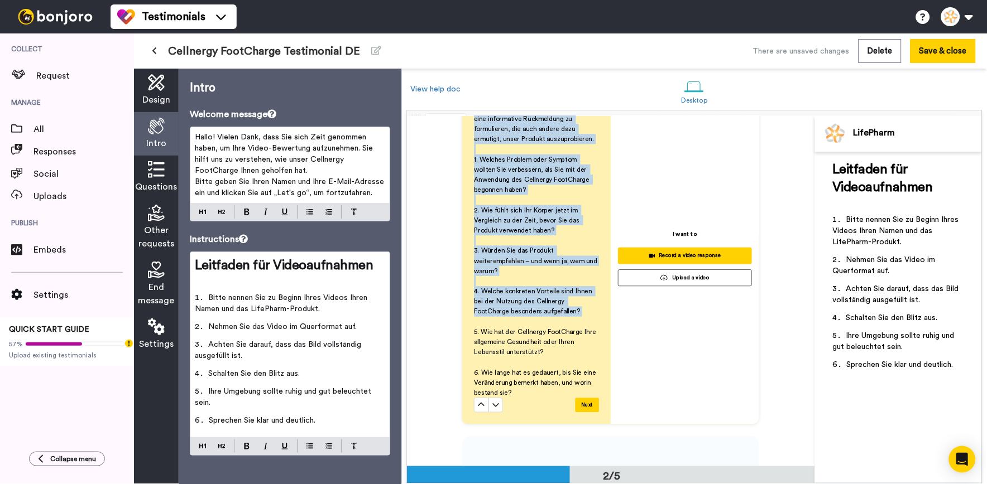
scroll to position [496, 0]
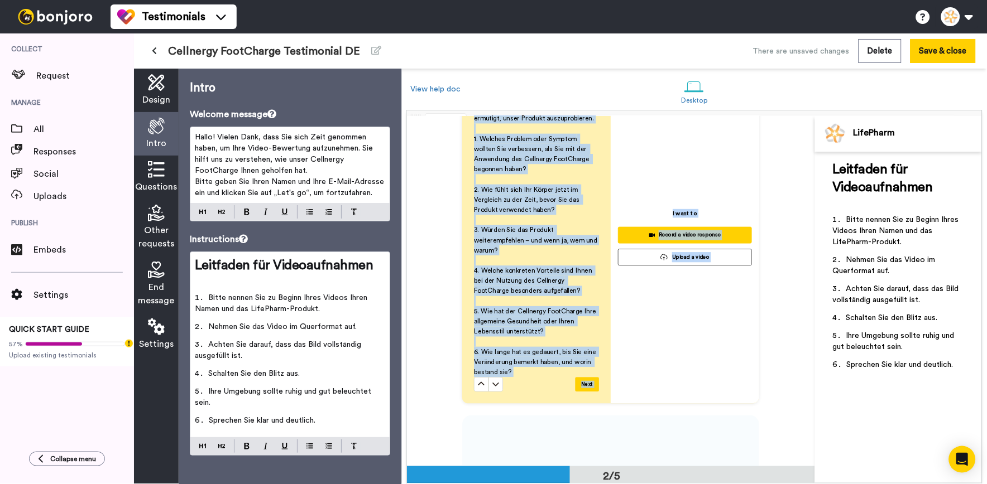
drag, startPoint x: 470, startPoint y: 147, endPoint x: 532, endPoint y: 330, distance: 192.7
drag, startPoint x: 532, startPoint y: 330, endPoint x: 550, endPoint y: 333, distance: 18.1
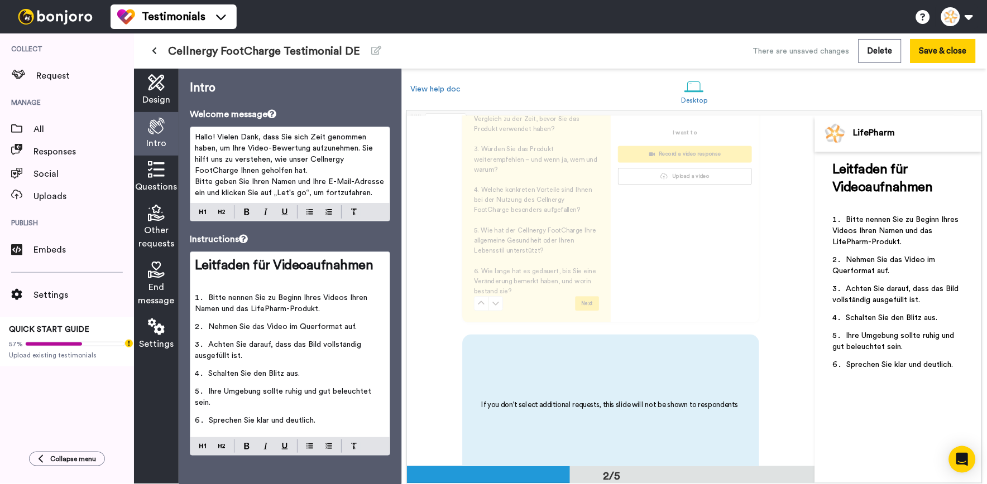
scroll to position [516, 0]
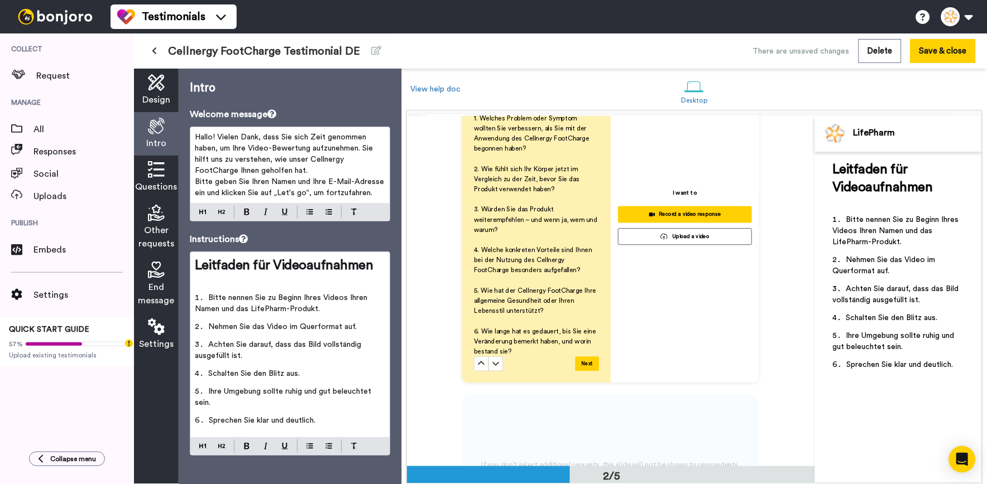
drag, startPoint x: 542, startPoint y: 319, endPoint x: 482, endPoint y: 234, distance: 103.6
drag, startPoint x: 542, startPoint y: 310, endPoint x: 497, endPoint y: 263, distance: 64.3
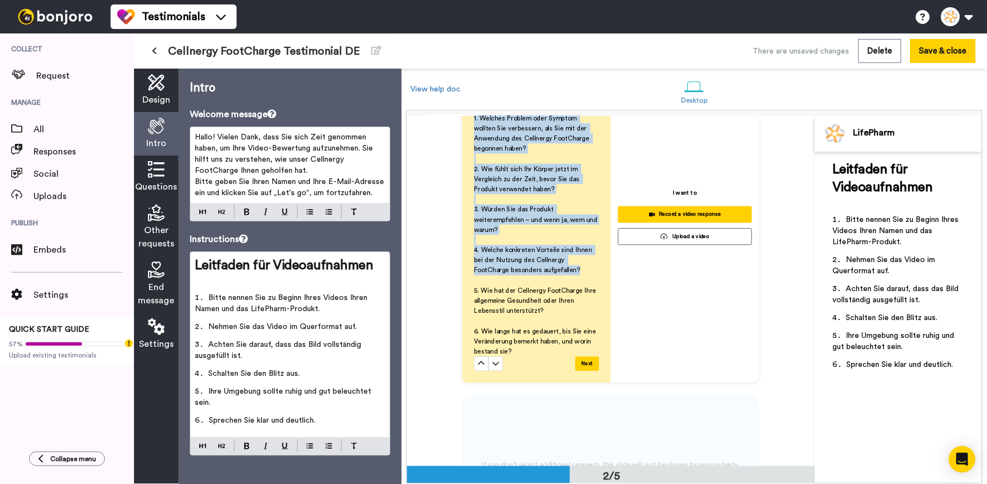
drag, startPoint x: 467, startPoint y: 257, endPoint x: 582, endPoint y: 271, distance: 115.3
click at [582, 271] on div "Bitte nutzen Sie die folgenden Fragen, um eine informative Rückmeldung zu formu…" at bounding box center [536, 217] width 148 height 332
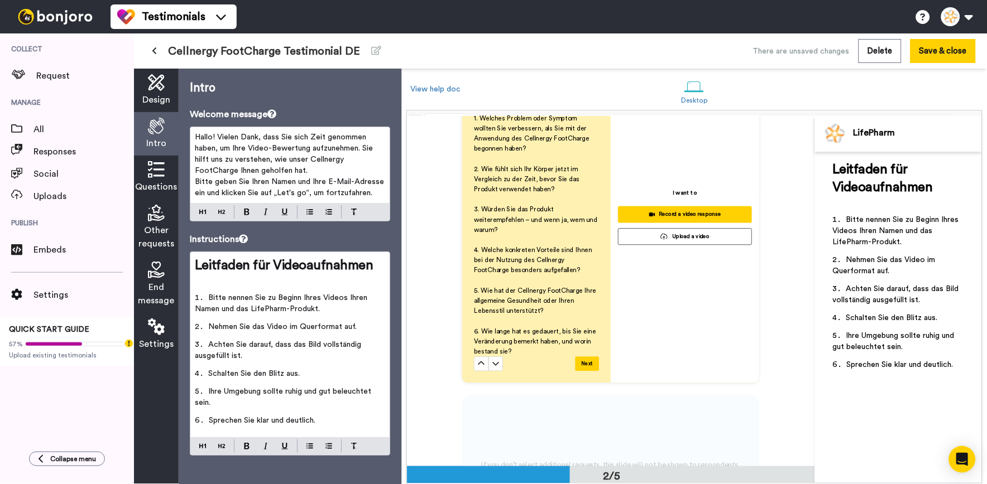
click at [169, 179] on div "Questions" at bounding box center [156, 178] width 45 height 44
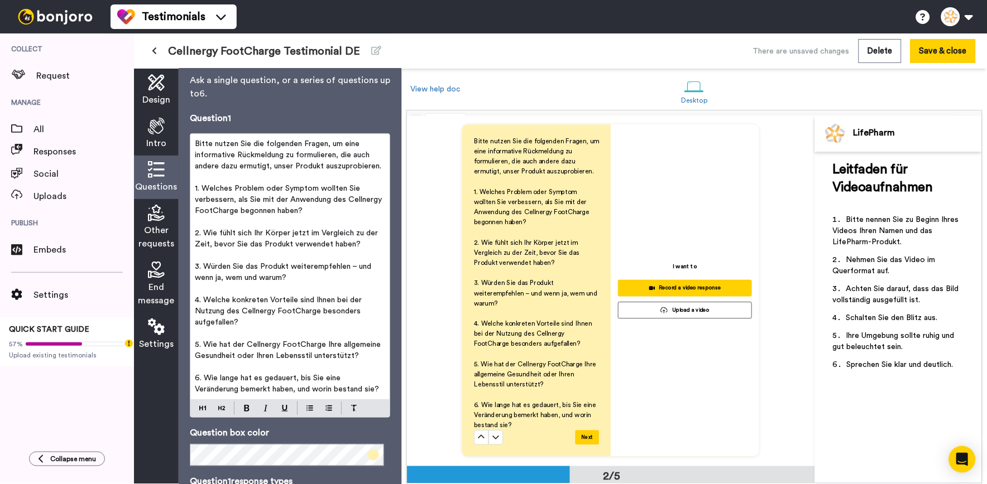
scroll to position [62, 0]
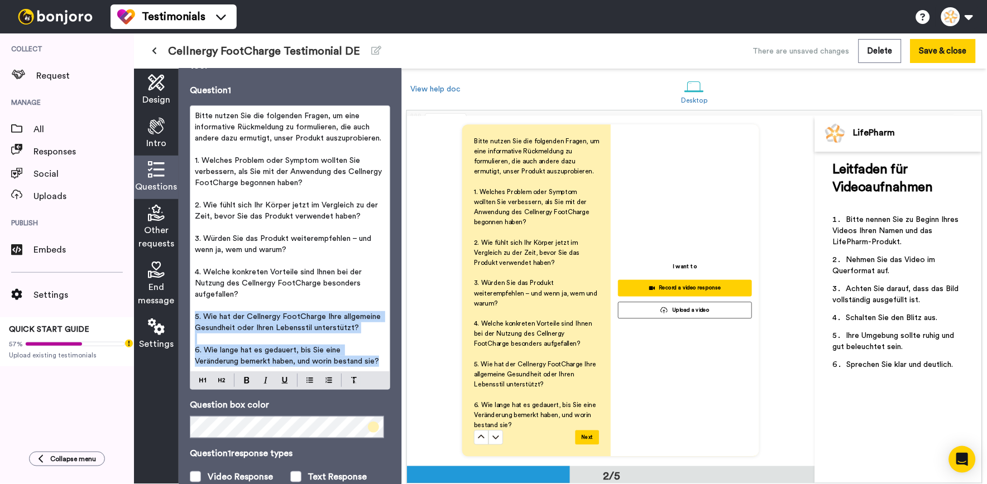
drag, startPoint x: 193, startPoint y: 326, endPoint x: 236, endPoint y: 392, distance: 78.6
click at [236, 372] on div "Bitte nutzen Sie die folgenden Fragen, um eine informative Rückmeldung zu formu…" at bounding box center [289, 239] width 199 height 266
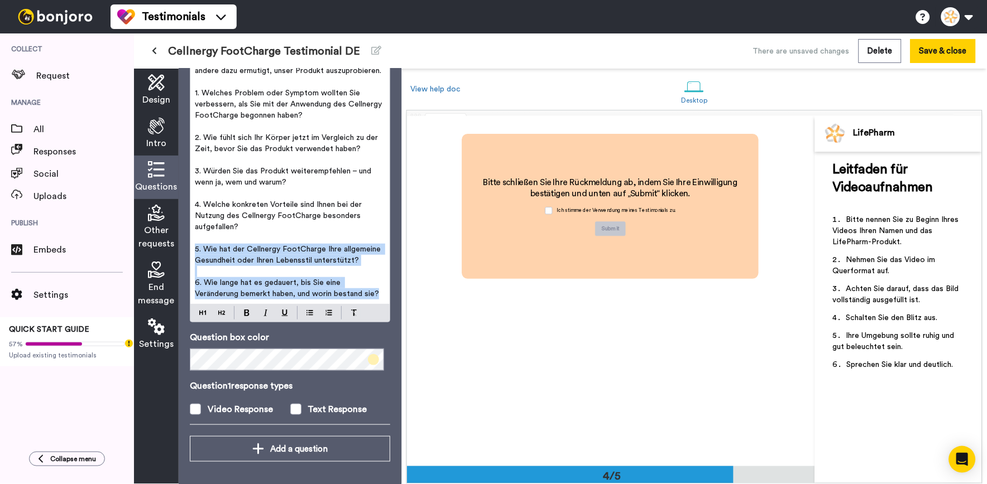
scroll to position [1125, 0]
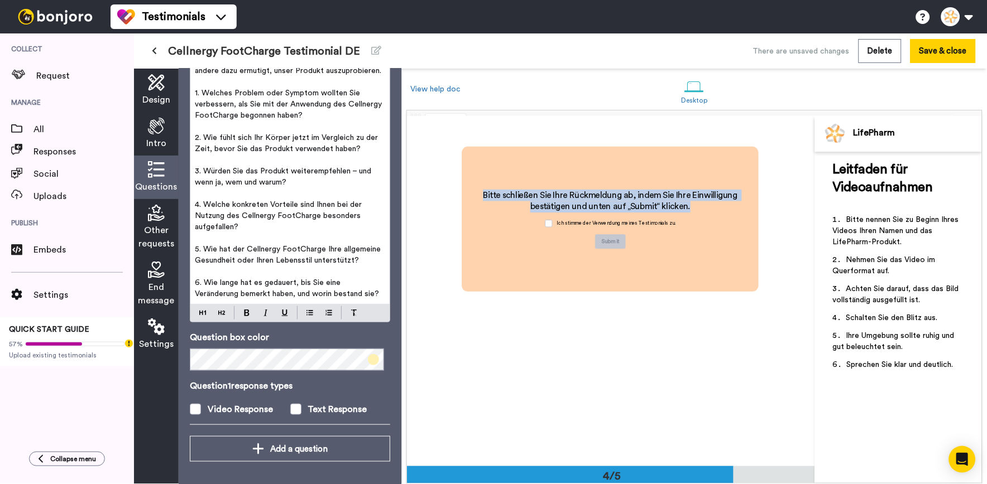
drag, startPoint x: 478, startPoint y: 192, endPoint x: 749, endPoint y: 218, distance: 272.5
click at [749, 218] on div "Bitte schließen Sie Ihre Rückmeldung ab, indem Sie Ihre Einwilligung bestätigen…" at bounding box center [610, 219] width 297 height 145
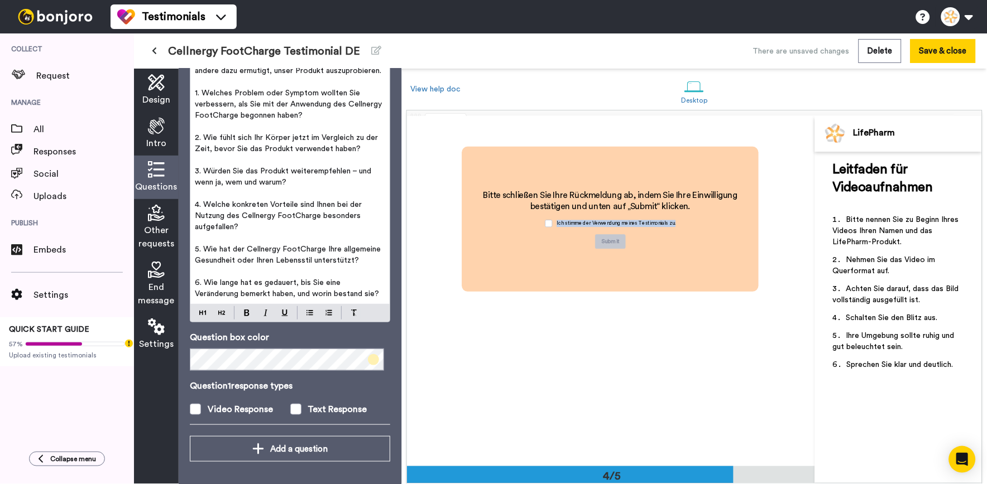
drag, startPoint x: 687, startPoint y: 223, endPoint x: 551, endPoint y: 223, distance: 136.2
click at [551, 223] on div "Bitte schließen Sie Ihre Rückmeldung ab, indem Sie Ihre Einwilligung bestätigen…" at bounding box center [611, 220] width 268 height 60
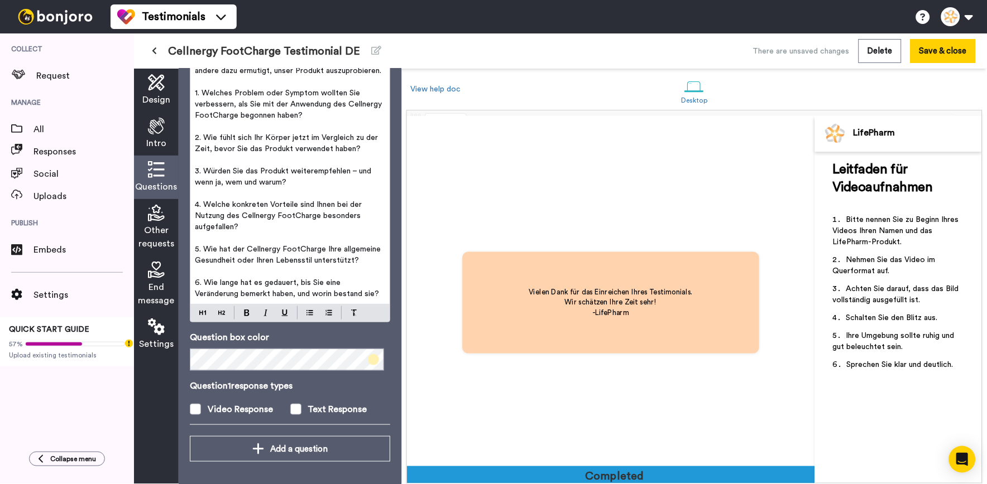
scroll to position [1403, 0]
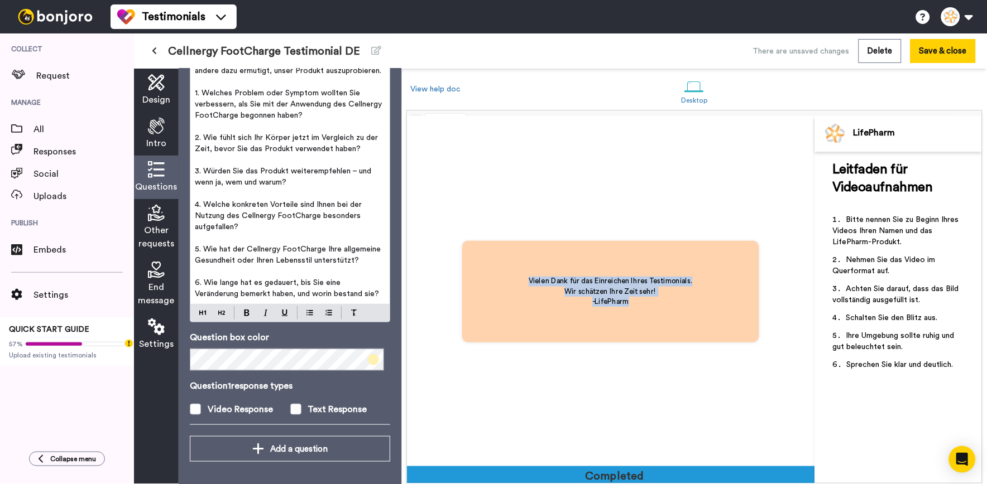
drag, startPoint x: 673, startPoint y: 315, endPoint x: 507, endPoint y: 284, distance: 168.7
click at [507, 284] on div "Vielen Dank für das Einreichen Ihres Testimonials. Wir schätzen Ihre Zeit sehr!…" at bounding box center [610, 292] width 297 height 102
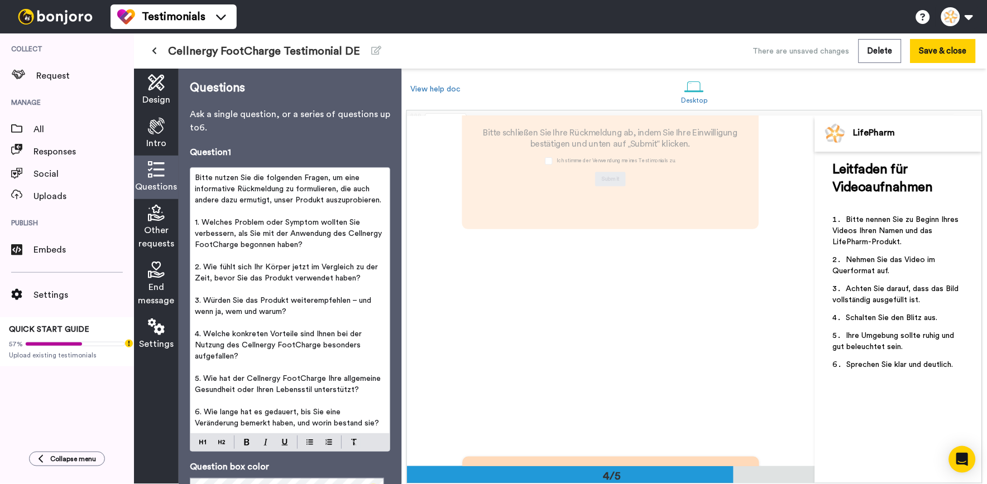
scroll to position [1093, 0]
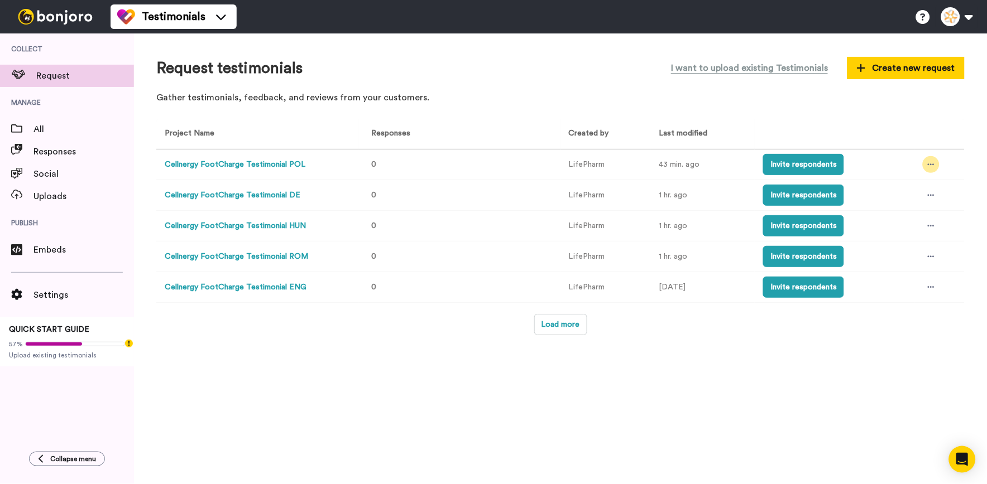
click at [934, 164] on div at bounding box center [931, 164] width 17 height 17
click at [921, 249] on span "Edit project" at bounding box center [898, 246] width 59 height 8
click at [925, 190] on div at bounding box center [931, 195] width 17 height 17
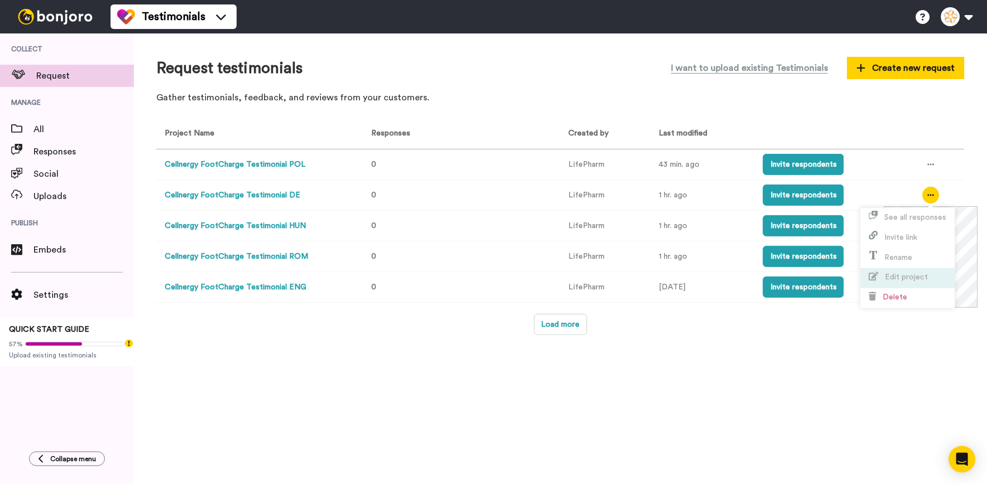
click at [924, 276] on span "Edit project" at bounding box center [906, 277] width 43 height 8
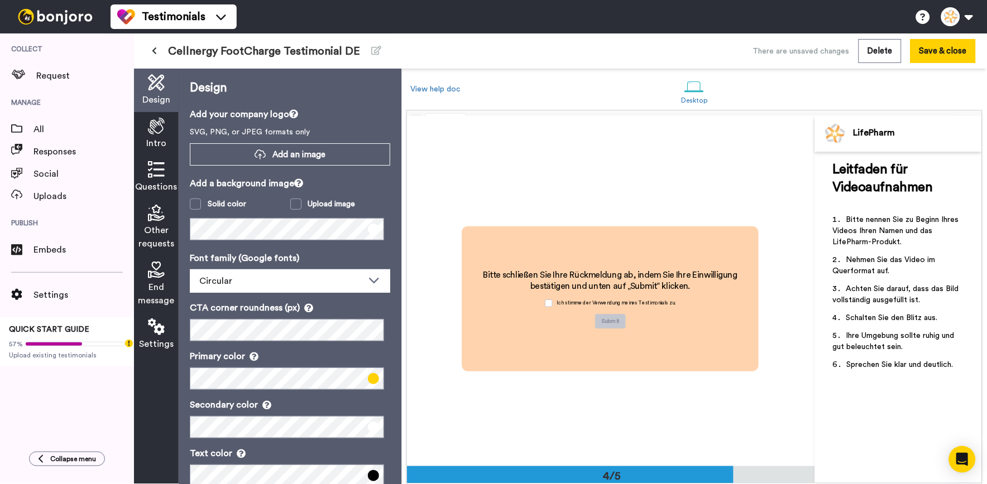
scroll to position [1031, 0]
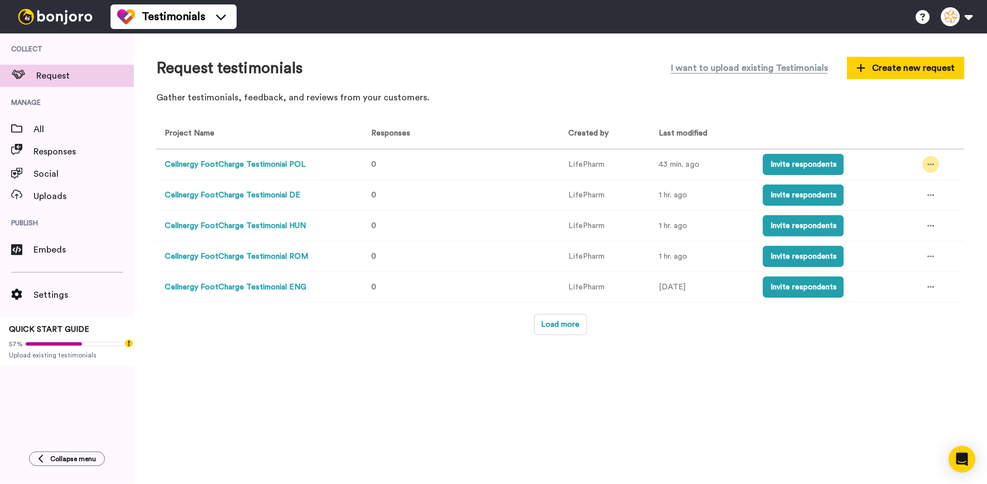
click at [937, 168] on div at bounding box center [931, 164] width 17 height 17
click at [928, 242] on li "Edit project" at bounding box center [908, 247] width 94 height 20
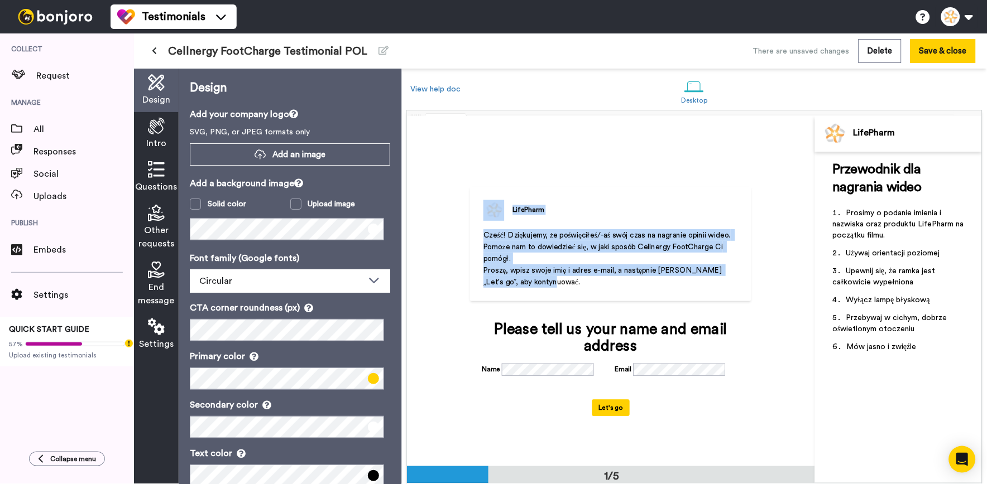
drag, startPoint x: 533, startPoint y: 279, endPoint x: 483, endPoint y: 220, distance: 76.8
click at [483, 220] on div "LifePharm Cześć! Dziękujemy, że poświęciłeś/-aś swój czas na nagranie opinii wi…" at bounding box center [610, 244] width 281 height 115
drag, startPoint x: 483, startPoint y: 220, endPoint x: 454, endPoint y: 247, distance: 39.5
click at [454, 247] on div "LifePharm Cześć! Dziękujemy, że poświęciłeś/-aś swój czas na nagranie opinii wi…" at bounding box center [611, 291] width 408 height 351
drag, startPoint x: 479, startPoint y: 237, endPoint x: 538, endPoint y: 283, distance: 75.1
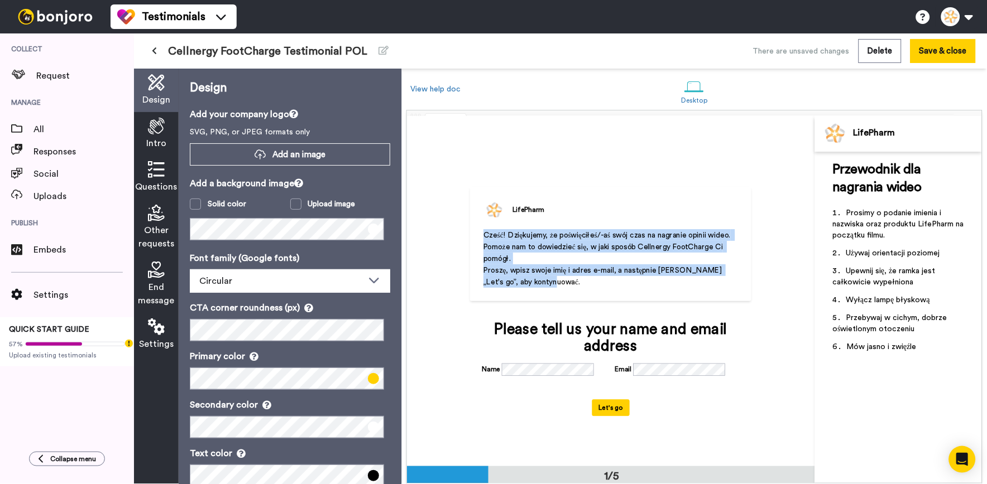
click at [538, 283] on div "LifePharm Cześć! Dziękujemy, że poświęciłeś/-aś swój czas na nagranie opinii wi…" at bounding box center [610, 244] width 281 height 115
click at [549, 292] on div "Cześć! Dziękujemy, że poświęciłeś/-aś swój czas na nagranie opinii wideo. Pomoż…" at bounding box center [610, 273] width 254 height 88
drag, startPoint x: 544, startPoint y: 285, endPoint x: 478, endPoint y: 236, distance: 82.5
click at [478, 236] on div "LifePharm Cześć! Dziękujemy, że poświęciłeś/-aś swój czas na nagranie opinii wi…" at bounding box center [610, 244] width 281 height 115
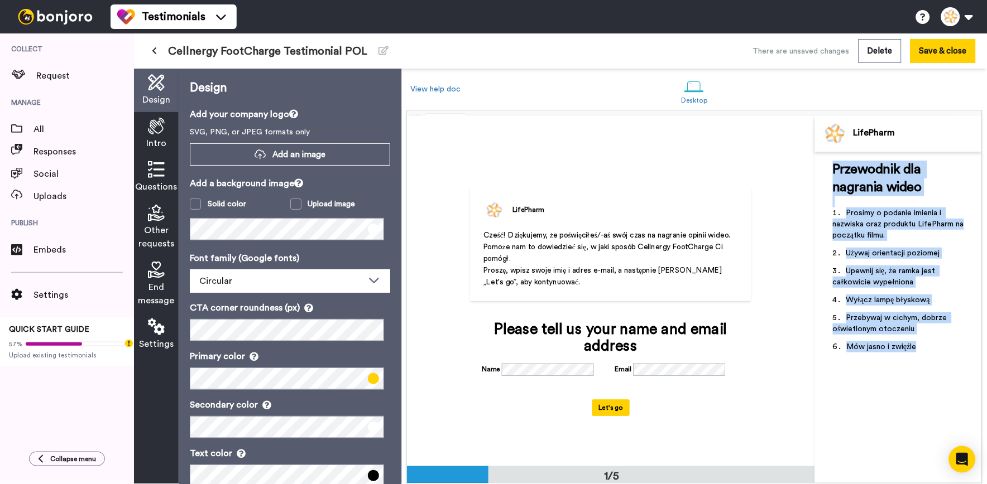
drag, startPoint x: 919, startPoint y: 348, endPoint x: 823, endPoint y: 166, distance: 205.5
click at [823, 166] on div "Przewodnik dla nagrania wideo ﻿ Prosimy o podanie imienia i nazwiska oraz produ…" at bounding box center [898, 318] width 167 height 332
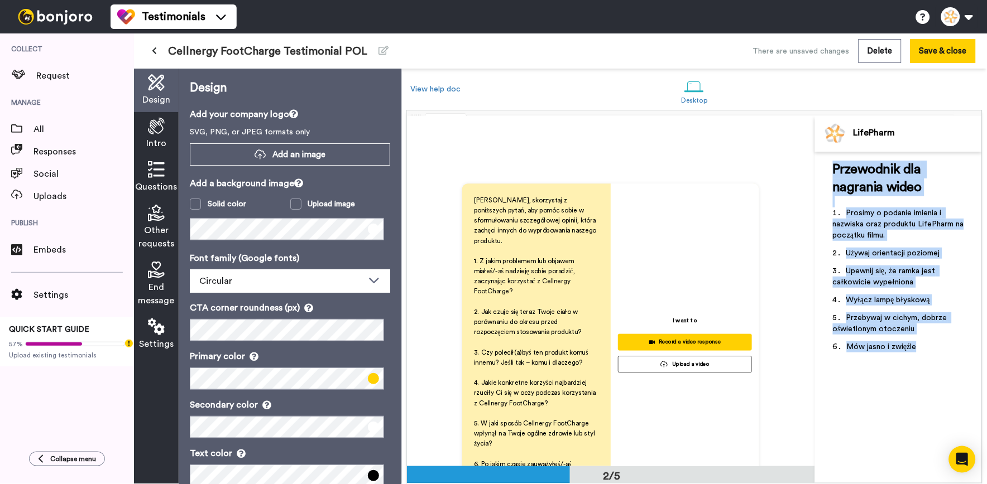
scroll to position [434, 0]
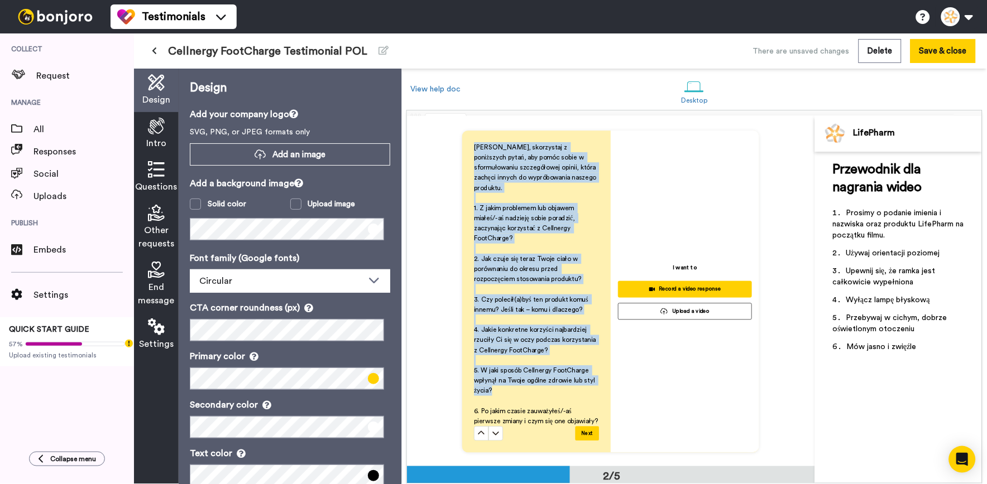
drag, startPoint x: 470, startPoint y: 147, endPoint x: 574, endPoint y: 381, distance: 255.9
click at [574, 381] on div "Prosimy, skorzystaj z poniższych pytań, aby pomóc sobie w sformułowaniu szczegó…" at bounding box center [536, 292] width 148 height 322
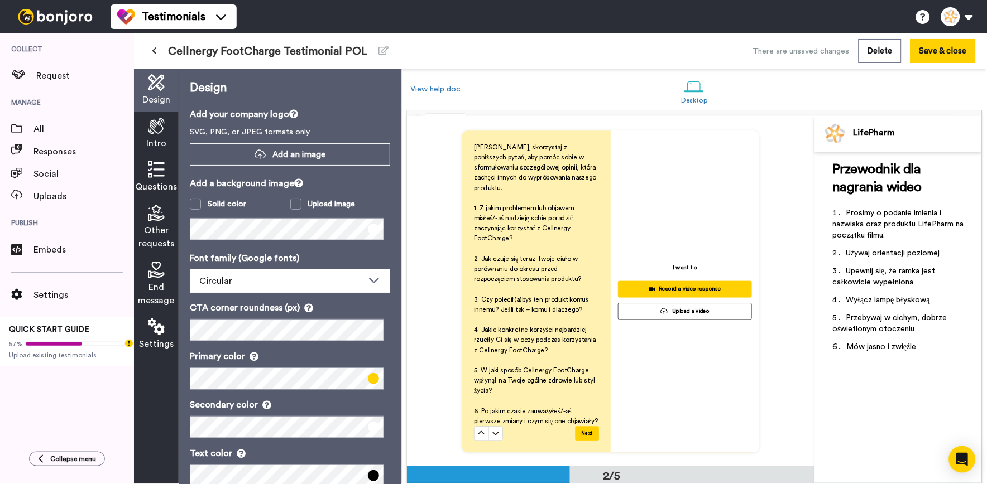
click at [164, 181] on span "Questions" at bounding box center [157, 186] width 42 height 13
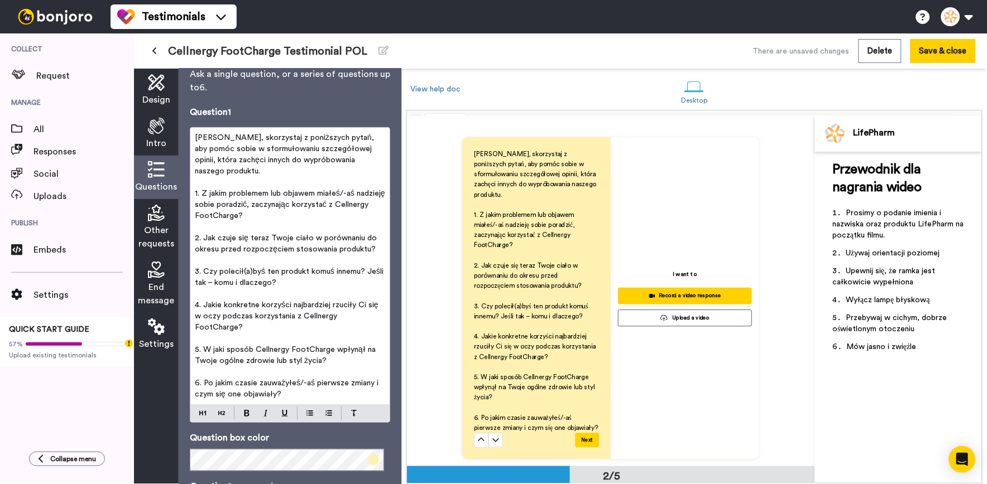
scroll to position [62, 0]
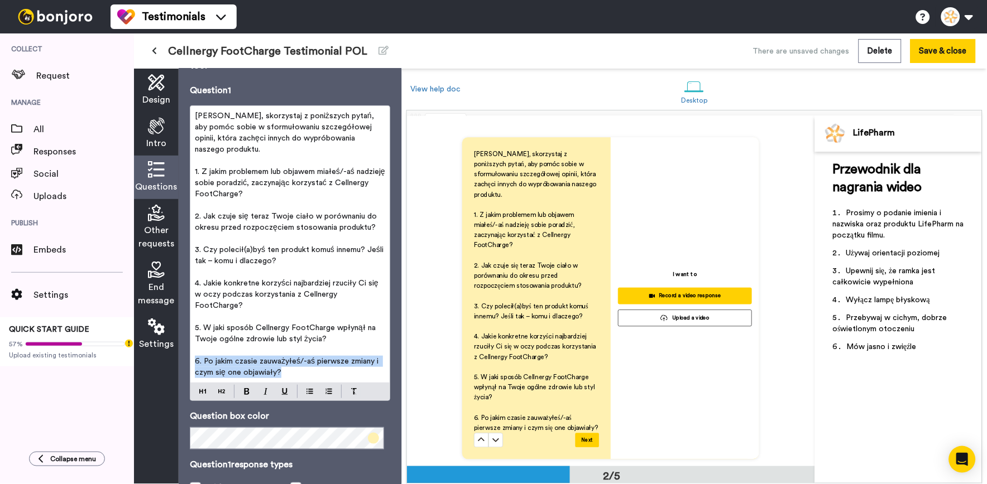
drag, startPoint x: 287, startPoint y: 375, endPoint x: 189, endPoint y: 358, distance: 99.7
click at [189, 358] on div "Questions Ask a single question, or a series of questions up to 6 . Question 1 …" at bounding box center [290, 277] width 223 height 416
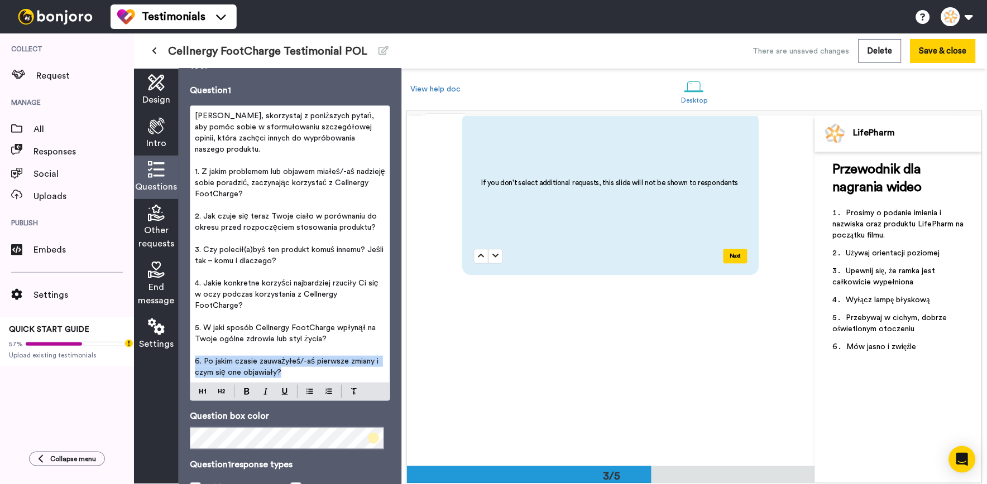
scroll to position [1047, 0]
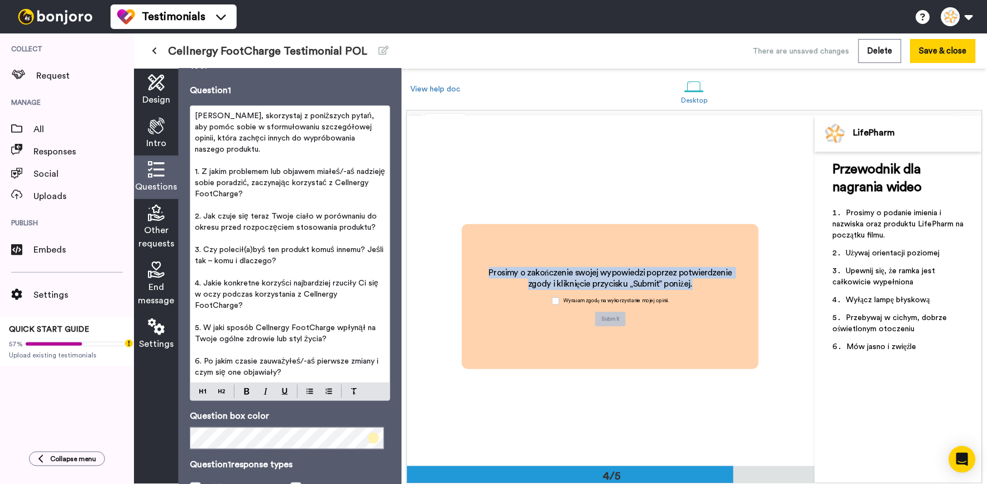
drag, startPoint x: 482, startPoint y: 272, endPoint x: 695, endPoint y: 286, distance: 213.7
click at [695, 286] on h2 "Prosimy o zakończenie swojej wypowiedzi poprzez potwierdzenie zgody i kliknięci…" at bounding box center [611, 278] width 268 height 23
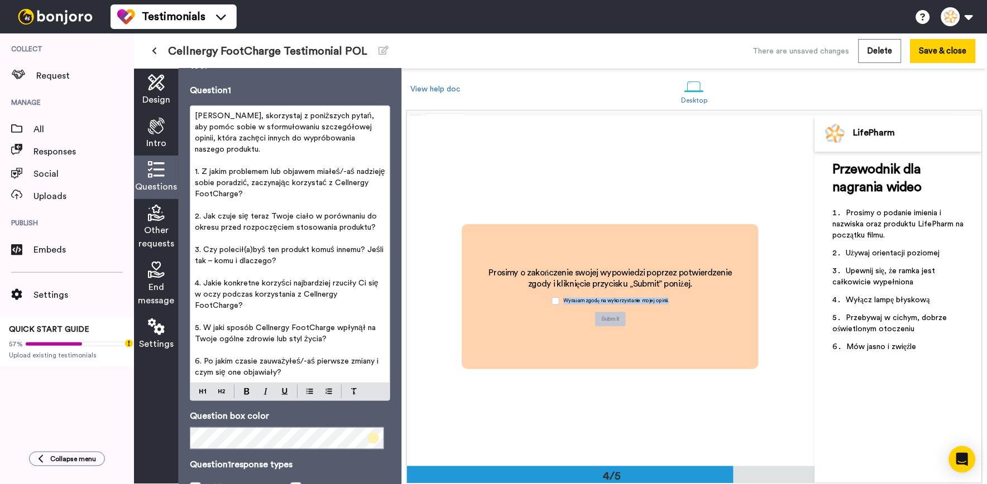
drag, startPoint x: 678, startPoint y: 304, endPoint x: 558, endPoint y: 299, distance: 119.5
click at [558, 299] on div "Prosimy o zakończenie swojej wypowiedzi poprzez potwierdzenie zgody i kliknięci…" at bounding box center [611, 297] width 268 height 60
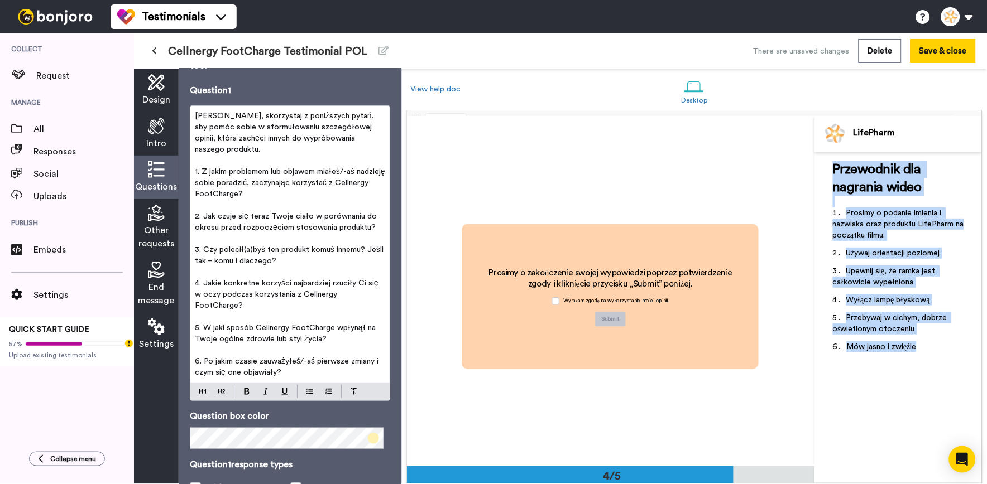
drag, startPoint x: 942, startPoint y: 346, endPoint x: 827, endPoint y: 167, distance: 212.4
click at [827, 167] on div "Przewodnik dla nagrania wideo ﻿ Prosimy o podanie imienia i nazwiska oraz produ…" at bounding box center [898, 318] width 167 height 332
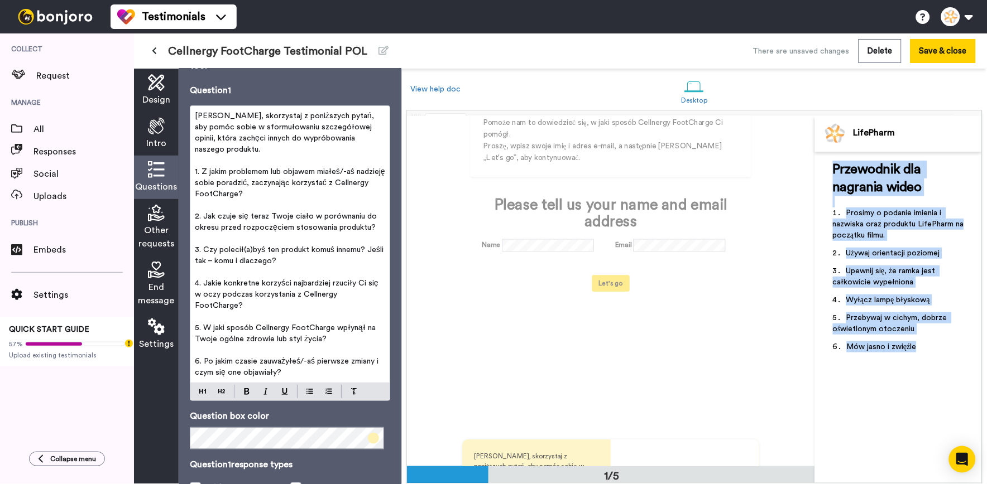
scroll to position [0, 0]
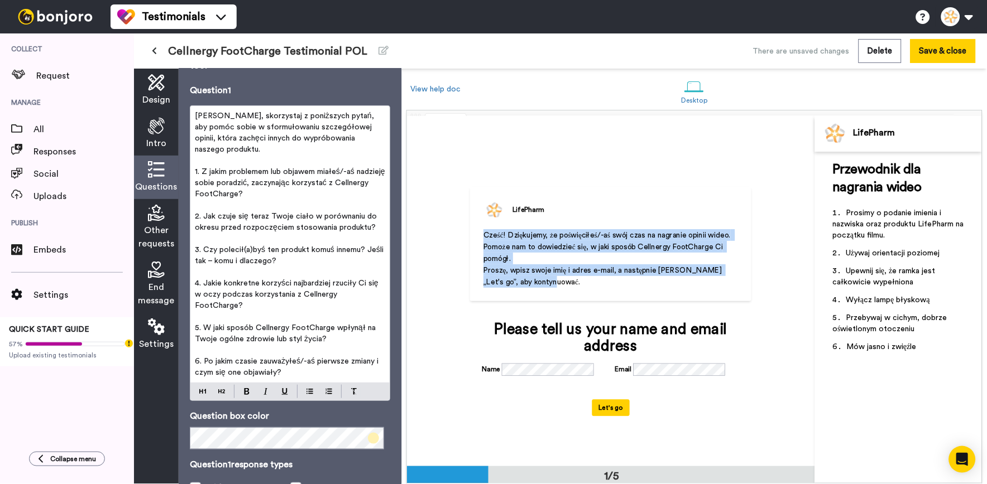
drag, startPoint x: 482, startPoint y: 235, endPoint x: 537, endPoint y: 287, distance: 75.8
click at [537, 287] on div "Cześć! Dziękujemy, że poświęciłeś/-aś swój czas na nagranie opinii wideo. Pomoż…" at bounding box center [610, 273] width 254 height 88
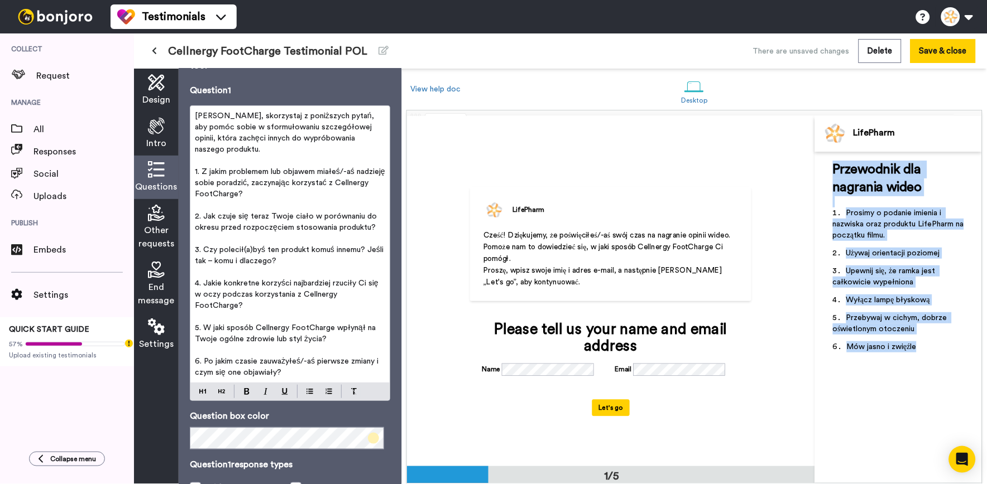
drag, startPoint x: 925, startPoint y: 345, endPoint x: 829, endPoint y: 171, distance: 199.1
click at [829, 171] on div "Przewodnik dla nagrania wideo ﻿ Prosimy o podanie imienia i nazwiska oraz produ…" at bounding box center [898, 318] width 167 height 332
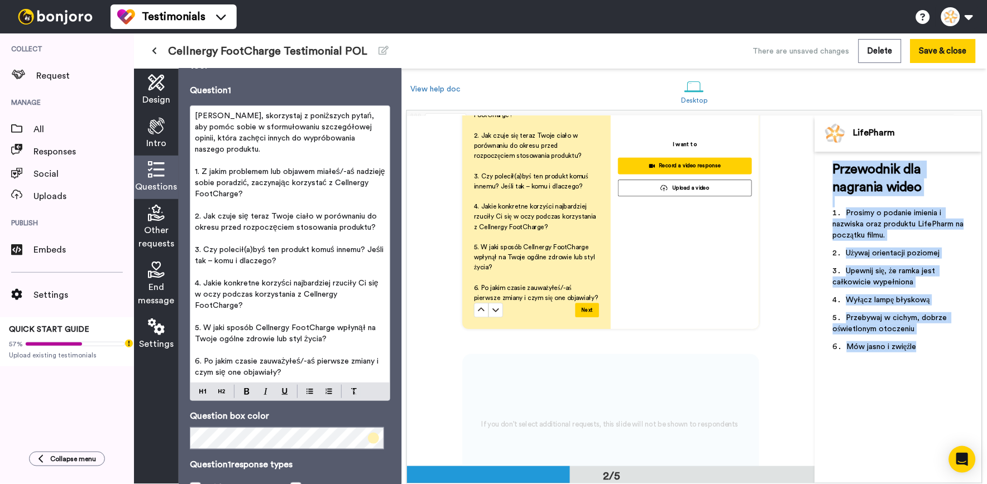
scroll to position [558, 0]
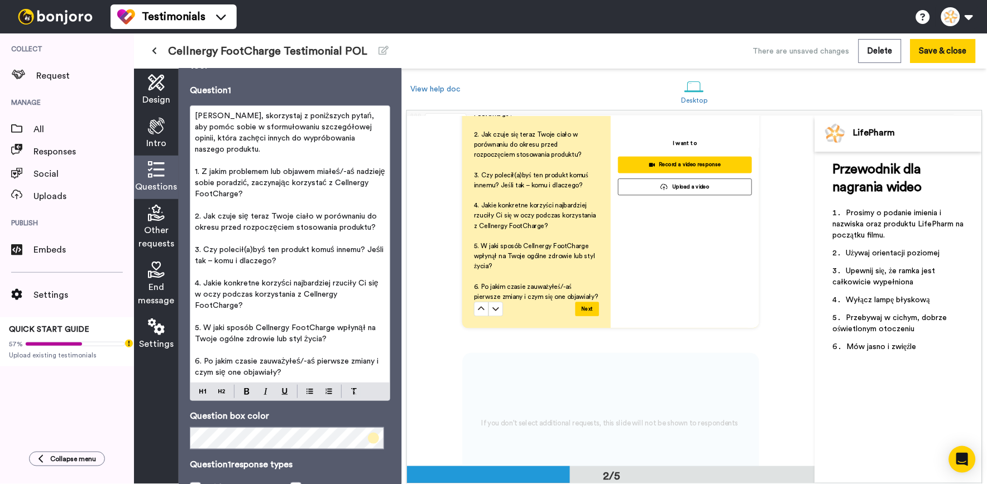
click at [326, 155] on p "﻿" at bounding box center [290, 160] width 190 height 11
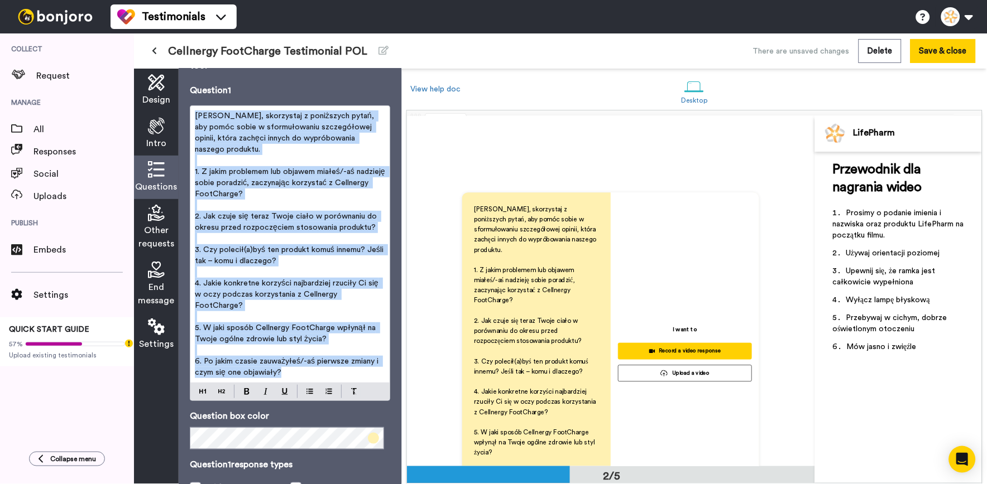
scroll to position [0, 0]
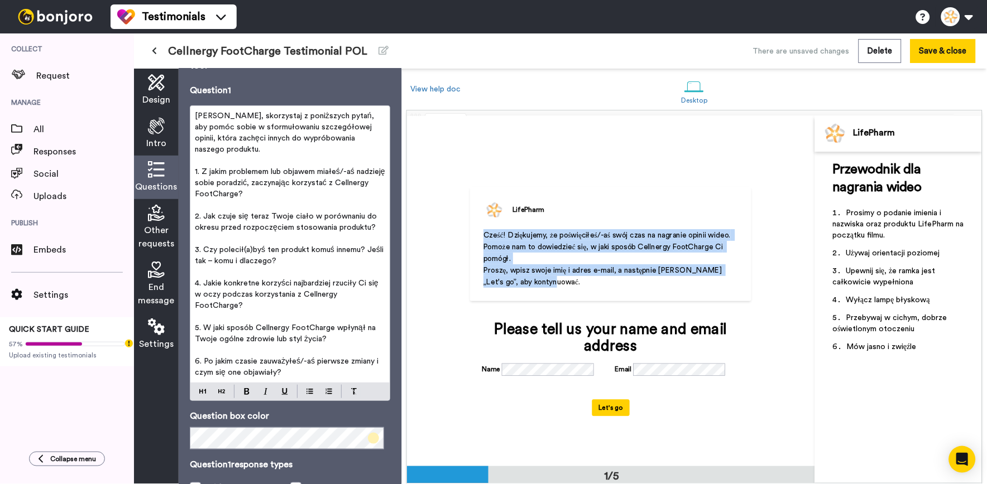
drag, startPoint x: 573, startPoint y: 281, endPoint x: 484, endPoint y: 224, distance: 105.1
click at [484, 224] on div "LifePharm Cześć! Dziękujemy, że poświęciłeś/-aś swój czas na nagranie opinii wi…" at bounding box center [610, 244] width 281 height 115
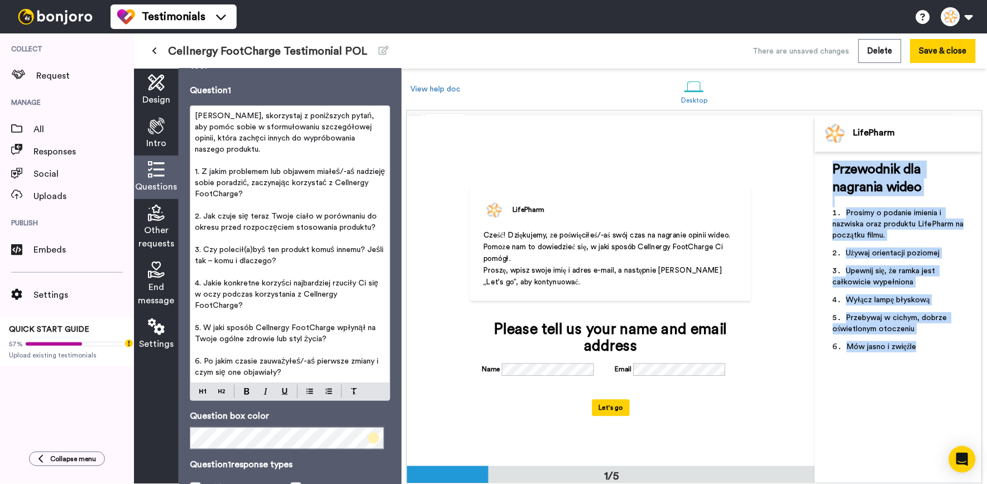
drag, startPoint x: 918, startPoint y: 331, endPoint x: 822, endPoint y: 171, distance: 186.5
click at [822, 171] on div "Przewodnik dla nagrania wideo ﻿ Prosimy o podanie imienia i nazwiska oraz produ…" at bounding box center [898, 318] width 167 height 332
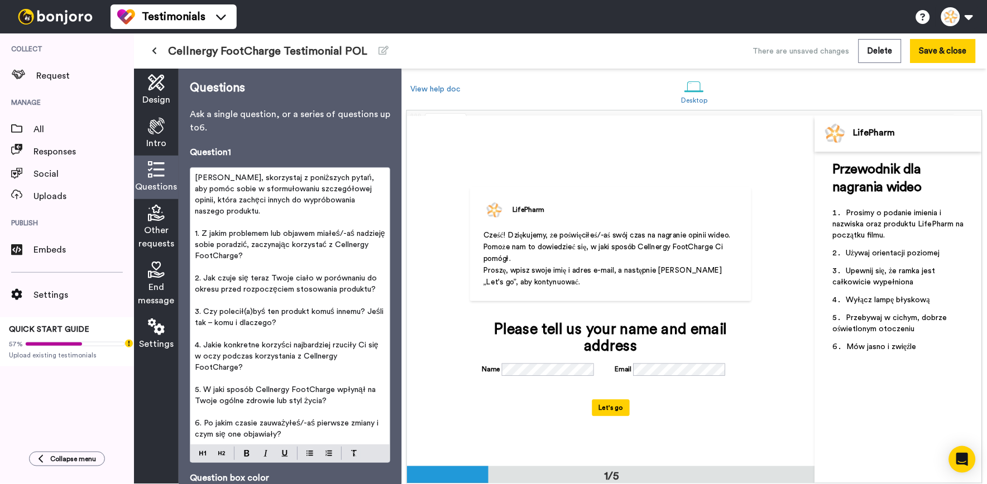
click at [259, 220] on p "﻿" at bounding box center [290, 222] width 190 height 11
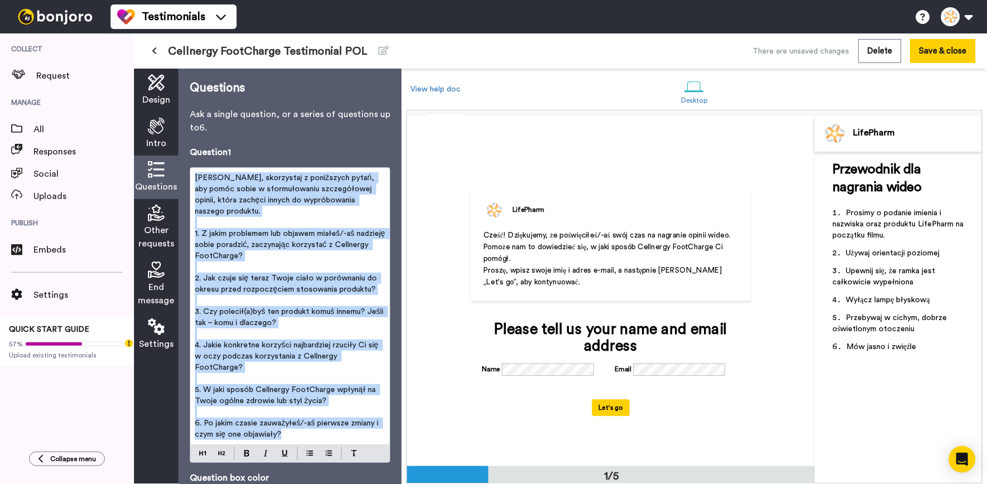
click at [342, 258] on p "1. Z jakim problemem lub objawem miałeś/-aś nadzieję sobie poradzić, zaczynając…" at bounding box center [290, 244] width 190 height 33
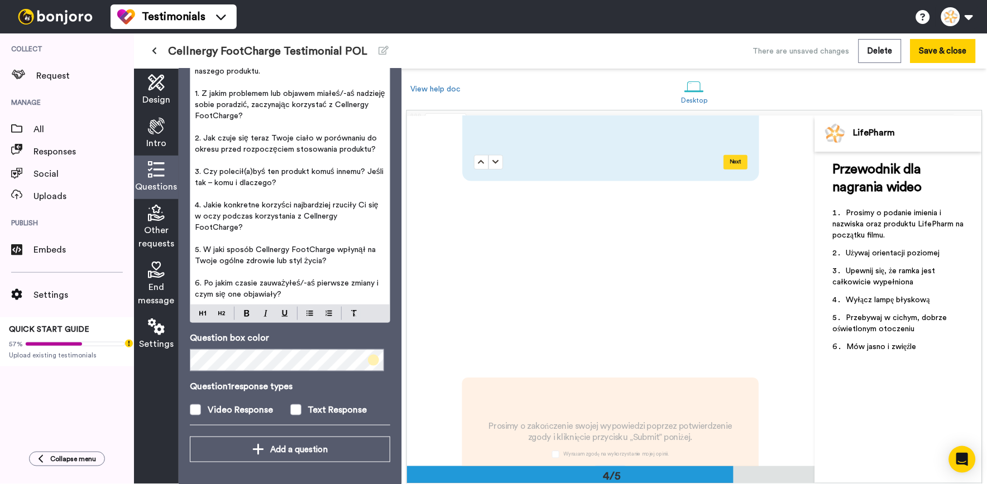
scroll to position [1116, 0]
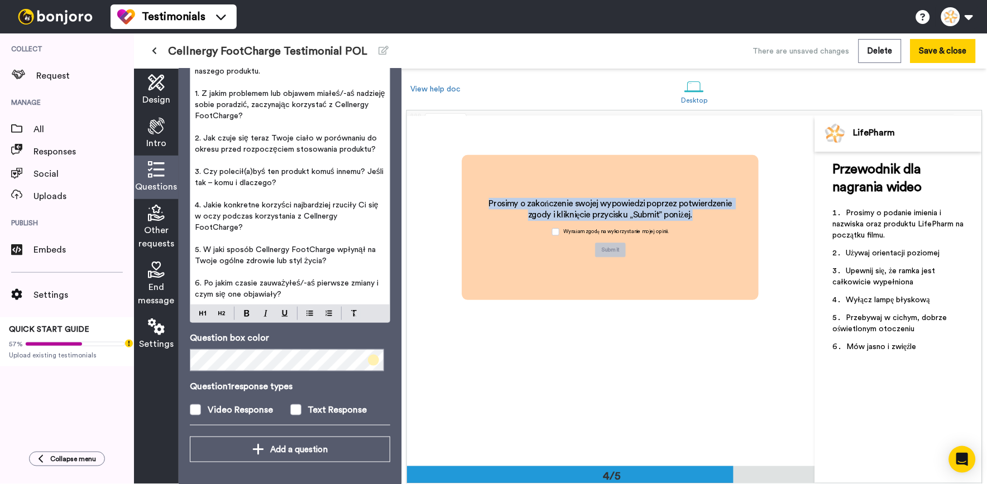
drag, startPoint x: 700, startPoint y: 218, endPoint x: 483, endPoint y: 197, distance: 218.1
click at [483, 197] on div "Prosimy o zakończenie swojej wypowiedzi poprzez potwierdzenie zgody i kliknięci…" at bounding box center [610, 227] width 297 height 145
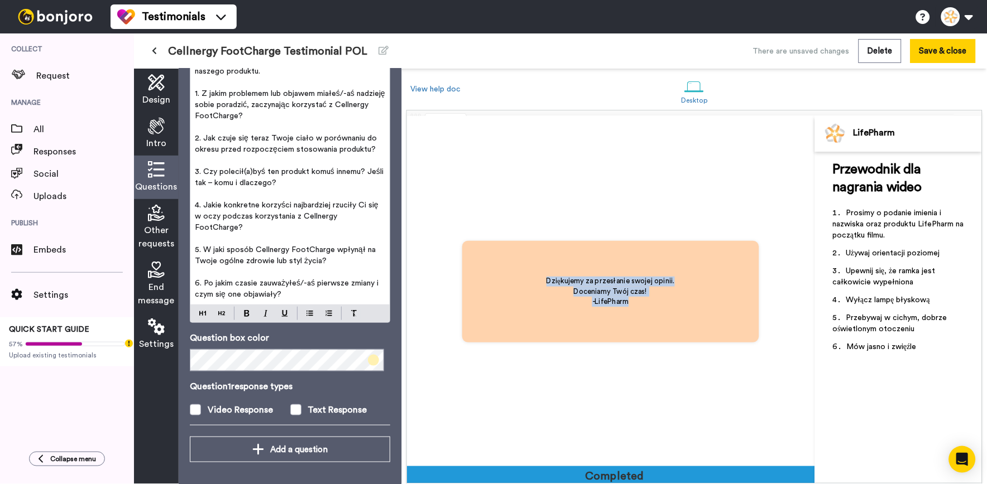
drag, startPoint x: 542, startPoint y: 276, endPoint x: 629, endPoint y: 309, distance: 92.8
click at [629, 309] on div "Dziękujemy za przesłanie swojej opinii. Doceniamy Twój czas! -LifePharm" at bounding box center [610, 292] width 157 height 60
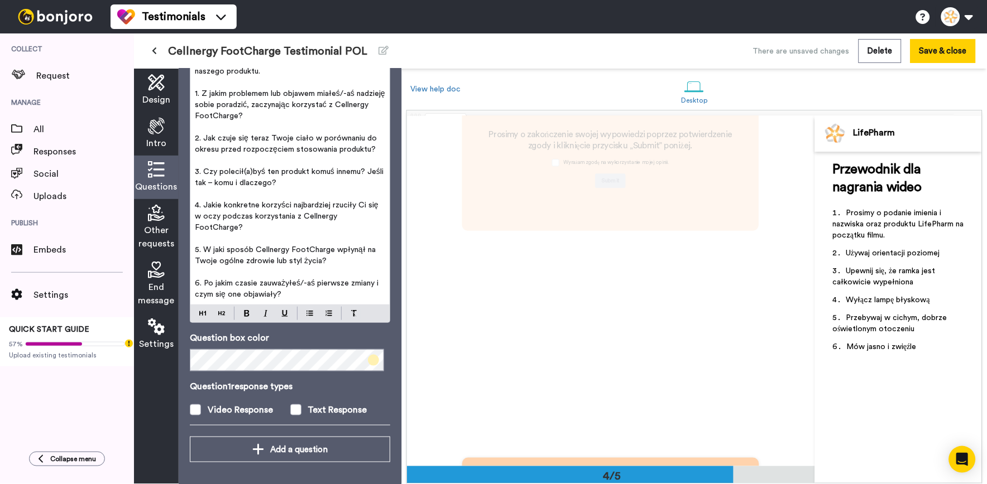
scroll to position [1092, 0]
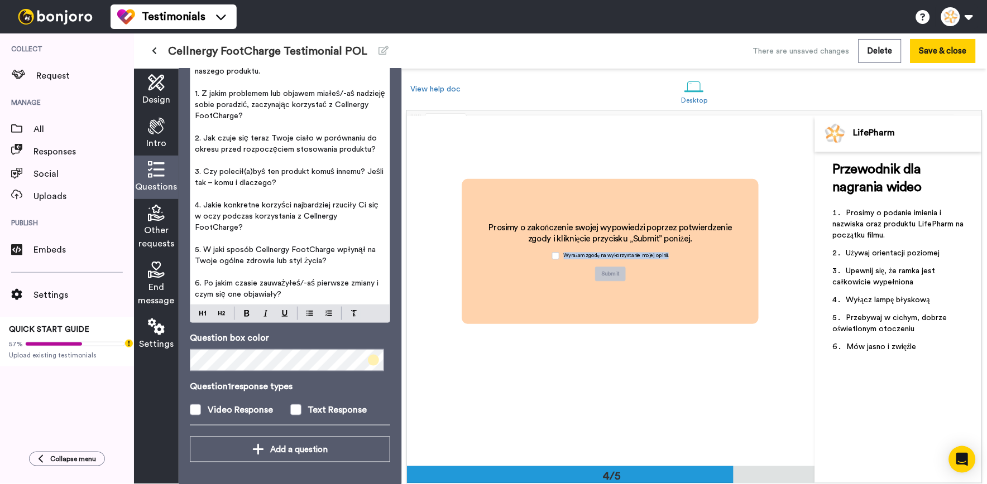
drag, startPoint x: 677, startPoint y: 262, endPoint x: 560, endPoint y: 253, distance: 117.6
click at [560, 253] on div "Prosimy o zakończenie swojej wypowiedzi poprzez potwierdzenie zgody i kliknięci…" at bounding box center [611, 252] width 268 height 60
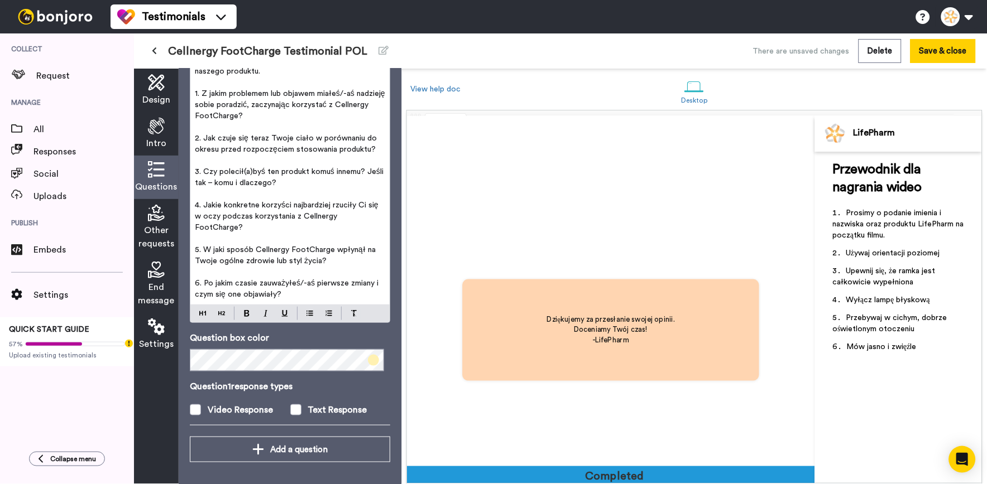
scroll to position [1403, 0]
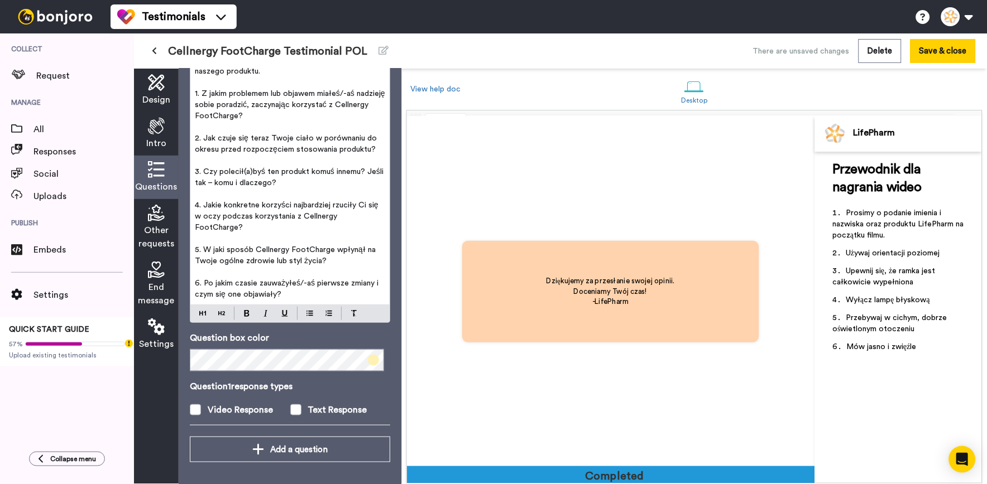
click at [153, 49] on icon at bounding box center [154, 51] width 5 height 8
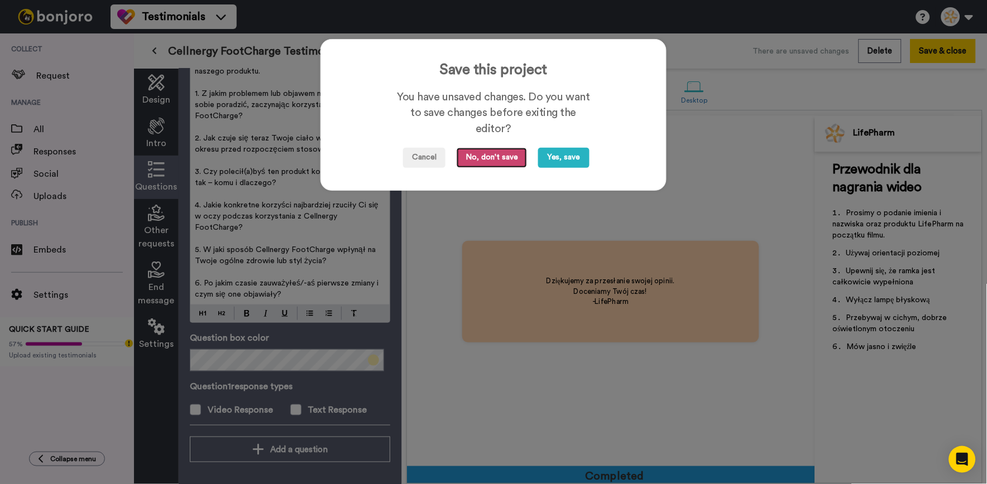
click at [465, 151] on button "No, don't save" at bounding box center [492, 158] width 70 height 20
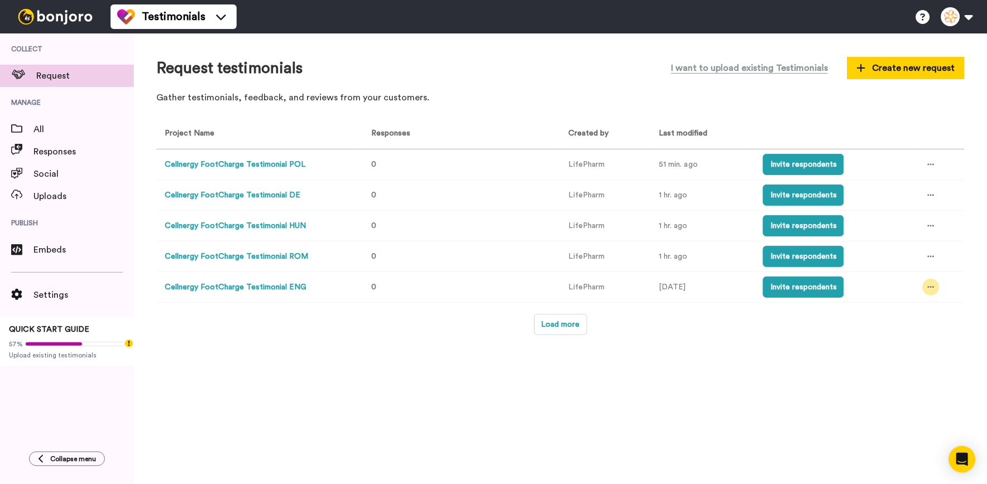
click at [929, 291] on icon at bounding box center [931, 288] width 7 height 8
click at [925, 258] on div at bounding box center [931, 256] width 17 height 17
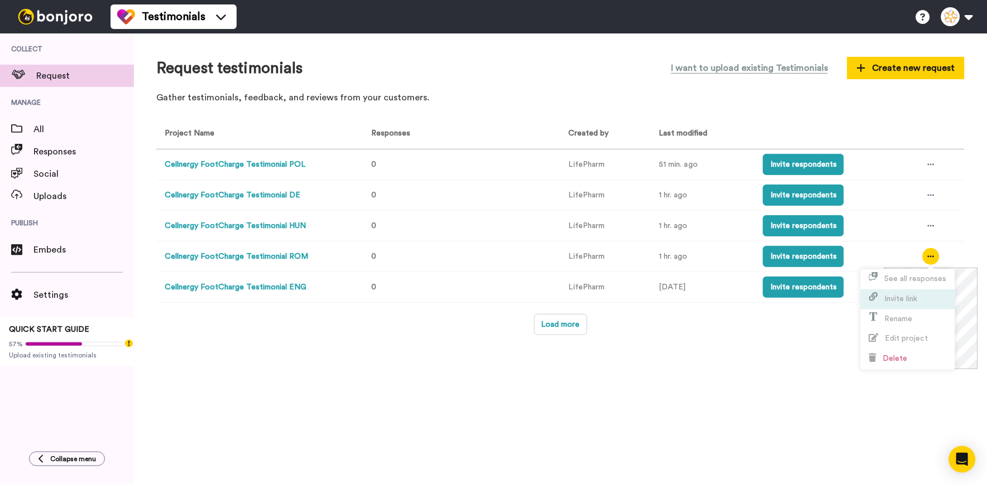
click at [910, 300] on span "Invite link" at bounding box center [901, 299] width 33 height 8
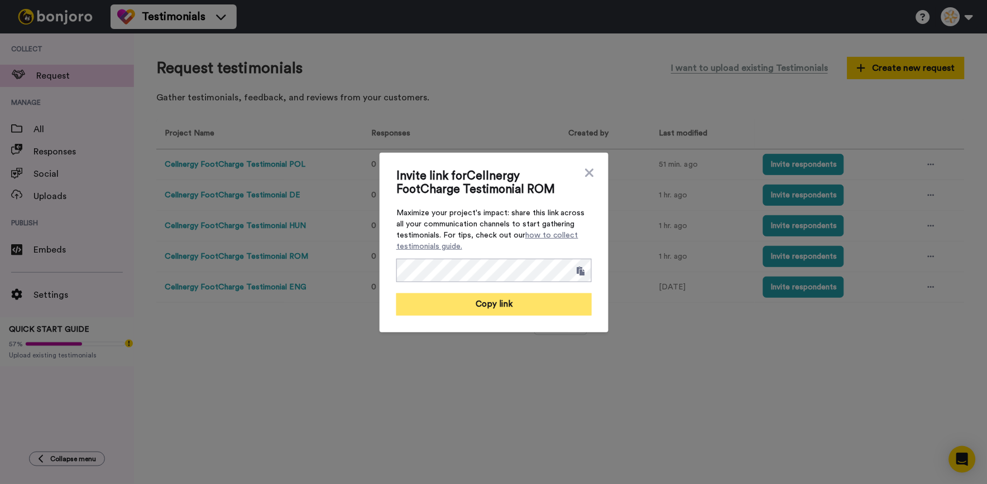
click at [547, 300] on button "Copy link" at bounding box center [493, 305] width 195 height 22
click at [584, 180] on div "Invite link for Cellnergy FootCharge Testimonial ROM Maximize your project's im…" at bounding box center [493, 243] width 195 height 146
click at [584, 166] on icon at bounding box center [589, 172] width 11 height 13
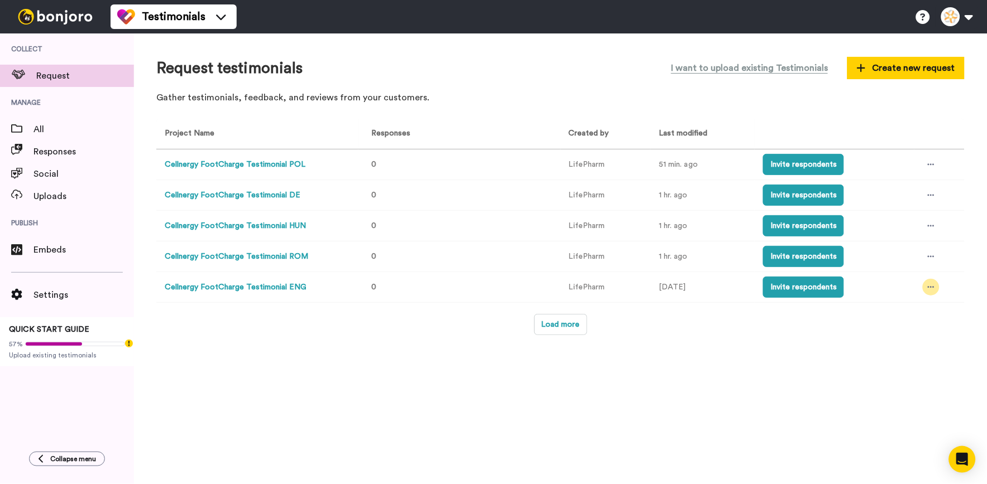
click at [938, 285] on div at bounding box center [931, 287] width 17 height 17
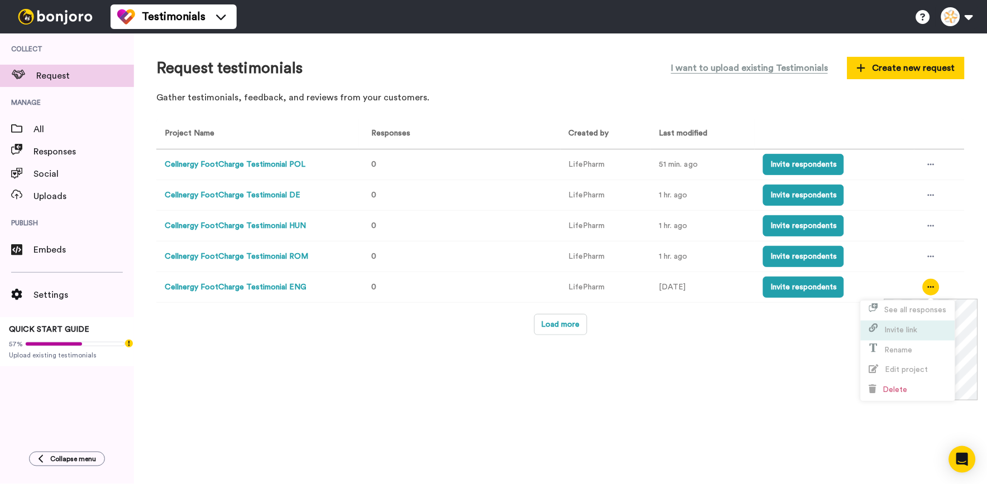
click at [914, 328] on span "Invite link" at bounding box center [901, 330] width 33 height 8
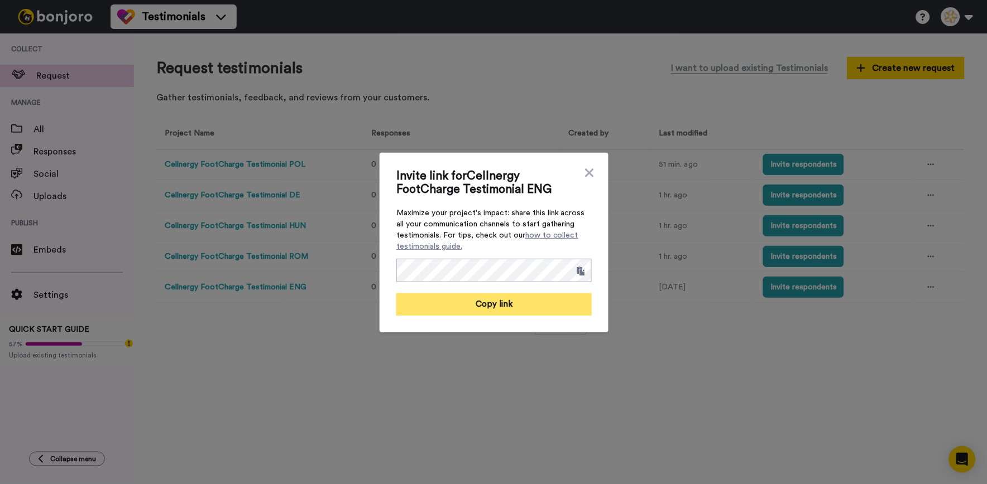
click at [511, 311] on button "Copy link" at bounding box center [493, 305] width 195 height 22
click at [586, 177] on icon at bounding box center [589, 172] width 11 height 13
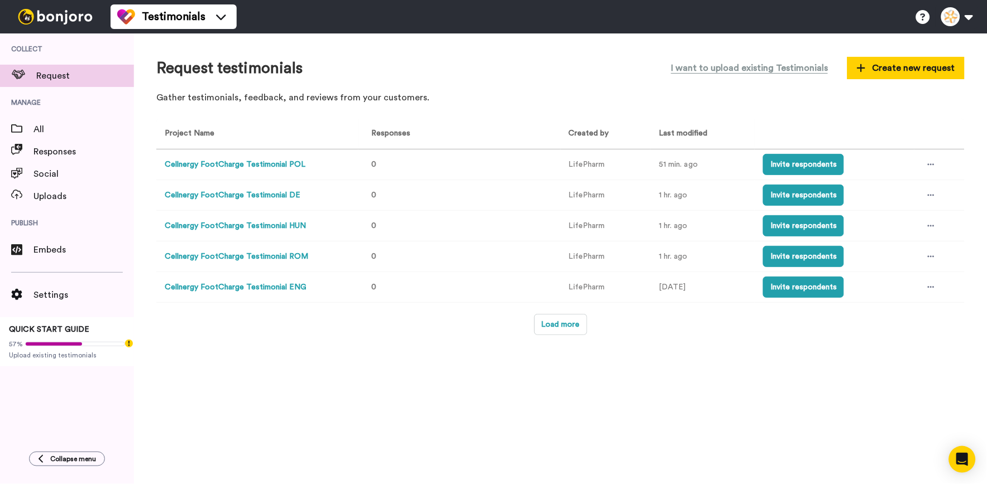
click at [940, 225] on td at bounding box center [939, 226] width 50 height 31
click at [934, 225] on div at bounding box center [931, 226] width 17 height 17
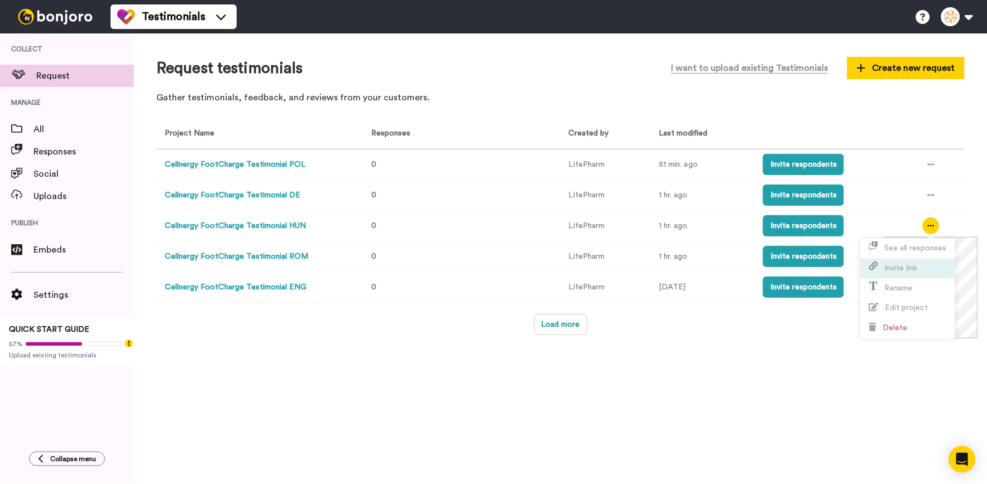
click at [906, 266] on span "Invite link" at bounding box center [901, 269] width 33 height 8
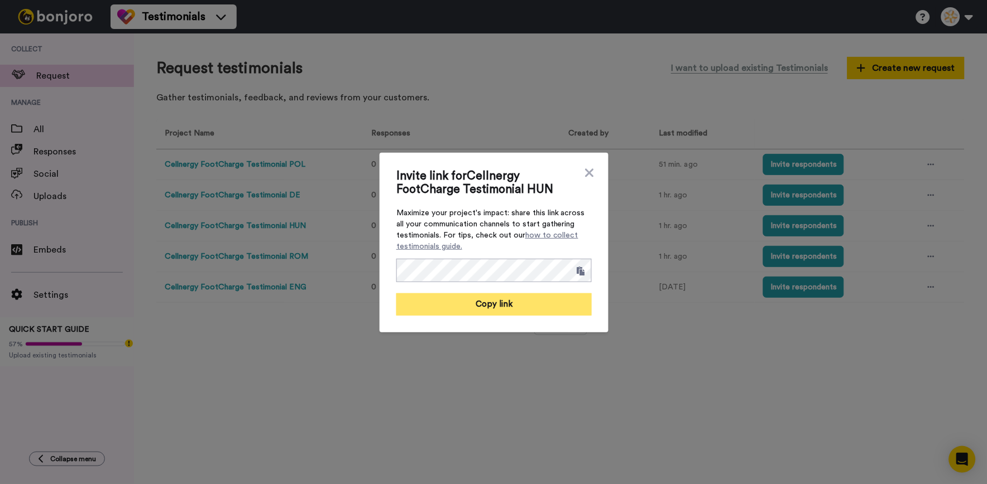
click at [510, 303] on button "Copy link" at bounding box center [493, 305] width 195 height 22
click at [933, 332] on div "Invite link for Cellnergy FootCharge Testimonial HUN Maximize your project's im…" at bounding box center [493, 242] width 987 height 484
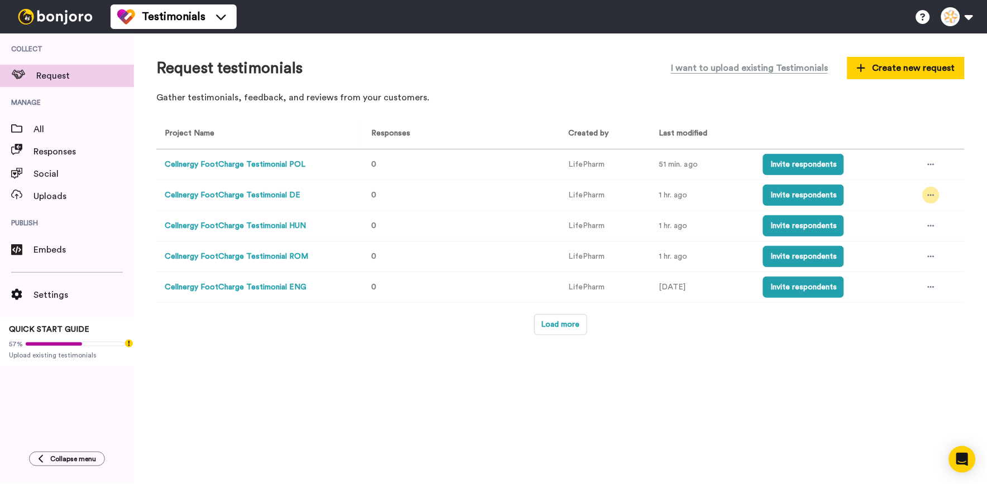
click at [937, 199] on div at bounding box center [931, 195] width 17 height 17
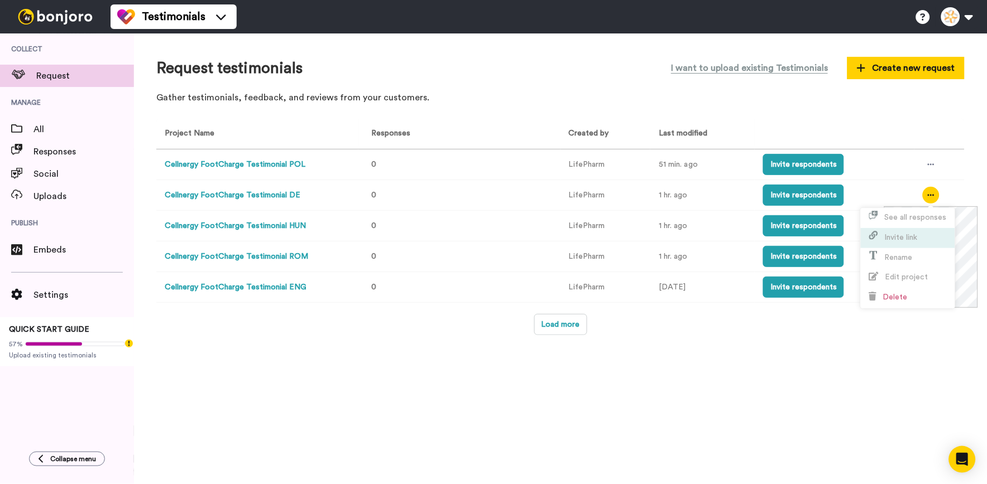
click at [923, 238] on li "Invite link" at bounding box center [908, 238] width 94 height 20
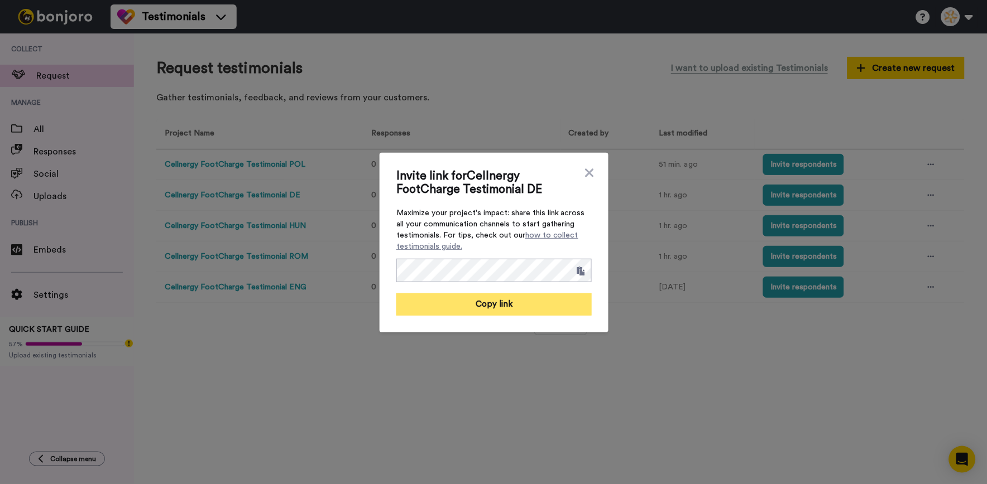
click at [522, 303] on button "Copy link" at bounding box center [493, 305] width 195 height 22
click at [953, 361] on div "Invite link for Cellnergy FootCharge Testimonial DE Maximize your project's imp…" at bounding box center [493, 242] width 987 height 484
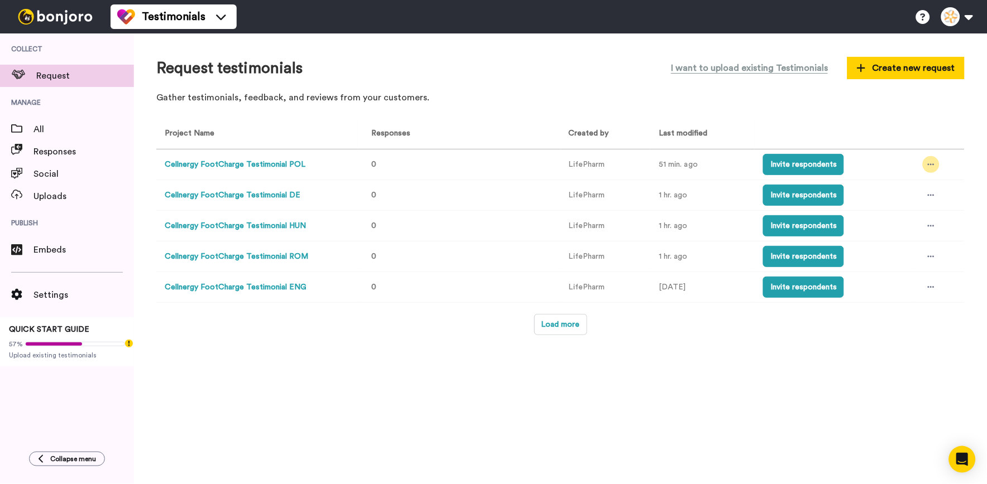
click at [930, 172] on div at bounding box center [931, 164] width 17 height 17
click at [913, 240] on li "Edit project" at bounding box center [908, 247] width 94 height 20
click at [931, 169] on icon at bounding box center [931, 165] width 7 height 8
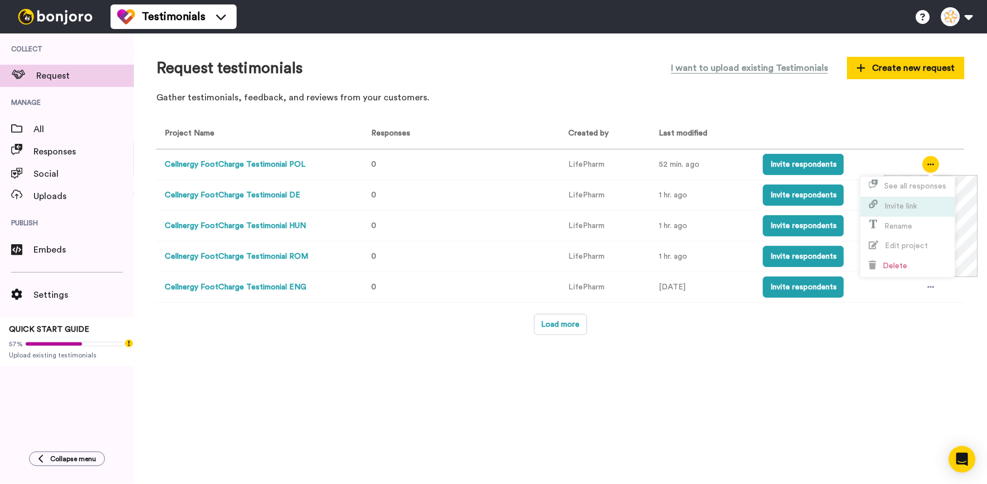
click at [921, 215] on li "Invite link" at bounding box center [908, 207] width 94 height 20
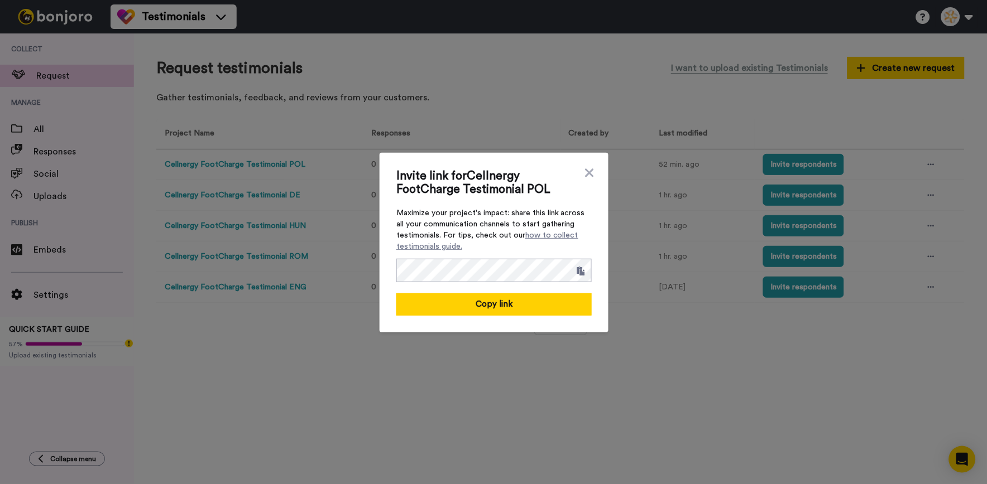
click at [588, 308] on div "Invite link for Cellnergy FootCharge Testimonial POL Maximize your project's im…" at bounding box center [494, 243] width 229 height 180
click at [573, 304] on button "Copy link" at bounding box center [493, 305] width 195 height 22
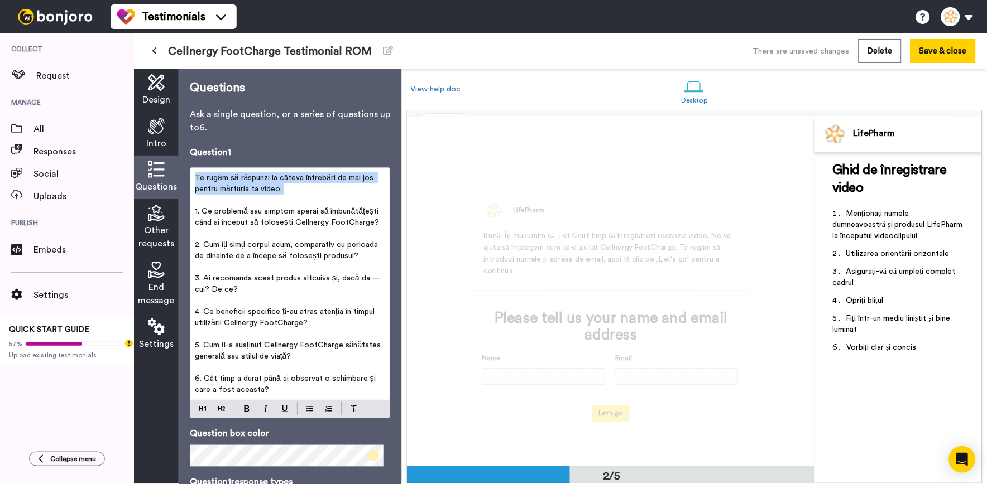
scroll to position [388, 0]
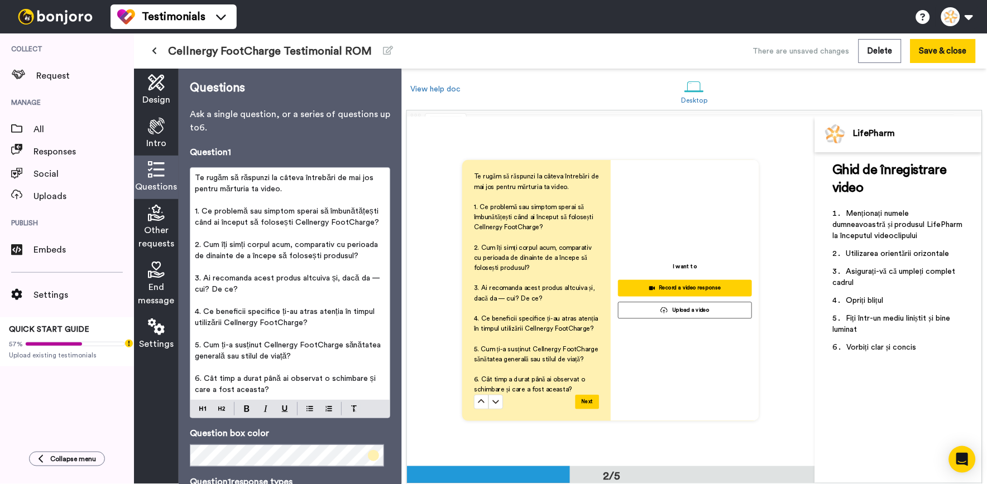
click at [153, 127] on icon at bounding box center [156, 126] width 17 height 17
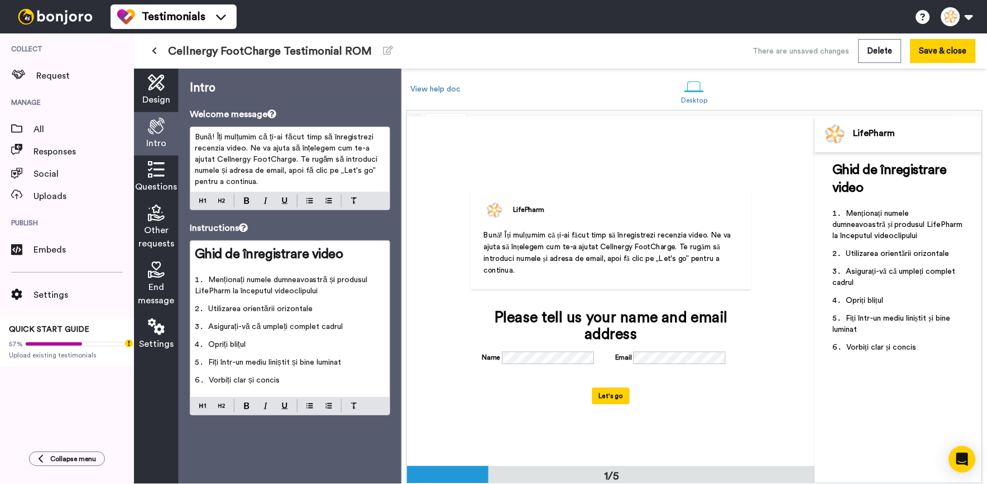
scroll to position [0, 0]
click at [286, 177] on p "Bună! Îți mulțumim că ți-ai făcut timp să înregistrezi recenzia video. Ne va aj…" at bounding box center [290, 160] width 190 height 56
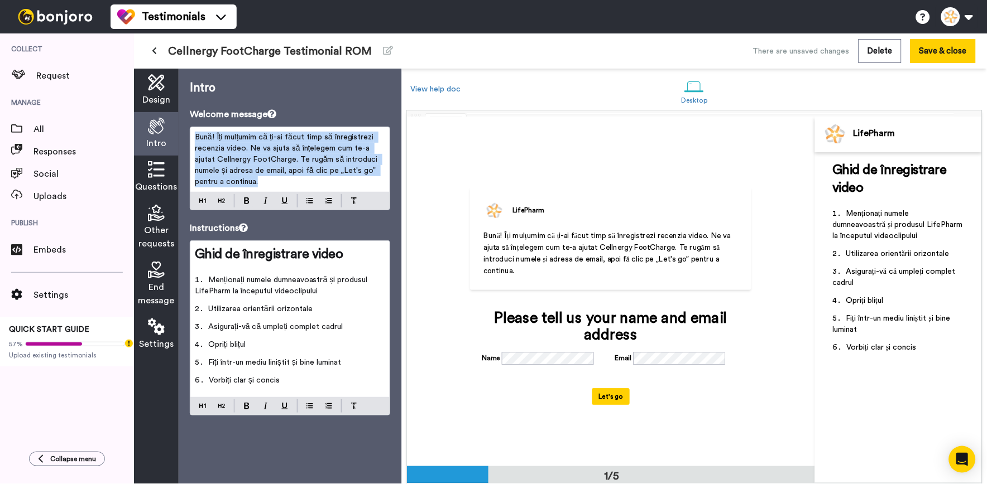
copy span "Bună! Îți mulțumim că ți-ai făcut timp să înregistrezi recenzia video. Ne va aj…"
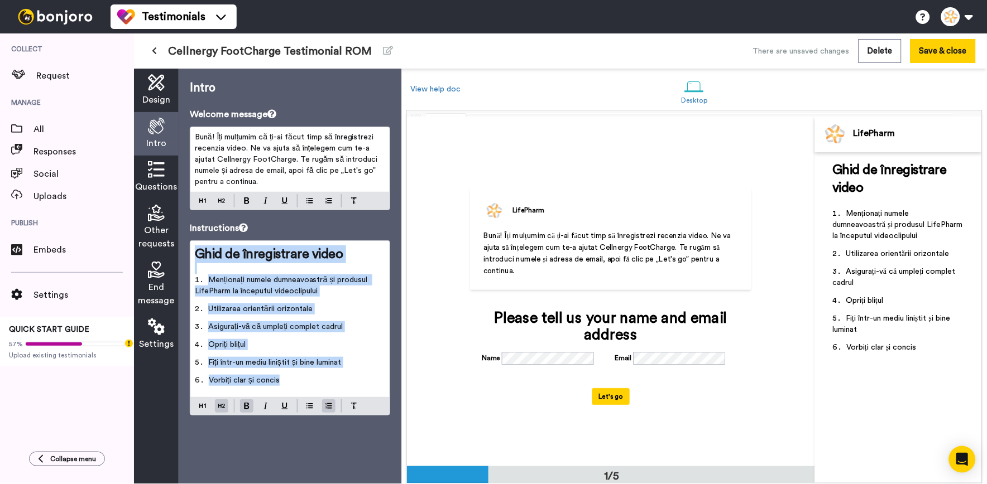
drag, startPoint x: 304, startPoint y: 380, endPoint x: 193, endPoint y: 255, distance: 167.2
click at [193, 255] on div "Ghid de înregistrare video ﻿ Menționați numele dumneavoastră și produsul LifePh…" at bounding box center [289, 319] width 199 height 156
copy div "Ghid de înregistrare video ﻿ Menționați numele dumneavoastră și produsul LifePh…"
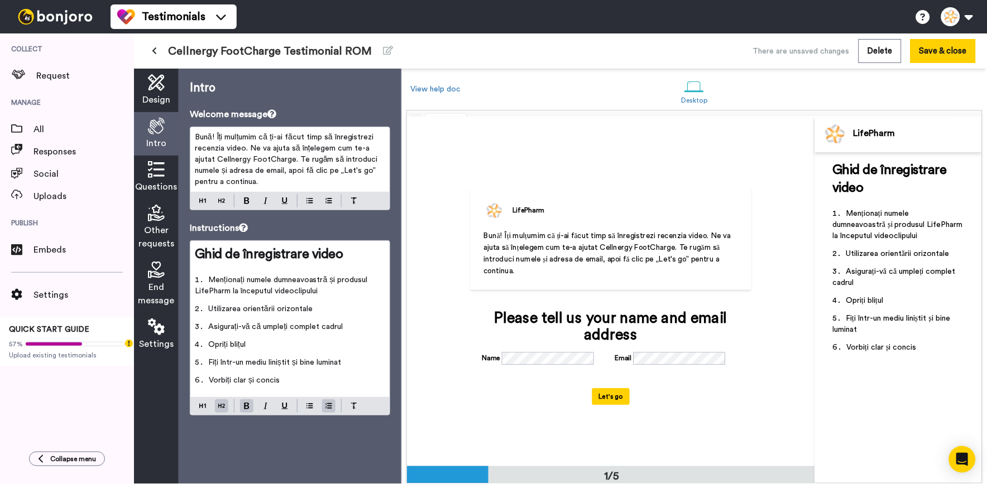
click at [154, 180] on div "Questions" at bounding box center [156, 178] width 45 height 44
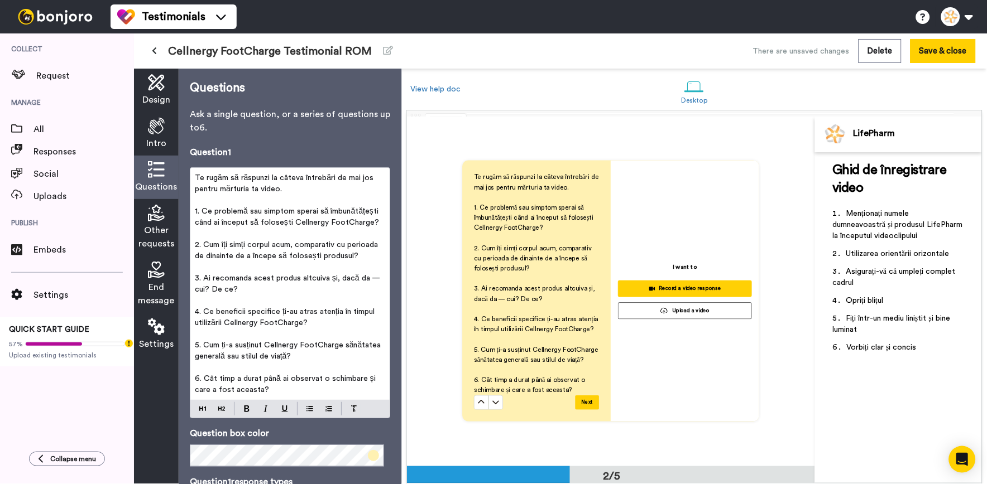
scroll to position [388, 0]
click at [296, 273] on p "﻿" at bounding box center [290, 267] width 190 height 11
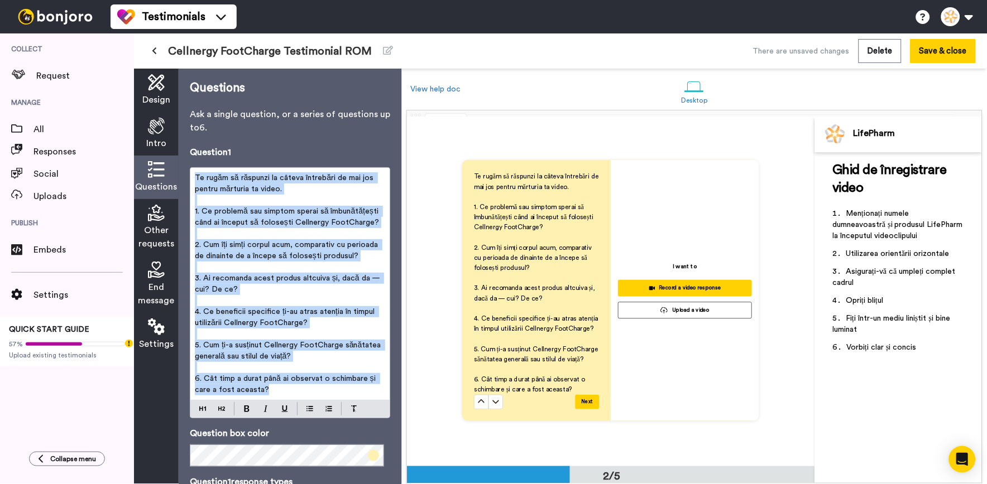
copy div "Te rugăm să răspunzi la câteva întrebări de mai jos pentru mărturia ta video. ﻿…"
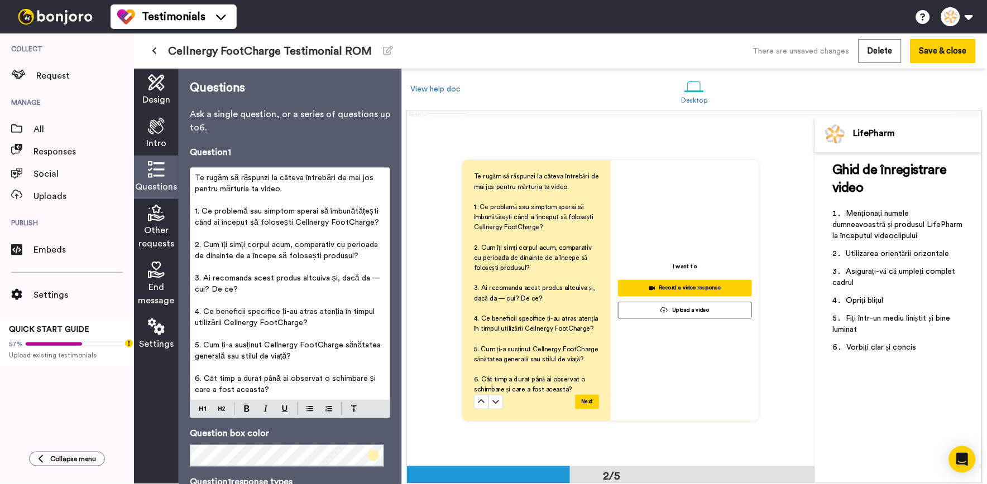
click at [163, 223] on div "Other requests" at bounding box center [156, 227] width 45 height 57
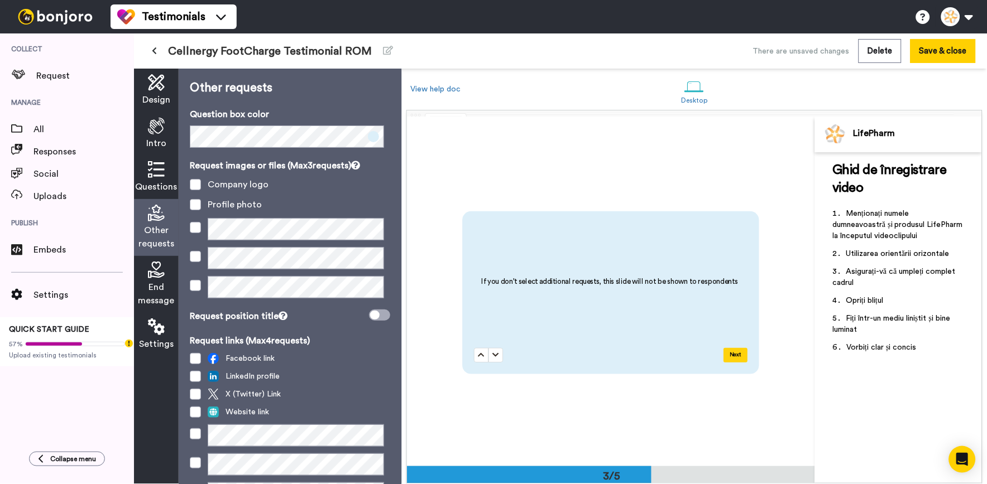
scroll to position [700, 0]
click at [163, 270] on icon at bounding box center [156, 270] width 17 height 17
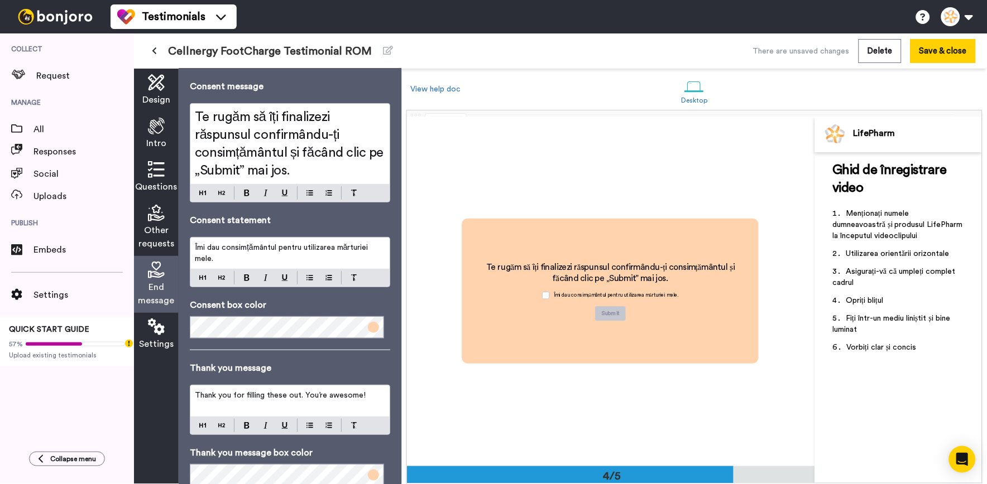
scroll to position [0, 0]
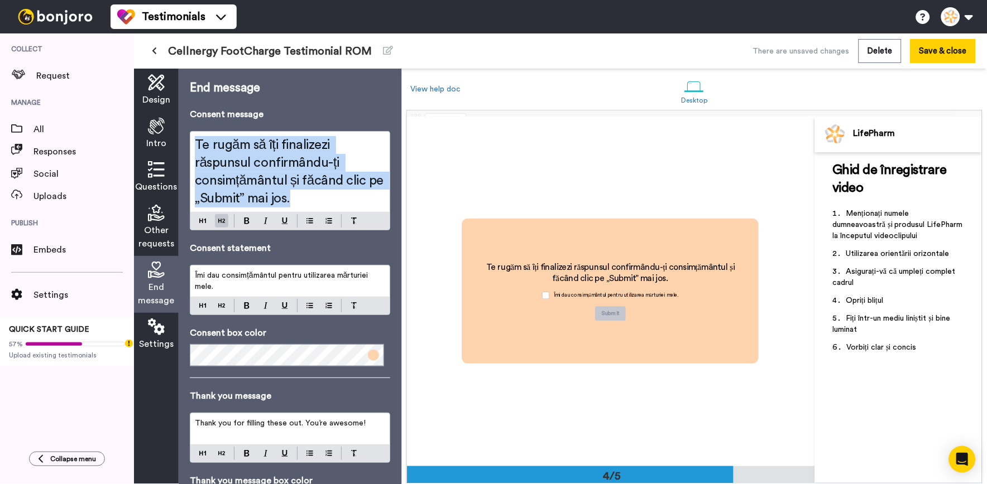
drag, startPoint x: 332, startPoint y: 202, endPoint x: 186, endPoint y: 129, distance: 163.5
click at [186, 129] on div "End message Consent message Te rugăm să îți finalizezi răspunsul confirmându-ți…" at bounding box center [290, 277] width 223 height 416
copy span "Te rugăm să îți finalizezi răspunsul confirmându-ți consimțământul și făcând cl…"
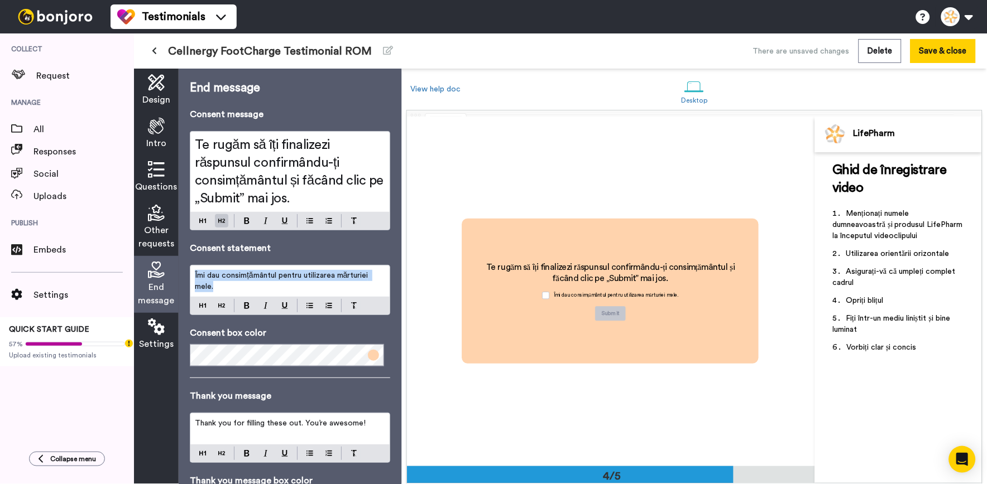
drag, startPoint x: 237, startPoint y: 290, endPoint x: 179, endPoint y: 274, distance: 60.3
click at [179, 274] on div "End message Consent message Te rugăm să îți finalizezi răspunsul confirmându-ți…" at bounding box center [290, 277] width 223 height 416
copy span "Îmi dau consimțământul pentru utilizarea mărturiei mele."
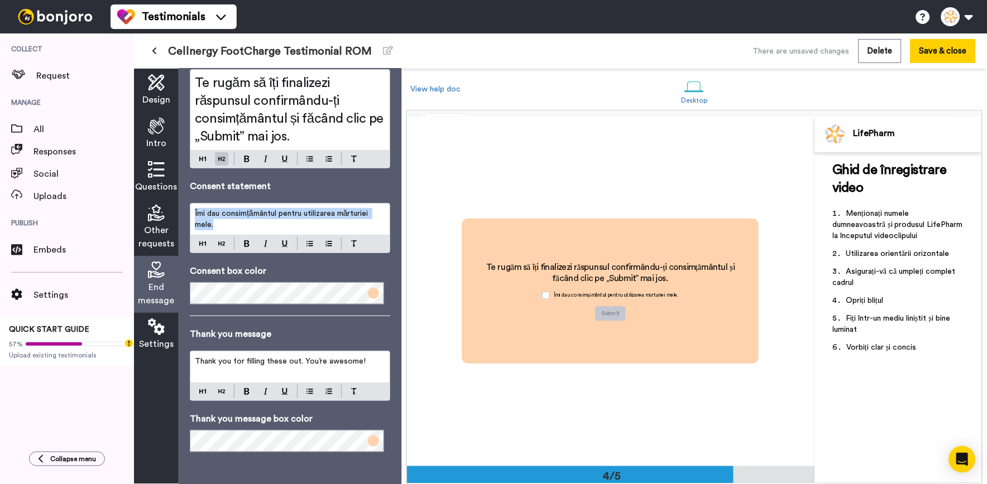
scroll to position [64, 0]
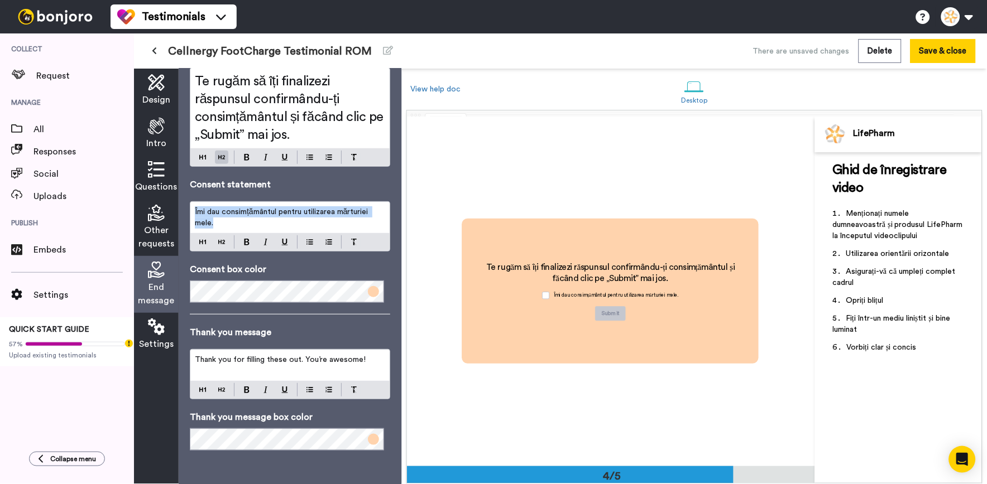
click at [153, 49] on icon at bounding box center [154, 51] width 5 height 8
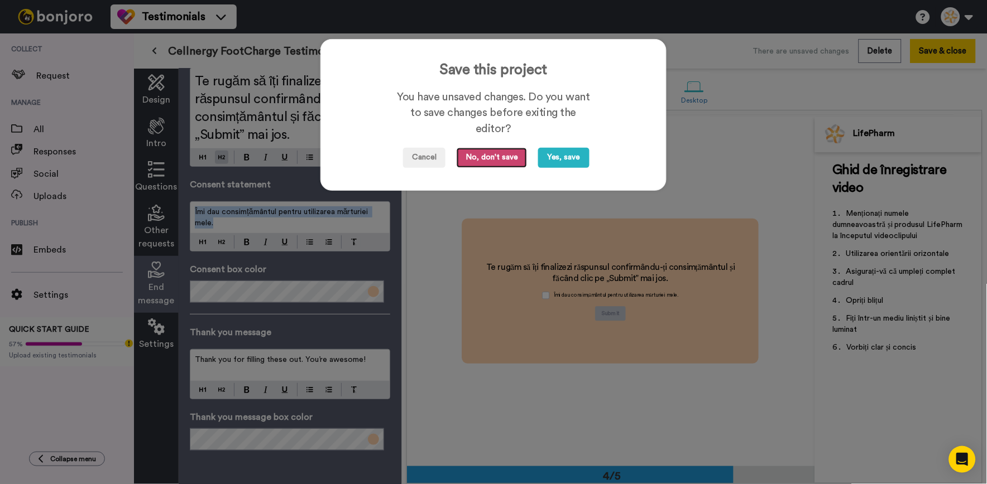
click at [460, 149] on button "No, don't save" at bounding box center [492, 158] width 70 height 20
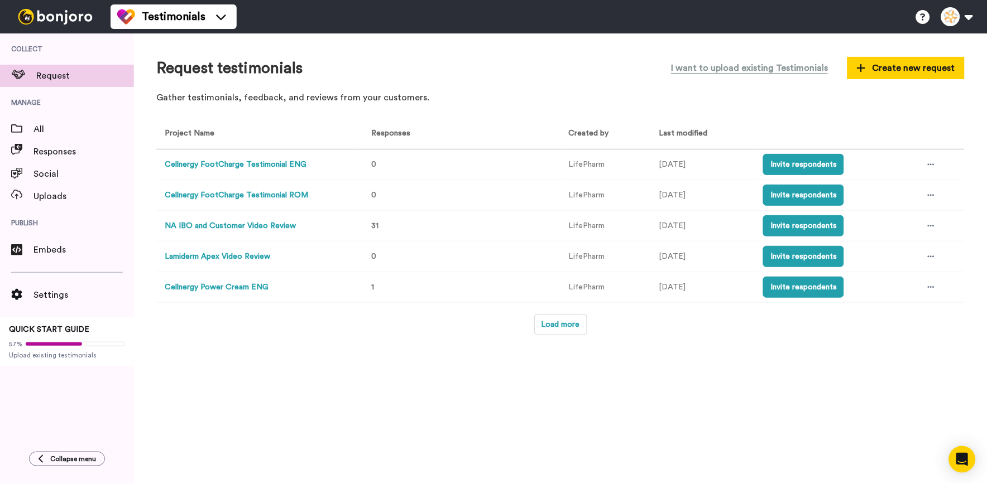
click at [290, 196] on button "Cellnergy FootCharge Testimonial ROM" at bounding box center [236, 196] width 143 height 12
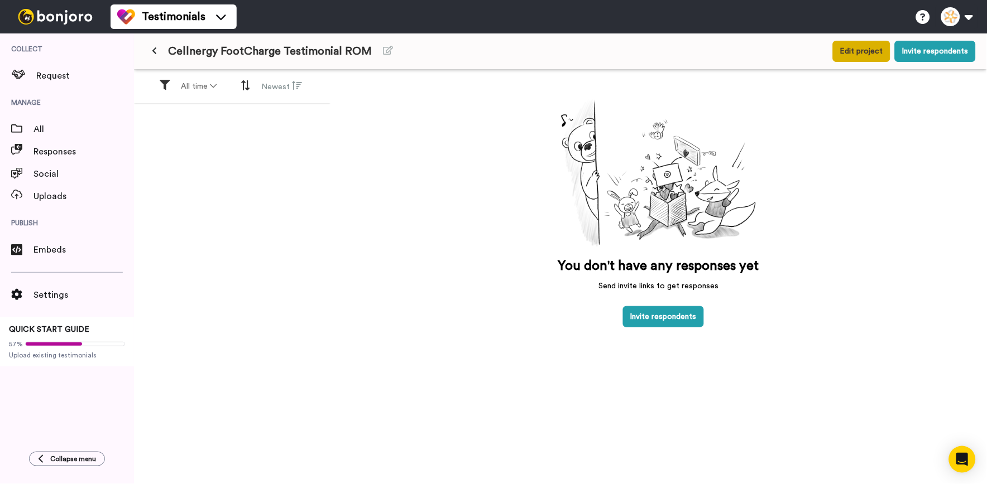
click at [877, 45] on button "Edit project" at bounding box center [861, 51] width 57 height 21
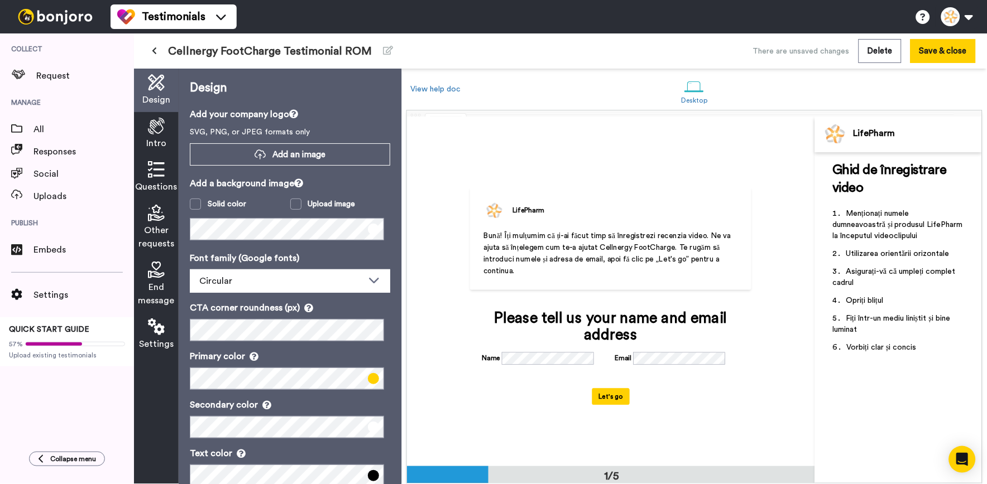
click at [152, 281] on span "End message" at bounding box center [156, 294] width 36 height 27
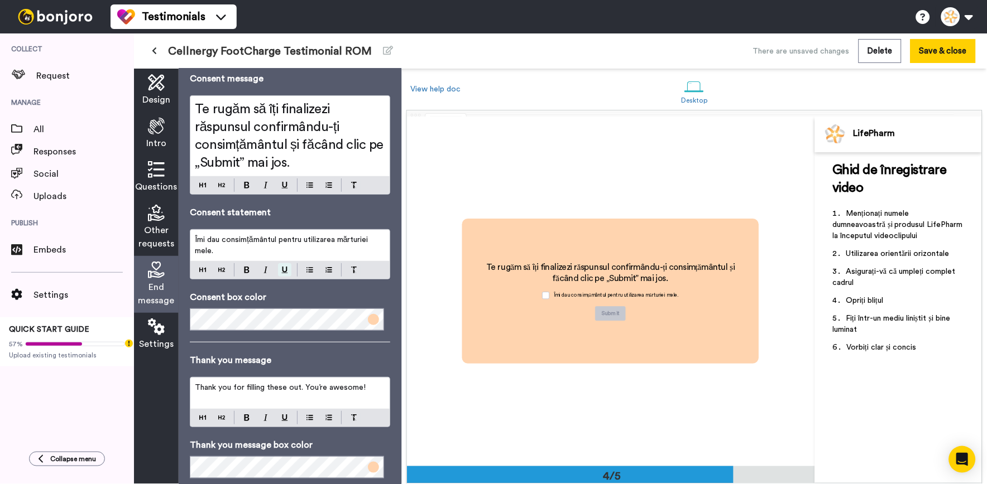
scroll to position [64, 0]
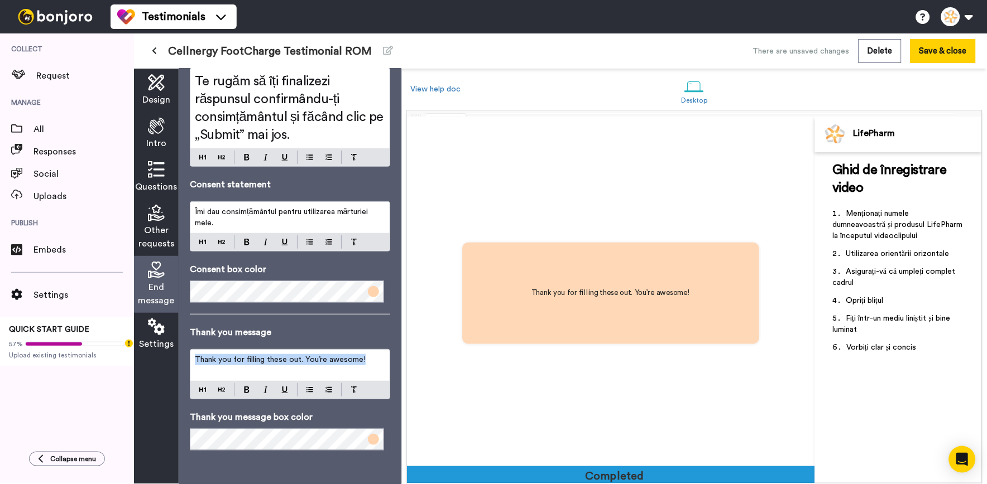
drag, startPoint x: 371, startPoint y: 359, endPoint x: 142, endPoint y: 354, distance: 229.4
click at [142, 354] on div "Design Intro Questions Other requests End message Settings End message Consent …" at bounding box center [267, 277] width 267 height 416
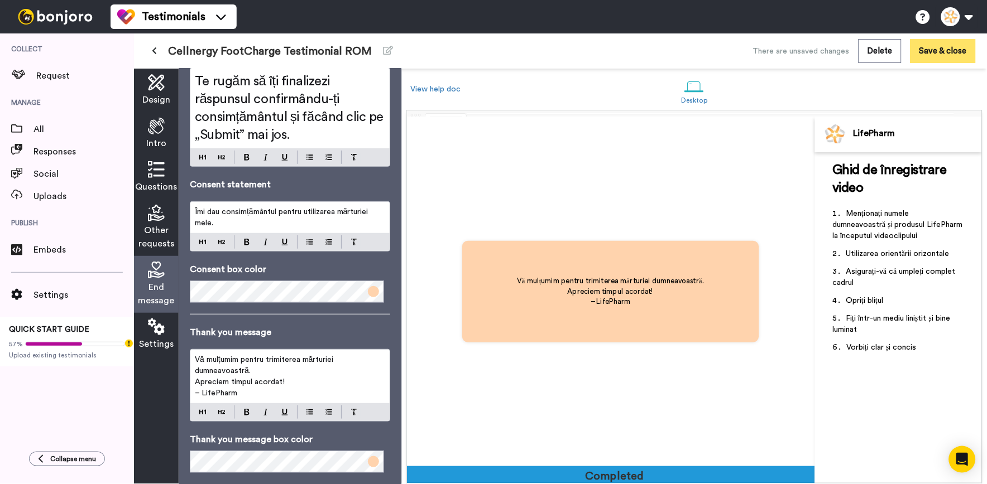
click at [924, 46] on button "Save & close" at bounding box center [942, 51] width 65 height 24
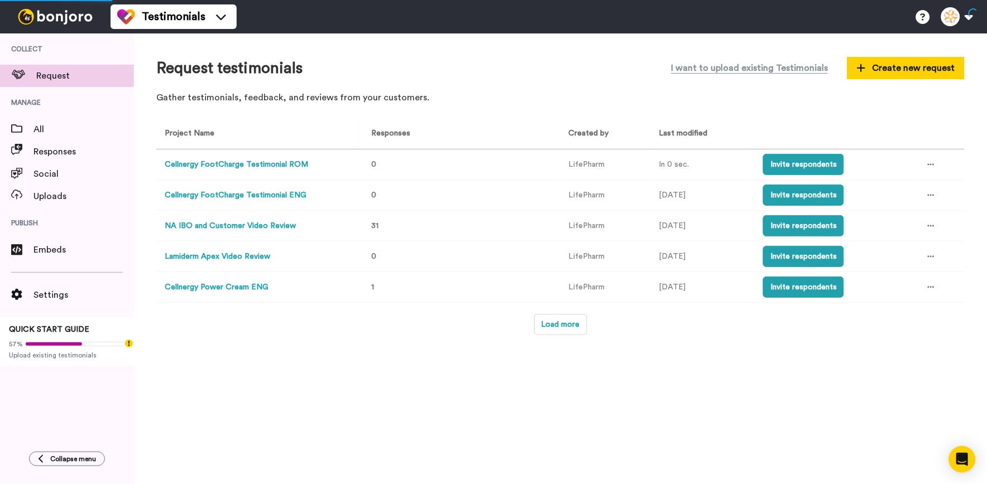
click at [279, 166] on button "Cellnergy FootCharge Testimonial ROM" at bounding box center [236, 165] width 143 height 12
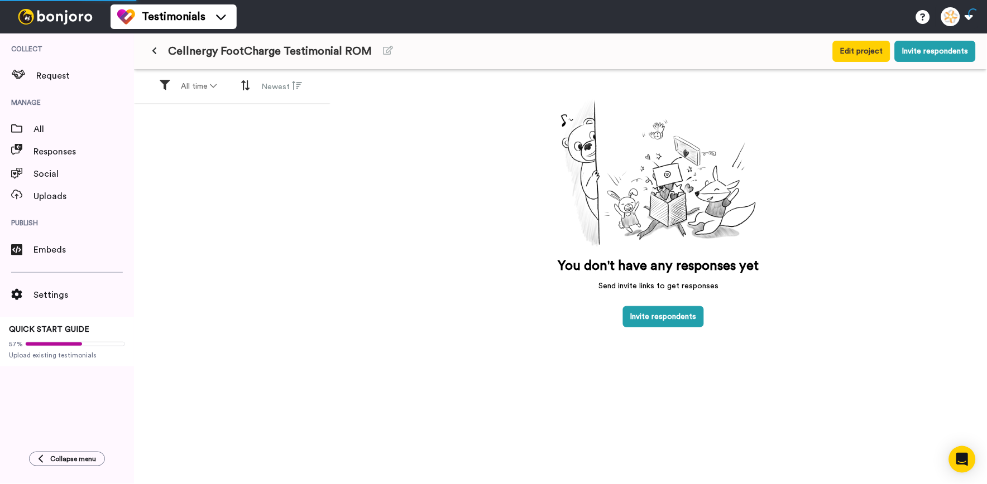
click at [152, 49] on icon at bounding box center [154, 51] width 5 height 8
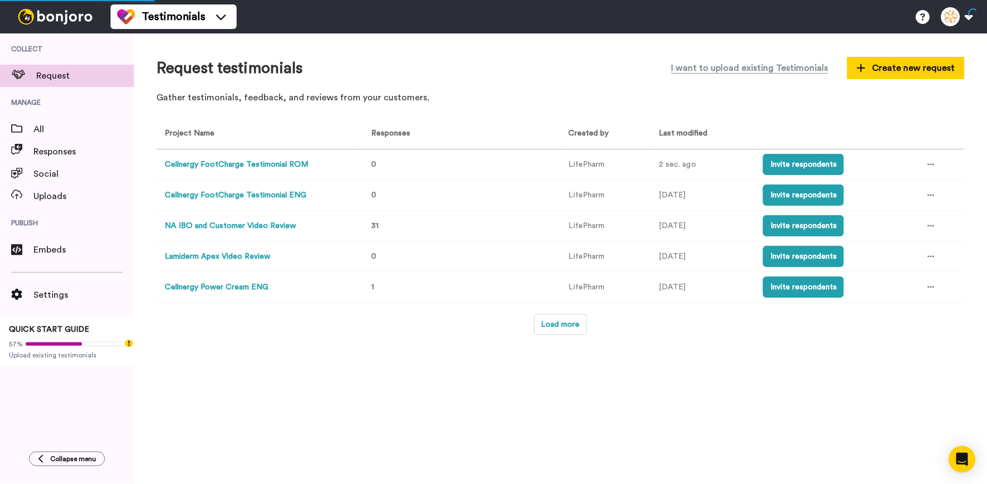
click at [235, 192] on button "Cellnergy FootCharge Testimonial ENG" at bounding box center [236, 196] width 142 height 12
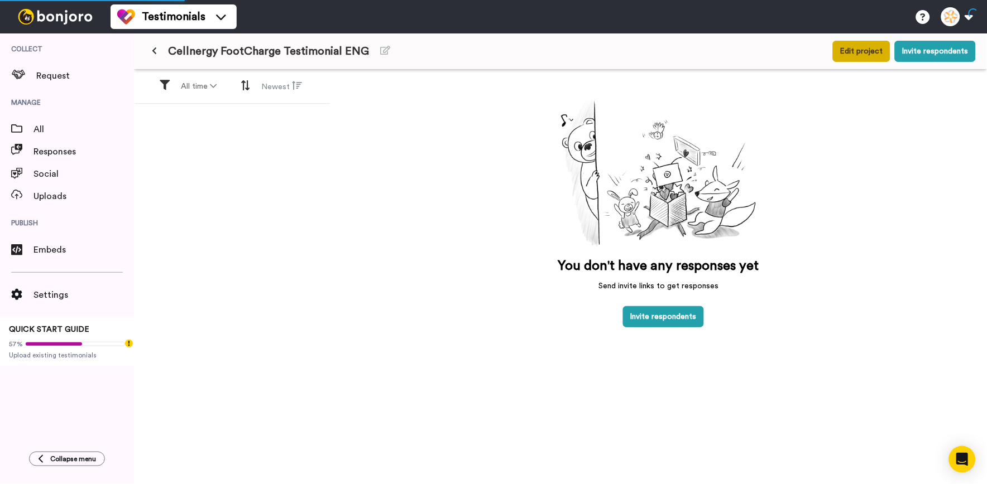
click at [845, 51] on button "Edit project" at bounding box center [861, 51] width 57 height 21
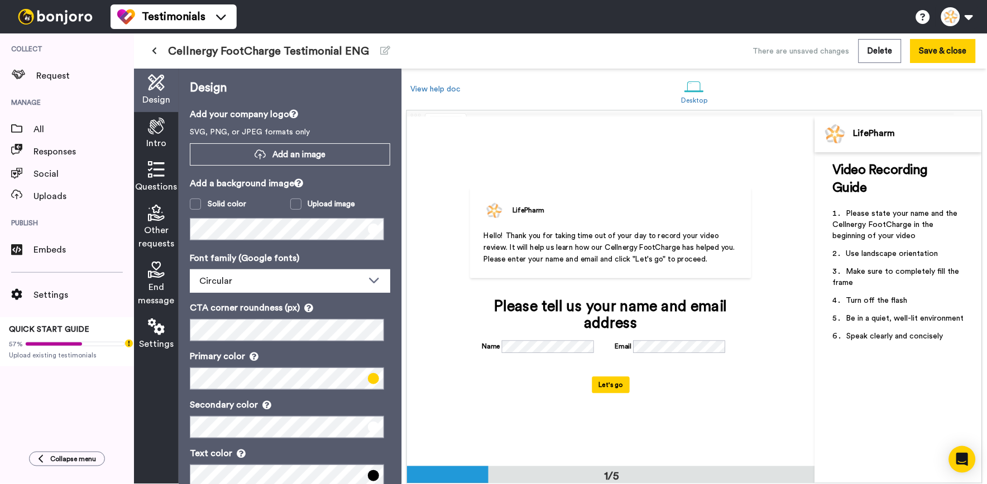
click at [150, 170] on icon at bounding box center [156, 169] width 17 height 17
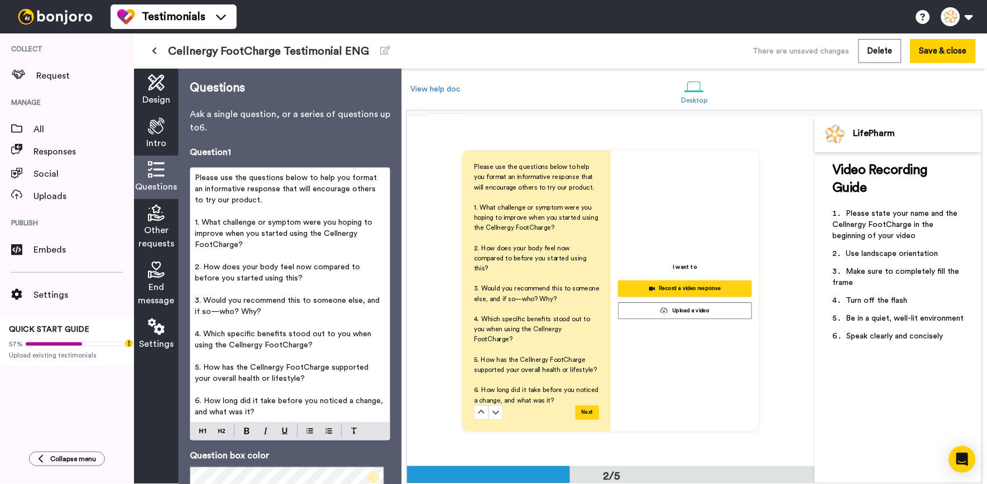
scroll to position [404, 0]
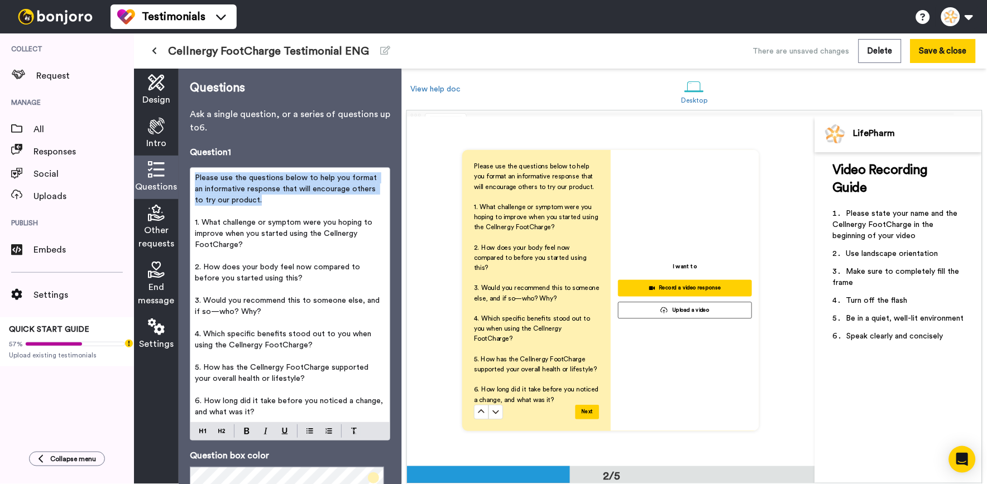
drag, startPoint x: 267, startPoint y: 198, endPoint x: 193, endPoint y: 176, distance: 77.2
click at [193, 176] on div "Please use the questions below to help you format an informative response that …" at bounding box center [289, 295] width 199 height 254
copy span "Please use the questions below to help you format an informative response that …"
click at [152, 95] on span "Design" at bounding box center [156, 99] width 28 height 13
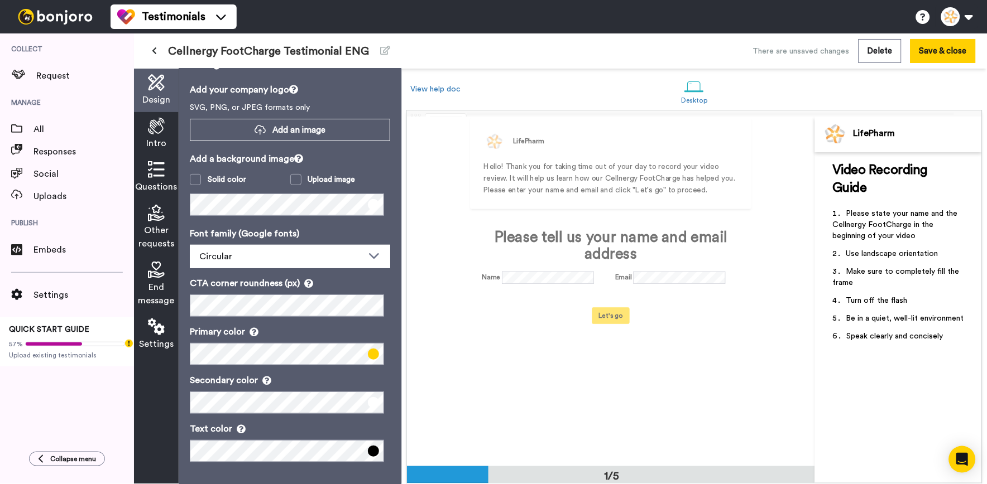
scroll to position [0, 0]
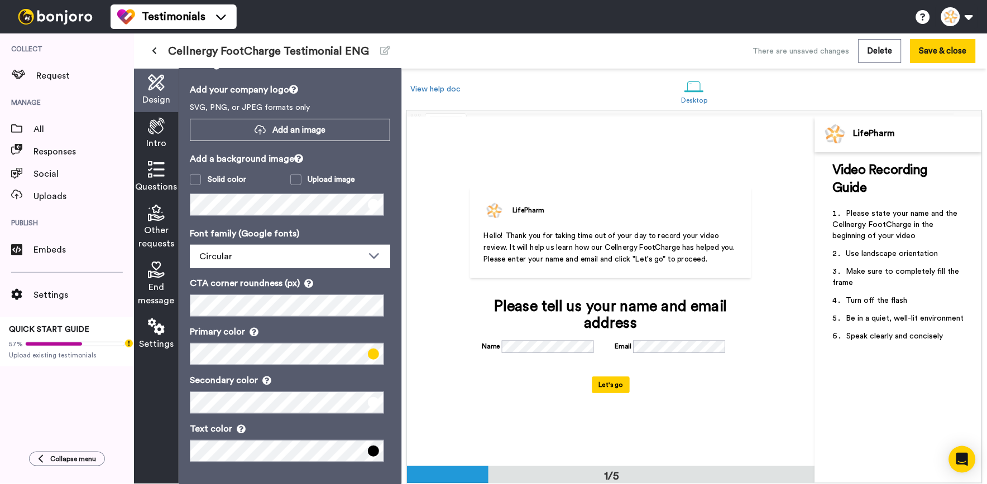
click at [160, 131] on icon at bounding box center [156, 126] width 17 height 17
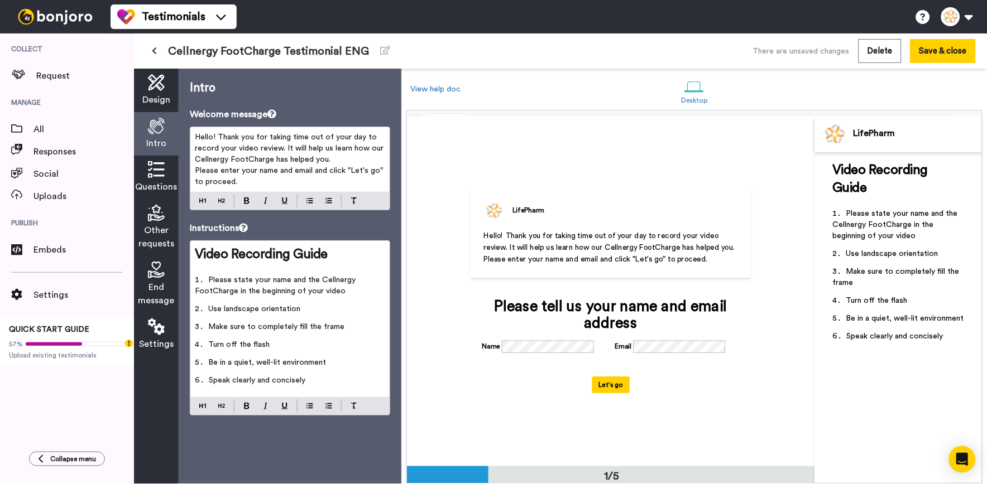
click at [159, 183] on span "Questions" at bounding box center [157, 186] width 42 height 13
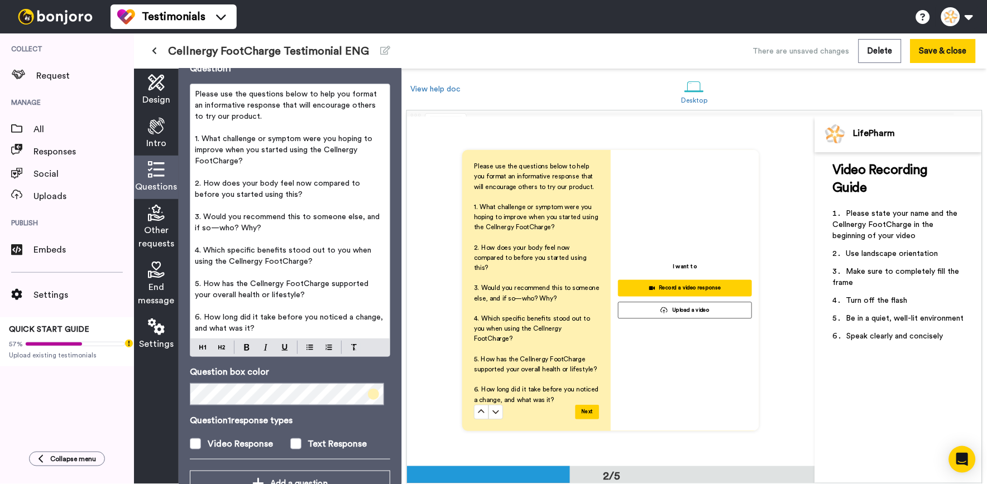
scroll to position [56, 0]
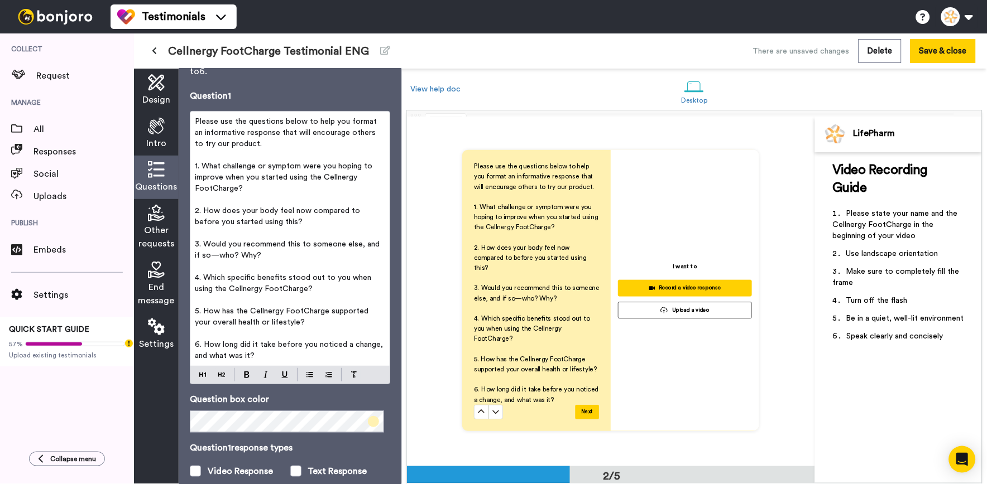
click at [160, 219] on icon at bounding box center [156, 213] width 17 height 17
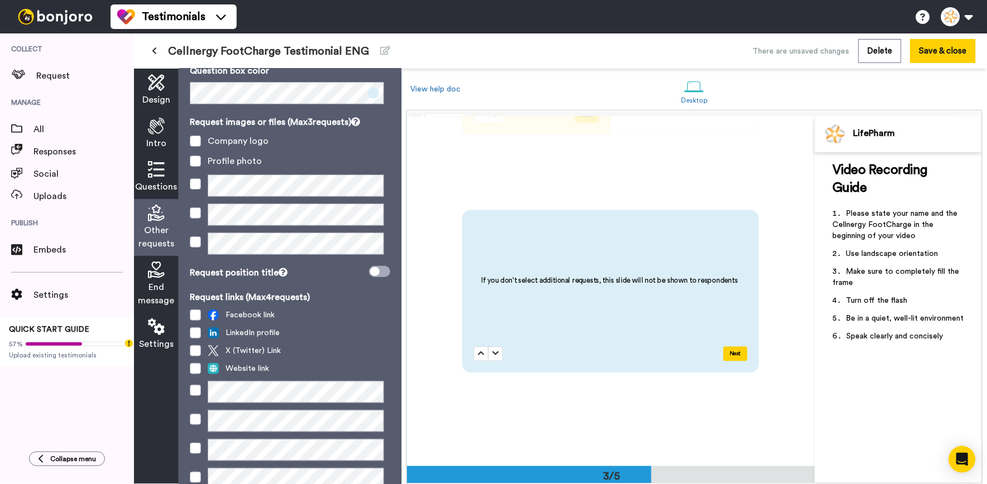
scroll to position [89, 0]
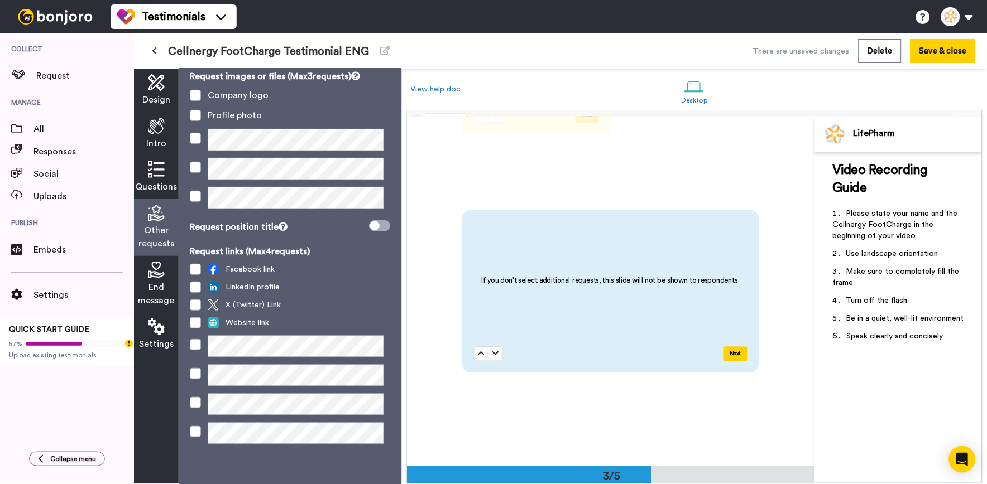
click at [153, 270] on icon at bounding box center [156, 270] width 17 height 17
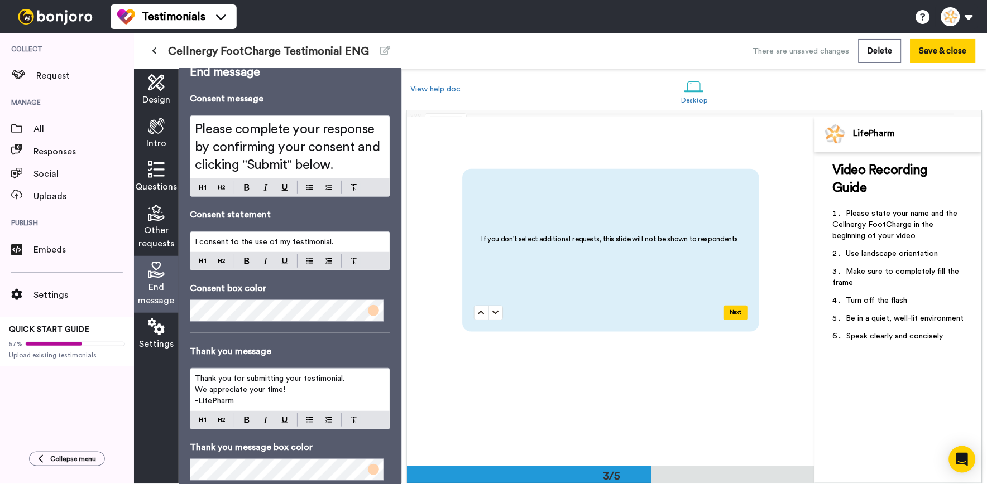
scroll to position [0, 0]
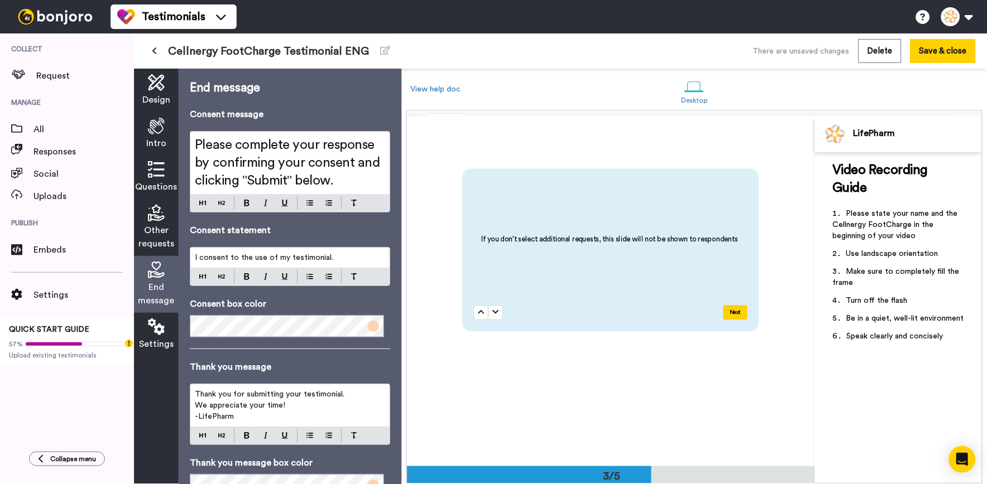
click at [160, 118] on icon at bounding box center [156, 126] width 17 height 17
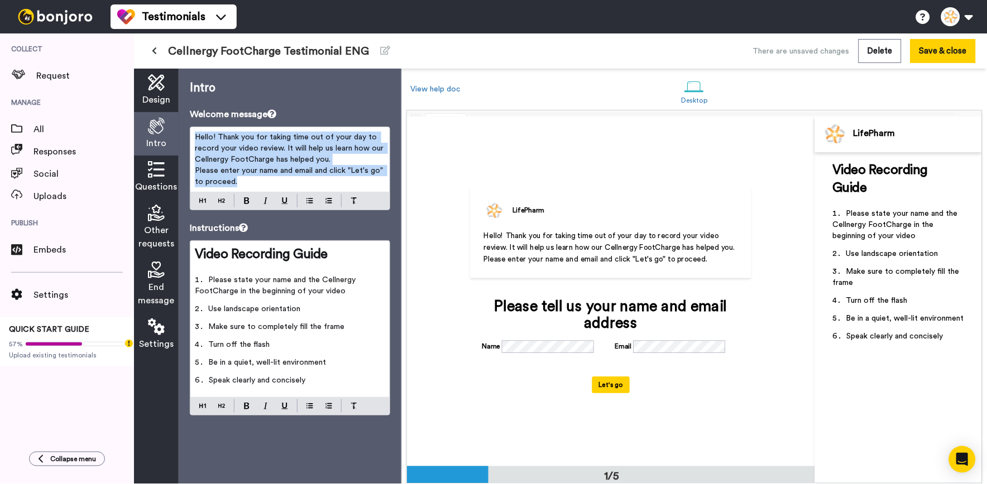
drag, startPoint x: 252, startPoint y: 181, endPoint x: 192, endPoint y: 136, distance: 74.9
click at [192, 136] on div "Hello! Thank you for taking time out of your day to record your video review. I…" at bounding box center [289, 159] width 199 height 65
copy div "Hello! Thank you for taking time out of your day to record your video review. I…"
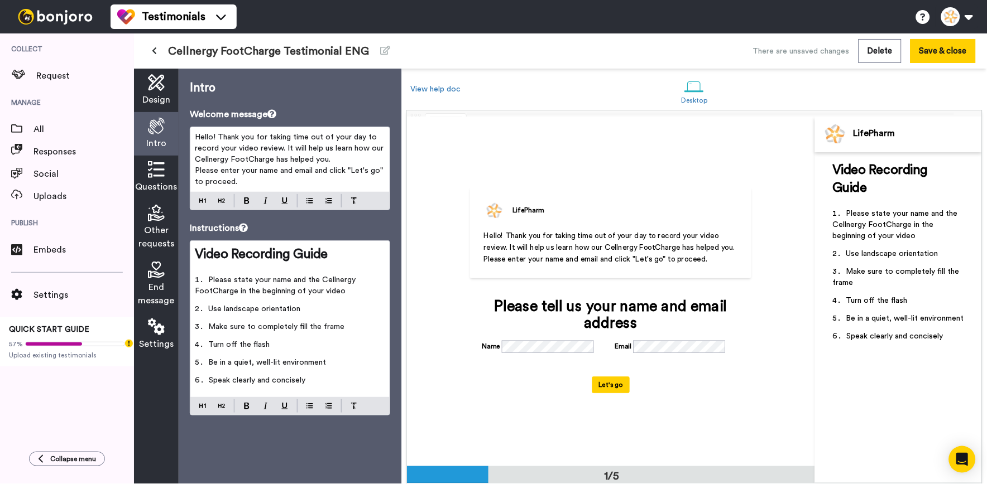
click at [162, 169] on icon at bounding box center [156, 169] width 17 height 17
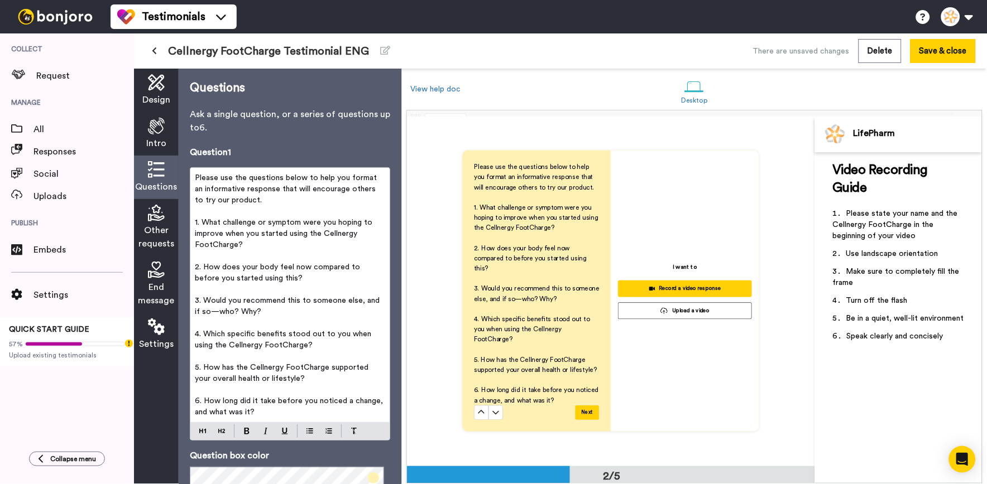
scroll to position [404, 0]
click at [294, 203] on p "Please use the questions below to help you format an informative response that …" at bounding box center [290, 188] width 190 height 33
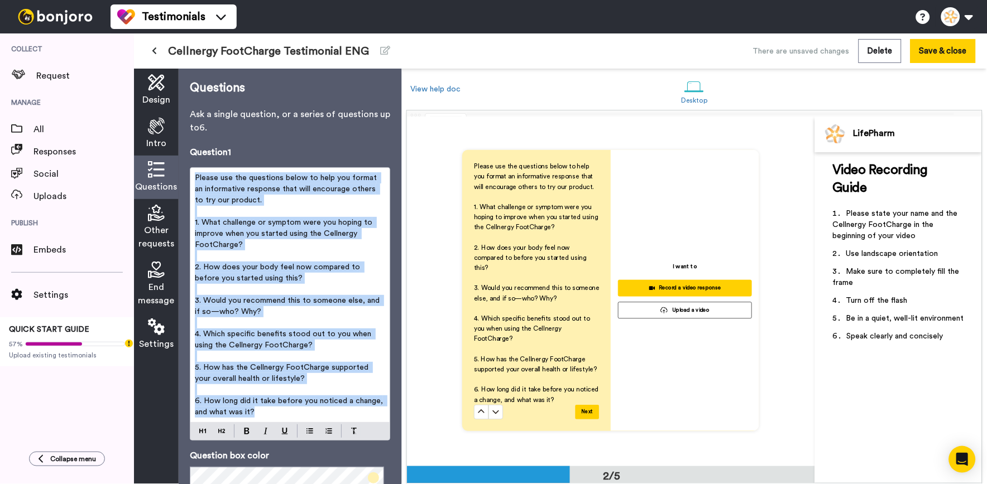
copy div "Please use the questions below to help you format an informative response that …"
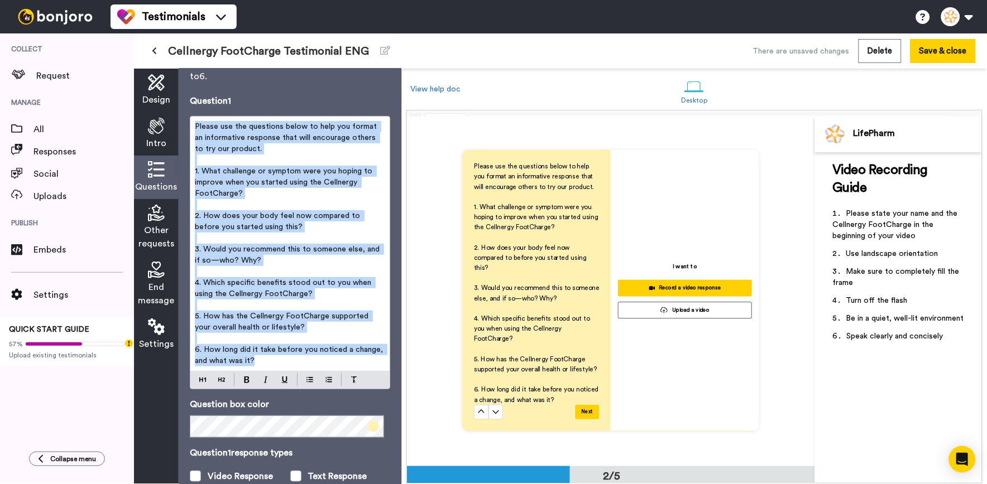
scroll to position [118, 0]
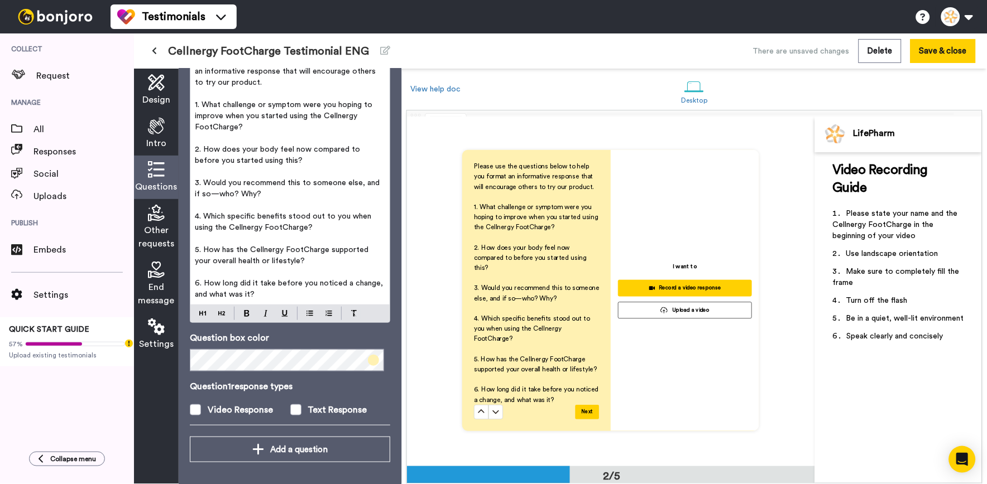
click at [154, 266] on icon at bounding box center [156, 270] width 17 height 17
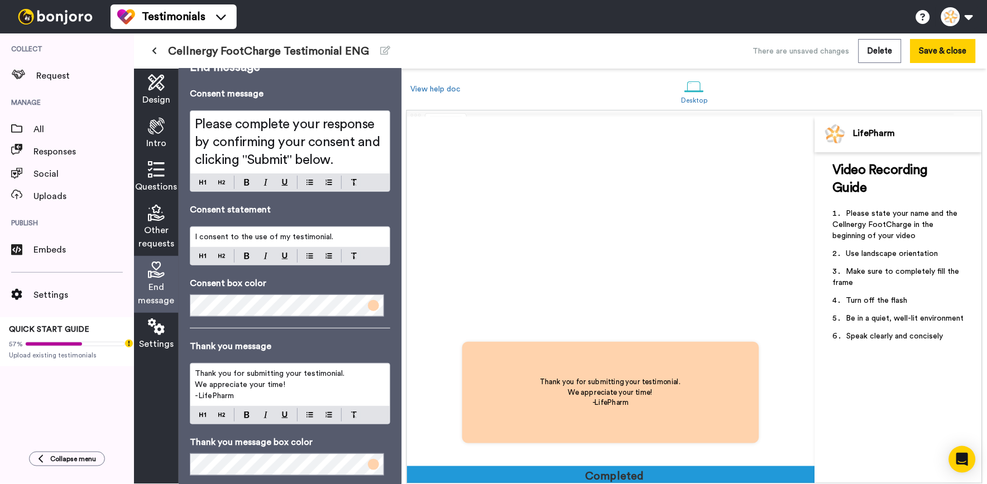
scroll to position [0, 0]
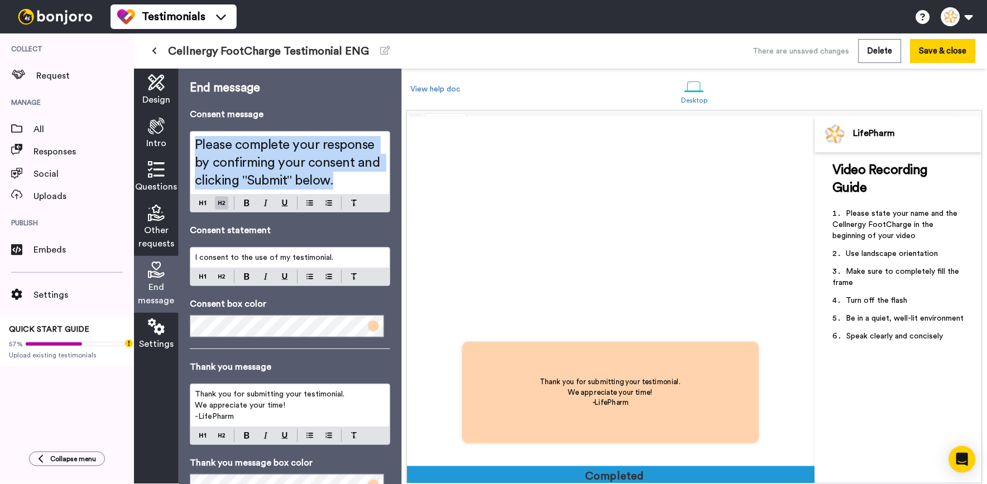
drag, startPoint x: 350, startPoint y: 179, endPoint x: 190, endPoint y: 131, distance: 167.2
click at [190, 131] on div "Consent message Please complete your response by confirming your consent and cl…" at bounding box center [290, 160] width 200 height 105
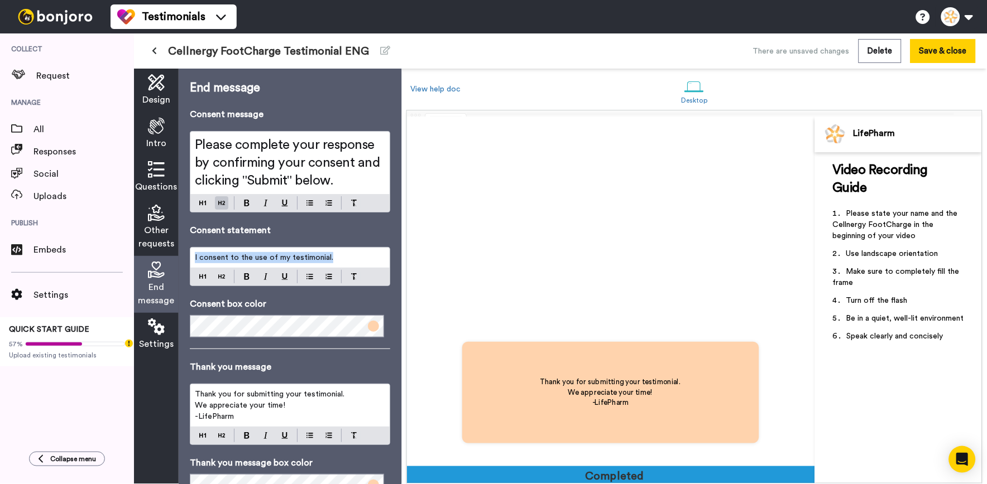
drag, startPoint x: 339, startPoint y: 252, endPoint x: 190, endPoint y: 244, distance: 149.7
click at [190, 244] on div "Consent statement I consent to the use of my testimonial." at bounding box center [290, 255] width 200 height 63
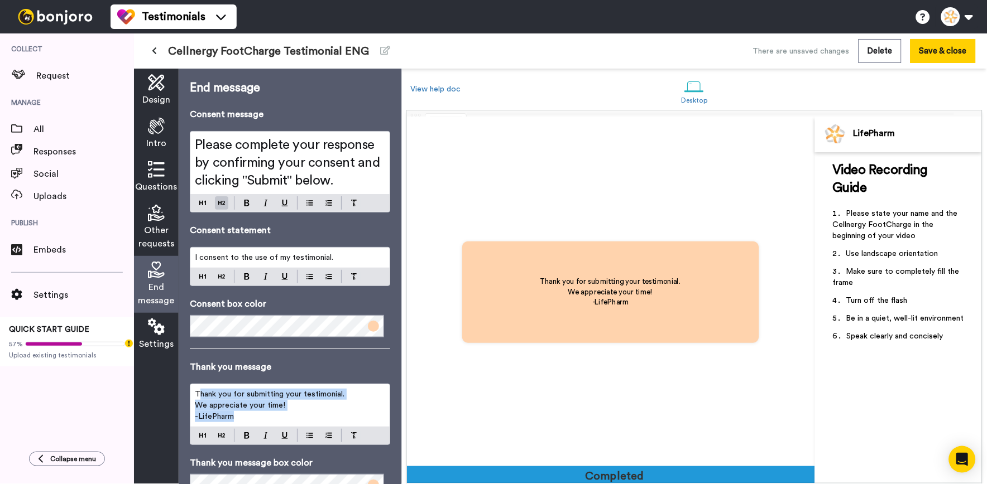
scroll to position [1402, 0]
drag, startPoint x: 242, startPoint y: 421, endPoint x: 189, endPoint y: 391, distance: 61.7
click at [189, 391] on div "End message Consent message Please complete your response by confirming your co…" at bounding box center [290, 277] width 223 height 416
click at [151, 132] on icon at bounding box center [156, 126] width 17 height 17
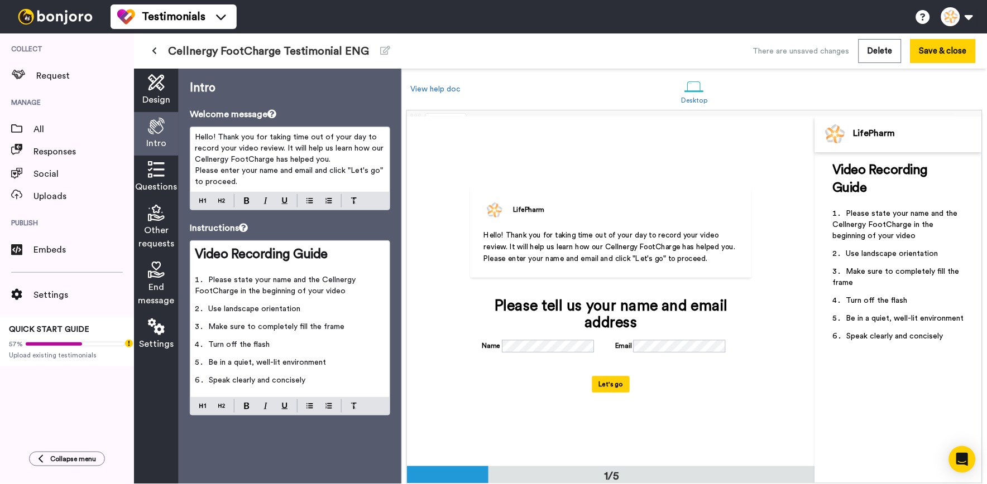
scroll to position [0, 0]
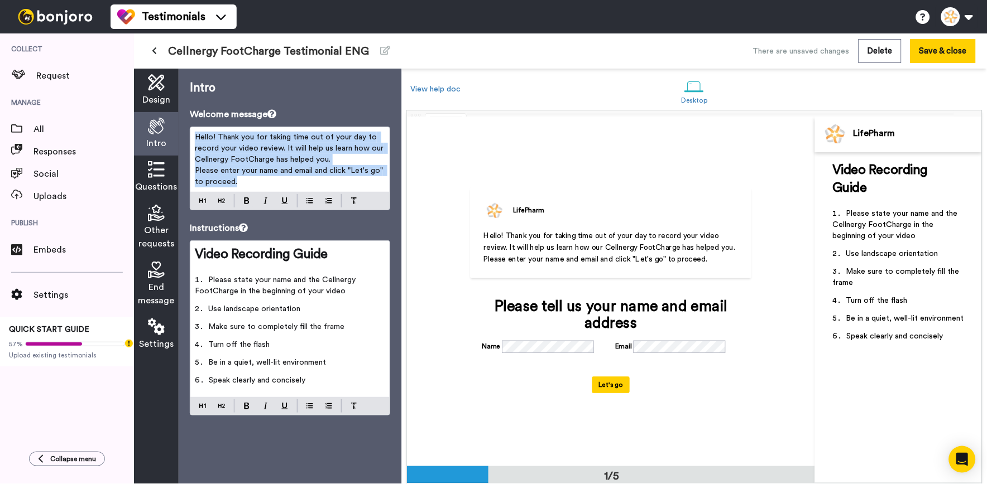
drag, startPoint x: 292, startPoint y: 188, endPoint x: 166, endPoint y: 118, distance: 144.6
click at [166, 118] on div "Design Intro Questions Other requests End message Settings Intro Welcome messag…" at bounding box center [267, 277] width 267 height 416
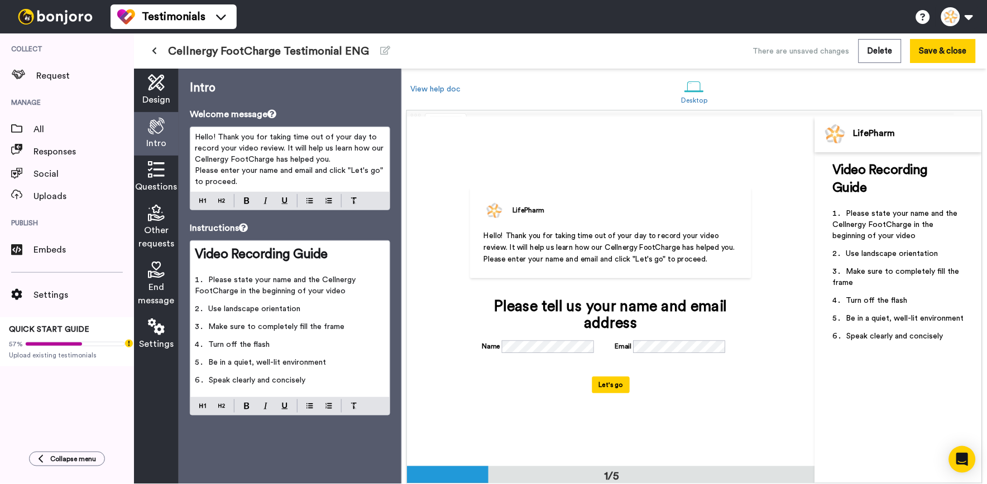
click at [157, 85] on icon at bounding box center [156, 82] width 17 height 17
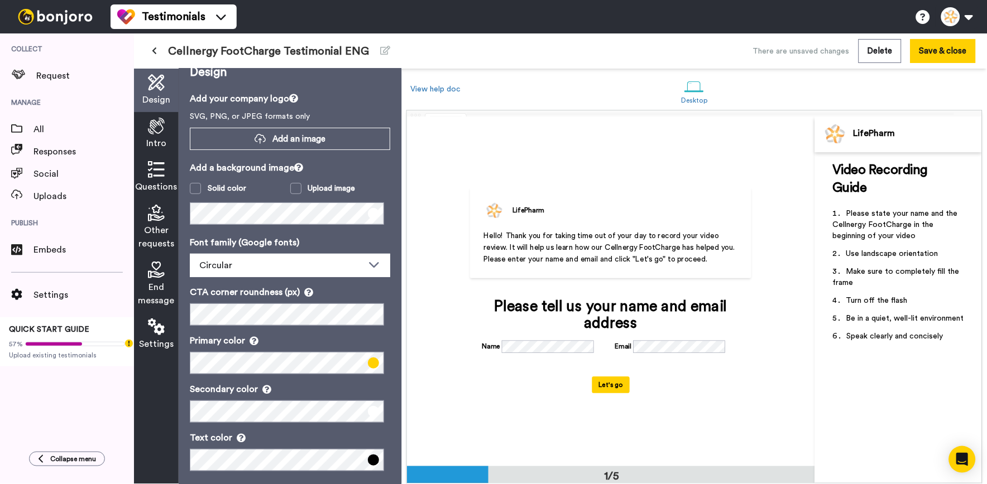
scroll to position [25, 0]
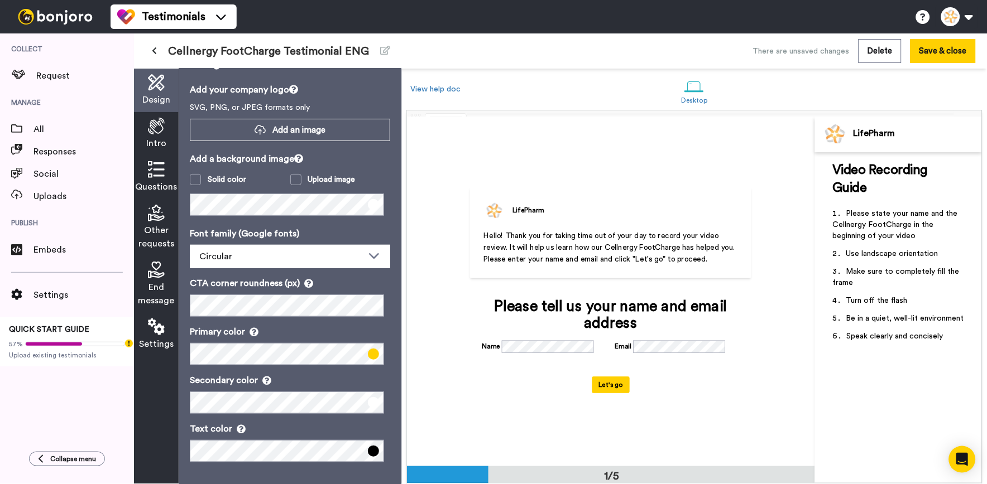
click at [159, 131] on icon at bounding box center [156, 126] width 17 height 17
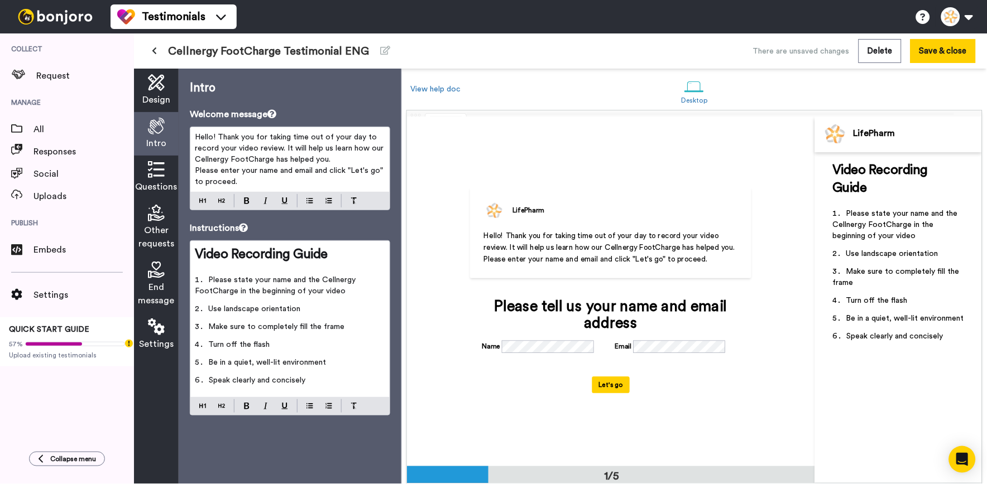
scroll to position [0, 0]
click at [169, 171] on div "Questions" at bounding box center [156, 178] width 45 height 44
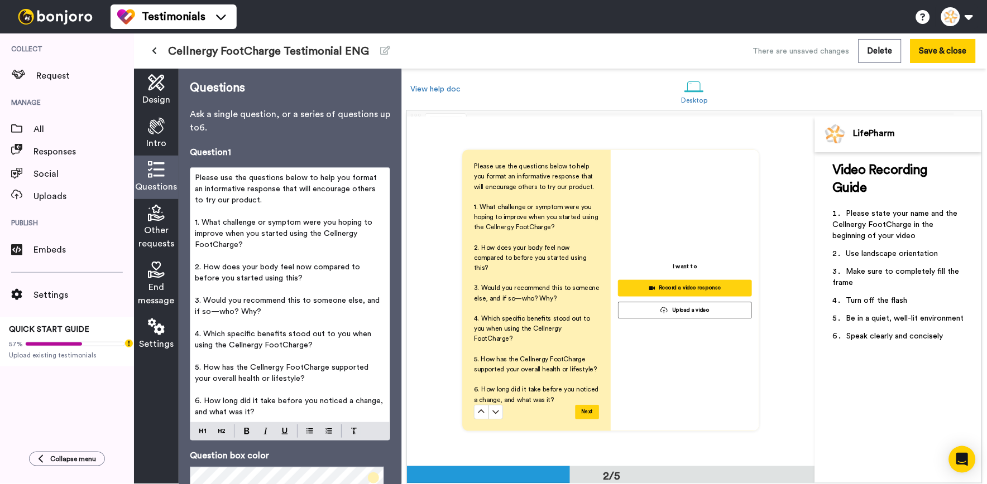
scroll to position [404, 0]
click at [311, 256] on p "﻿" at bounding box center [290, 256] width 190 height 11
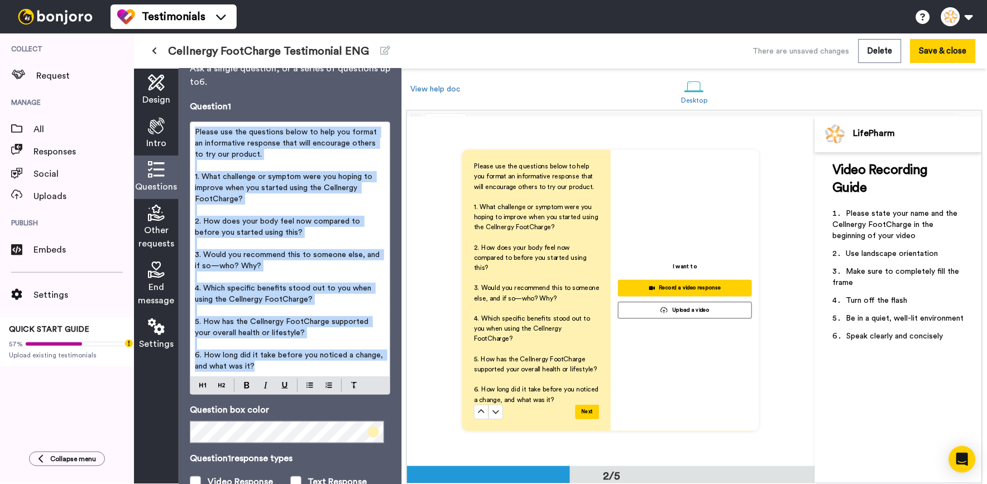
scroll to position [118, 0]
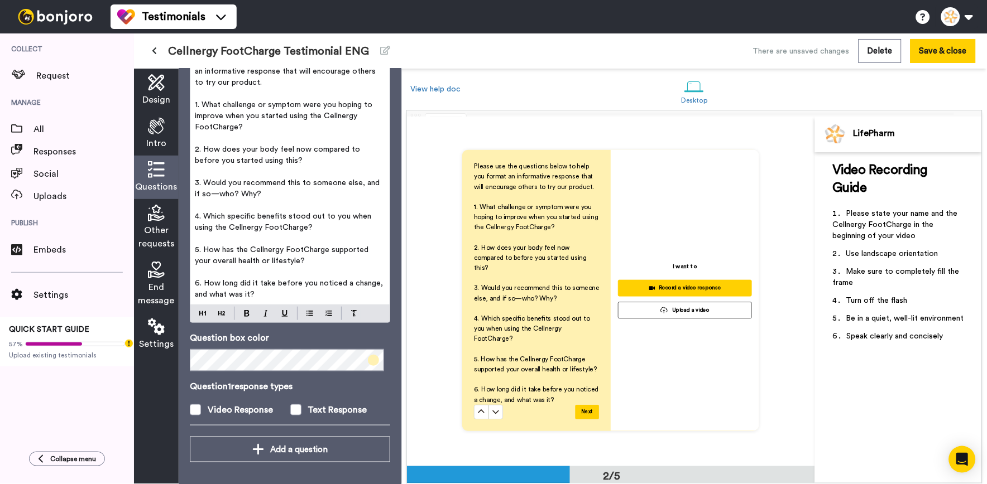
click at [165, 208] on div "Other requests" at bounding box center [156, 227] width 45 height 57
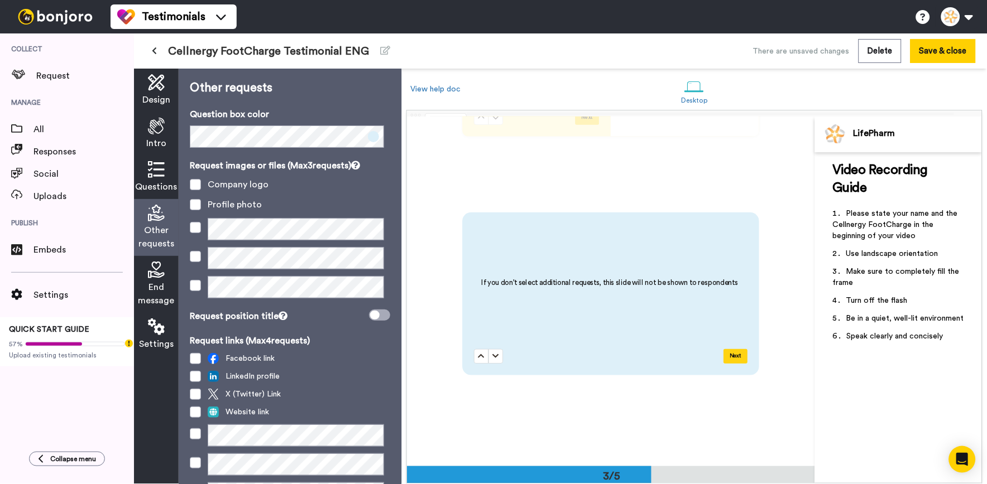
scroll to position [701, 0]
click at [148, 270] on icon at bounding box center [156, 270] width 17 height 17
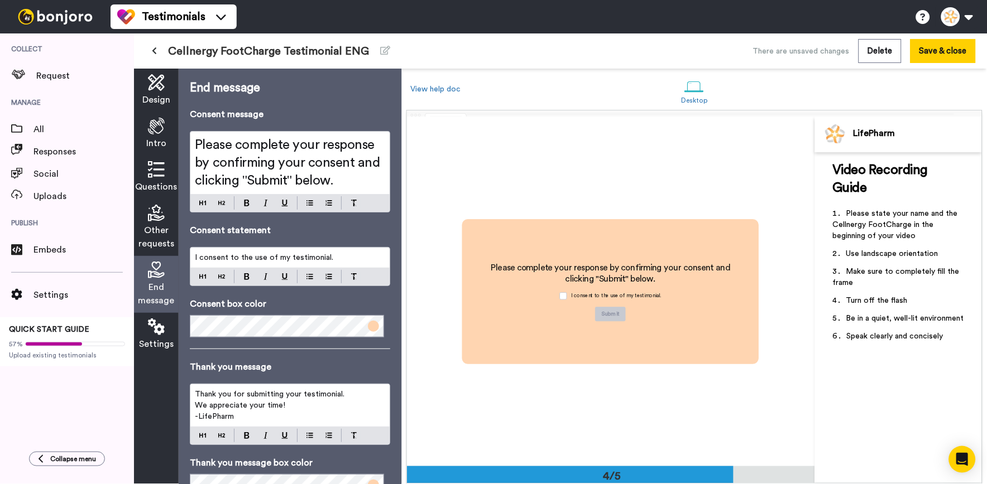
scroll to position [1052, 0]
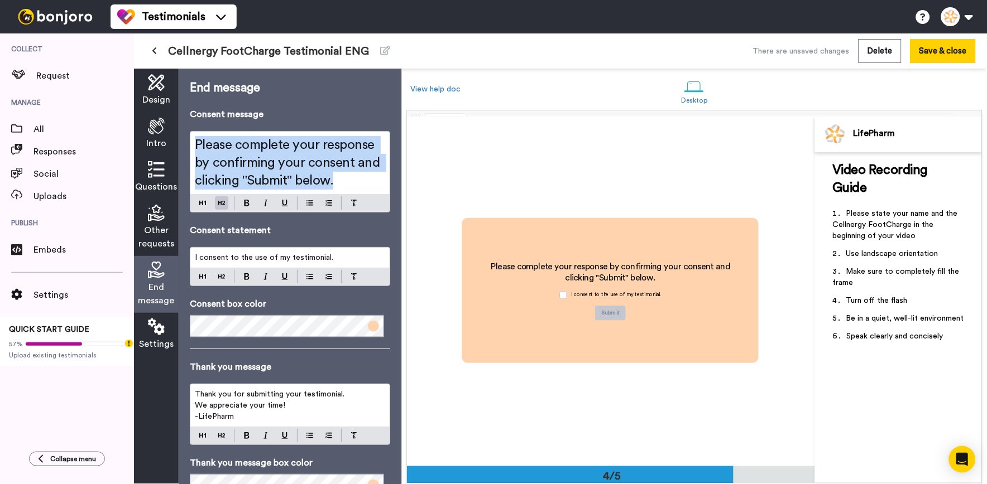
drag, startPoint x: 348, startPoint y: 181, endPoint x: 177, endPoint y: 140, distance: 175.2
click at [177, 140] on div "Design Intro Questions Other requests End message Settings End message Consent …" at bounding box center [267, 277] width 267 height 416
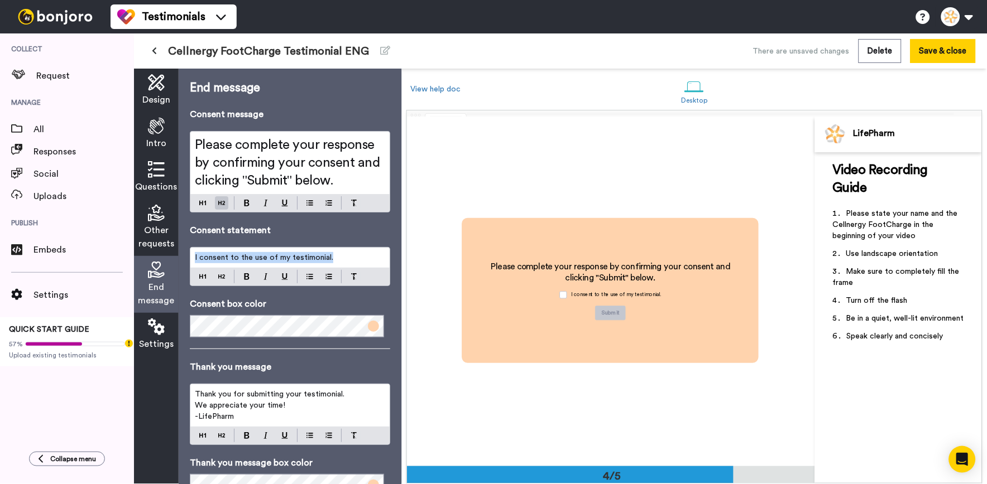
drag, startPoint x: 339, startPoint y: 260, endPoint x: 153, endPoint y: 260, distance: 185.9
click at [147, 259] on div "Design Intro Questions Other requests End message Settings End message Consent …" at bounding box center [267, 277] width 267 height 416
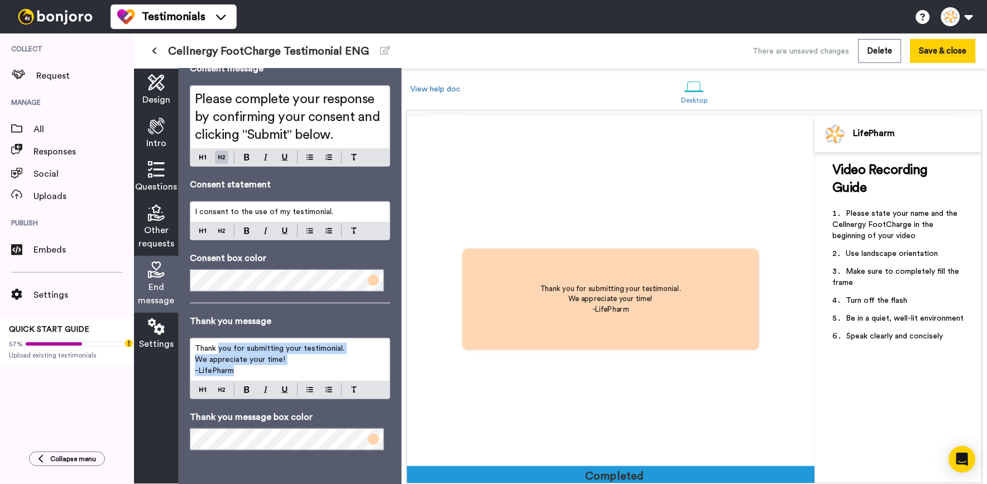
scroll to position [1402, 0]
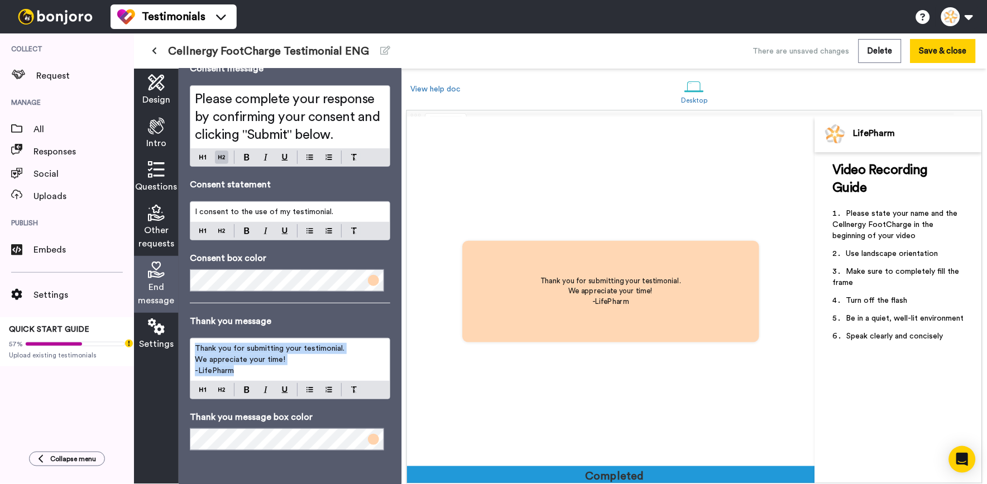
drag, startPoint x: 265, startPoint y: 371, endPoint x: 173, endPoint y: 348, distance: 94.2
click at [173, 348] on div "Design Intro Questions Other requests End message Settings End message Consent …" at bounding box center [267, 277] width 267 height 416
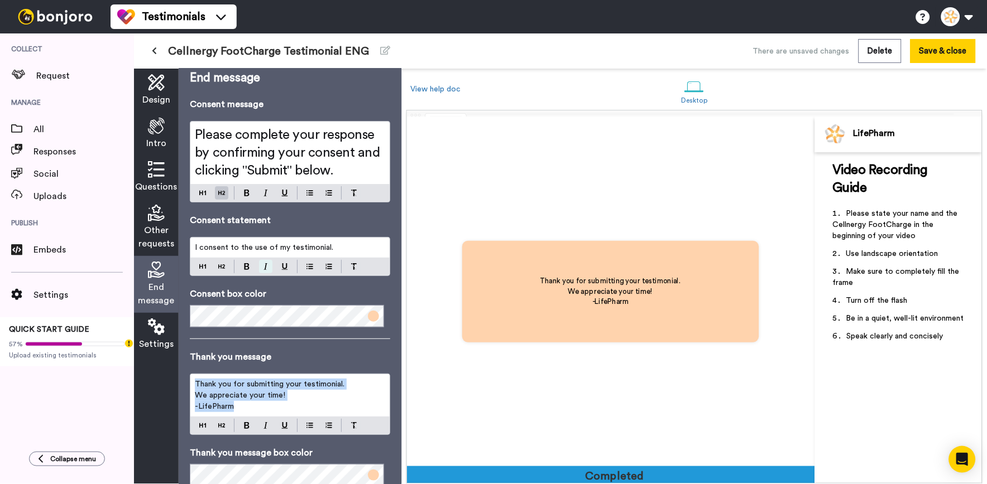
scroll to position [0, 0]
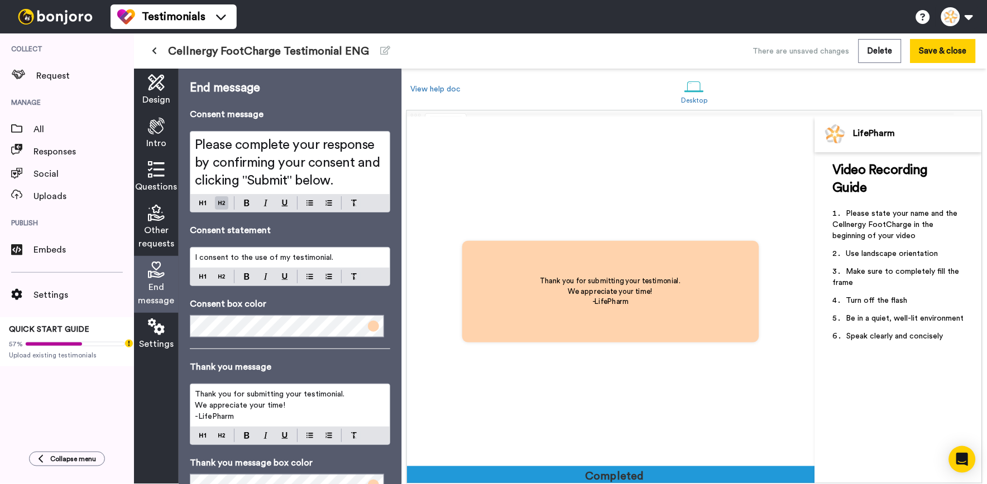
click at [166, 143] on div "Intro" at bounding box center [156, 134] width 45 height 44
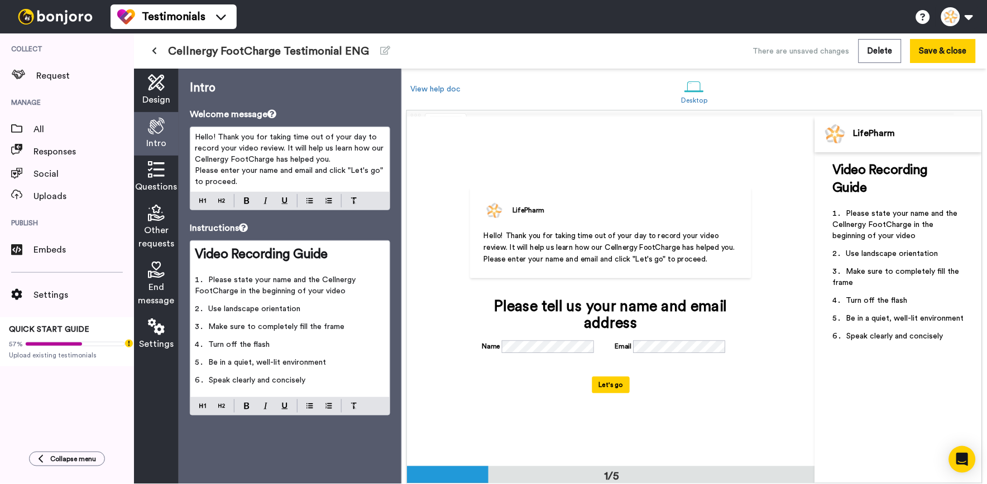
click at [159, 56] on button at bounding box center [154, 51] width 18 height 20
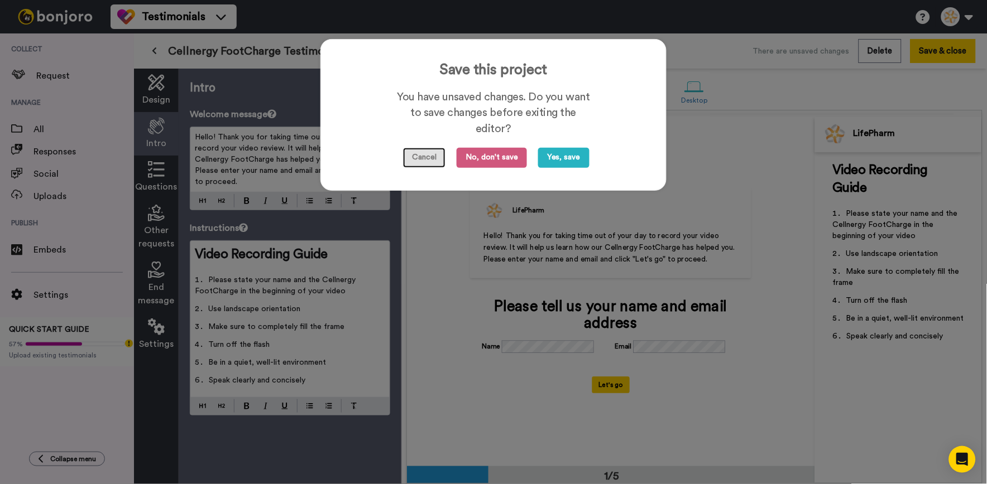
click at [411, 165] on button "Cancel" at bounding box center [424, 158] width 42 height 20
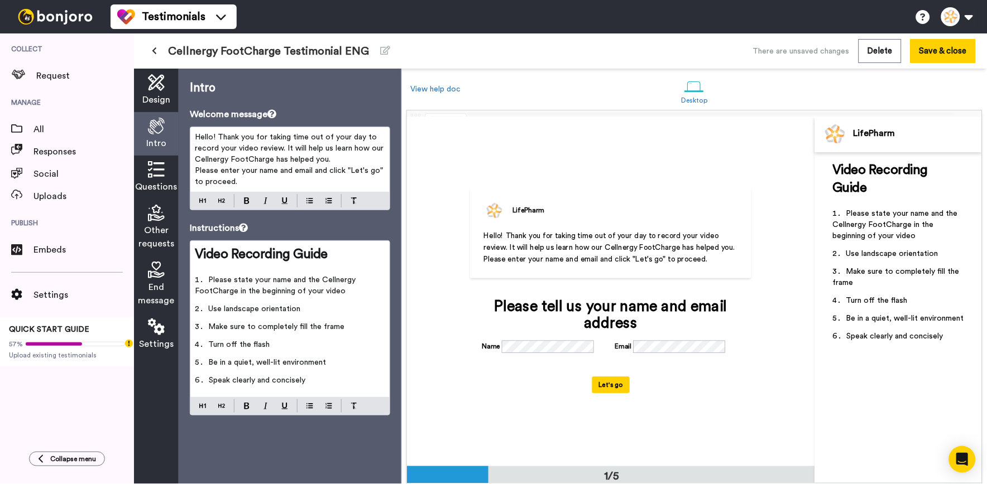
click at [288, 183] on p "Please enter your name and email and click "Let's go" to proceed." at bounding box center [290, 176] width 190 height 22
click at [165, 183] on span "Questions" at bounding box center [157, 186] width 42 height 13
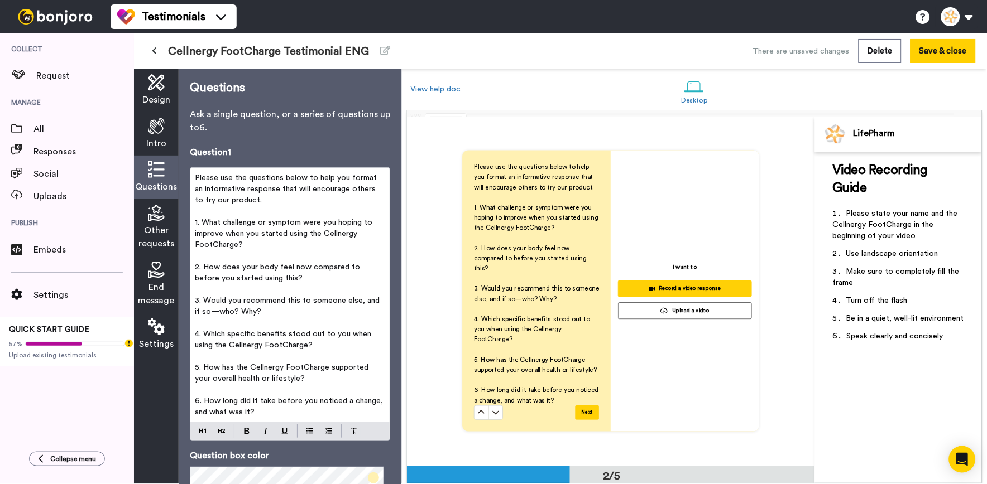
scroll to position [404, 0]
click at [338, 198] on p "Please use the questions below to help you format an informative response that …" at bounding box center [290, 188] width 190 height 33
click at [147, 272] on div "End message" at bounding box center [156, 284] width 45 height 57
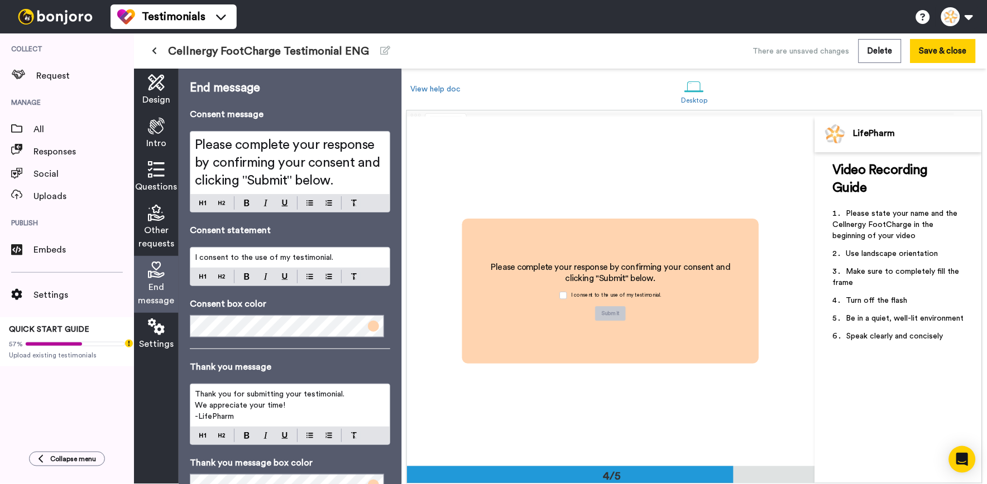
scroll to position [1052, 0]
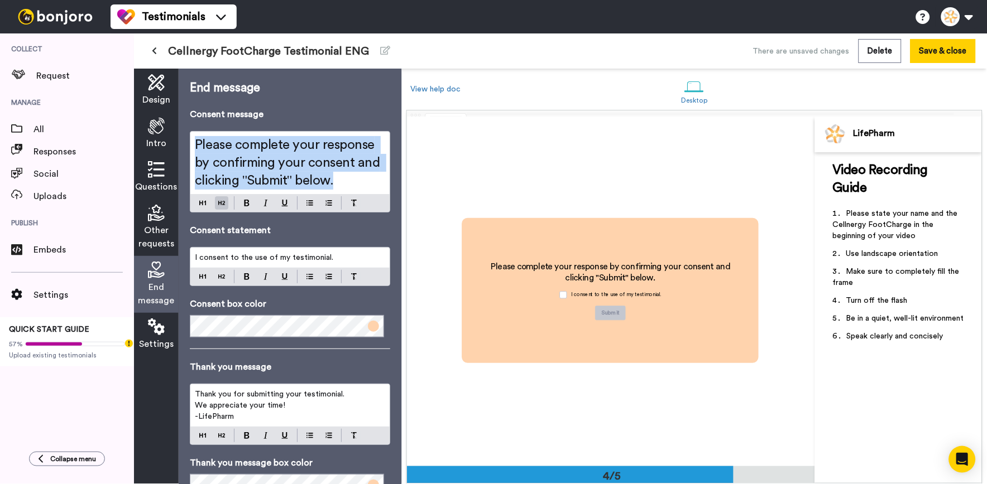
drag, startPoint x: 341, startPoint y: 181, endPoint x: 179, endPoint y: 127, distance: 171.2
click at [179, 127] on div "End message Consent message Please complete your response by confirming your co…" at bounding box center [290, 277] width 223 height 416
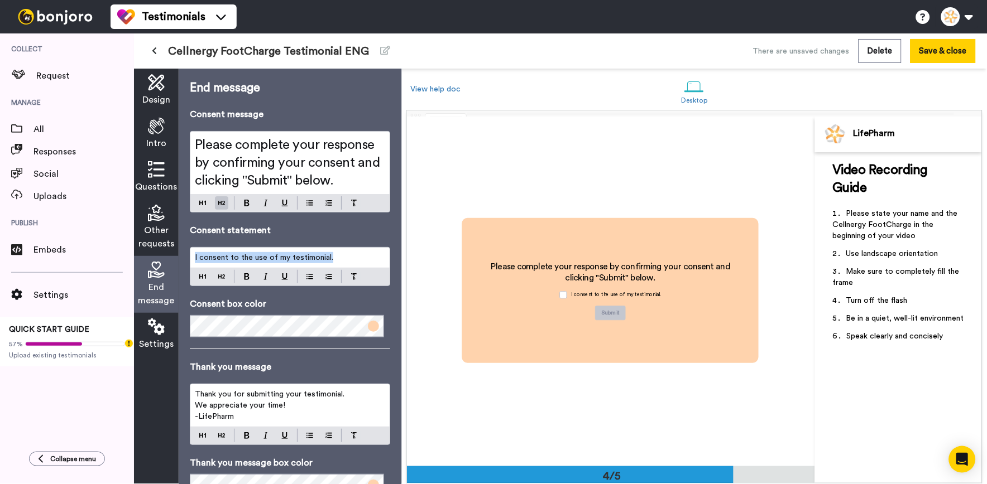
drag, startPoint x: 342, startPoint y: 256, endPoint x: 172, endPoint y: 248, distance: 170.4
click at [172, 248] on div "Design Intro Questions Other requests End message Settings End message Consent …" at bounding box center [267, 277] width 267 height 416
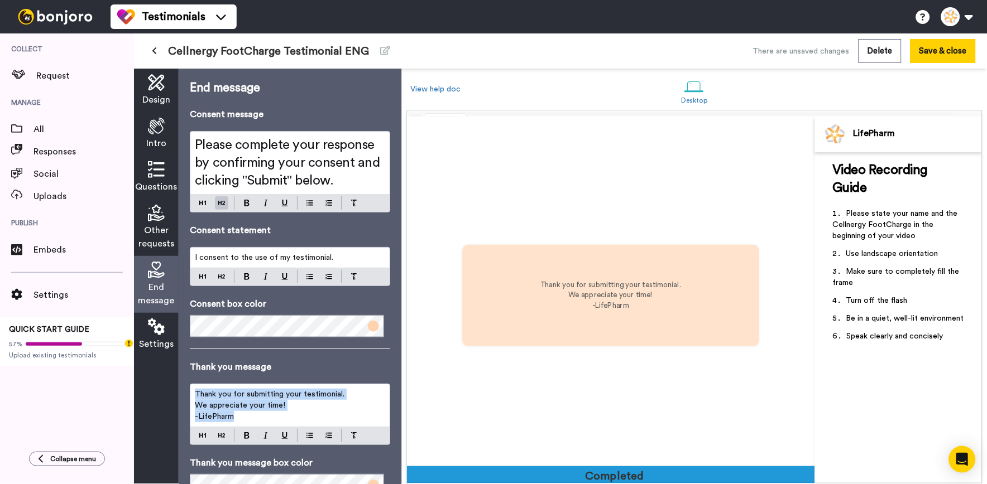
scroll to position [1402, 0]
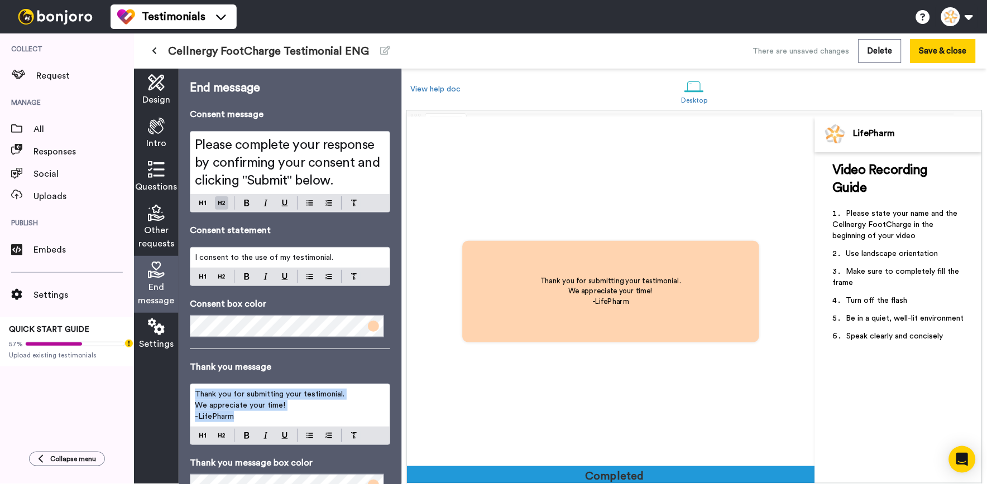
drag, startPoint x: 285, startPoint y: 412, endPoint x: 172, endPoint y: 395, distance: 114.6
click at [169, 395] on div "Design Intro Questions Other requests End message Settings End message Consent …" at bounding box center [267, 277] width 267 height 416
click at [155, 58] on button at bounding box center [154, 51] width 18 height 20
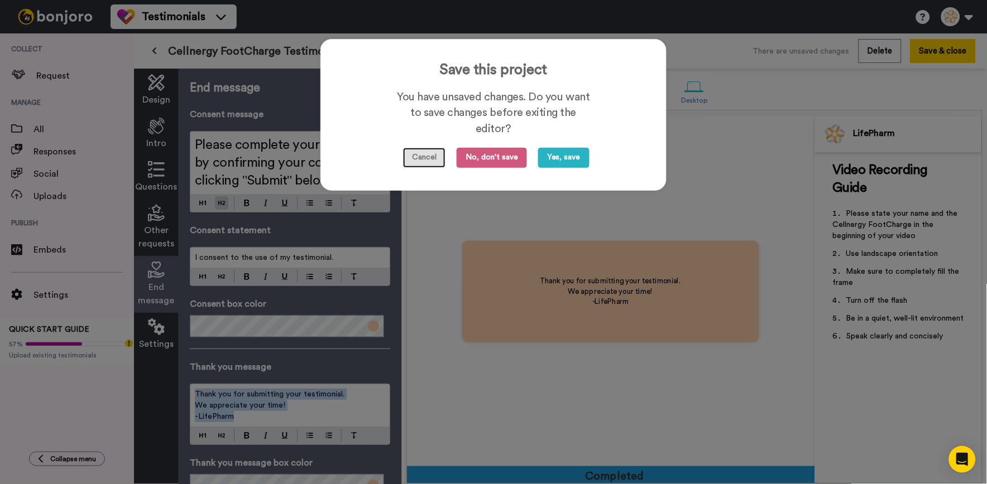
click at [422, 155] on button "Cancel" at bounding box center [424, 158] width 42 height 20
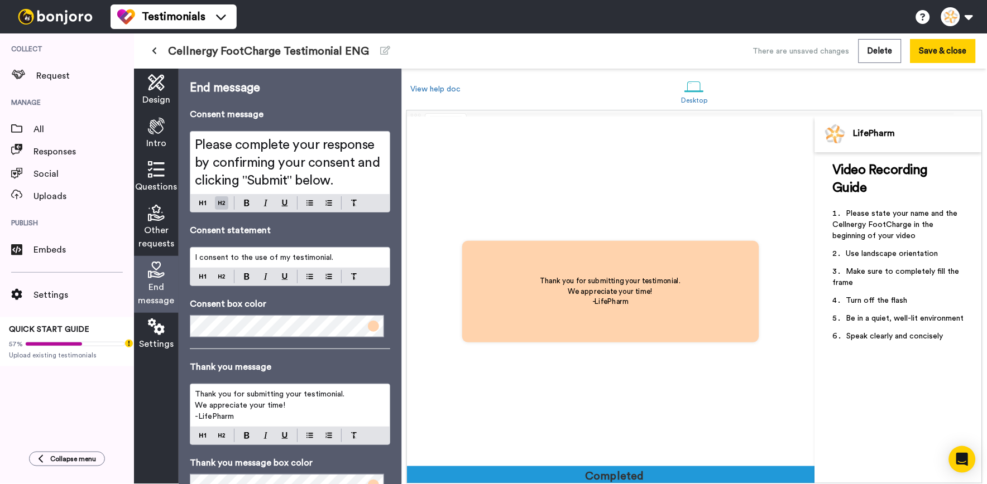
click at [150, 118] on icon at bounding box center [156, 126] width 17 height 17
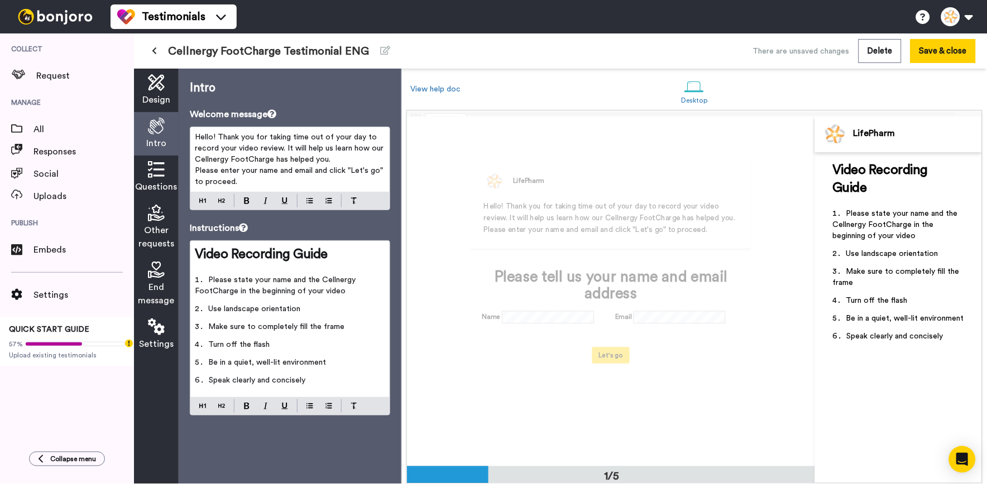
click at [156, 93] on span "Design" at bounding box center [156, 99] width 28 height 13
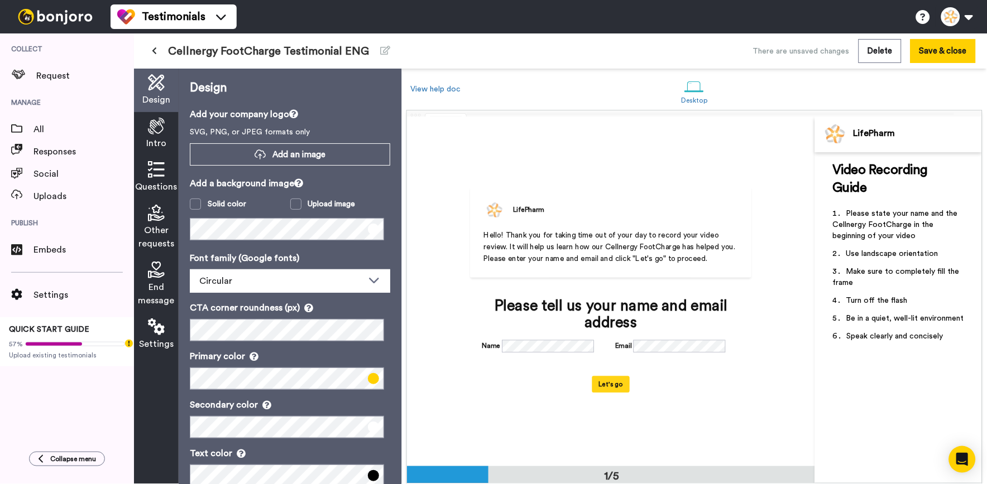
scroll to position [0, 0]
click at [166, 117] on div "Intro" at bounding box center [156, 134] width 45 height 44
